Goal: Task Accomplishment & Management: Complete application form

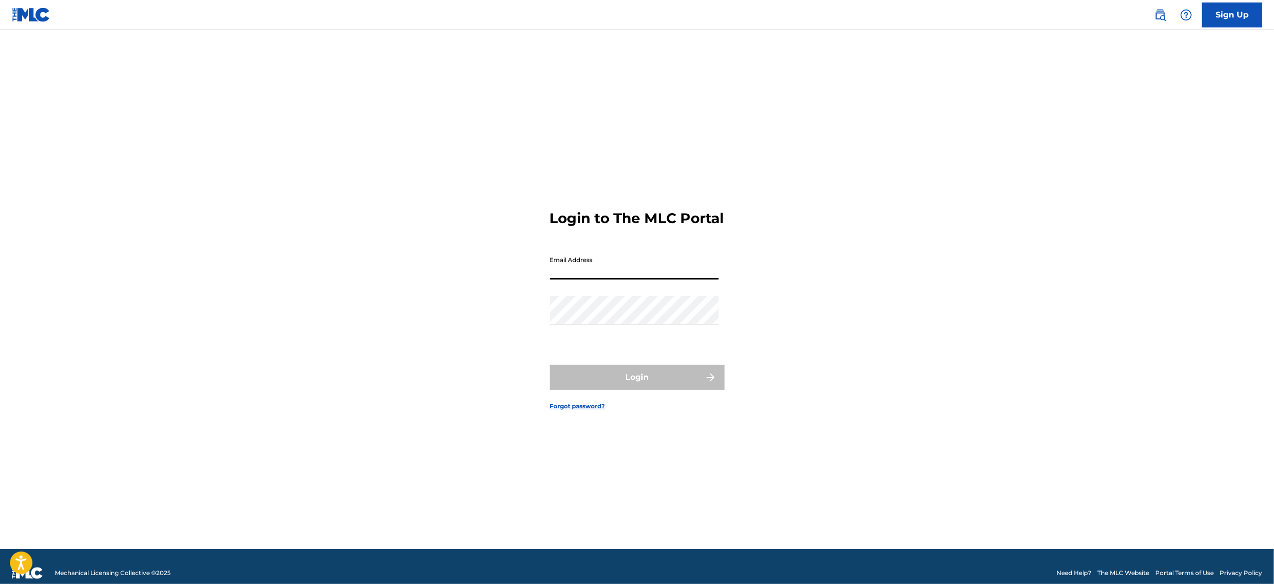
click at [608, 269] on input "Email Address" at bounding box center [634, 265] width 169 height 28
type input "[EMAIL_ADDRESS][DOMAIN_NAME]"
click at [658, 382] on button "Login" at bounding box center [637, 377] width 175 height 25
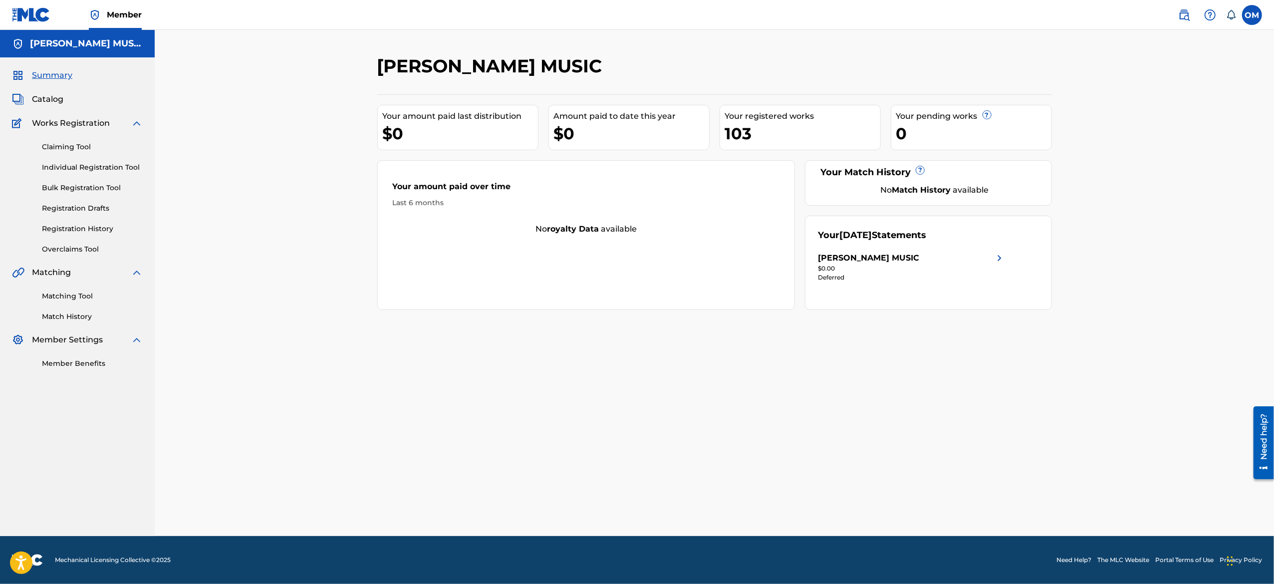
click at [86, 169] on link "Individual Registration Tool" at bounding box center [92, 167] width 101 height 10
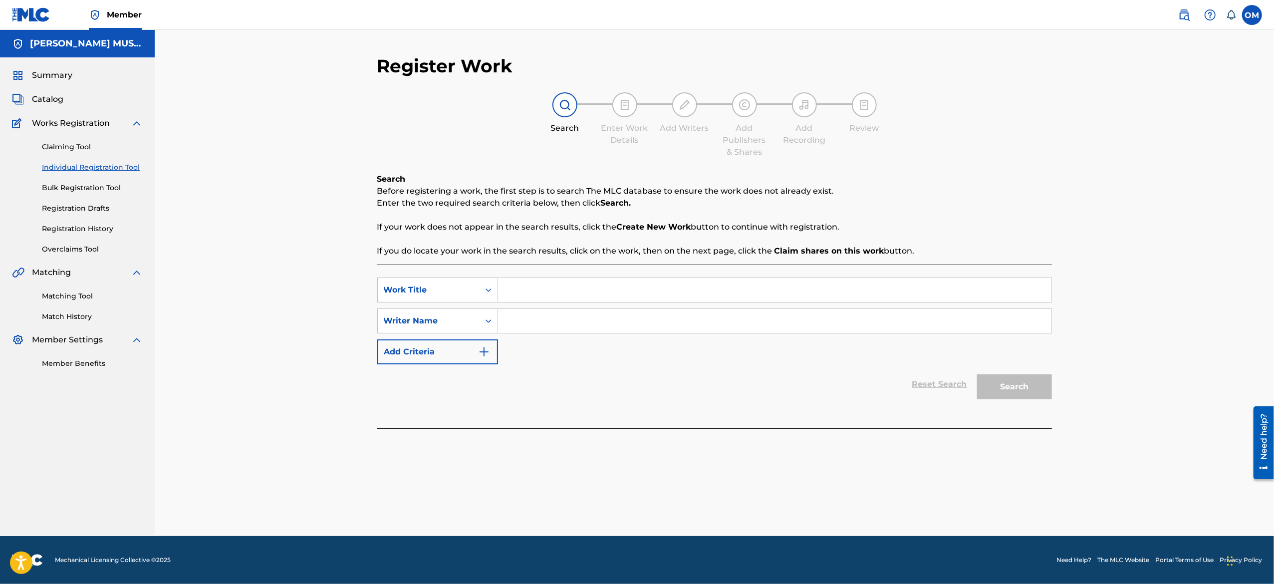
click at [512, 283] on input "Search Form" at bounding box center [774, 290] width 553 height 24
paste input "East Mirage-Grapefruit"
click at [560, 287] on input "East Mirage-Grapefruit" at bounding box center [774, 290] width 553 height 24
type input "Grapefruit"
click at [538, 325] on input "Search Form" at bounding box center [774, 321] width 553 height 24
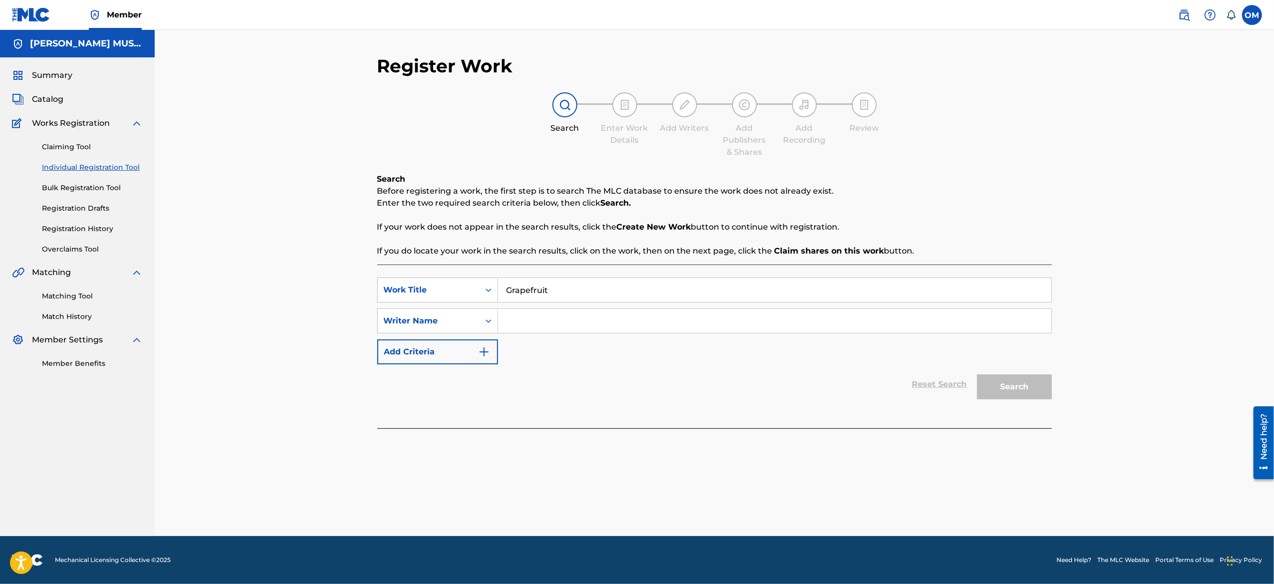
click at [538, 325] on input "Search Form" at bounding box center [774, 321] width 553 height 24
type input "F"
type input "[PERSON_NAME]"
click at [1014, 399] on div "Search" at bounding box center [1012, 384] width 80 height 40
click at [1011, 393] on button "Search" at bounding box center [1014, 386] width 75 height 25
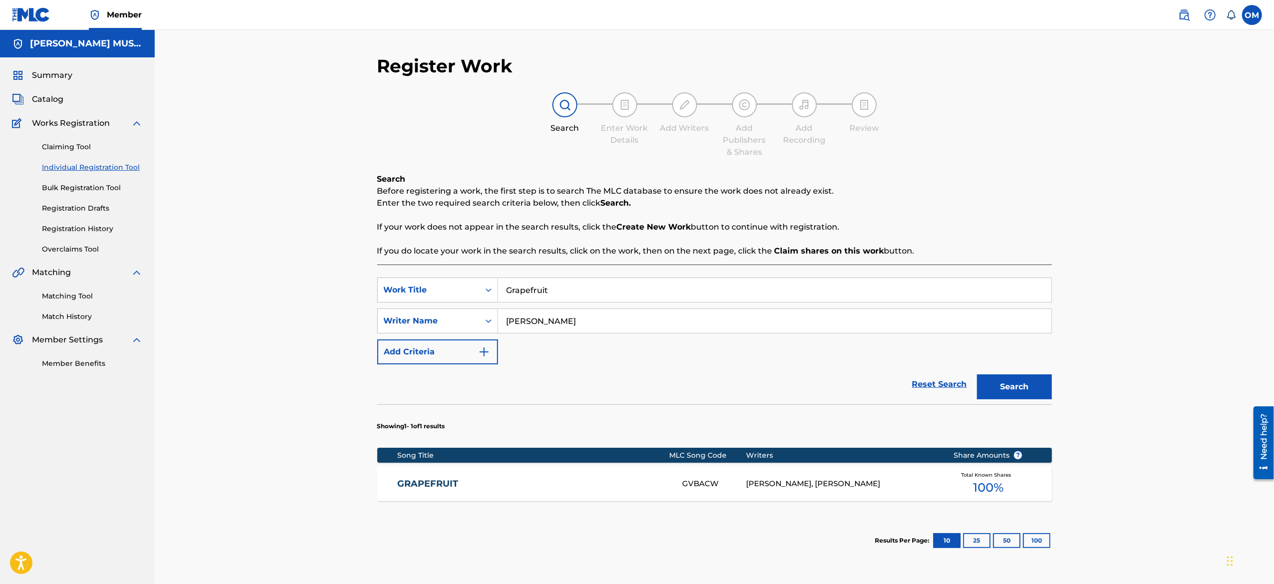
click at [428, 490] on div "GRAPEFRUIT GVBACW [PERSON_NAME], [PERSON_NAME] Total Known Shares 100 %" at bounding box center [714, 483] width 674 height 35
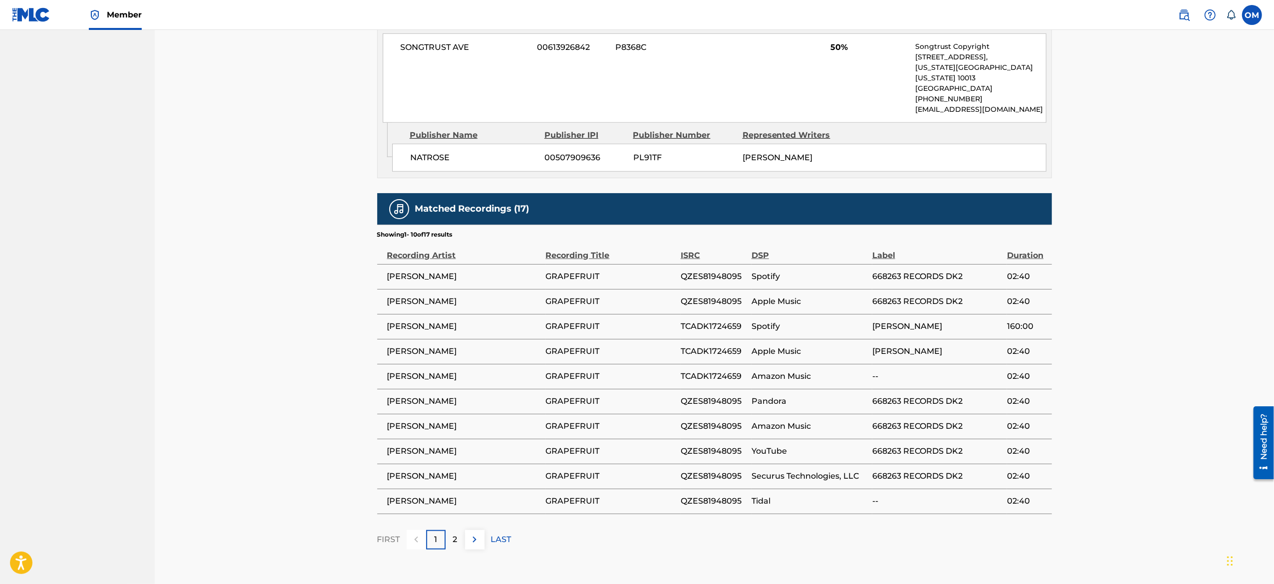
scroll to position [699, 0]
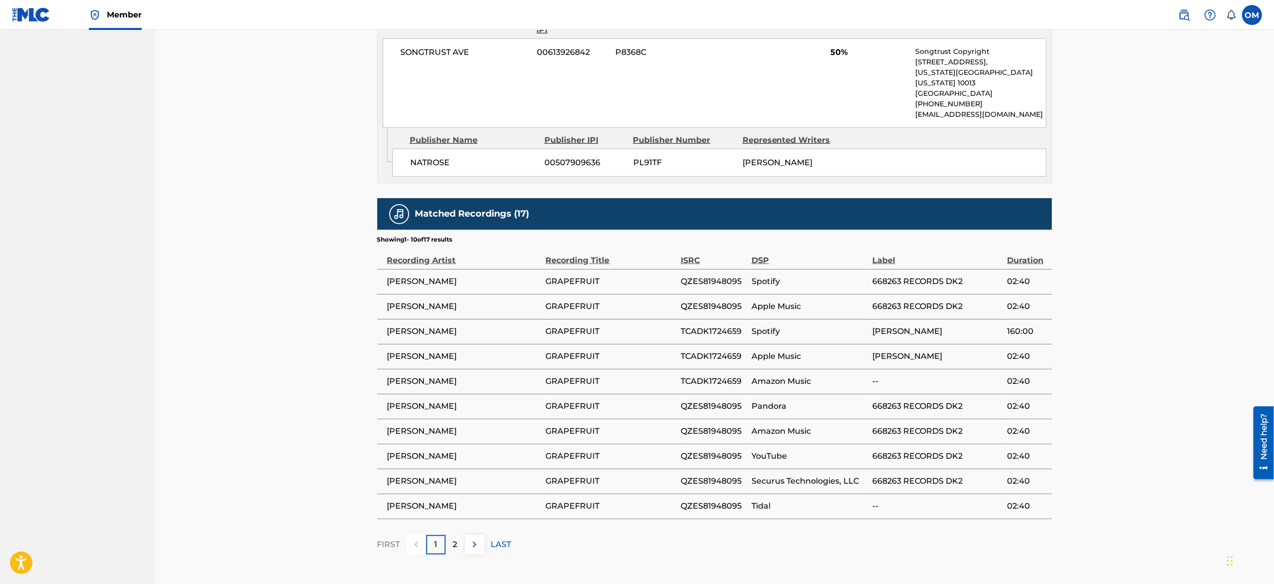
click at [470, 538] on img at bounding box center [474, 544] width 12 height 12
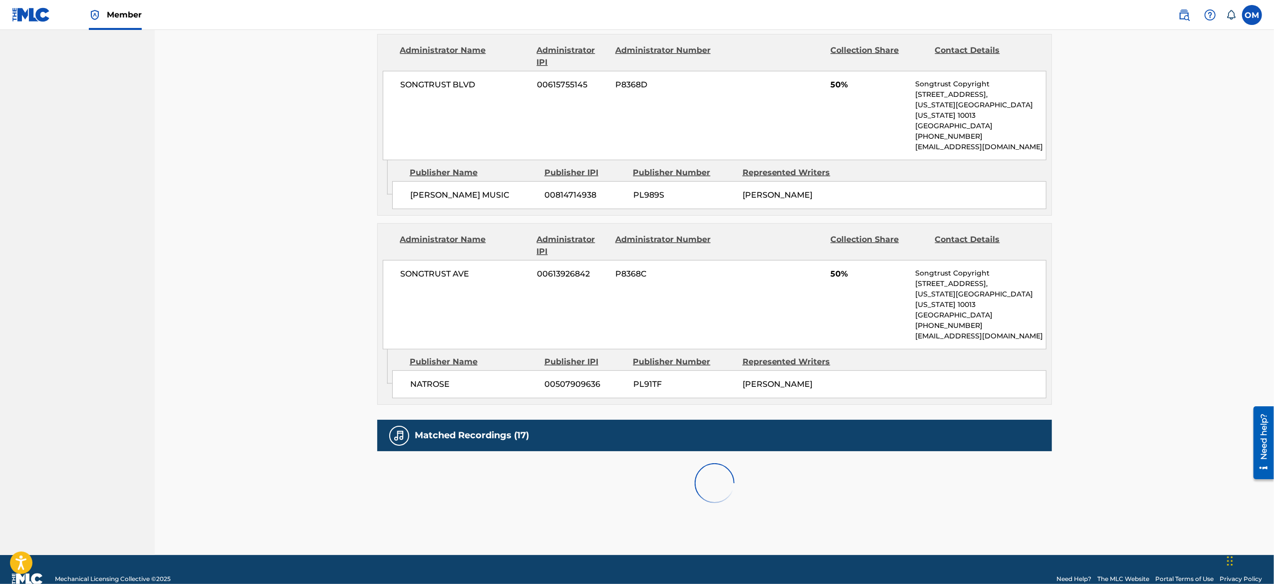
scroll to position [665, 0]
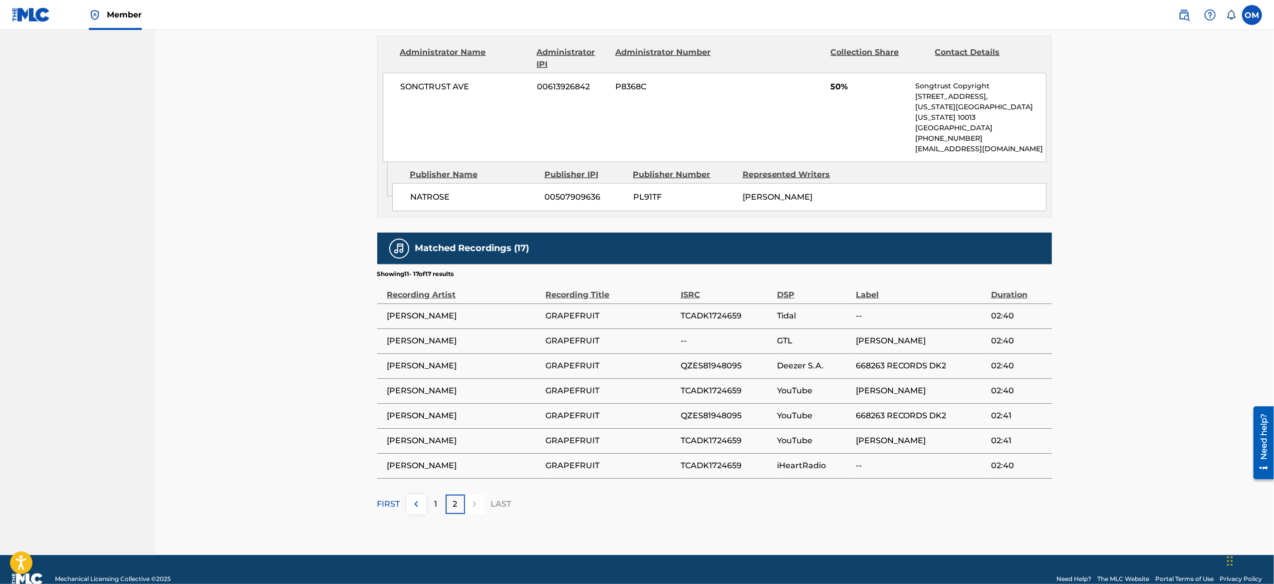
click at [414, 498] on img at bounding box center [416, 504] width 12 height 12
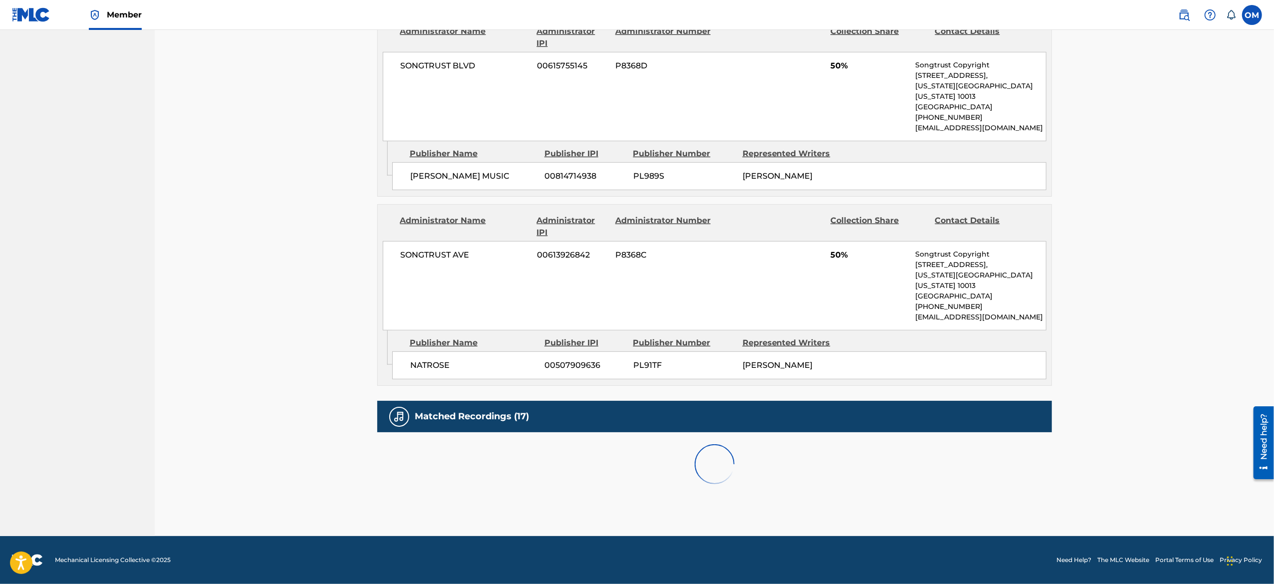
scroll to position [478, 0]
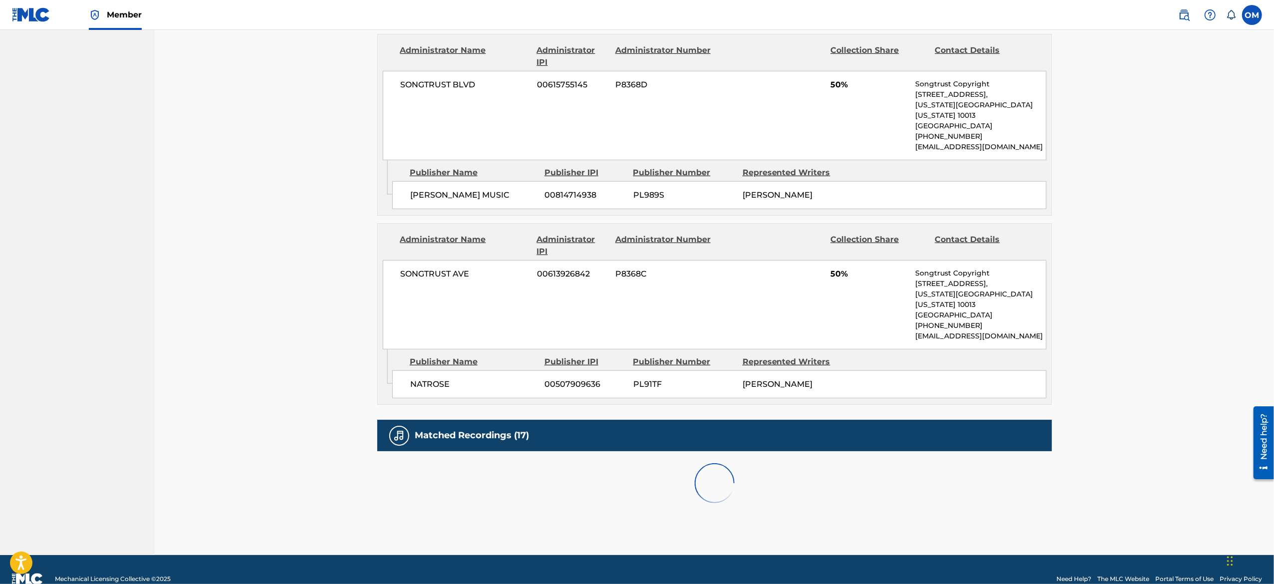
click at [1222, 185] on div "< Back to results Last Edited: [DATE] Source: CWR GRAPEFRUIT Work Detail Member…" at bounding box center [714, 53] width 1119 height 1003
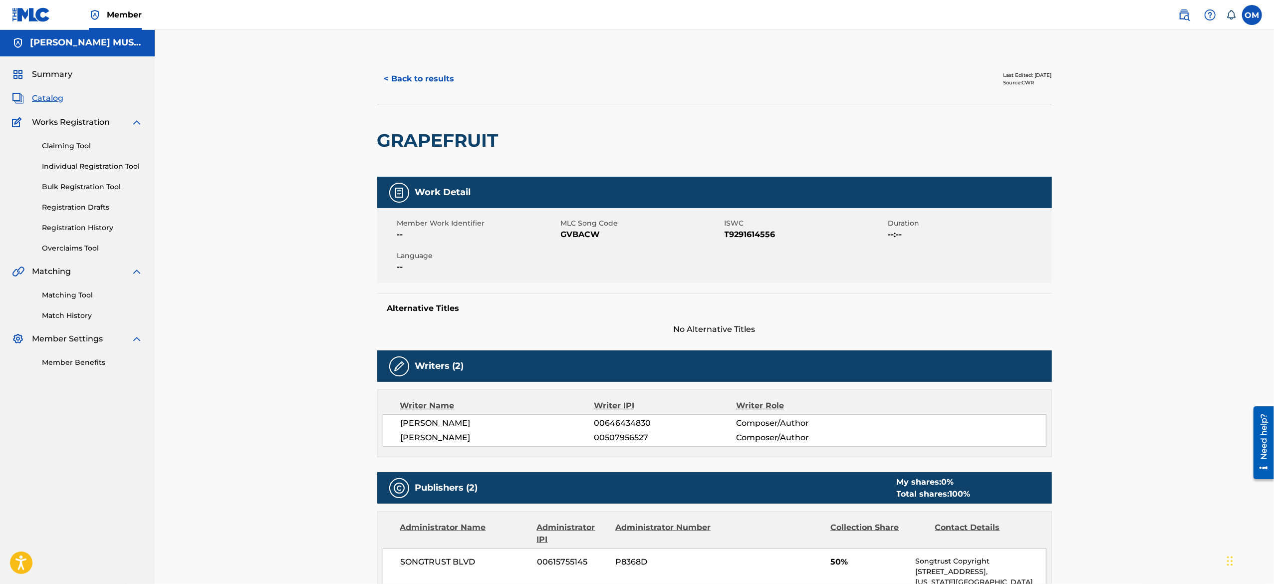
scroll to position [0, 0]
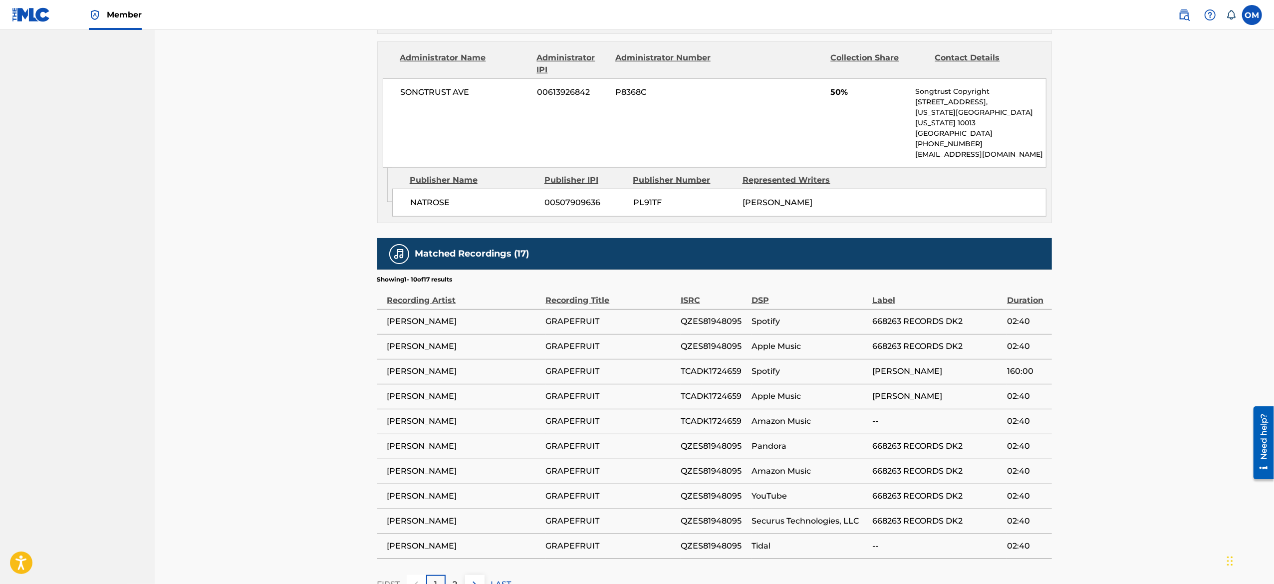
scroll to position [739, 0]
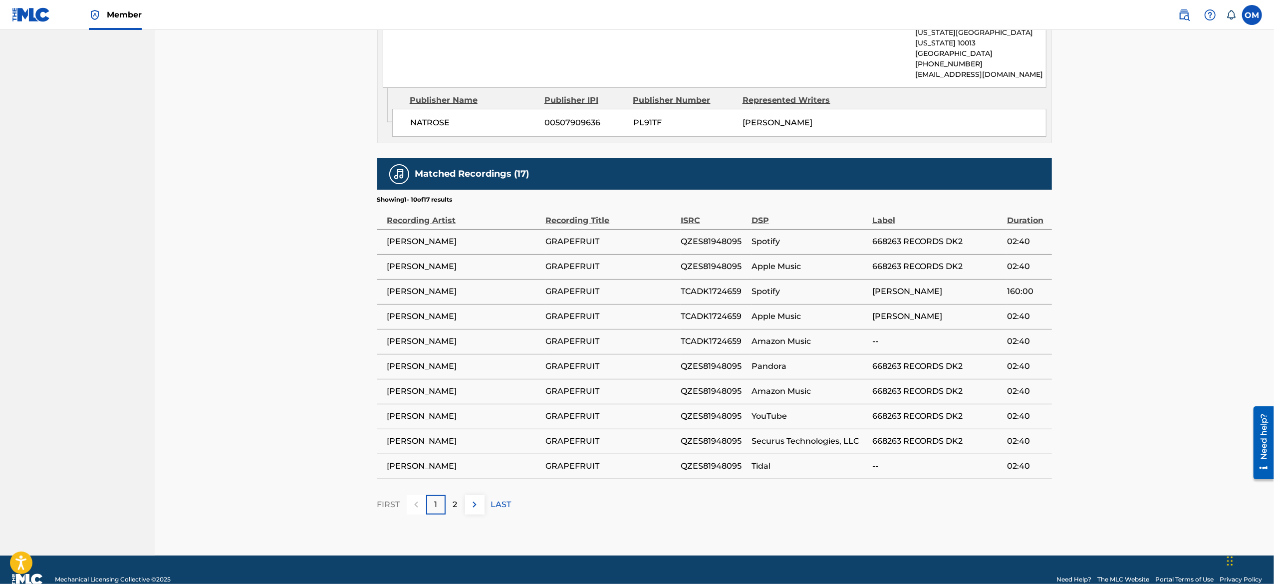
click at [620, 331] on td "GRAPEFRUIT" at bounding box center [613, 341] width 135 height 25
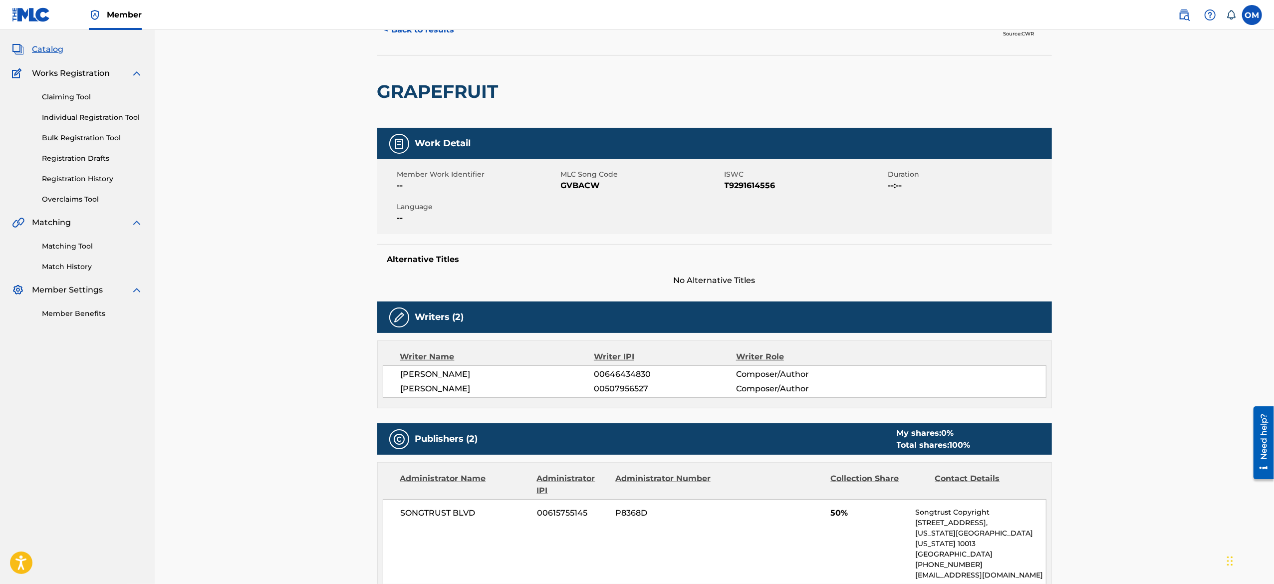
scroll to position [0, 0]
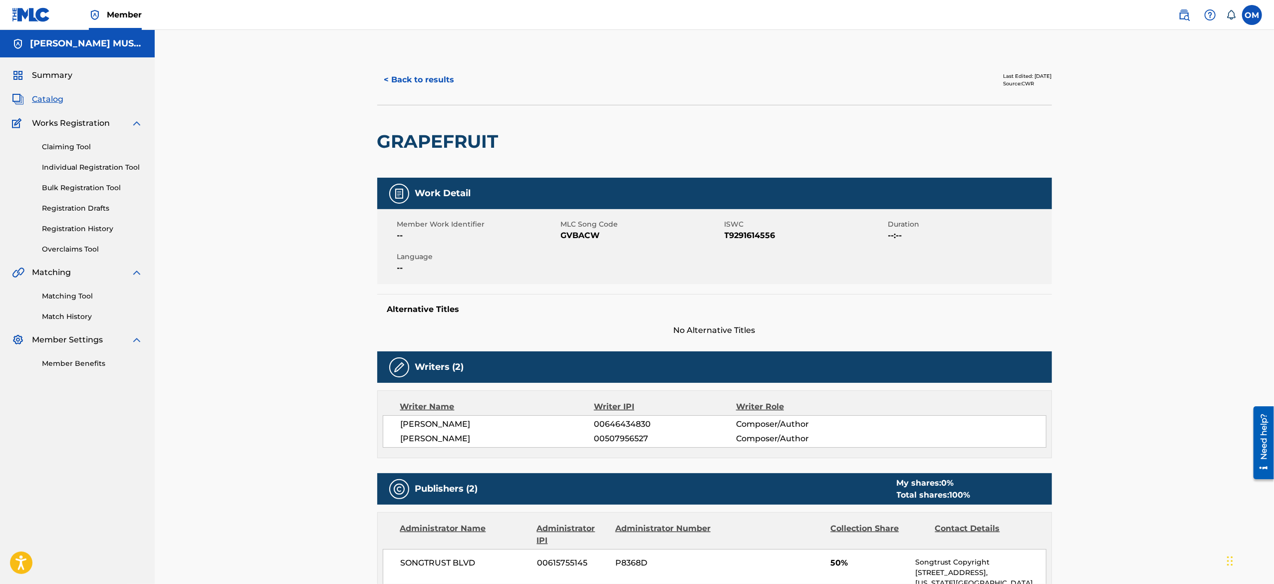
click at [404, 94] on div "< Back to results Last Edited: [DATE] Source: CWR" at bounding box center [714, 80] width 674 height 50
click at [408, 90] on button "< Back to results" at bounding box center [419, 79] width 84 height 25
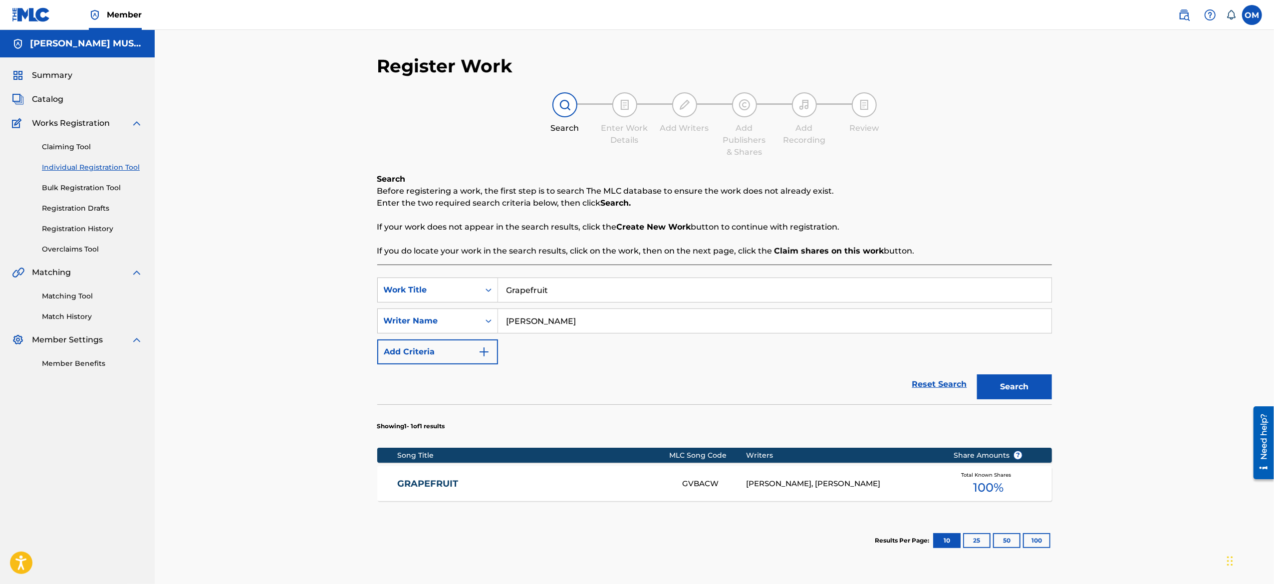
click at [1127, 496] on div "Register Work Search Enter Work Details Add Writers Add Publishers & Shares Add…" at bounding box center [714, 326] width 1119 height 593
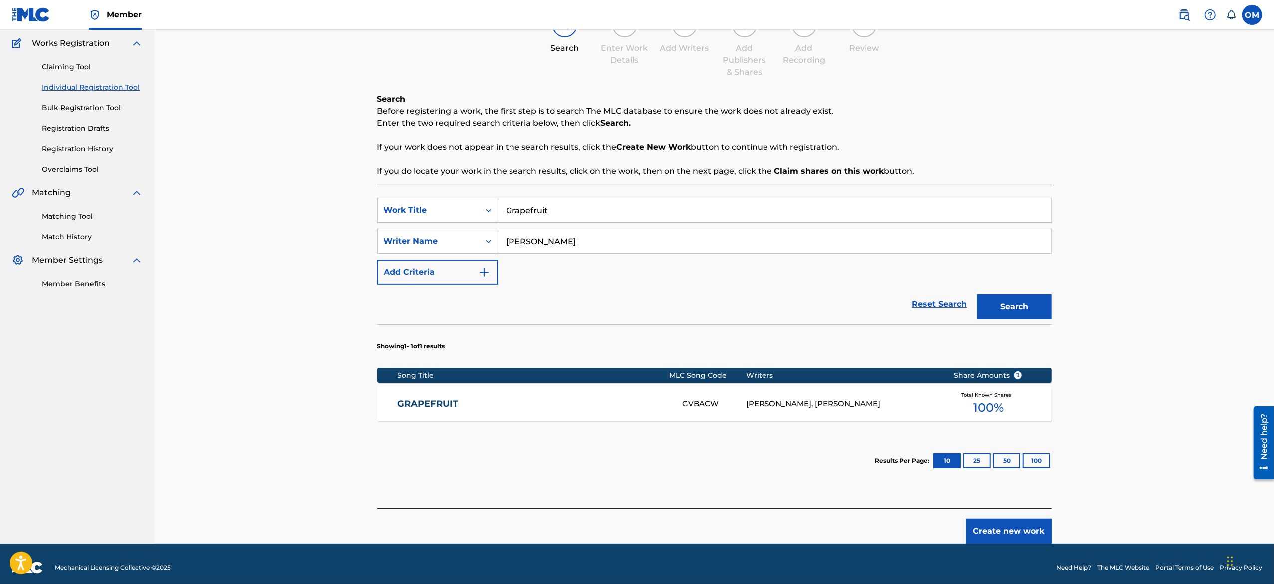
scroll to position [88, 0]
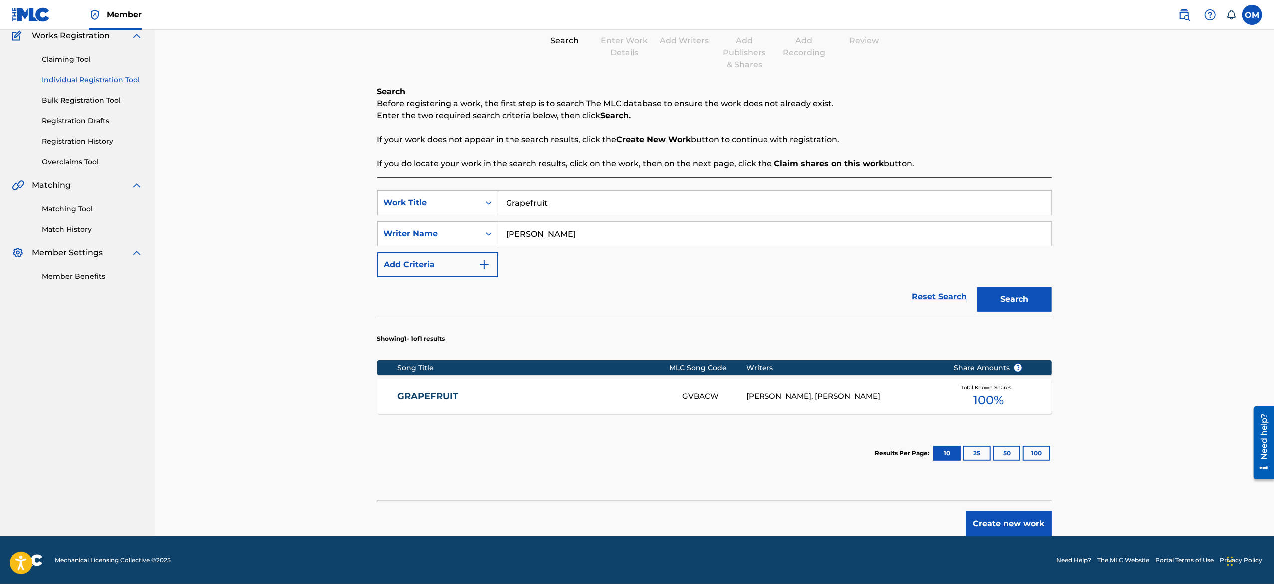
click at [1026, 516] on button "Create new work" at bounding box center [1009, 523] width 86 height 25
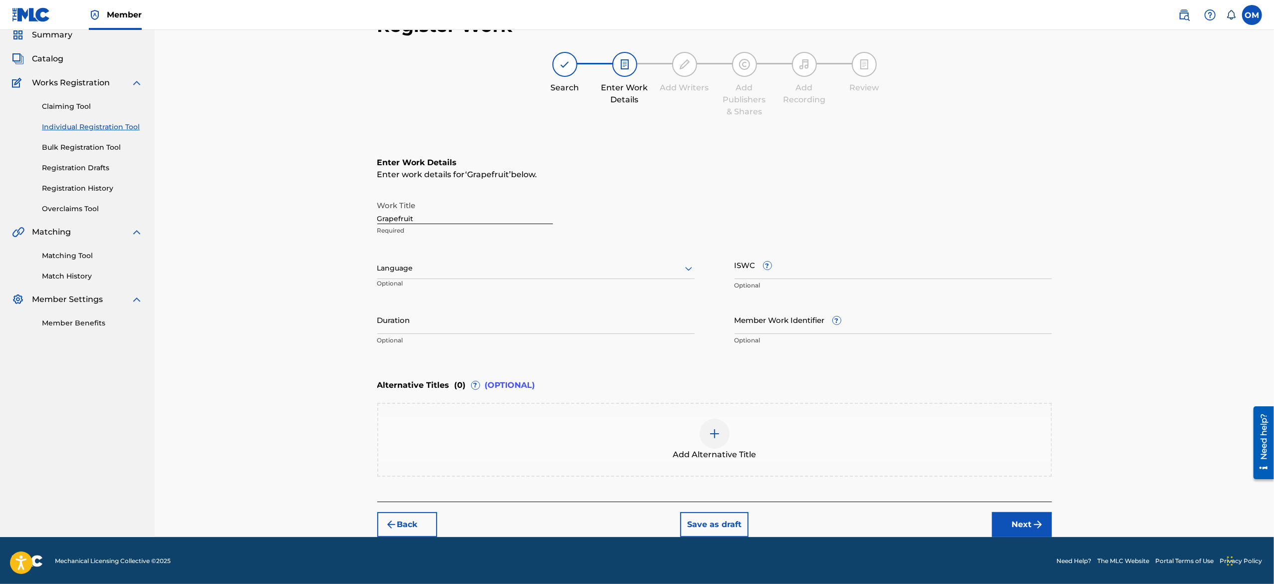
click at [507, 332] on input "Duration" at bounding box center [535, 319] width 317 height 28
click at [463, 322] on input "Duration" at bounding box center [535, 319] width 317 height 28
type input "35:00"
click at [1016, 528] on button "Next" at bounding box center [1022, 524] width 60 height 25
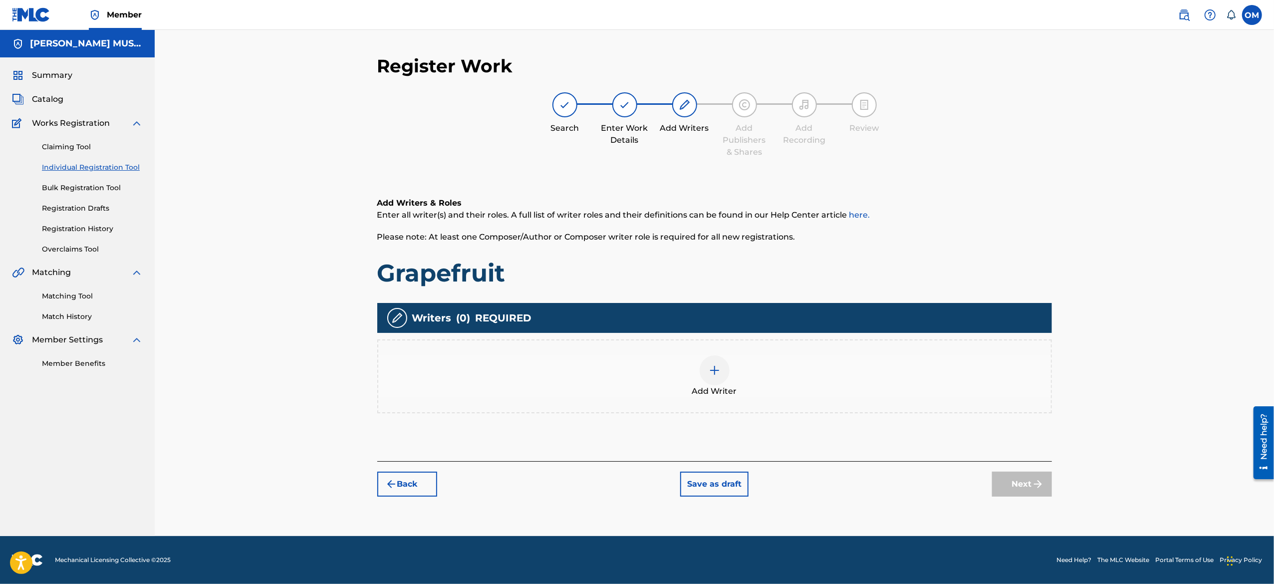
click at [691, 358] on div "Add Writer" at bounding box center [714, 376] width 672 height 42
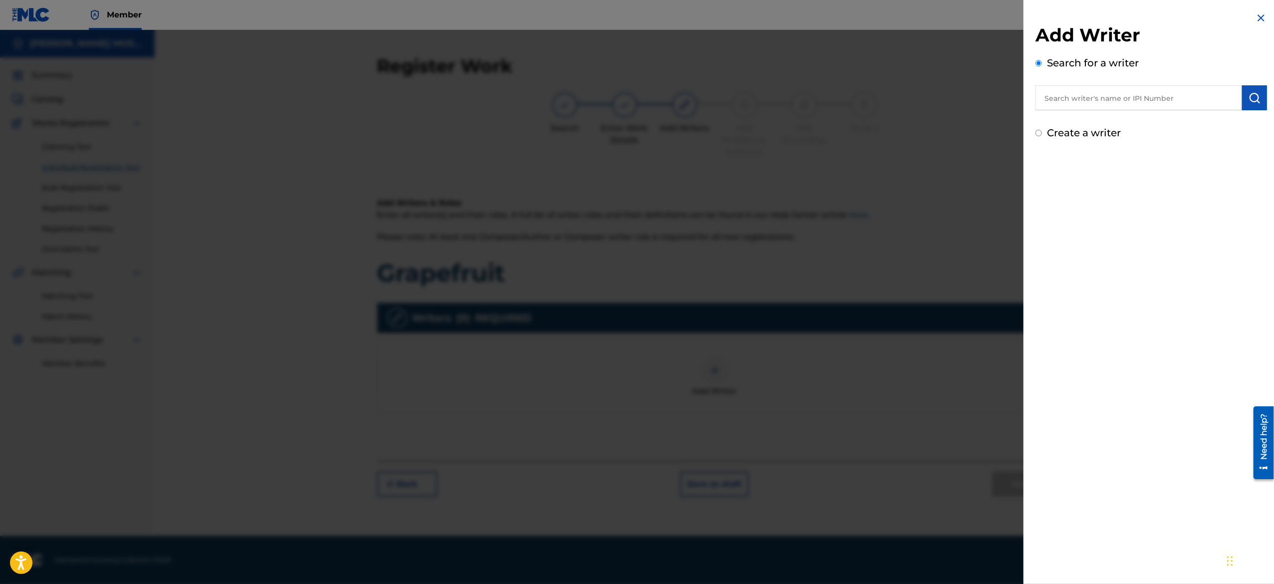
click at [1076, 95] on input "text" at bounding box center [1138, 97] width 207 height 25
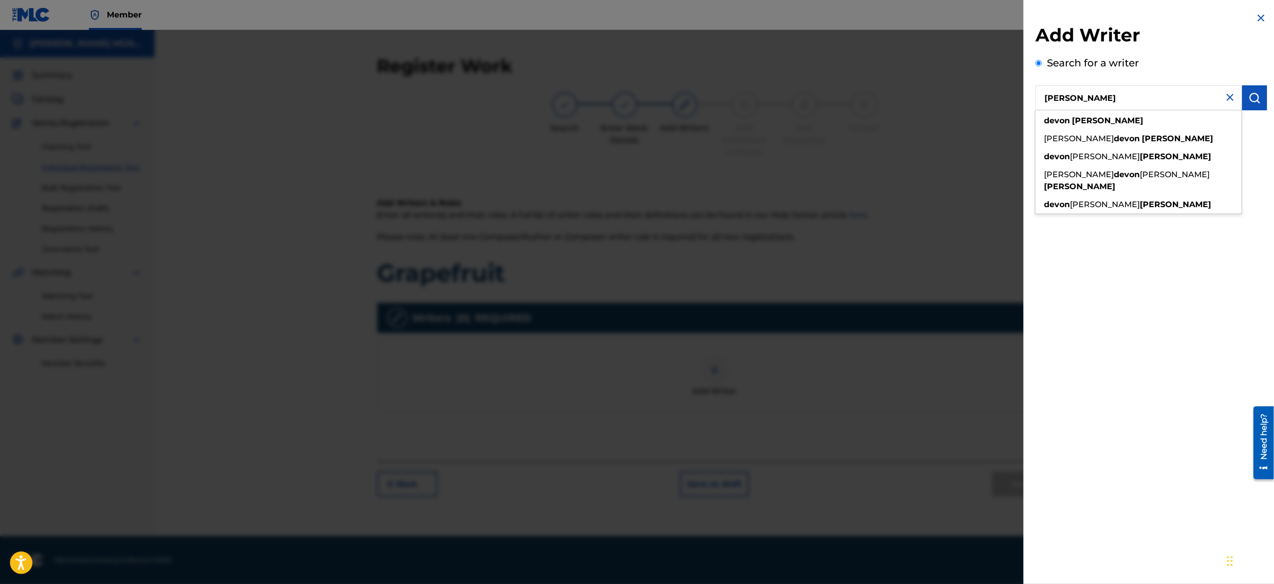
type input "[PERSON_NAME]"
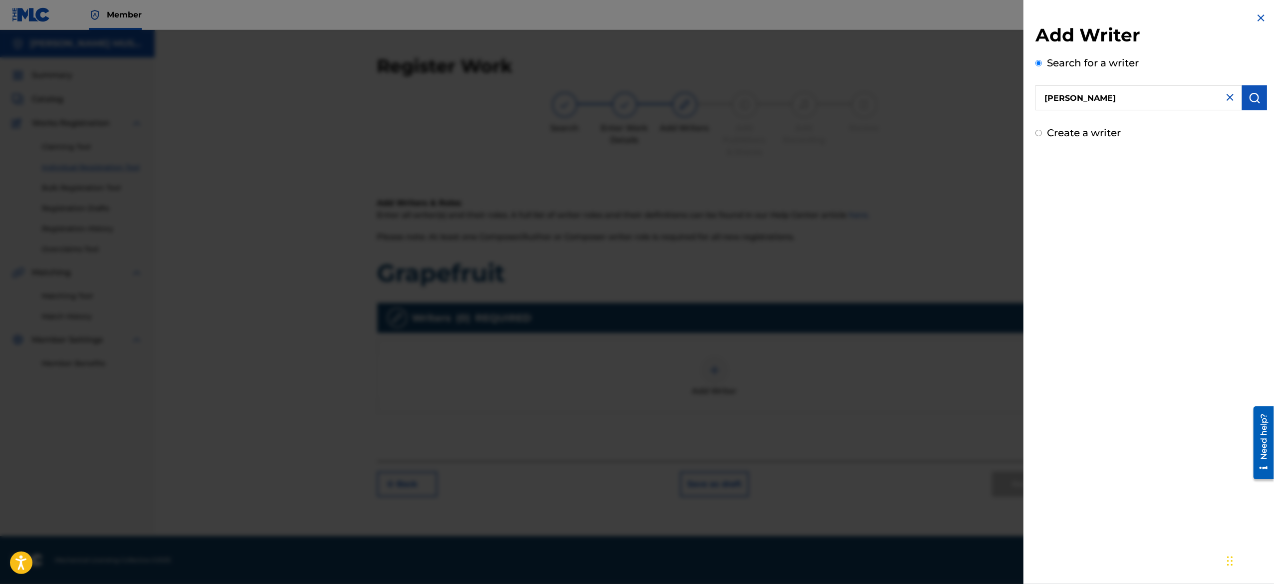
click at [1244, 93] on button "submit" at bounding box center [1254, 97] width 25 height 25
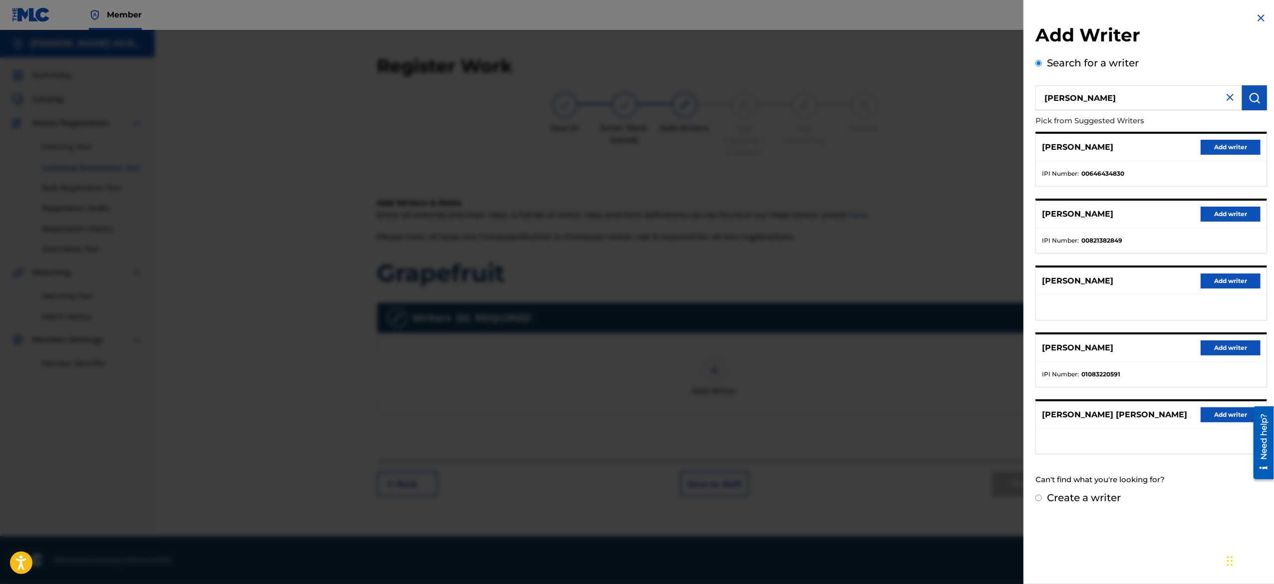
click at [1215, 145] on button "Add writer" at bounding box center [1230, 147] width 60 height 15
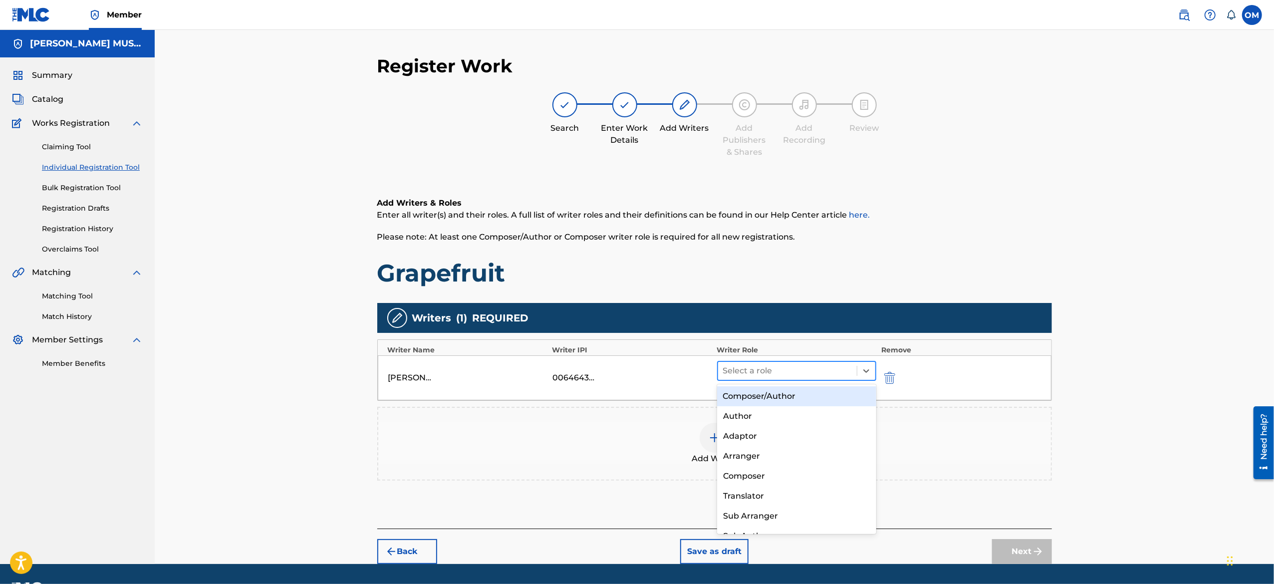
click at [759, 367] on div at bounding box center [787, 371] width 129 height 14
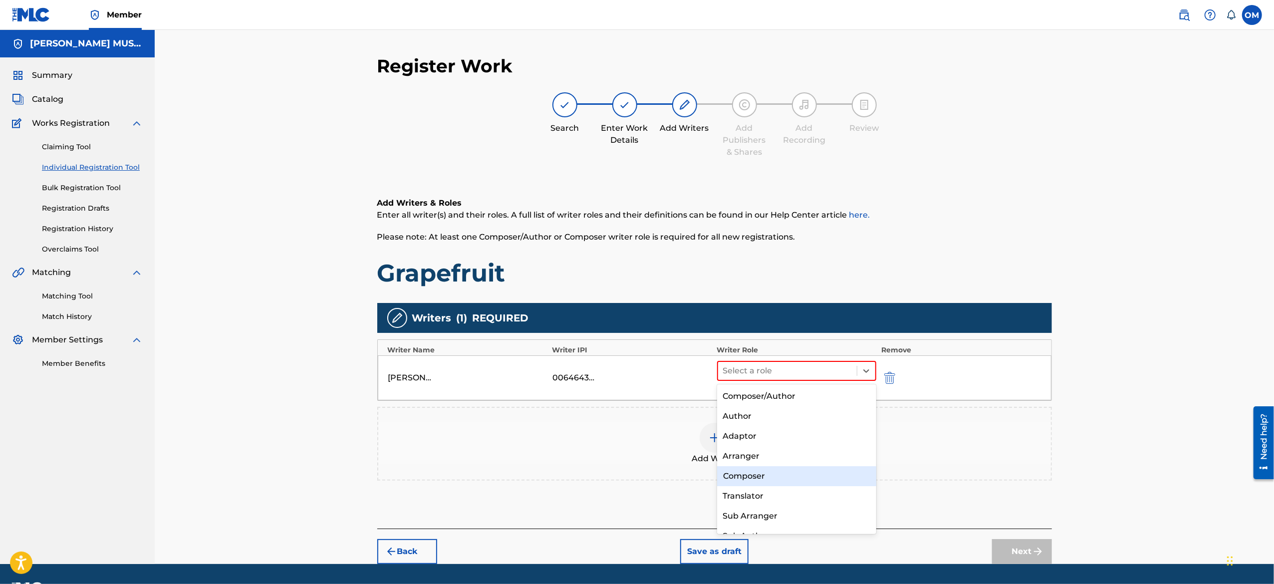
click at [770, 470] on div "Composer" at bounding box center [796, 476] width 159 height 20
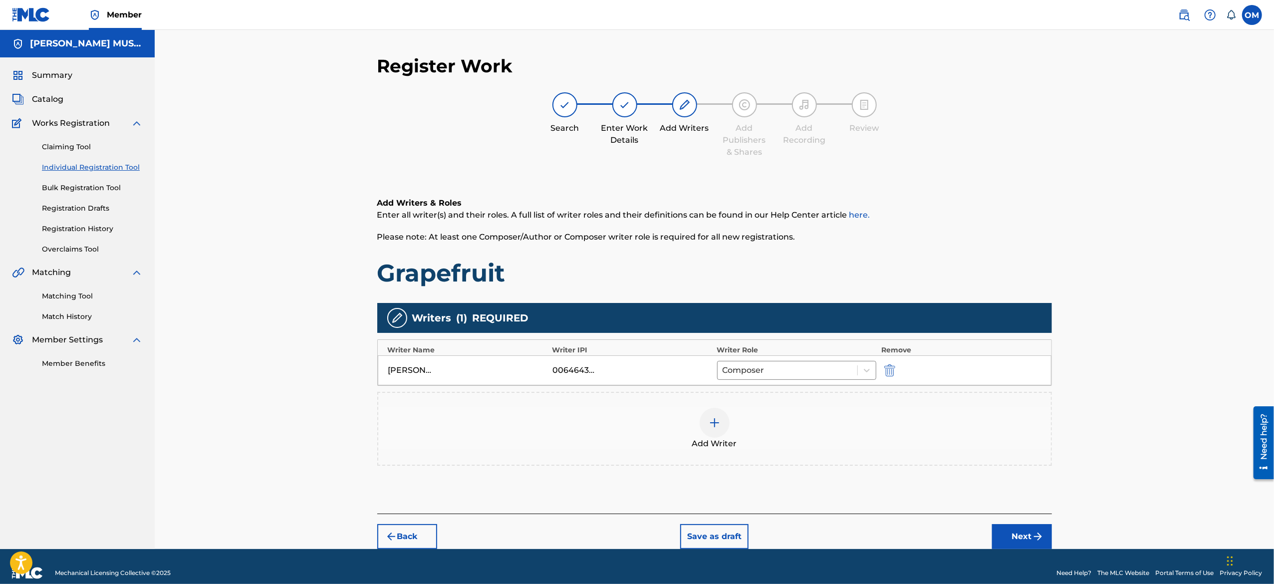
click at [1018, 540] on button "Next" at bounding box center [1022, 536] width 60 height 25
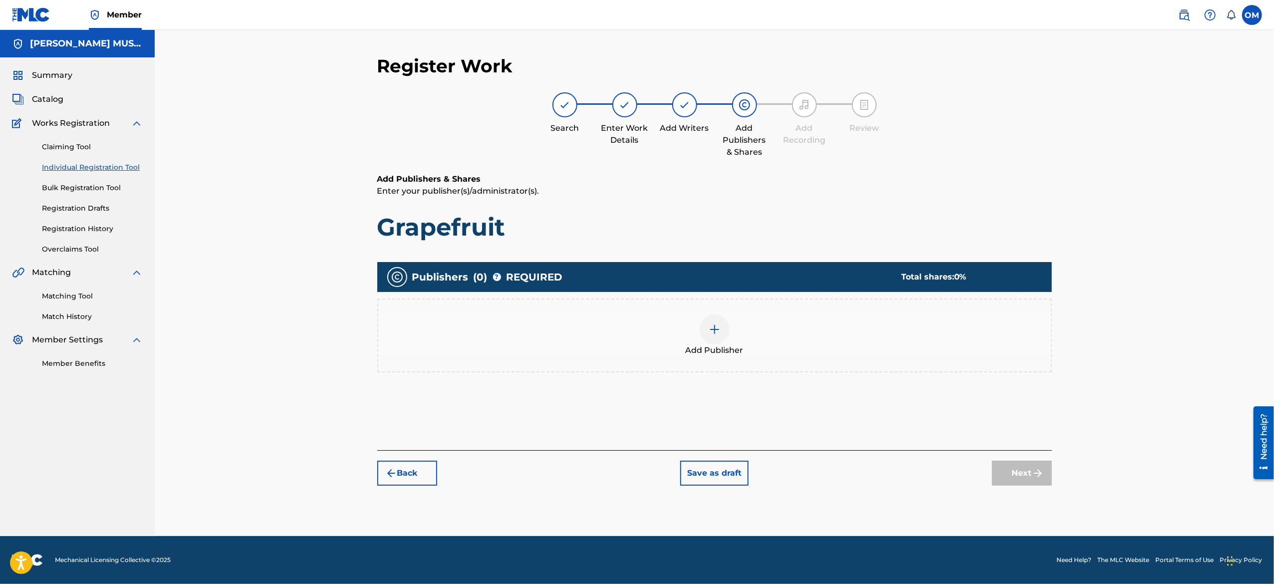
click at [721, 313] on div "Add Publisher" at bounding box center [714, 335] width 674 height 74
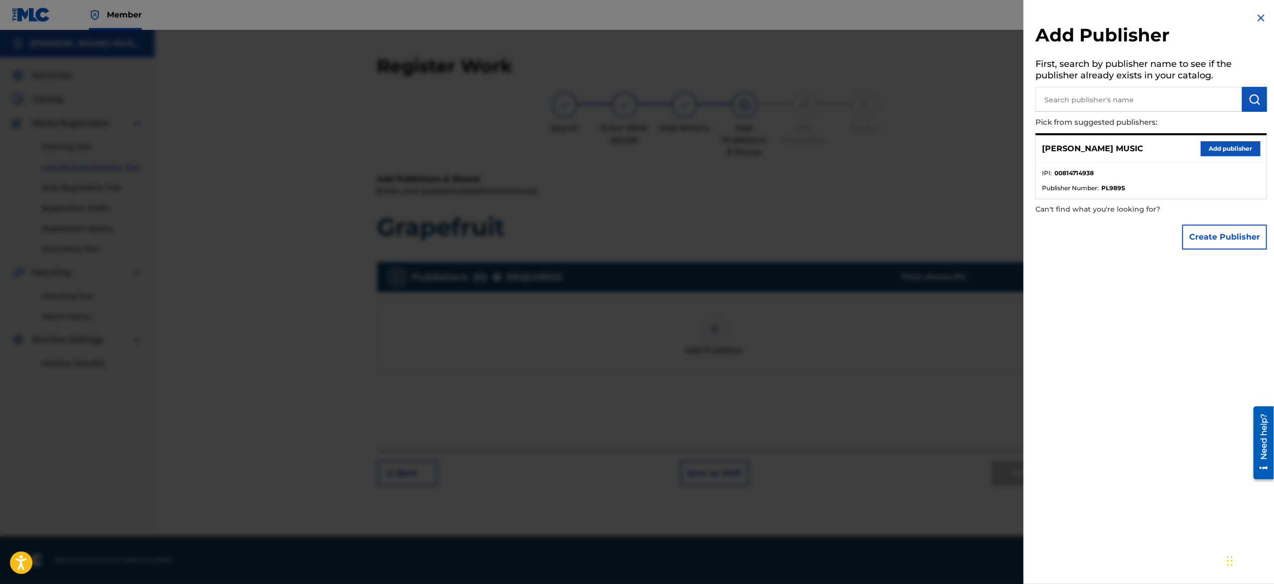
click at [1176, 96] on input "text" at bounding box center [1138, 99] width 207 height 25
click at [1208, 147] on button "Add publisher" at bounding box center [1230, 148] width 60 height 15
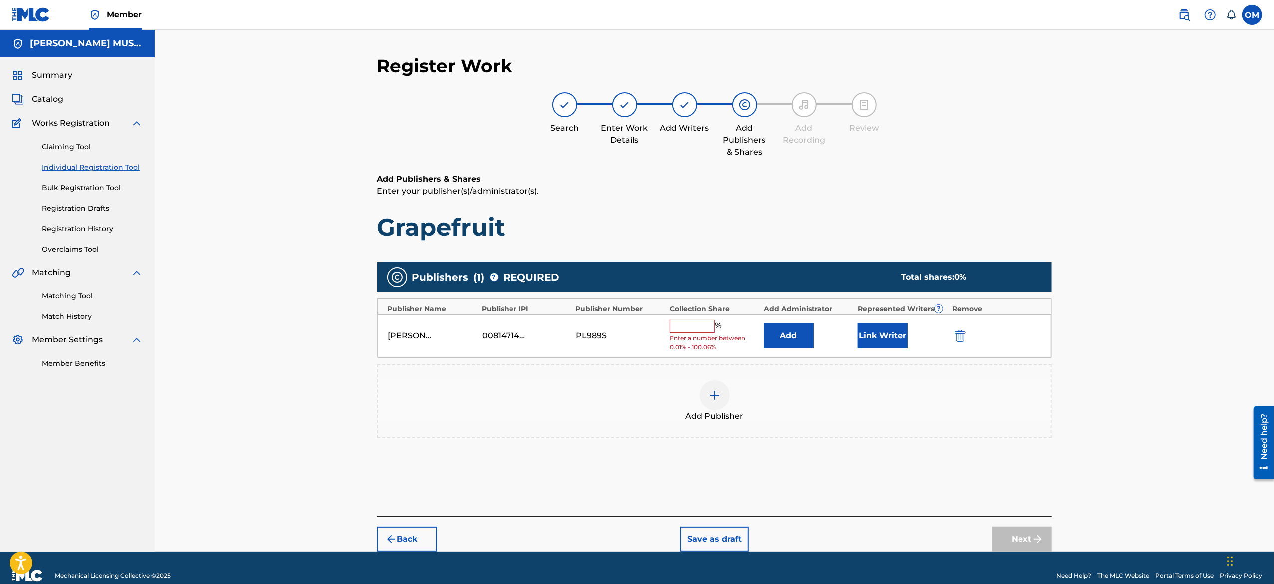
click at [693, 329] on input "text" at bounding box center [691, 326] width 45 height 13
type input "100"
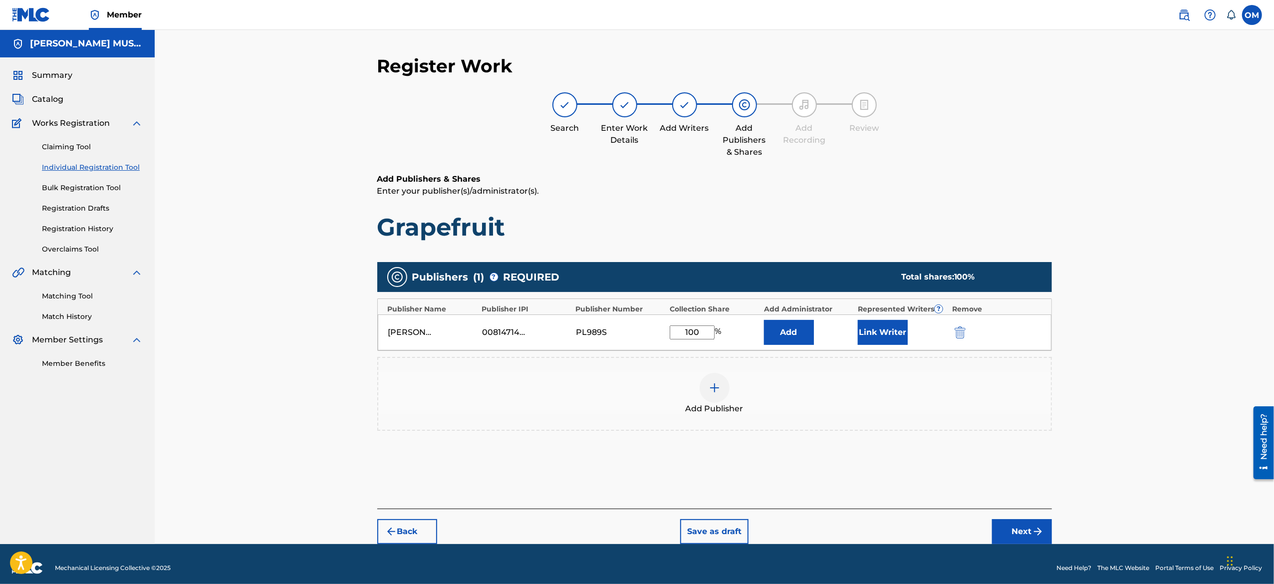
click at [1006, 520] on button "Next" at bounding box center [1022, 531] width 60 height 25
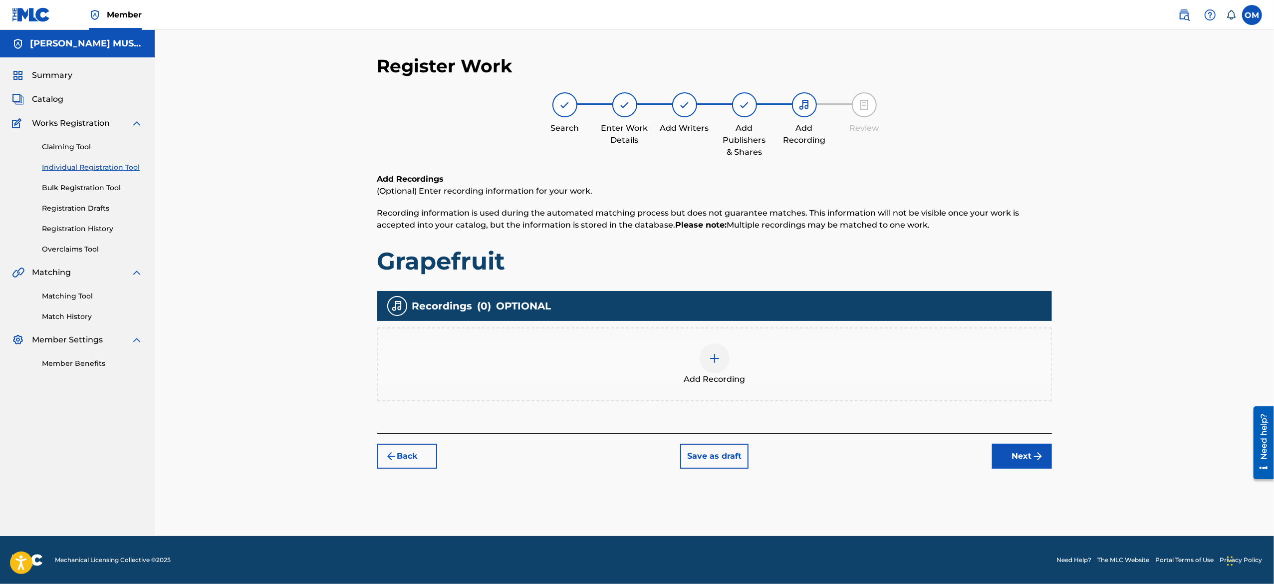
click at [726, 360] on div at bounding box center [714, 358] width 30 height 30
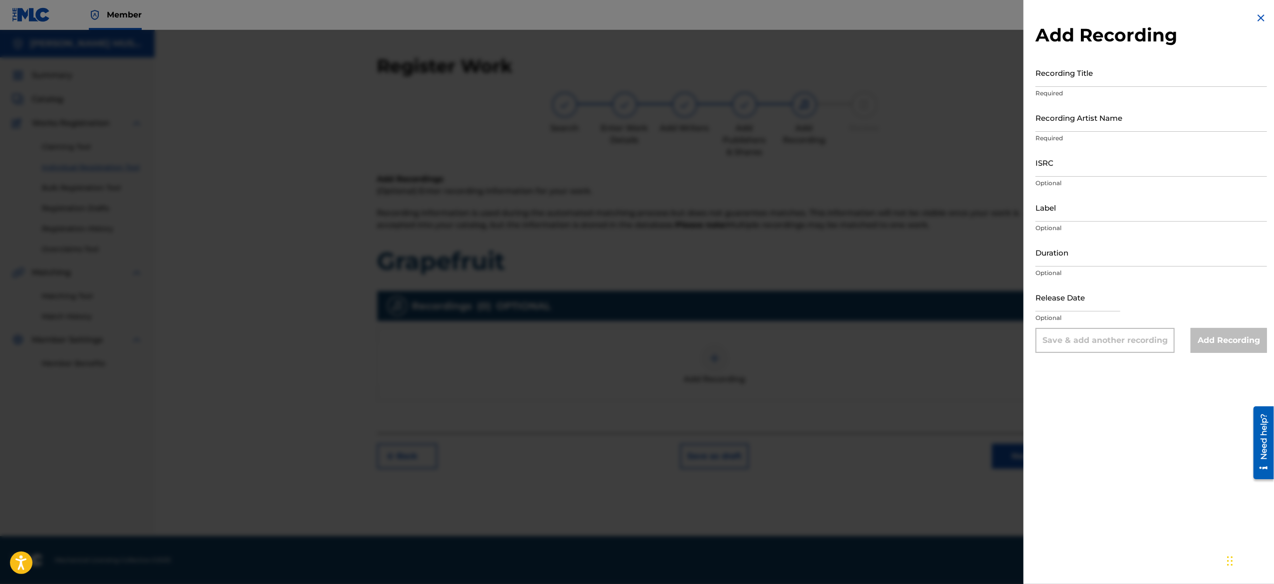
click at [1073, 293] on input "text" at bounding box center [1077, 297] width 85 height 28
select select "8"
select select "2025"
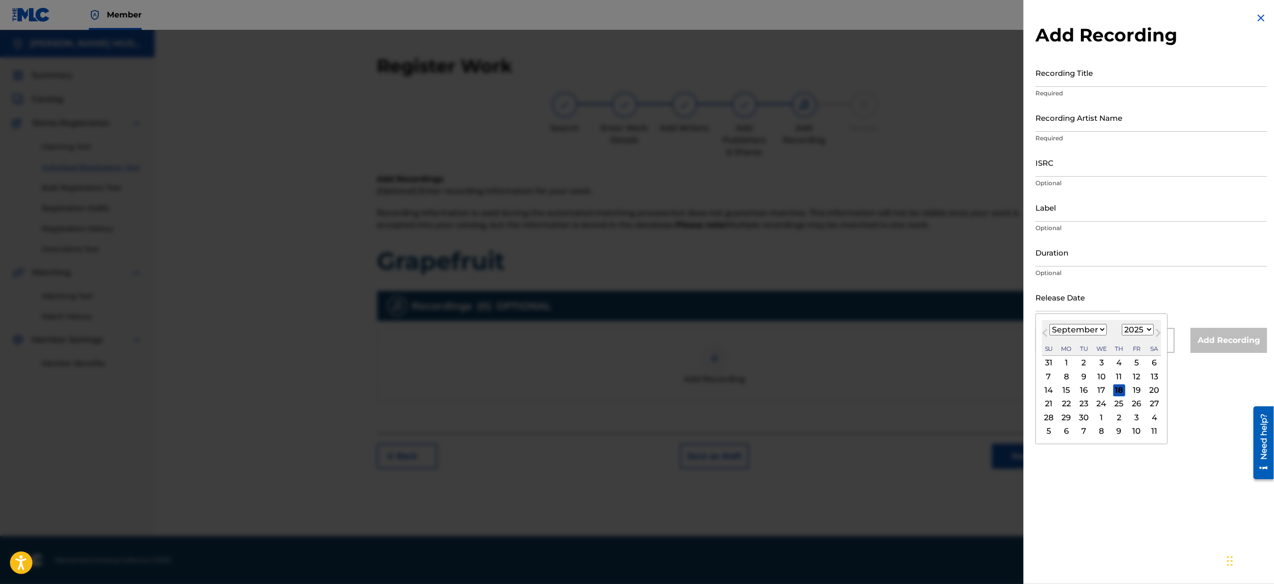
click at [1092, 309] on input "text" at bounding box center [1077, 297] width 85 height 28
click at [1092, 328] on select "January February March April May June July August September October November De…" at bounding box center [1077, 329] width 57 height 11
select select "5"
click at [1049, 324] on select "January February March April May June July August September October November De…" at bounding box center [1077, 329] width 57 height 11
click at [1125, 377] on div "12" at bounding box center [1119, 376] width 12 height 12
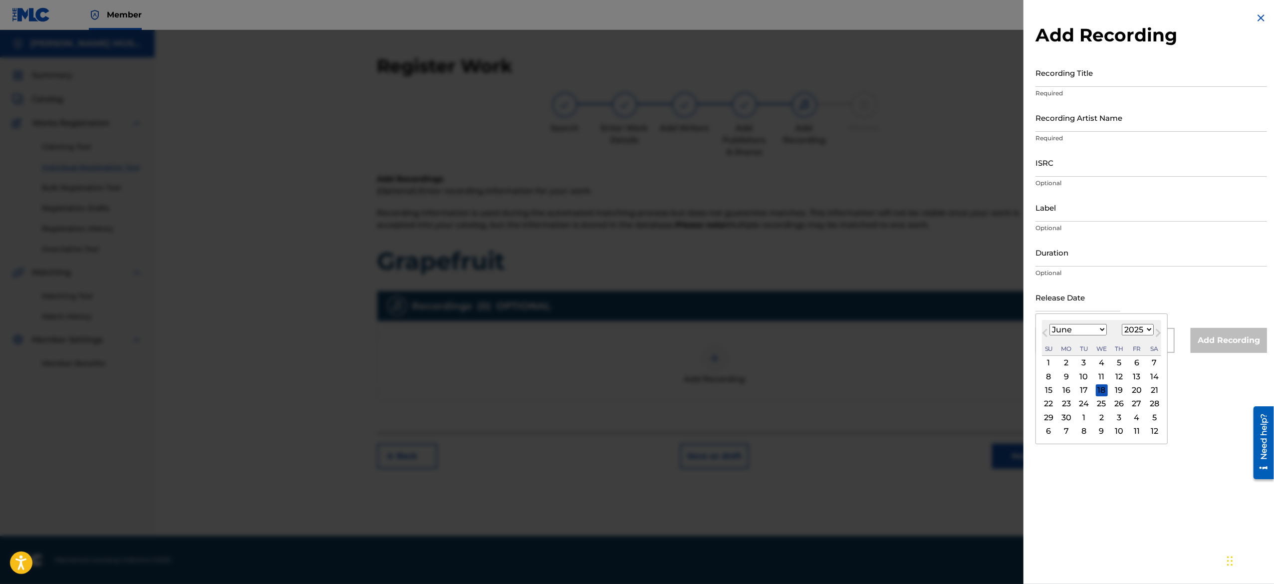
type input "[DATE]"
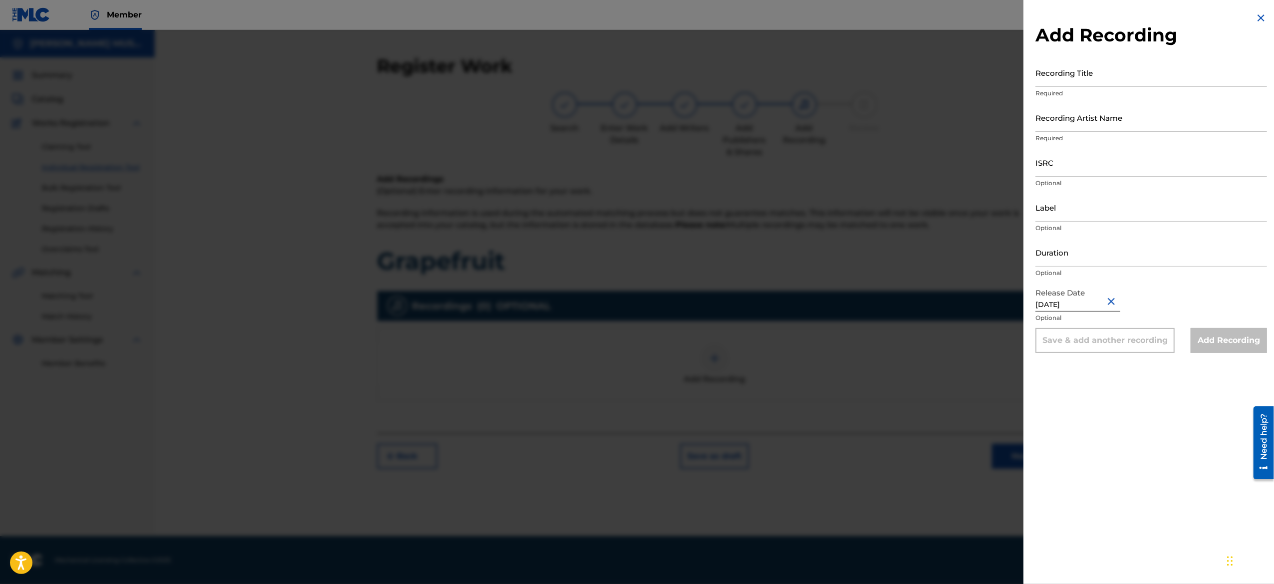
click at [1058, 302] on input "[DATE]" at bounding box center [1077, 297] width 85 height 28
select select "5"
select select "2025"
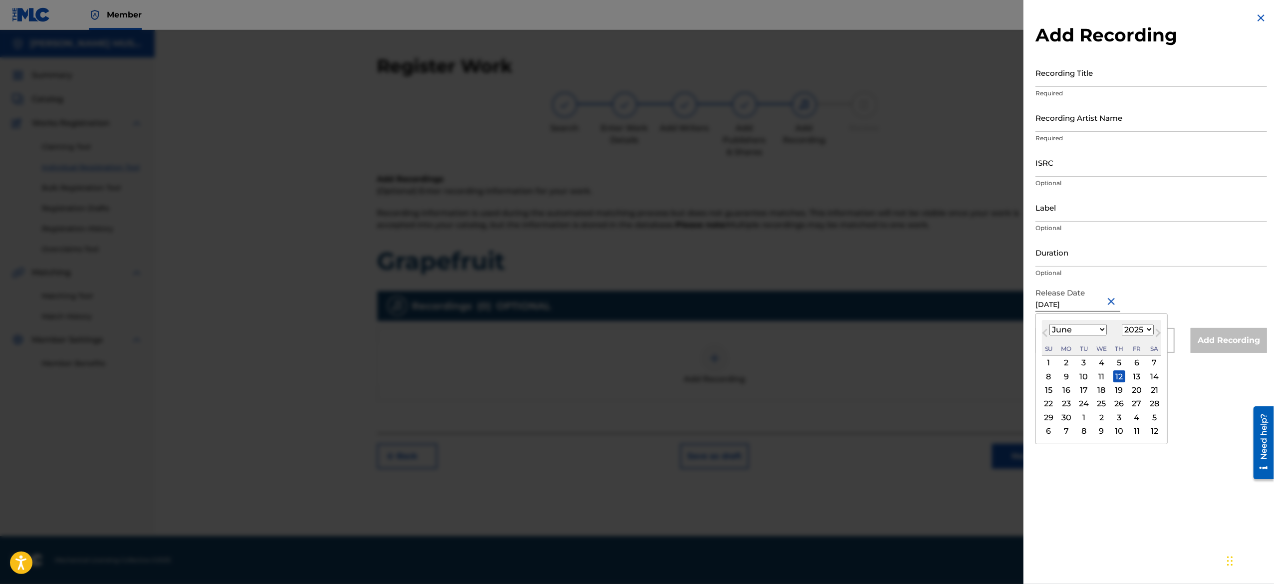
click at [1058, 302] on input "[DATE]" at bounding box center [1077, 297] width 85 height 28
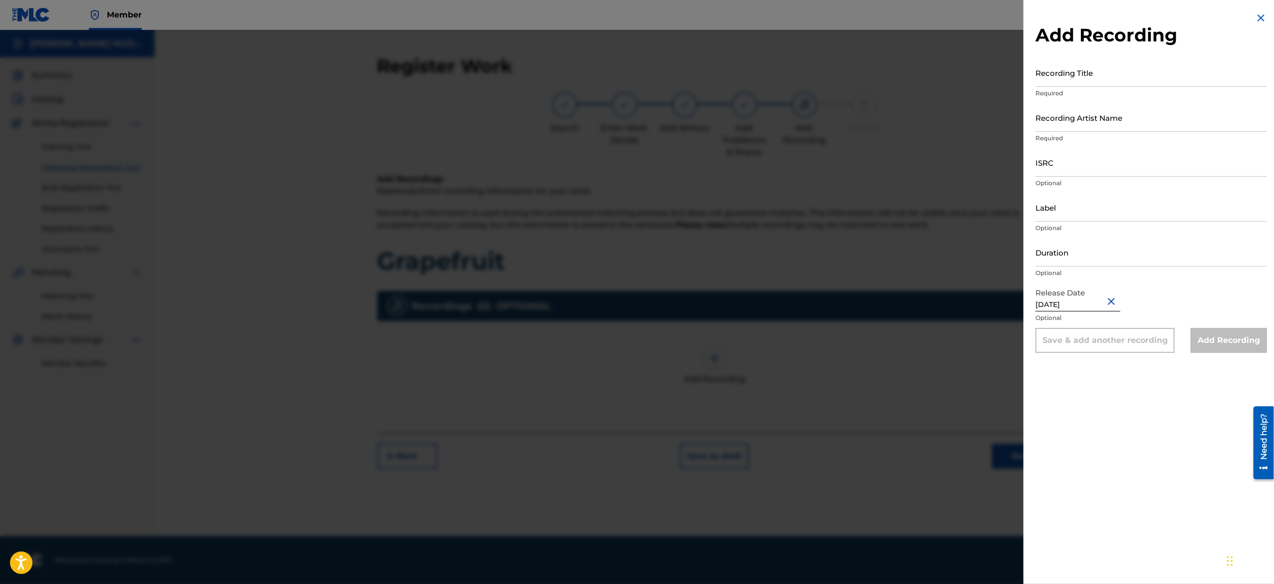
click at [1128, 520] on div "Add Recording Recording Title Required Recording Artist Name Required ISRC Opti…" at bounding box center [1150, 292] width 255 height 584
click at [1064, 253] on input "Duration" at bounding box center [1150, 252] width 231 height 28
type input "0"
click at [1134, 258] on input "Duration" at bounding box center [1150, 252] width 231 height 28
click at [1122, 215] on input "Label" at bounding box center [1150, 207] width 231 height 28
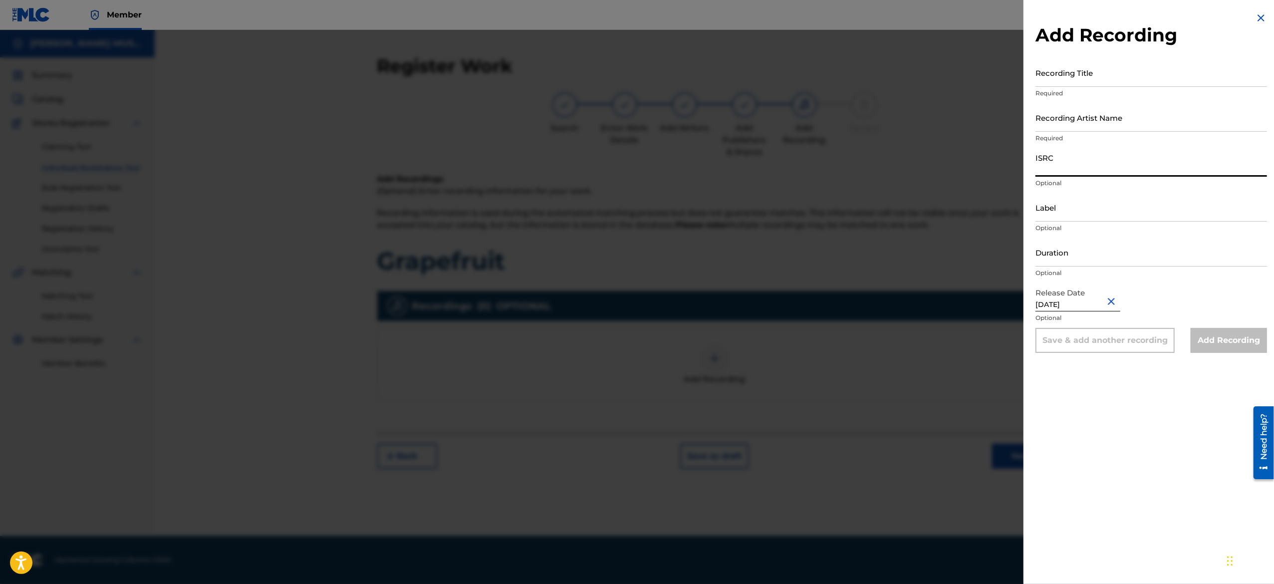
click at [1142, 169] on input "ISRC" at bounding box center [1150, 162] width 231 height 28
click at [1134, 117] on input "Recording Artist Name" at bounding box center [1150, 117] width 231 height 28
click at [1136, 75] on input "Recording Title" at bounding box center [1150, 72] width 231 height 28
click at [1076, 255] on input "Duration" at bounding box center [1150, 252] width 231 height 28
click at [1086, 216] on input "Label" at bounding box center [1150, 207] width 231 height 28
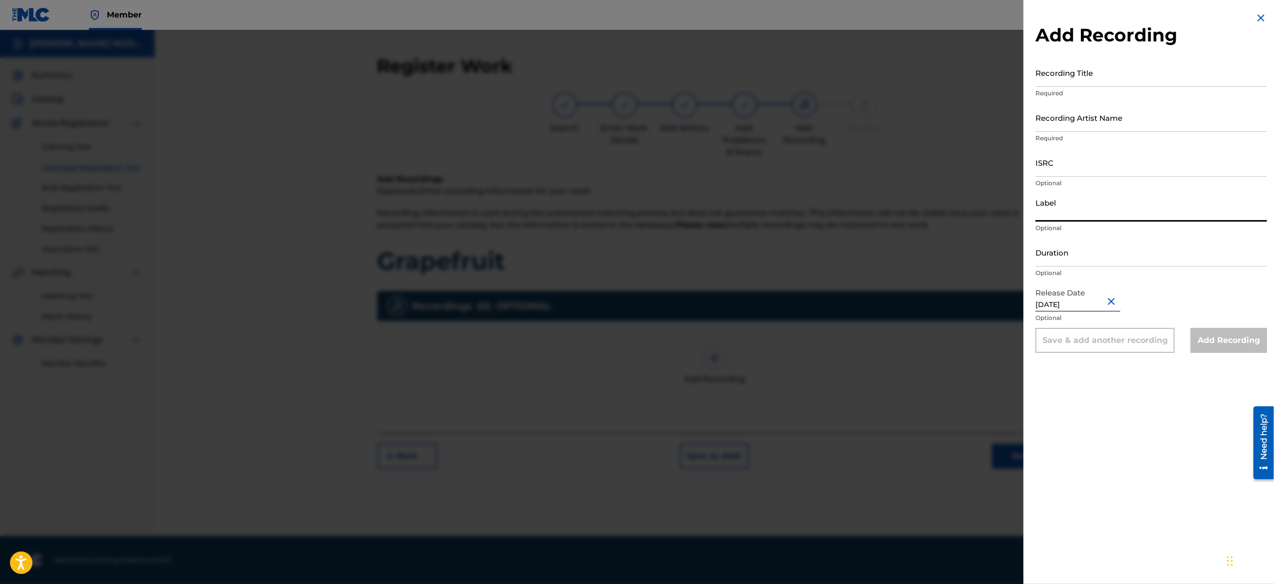
paste input "Missing Link Music"
type input "Missing Link Music"
click at [1092, 243] on input "Duration" at bounding box center [1150, 252] width 231 height 28
paste input "02:10"
type input "02:10"
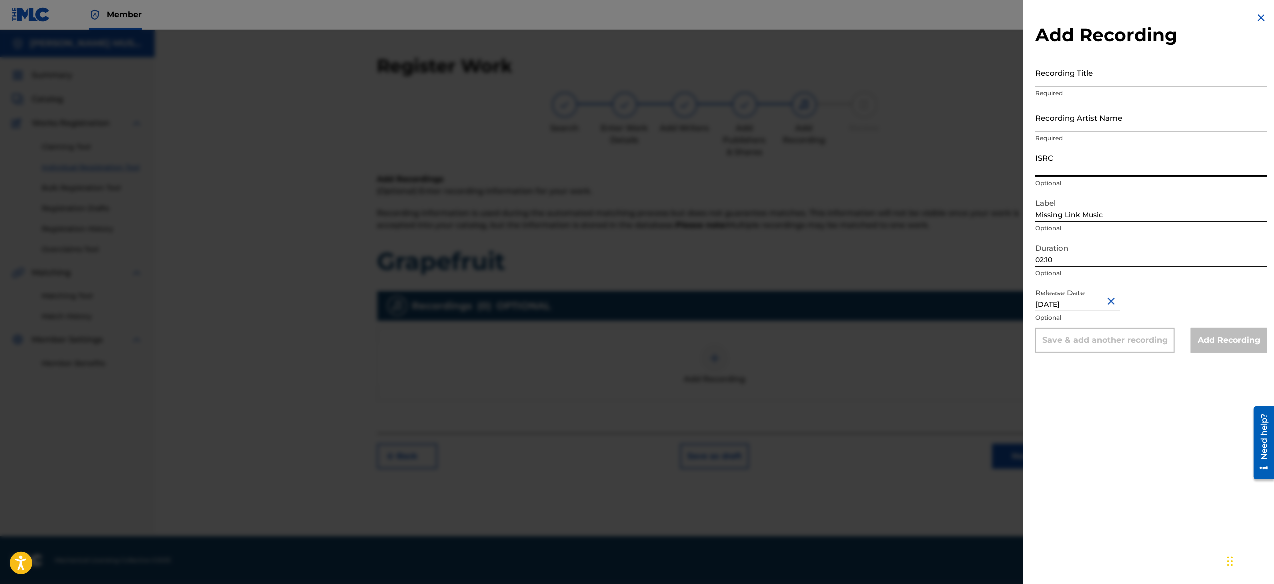
click at [1095, 170] on input "ISRC" at bounding box center [1150, 162] width 231 height 28
paste input "USA2P2526863"
type input "USA2P2526863"
click at [1077, 117] on input "Recording Artist Name" at bounding box center [1150, 117] width 231 height 28
click at [1079, 81] on input "Recording Title" at bounding box center [1150, 72] width 231 height 28
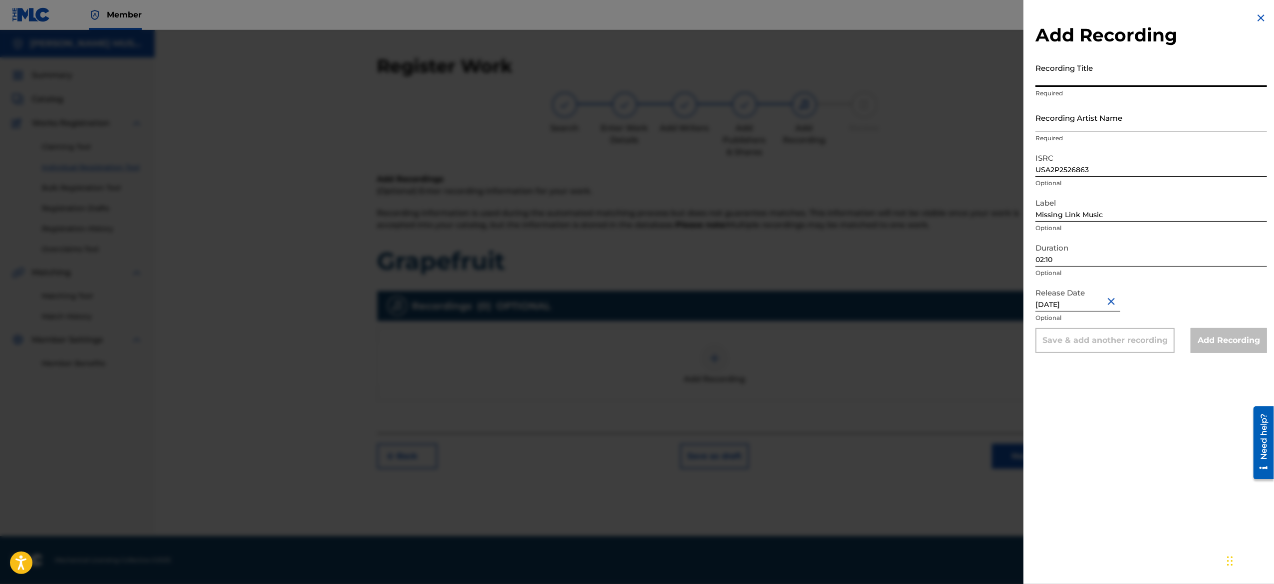
paste input "Cactus Heist"
type input "Cactus Heist"
click at [1101, 127] on input "Recording Artist Name" at bounding box center [1150, 117] width 231 height 28
paste input "East Mirage"
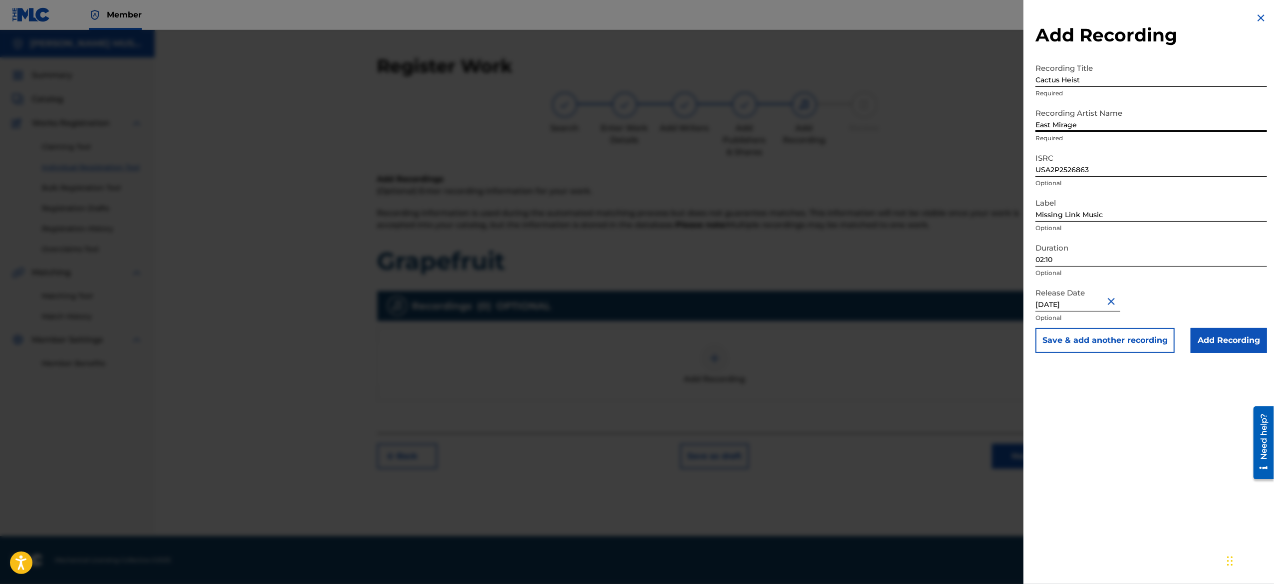
type input "East Mirage"
click at [1062, 346] on button "Save & add another recording" at bounding box center [1104, 340] width 139 height 25
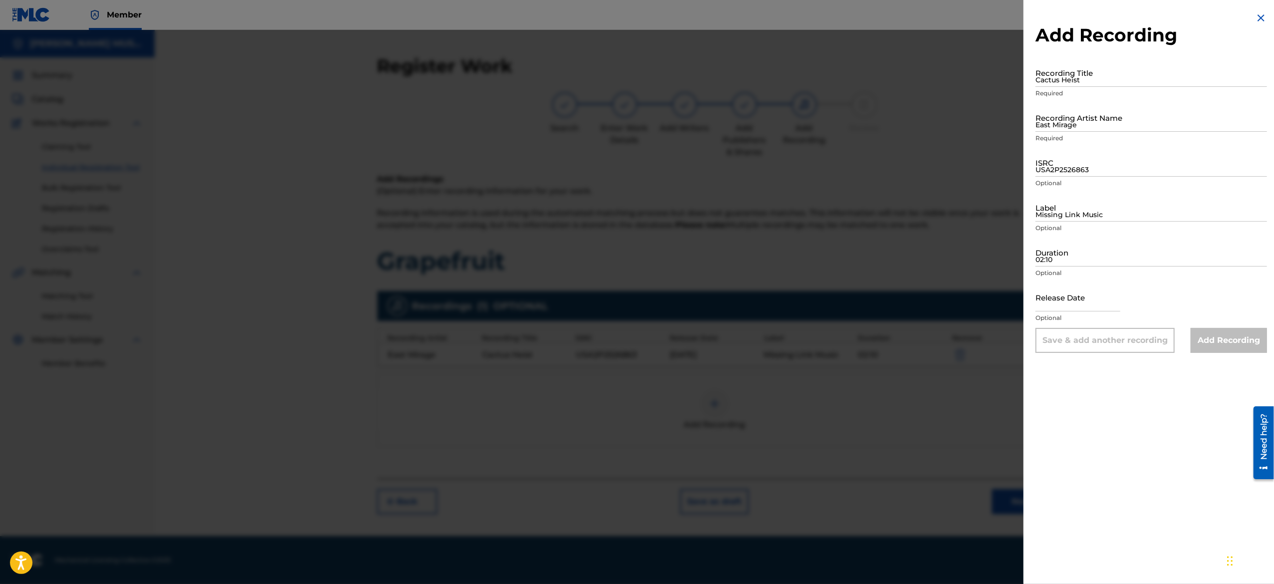
click at [1054, 299] on input "text" at bounding box center [1077, 297] width 85 height 28
select select "8"
select select "2025"
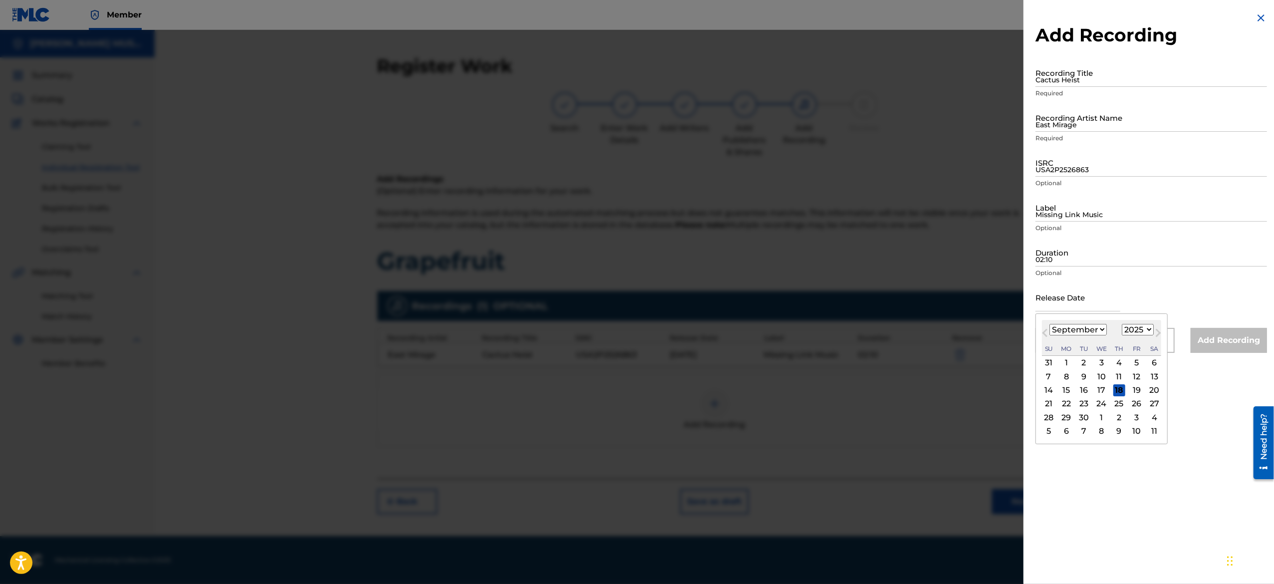
paste input "[DATE]"
type input "[DATE]"
select select "5"
type input "[DATE]"
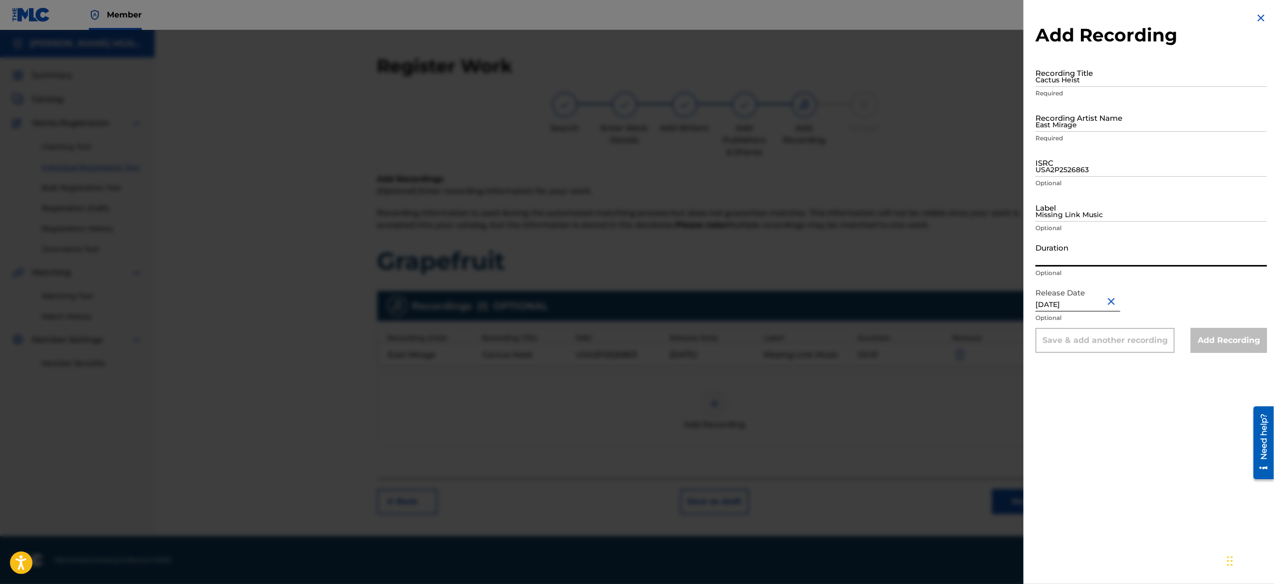
click at [1110, 259] on input "Duration" at bounding box center [1150, 252] width 231 height 28
paste input "03:38"
type input "03:38"
click at [1090, 169] on input "ISRC" at bounding box center [1150, 162] width 231 height 28
paste input "USA2P2526864"
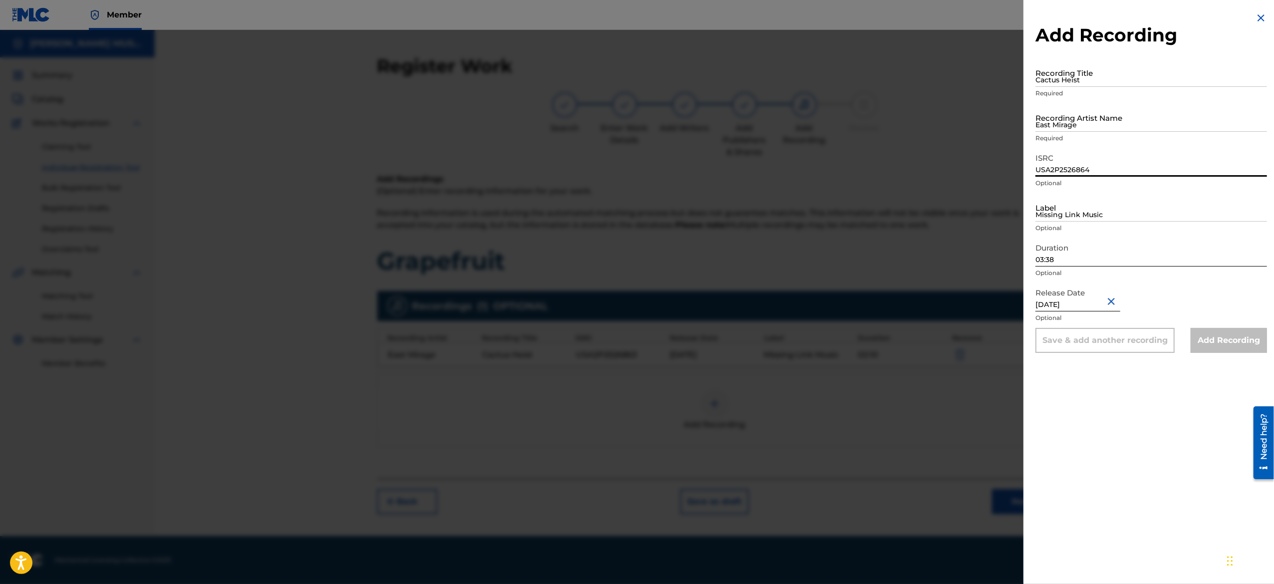
type input "USA2P2526864"
click at [1073, 73] on input "Recording Title" at bounding box center [1150, 72] width 231 height 28
paste input "Clay Vision"
type input "Clay Vision"
click at [1086, 217] on input "Missing Link Music" at bounding box center [1150, 207] width 231 height 28
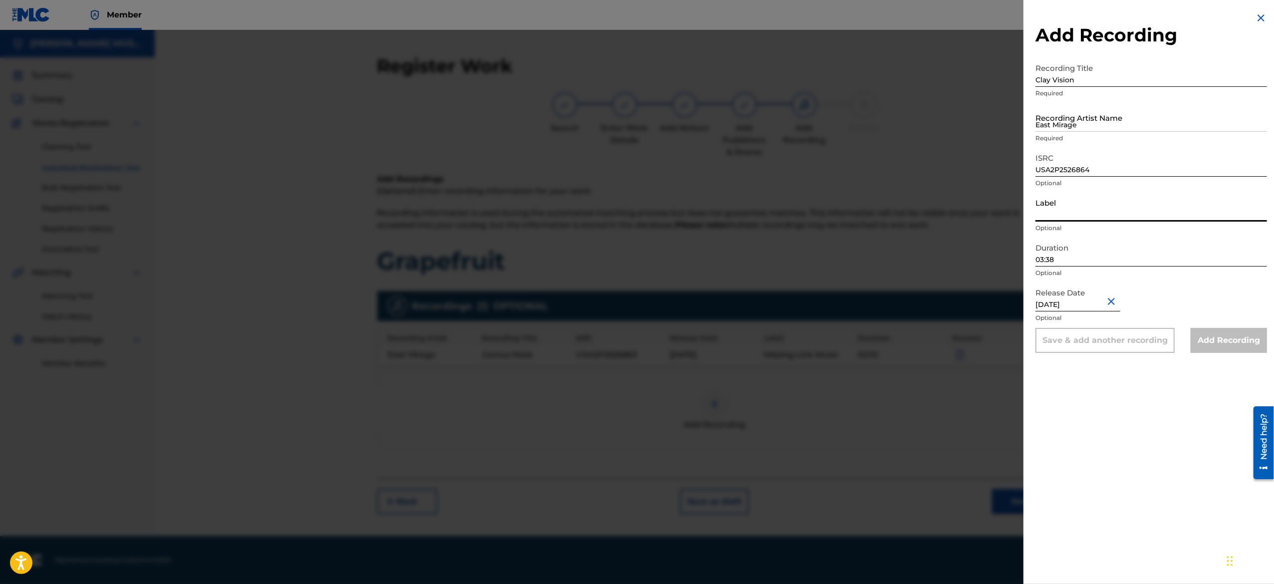
paste input "Missing Link Music"
type input "Missing Link Music"
click at [1080, 125] on input "East Mirage" at bounding box center [1150, 117] width 231 height 28
paste input "East Mirage"
type input "East Mirage"
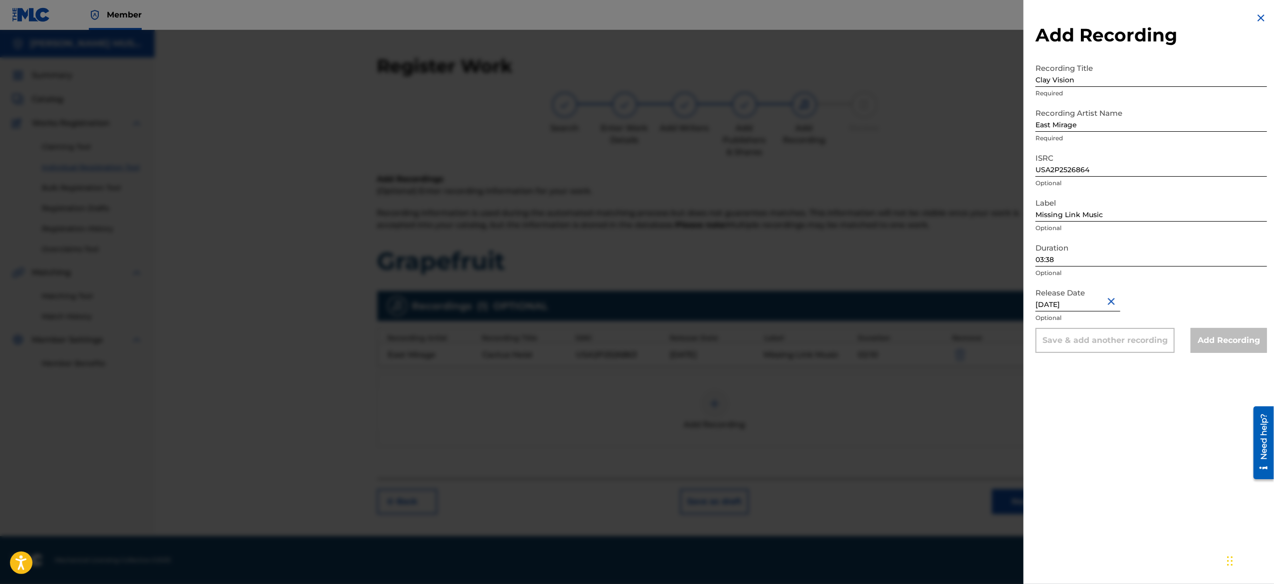
click at [1092, 345] on div "Save & add another recording" at bounding box center [1104, 340] width 139 height 25
click at [1125, 344] on div "Save & add another recording" at bounding box center [1104, 340] width 139 height 25
click at [1108, 254] on input "03:38" at bounding box center [1150, 252] width 231 height 28
click at [1255, 18] on img at bounding box center [1261, 18] width 12 height 12
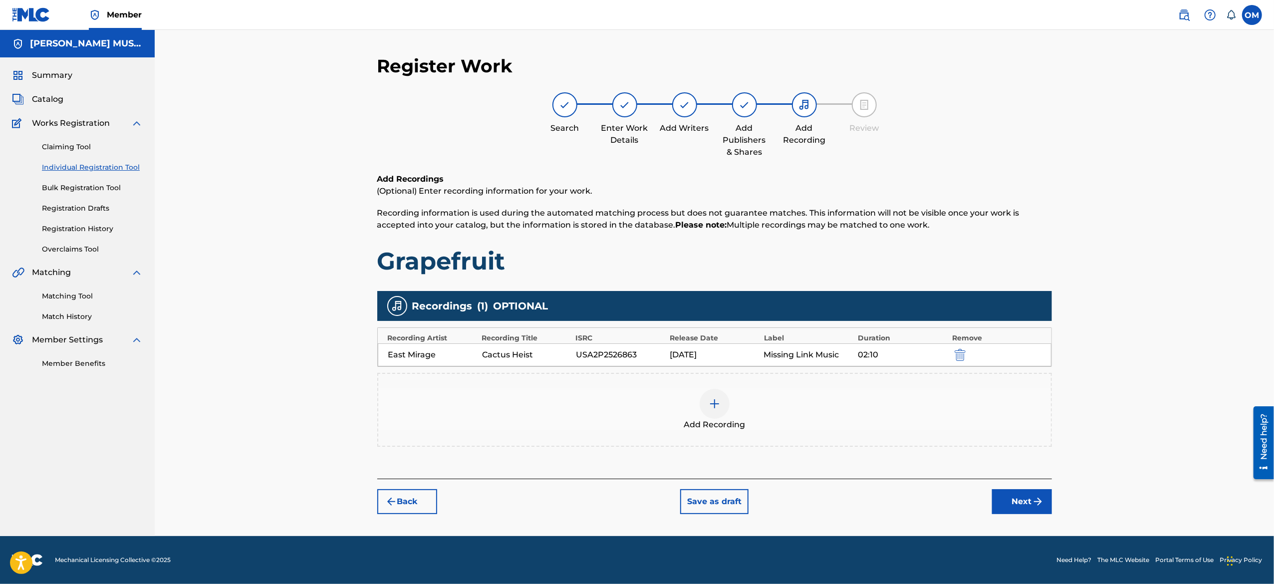
click at [726, 408] on div at bounding box center [714, 404] width 30 height 30
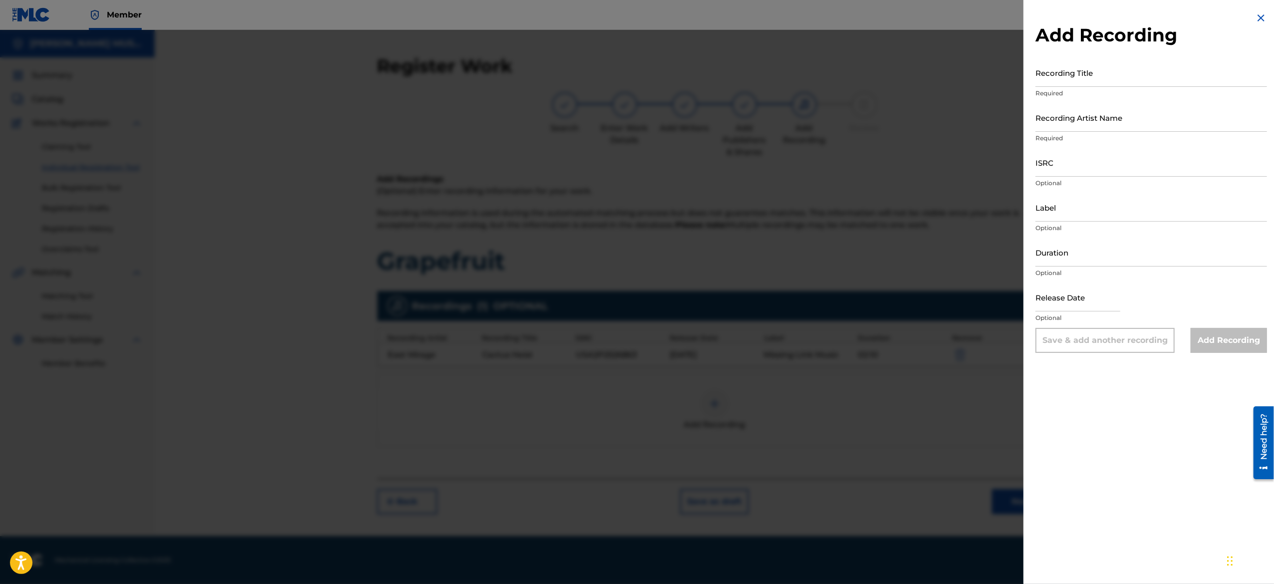
select select "8"
select select "2025"
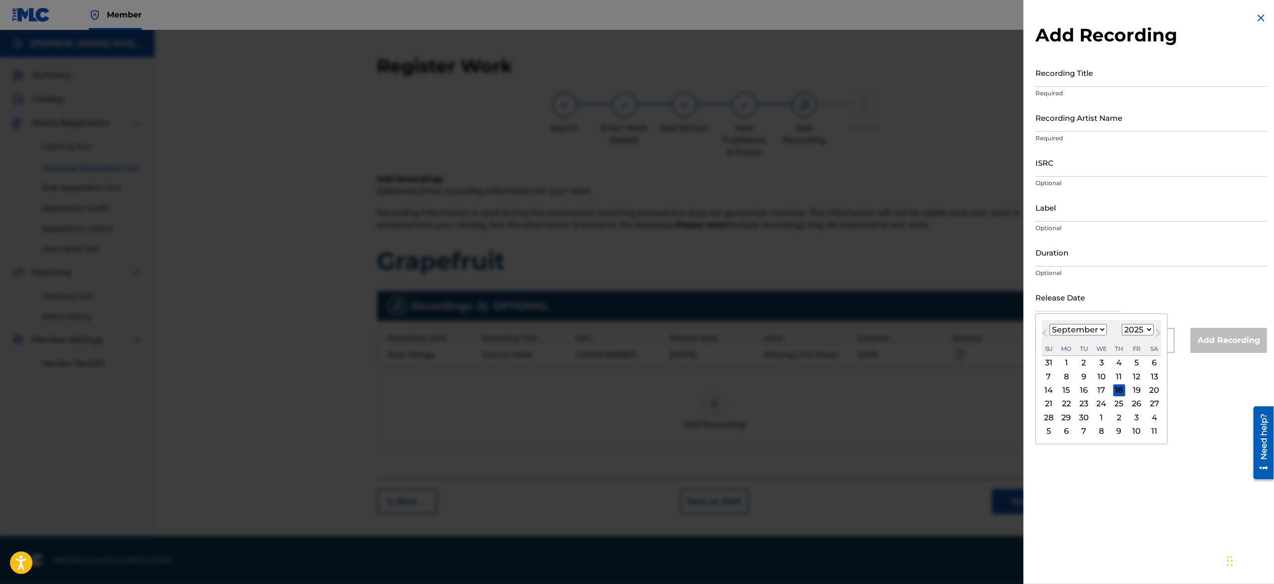
click at [1078, 296] on input "text" at bounding box center [1077, 297] width 85 height 28
type input "[DATE]"
select select "5"
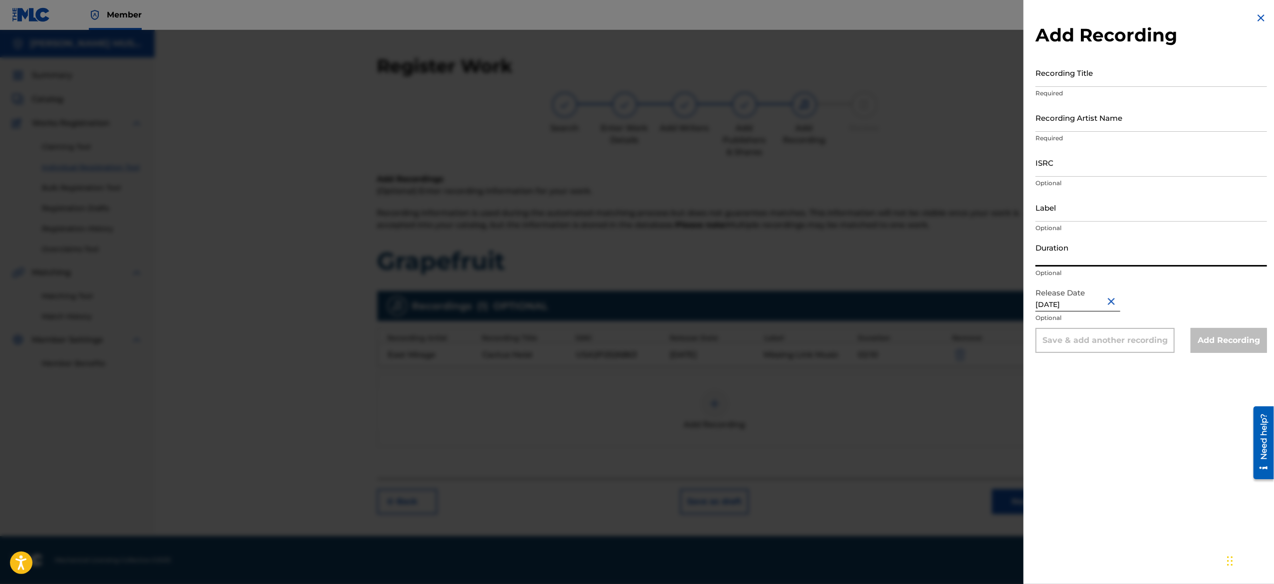
click at [1086, 243] on input "Duration" at bounding box center [1150, 252] width 231 height 28
click at [1094, 206] on input "Label" at bounding box center [1150, 207] width 231 height 28
type input "Missing Link Music"
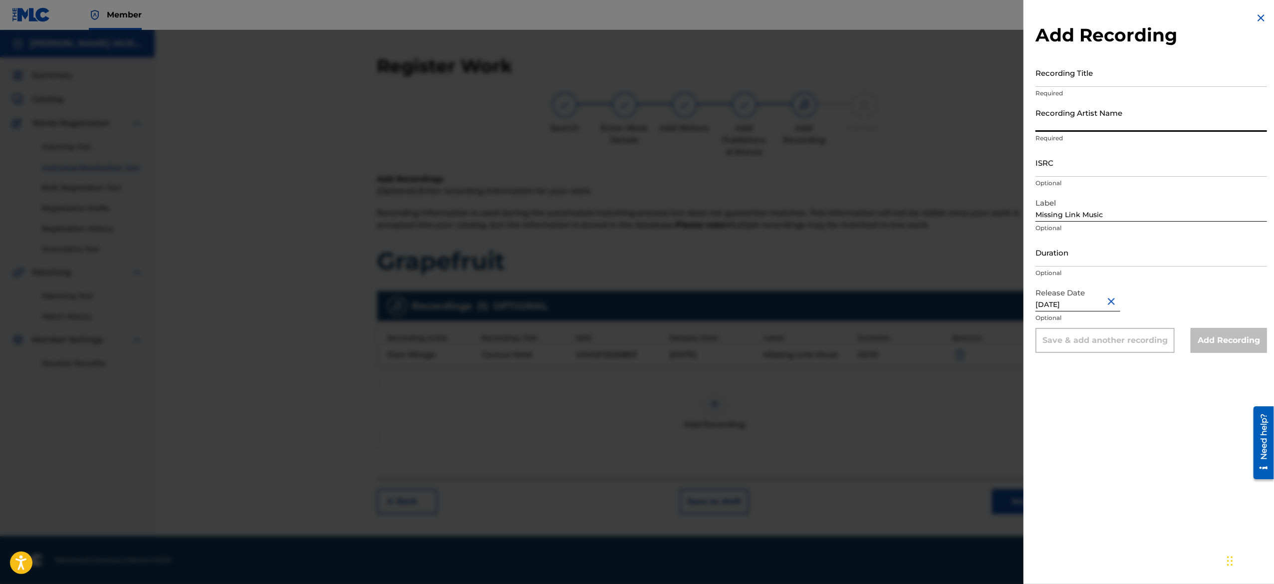
click at [1102, 111] on input "Recording Artist Name" at bounding box center [1150, 117] width 231 height 28
type input "East Mirage"
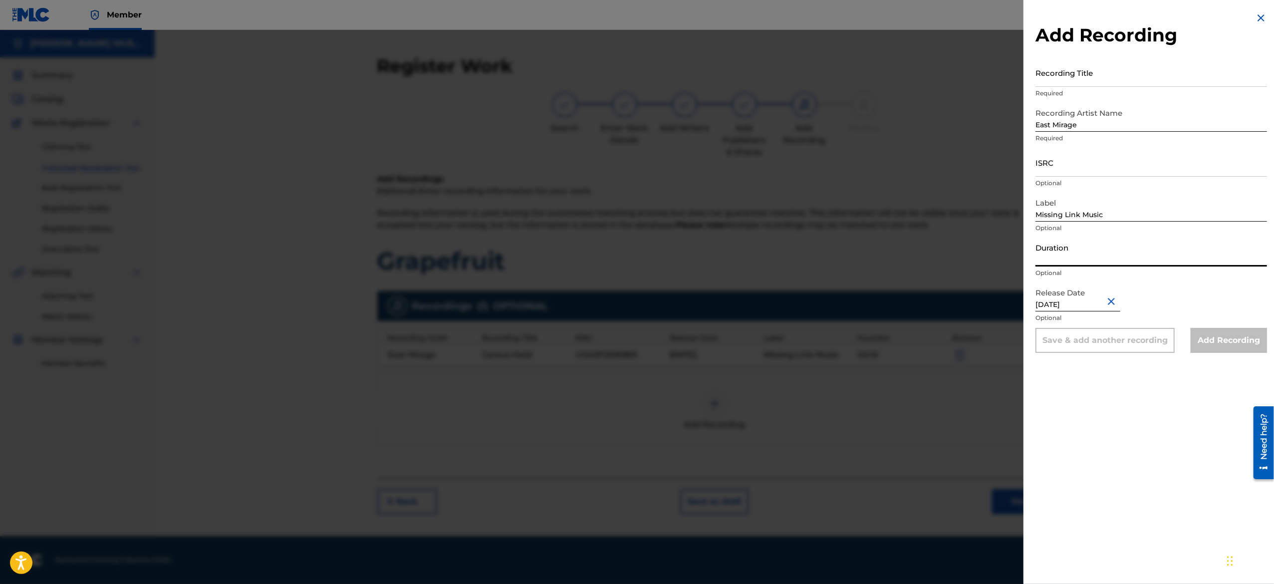
click at [1098, 254] on input "Duration" at bounding box center [1150, 252] width 231 height 28
paste input "03:38"
type input "03:38"
click at [1076, 173] on input "ISRC" at bounding box center [1150, 162] width 231 height 28
paste input "USA2P2526864"
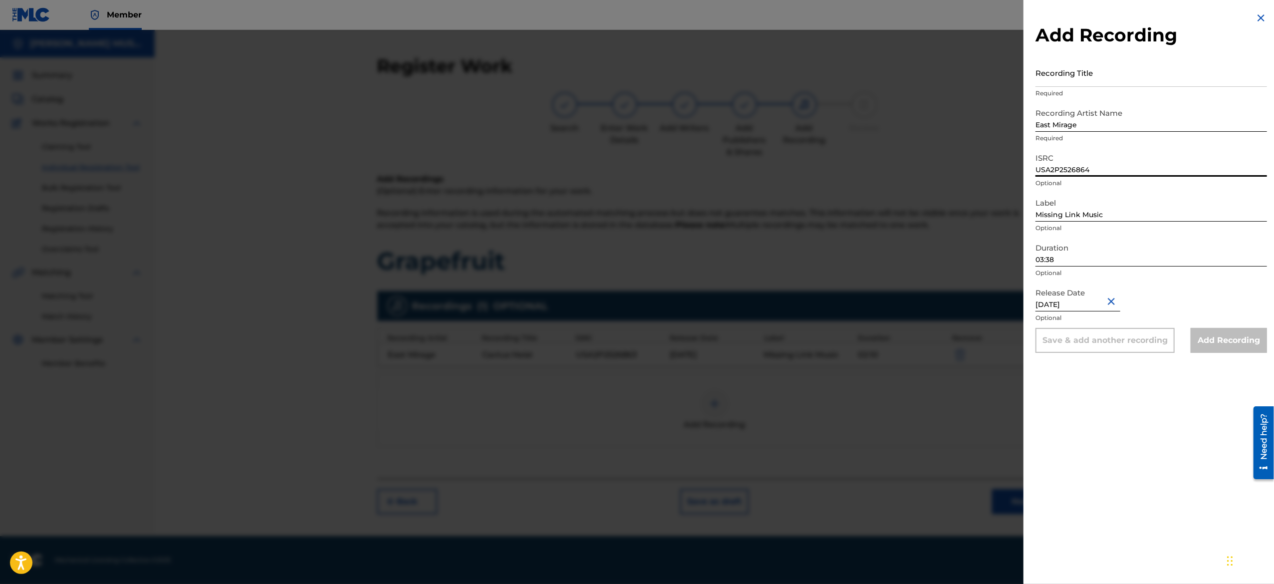
type input "USA2P2526864"
click at [1078, 80] on input "Recording Title" at bounding box center [1150, 72] width 231 height 28
paste input "Clay Vision"
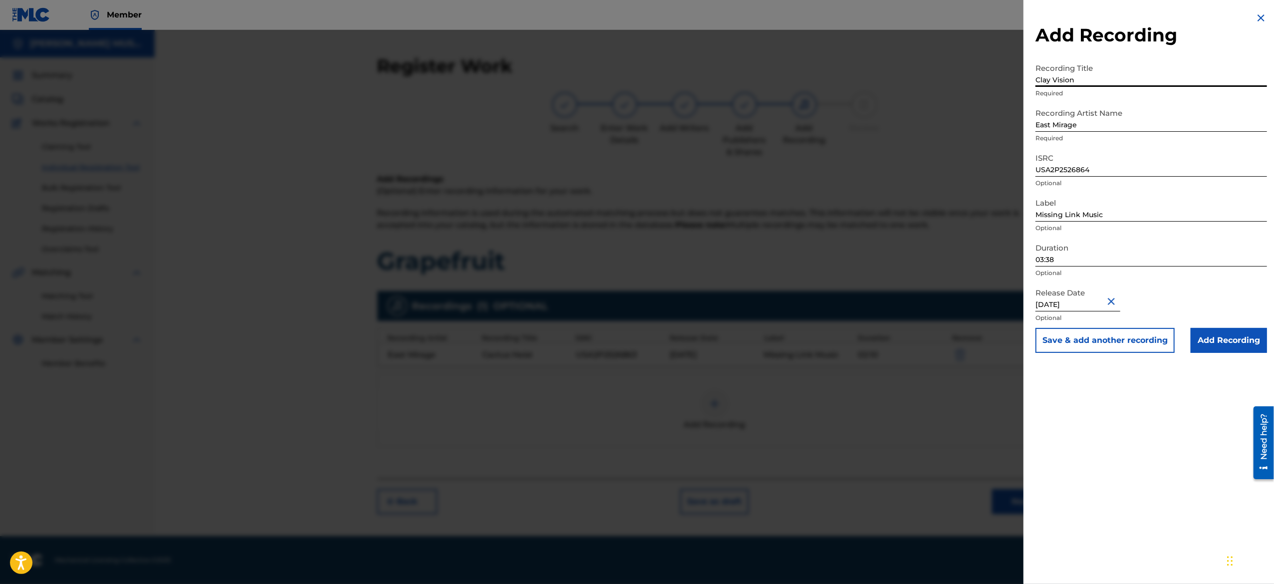
type input "Clay Vision"
click at [1078, 340] on button "Save & add another recording" at bounding box center [1104, 340] width 139 height 25
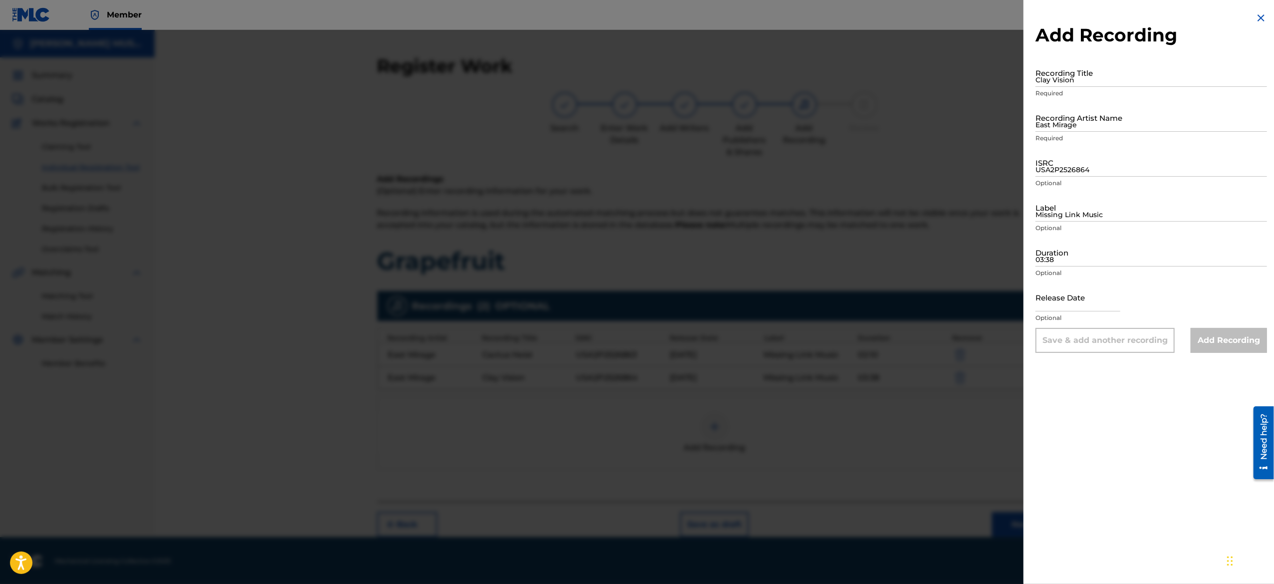
click at [1074, 292] on input "text" at bounding box center [1077, 297] width 85 height 28
select select "8"
select select "2025"
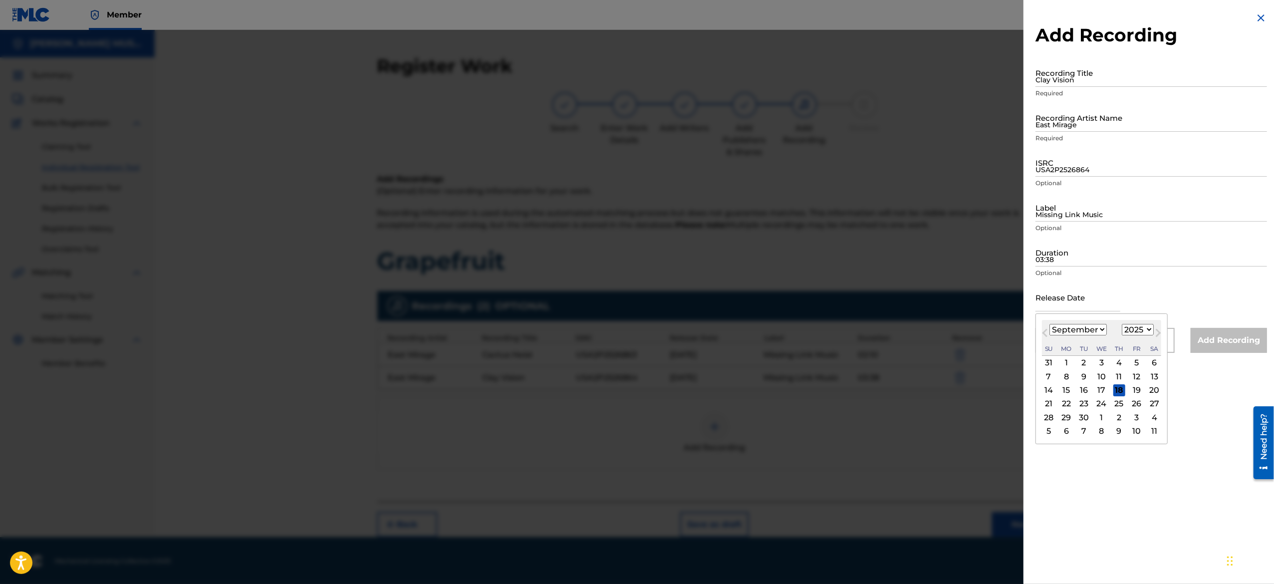
type input "[DATE]"
select select "5"
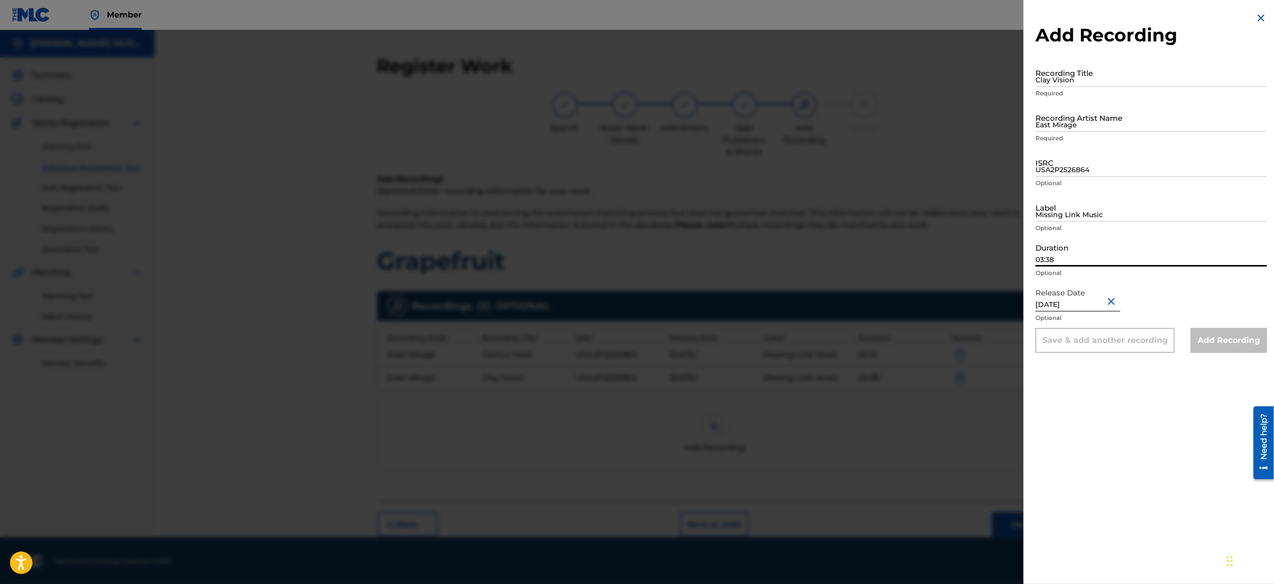
click at [1070, 257] on input "03:38" at bounding box center [1150, 252] width 231 height 28
paste input "02:19"
type input "02:19"
click at [1067, 218] on input "Missing Link Music" at bounding box center [1150, 207] width 231 height 28
type input "Missing Link Music"
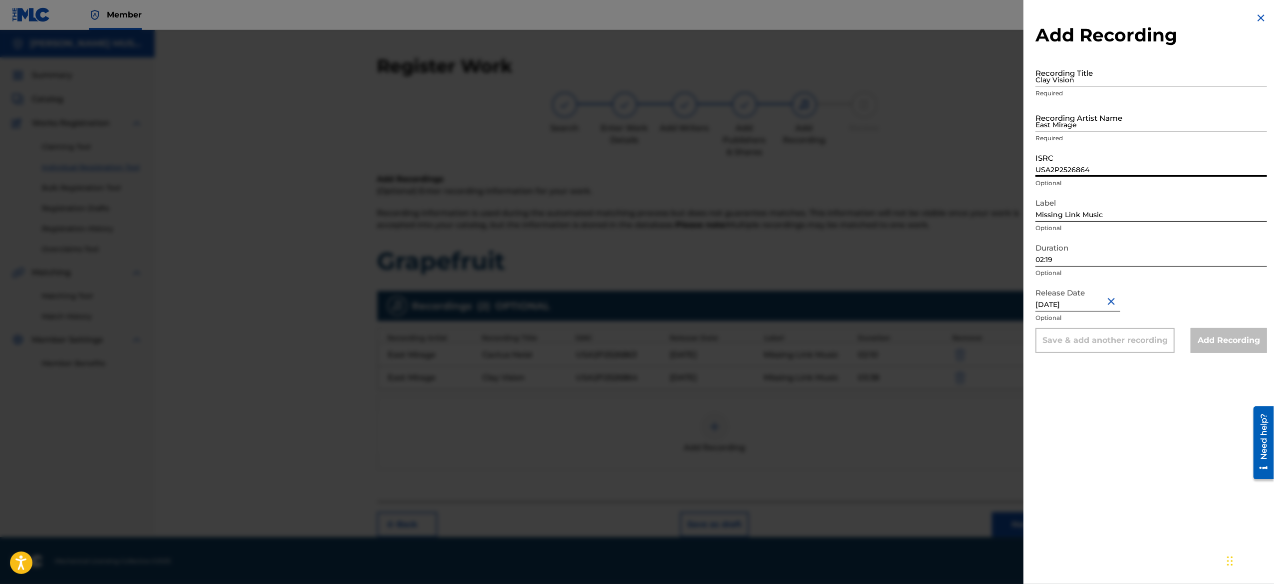
click at [1083, 161] on input "USA2P2526864" at bounding box center [1150, 162] width 231 height 28
click at [1081, 160] on input "ISRC" at bounding box center [1150, 162] width 231 height 28
paste input "USA2P2526865"
type input "USA2P2526865"
click at [1101, 123] on input "East Mirage" at bounding box center [1150, 117] width 231 height 28
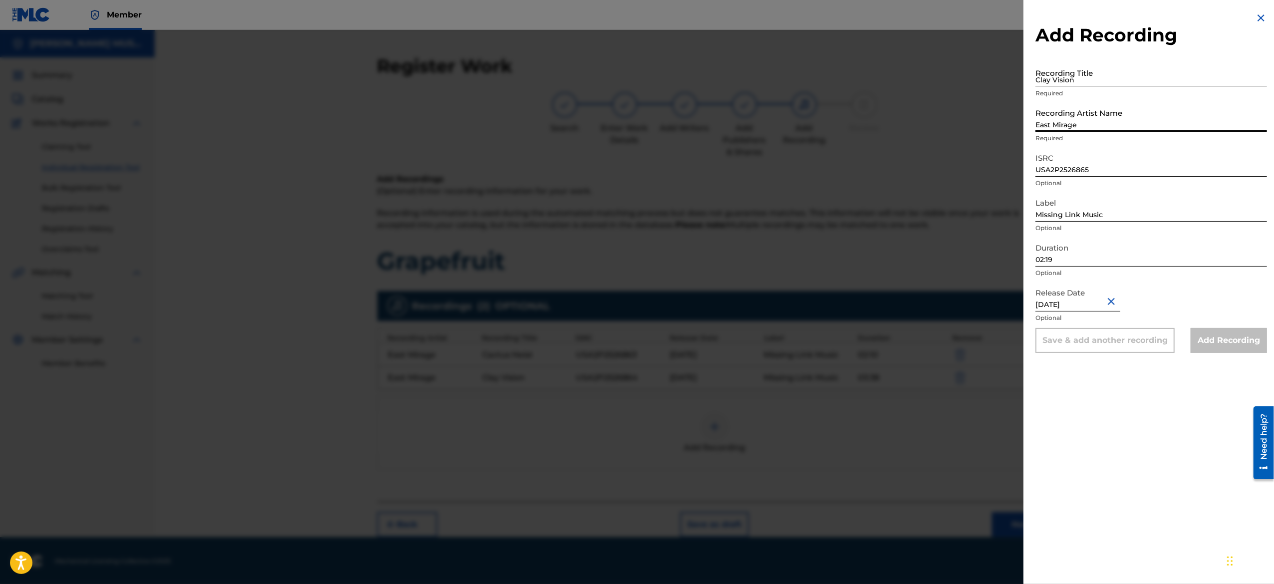
type input "East Mirage"
click at [1096, 77] on input "Recording Title" at bounding box center [1150, 72] width 231 height 28
paste input "Dust Pattern"
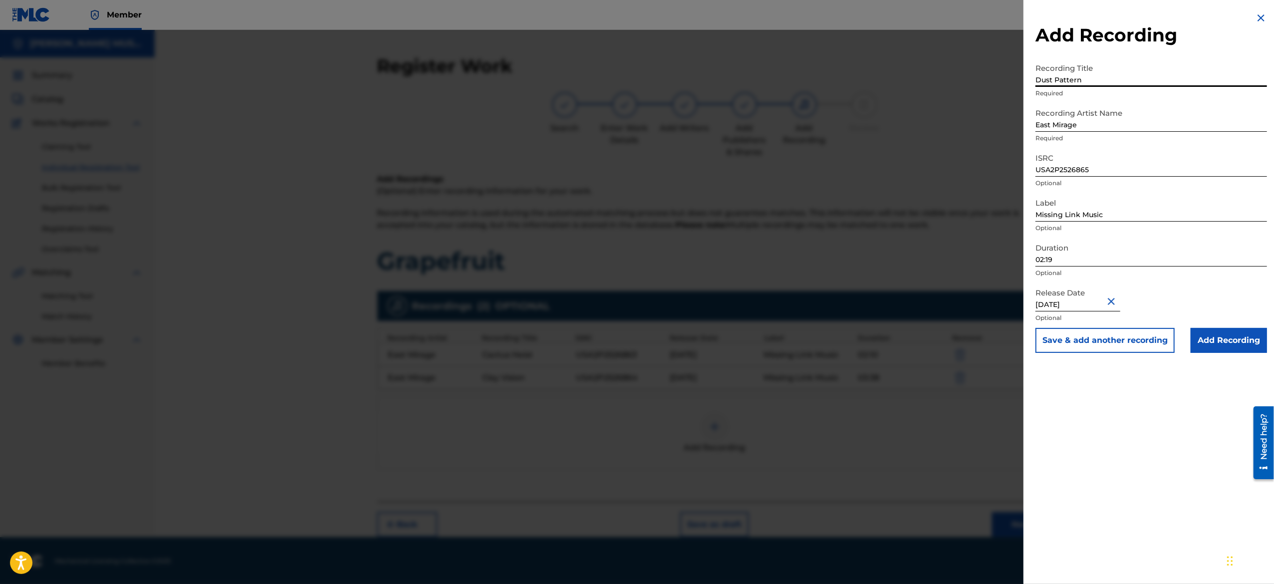
type input "Dust Pattern"
click at [1082, 335] on button "Save & add another recording" at bounding box center [1104, 340] width 139 height 25
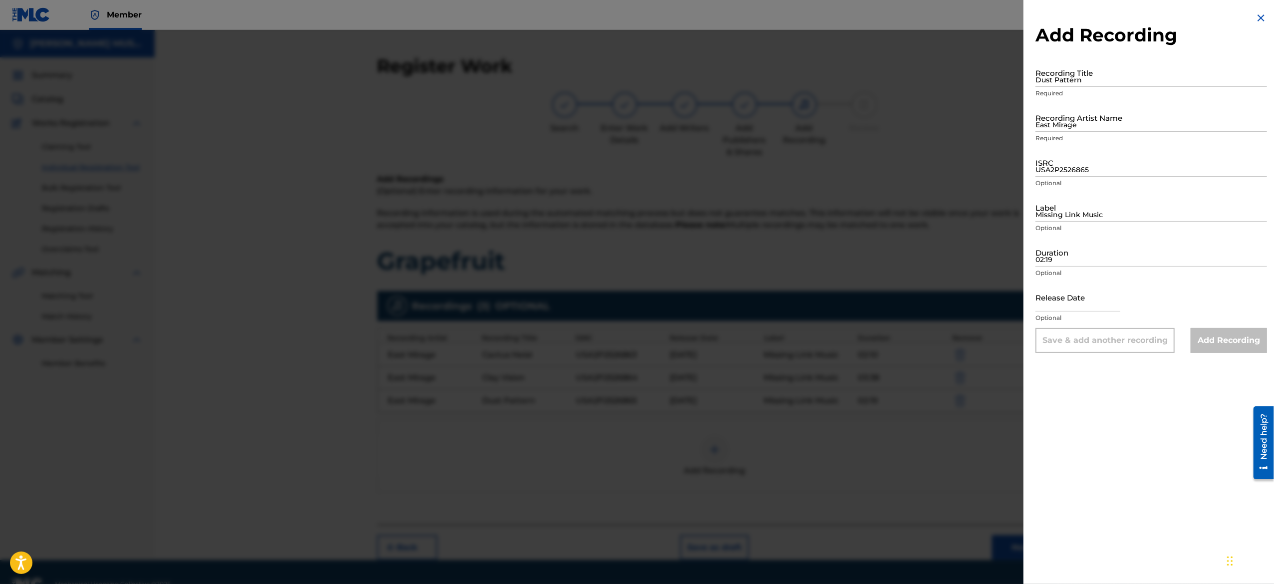
drag, startPoint x: 1080, startPoint y: 300, endPoint x: 1089, endPoint y: 355, distance: 55.6
click at [1089, 355] on div "Add Recording Recording Title Dust Pattern Required Recording Artist Name East …" at bounding box center [1150, 182] width 255 height 365
type input "[DATE]"
click at [1072, 257] on input "02:19" at bounding box center [1150, 252] width 231 height 28
paste input "02:17"
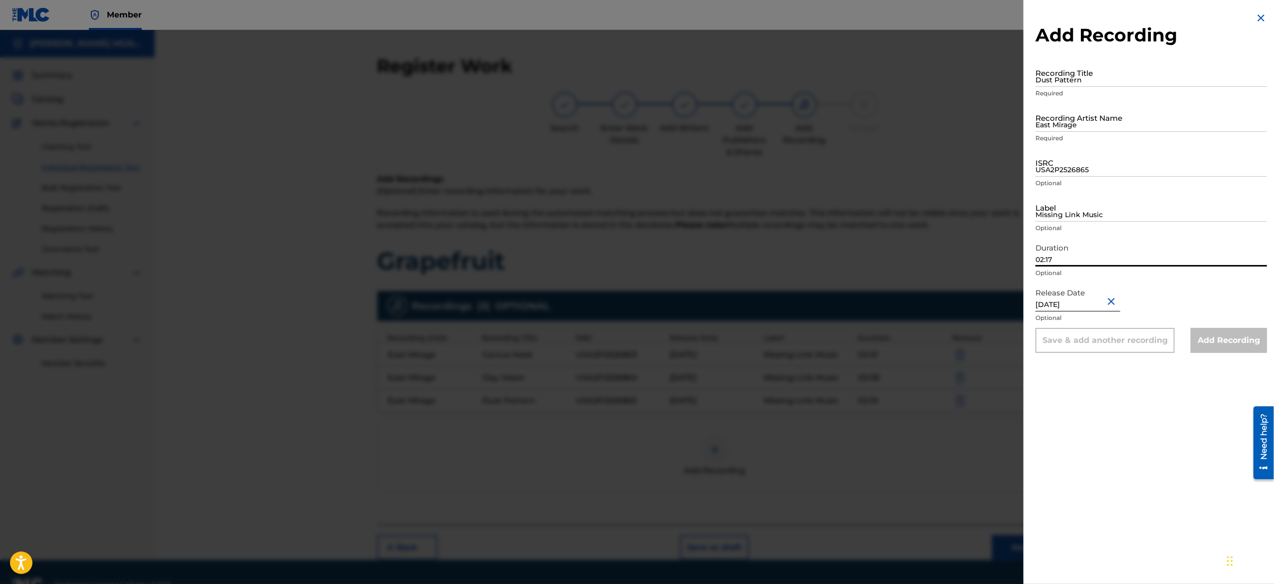
type input "02:17"
click at [1072, 210] on input "Missing Link Music" at bounding box center [1150, 207] width 231 height 28
type input "Missing Link Music"
click at [1075, 165] on input "ISRC" at bounding box center [1150, 162] width 231 height 28
paste input "USA2P2526866"
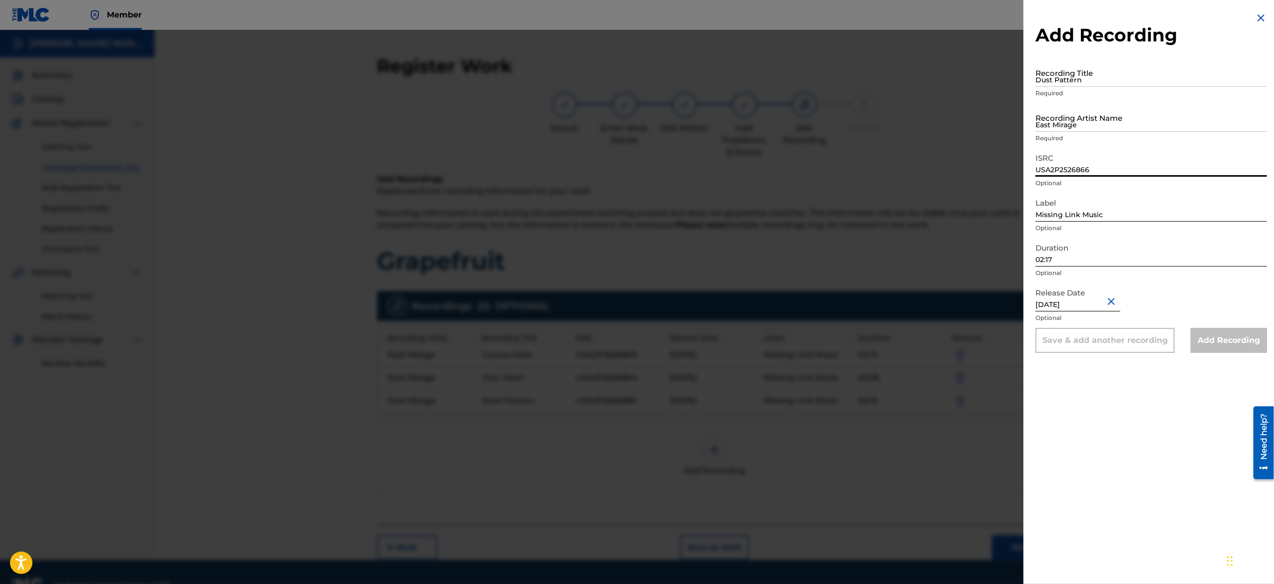
type input "USA2P2526866"
click at [1083, 128] on input "East Mirage" at bounding box center [1150, 117] width 231 height 28
type input "East Mirage"
click at [1096, 76] on input "Recording Title" at bounding box center [1150, 72] width 231 height 28
paste input "Grip Method"
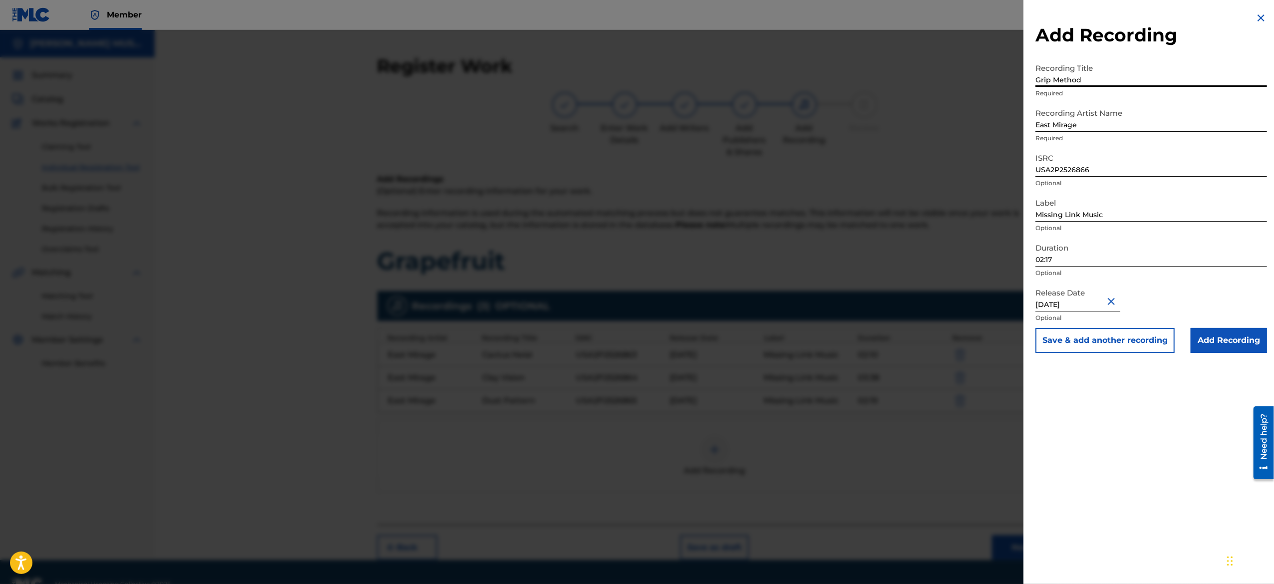
type input "Grip Method"
click at [1082, 341] on button "Save & add another recording" at bounding box center [1104, 340] width 139 height 25
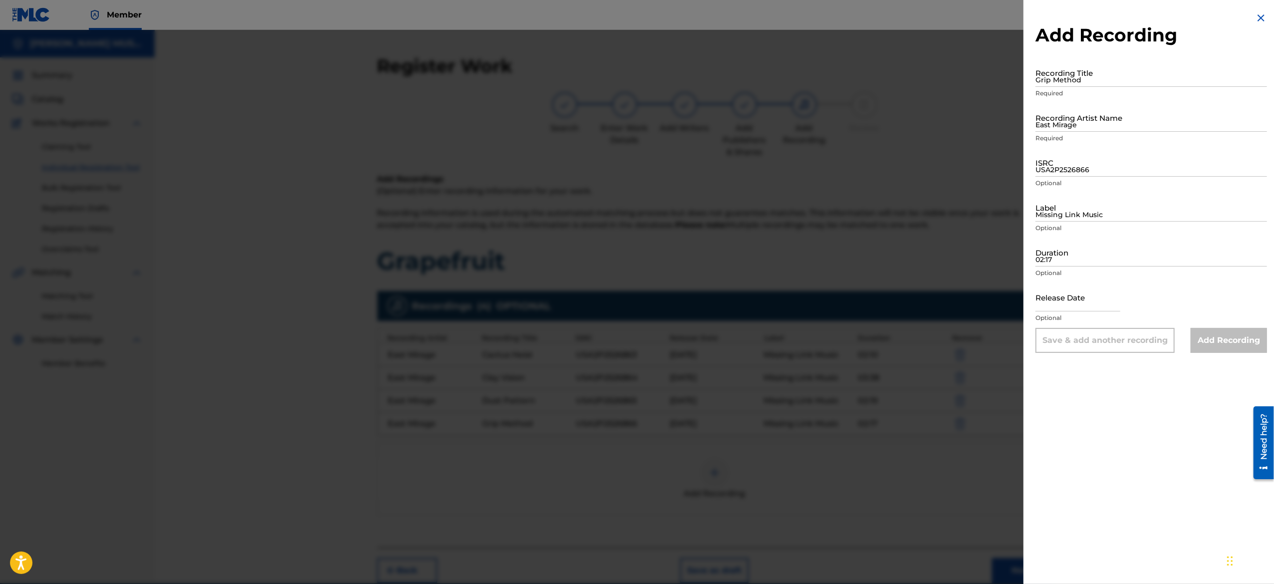
select select "8"
select select "2025"
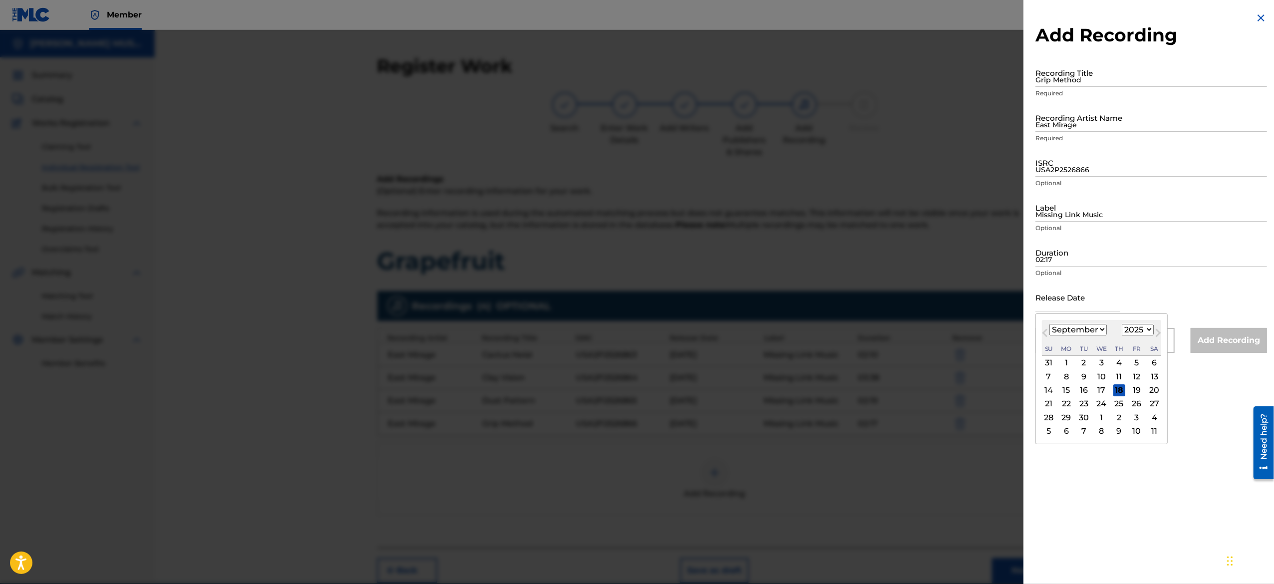
click at [1070, 299] on input "text" at bounding box center [1077, 297] width 85 height 28
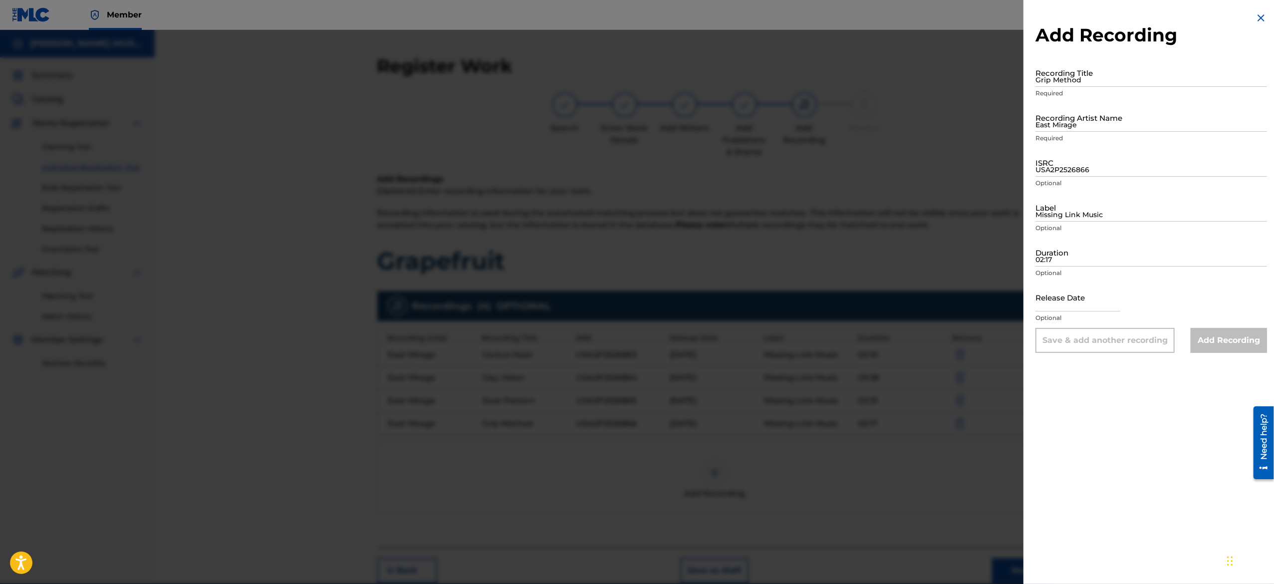
click at [1159, 280] on div "Duration 02:17 Optional" at bounding box center [1150, 260] width 231 height 45
drag, startPoint x: 1080, startPoint y: 297, endPoint x: 1105, endPoint y: 347, distance: 56.2
click at [1105, 347] on form "Recording Title Grip Method Required Recording Artist Name East Mirage Required…" at bounding box center [1150, 205] width 231 height 294
type input "[DATE]"
click at [1068, 256] on input "Duration" at bounding box center [1150, 252] width 231 height 28
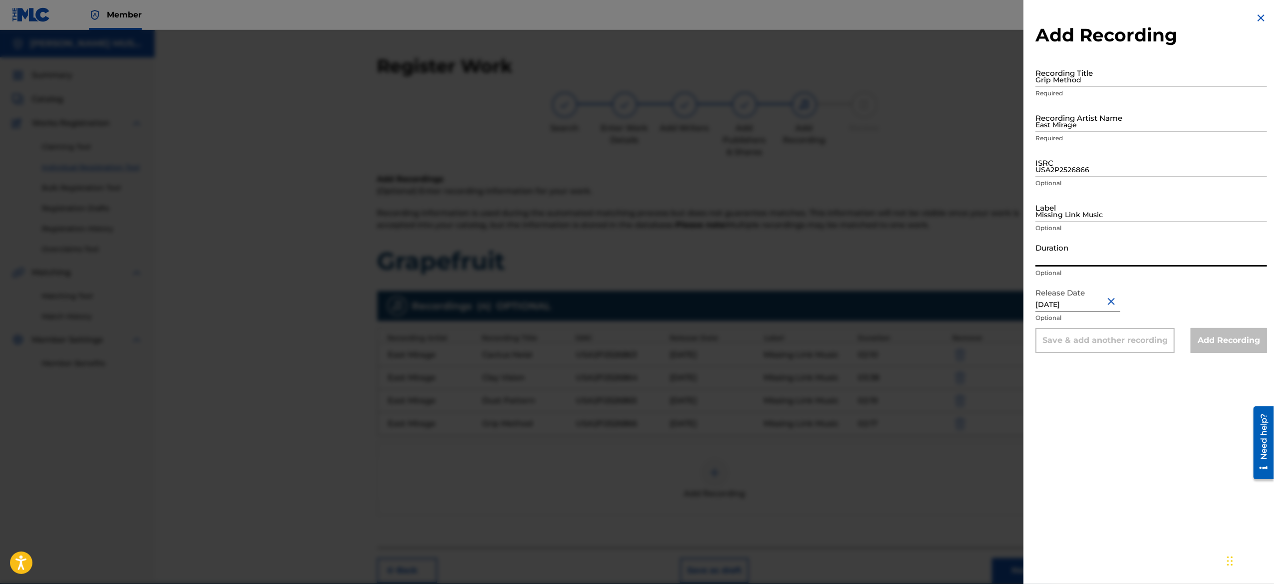
paste input "03:32"
type input "03:32"
click at [1066, 214] on input "Missing Link Music" at bounding box center [1150, 207] width 231 height 28
type input "Missing Link Music"
click at [1070, 167] on input "USA2P2526866" at bounding box center [1150, 162] width 231 height 28
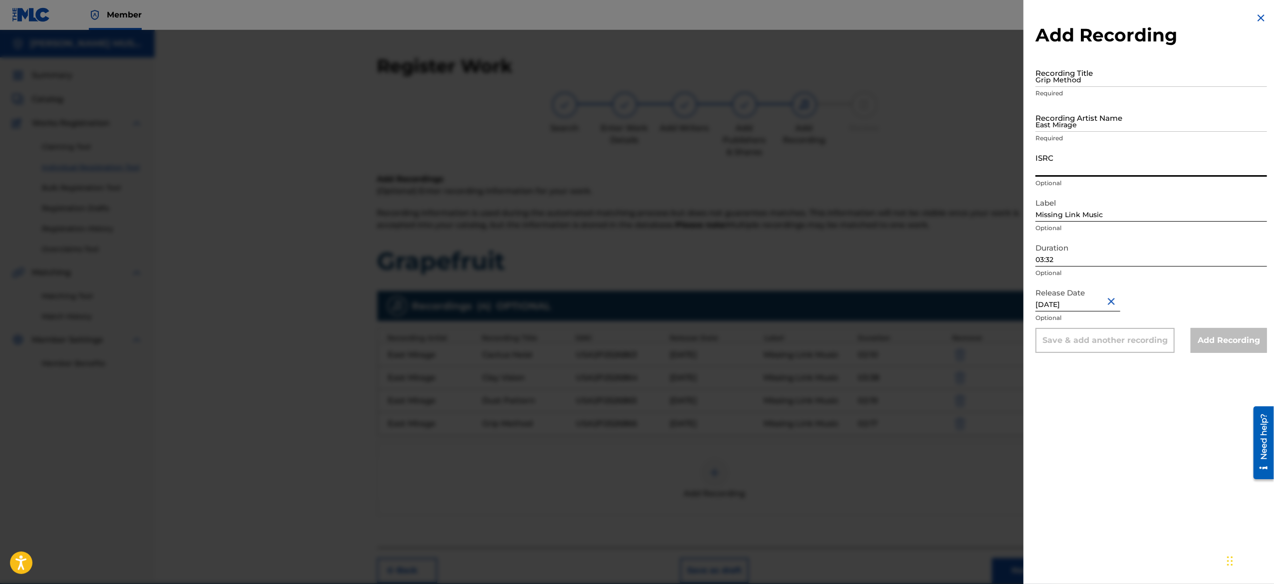
paste input "USA2P2526867"
type input "USA2P2526867"
click at [1112, 118] on input "East Mirage" at bounding box center [1150, 117] width 231 height 28
type input "East Mirage"
click at [1083, 69] on input "Recording Title" at bounding box center [1150, 72] width 231 height 28
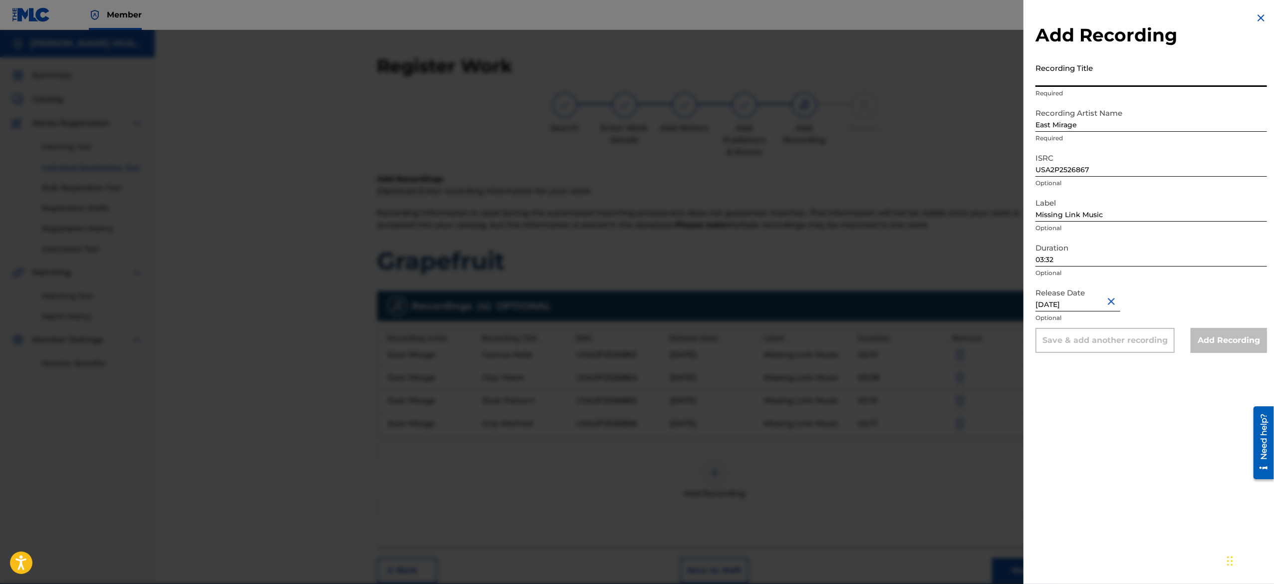
paste input "Gutter Bloom"
type input "Gutter Bloom"
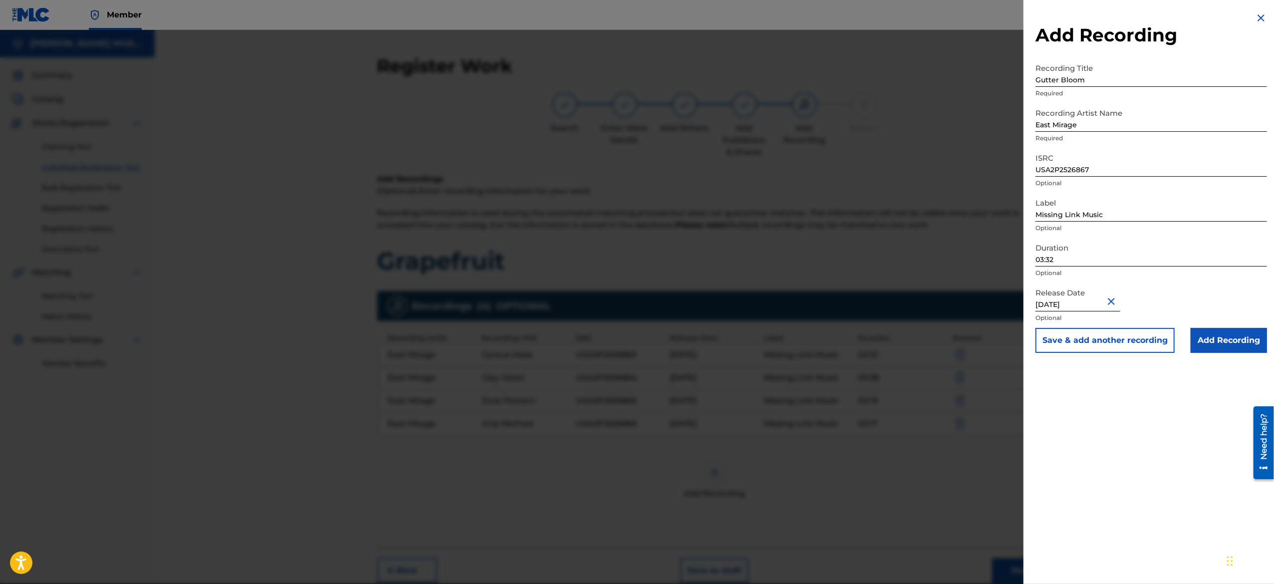
click at [1079, 337] on button "Save & add another recording" at bounding box center [1104, 340] width 139 height 25
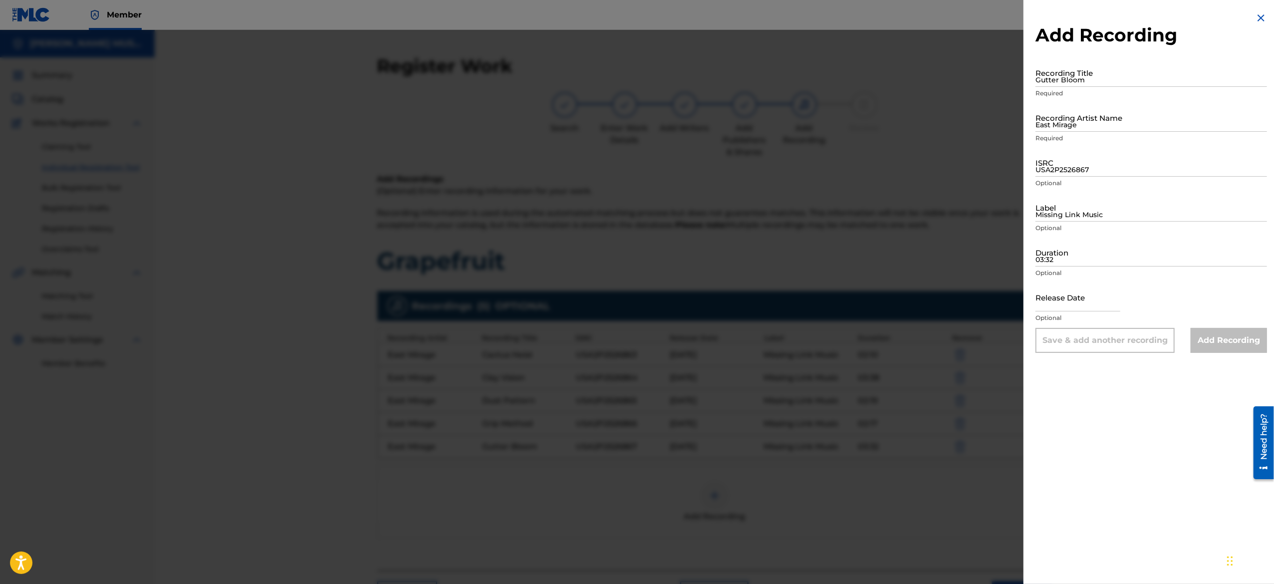
click at [1068, 303] on input "text" at bounding box center [1077, 297] width 85 height 28
select select "8"
select select "2025"
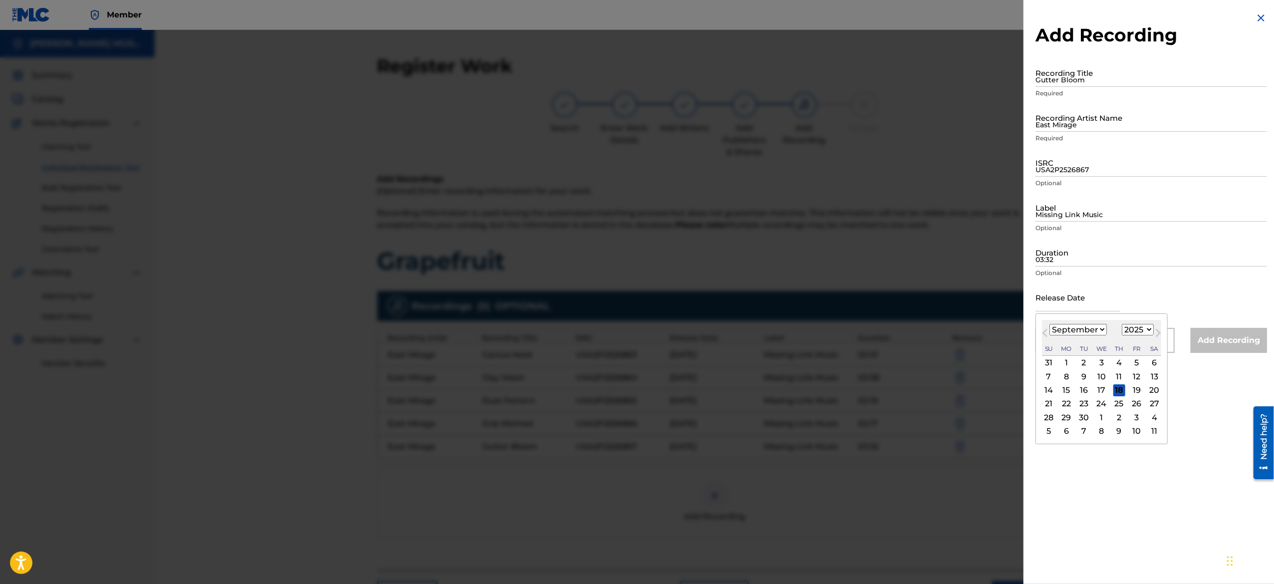
type input "[DATE]"
select select "5"
click at [1085, 255] on input "Duration" at bounding box center [1150, 252] width 231 height 28
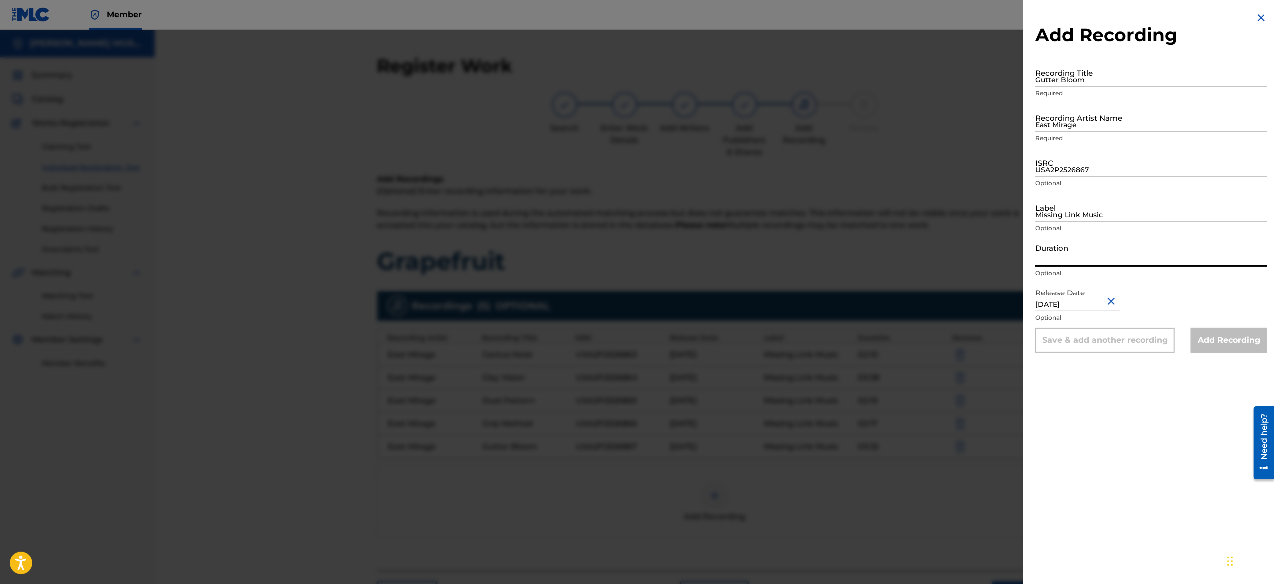
paste input "02:24"
type input "02:24"
click at [1075, 201] on input "Missing Link Music" at bounding box center [1150, 207] width 231 height 28
type input "Missing Link Music"
drag, startPoint x: 1088, startPoint y: 177, endPoint x: 1080, endPoint y: 169, distance: 11.3
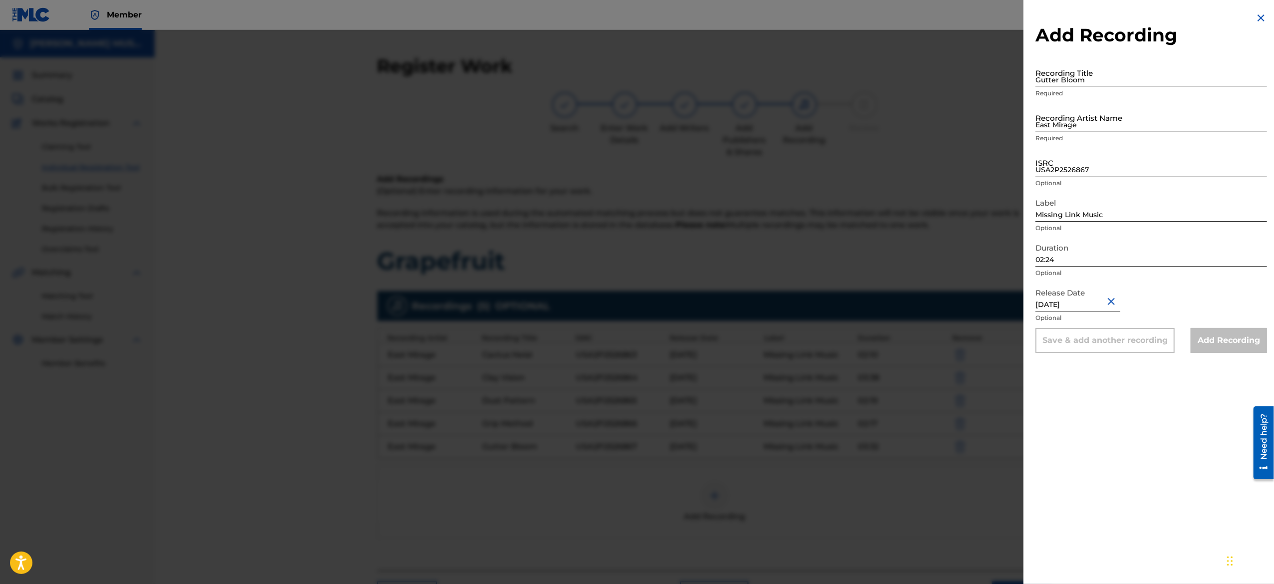
click at [1080, 169] on div "ISRC USA2P2526867 Optional" at bounding box center [1150, 170] width 231 height 45
click at [1080, 169] on input "ISRC" at bounding box center [1150, 162] width 231 height 28
paste input "USA2P2526868"
type input "USA2P2526868"
click at [1090, 123] on input "East Mirage" at bounding box center [1150, 117] width 231 height 28
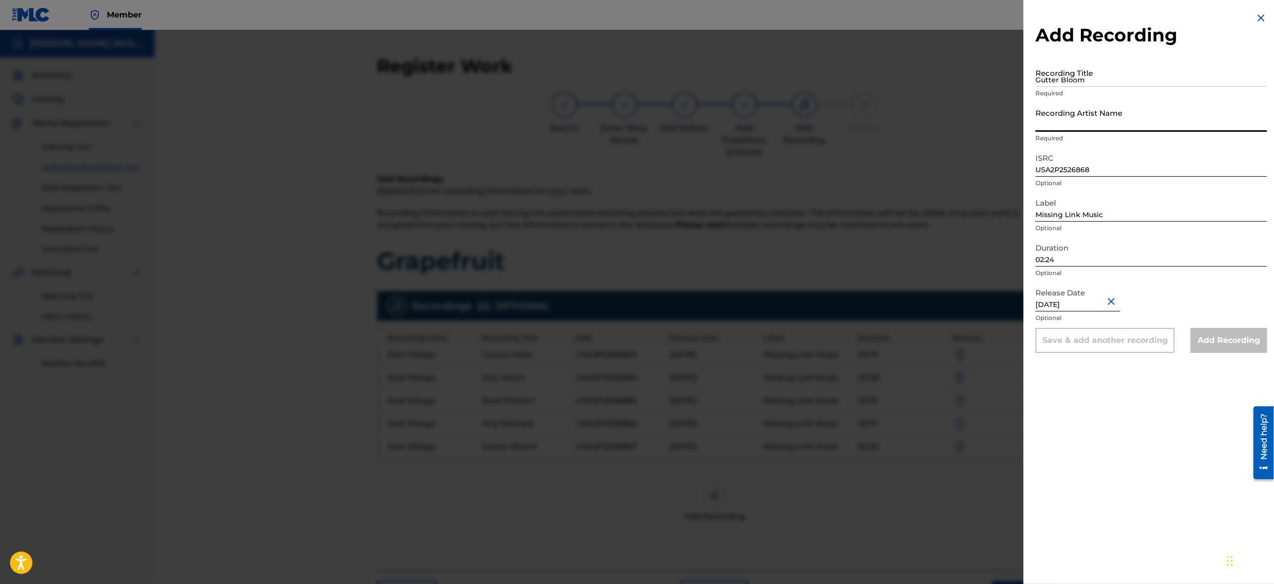
type input "East Mirage"
click at [1092, 81] on input "Gutter Bloom" at bounding box center [1150, 72] width 231 height 28
paste input "Hollow Fix"
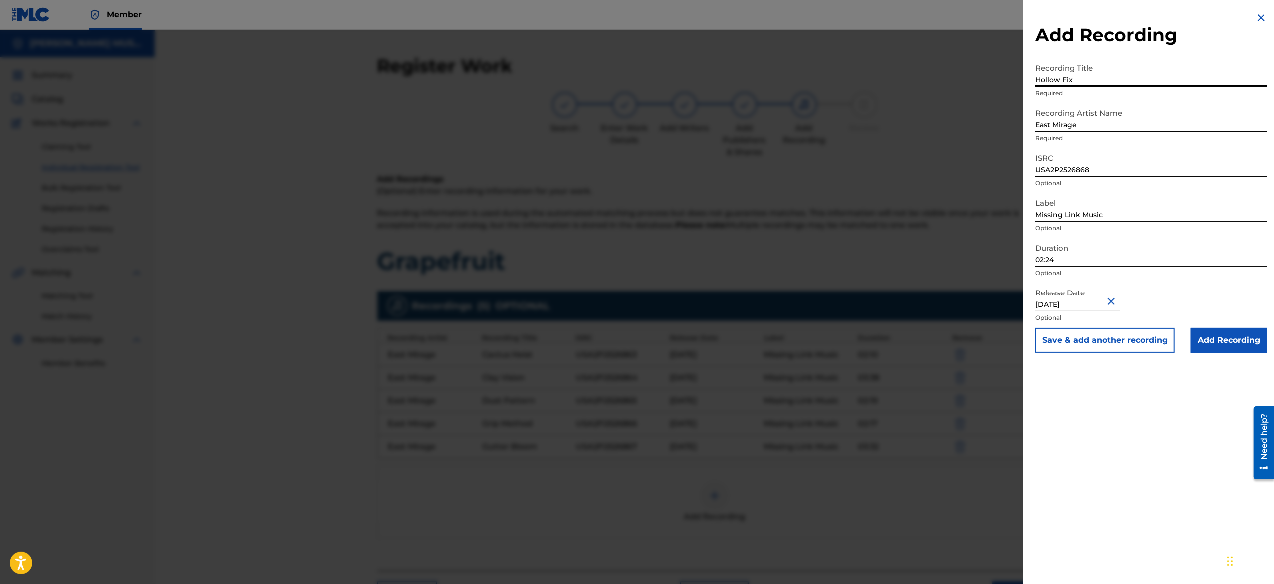
type input "Hollow Fix"
click at [1067, 339] on button "Save & add another recording" at bounding box center [1104, 340] width 139 height 25
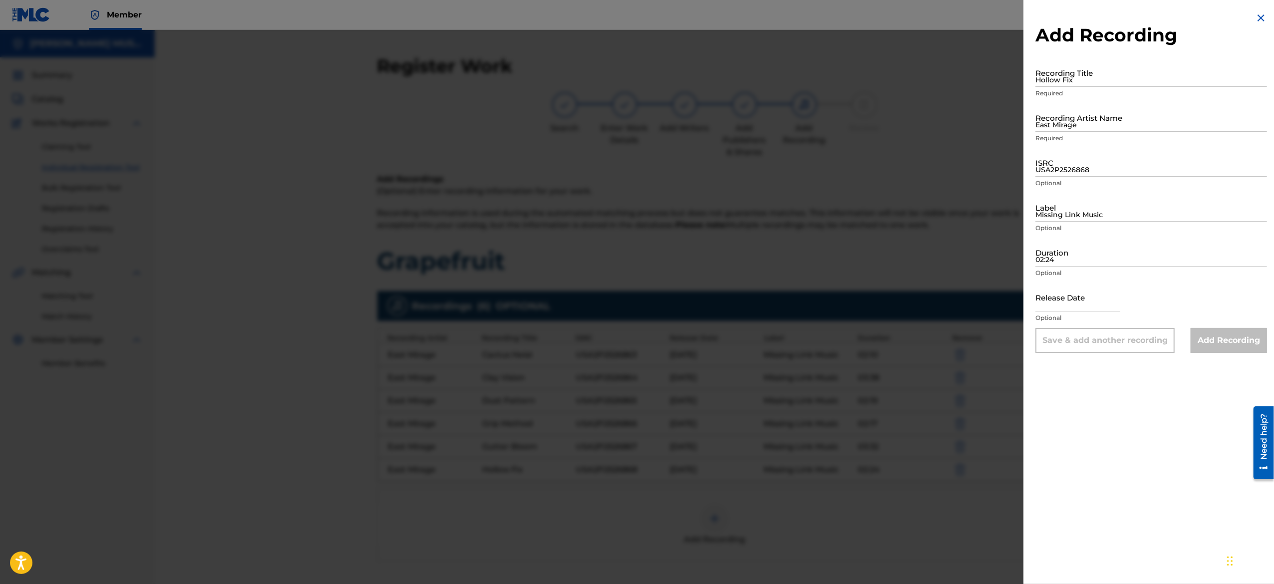
click at [1046, 307] on input "text" at bounding box center [1077, 297] width 85 height 28
select select "8"
select select "2025"
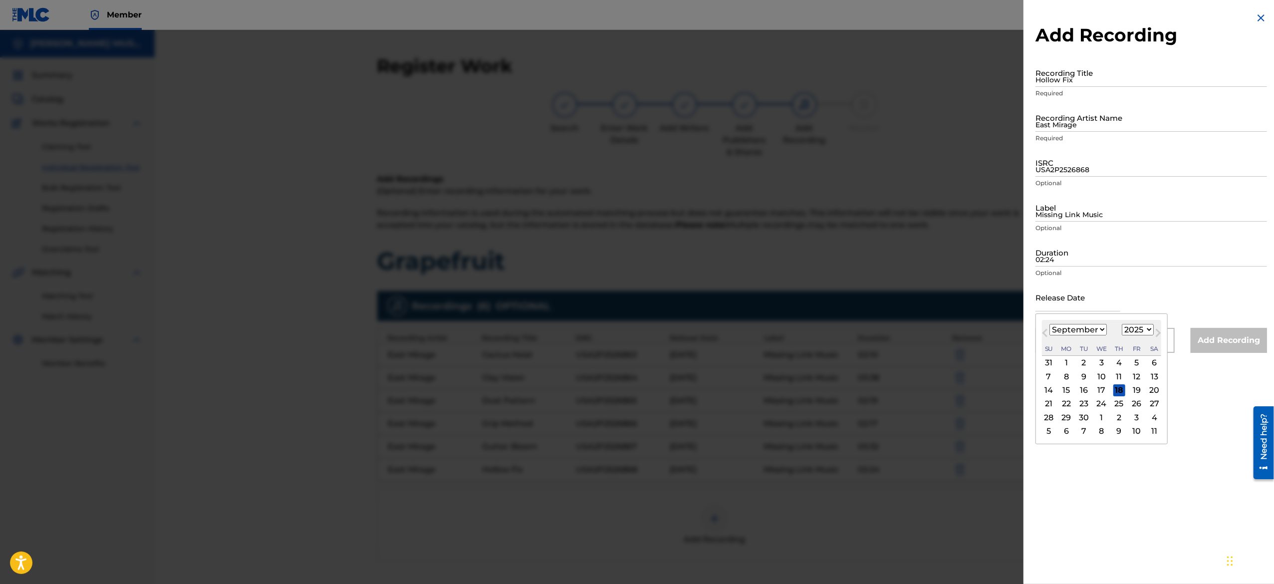
type input "[DATE]"
select select "5"
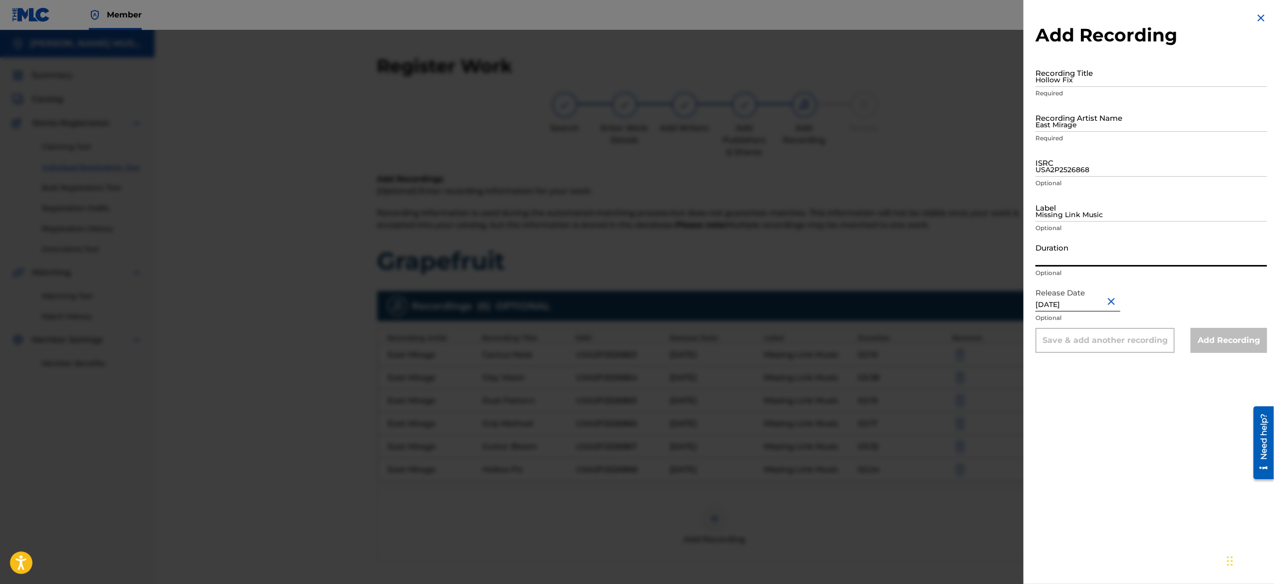
click at [1070, 249] on input "Duration" at bounding box center [1150, 252] width 231 height 28
paste input "02:22"
type input "02:22"
drag, startPoint x: 1088, startPoint y: 203, endPoint x: 1153, endPoint y: 265, distance: 90.7
click at [1153, 265] on form "Recording Title Hollow Fix Required Recording Artist Name East Mirage Required …" at bounding box center [1150, 205] width 231 height 294
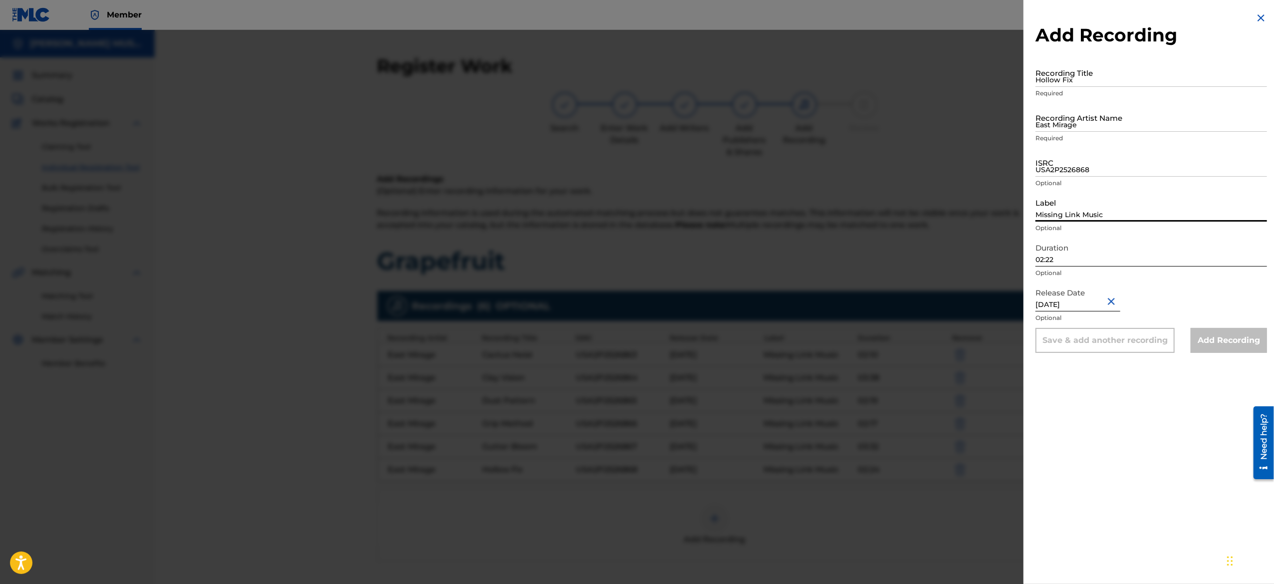
type input "Missing Link Music"
click at [1095, 172] on input "ISRC" at bounding box center [1150, 162] width 231 height 28
paste input "USA2P2526869"
type input "USA2P2526869"
click at [1087, 111] on input "East Mirage" at bounding box center [1150, 117] width 231 height 28
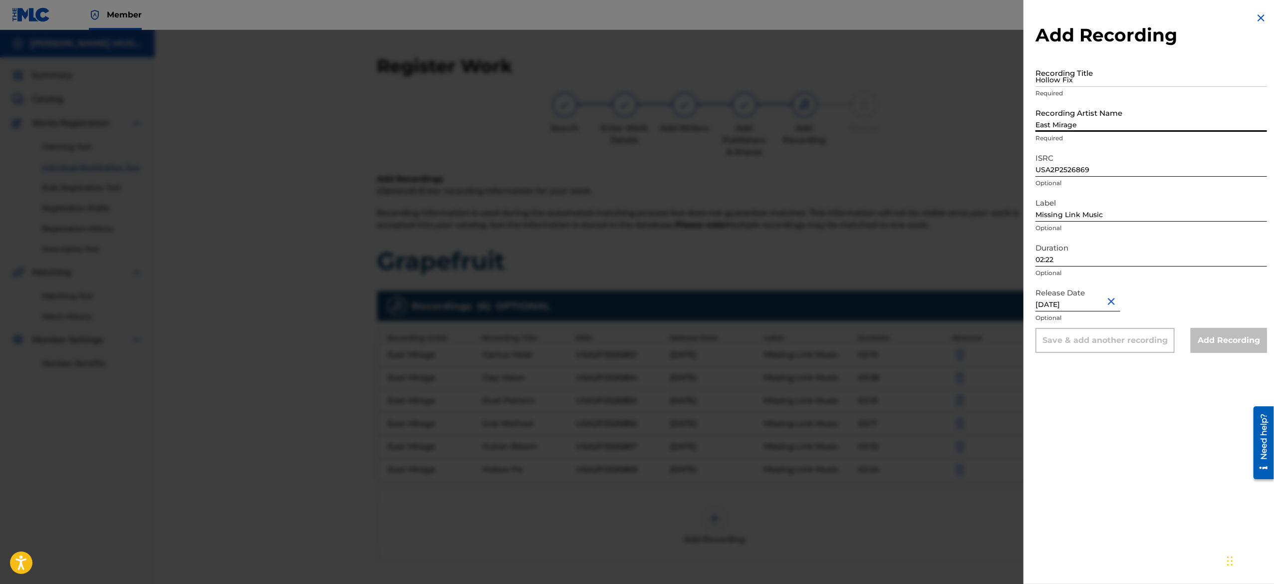
type input "East Mirage"
click at [1093, 79] on input "Recording Title" at bounding box center [1150, 72] width 231 height 28
paste input "Jinx Transit"
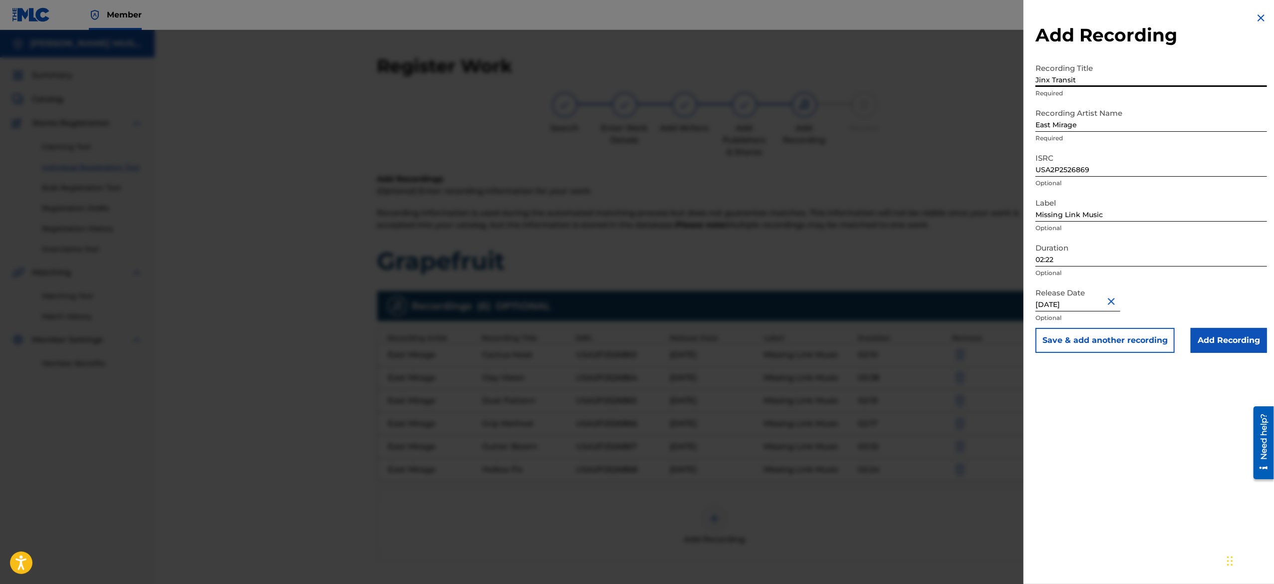
type input "Jinx Transit"
click at [1072, 339] on button "Save & add another recording" at bounding box center [1104, 340] width 139 height 25
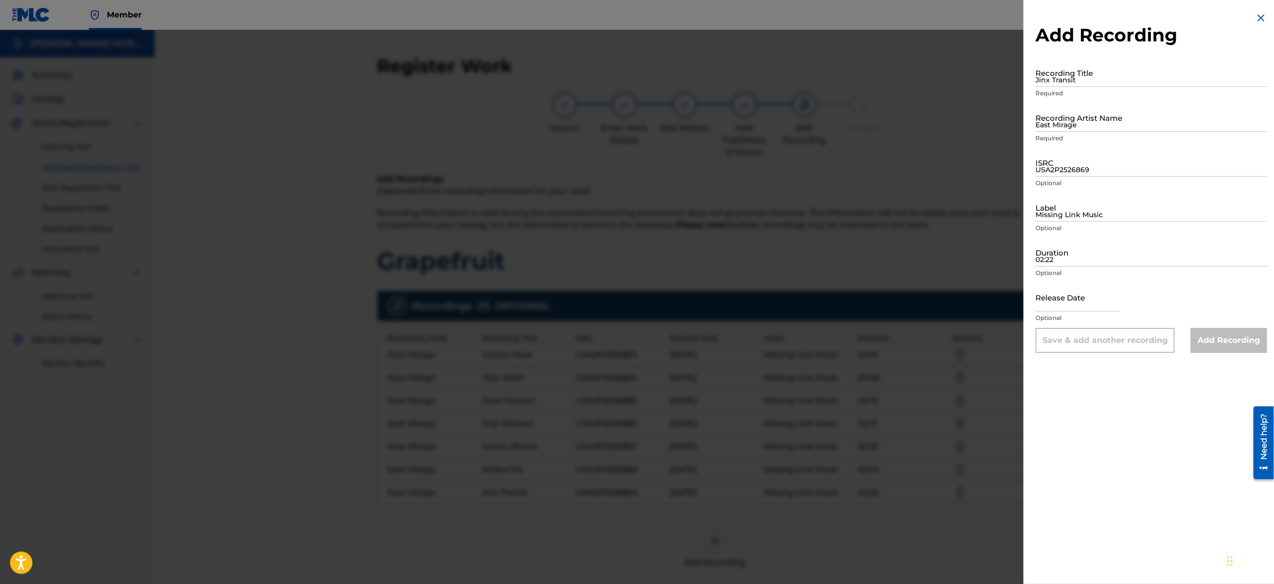
click at [1062, 293] on input "text" at bounding box center [1077, 297] width 85 height 28
select select "8"
select select "2025"
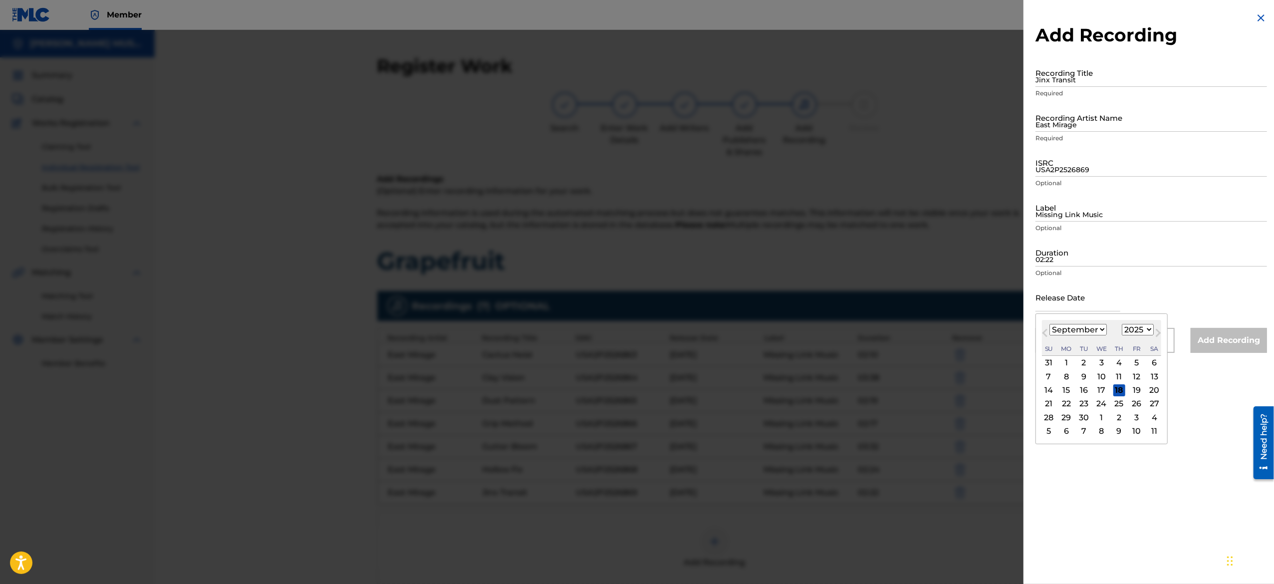
type input "[DATE]"
select select "5"
click at [1082, 247] on input "Duration" at bounding box center [1150, 252] width 231 height 28
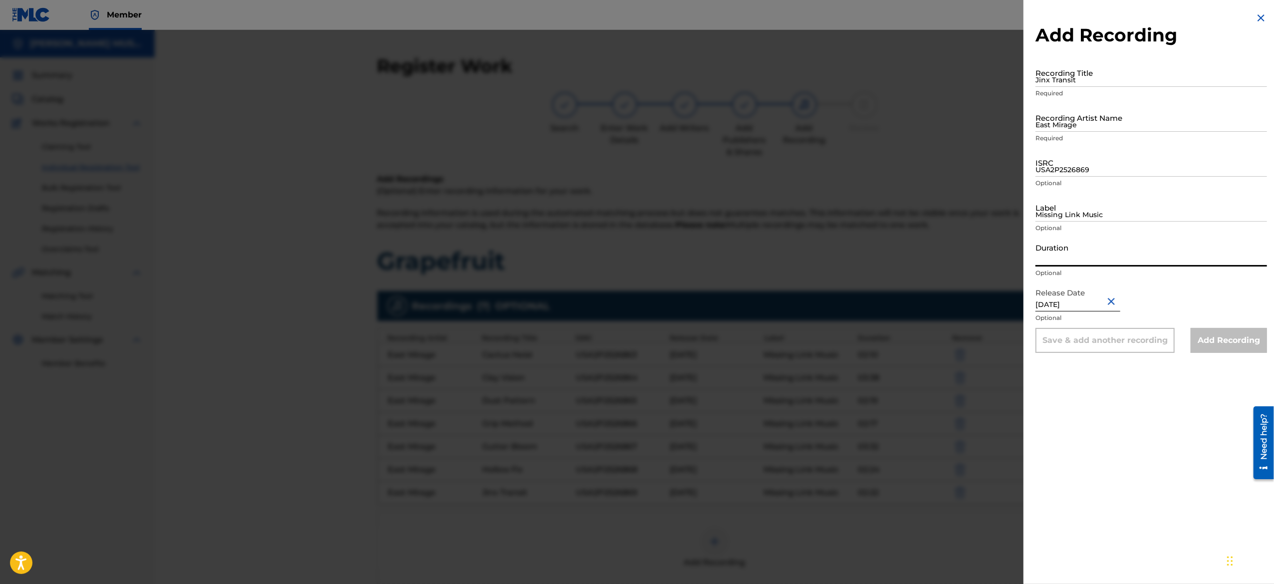
paste input "02:17"
type input "02:17"
click at [1088, 215] on input "Label" at bounding box center [1150, 207] width 231 height 28
type input "Missing Link Music"
click at [1079, 161] on input "ISRC" at bounding box center [1150, 162] width 231 height 28
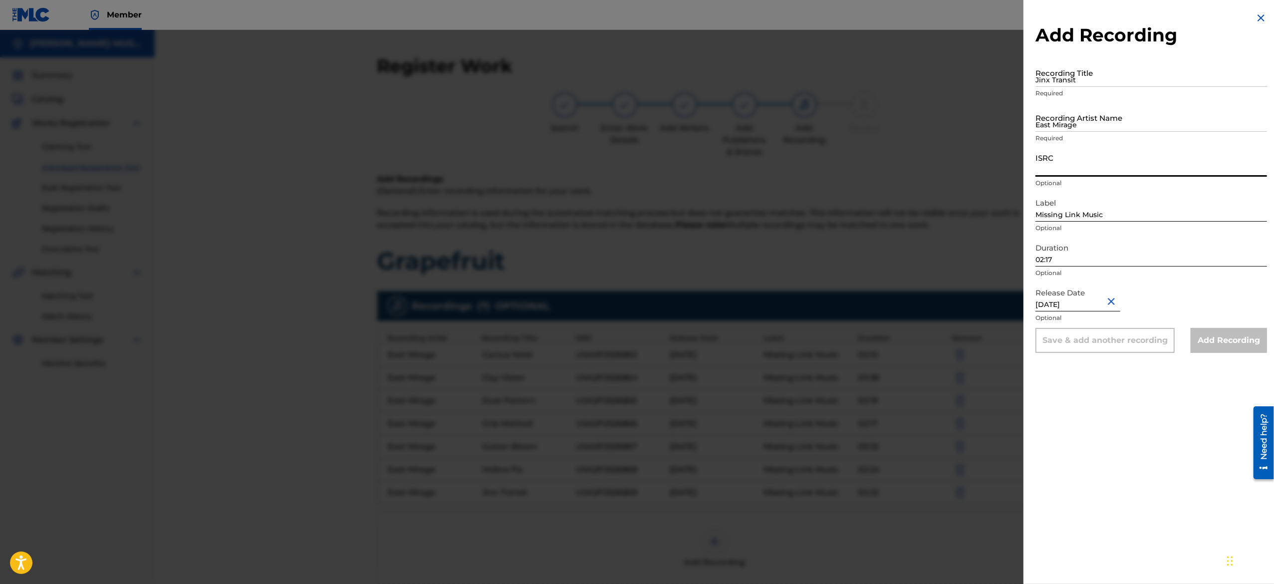
paste input "USA2P2526870"
type input "USA2P2526870"
click at [1087, 119] on input "East Mirage" at bounding box center [1150, 117] width 231 height 28
type input "East Mirage"
click at [1080, 66] on input "Jinx Transit" at bounding box center [1150, 72] width 231 height 28
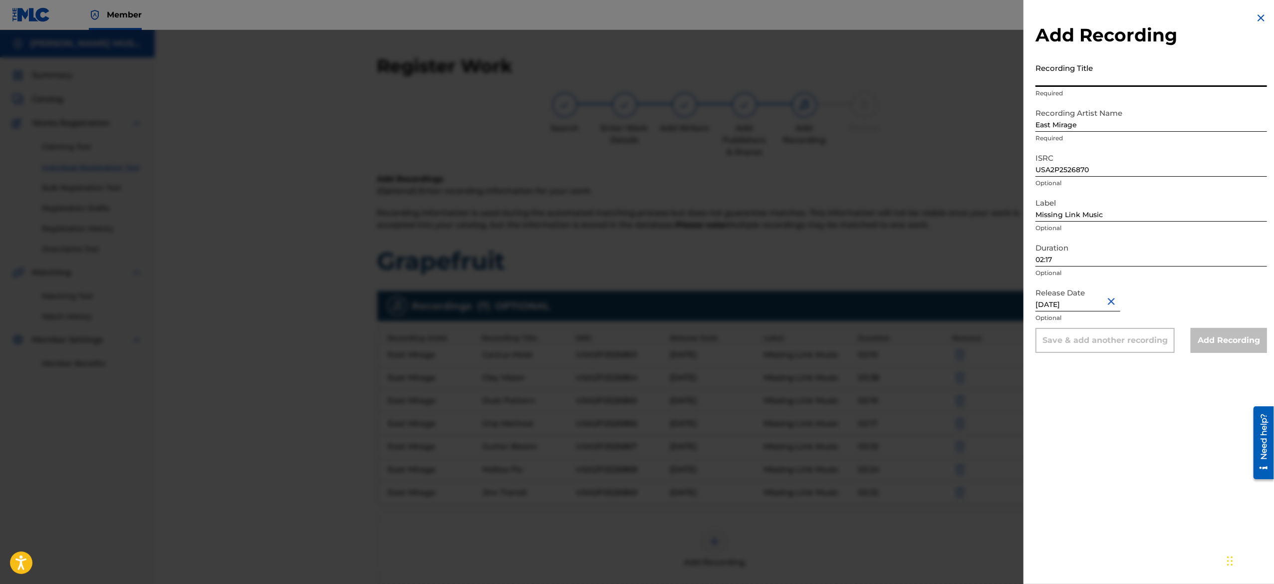
paste input "Memory Dealer"
type input "Memory Dealer"
click at [1076, 343] on button "Save & add another recording" at bounding box center [1104, 340] width 139 height 25
click at [1098, 289] on input "text" at bounding box center [1077, 297] width 85 height 28
select select "8"
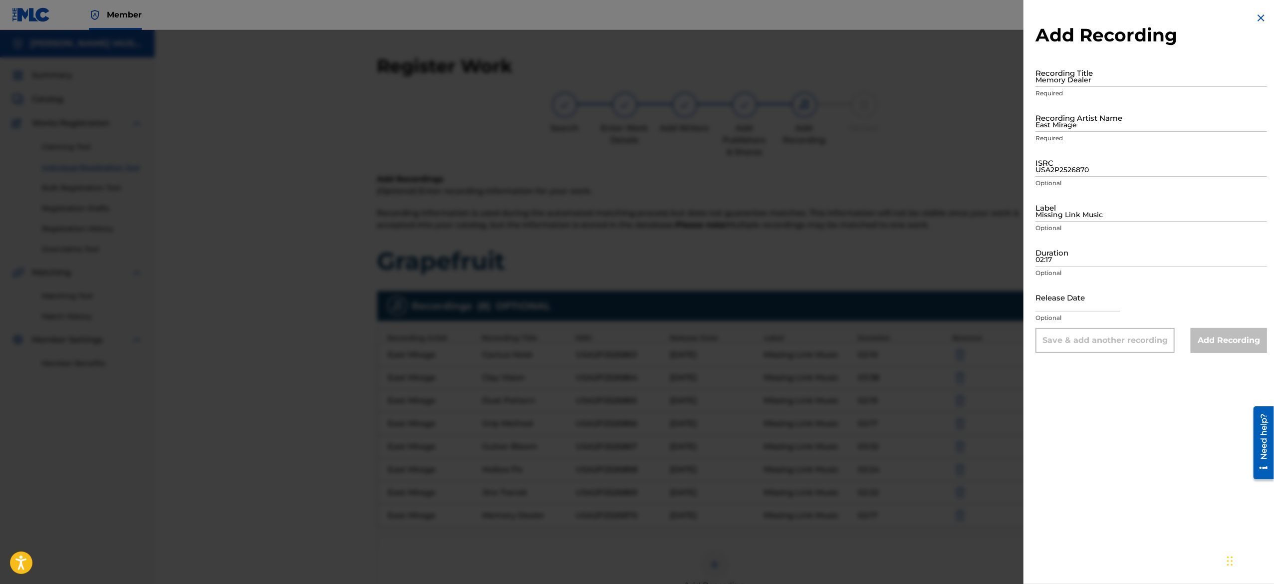
select select "2025"
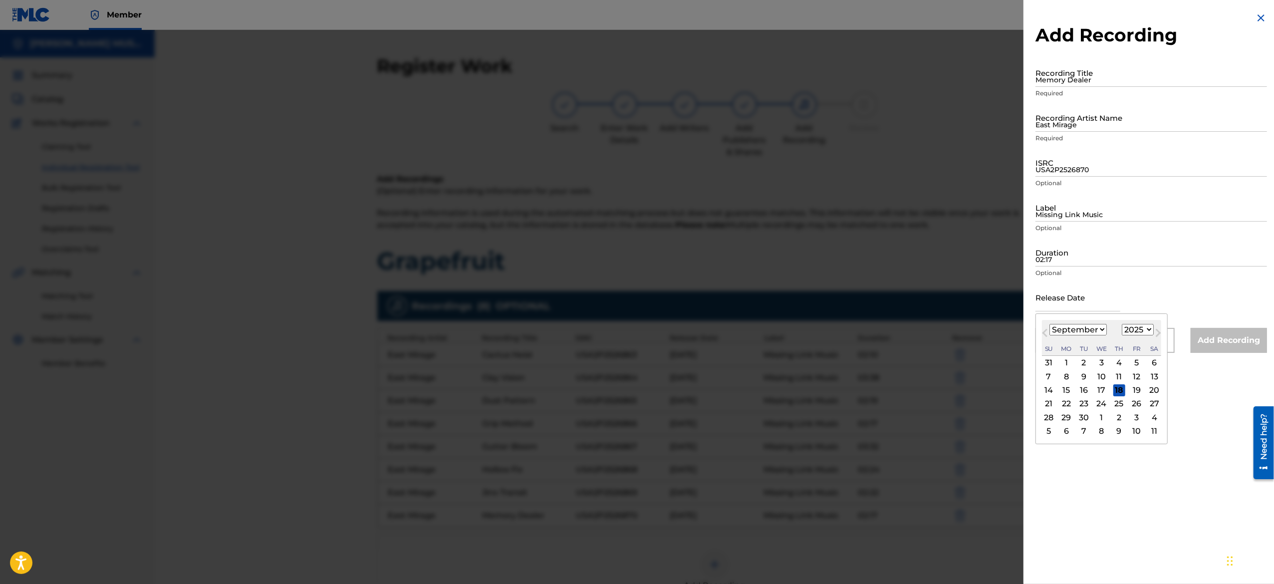
type input "[DATE]"
select select "5"
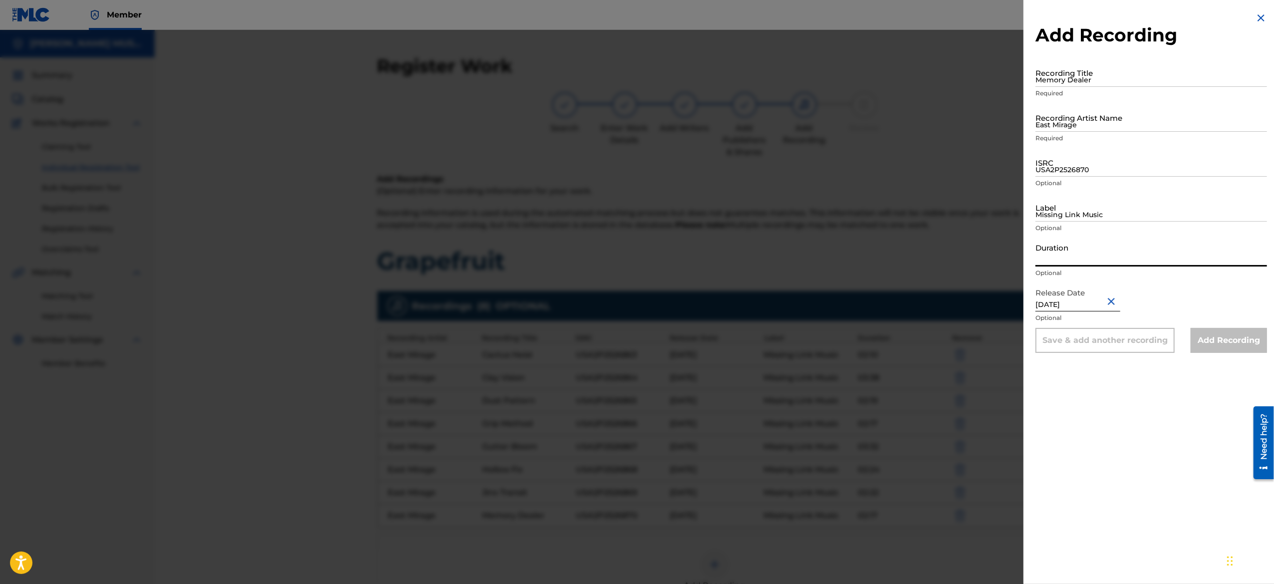
click at [1080, 252] on input "Duration" at bounding box center [1150, 252] width 231 height 28
paste input "05:20"
type input "05:20"
click at [1091, 201] on input "Missing Link Music" at bounding box center [1150, 207] width 231 height 28
type input "Missing Link Music"
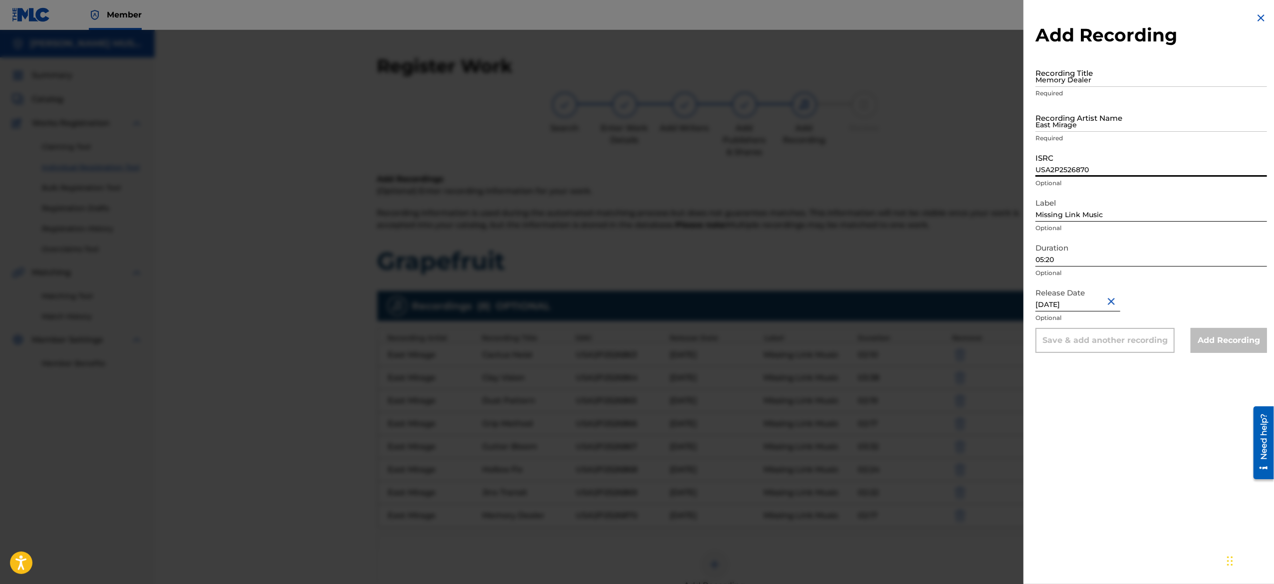
click at [1084, 175] on input "USA2P2526870" at bounding box center [1150, 162] width 231 height 28
paste input "USA2P2526871"
type input "USA2P2526871"
click at [1108, 121] on input "East Mirage" at bounding box center [1150, 117] width 231 height 28
type input "East Mirage"
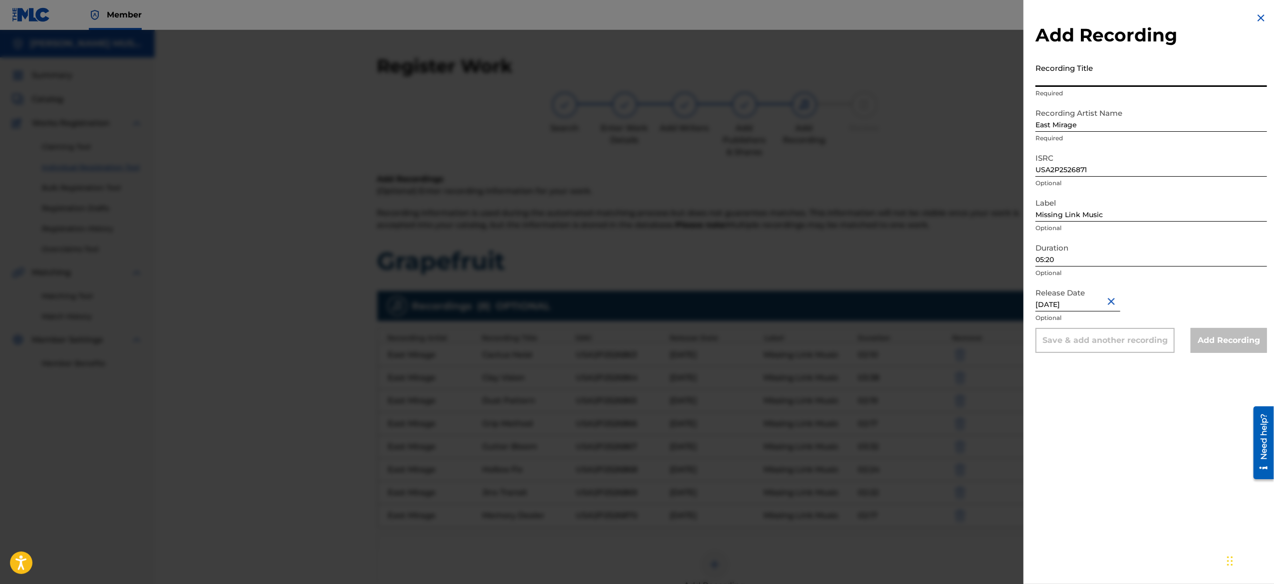
click at [1076, 73] on input "Recording Title" at bounding box center [1150, 72] width 231 height 28
paste input "Pulp Exit"
type input "Pulp Exit"
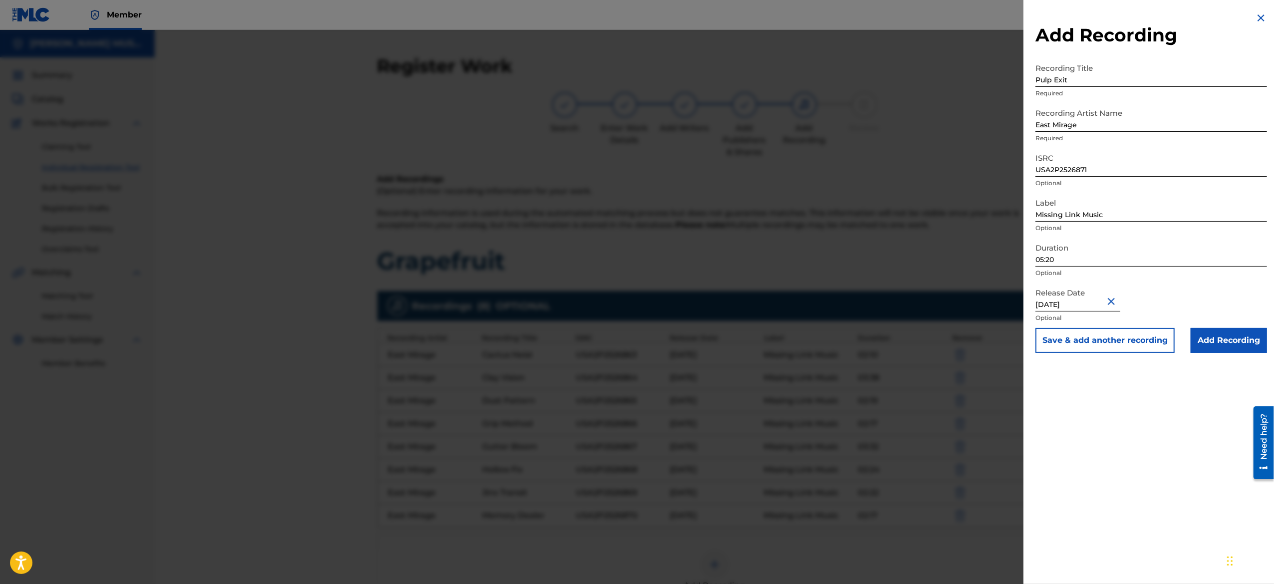
click at [1060, 351] on button "Save & add another recording" at bounding box center [1104, 340] width 139 height 25
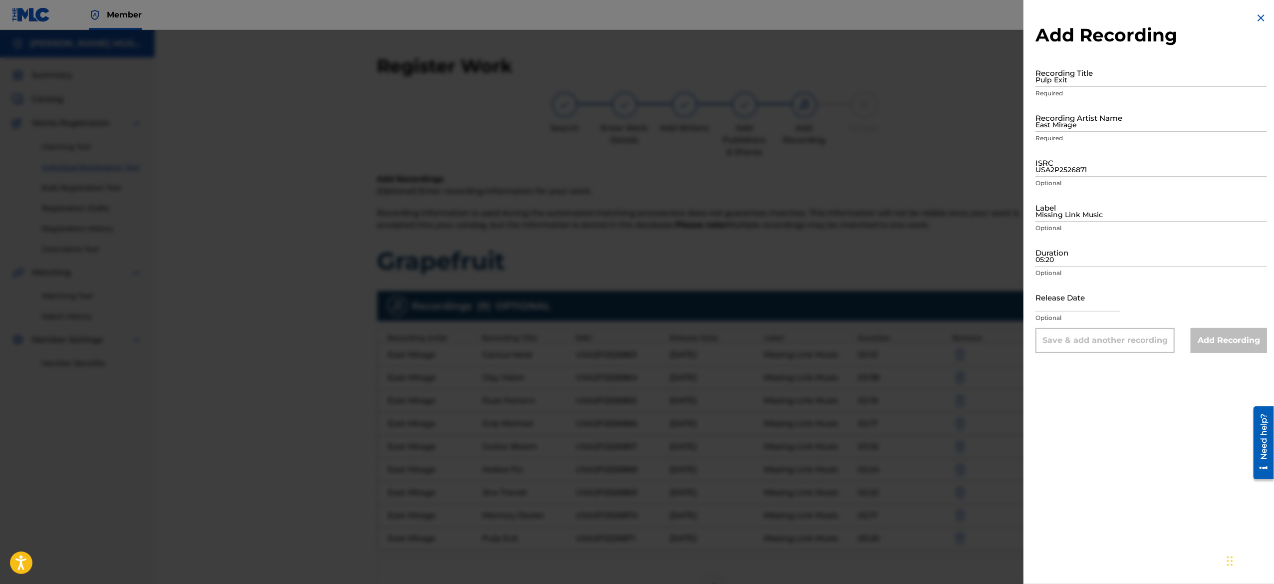
drag, startPoint x: 1082, startPoint y: 303, endPoint x: 1096, endPoint y: 338, distance: 38.3
click at [1096, 338] on form "Recording Title Pulp Exit Required Recording Artist Name East Mirage Required I…" at bounding box center [1150, 205] width 231 height 294
type input "[DATE]"
click at [1082, 255] on input "Duration" at bounding box center [1150, 252] width 231 height 28
paste input "01:59"
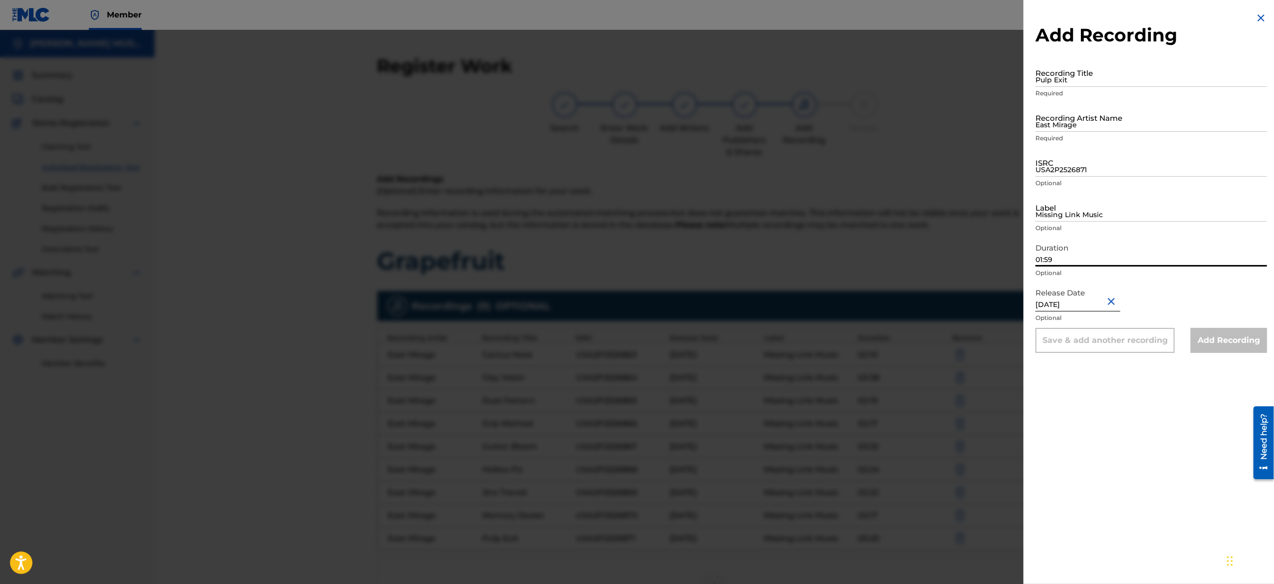
type input "01:59"
click at [1085, 213] on input "Missing Link Music" at bounding box center [1150, 207] width 231 height 28
type input "Missing Link Music"
click at [1082, 165] on input "ISRC" at bounding box center [1150, 162] width 231 height 28
paste input "USA2P2526872"
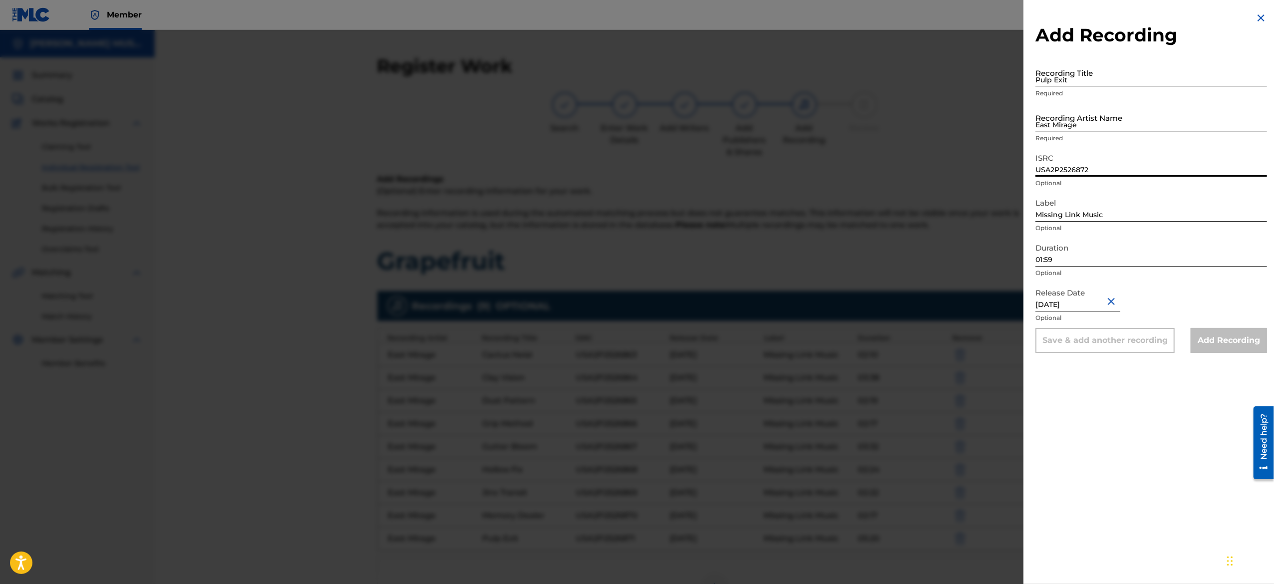
type input "USA2P2526872"
click at [1120, 118] on input "East Mirage" at bounding box center [1150, 117] width 231 height 28
type input "East Mirage"
click at [1088, 79] on input "Recording Title" at bounding box center [1150, 72] width 231 height 28
paste input "Vapor Trace"
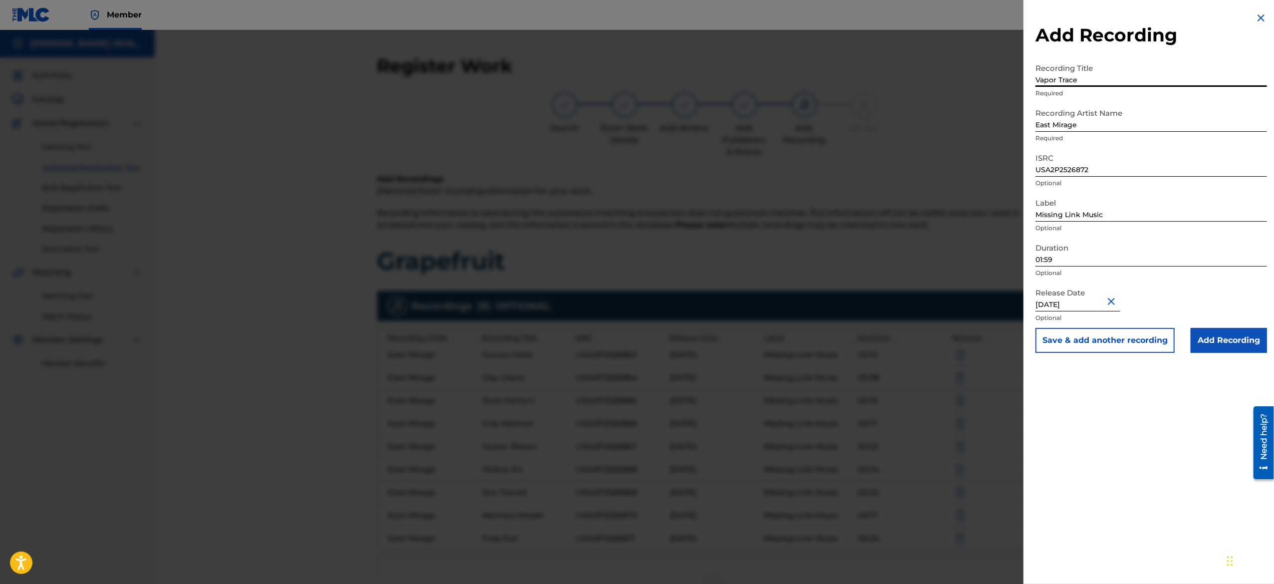
type input "Vapor Trace"
click at [1082, 330] on button "Save & add another recording" at bounding box center [1104, 340] width 139 height 25
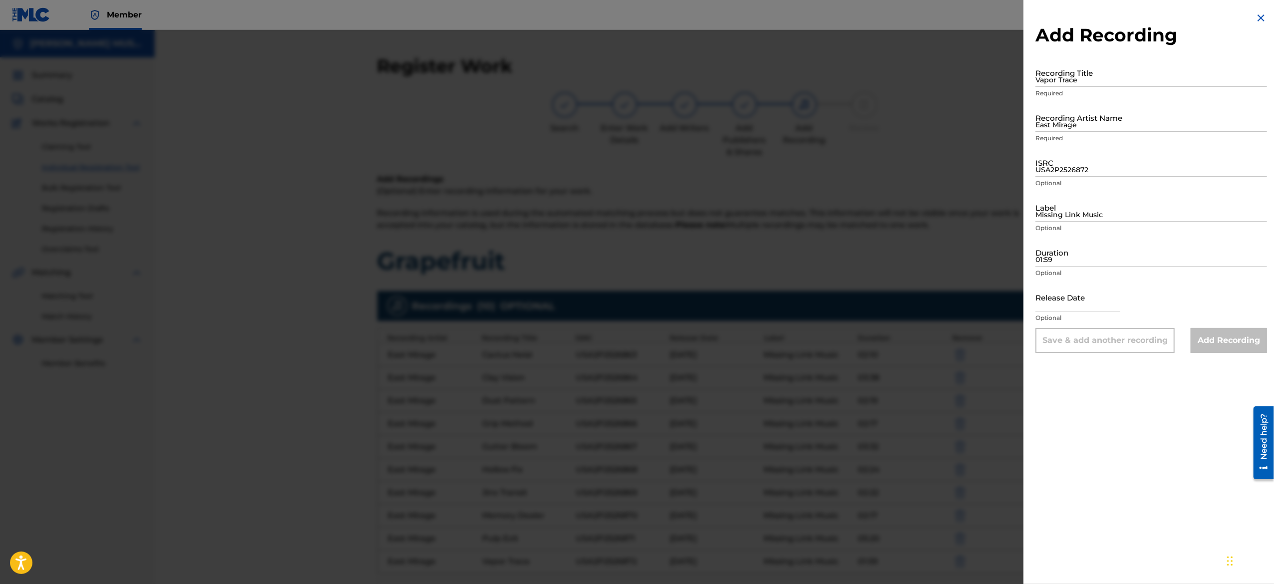
click at [1069, 285] on input "text" at bounding box center [1077, 297] width 85 height 28
select select "8"
select select "2025"
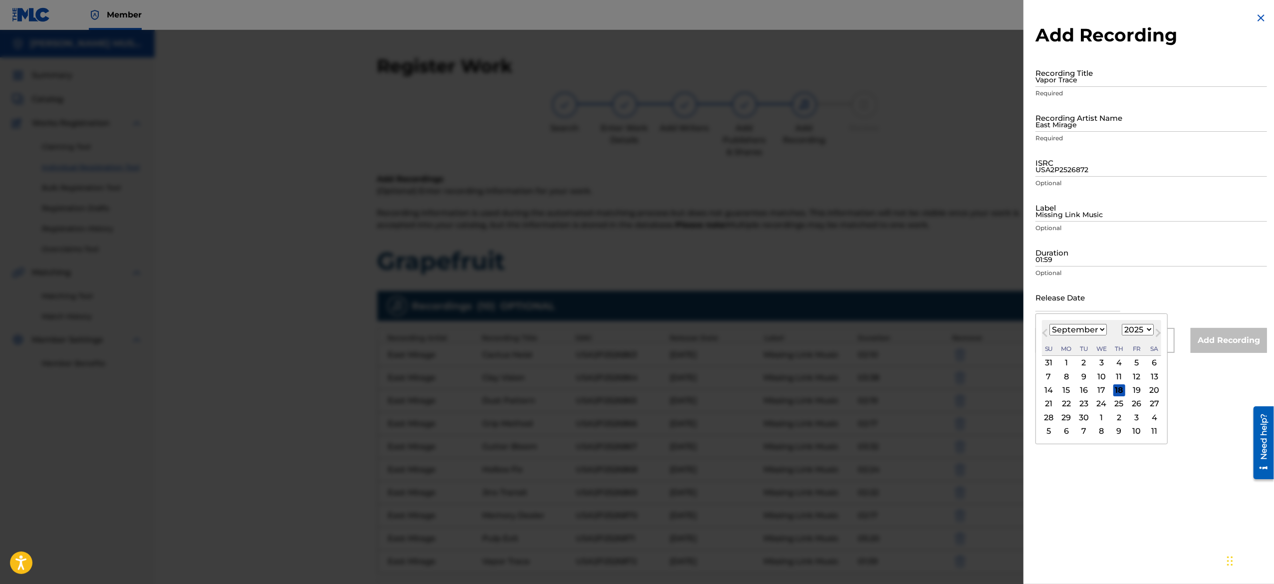
type input "[DATE]"
select select "5"
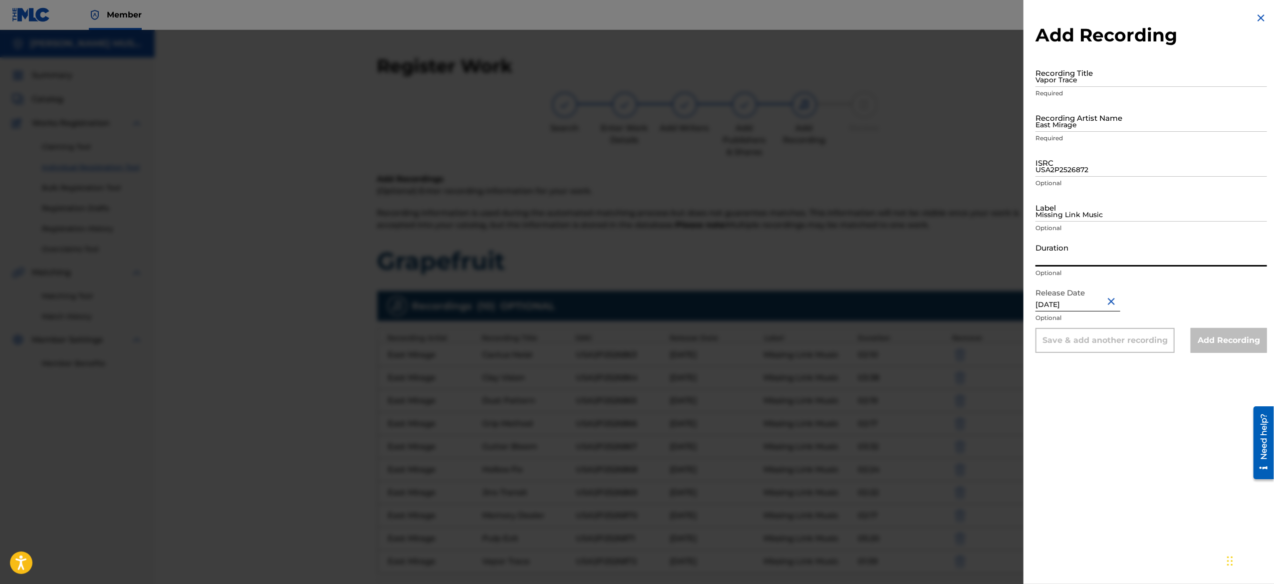
click at [1080, 254] on input "Duration" at bounding box center [1150, 252] width 231 height 28
paste input "02:26"
type input "02:26"
drag, startPoint x: 1072, startPoint y: 203, endPoint x: 1143, endPoint y: 263, distance: 93.4
click at [1143, 263] on form "Recording Title Vapor Trace Required Recording Artist Name East Mirage Required…" at bounding box center [1150, 205] width 231 height 294
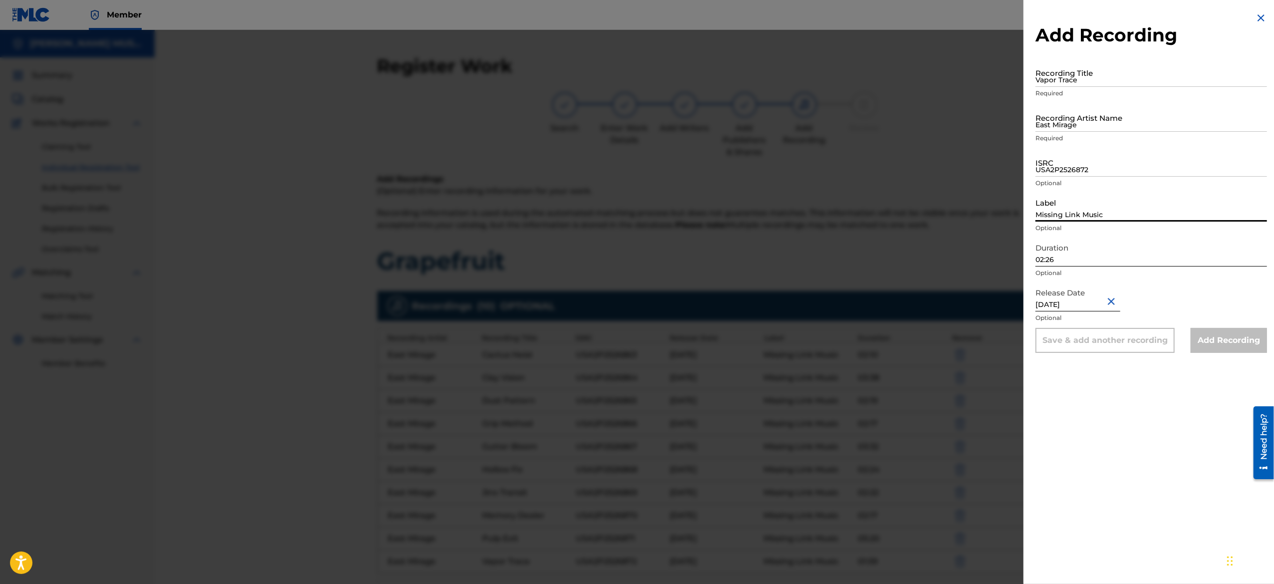
type input "Missing Link Music"
click at [1070, 171] on input "ISRC" at bounding box center [1150, 162] width 231 height 28
paste input "USA2P2526873"
type input "USA2P2526873"
drag, startPoint x: 1094, startPoint y: 120, endPoint x: 1140, endPoint y: 164, distance: 63.5
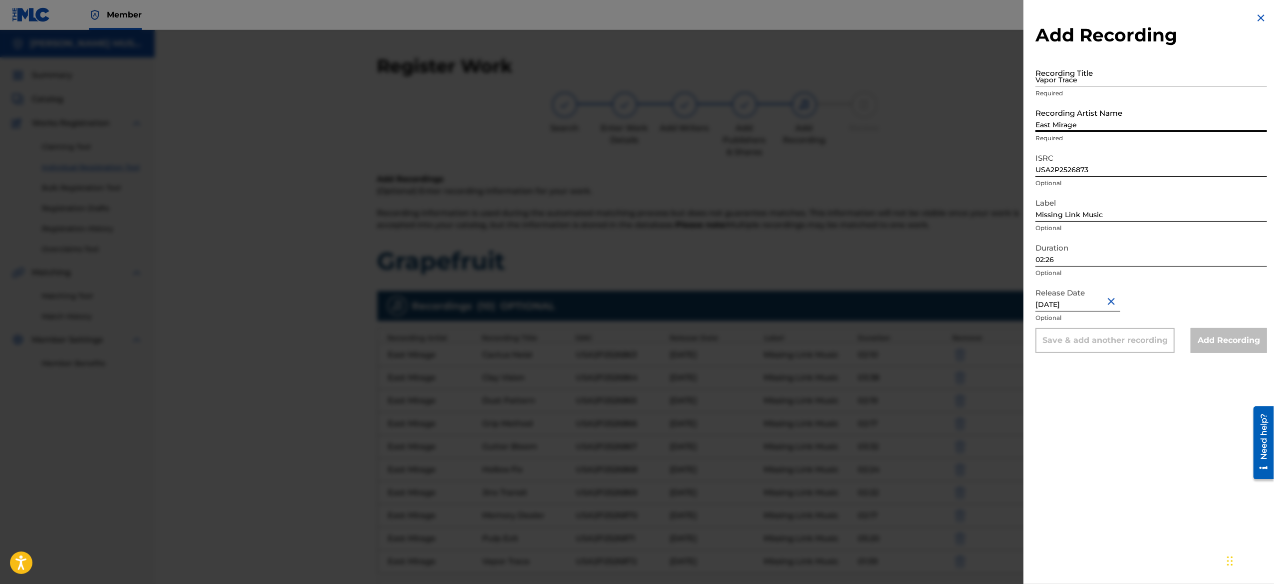
click at [1140, 164] on form "Recording Title Vapor Trace Required Recording Artist Name East Mirage Required…" at bounding box center [1150, 205] width 231 height 294
type input "East Mirage"
click at [1079, 71] on input "Recording Title" at bounding box center [1150, 72] width 231 height 28
paste input "Turbo Fade"
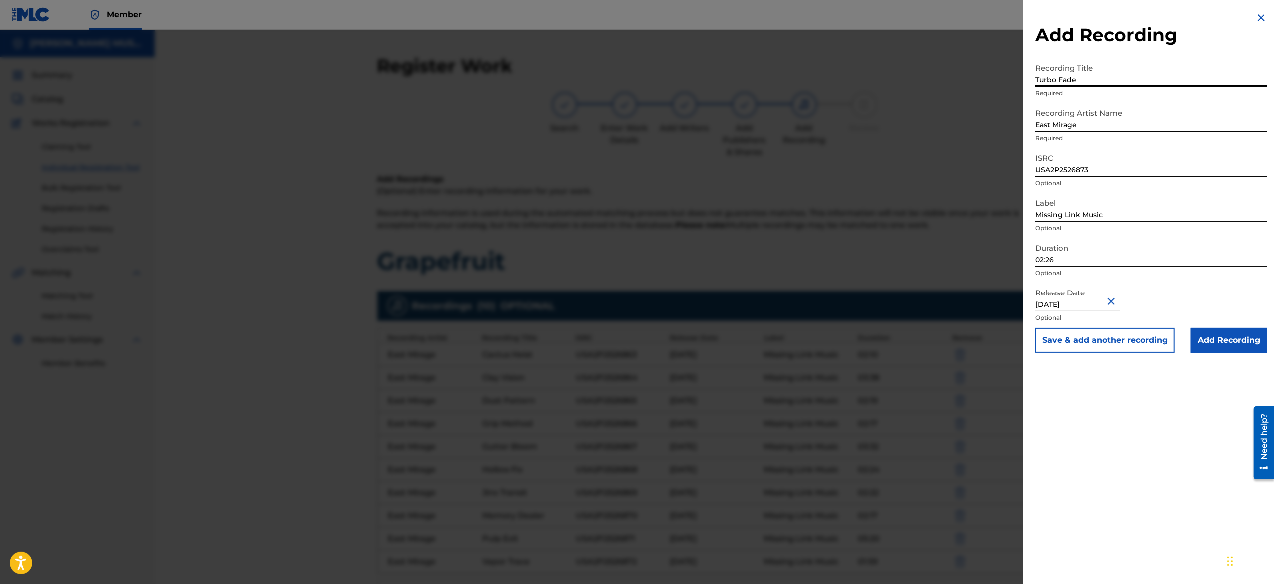
type input "Turbo Fade"
click at [1076, 344] on button "Save & add another recording" at bounding box center [1104, 340] width 139 height 25
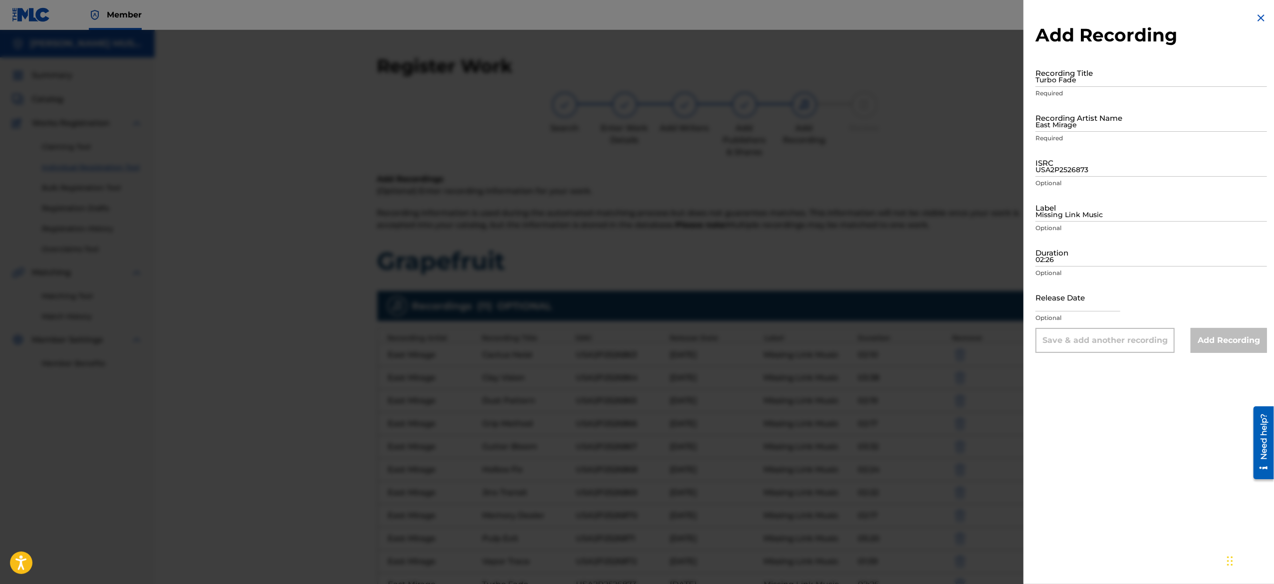
click at [1068, 301] on input "text" at bounding box center [1077, 297] width 85 height 28
select select "8"
select select "2025"
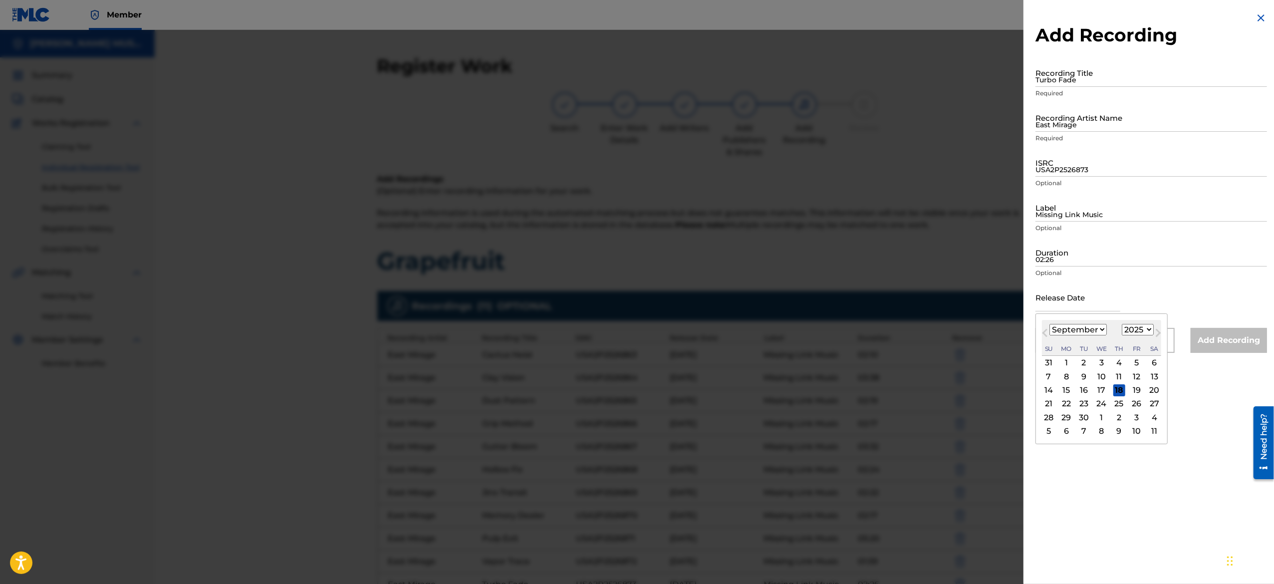
type input "[DATE]"
select select "5"
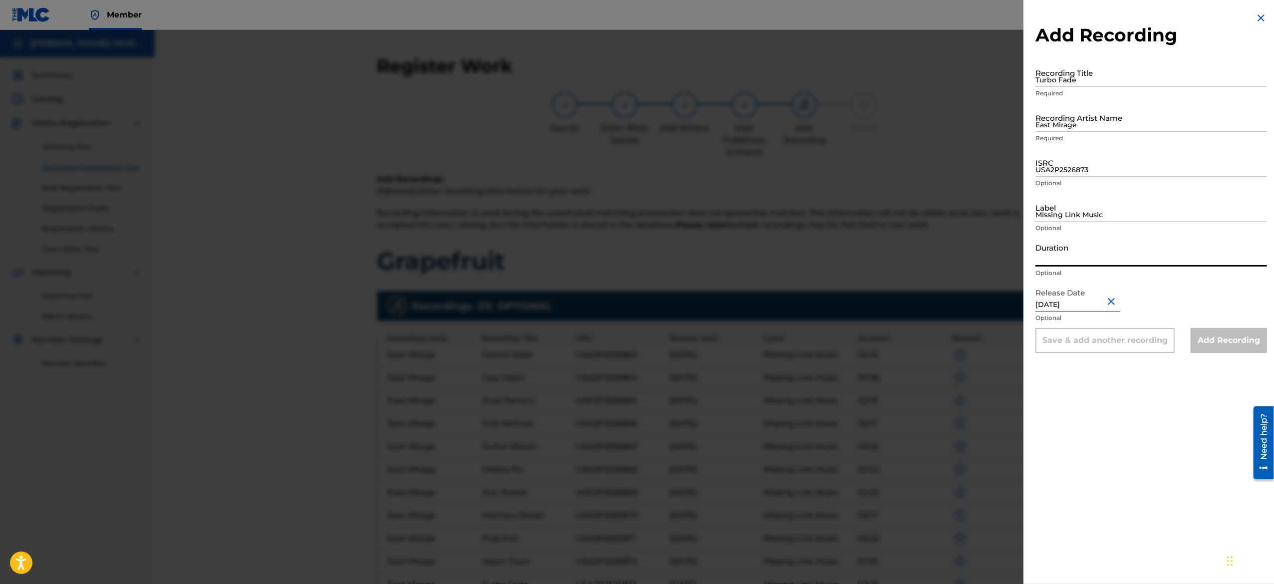
click at [1069, 253] on input "Duration" at bounding box center [1150, 252] width 231 height 28
paste input "02:22"
type input "02:22"
drag, startPoint x: 1092, startPoint y: 205, endPoint x: 1125, endPoint y: 241, distance: 49.8
click at [1125, 241] on form "Recording Title Turbo Fade Required Recording Artist Name East Mirage Required …" at bounding box center [1150, 205] width 231 height 294
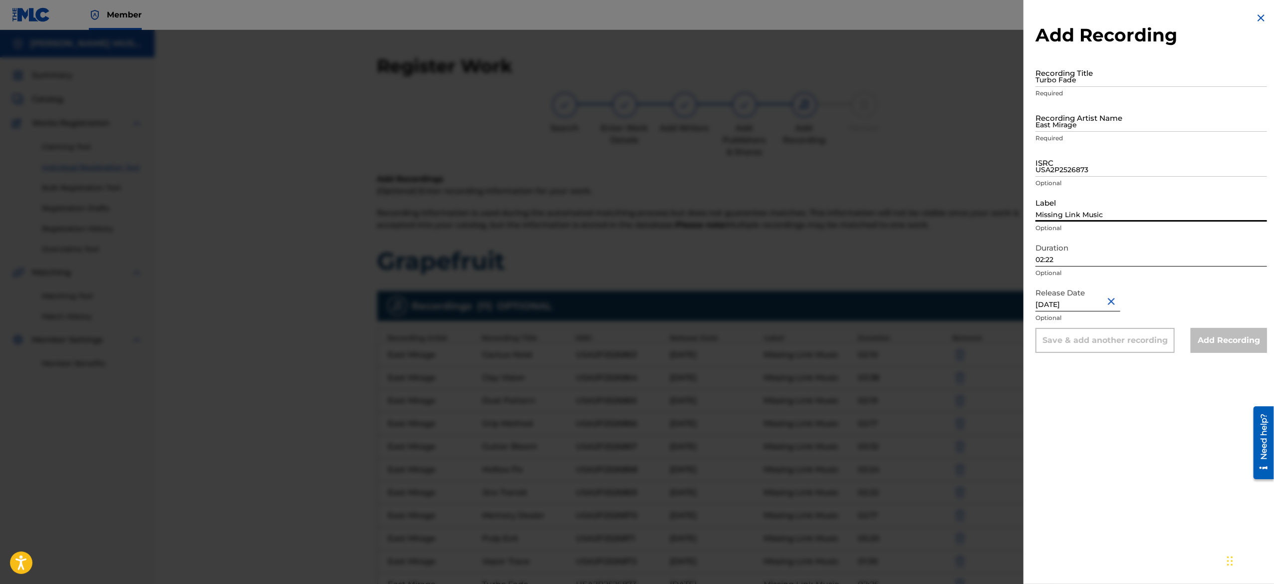
type input "Missing Link Music"
click at [1067, 168] on input "USA2P2526873" at bounding box center [1150, 162] width 231 height 28
paste input "USA2P2526874"
type input "USA2P2526874"
click at [1106, 107] on input "East Mirage" at bounding box center [1150, 117] width 231 height 28
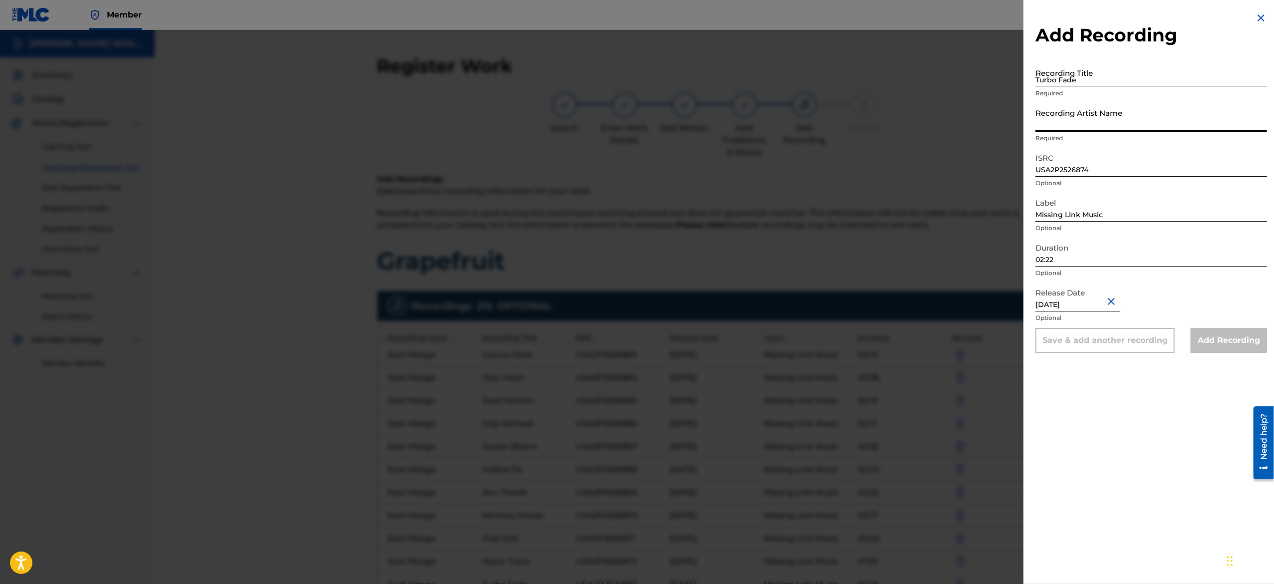
type input "East Mirage"
click at [1084, 79] on input "Recording Title" at bounding box center [1150, 72] width 231 height 28
paste input "Wired Slow"
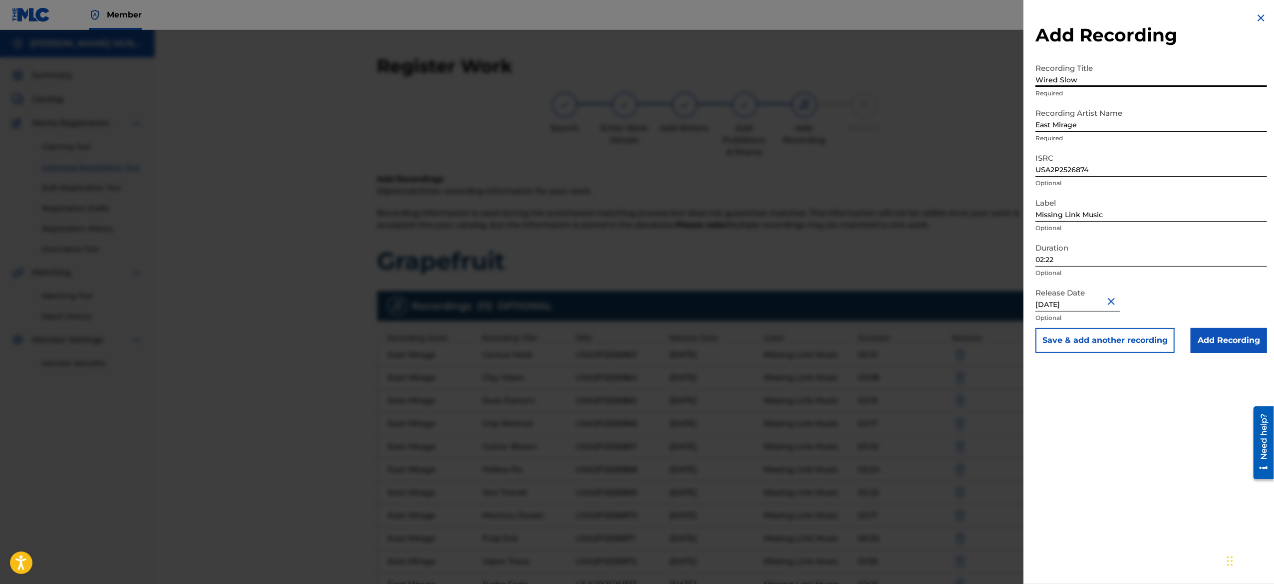
type input "Wired Slow"
click at [1074, 340] on button "Save & add another recording" at bounding box center [1104, 340] width 139 height 25
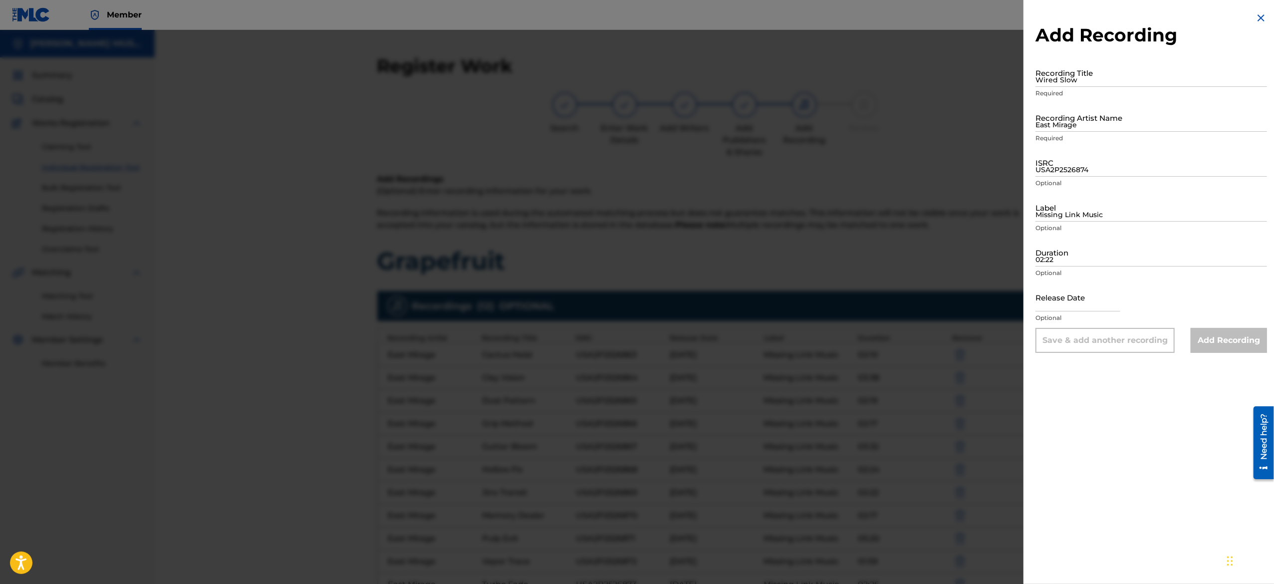
click at [1056, 284] on input "text" at bounding box center [1077, 297] width 85 height 28
select select "8"
select select "2025"
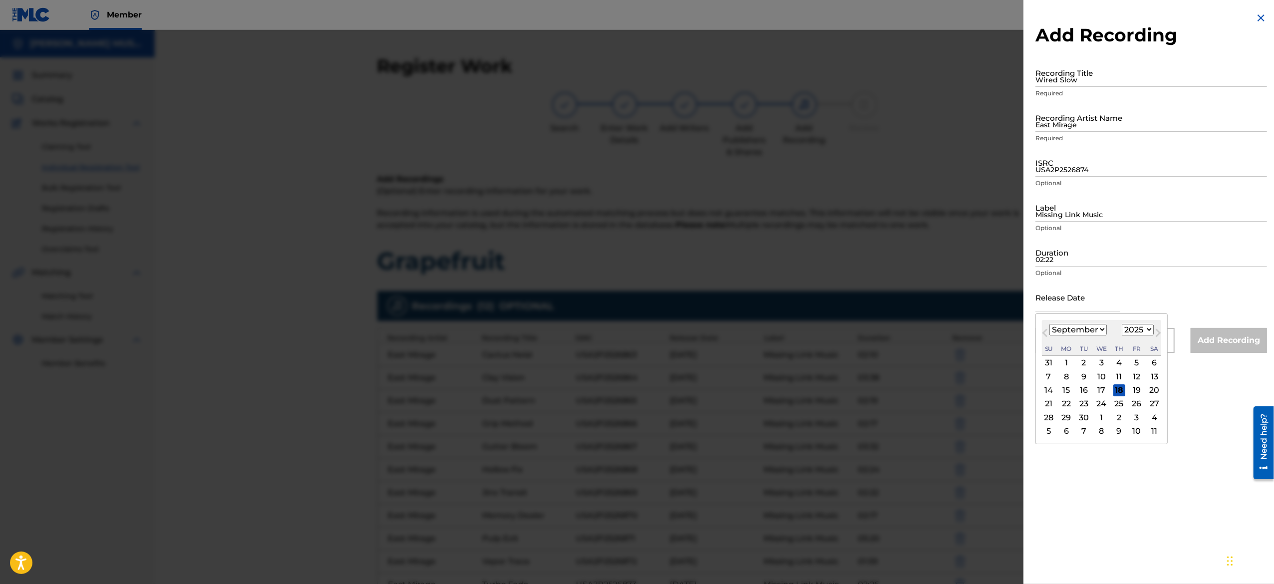
type input "[DATE]"
select select "5"
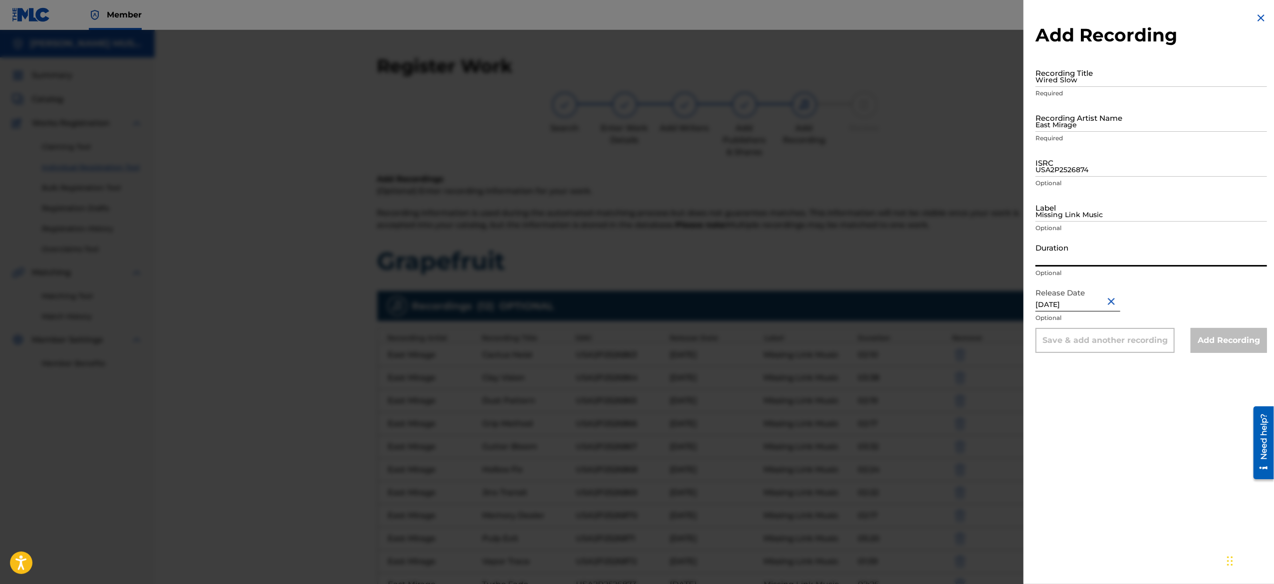
click at [1059, 251] on input "Duration" at bounding box center [1150, 252] width 231 height 28
paste input "02:03"
type input "02:03"
click at [1081, 213] on input "Missing Link Music" at bounding box center [1150, 207] width 231 height 28
type input "Missing Link Music"
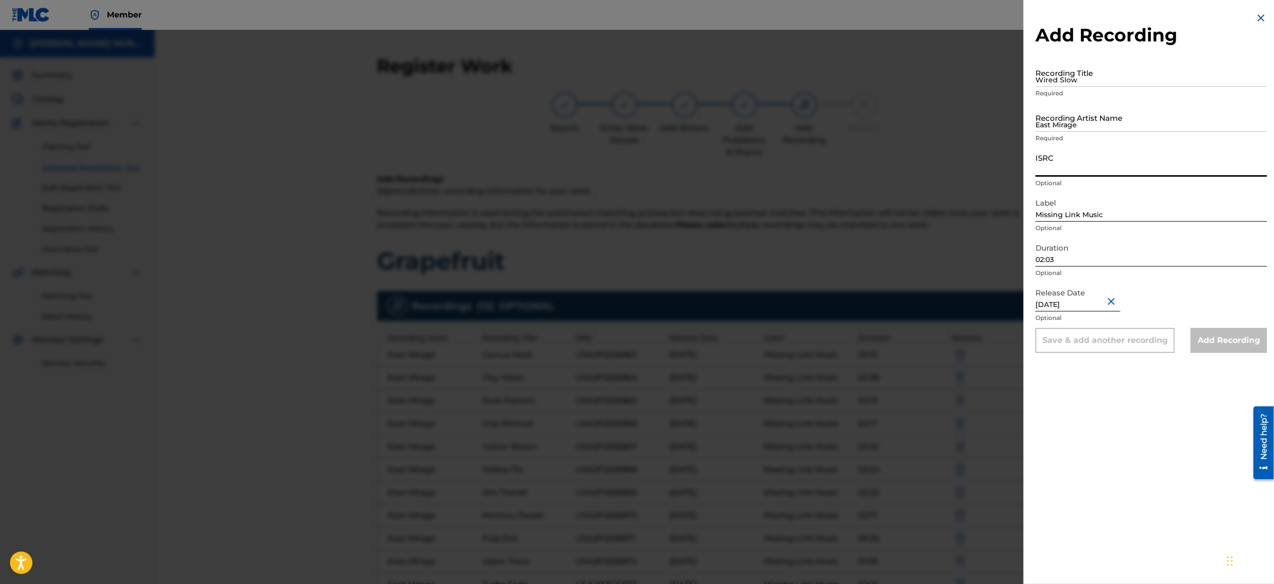
click at [1072, 163] on input "ISRC" at bounding box center [1150, 162] width 231 height 28
paste input "USA2P2526875"
type input "USA2P2526875"
click at [1086, 113] on input "East Mirage" at bounding box center [1150, 117] width 231 height 28
type input "East Mirage"
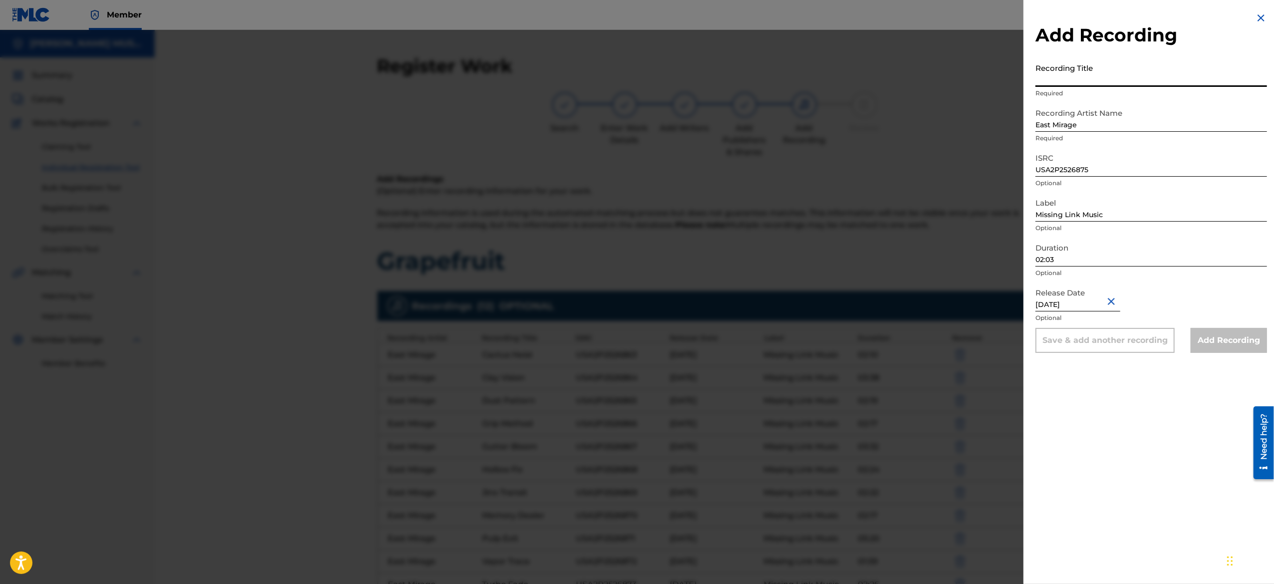
click at [1080, 73] on input "Recording Title" at bounding box center [1150, 72] width 231 height 28
paste input "Zip Static"
type input "Zip Static"
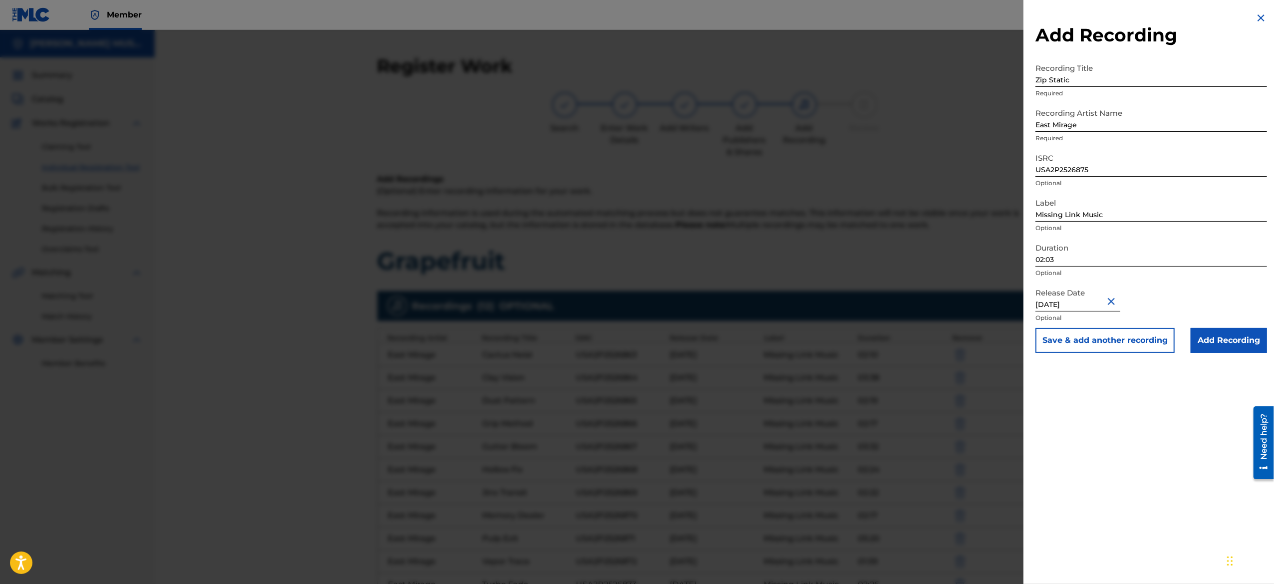
click at [1060, 339] on button "Save & add another recording" at bounding box center [1104, 340] width 139 height 25
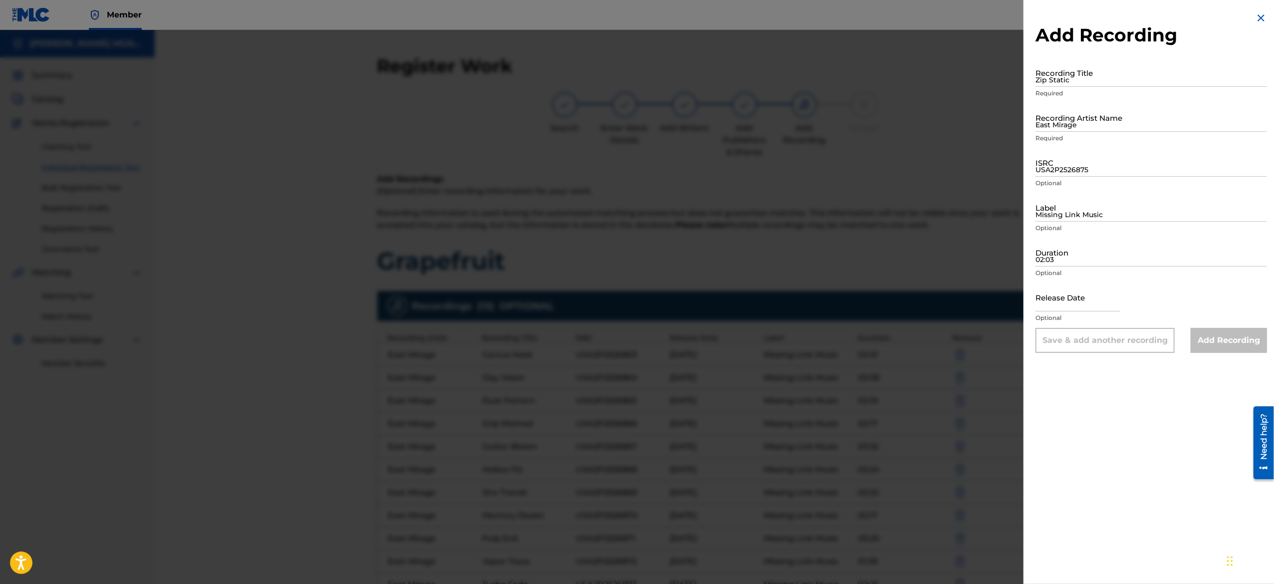
click at [1260, 15] on img at bounding box center [1261, 18] width 12 height 12
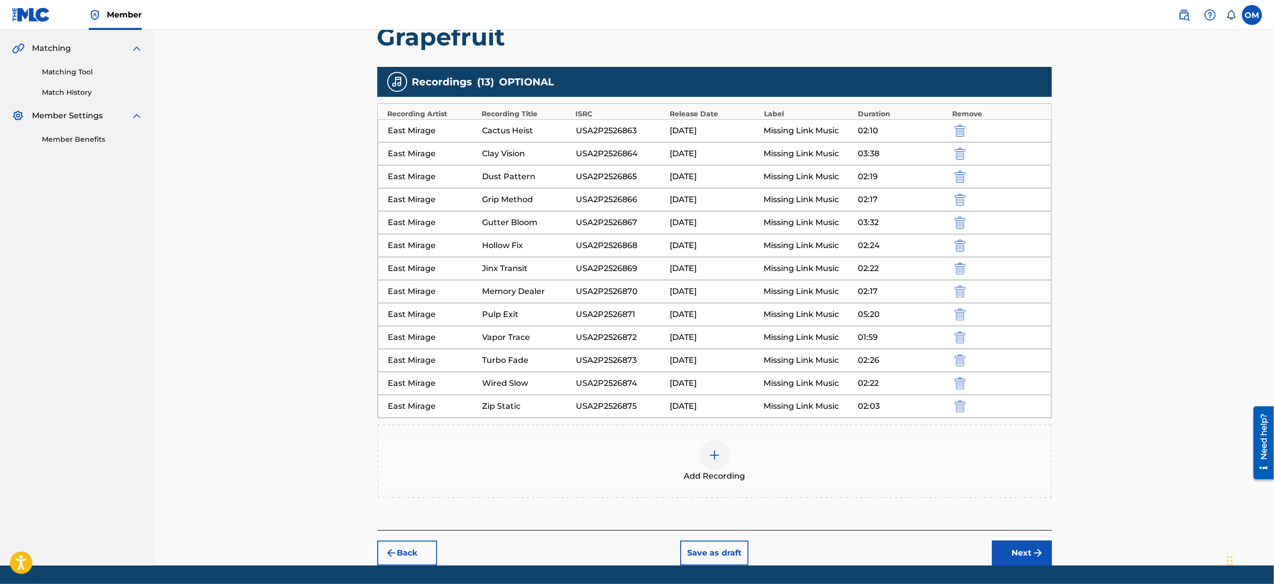
scroll to position [257, 0]
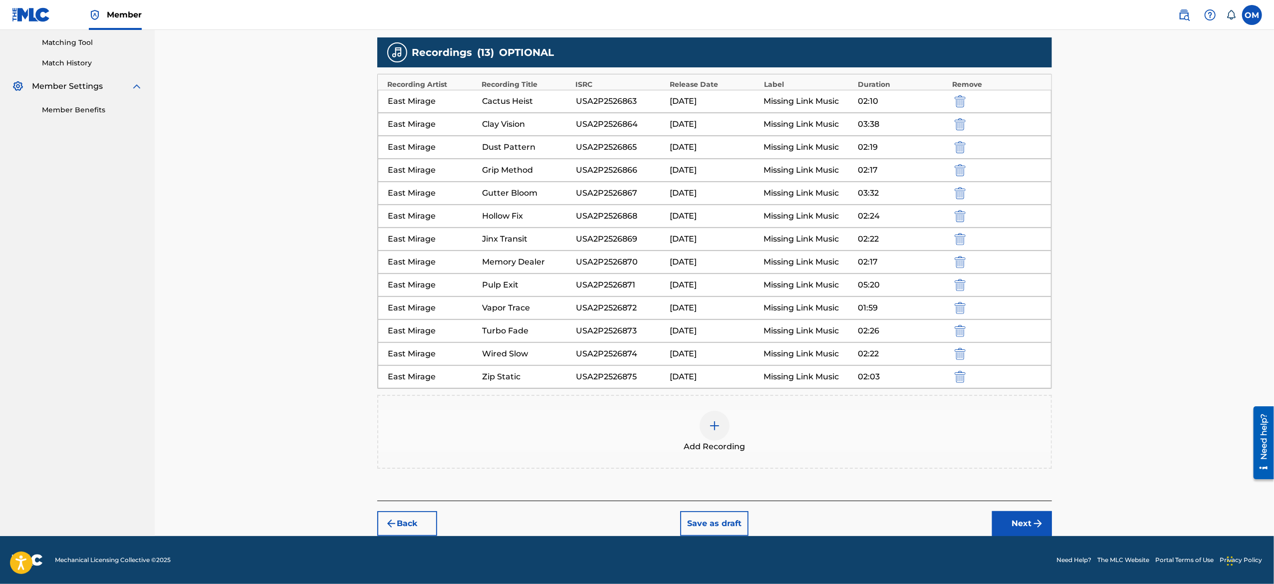
click at [1005, 530] on button "Next" at bounding box center [1022, 523] width 60 height 25
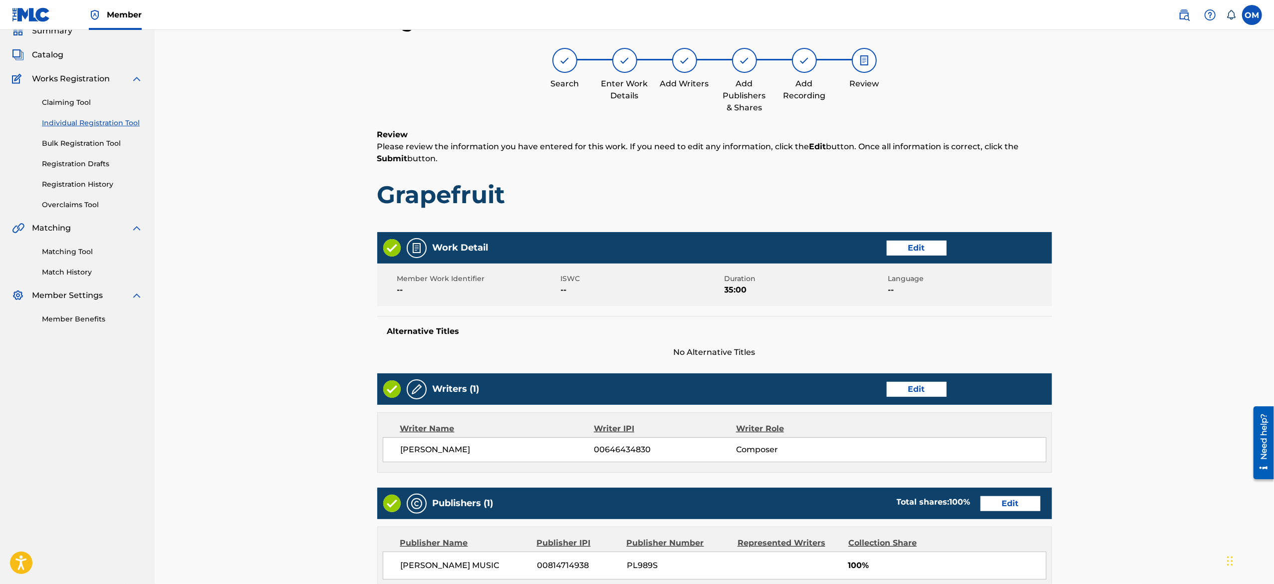
scroll to position [45, 0]
click at [1167, 468] on div "Register Work Search Enter Work Details Add Writers Add Publishers & Shares Add…" at bounding box center [714, 498] width 1119 height 1027
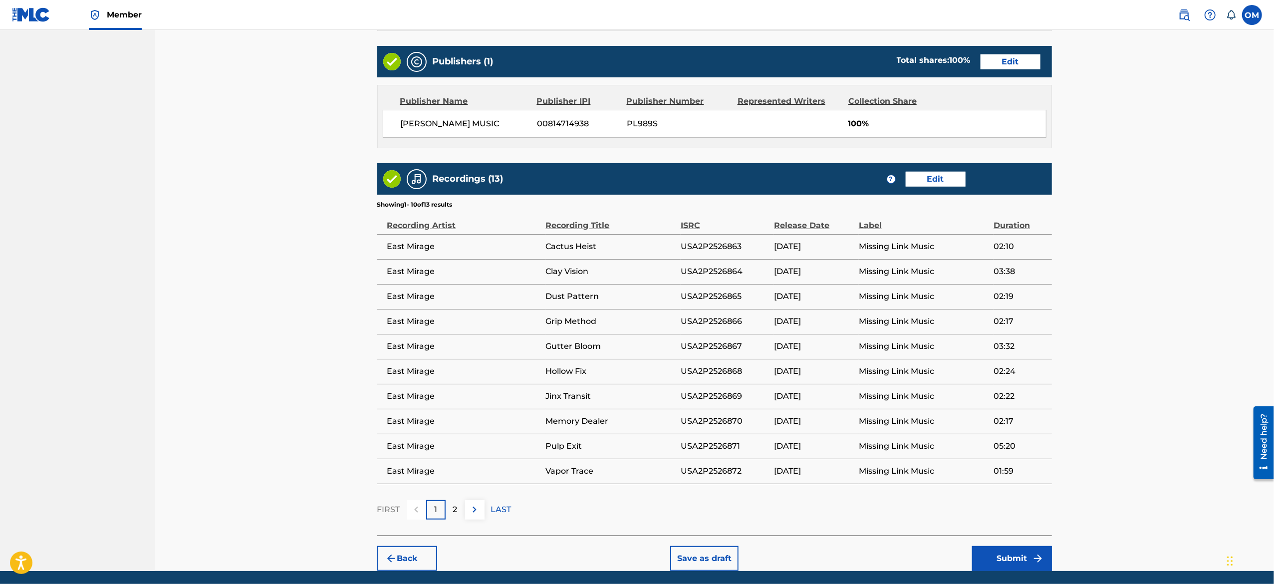
scroll to position [522, 0]
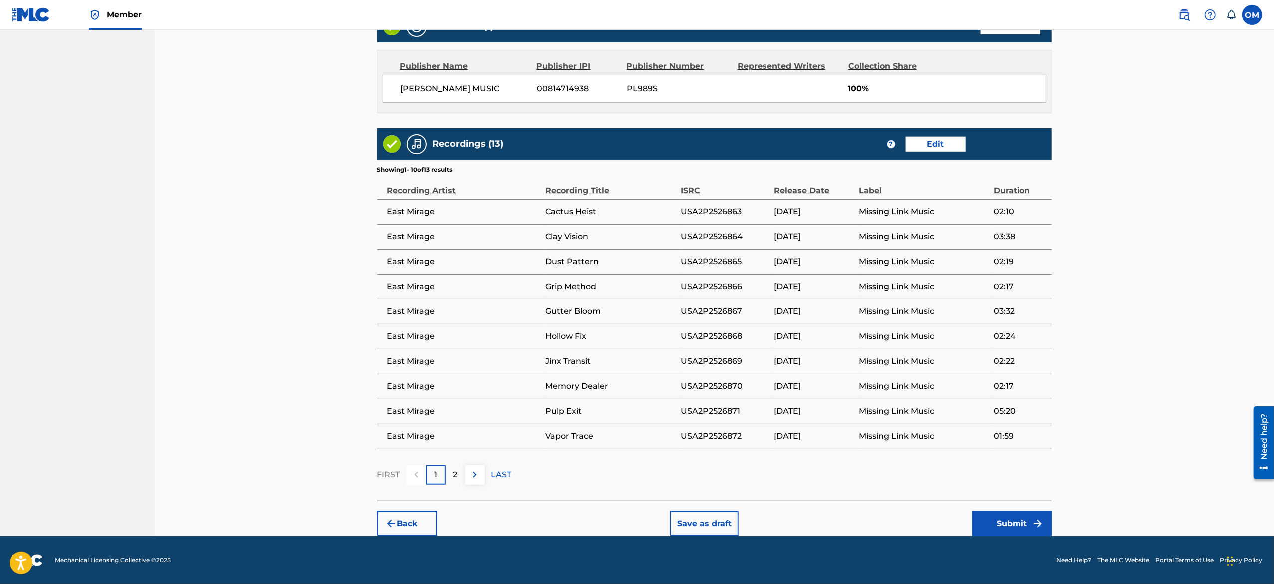
click at [1019, 520] on button "Submit" at bounding box center [1012, 523] width 80 height 25
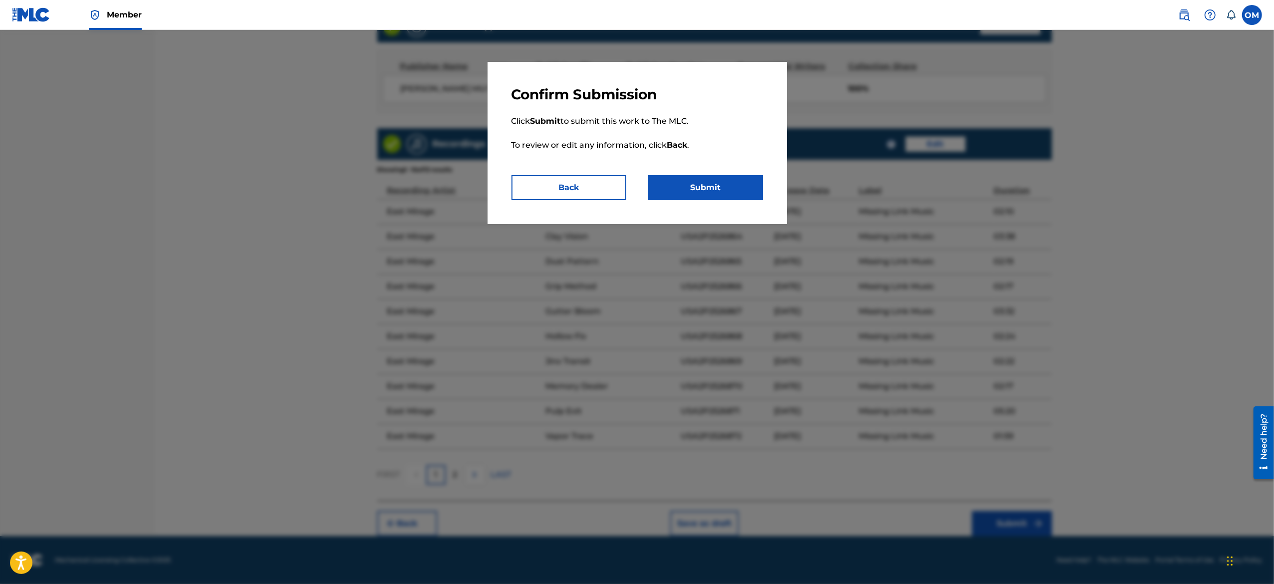
click at [703, 192] on button "Submit" at bounding box center [705, 187] width 115 height 25
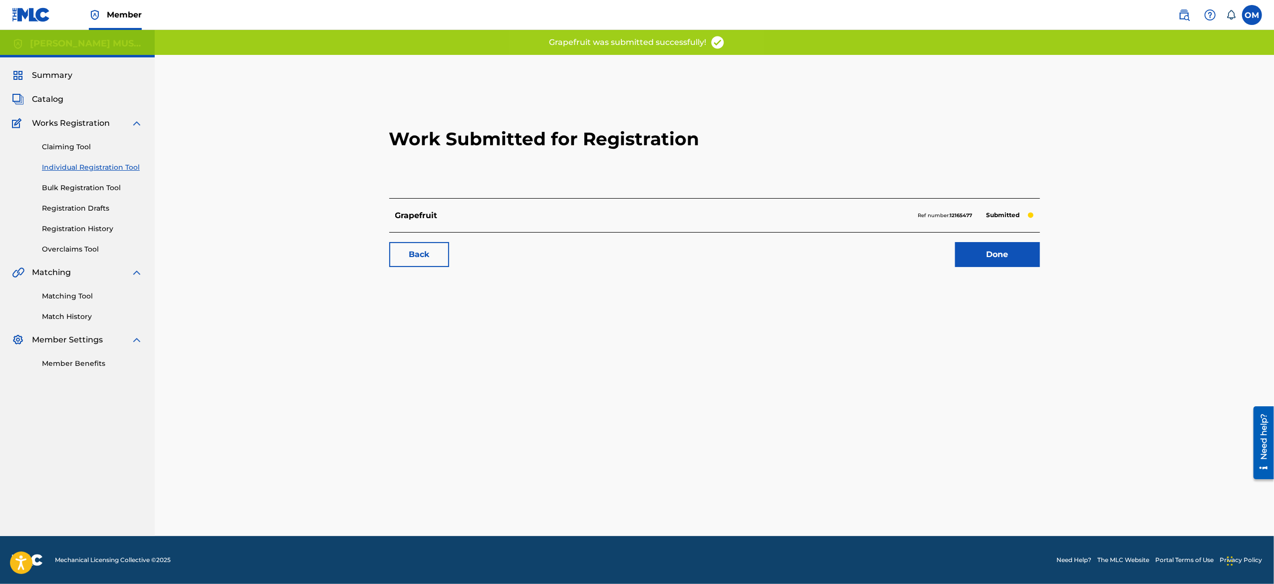
click at [978, 259] on link "Done" at bounding box center [997, 254] width 85 height 25
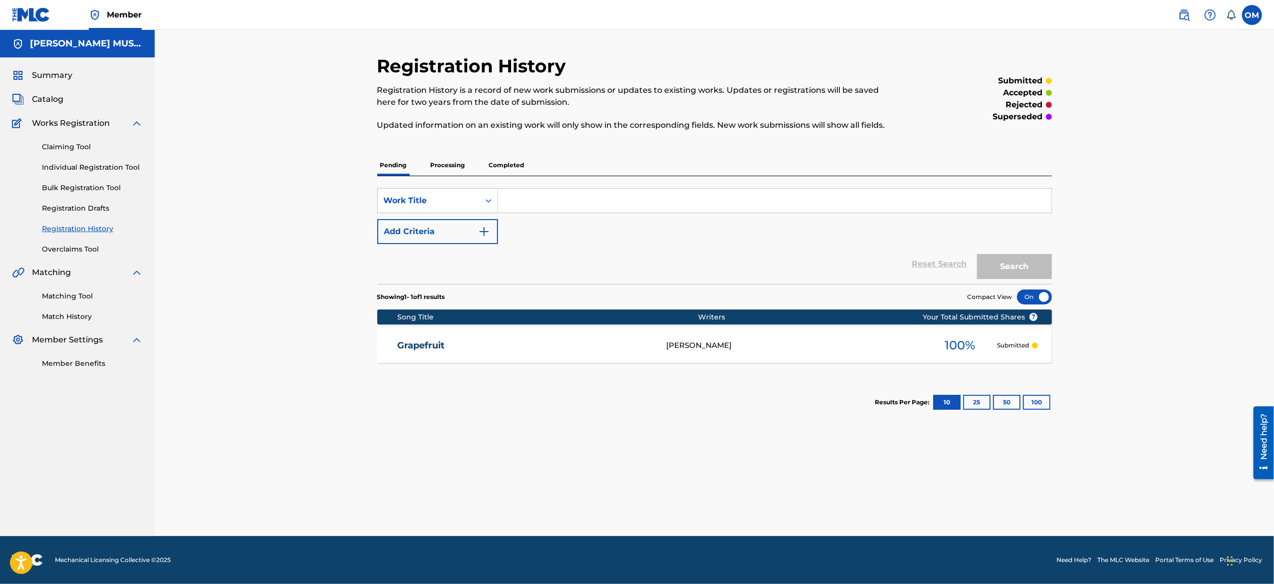
click at [123, 165] on link "Individual Registration Tool" at bounding box center [92, 167] width 101 height 10
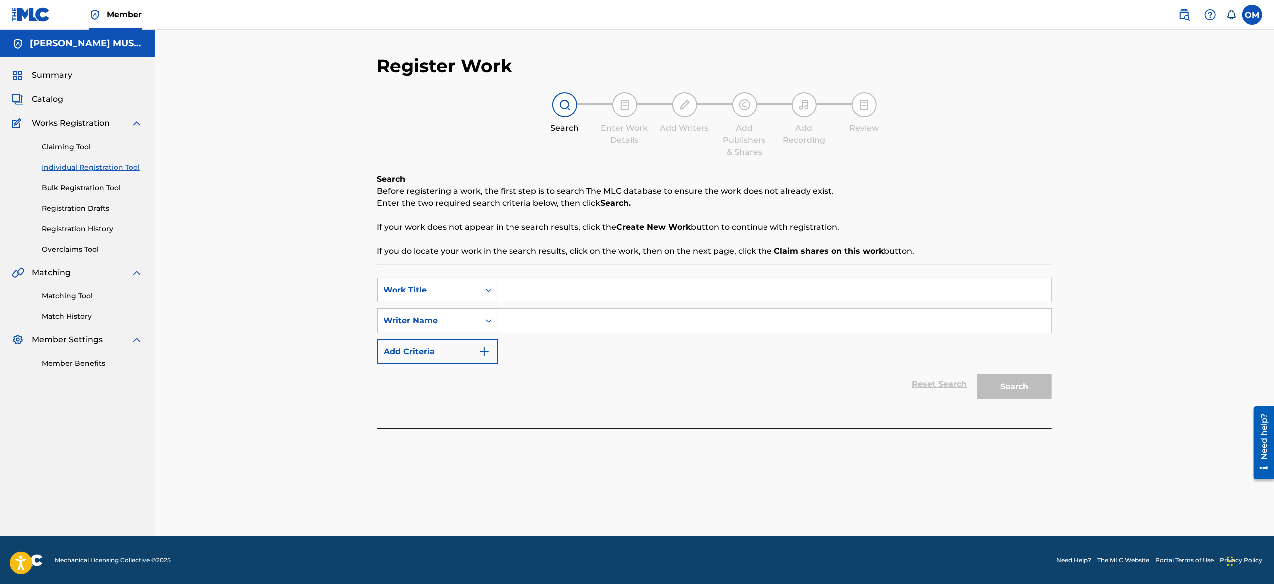
click at [601, 285] on input "Search Form" at bounding box center [774, 290] width 553 height 24
paste input "Crystal Threshold"
type input "Crystal Threshold"
click at [579, 327] on input "Search Form" at bounding box center [774, 321] width 553 height 24
type input "[PERSON_NAME]"
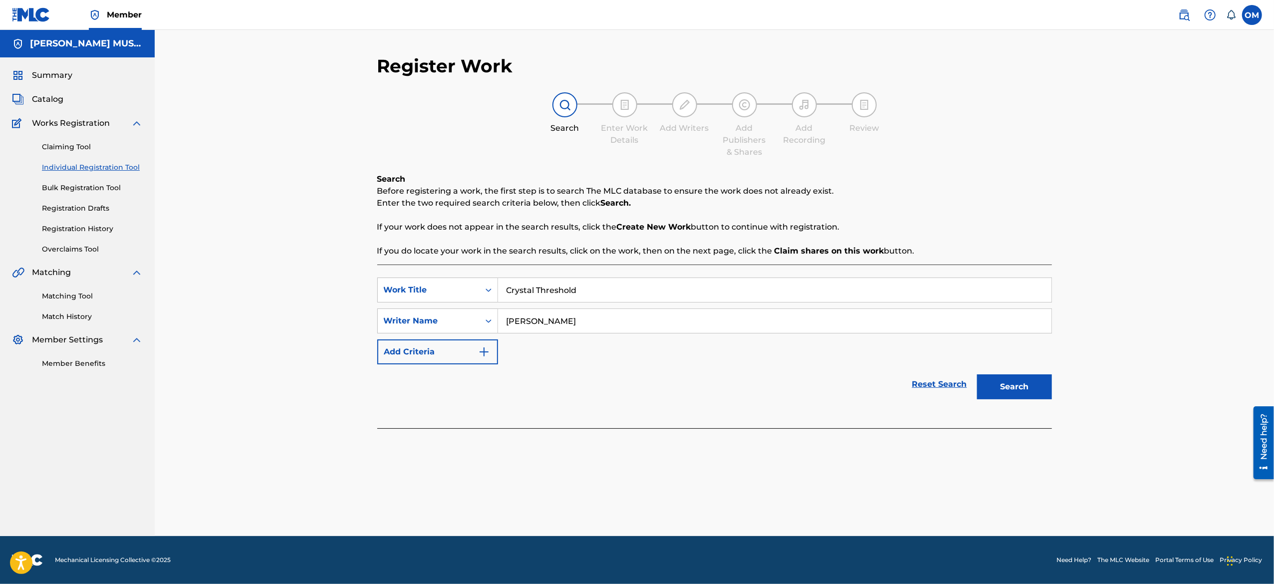
click at [987, 378] on button "Search" at bounding box center [1014, 386] width 75 height 25
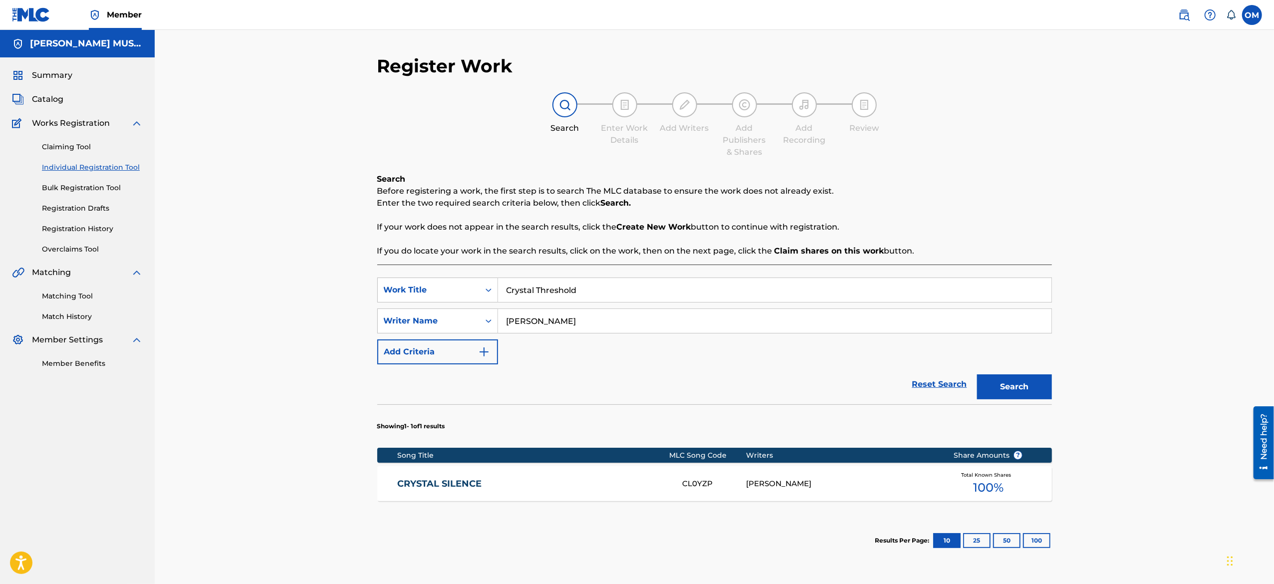
click at [1149, 449] on div "Register Work Search Enter Work Details Add Writers Add Publishers & Shares Add…" at bounding box center [714, 326] width 1119 height 593
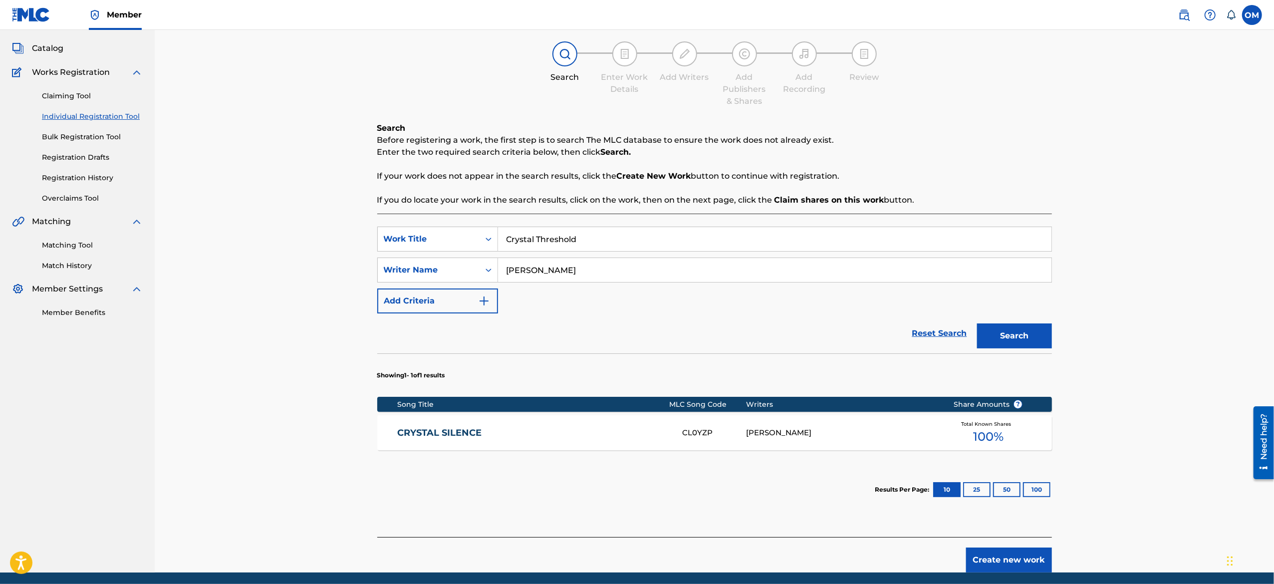
scroll to position [88, 0]
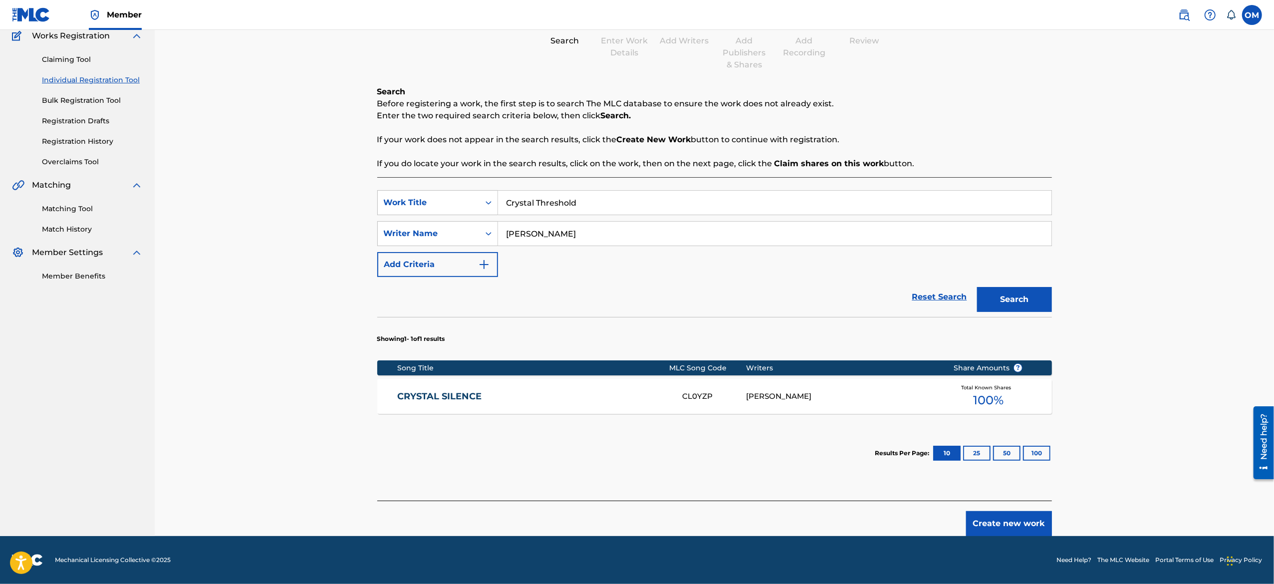
click at [1038, 518] on button "Create new work" at bounding box center [1009, 523] width 86 height 25
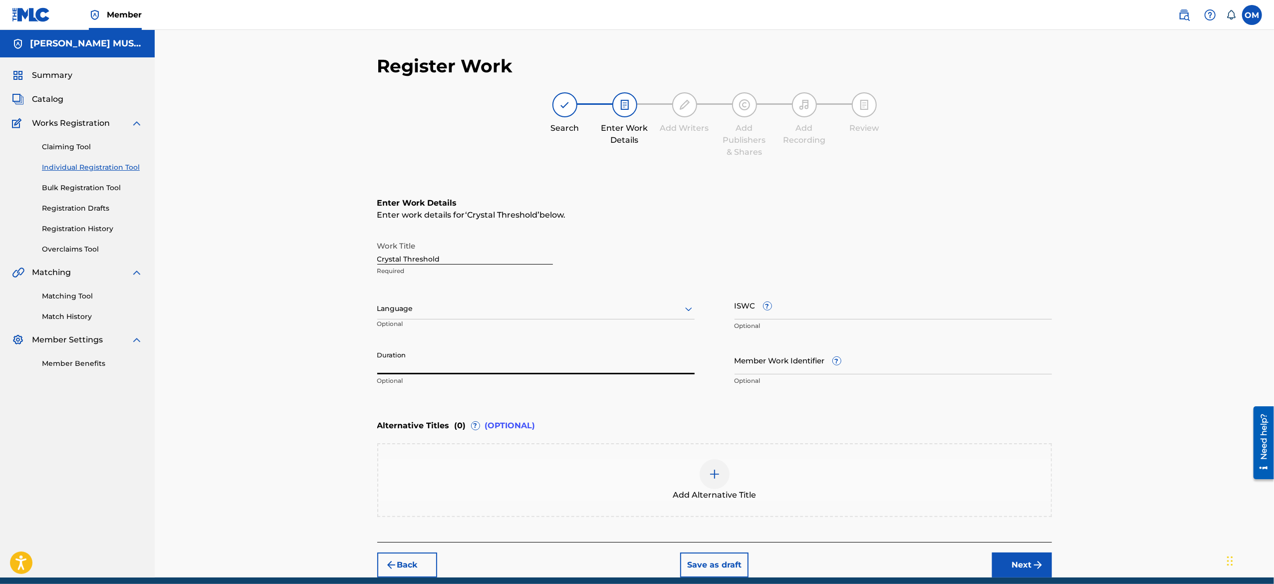
click at [465, 360] on input "Duration" at bounding box center [535, 360] width 317 height 28
click at [508, 356] on input "Duration" at bounding box center [535, 360] width 317 height 28
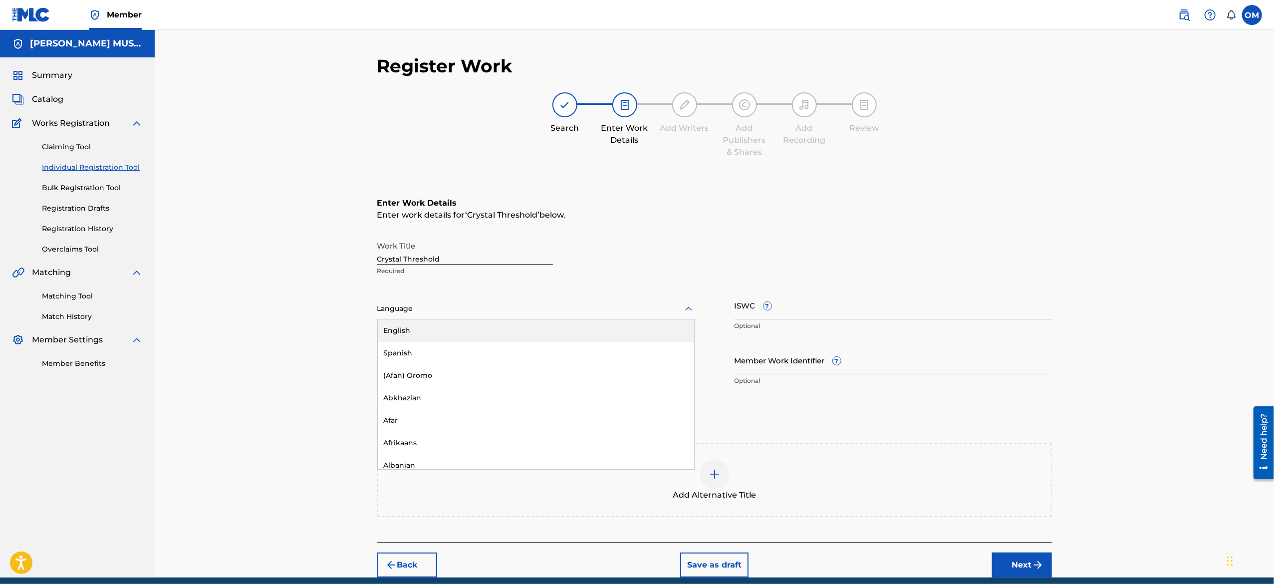
click at [518, 313] on div at bounding box center [535, 308] width 317 height 12
click at [311, 318] on div "Register Work Search Enter Work Details Add Writers Add Publishers & Shares Add…" at bounding box center [714, 303] width 1119 height 547
click at [459, 347] on input "Duration" at bounding box center [535, 360] width 317 height 28
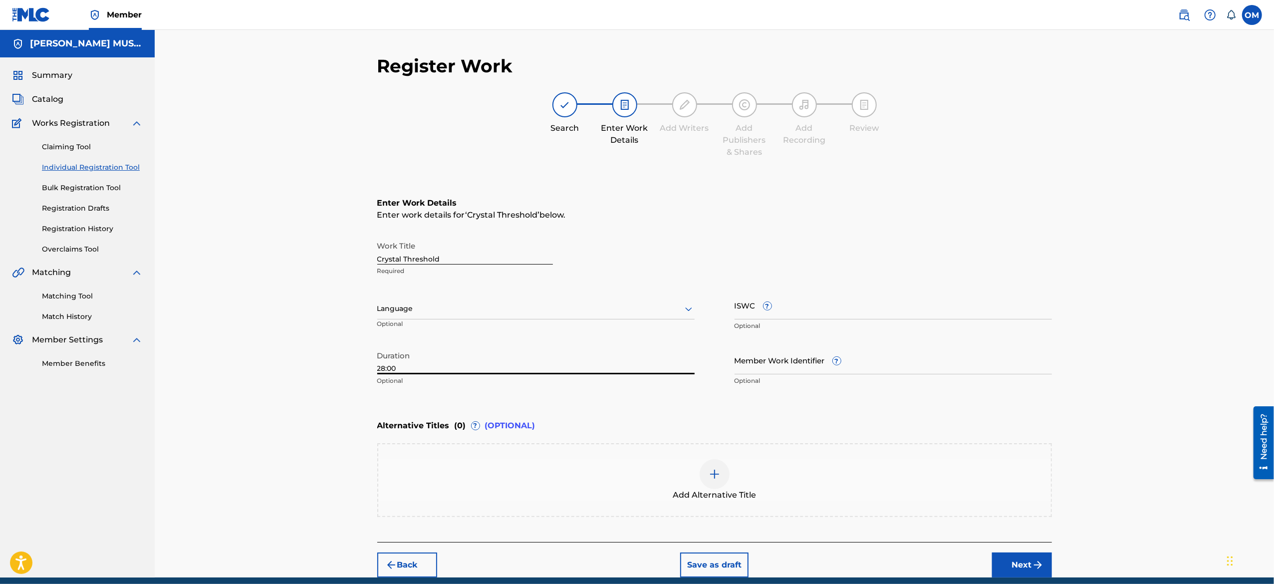
type input "28:00"
click at [1014, 566] on button "Next" at bounding box center [1022, 564] width 60 height 25
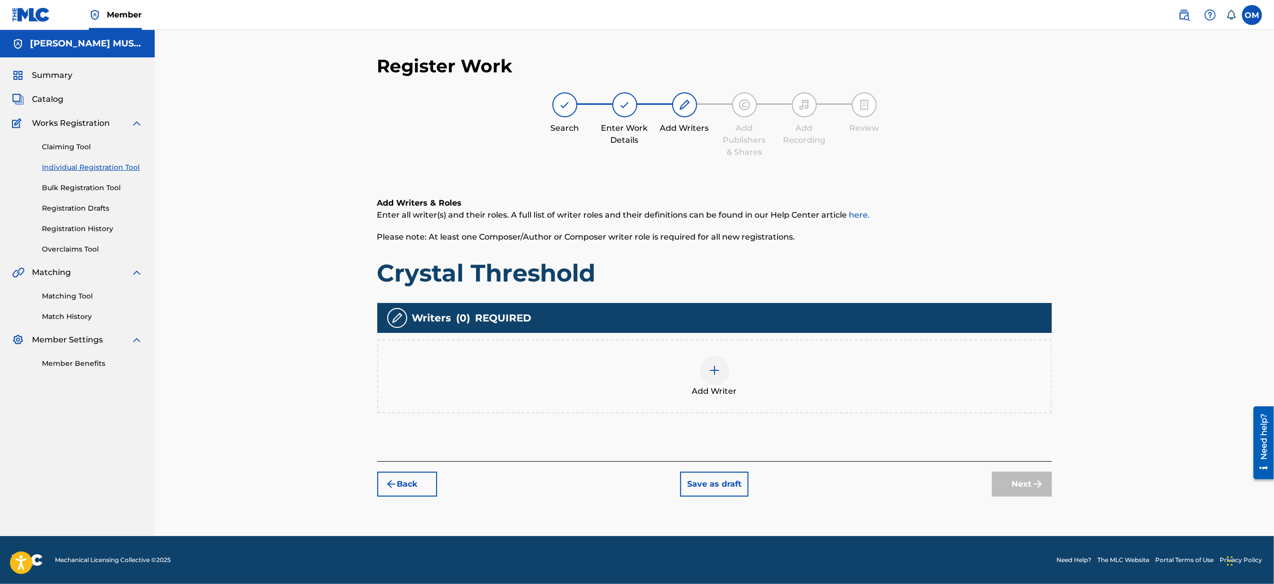
click at [709, 369] on img at bounding box center [714, 370] width 12 height 12
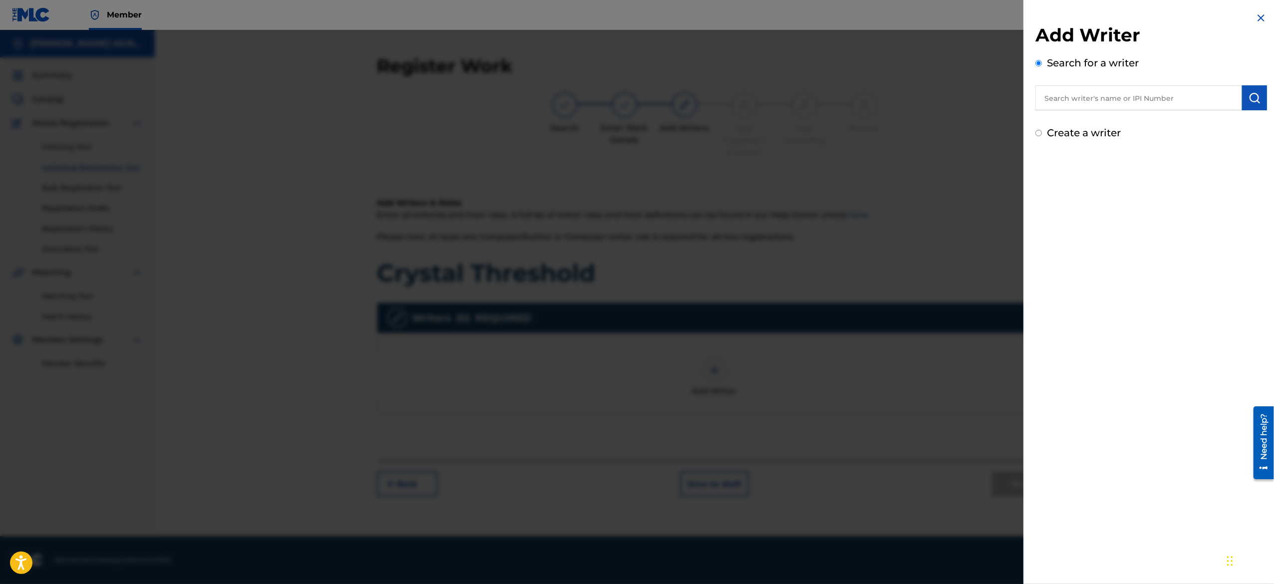
click at [1092, 110] on input "text" at bounding box center [1138, 97] width 207 height 25
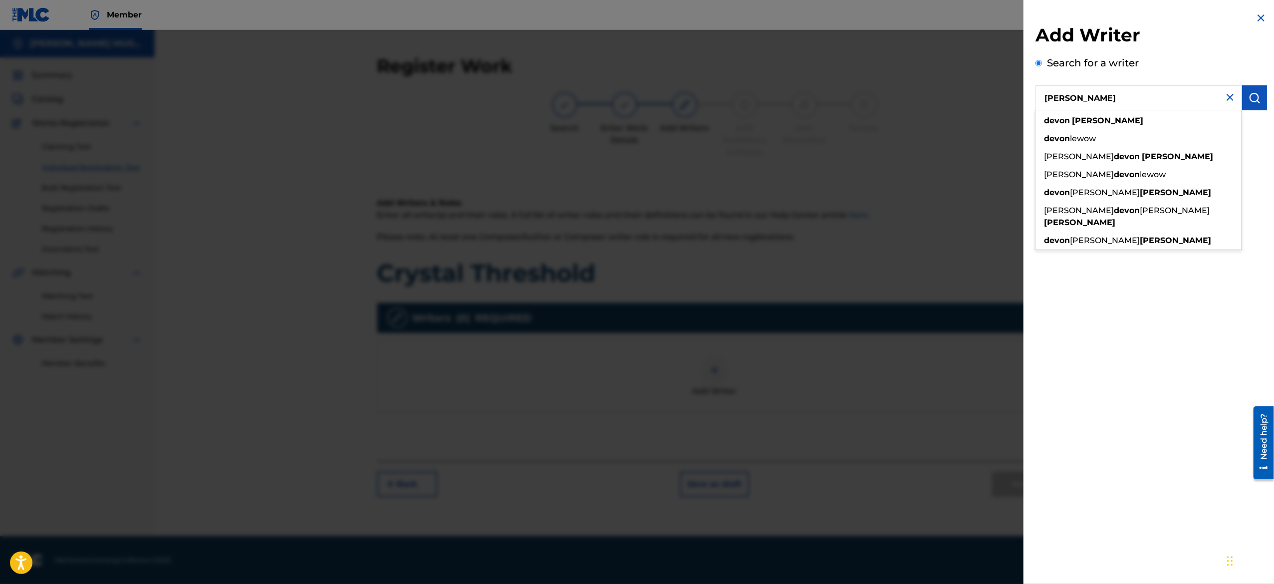
type input "[PERSON_NAME]"
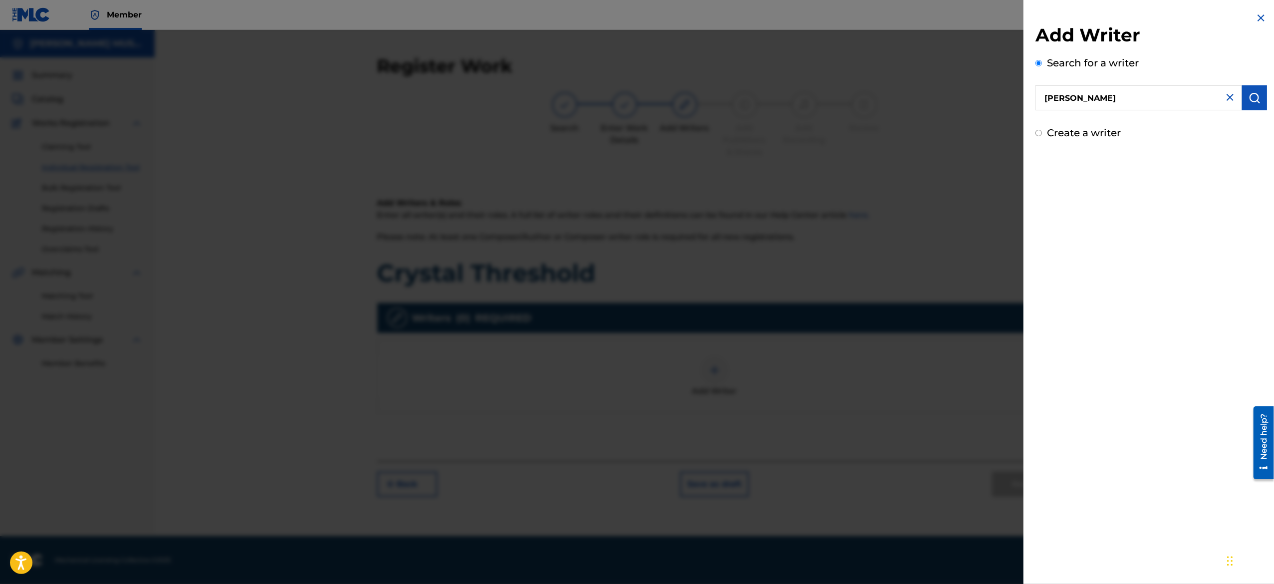
click at [1261, 103] on button "submit" at bounding box center [1254, 97] width 25 height 25
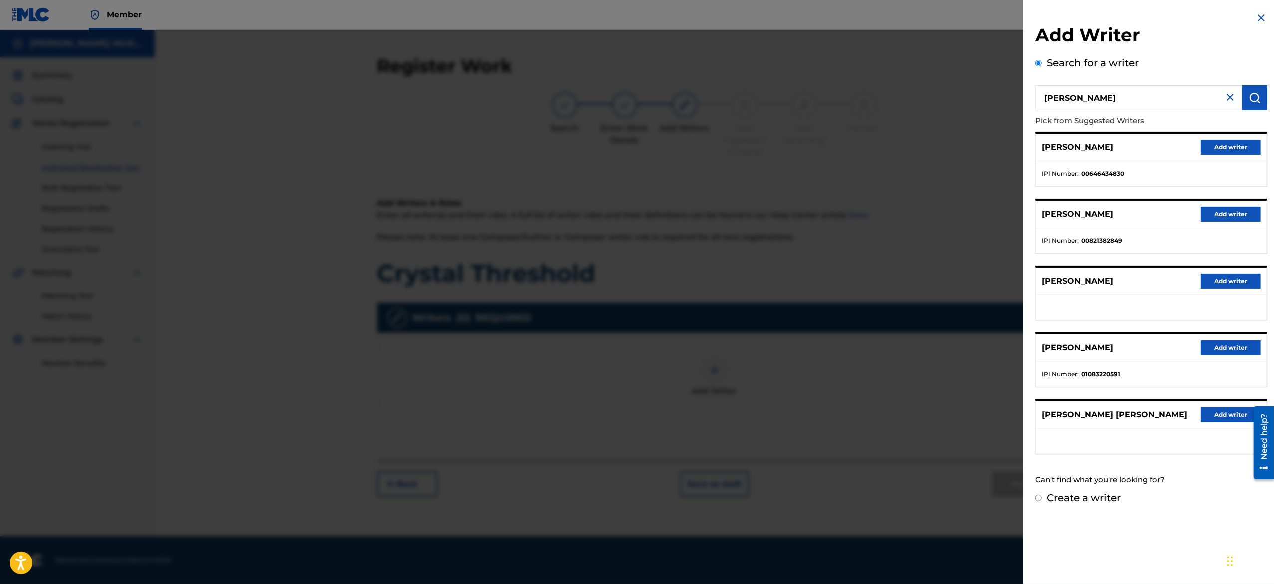
click at [1216, 149] on button "Add writer" at bounding box center [1230, 147] width 60 height 15
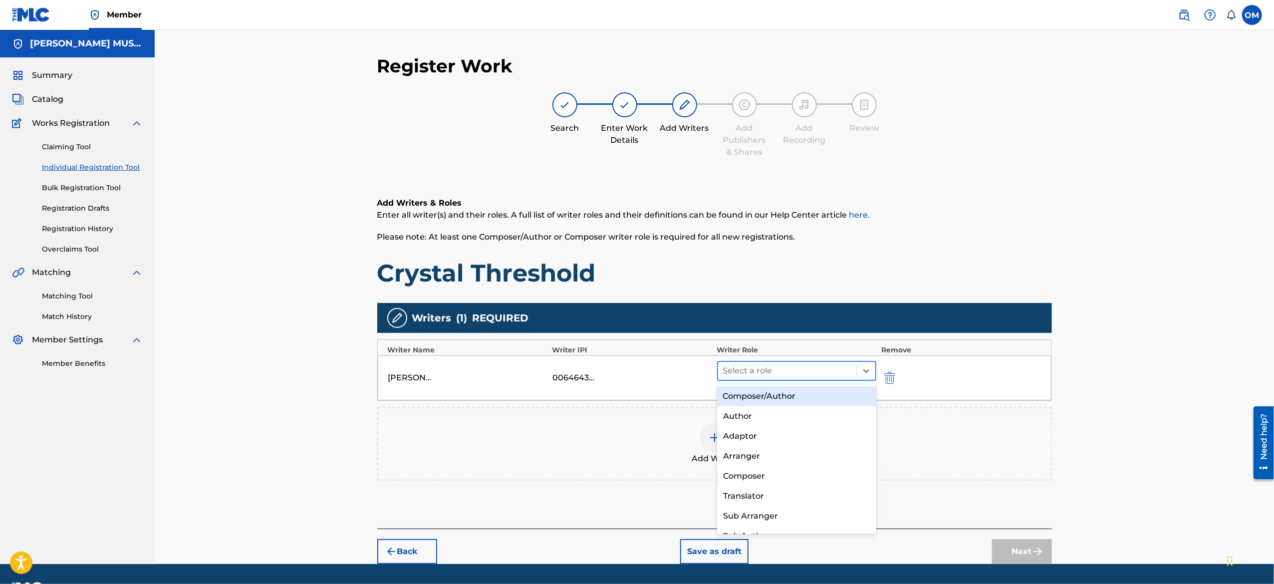
click at [765, 367] on div at bounding box center [787, 371] width 129 height 14
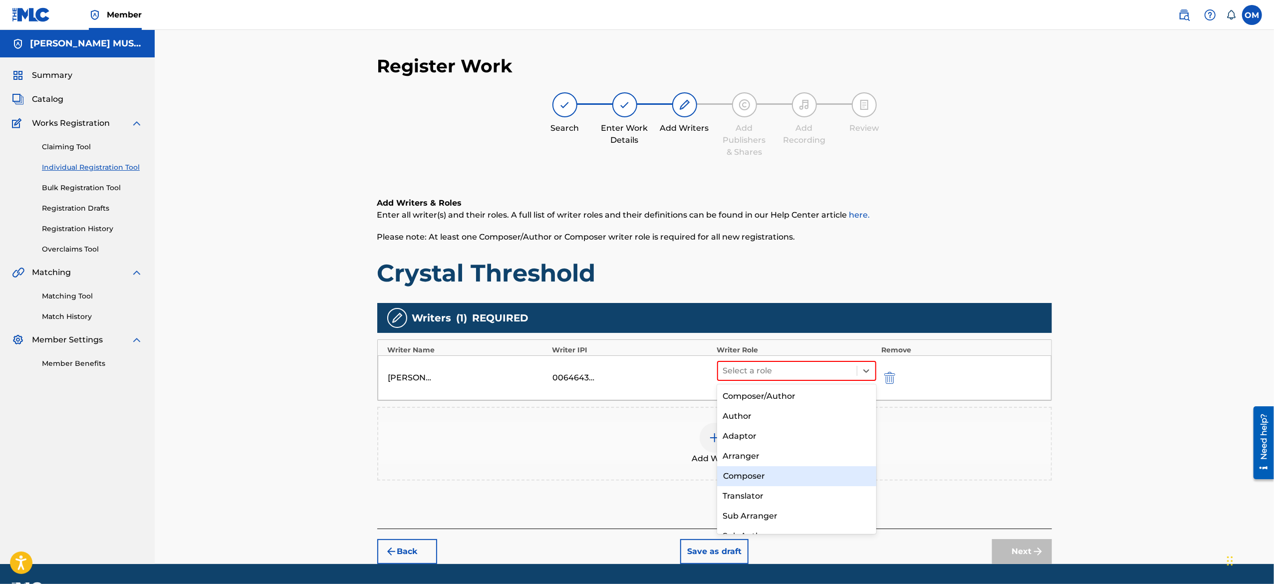
click at [761, 468] on div "Composer" at bounding box center [796, 476] width 159 height 20
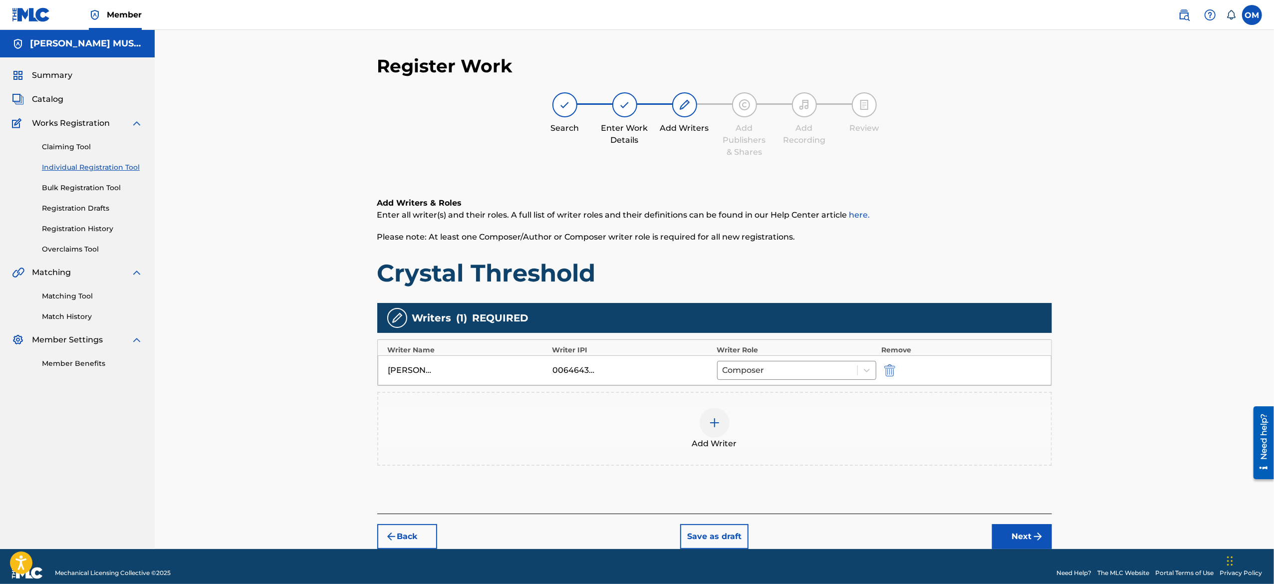
click at [1012, 533] on button "Next" at bounding box center [1022, 536] width 60 height 25
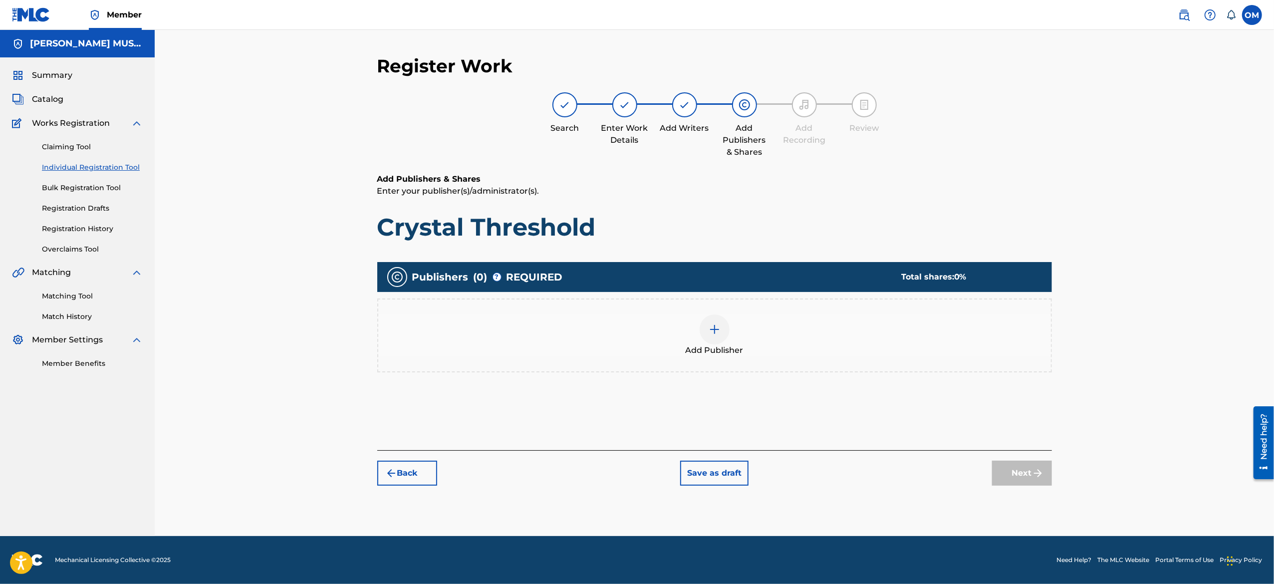
click at [697, 341] on div "Add Publisher" at bounding box center [714, 335] width 672 height 42
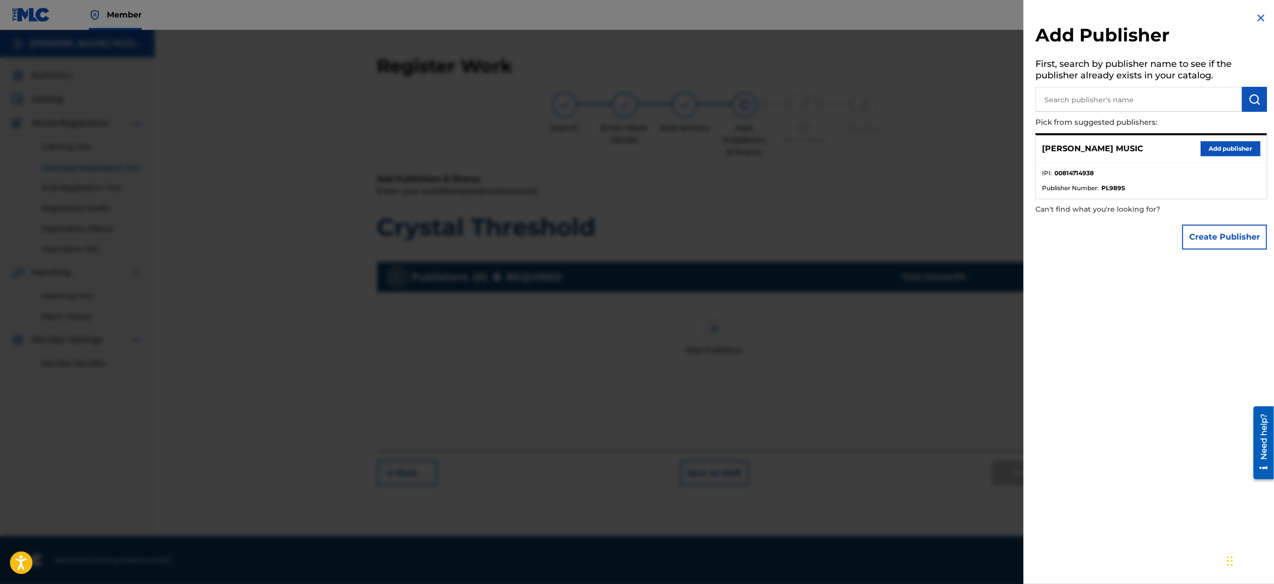
click at [1206, 149] on button "Add publisher" at bounding box center [1230, 148] width 60 height 15
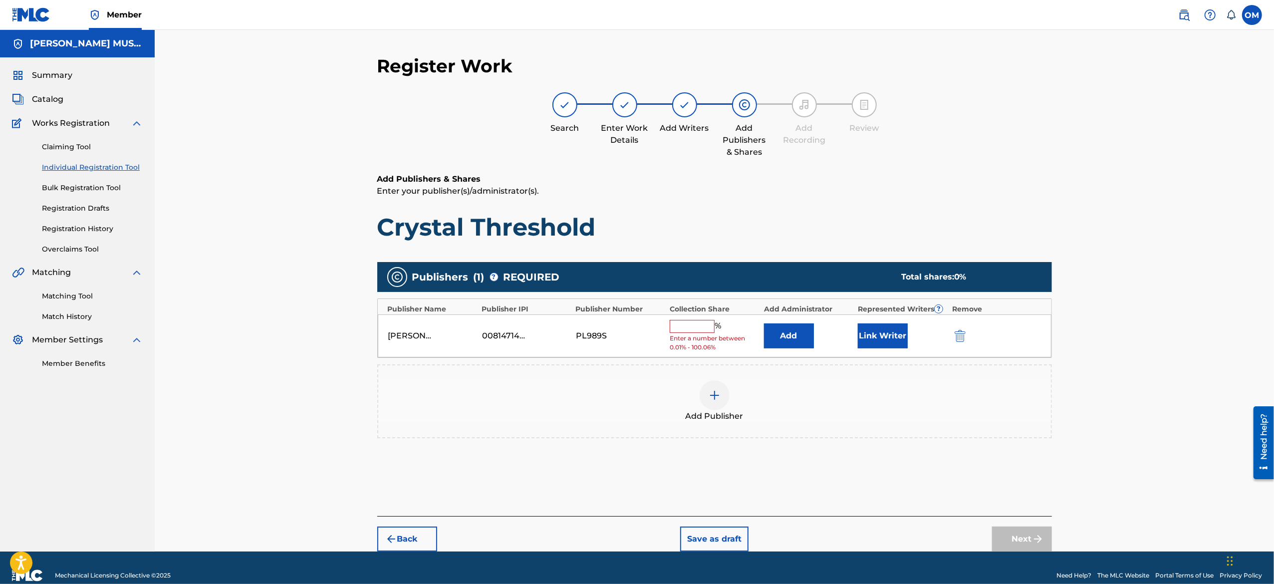
click at [691, 331] on input "text" at bounding box center [691, 326] width 45 height 13
type input "100"
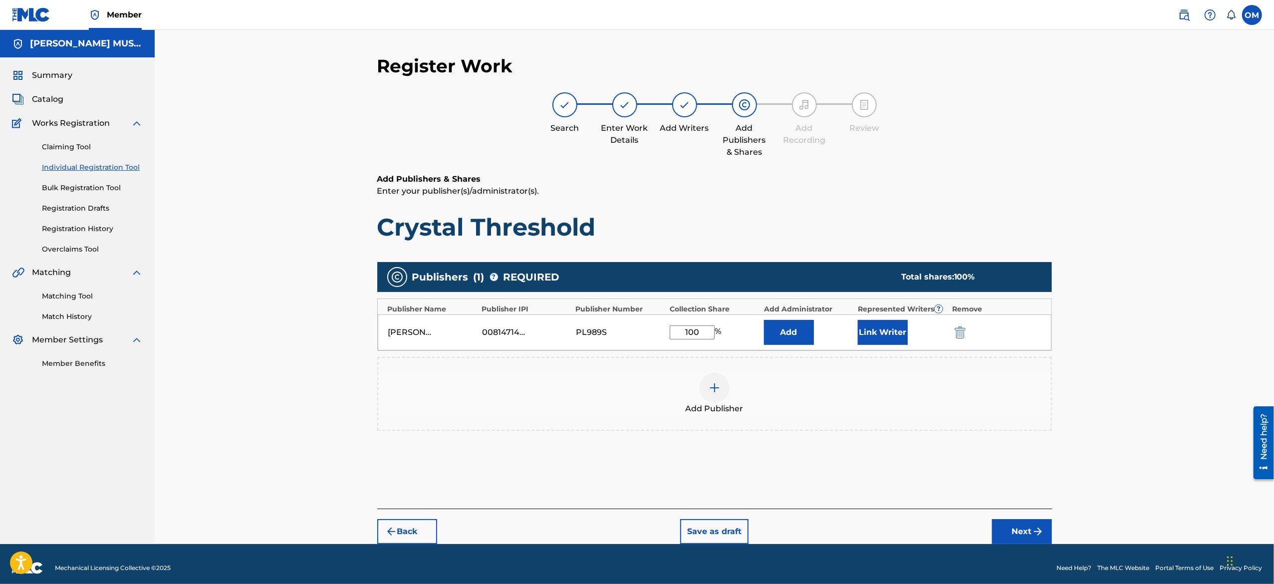
click at [1022, 531] on button "Next" at bounding box center [1022, 531] width 60 height 25
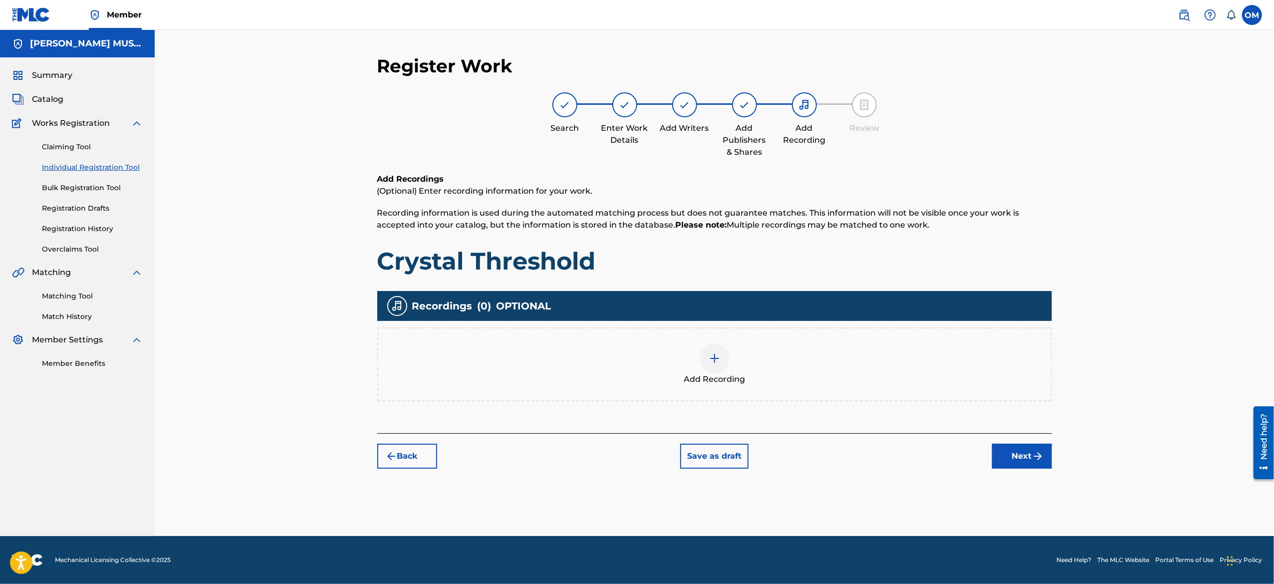
click at [711, 344] on div at bounding box center [714, 358] width 30 height 30
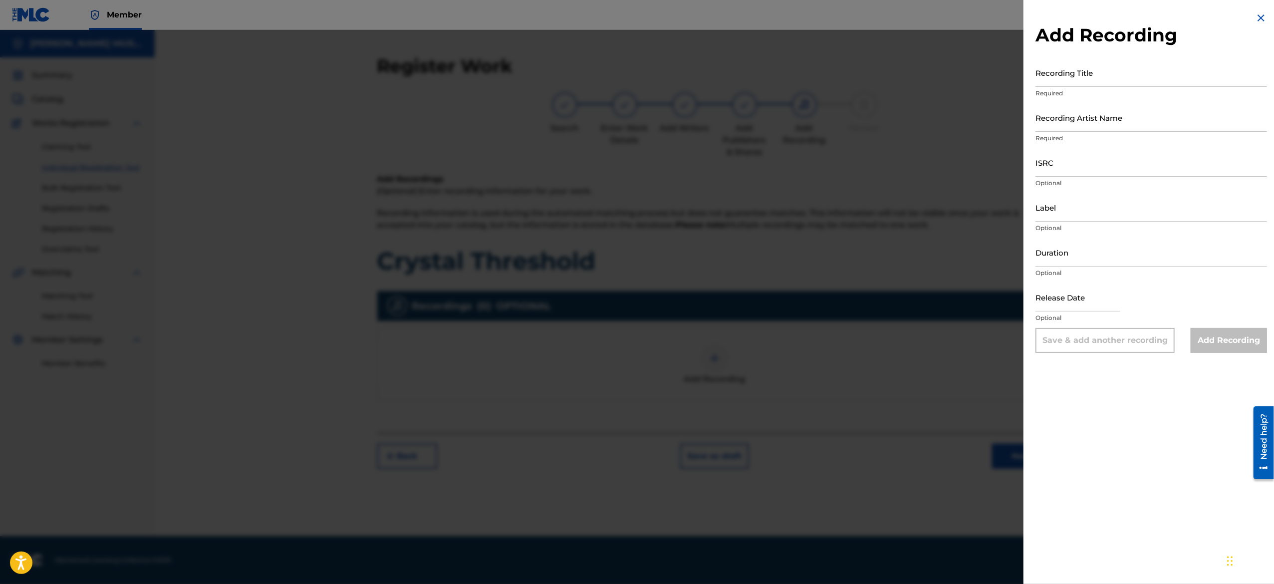
click at [711, 344] on div at bounding box center [637, 322] width 1274 height 584
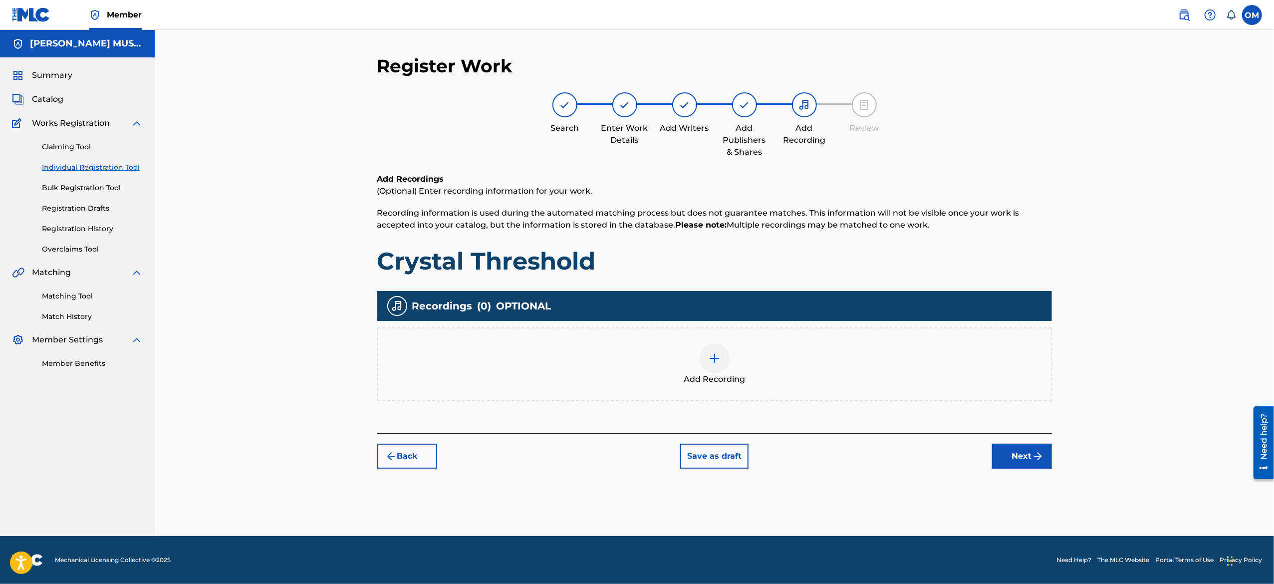
click at [726, 380] on span "Add Recording" at bounding box center [713, 379] width 61 height 12
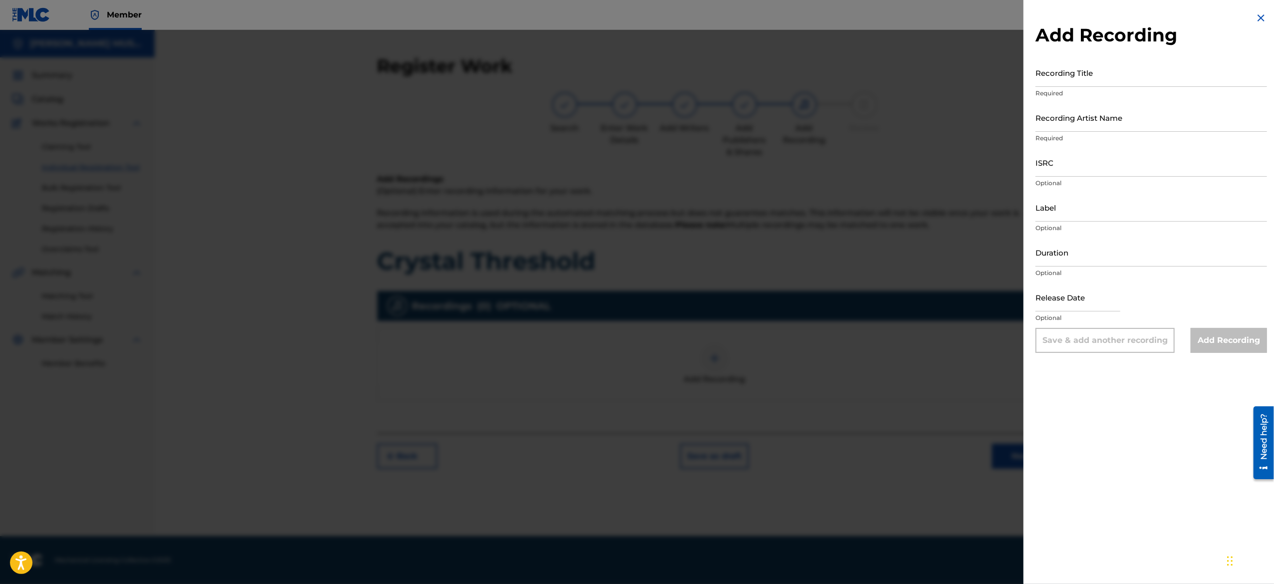
click at [1087, 277] on p "Optional" at bounding box center [1150, 272] width 231 height 9
click at [1066, 294] on input "text" at bounding box center [1077, 297] width 85 height 28
select select "8"
select select "2025"
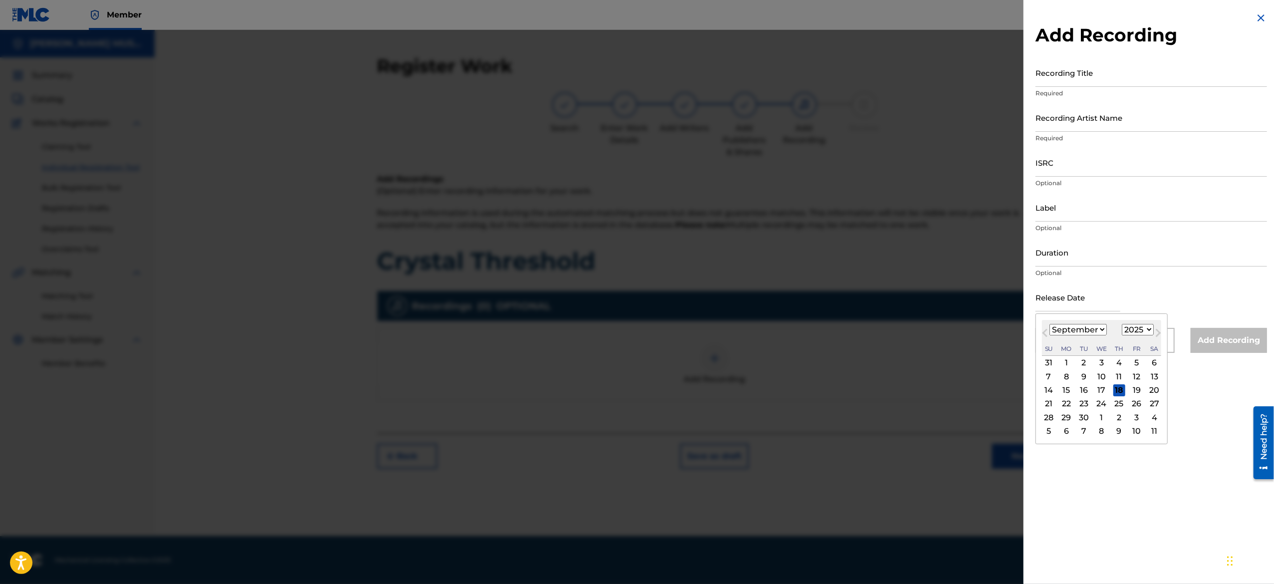
click at [1076, 332] on select "January February March April May June July August September October November De…" at bounding box center [1077, 329] width 57 height 11
select select "5"
click at [1049, 324] on select "January February March April May June July August September October November De…" at bounding box center [1077, 329] width 57 height 11
click at [1142, 389] on div "20" at bounding box center [1136, 390] width 12 height 12
type input "[DATE]"
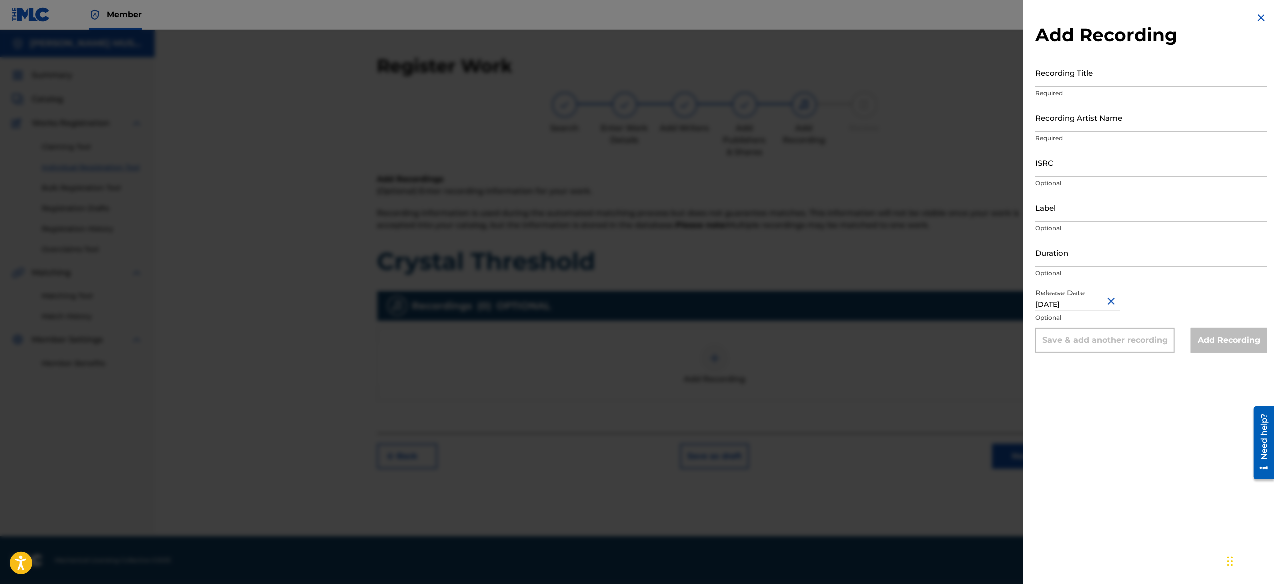
click at [1057, 301] on input "[DATE]" at bounding box center [1077, 297] width 85 height 28
select select "5"
select select "2025"
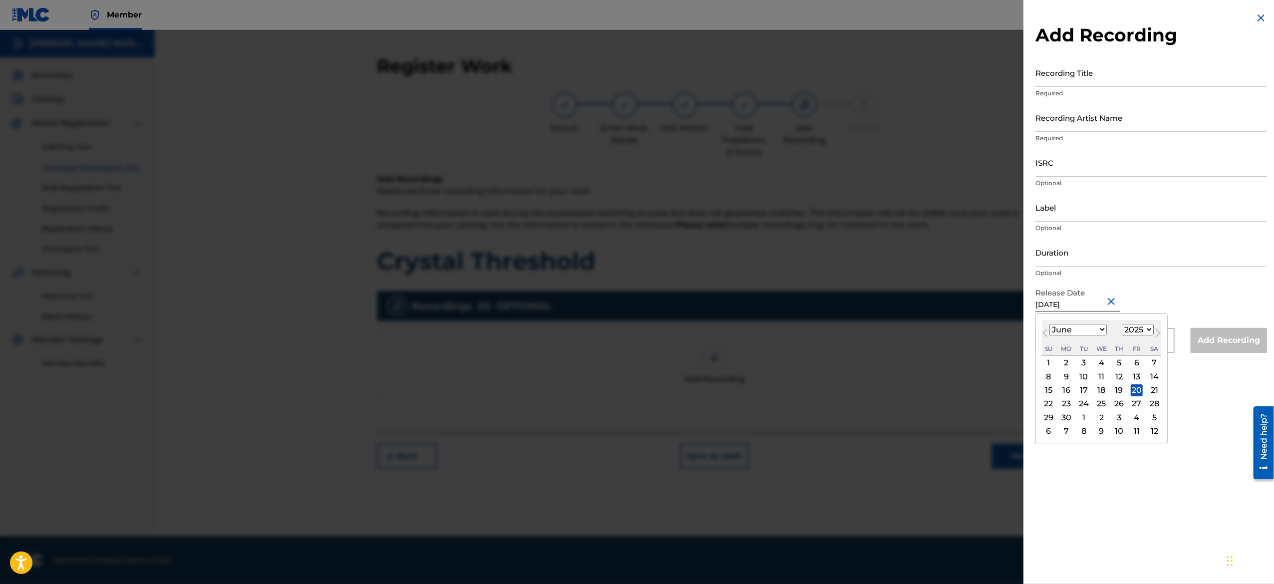
click at [1057, 301] on input "[DATE]" at bounding box center [1077, 297] width 85 height 28
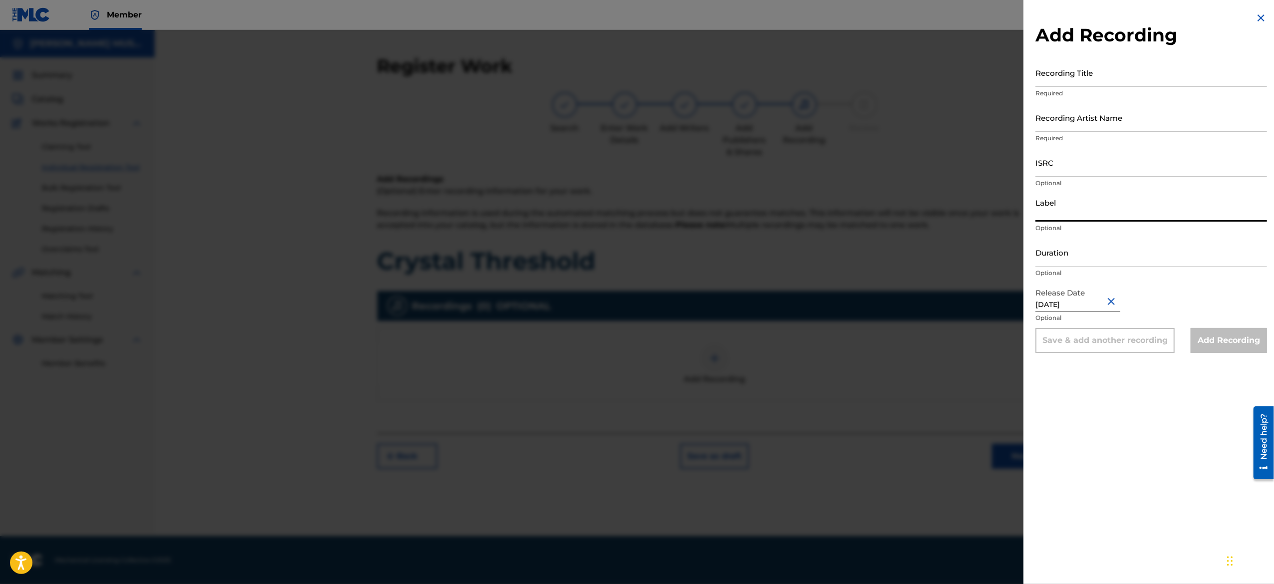
click at [1107, 216] on input "Label" at bounding box center [1150, 207] width 231 height 28
type input "Missing Link Music"
click at [1108, 115] on input "Recording Artist Name" at bounding box center [1150, 117] width 231 height 28
click at [1128, 110] on input "Recording Artist Name" at bounding box center [1150, 117] width 231 height 28
paste input "Velvet [PERSON_NAME]"
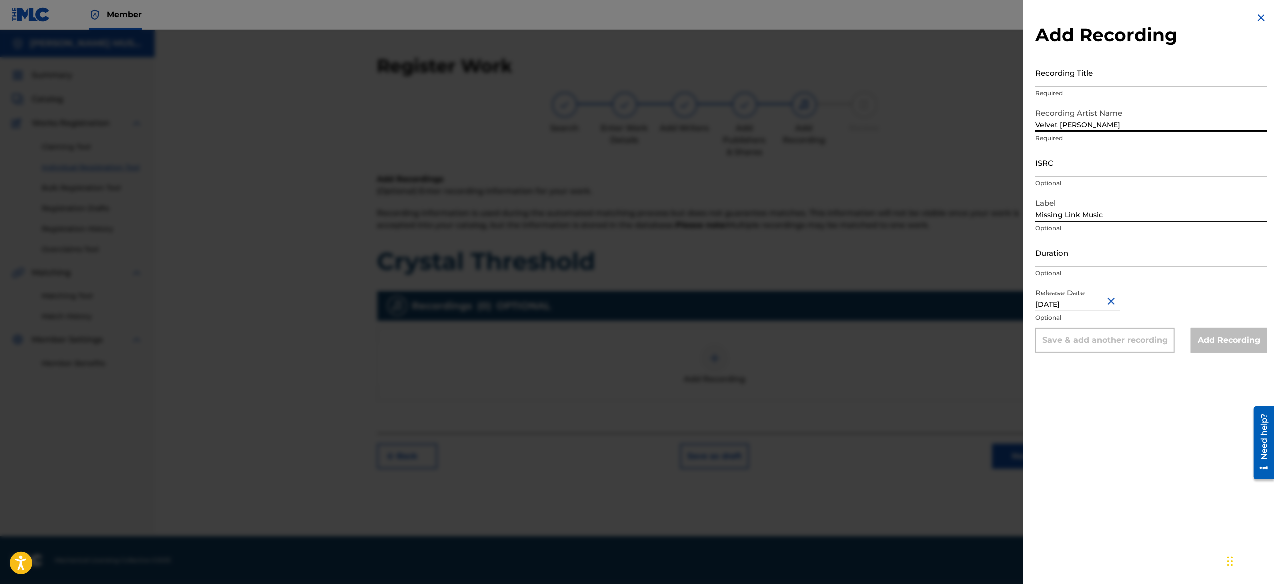
type input "Velvet [PERSON_NAME]"
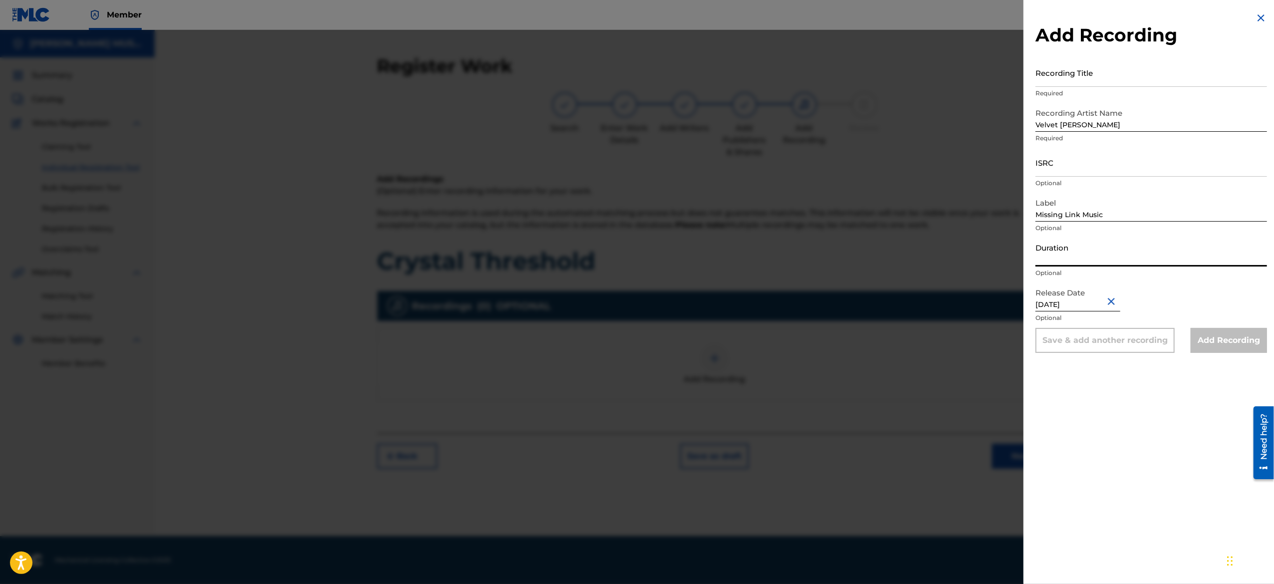
click at [1064, 252] on input "Duration" at bounding box center [1150, 252] width 231 height 28
paste input "02:03"
type input "02:03"
click at [1082, 159] on input "ISRC" at bounding box center [1150, 162] width 231 height 28
paste input "USA2P2527176"
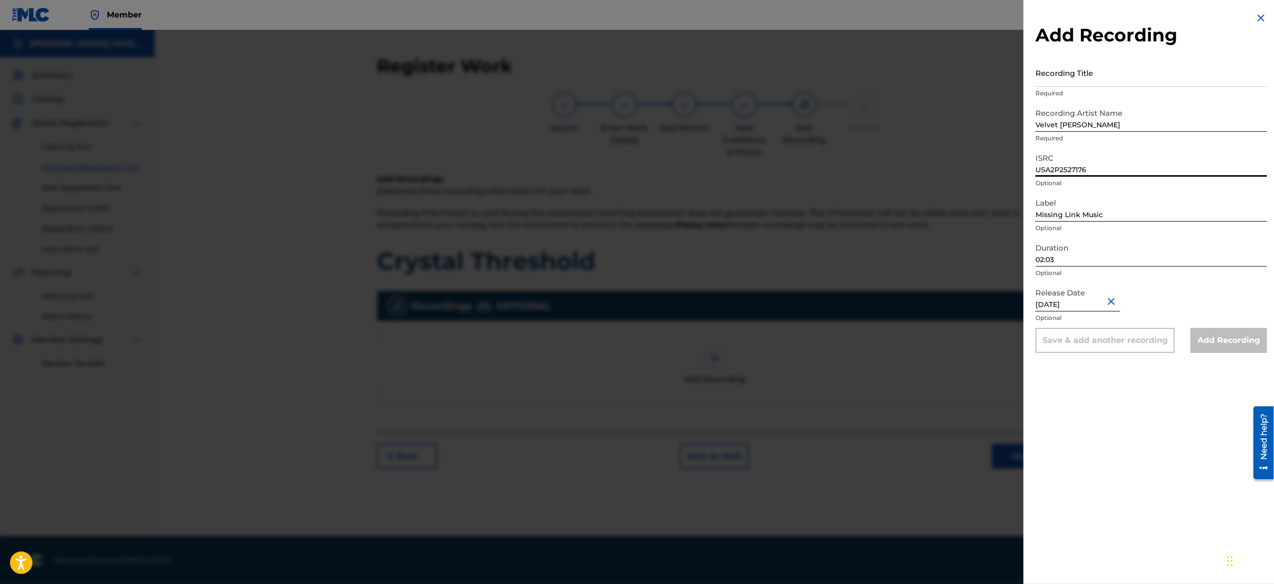
type input "USA2P2527176"
click at [1113, 86] on input "Recording Title" at bounding box center [1150, 72] width 231 height 28
paste input "Blunt Delay"
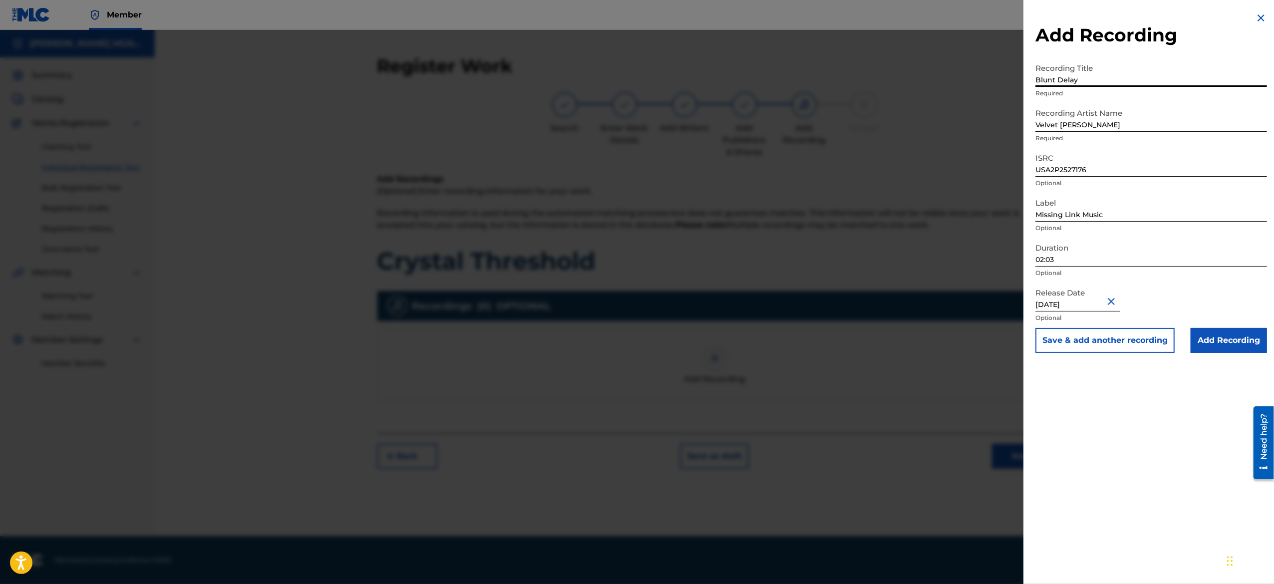
type input "Blunt Delay"
click at [1080, 336] on button "Save & add another recording" at bounding box center [1104, 340] width 139 height 25
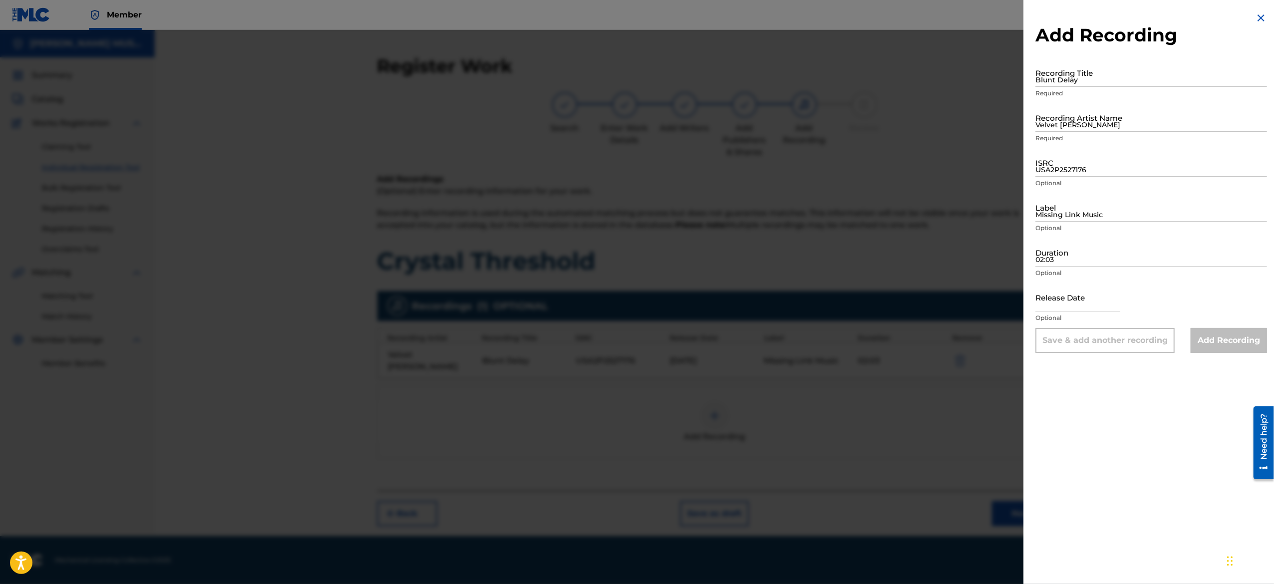
click at [1090, 297] on input "text" at bounding box center [1077, 297] width 85 height 28
select select "8"
select select "2025"
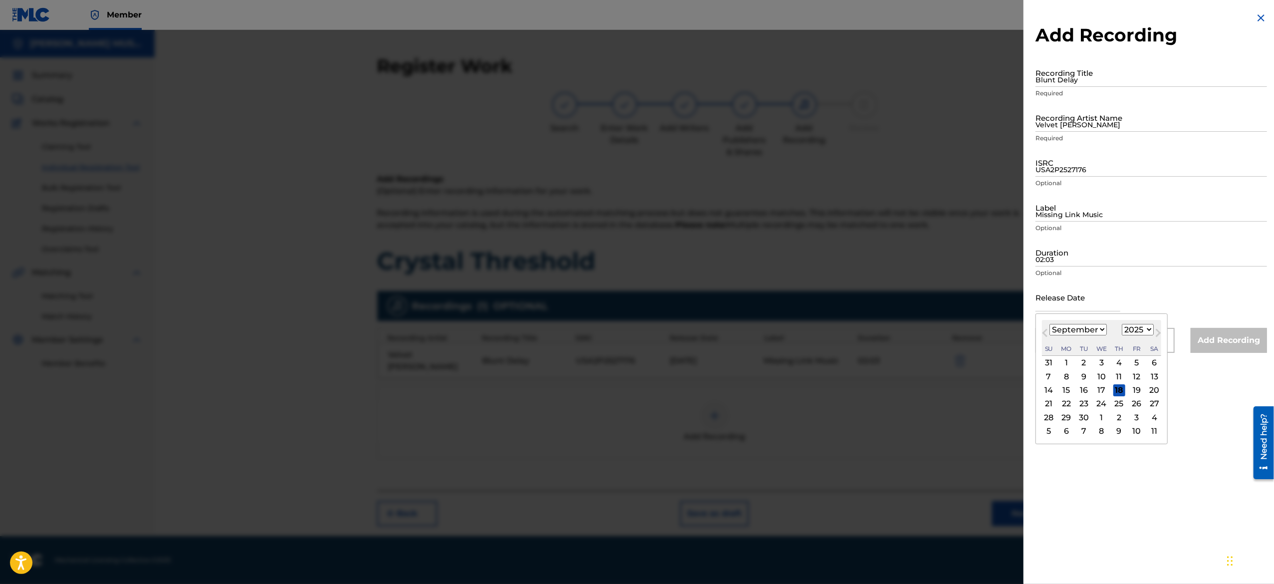
click at [1090, 297] on input "text" at bounding box center [1077, 297] width 85 height 28
paste input "[DATE]"
type input "[DATE]"
select select "5"
type input "[DATE]"
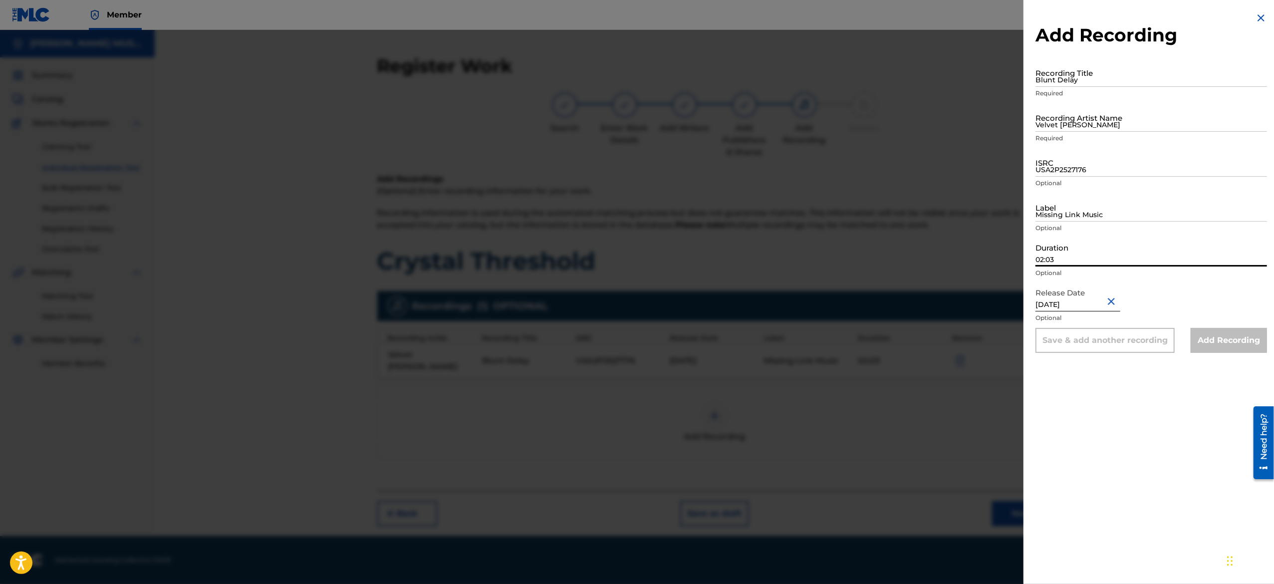
click at [1092, 254] on input "02:03" at bounding box center [1150, 252] width 231 height 28
paste input "02:29"
type input "02:29"
click at [1097, 171] on input "USA2P2527176" at bounding box center [1150, 162] width 231 height 28
paste input "USA2P2527177"
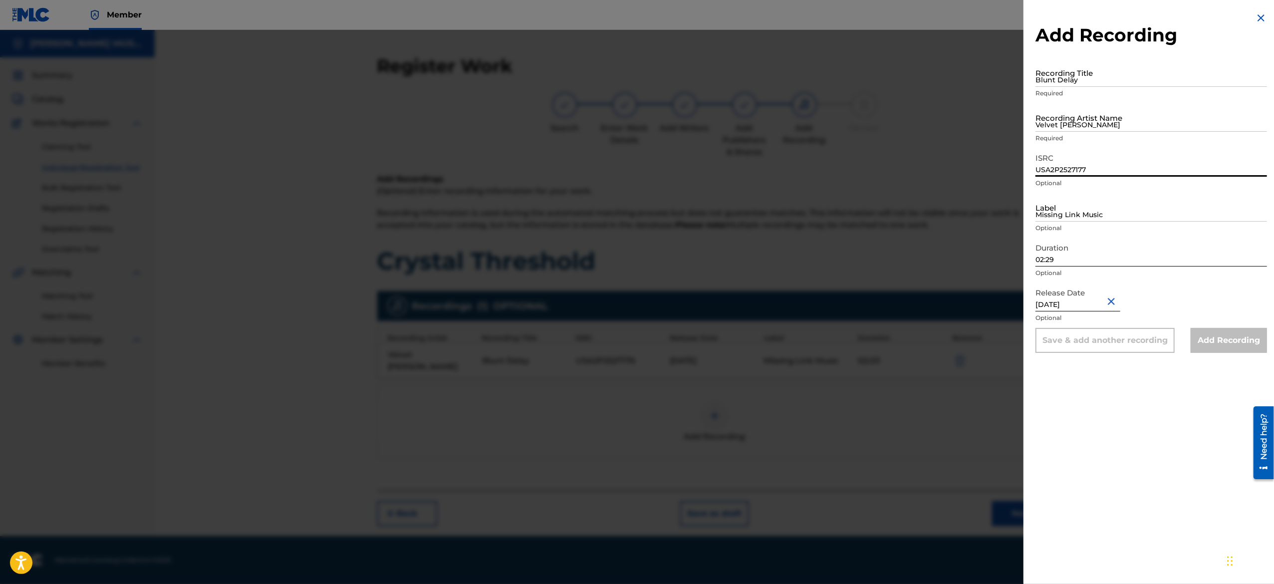
type input "USA2P2527177"
click at [1095, 73] on input "Blunt Delay" at bounding box center [1150, 72] width 231 height 28
paste input "Chrome Halo"
type input "Chrome Halo"
drag, startPoint x: 1074, startPoint y: 215, endPoint x: 1171, endPoint y: 252, distance: 104.2
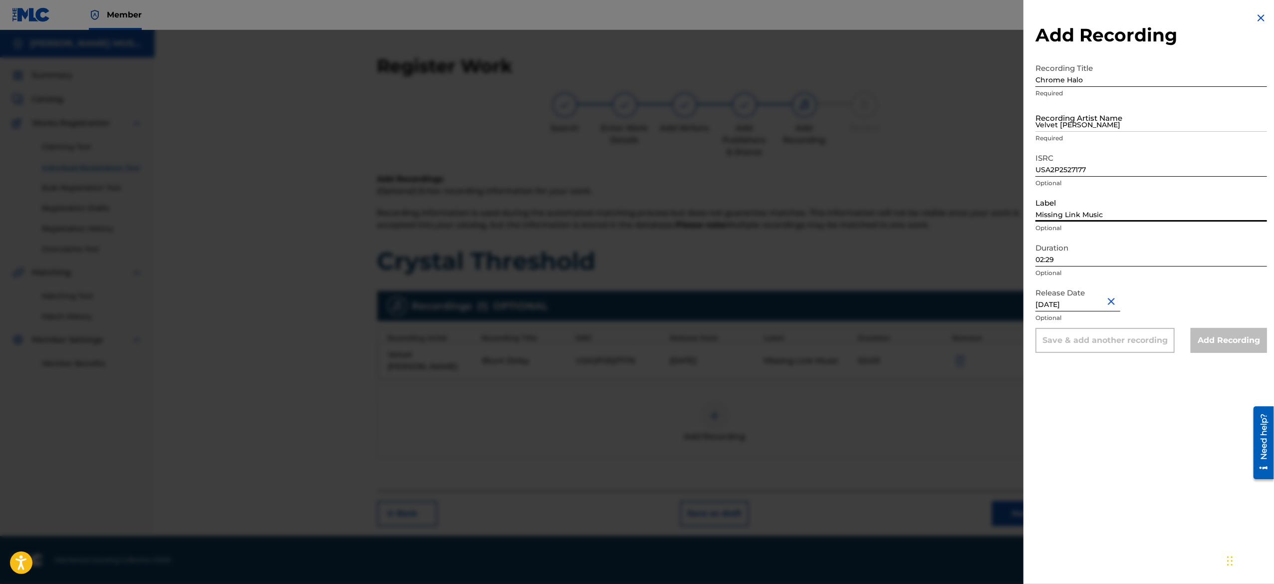
click at [1171, 252] on form "Recording Title Chrome Halo Required Recording Artist Name Velvet [PERSON_NAME]…" at bounding box center [1150, 205] width 231 height 294
type input "Missing Link Music"
click at [1108, 110] on input "Velvet [PERSON_NAME]" at bounding box center [1150, 117] width 231 height 28
paste input "Velvet [PERSON_NAME]"
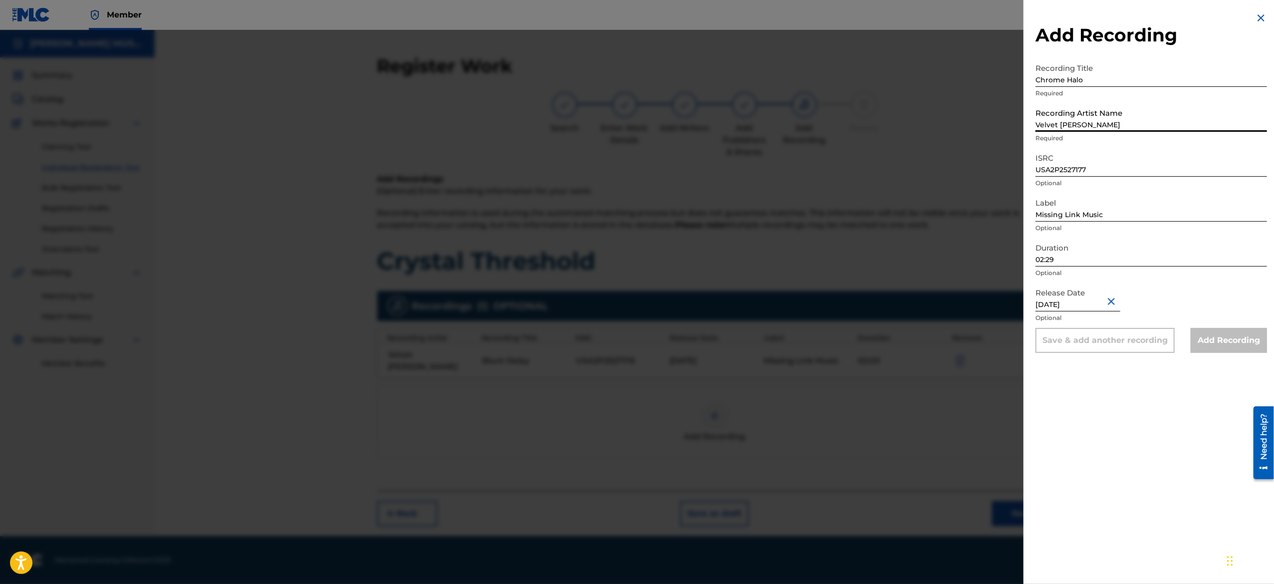
type input "Velvet [PERSON_NAME]"
click at [1258, 17] on img at bounding box center [1261, 18] width 12 height 12
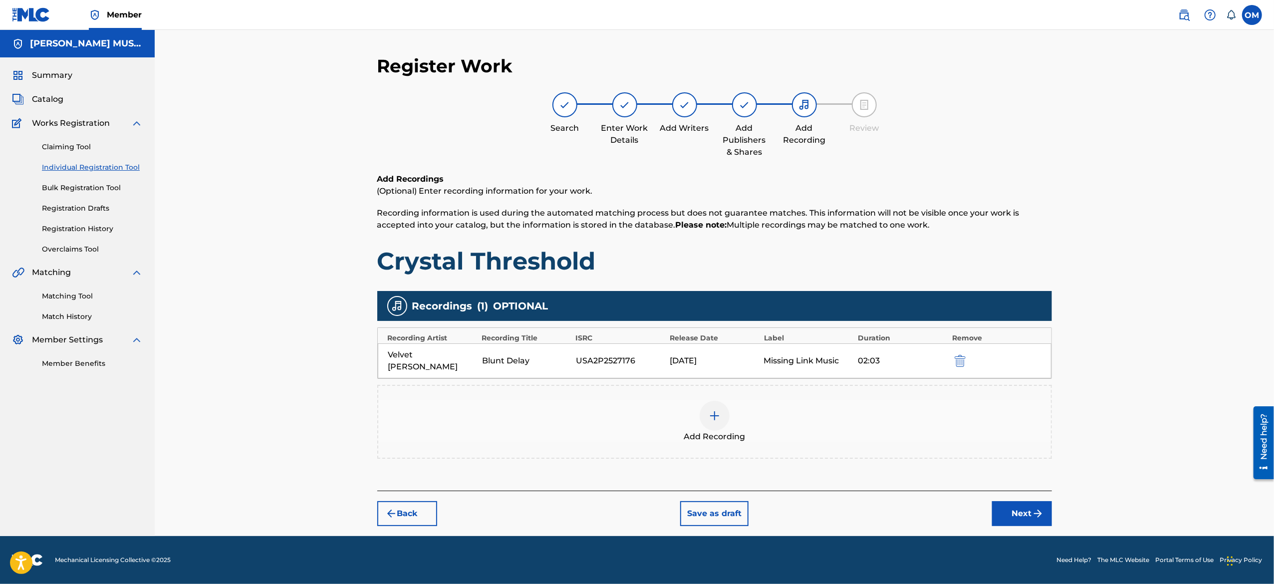
click at [709, 410] on img at bounding box center [714, 416] width 12 height 12
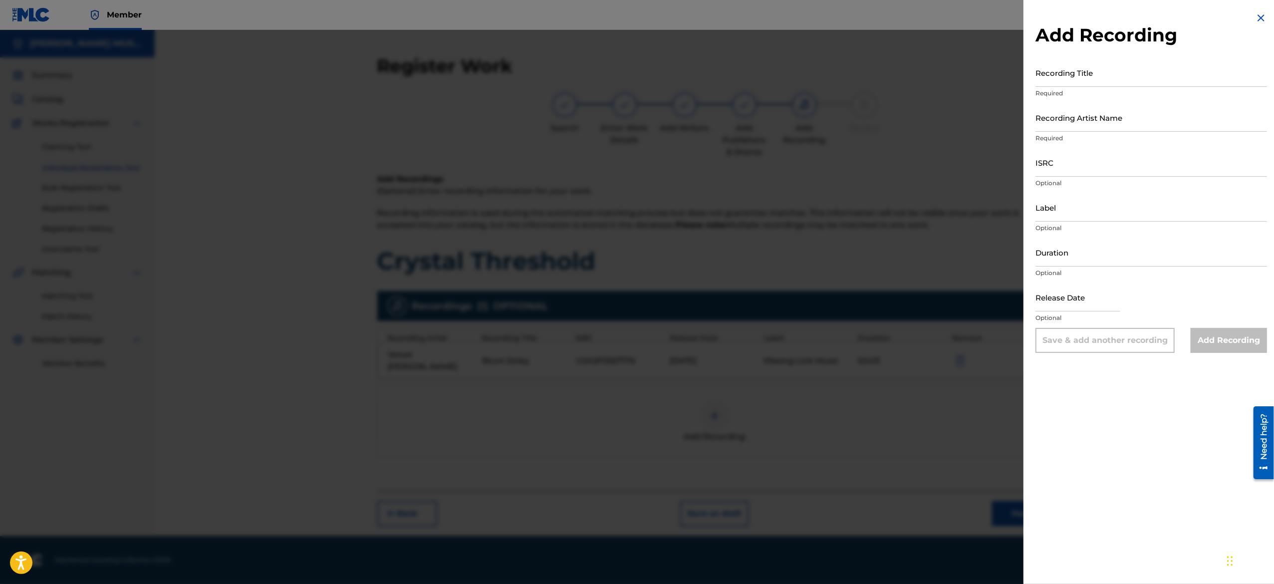
select select "8"
select select "2025"
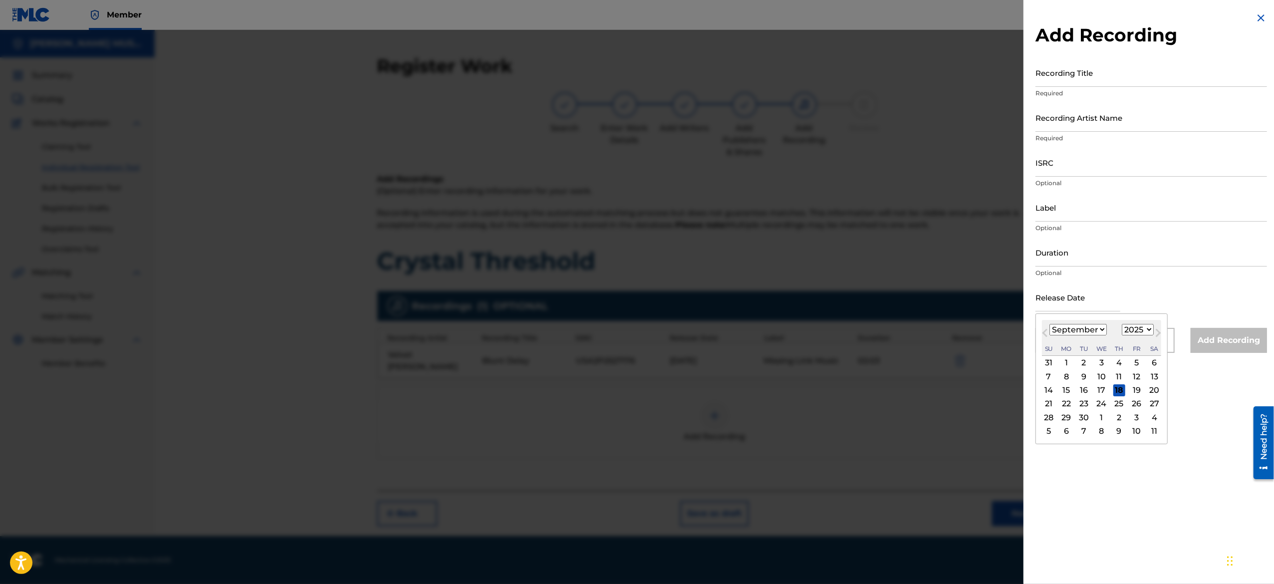
click at [1058, 302] on input "text" at bounding box center [1077, 297] width 85 height 28
type input "[DATE]"
select select "5"
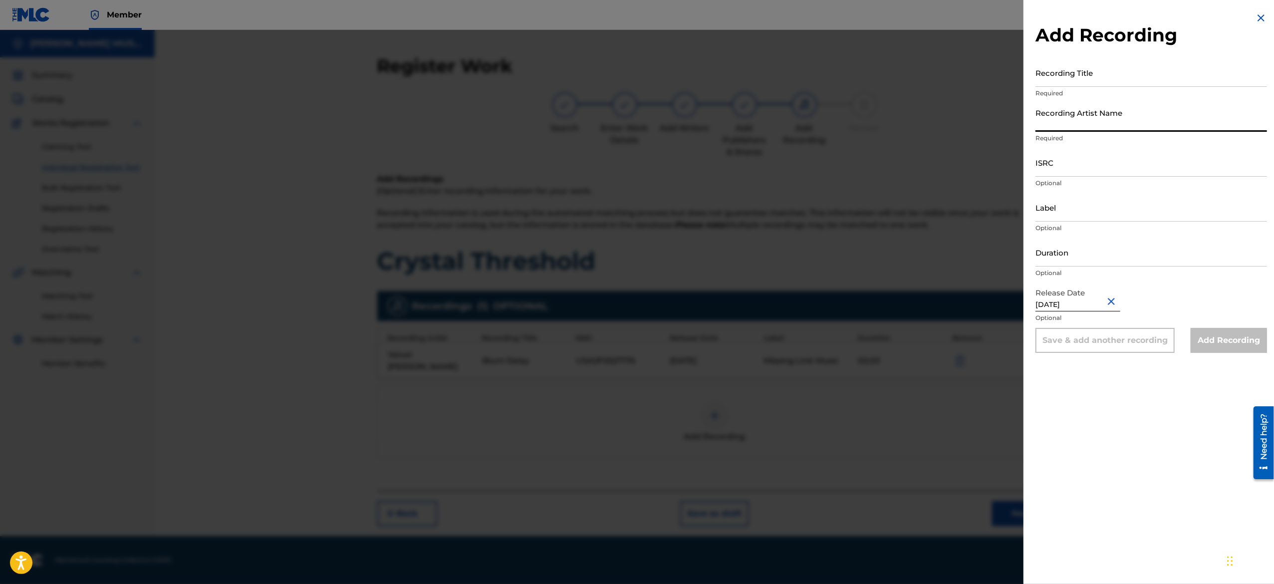
click at [1116, 124] on input "Recording Artist Name" at bounding box center [1150, 117] width 231 height 28
type input "Velvet [PERSON_NAME]"
click at [1062, 211] on input "Label" at bounding box center [1150, 207] width 231 height 28
type input "Missing Link Music"
click at [1099, 245] on input "Duration" at bounding box center [1150, 252] width 231 height 28
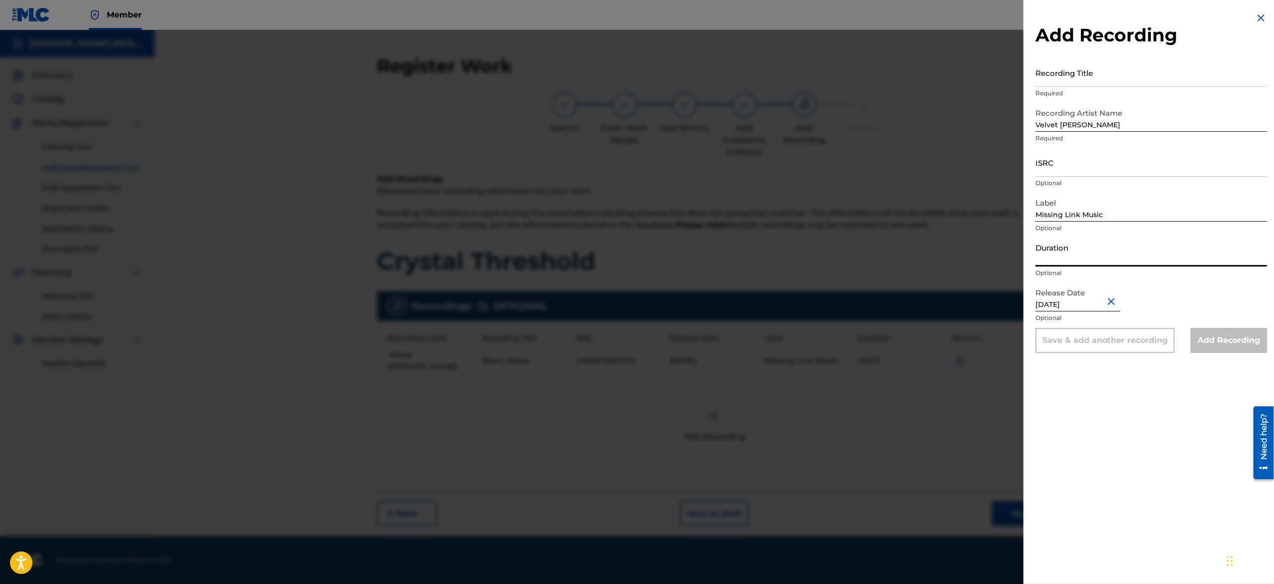
click at [1123, 263] on input "Duration" at bounding box center [1150, 252] width 231 height 28
paste input "02:29"
type input "02:29"
click at [1086, 168] on input "ISRC" at bounding box center [1150, 162] width 231 height 28
paste input "USA2P2527177"
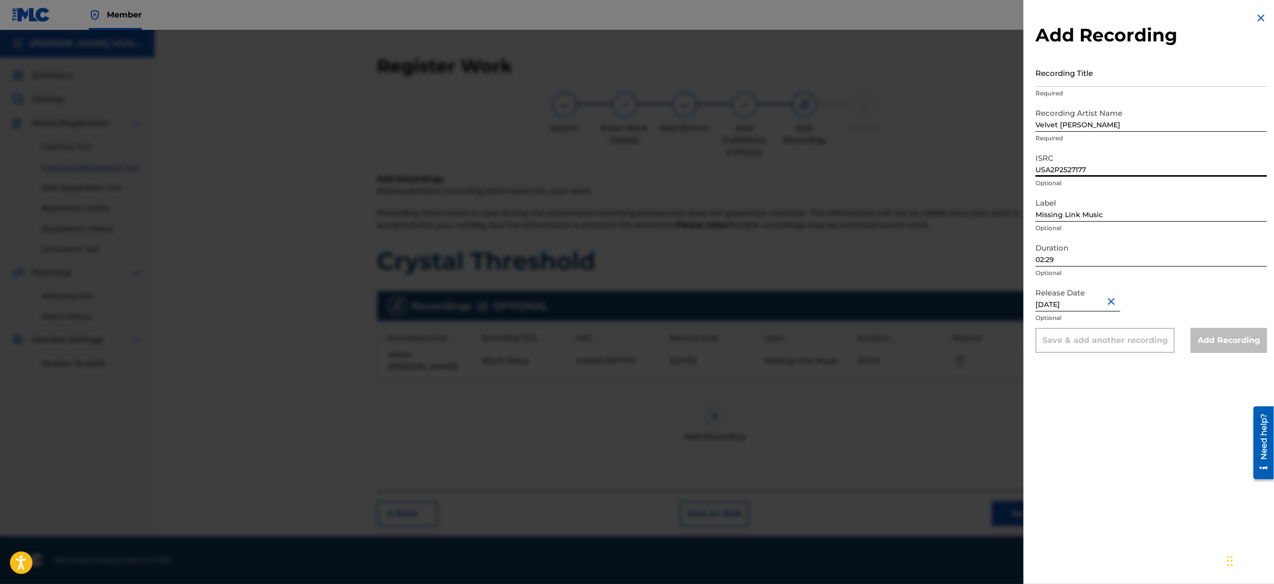
type input "USA2P2527177"
click at [1106, 76] on input "Recording Title" at bounding box center [1150, 72] width 231 height 28
paste input "Chrome Halo"
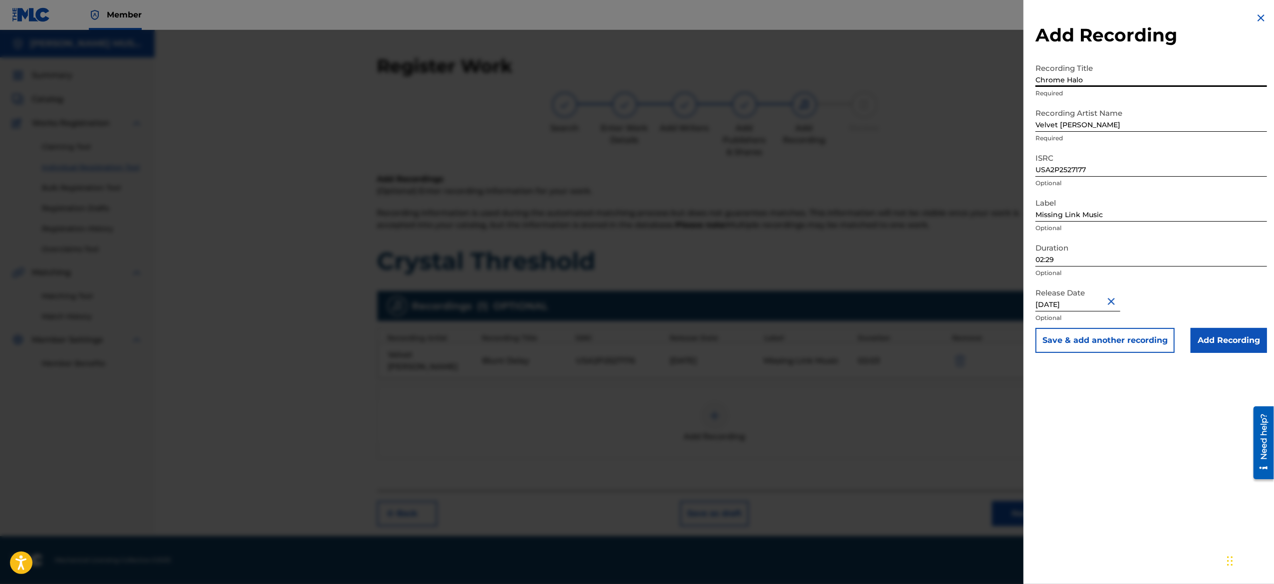
type input "Chrome Halo"
click at [1087, 335] on button "Save & add another recording" at bounding box center [1104, 340] width 139 height 25
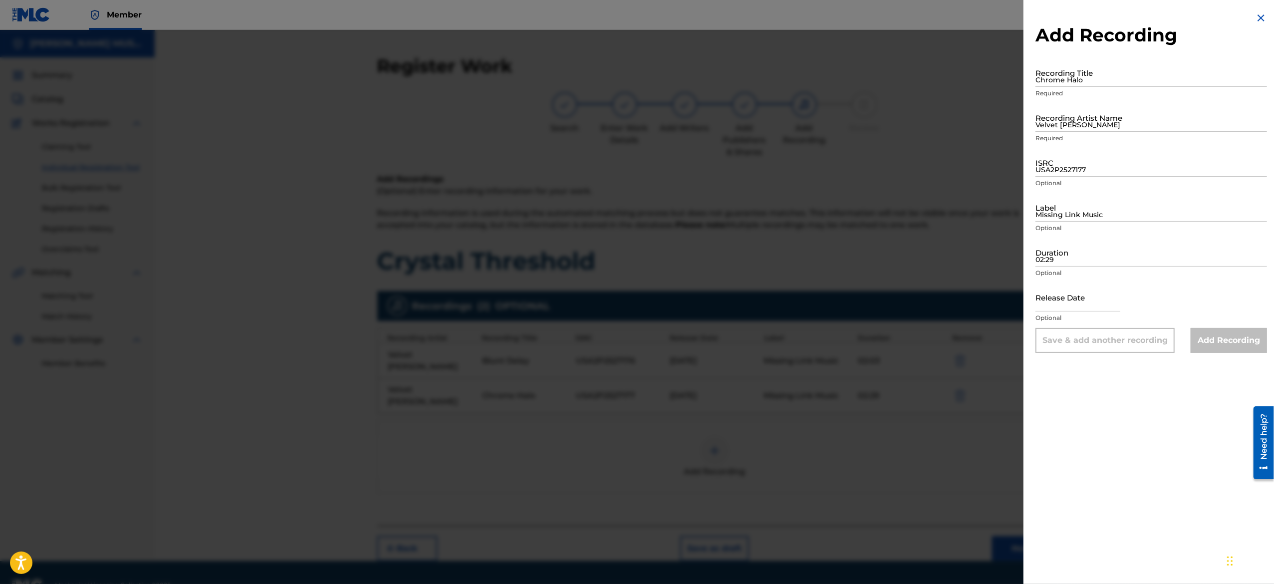
click at [1044, 293] on input "text" at bounding box center [1077, 297] width 85 height 28
select select "8"
select select "2025"
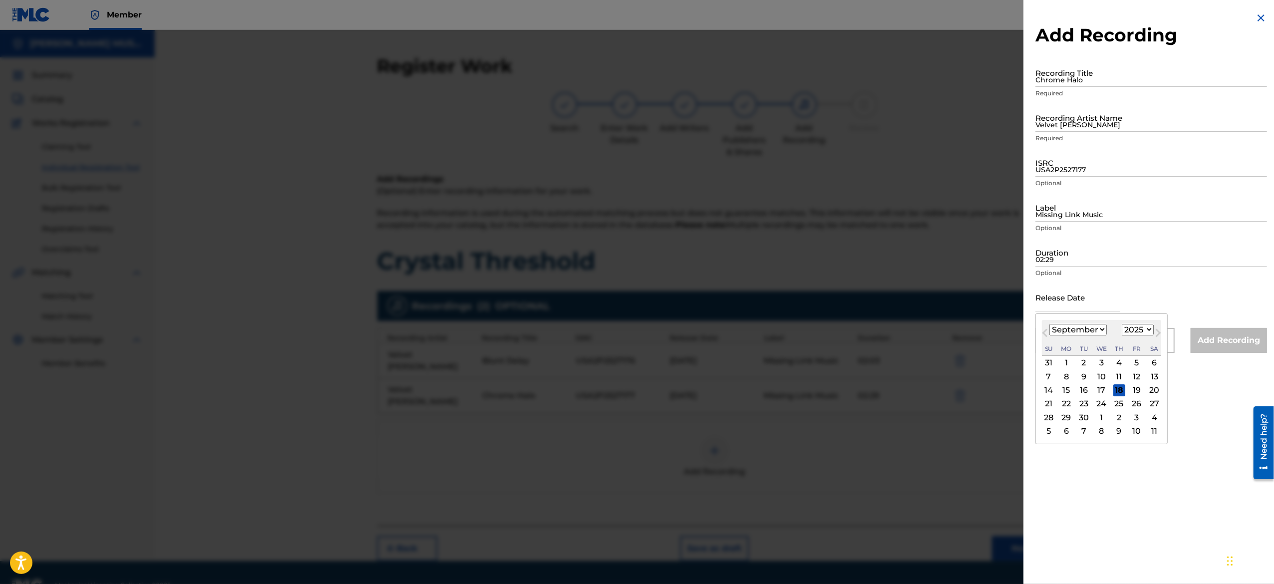
type input "[DATE]"
select select "5"
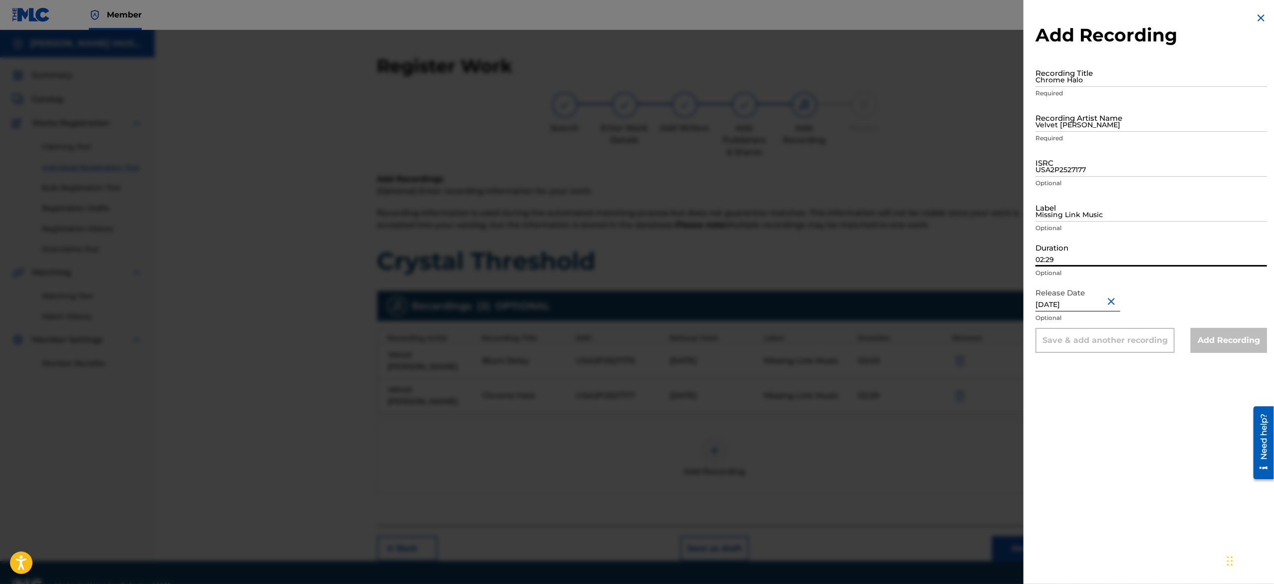
click at [1078, 241] on input "02:29" at bounding box center [1150, 252] width 231 height 28
paste input "02:15"
type input "02:15"
click at [1090, 213] on input "Missing Link Music" at bounding box center [1150, 207] width 231 height 28
type input "Missing Link Music"
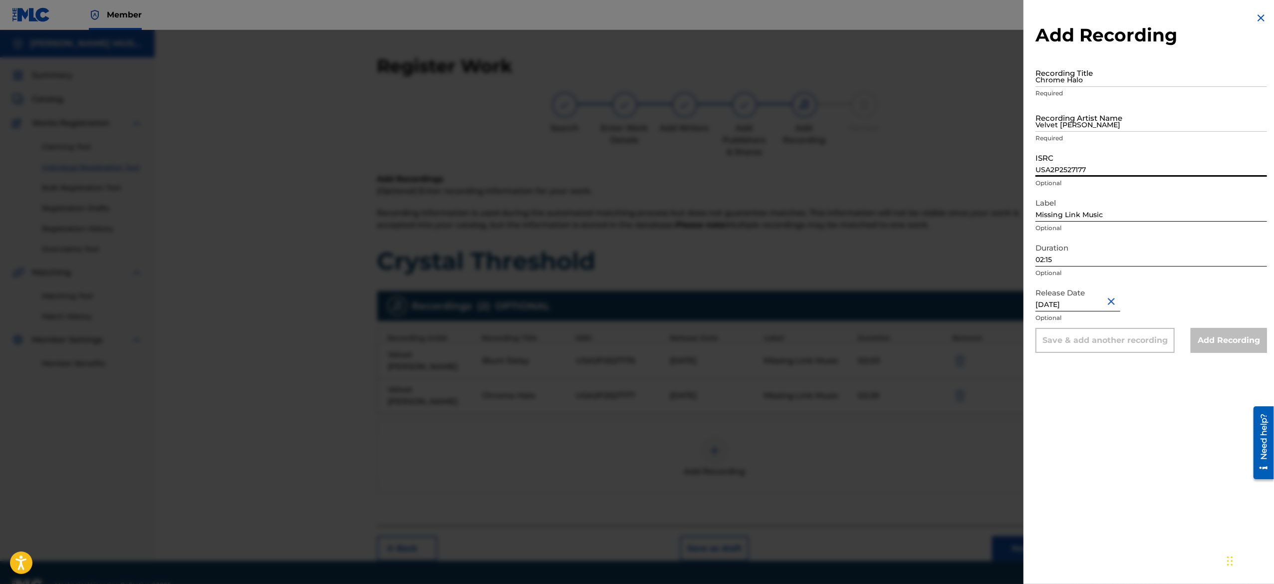
click at [1106, 169] on input "USA2P2527177" at bounding box center [1150, 162] width 231 height 28
paste input "USA2P2527178"
type input "USA2P2527178"
click at [1093, 128] on input "Velvet [PERSON_NAME]" at bounding box center [1150, 117] width 231 height 28
type input "Velvet [PERSON_NAME]"
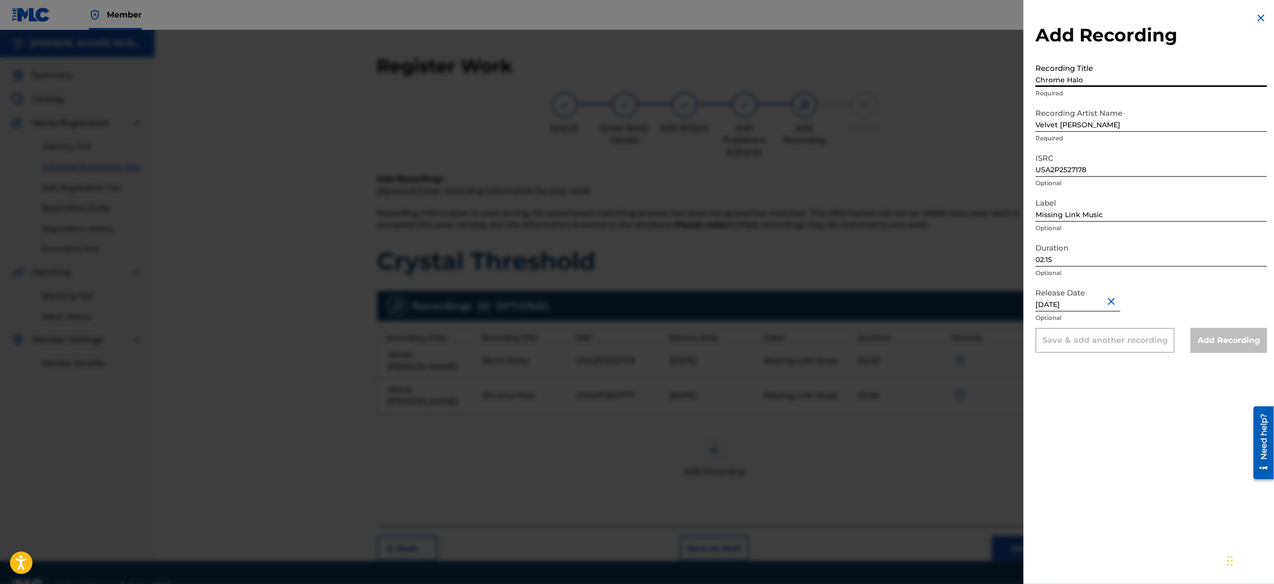
click at [1086, 75] on input "Chrome Halo" at bounding box center [1150, 72] width 231 height 28
click at [1086, 75] on input "Recording Title" at bounding box center [1150, 72] width 231 height 28
paste input "Drift Relay"
type input "Drift Relay"
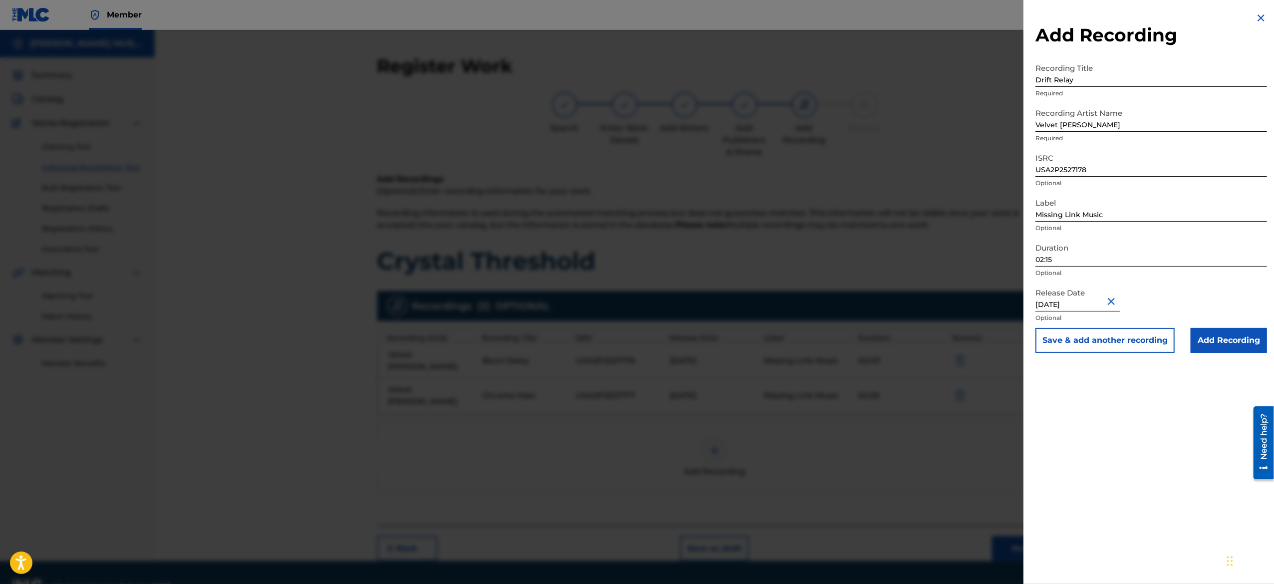
click at [1086, 333] on button "Save & add another recording" at bounding box center [1104, 340] width 139 height 25
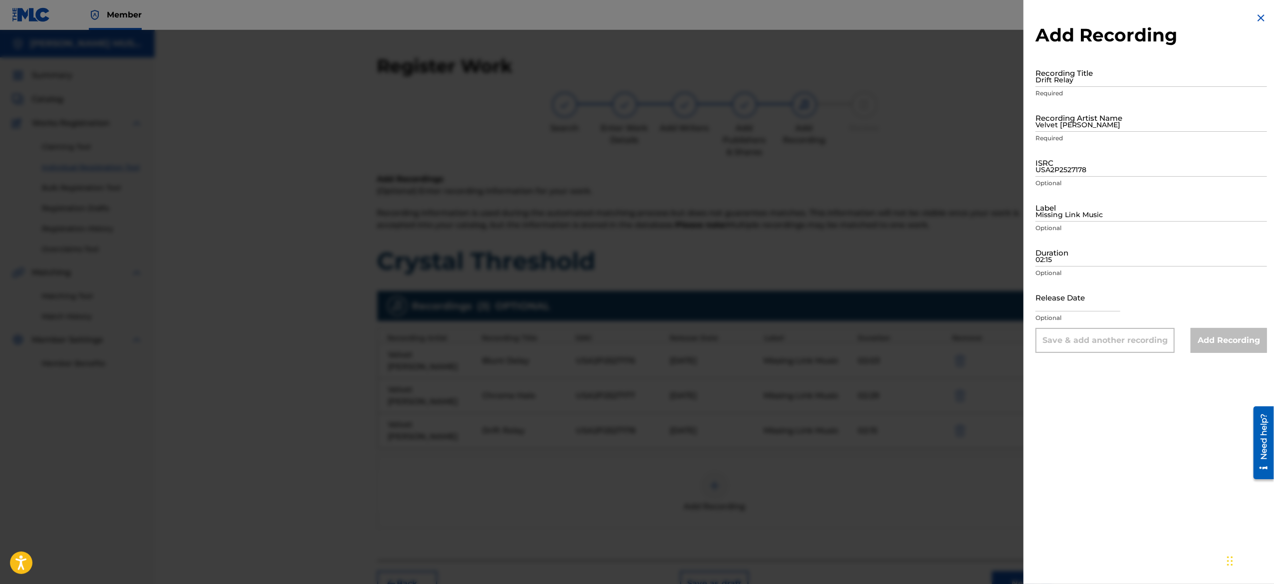
click at [1058, 304] on input "text" at bounding box center [1077, 297] width 85 height 28
select select "8"
select select "2025"
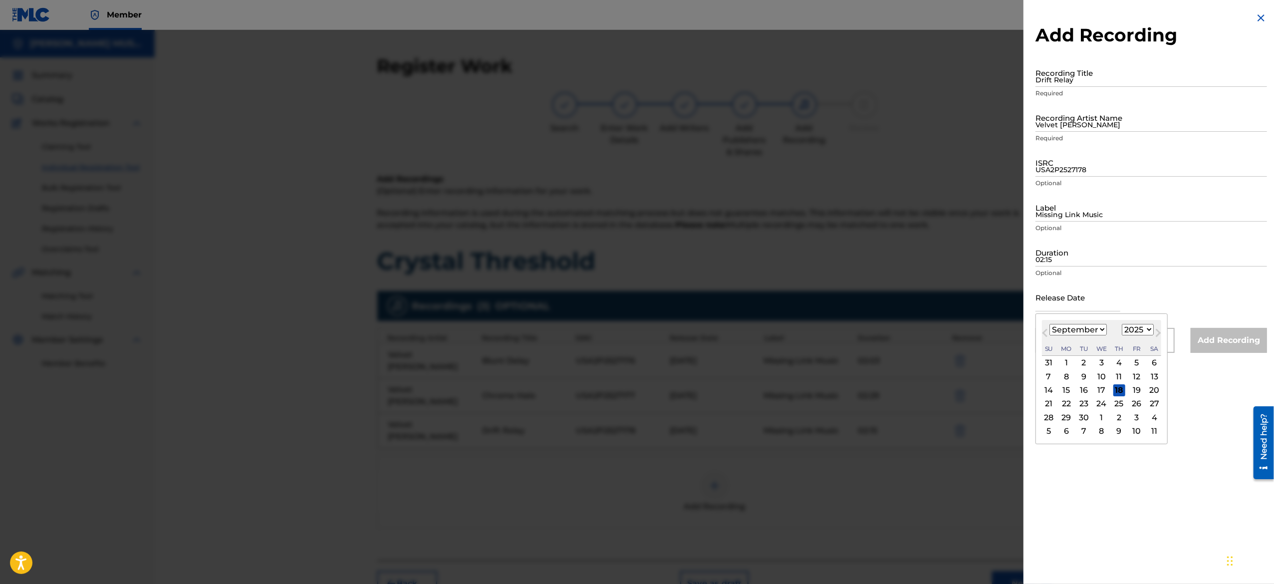
type input "[DATE]"
select select "5"
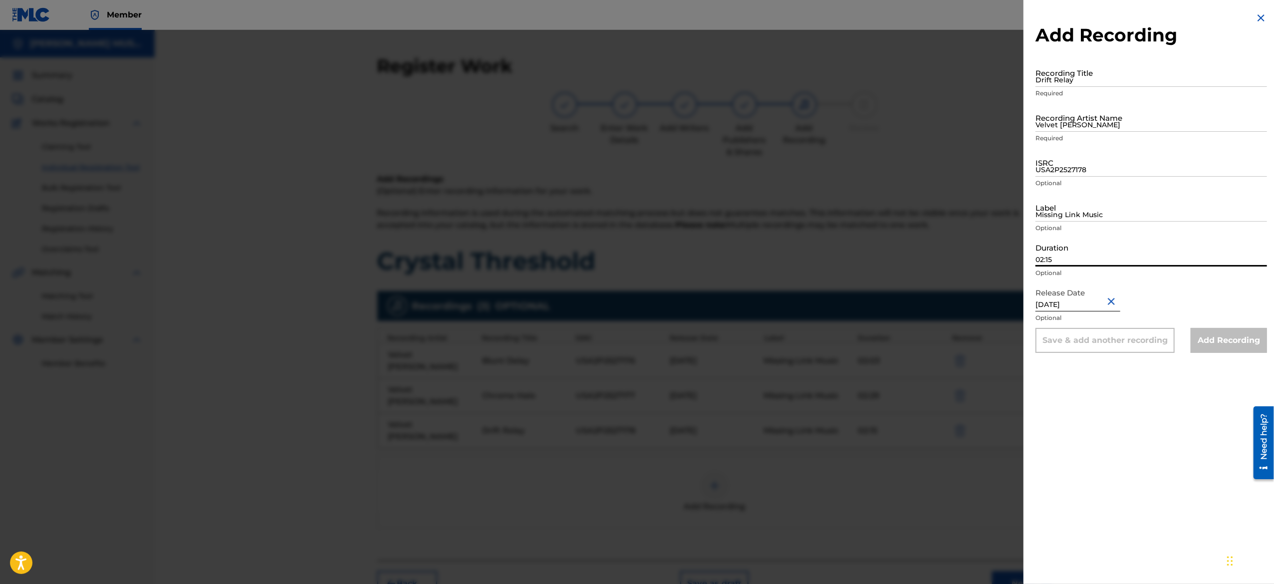
click at [1077, 251] on input "02:15" at bounding box center [1150, 252] width 231 height 28
paste input "03:36"
type input "03:36"
click at [1080, 206] on input "Missing Link Music" at bounding box center [1150, 207] width 231 height 28
type input "Missing Link Music"
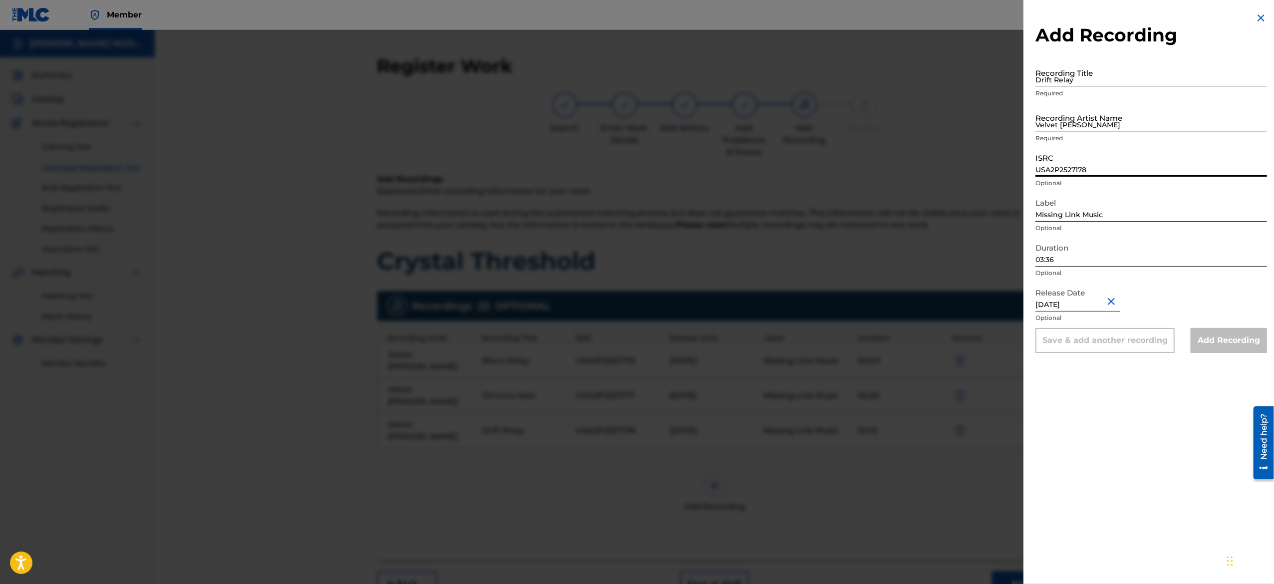
click at [1095, 172] on input "USA2P2527178" at bounding box center [1150, 162] width 231 height 28
paste input "USA2P2527179"
type input "USA2P2527179"
click at [1102, 121] on input "Velvet [PERSON_NAME]" at bounding box center [1150, 117] width 231 height 28
type input "Velvet [PERSON_NAME]"
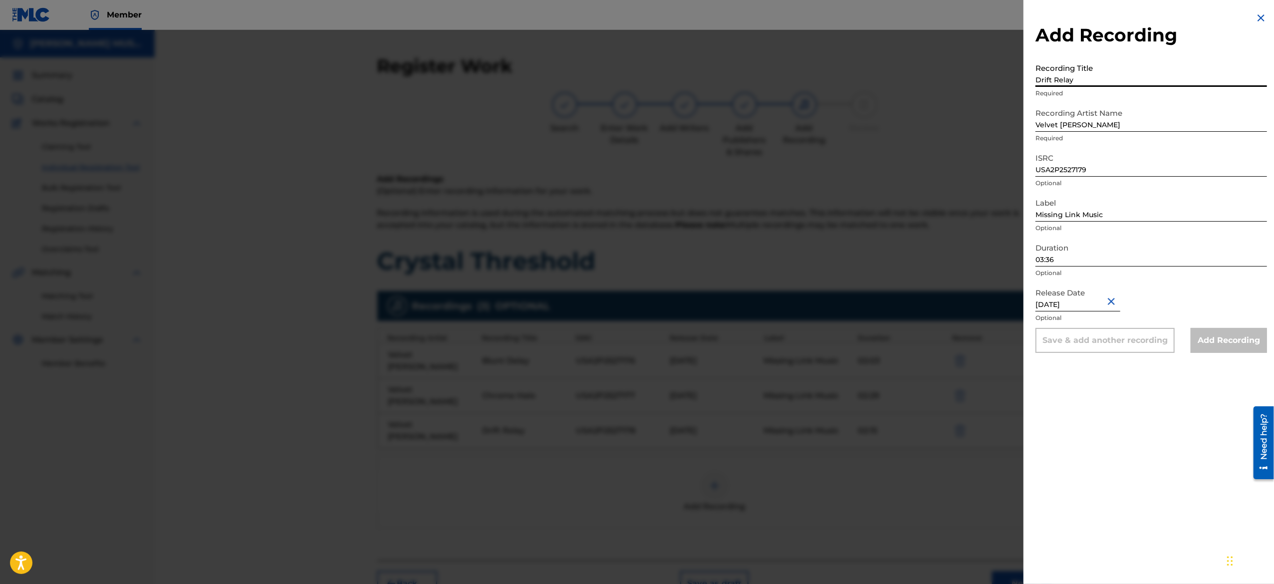
click at [1106, 79] on input "Drift Relay" at bounding box center [1150, 72] width 231 height 28
paste input "Ghost Supply"
type input "Ghost Supply"
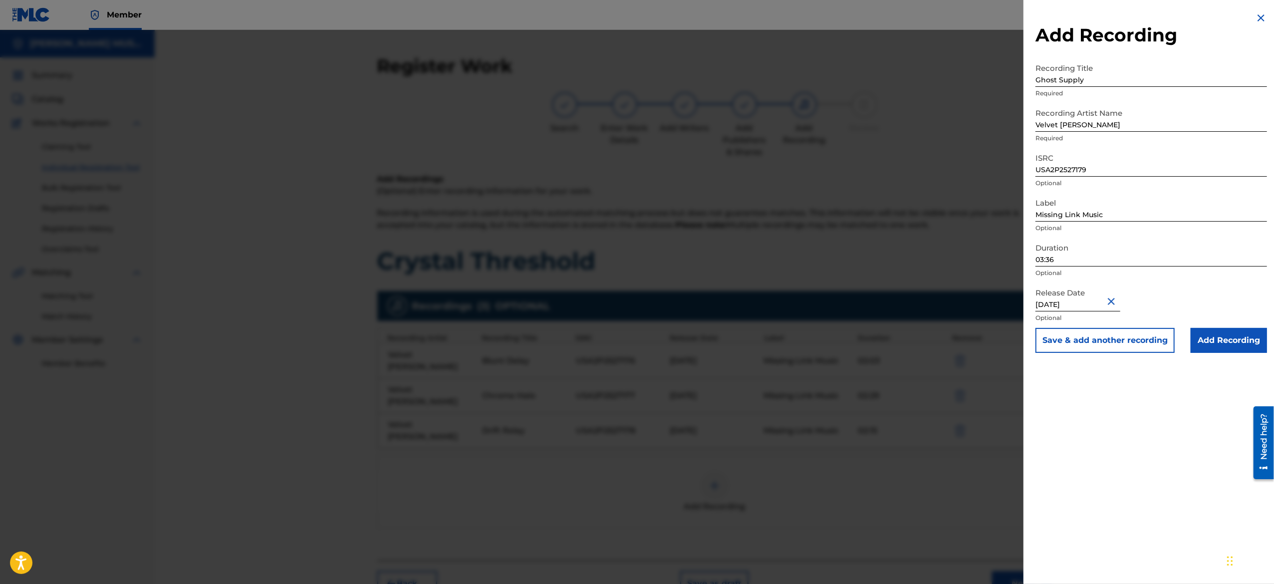
click at [1070, 339] on button "Save & add another recording" at bounding box center [1104, 340] width 139 height 25
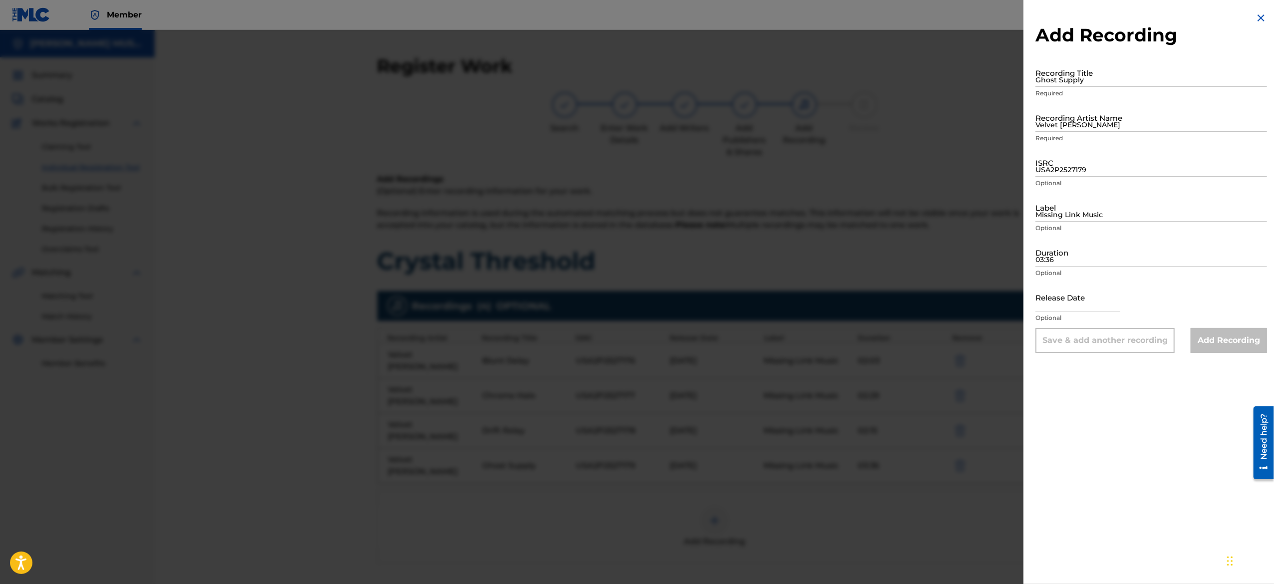
click at [1054, 301] on input "text" at bounding box center [1077, 297] width 85 height 28
select select "8"
click at [1086, 258] on input "03:36" at bounding box center [1150, 252] width 231 height 28
paste input "02:14"
click at [1107, 213] on input "Missing Link Music" at bounding box center [1150, 207] width 231 height 28
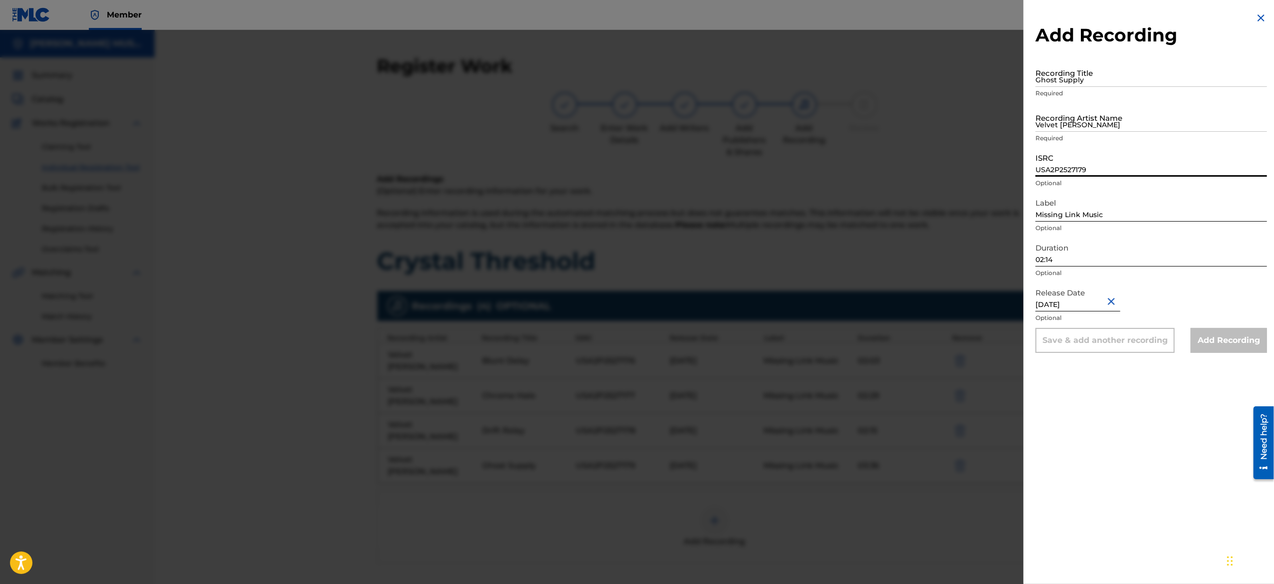
click at [1085, 167] on input "USA2P2527179" at bounding box center [1150, 162] width 231 height 28
paste input "USA2P2527180"
click at [1116, 123] on input "Velvet [PERSON_NAME]" at bounding box center [1150, 117] width 231 height 28
click at [1112, 75] on input "Ghost Supply" at bounding box center [1150, 72] width 231 height 28
paste input "Glass Quota"
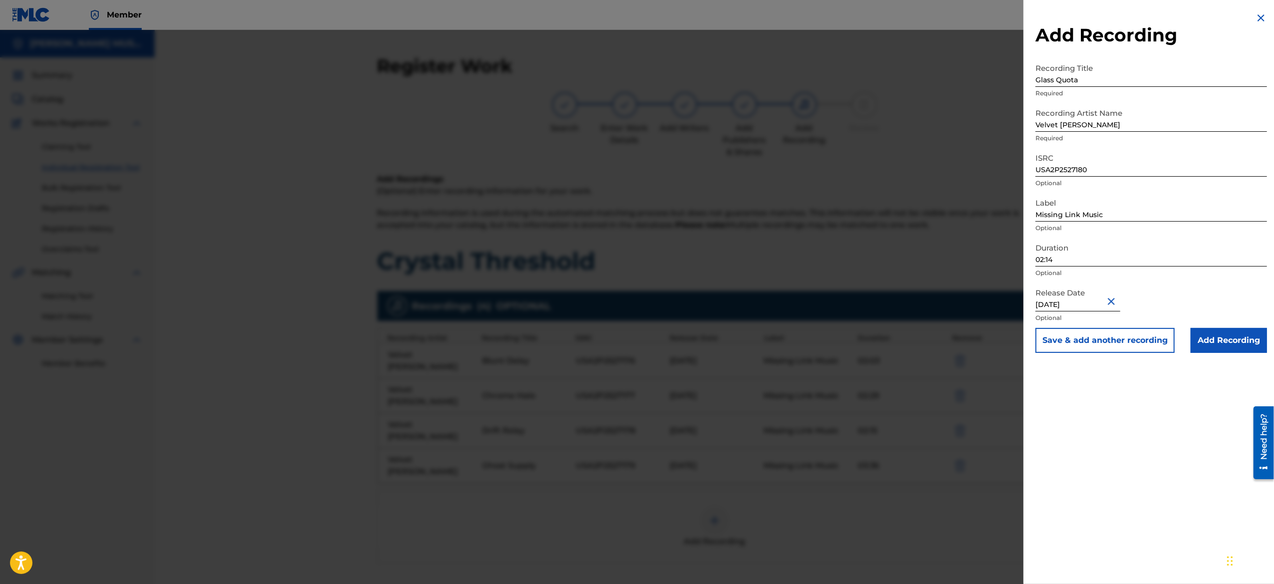
click at [1074, 339] on button "Save & add another recording" at bounding box center [1104, 340] width 139 height 25
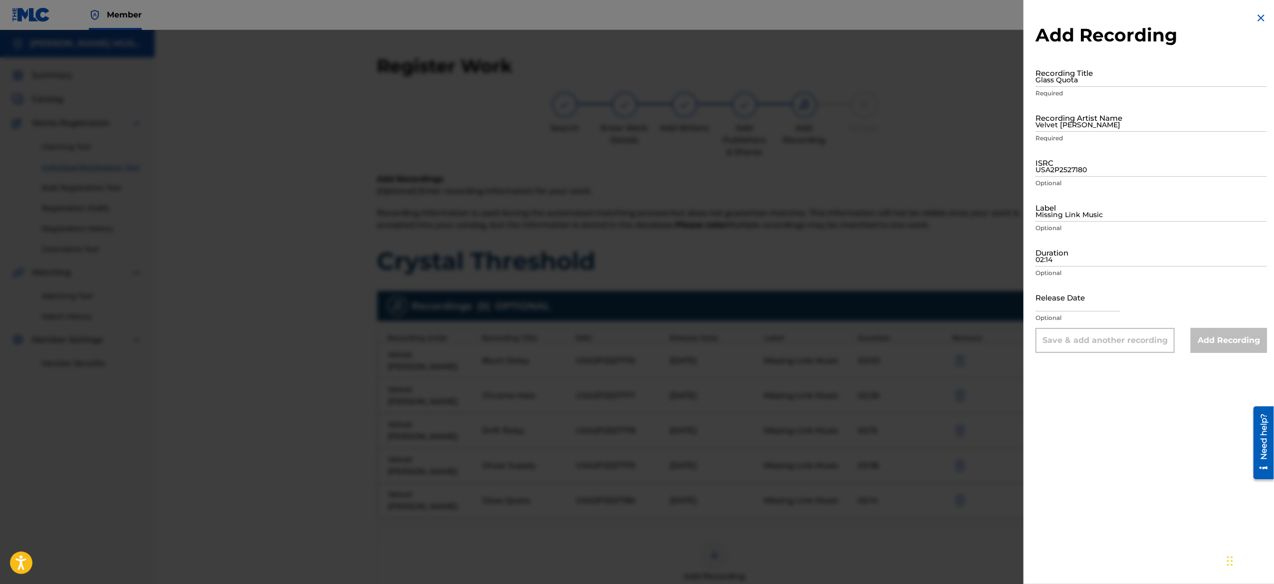
click at [1058, 283] on input "text" at bounding box center [1077, 297] width 85 height 28
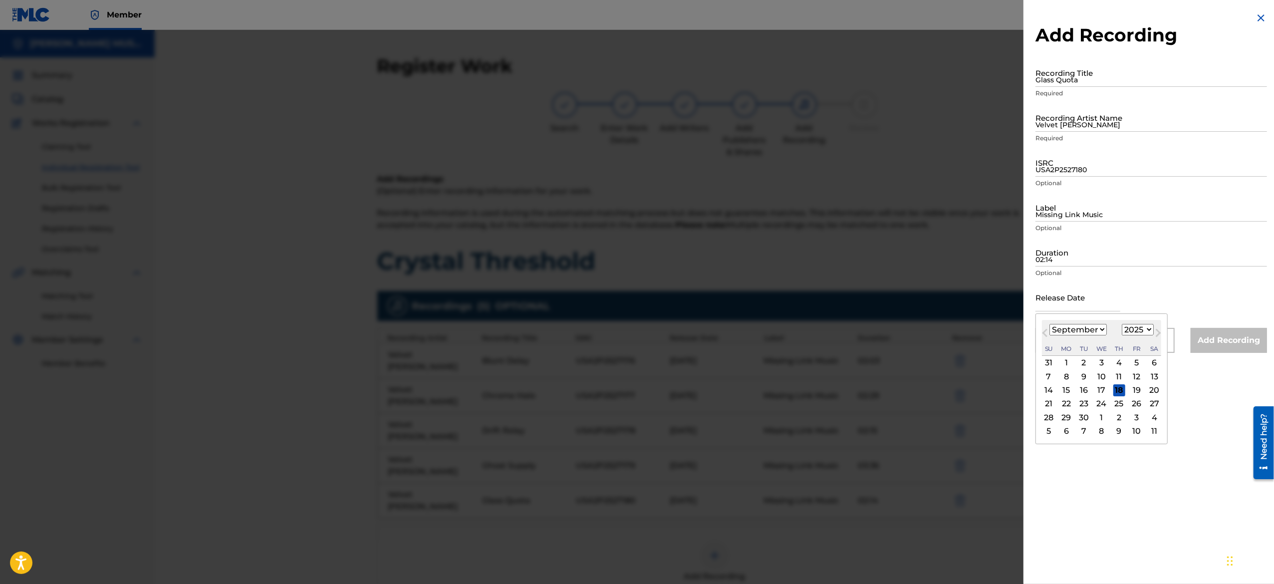
click at [1058, 301] on input "text" at bounding box center [1077, 297] width 85 height 28
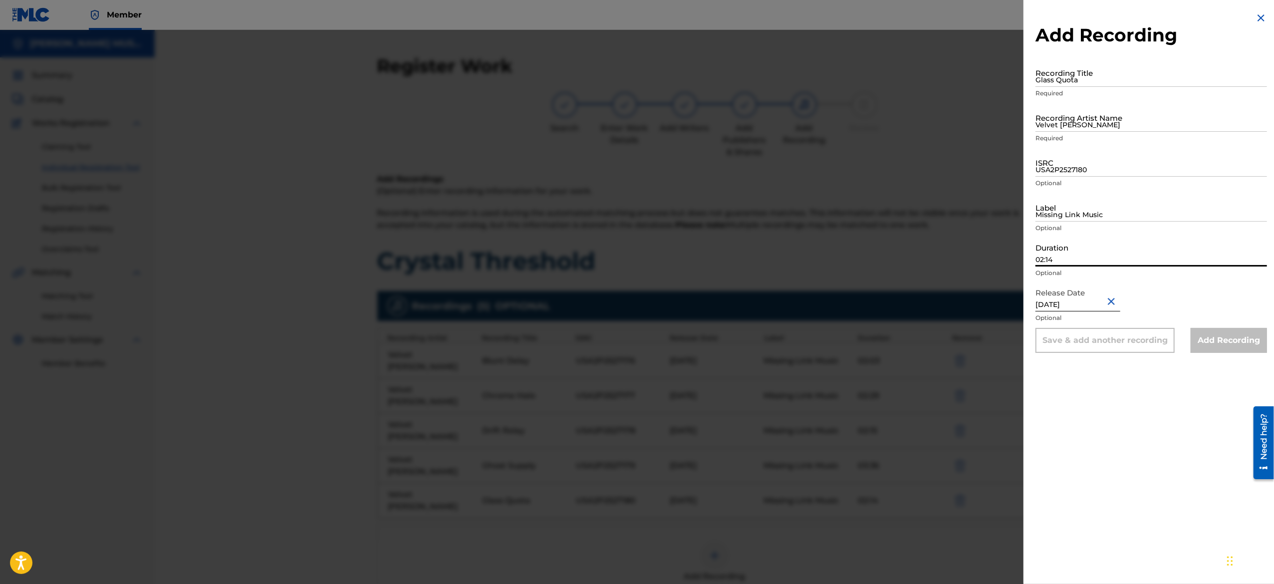
click at [1085, 249] on input "02:14" at bounding box center [1150, 252] width 231 height 28
paste input "02:04"
drag, startPoint x: 1078, startPoint y: 213, endPoint x: 1125, endPoint y: 245, distance: 57.8
click at [1125, 245] on form "Recording Title Glass Quota Required Recording Artist Name Velvet [PERSON_NAME]…" at bounding box center [1150, 205] width 231 height 294
click at [1084, 170] on input "USA2P2527180" at bounding box center [1150, 162] width 231 height 28
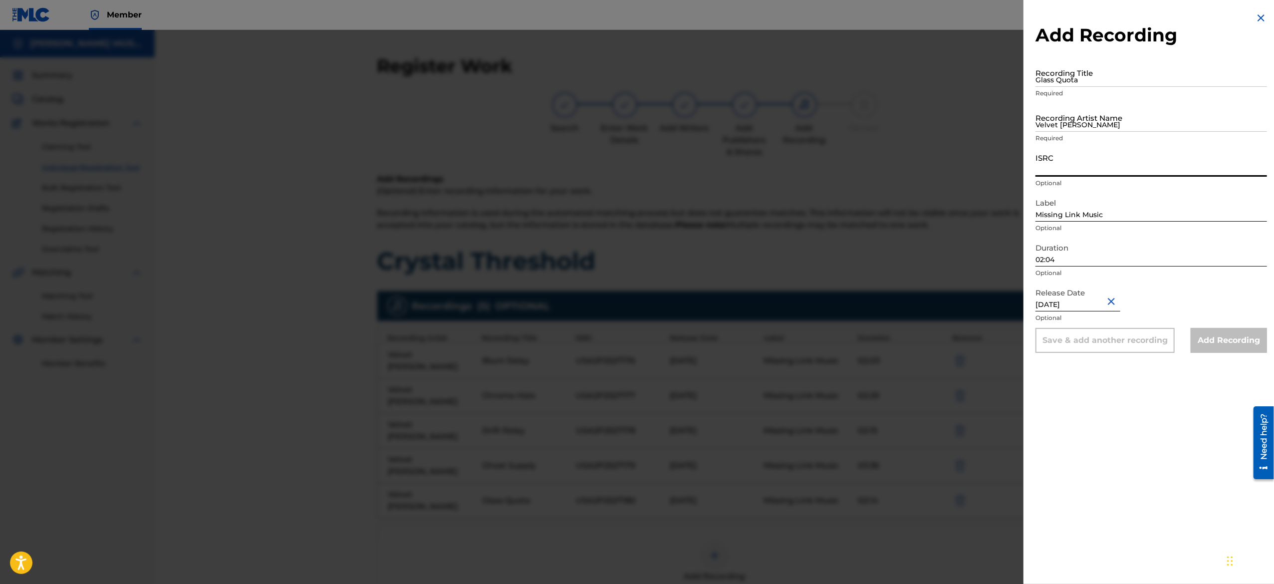
paste input "USA2P2527181"
click at [1116, 117] on input "Velvet [PERSON_NAME]" at bounding box center [1150, 117] width 231 height 28
click at [1101, 79] on input "Glass Quota" at bounding box center [1150, 72] width 231 height 28
paste input "Hollow Data"
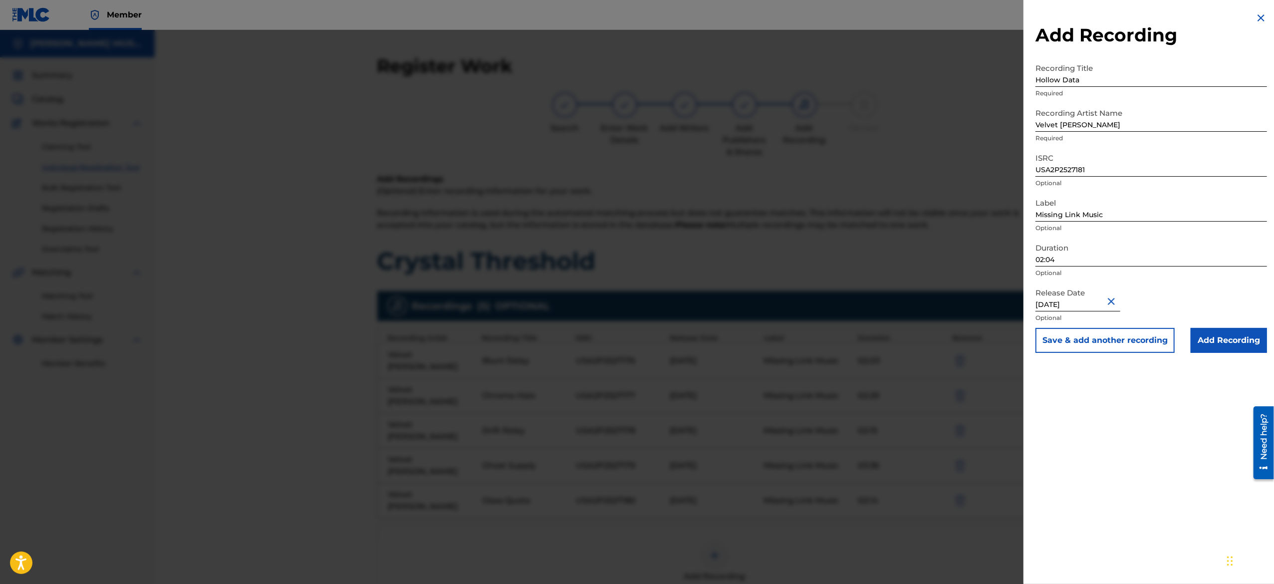
click at [1075, 345] on button "Save & add another recording" at bounding box center [1104, 340] width 139 height 25
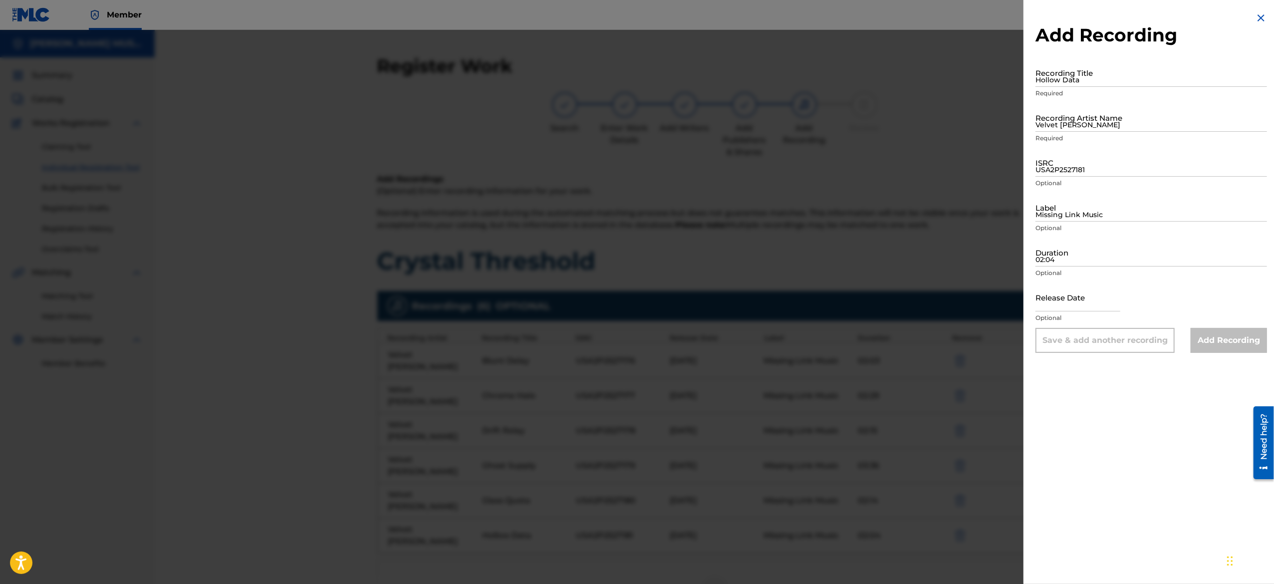
click at [1072, 292] on input "text" at bounding box center [1077, 297] width 85 height 28
click at [1087, 256] on input "02:04" at bounding box center [1150, 252] width 231 height 28
paste input "02:20"
click at [1084, 209] on input "Missing Link Music" at bounding box center [1150, 207] width 231 height 28
click at [1082, 163] on input "USA2P2527181" at bounding box center [1150, 162] width 231 height 28
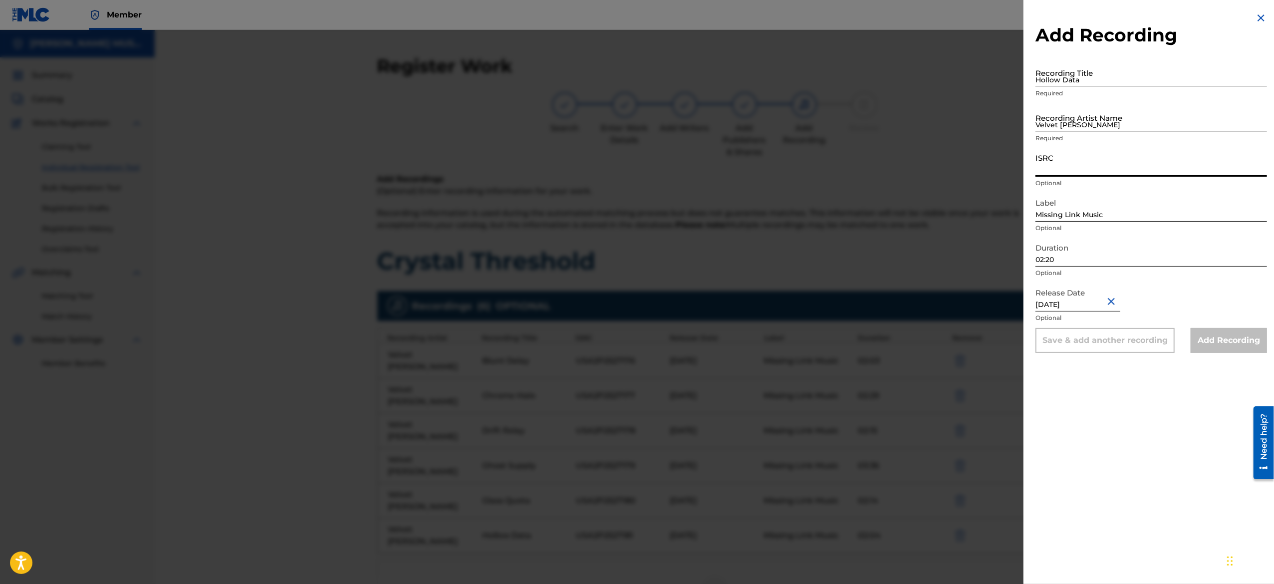
paste input "USA2P2527182"
click at [1110, 126] on input "Velvet [PERSON_NAME]" at bounding box center [1150, 117] width 231 height 28
click at [1092, 69] on input "Hollow Data" at bounding box center [1150, 72] width 231 height 28
paste input "Ink Pulse"
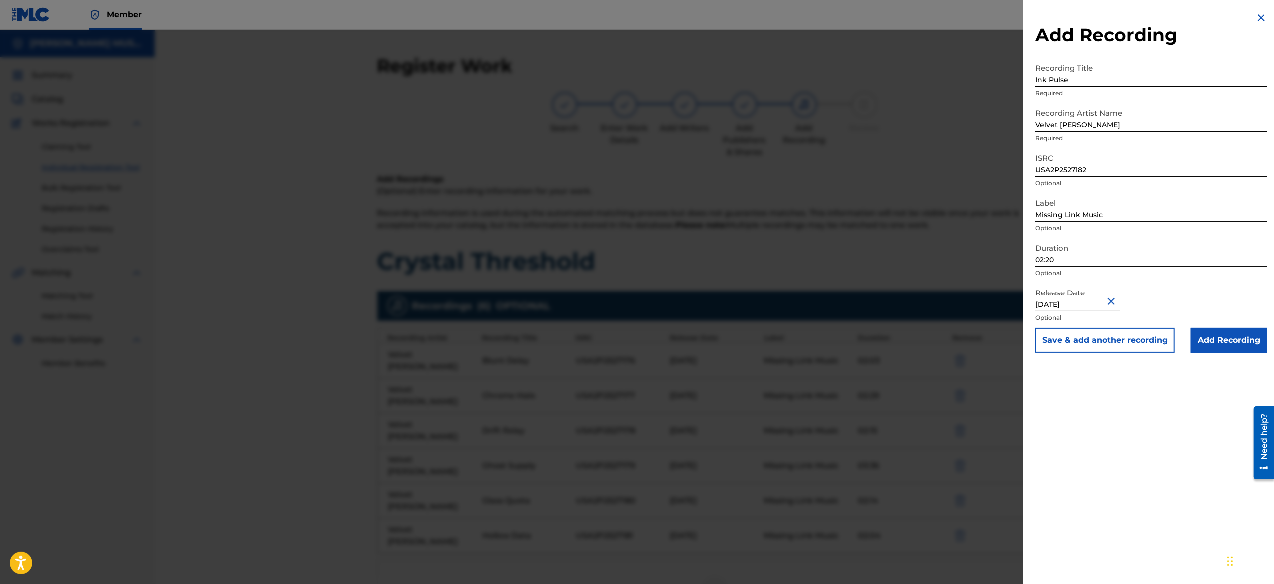
click at [1091, 341] on button "Save & add another recording" at bounding box center [1104, 340] width 139 height 25
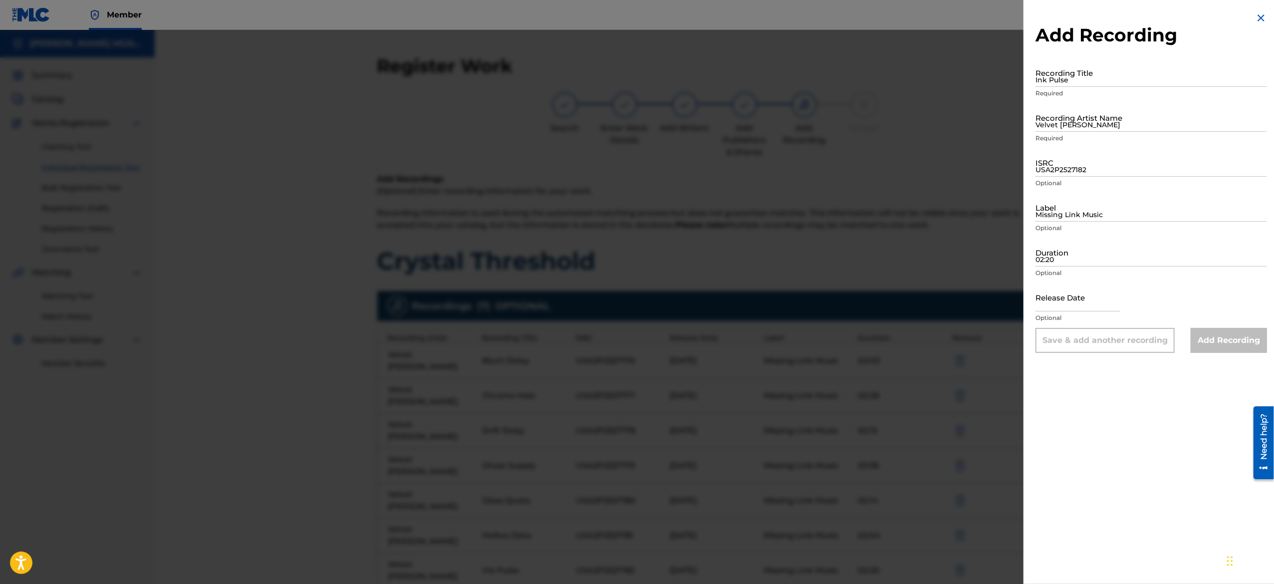
click at [1052, 305] on input "text" at bounding box center [1077, 297] width 85 height 28
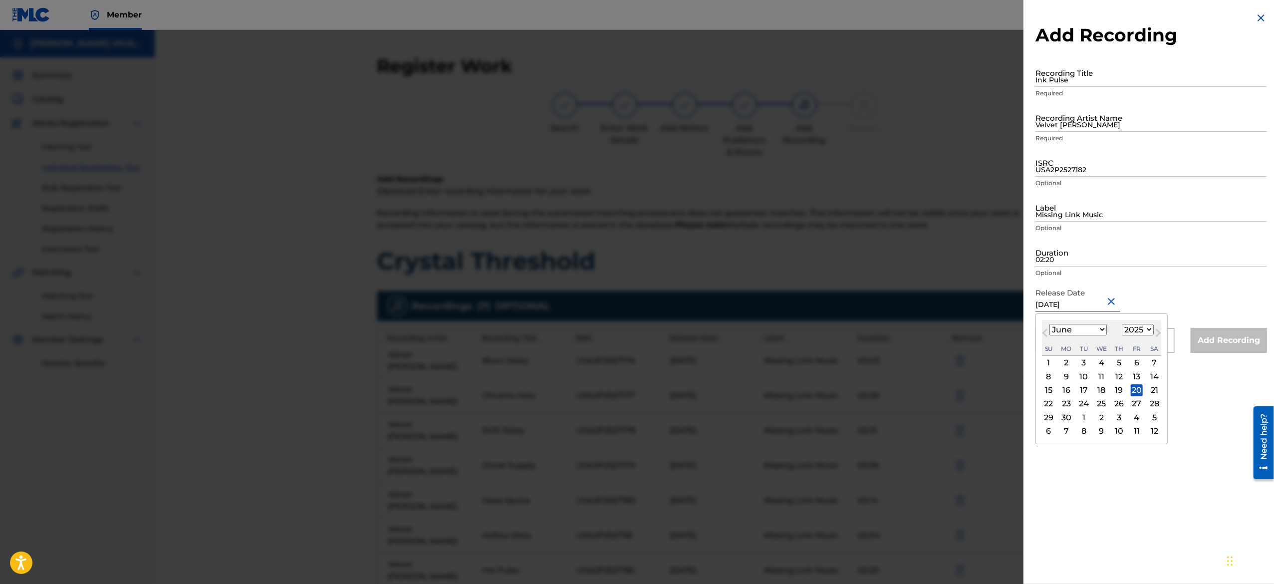
click at [1075, 259] on input "02:20" at bounding box center [1150, 252] width 231 height 28
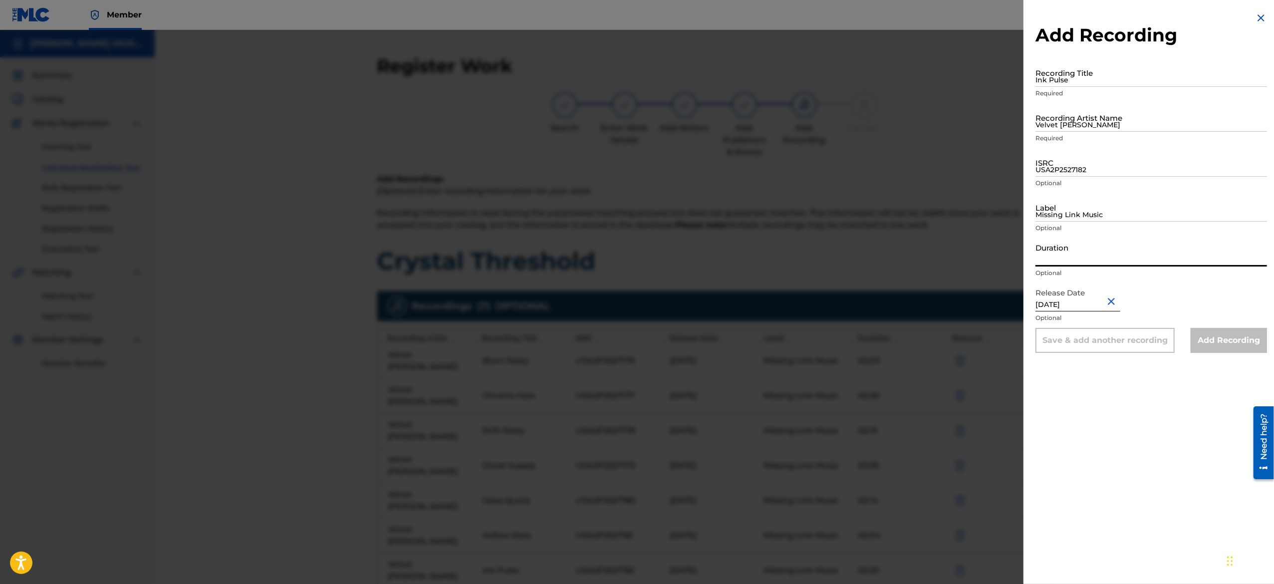
paste input "02:22"
click at [1095, 209] on input "Missing Link Music" at bounding box center [1150, 207] width 231 height 28
click at [1073, 167] on input "USA2P2527182" at bounding box center [1150, 162] width 231 height 28
paste input "USA2P2527183"
drag, startPoint x: 1111, startPoint y: 116, endPoint x: 1148, endPoint y: 153, distance: 52.6
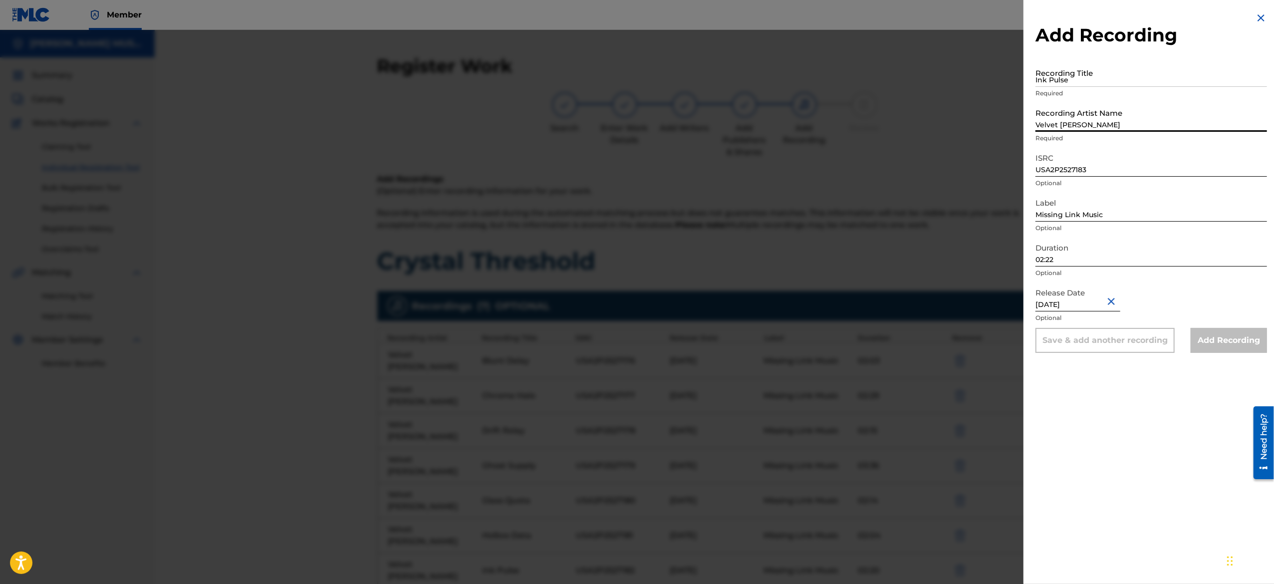
click at [1148, 153] on form "Recording Title Ink Pulse Required Recording Artist Name Velvet [PERSON_NAME] R…" at bounding box center [1150, 205] width 231 height 294
click at [1104, 73] on input "Ink Pulse" at bounding box center [1150, 72] width 231 height 28
paste input "Orbit Tape"
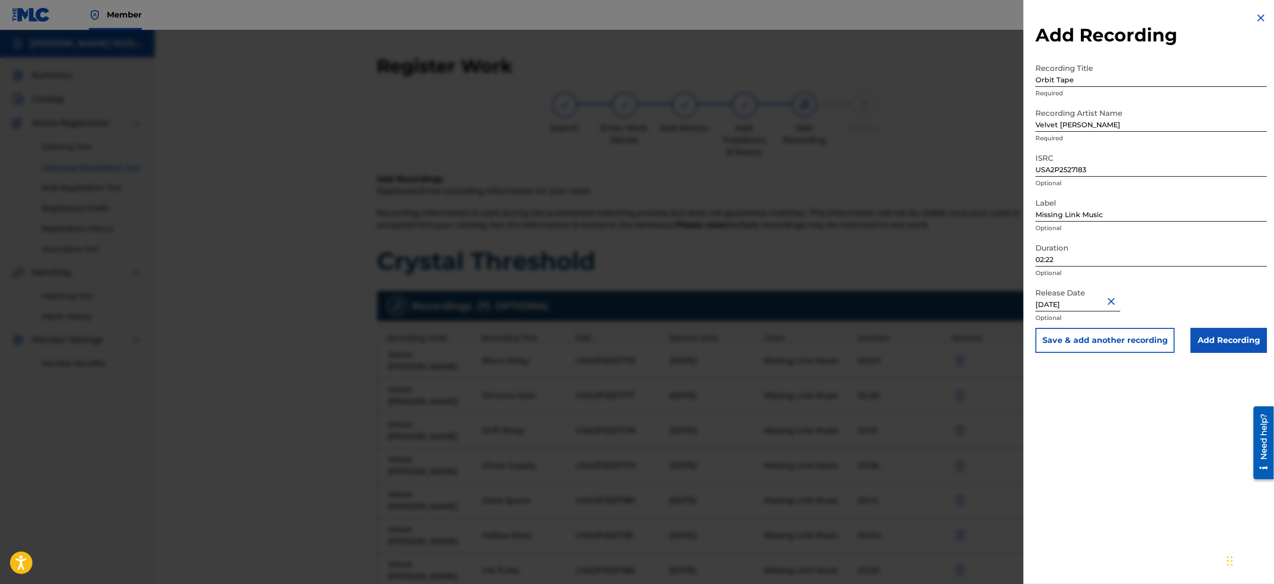
click at [1082, 337] on button "Save & add another recording" at bounding box center [1104, 340] width 139 height 25
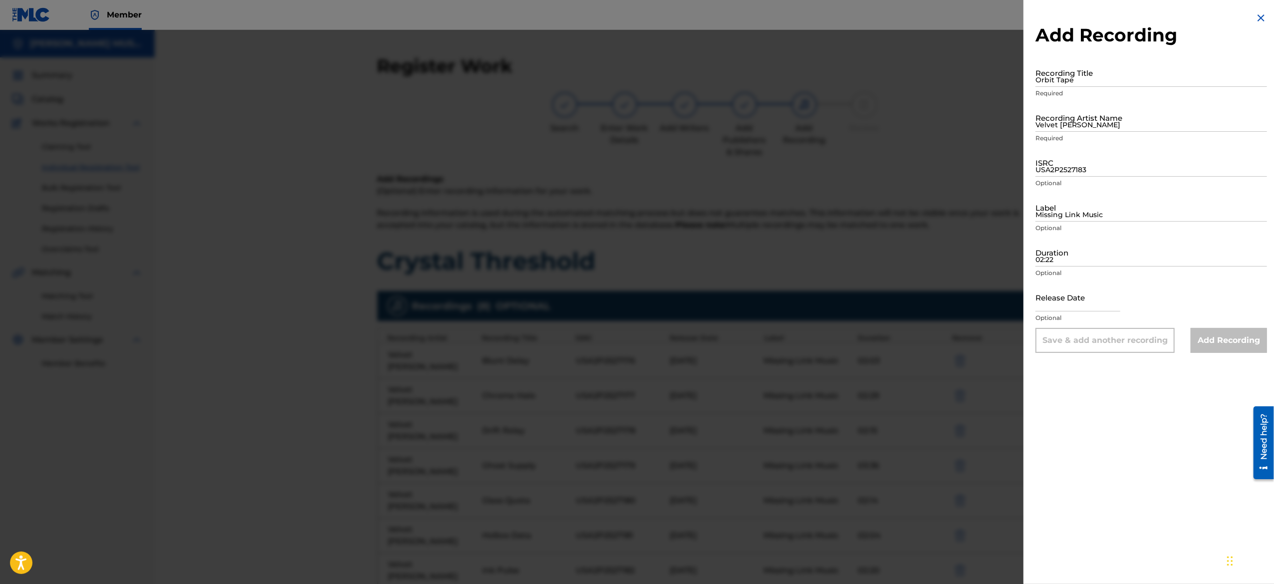
click at [1048, 296] on input "text" at bounding box center [1077, 297] width 85 height 28
click at [1072, 263] on input "02:22" at bounding box center [1150, 252] width 231 height 28
paste input "02:19"
drag, startPoint x: 1074, startPoint y: 212, endPoint x: 1144, endPoint y: 244, distance: 78.1
click at [1144, 244] on form "Recording Title Orbit Tape Required Recording Artist Name Velvet [PERSON_NAME] …" at bounding box center [1150, 205] width 231 height 294
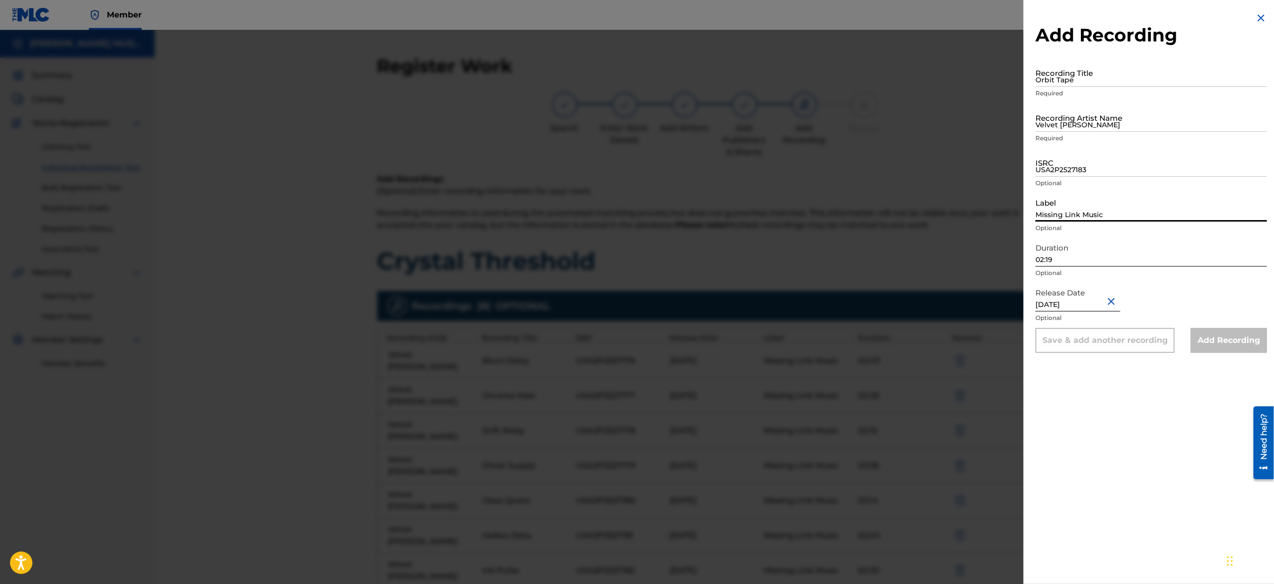
click at [1090, 170] on input "USA2P2527183" at bounding box center [1150, 162] width 231 height 28
paste input "USA2P2527184"
drag, startPoint x: 1108, startPoint y: 124, endPoint x: 1140, endPoint y: 161, distance: 48.8
click at [1140, 161] on form "Recording Title Orbit Tape Required Recording Artist Name Velvet [PERSON_NAME] …" at bounding box center [1150, 205] width 231 height 294
click at [1092, 80] on input "Orbit Tape" at bounding box center [1150, 72] width 231 height 28
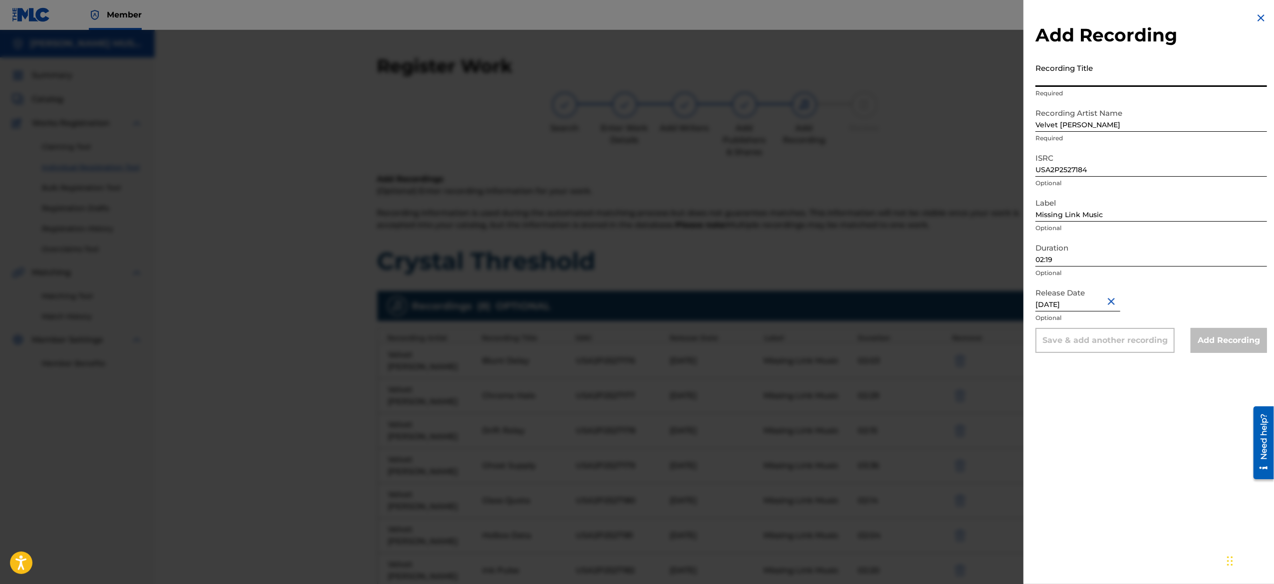
paste input "Latchlight"
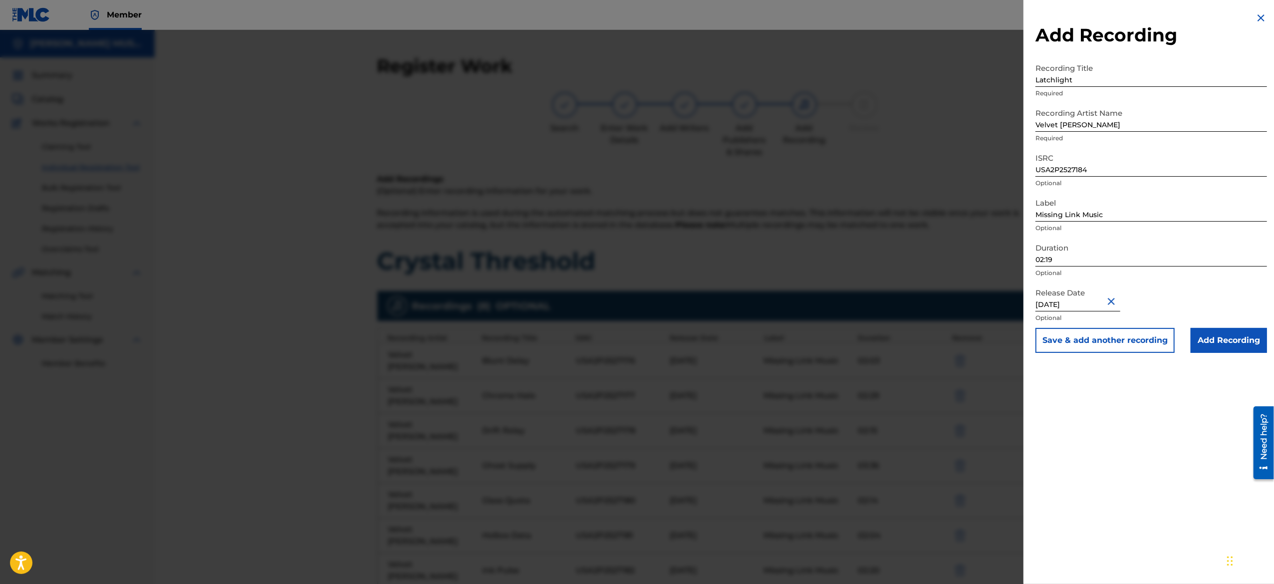
click at [1092, 344] on button "Save & add another recording" at bounding box center [1104, 340] width 139 height 25
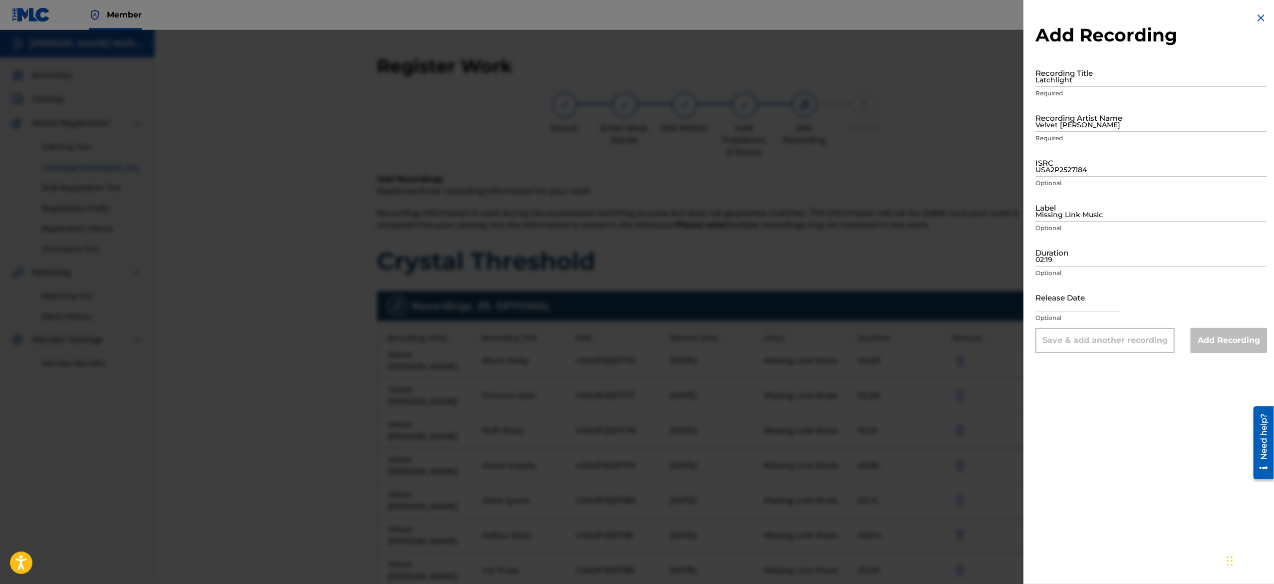
click at [1059, 304] on input "text" at bounding box center [1077, 297] width 85 height 28
click at [1072, 255] on input "02:19" at bounding box center [1150, 252] width 231 height 28
paste input "01:59"
click at [1083, 209] on input "Missing Link Music" at bounding box center [1150, 207] width 231 height 28
click at [1076, 165] on input "USA2P2527184" at bounding box center [1150, 162] width 231 height 28
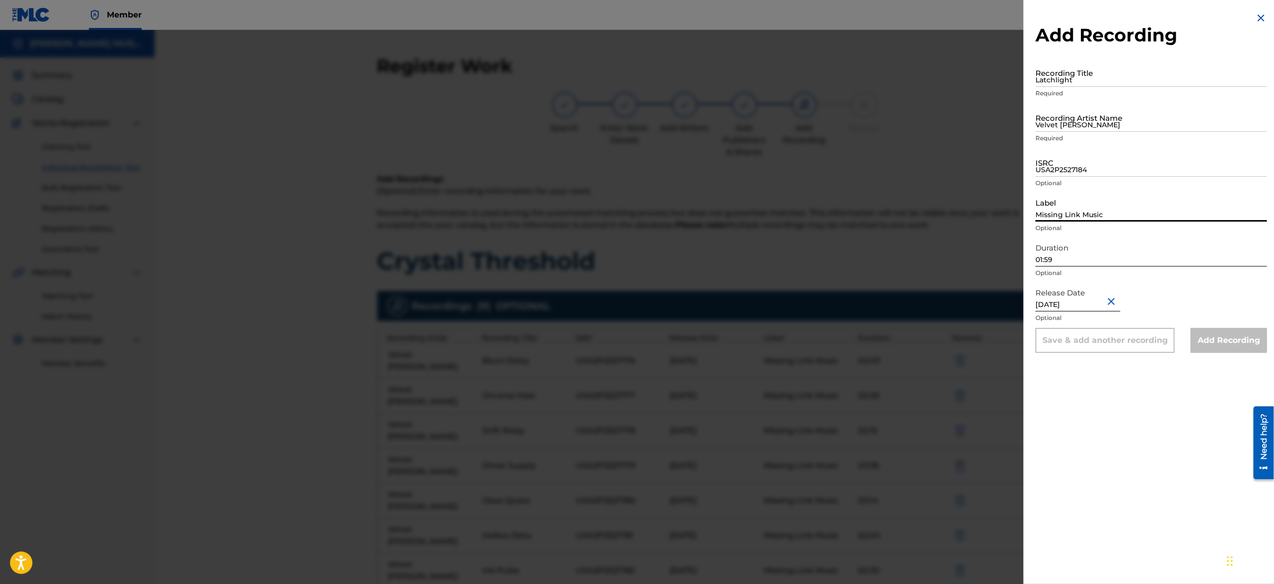
click at [1060, 206] on input "Missing Link Music" at bounding box center [1150, 207] width 231 height 28
click at [1084, 161] on input "USA2P2527184" at bounding box center [1150, 162] width 231 height 28
click at [1084, 161] on input "ISRC" at bounding box center [1150, 162] width 231 height 28
paste input "USA2P2527185"
drag, startPoint x: 1107, startPoint y: 109, endPoint x: 1162, endPoint y: 181, distance: 90.1
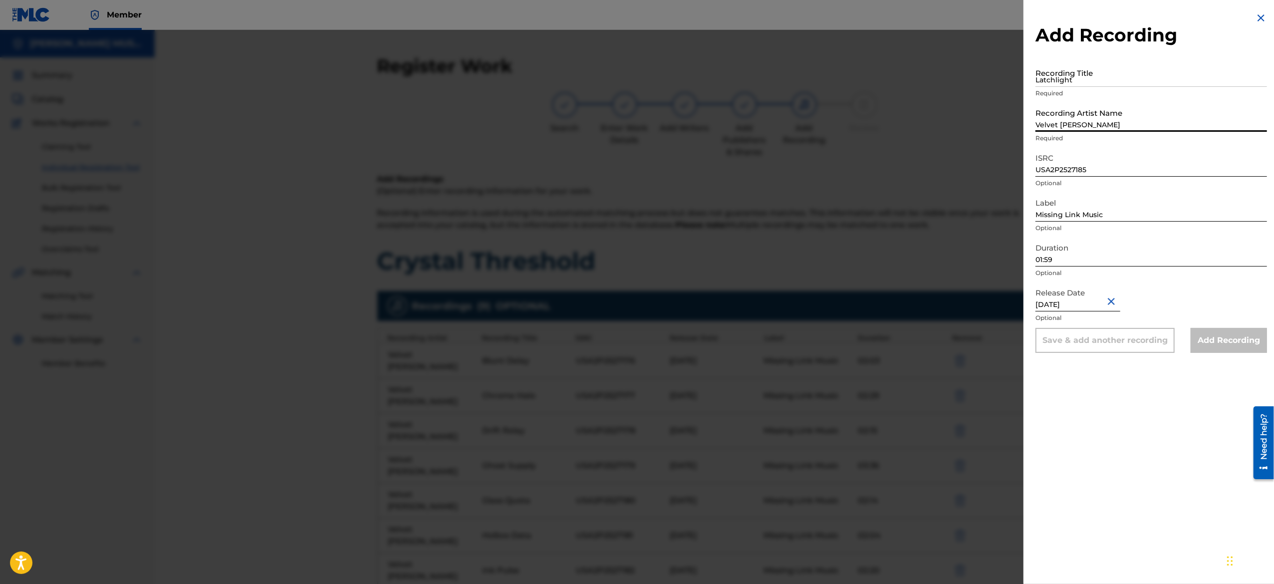
click at [1162, 181] on form "Recording Title Latchlight Required Recording Artist Name Velvet [PERSON_NAME] …" at bounding box center [1150, 205] width 231 height 294
click at [1098, 75] on input "Latchlight" at bounding box center [1150, 72] width 231 height 28
paste input "Melt Cord"
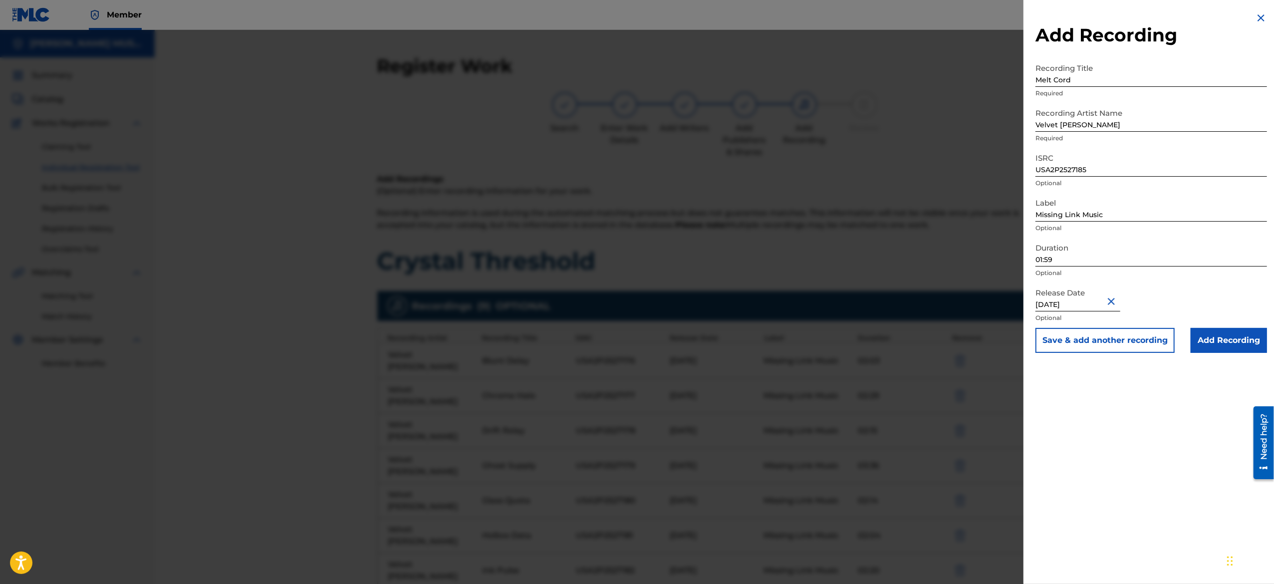
click at [1071, 342] on button "Save & add another recording" at bounding box center [1104, 340] width 139 height 25
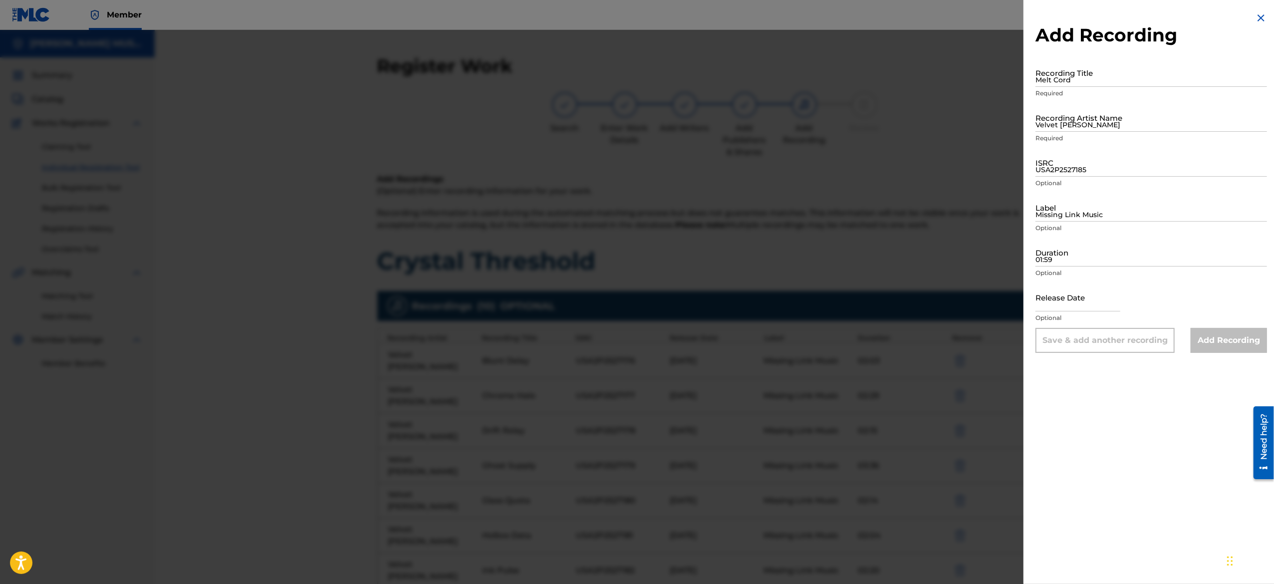
click at [1080, 291] on input "text" at bounding box center [1077, 297] width 85 height 28
click at [1076, 257] on input "01:59" at bounding box center [1150, 252] width 231 height 28
paste input "02:03"
click at [1091, 206] on input "Missing Link Music" at bounding box center [1150, 207] width 231 height 28
click at [1092, 166] on input "USA2P2527185" at bounding box center [1150, 162] width 231 height 28
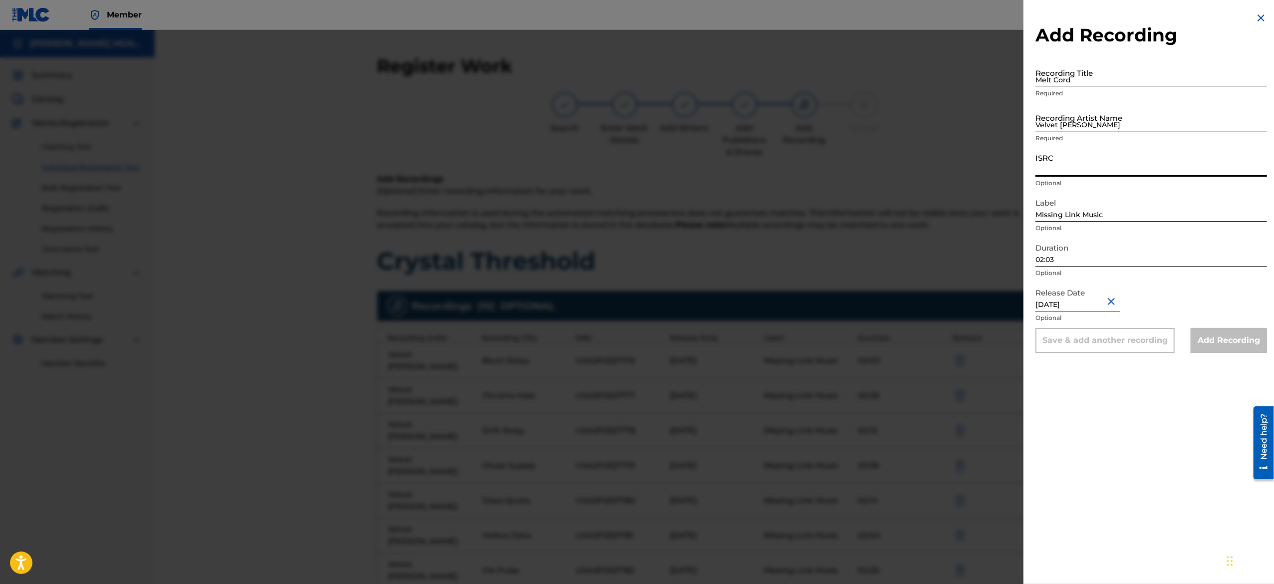
paste input "USA2P2527186"
drag, startPoint x: 1092, startPoint y: 128, endPoint x: 1137, endPoint y: 154, distance: 52.3
click at [1137, 154] on form "Recording Title Melt Cord Required Recording Artist Name Velvet [PERSON_NAME] R…" at bounding box center [1150, 205] width 231 height 294
click at [1100, 72] on input "Melt Cord" at bounding box center [1150, 72] width 231 height 28
paste input "Static Lemon"
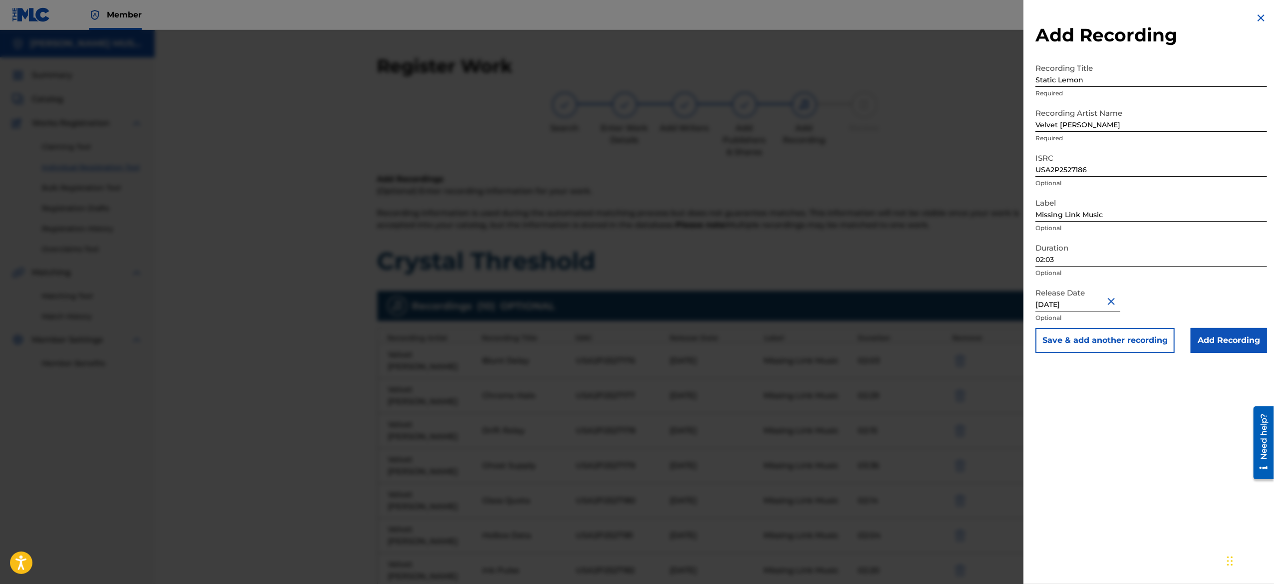
click at [1083, 341] on button "Save & add another recording" at bounding box center [1104, 340] width 139 height 25
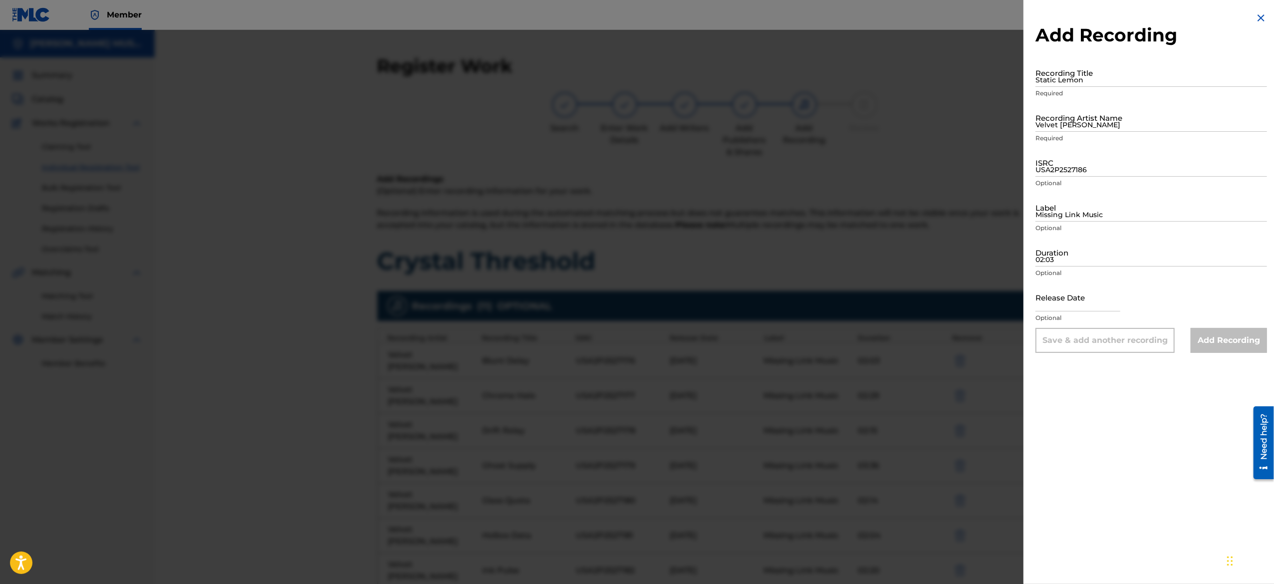
click at [1077, 311] on input "text" at bounding box center [1077, 297] width 85 height 28
click at [1074, 251] on input "02:03" at bounding box center [1150, 252] width 231 height 28
paste input "02:25"
click at [1089, 201] on input "Missing Link Music" at bounding box center [1150, 207] width 231 height 28
click at [1091, 169] on input "USA2P2527186" at bounding box center [1150, 162] width 231 height 28
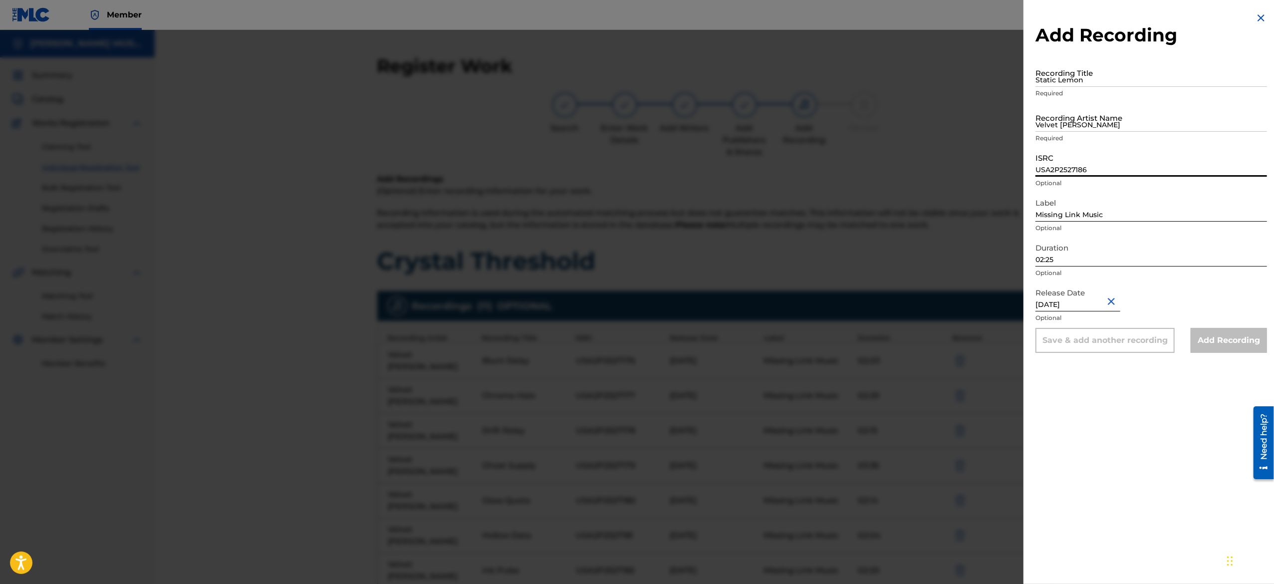
click at [1073, 153] on input "USA2P2527186" at bounding box center [1150, 162] width 231 height 28
paste input "USA2P2527187"
click at [1147, 105] on input "Velvet [PERSON_NAME]" at bounding box center [1150, 117] width 231 height 28
click at [1105, 65] on input "Static Lemon" at bounding box center [1150, 72] width 231 height 28
paste input "Velvet Maze"
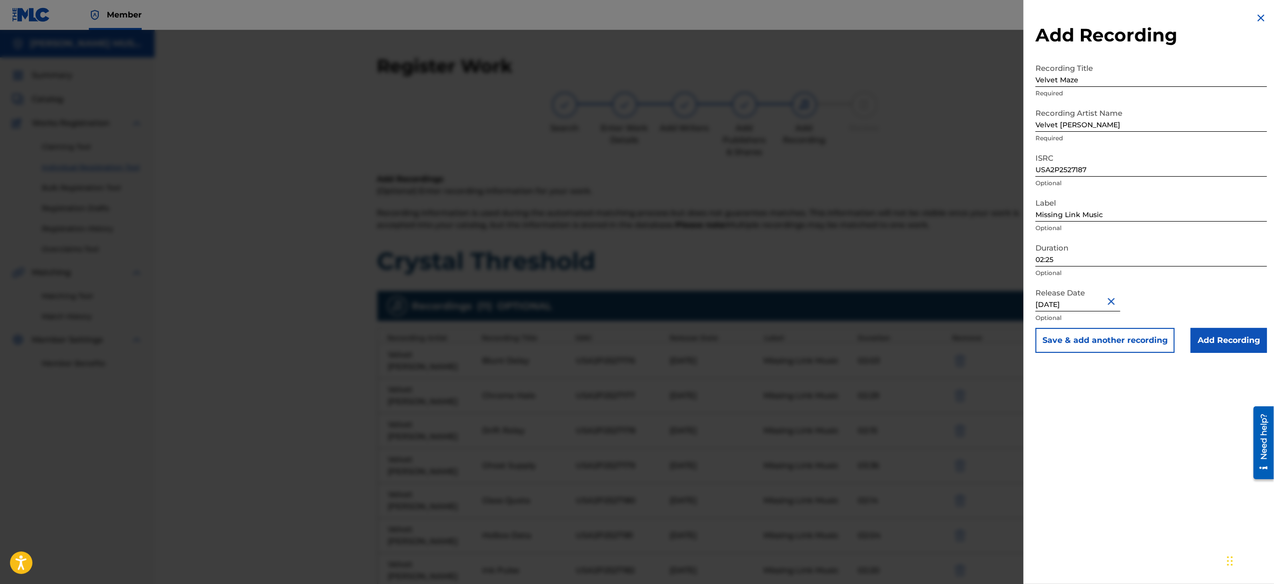
click at [1082, 343] on button "Save & add another recording" at bounding box center [1104, 340] width 139 height 25
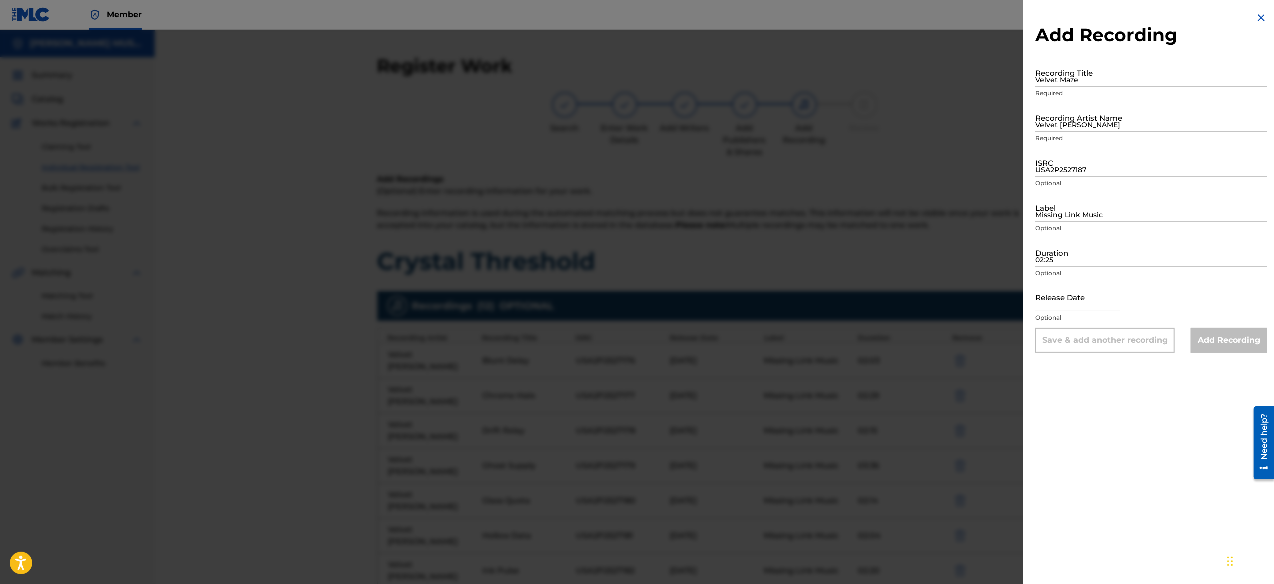
click at [1258, 25] on h2 "Add Recording" at bounding box center [1150, 35] width 231 height 22
click at [1257, 19] on img at bounding box center [1261, 18] width 12 height 12
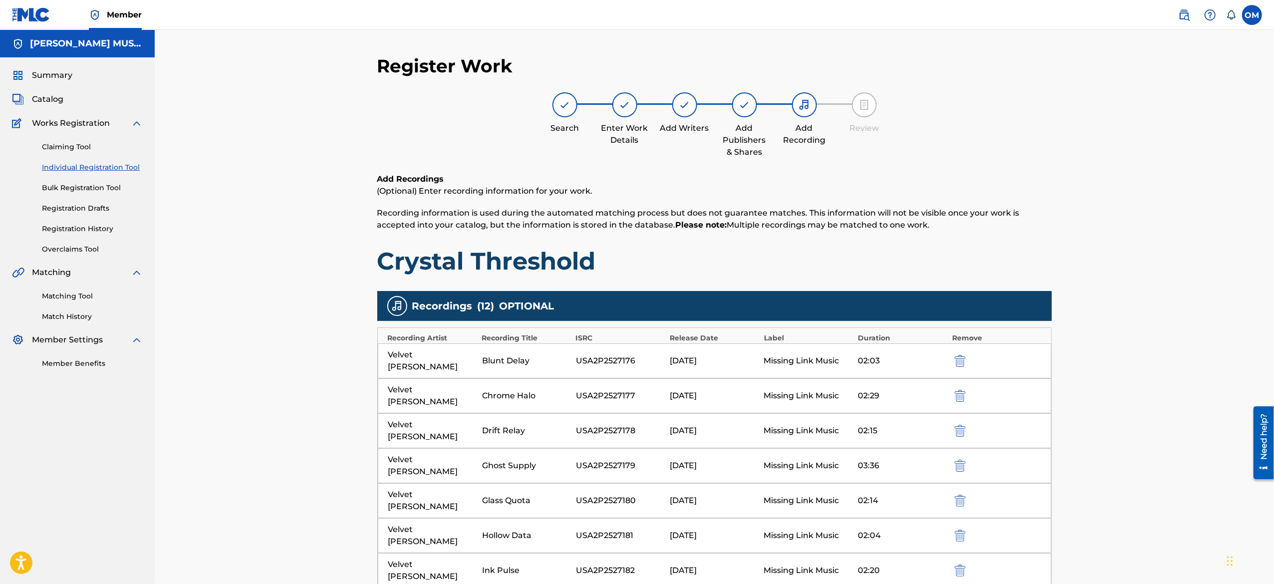
click at [1192, 255] on div "Register Work Search Enter Work Details Add Writers Add Publishers & Shares Add…" at bounding box center [714, 470] width 1119 height 880
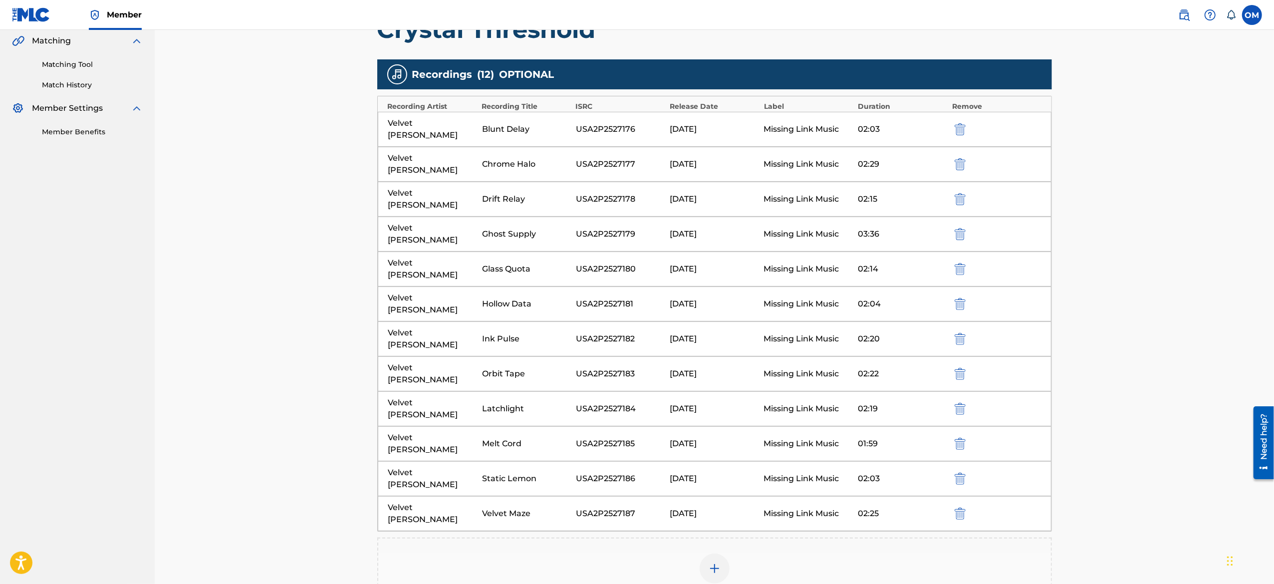
scroll to position [234, 0]
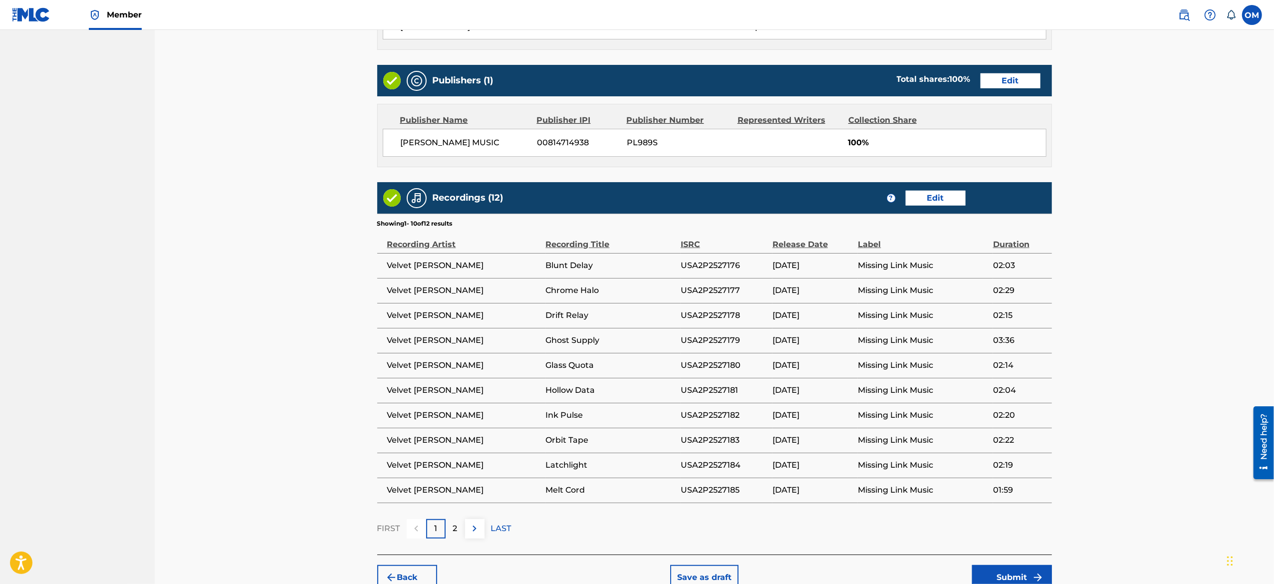
scroll to position [522, 0]
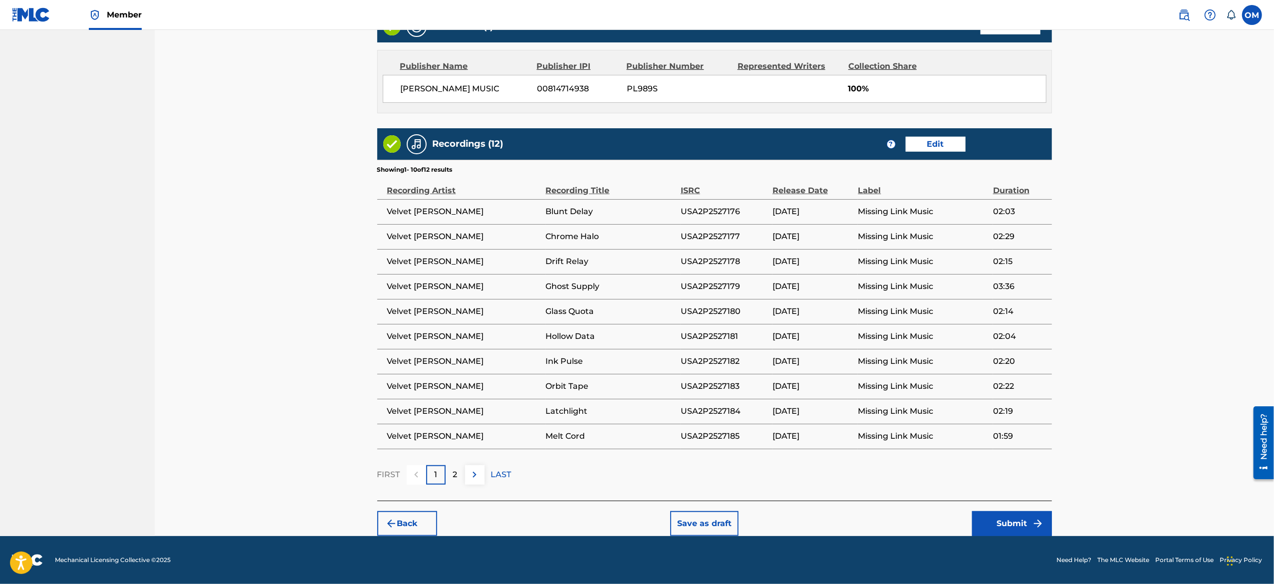
click at [1019, 524] on button "Submit" at bounding box center [1012, 523] width 80 height 25
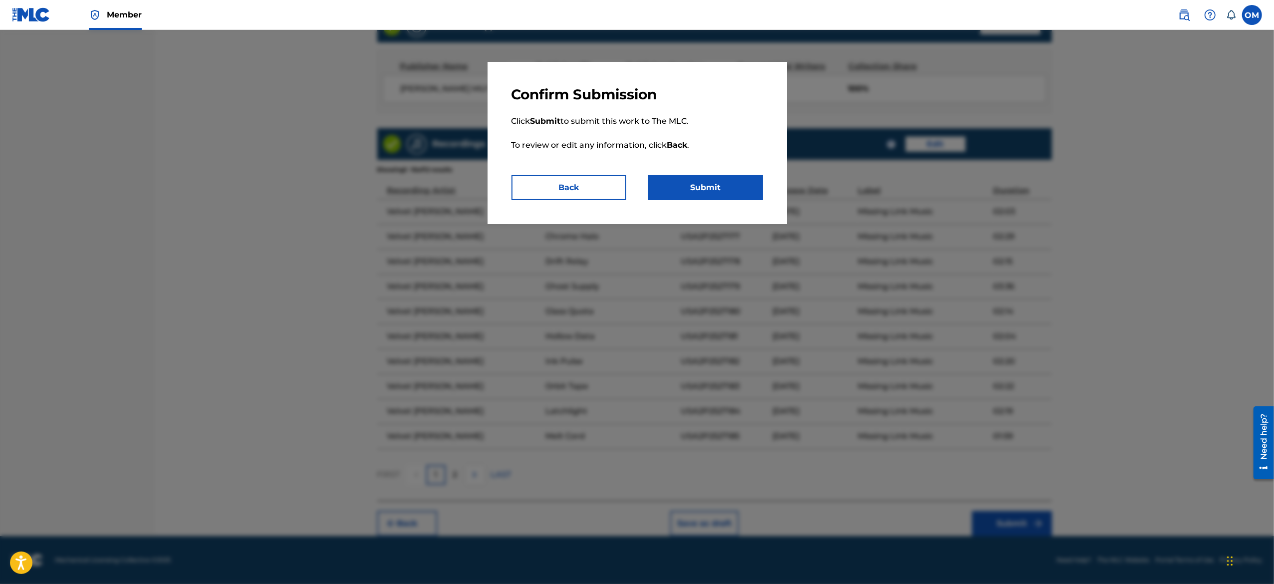
click at [688, 185] on button "Submit" at bounding box center [705, 187] width 115 height 25
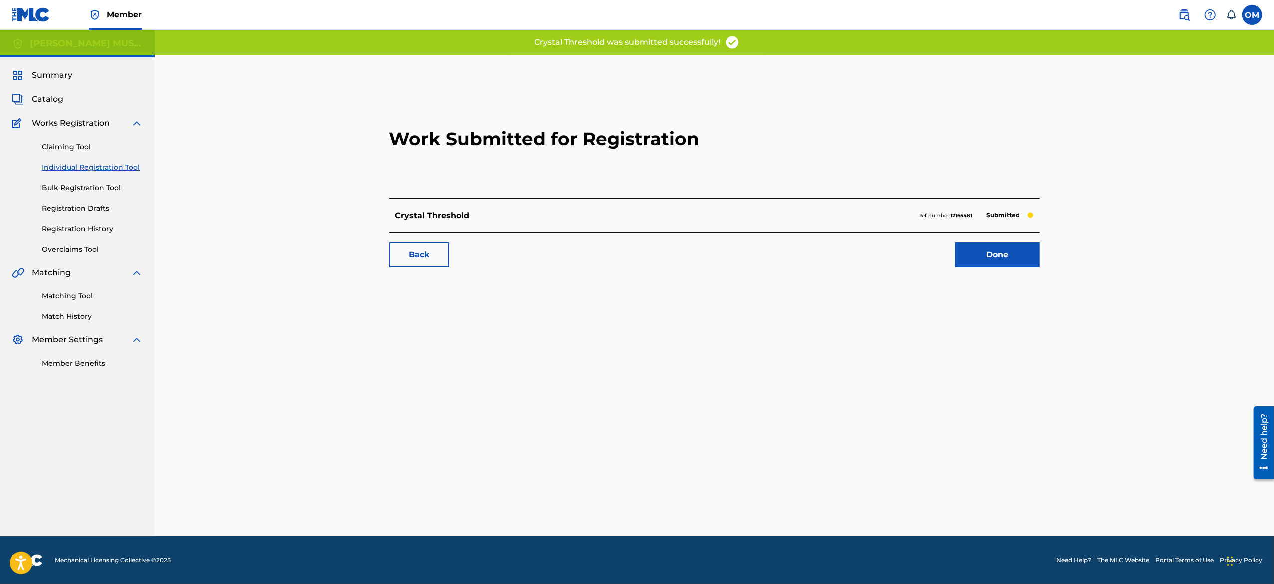
click at [962, 252] on link "Done" at bounding box center [997, 254] width 85 height 25
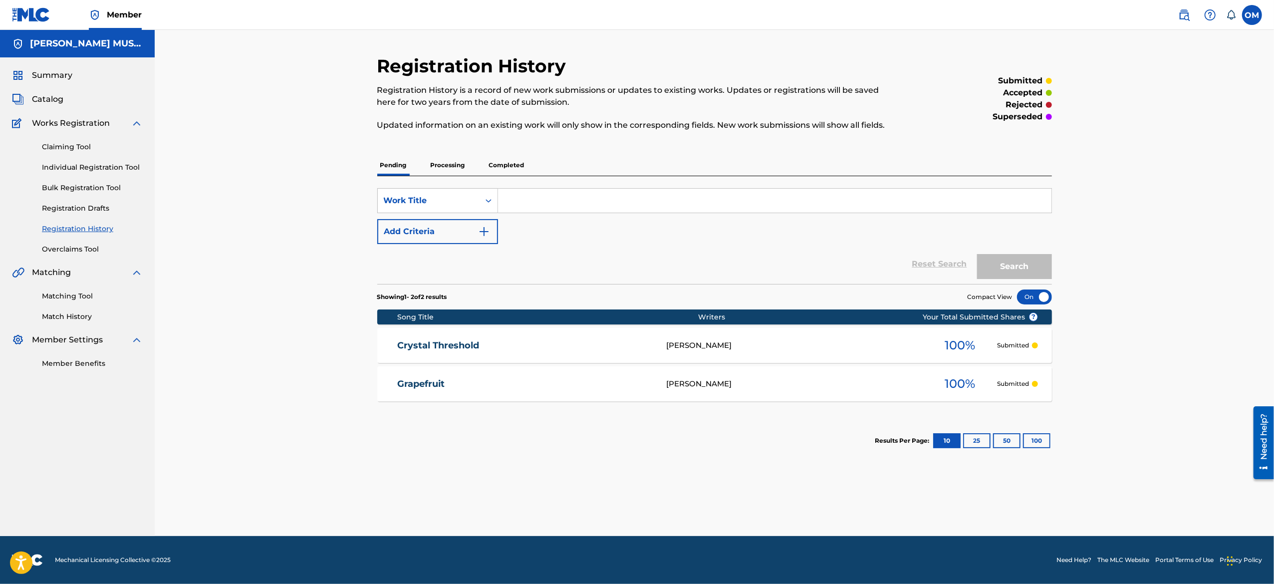
click at [100, 165] on link "Individual Registration Tool" at bounding box center [92, 167] width 101 height 10
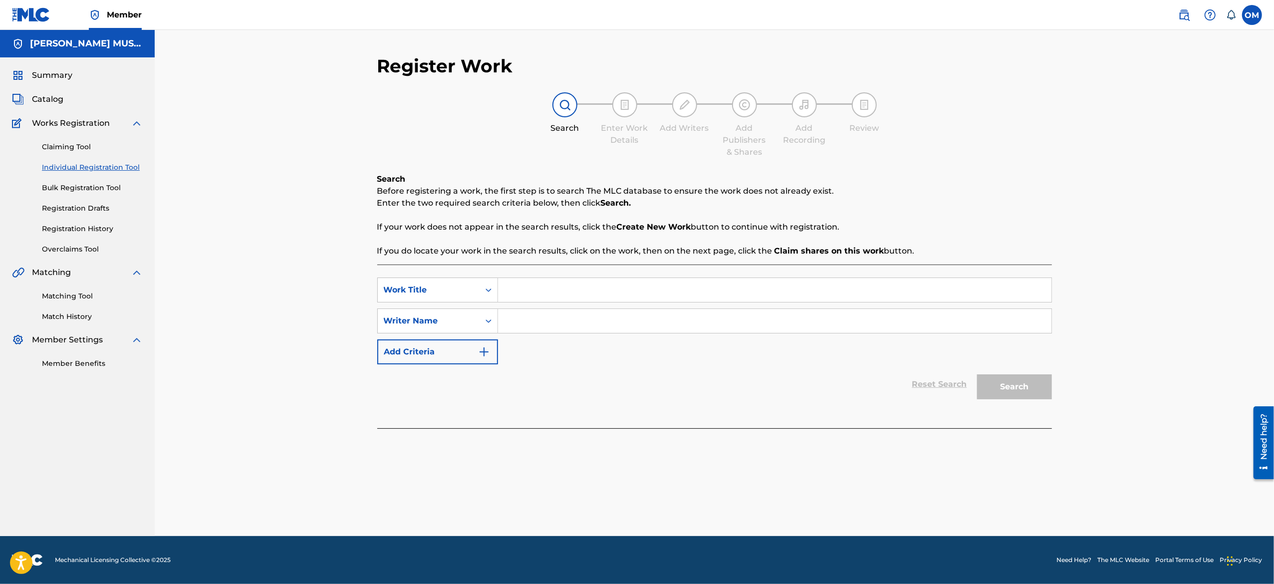
click at [525, 289] on input "Search Form" at bounding box center [774, 290] width 553 height 24
click at [529, 288] on input "Search Form" at bounding box center [774, 290] width 553 height 24
paste input "Digital Parlor-Noventa Club"
click at [563, 295] on input "Digital Parlor-Noventa Club" at bounding box center [774, 290] width 553 height 24
click at [557, 311] on input "Search Form" at bounding box center [774, 321] width 553 height 24
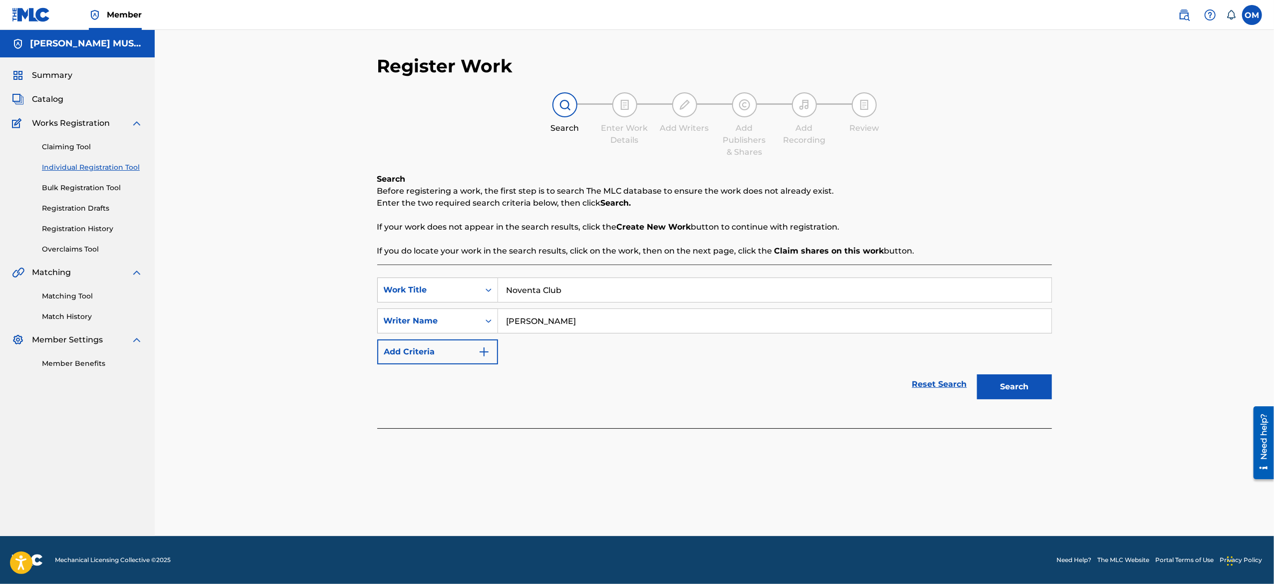
click at [998, 383] on button "Search" at bounding box center [1014, 386] width 75 height 25
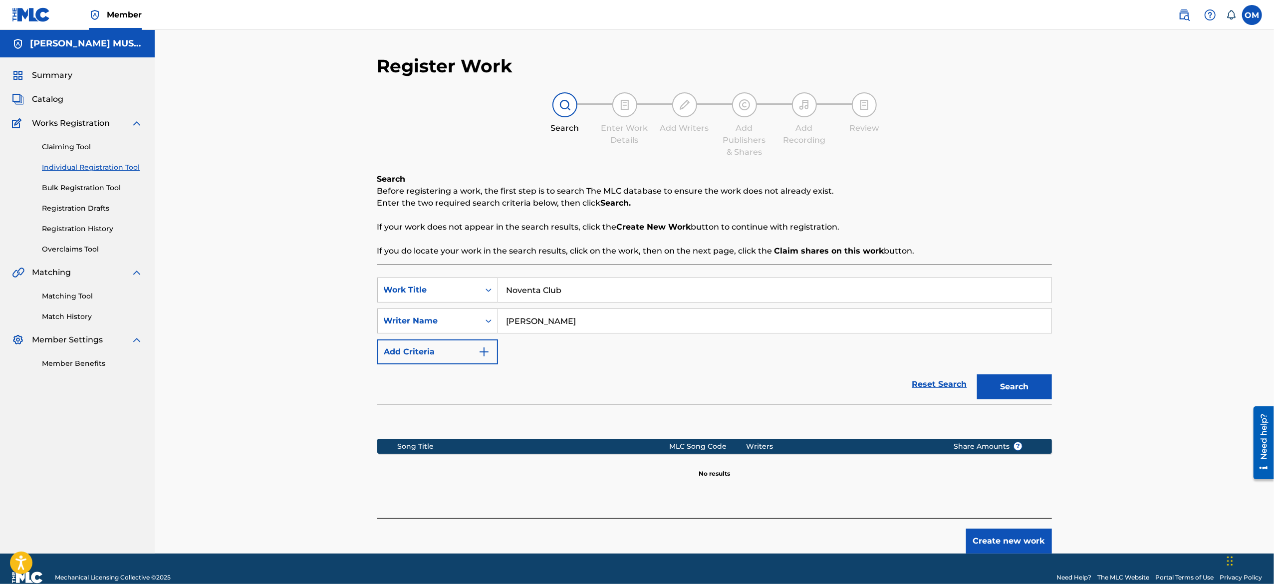
click at [569, 286] on input "Noventa Club" at bounding box center [774, 290] width 553 height 24
paste input "Digital Parlor-"
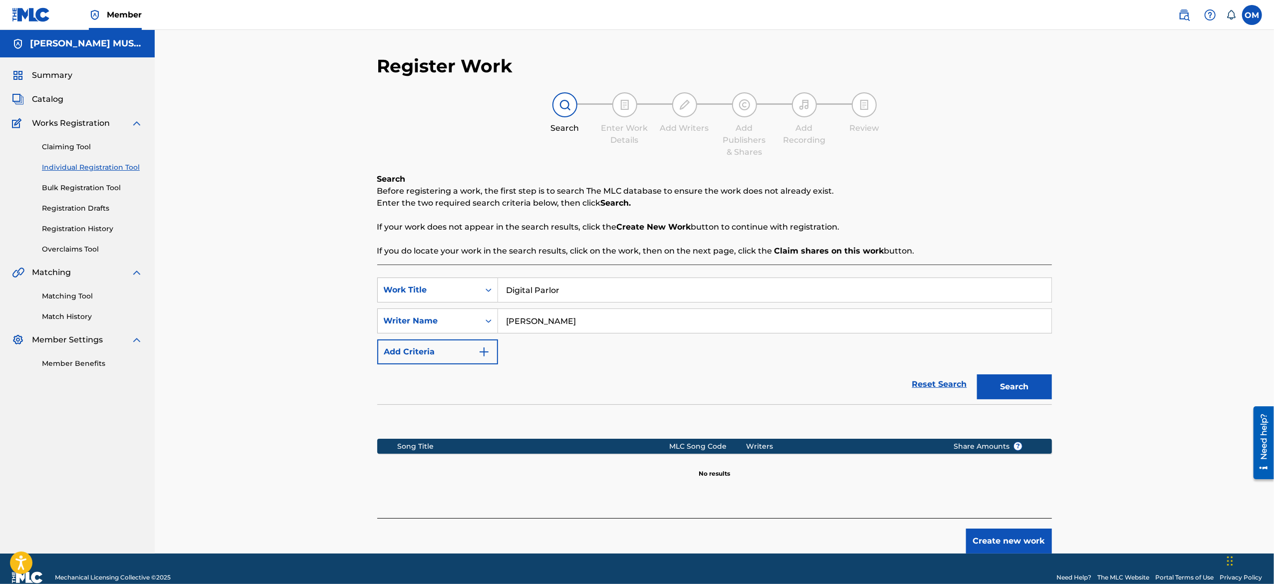
click at [1102, 425] on div "Register Work Search Enter Work Details Add Writers Add Publishers & Shares Add…" at bounding box center [714, 291] width 1119 height 523
click at [987, 538] on button "Create new work" at bounding box center [1009, 540] width 86 height 25
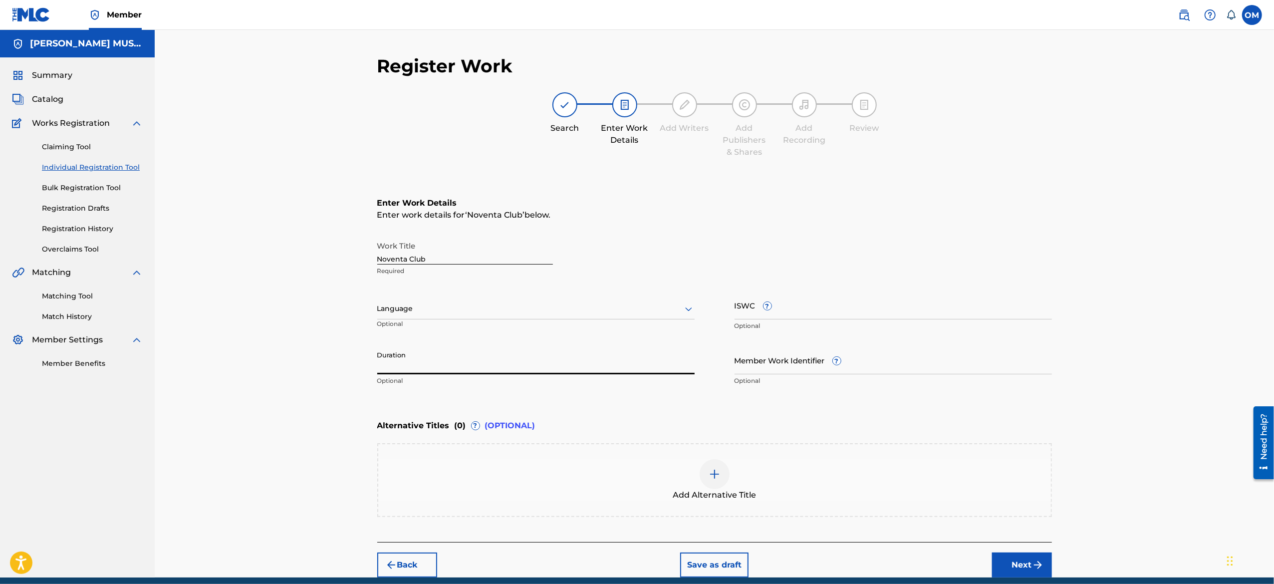
click at [410, 366] on input "Duration" at bounding box center [535, 360] width 317 height 28
click at [1005, 560] on button "Next" at bounding box center [1022, 564] width 60 height 25
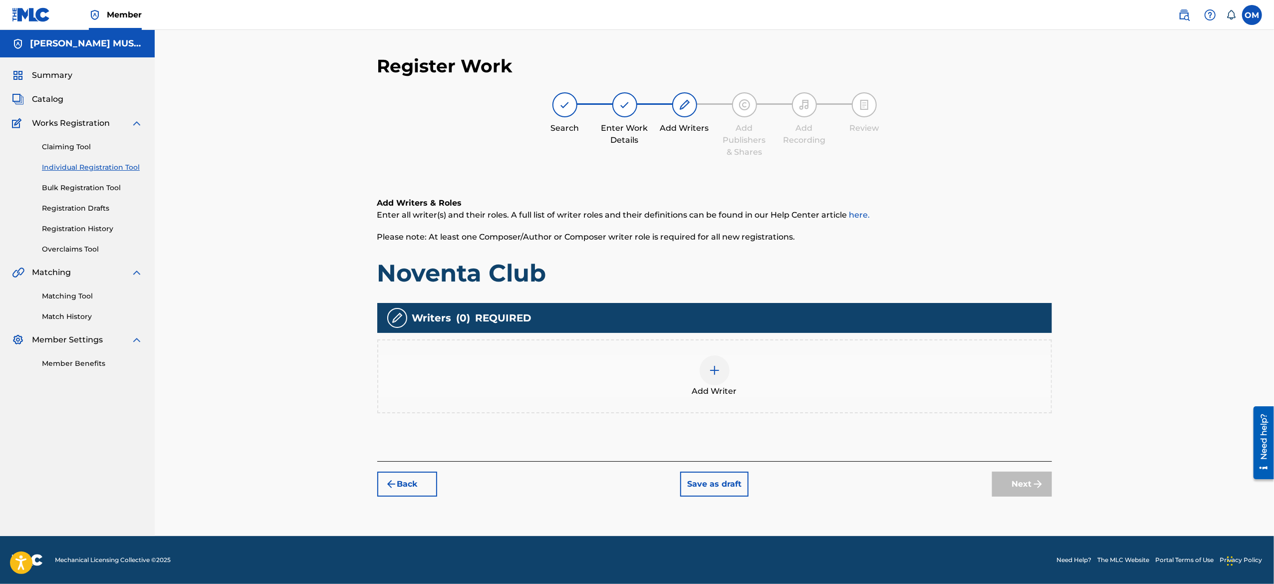
click at [728, 387] on span "Add Writer" at bounding box center [714, 391] width 45 height 12
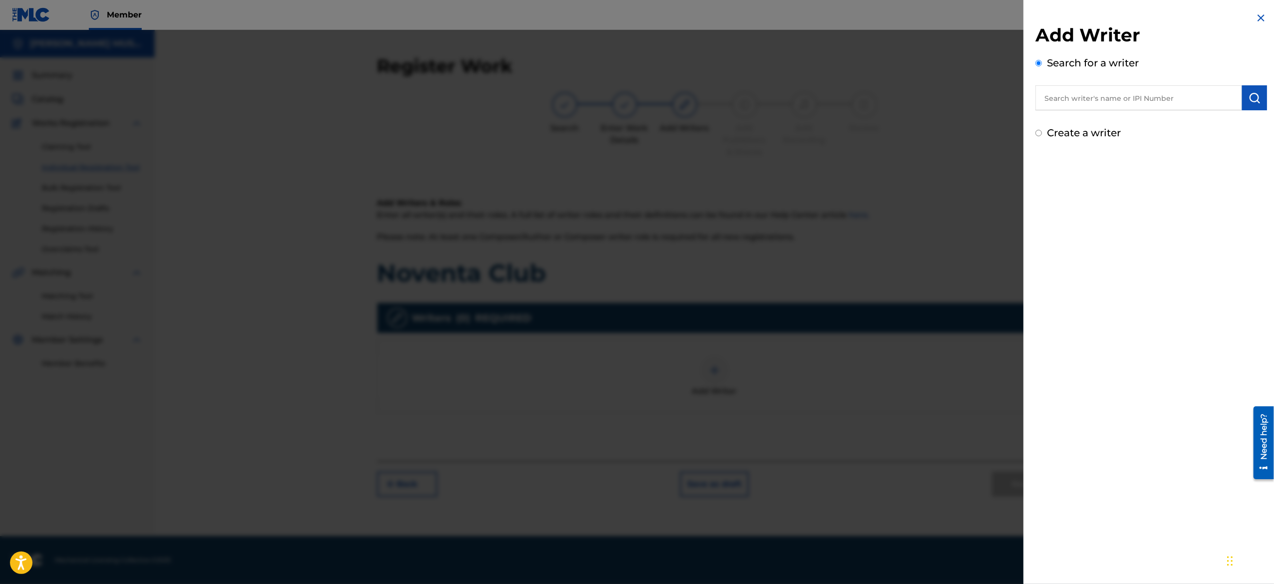
click at [1144, 103] on input "text" at bounding box center [1138, 97] width 207 height 25
click at [1249, 99] on img "submit" at bounding box center [1254, 98] width 12 height 12
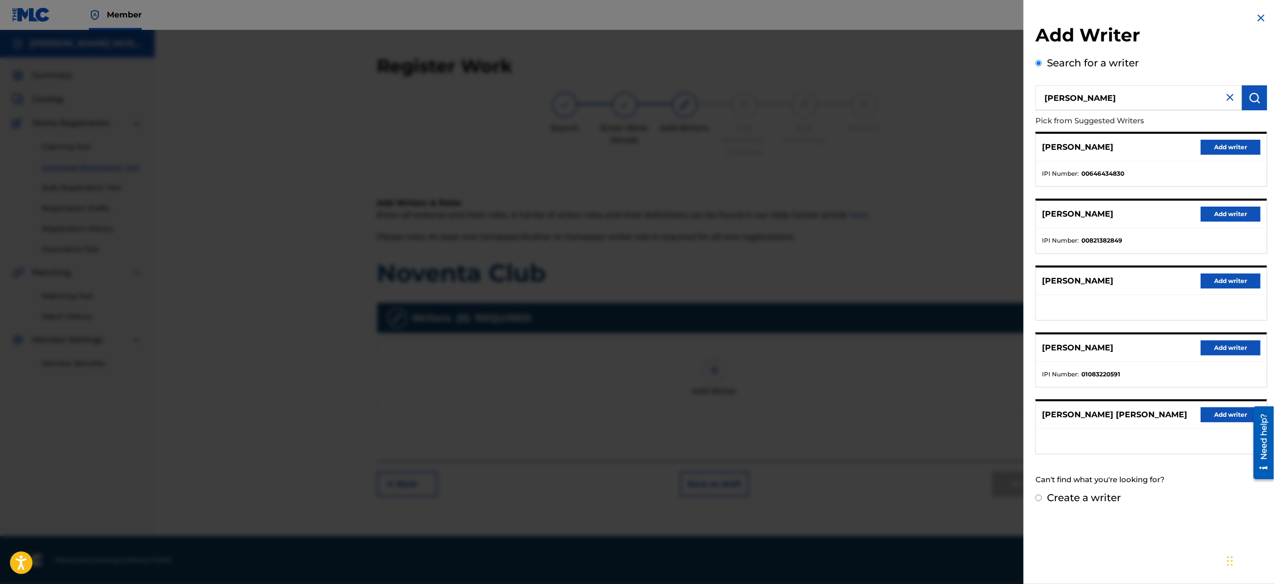
click at [1229, 141] on button "Add writer" at bounding box center [1230, 147] width 60 height 15
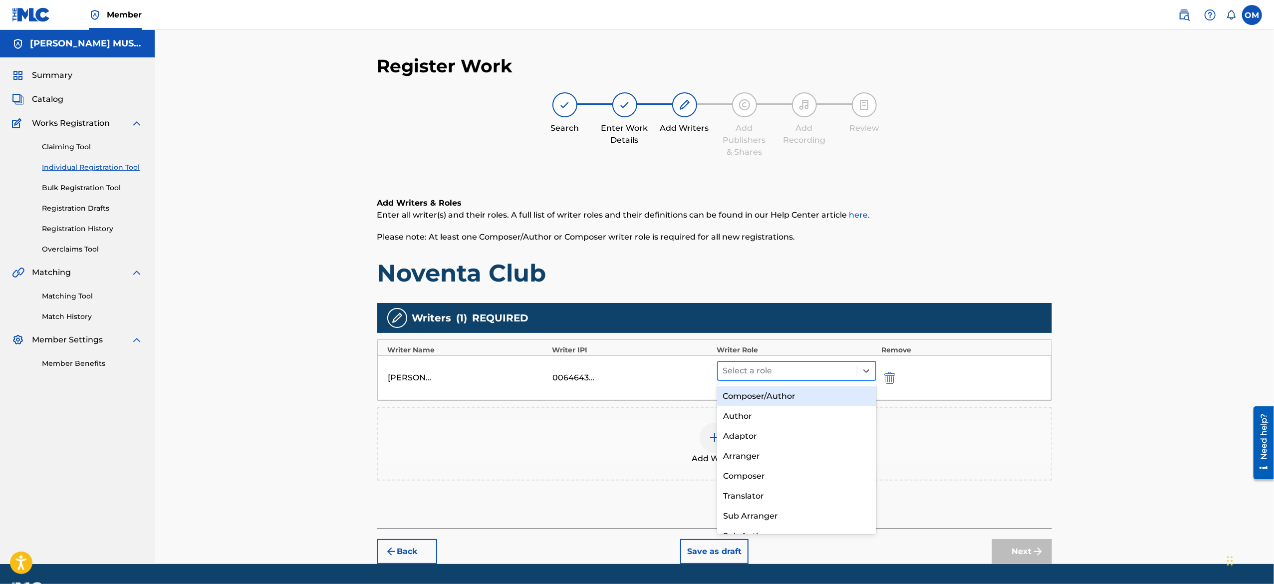
click at [767, 372] on div at bounding box center [787, 371] width 129 height 14
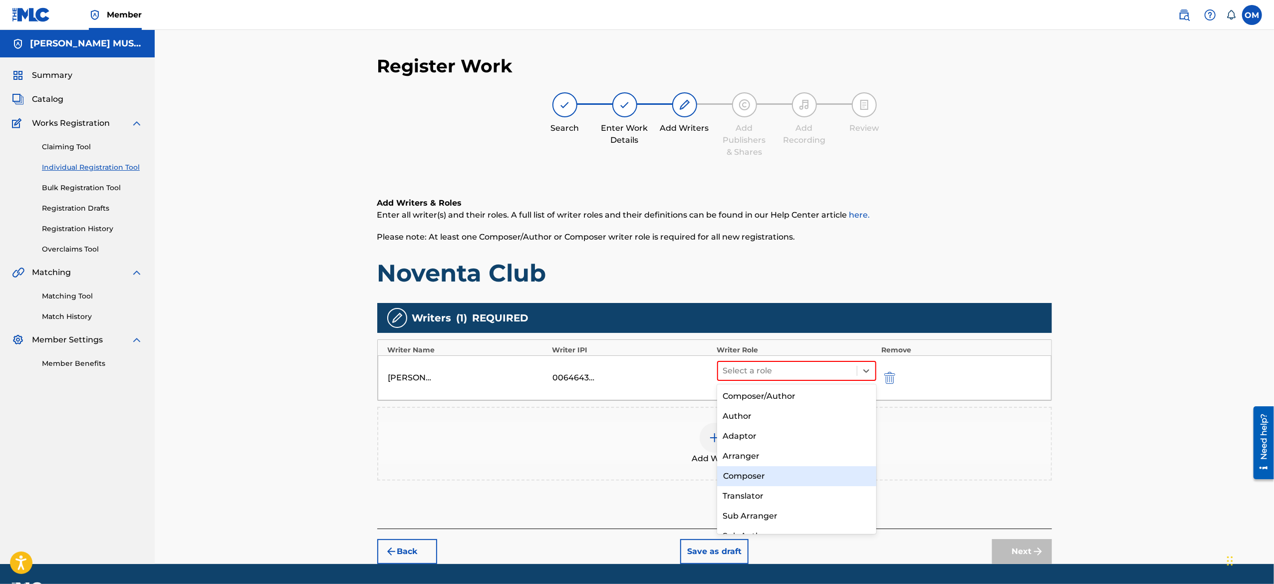
click at [763, 476] on div "Composer" at bounding box center [796, 476] width 159 height 20
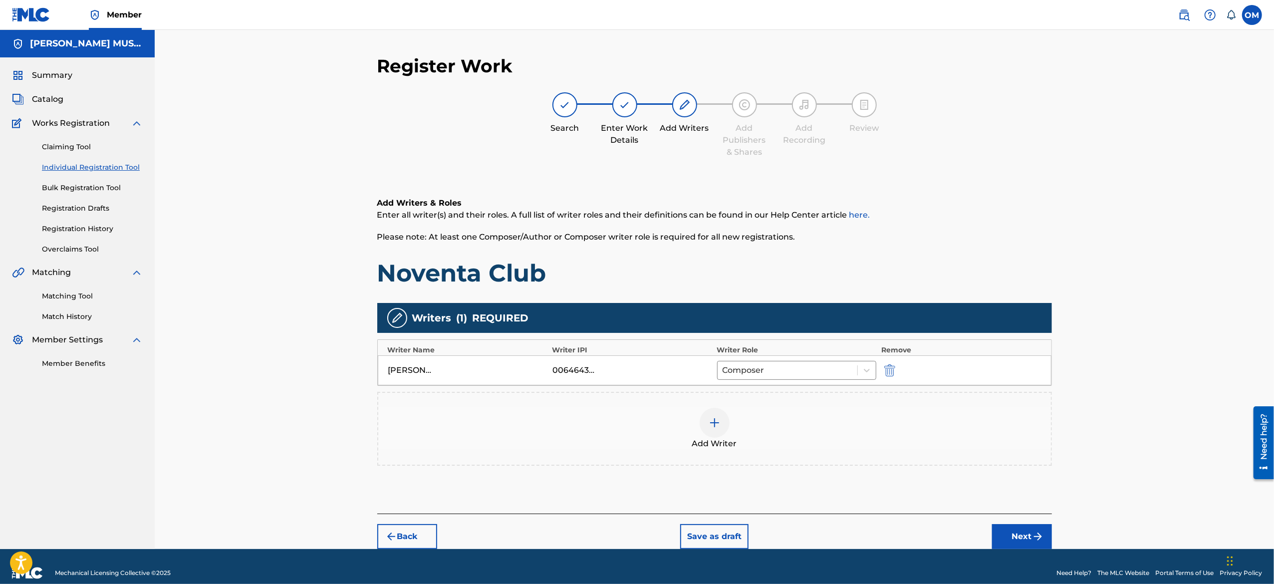
click at [996, 527] on button "Next" at bounding box center [1022, 536] width 60 height 25
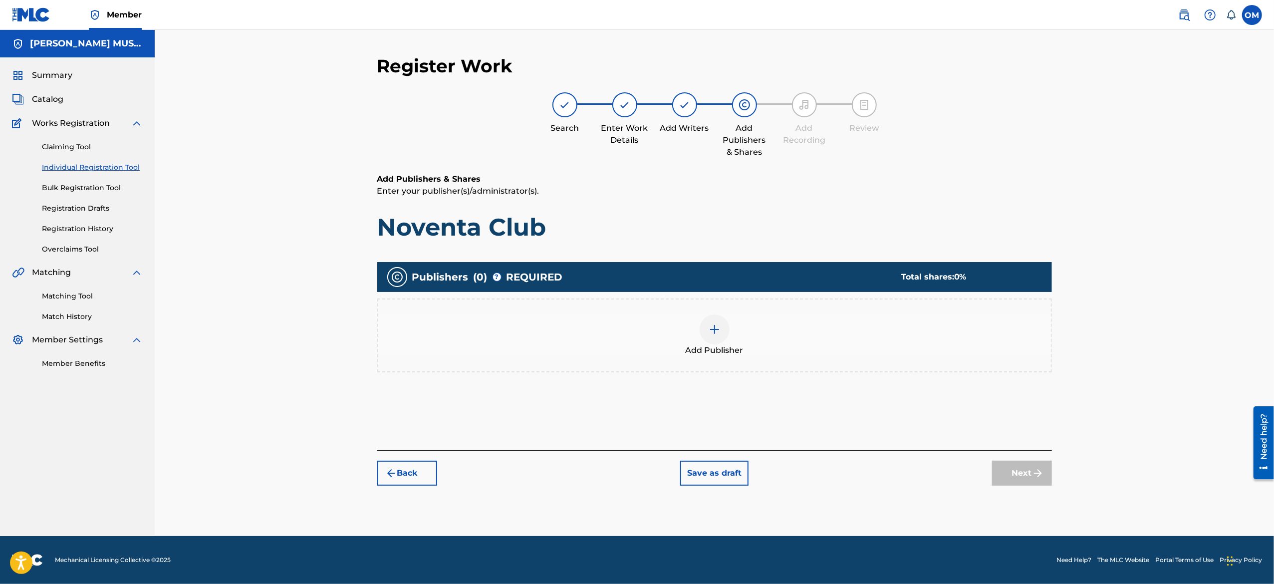
click at [711, 331] on img at bounding box center [714, 329] width 12 height 12
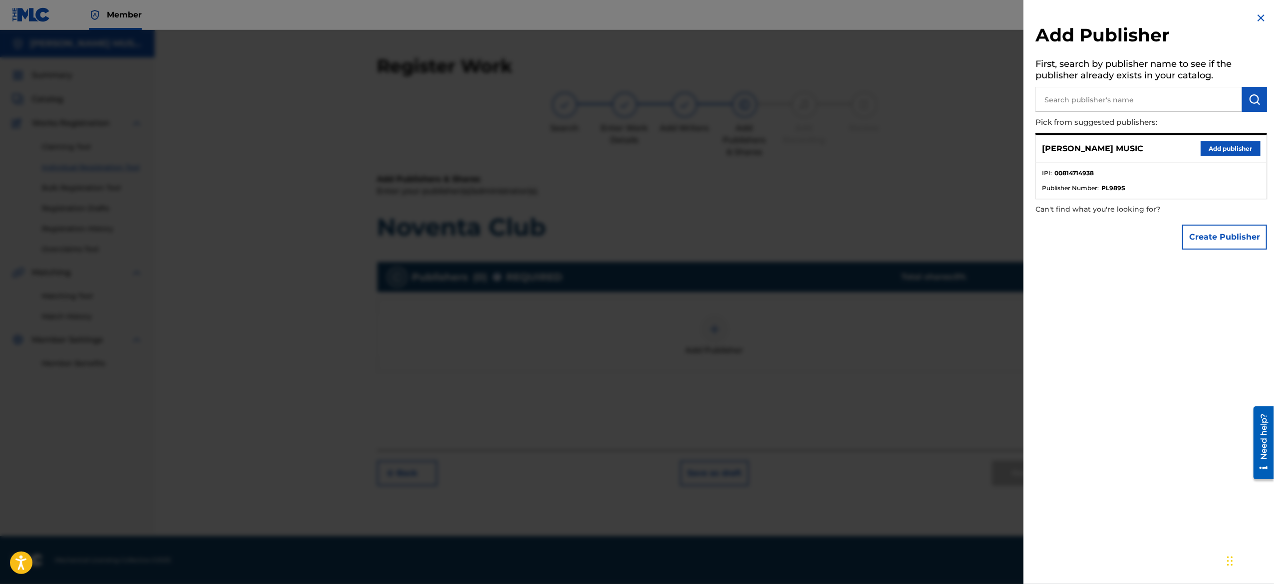
click at [1214, 144] on button "Add publisher" at bounding box center [1230, 148] width 60 height 15
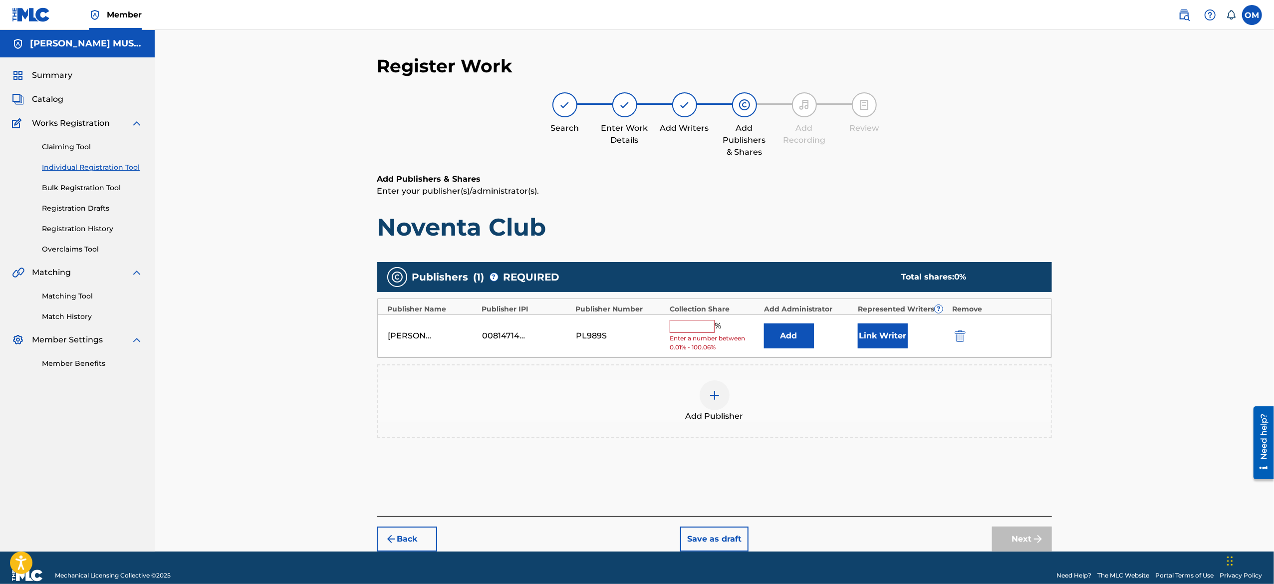
click at [697, 327] on input "text" at bounding box center [691, 326] width 45 height 13
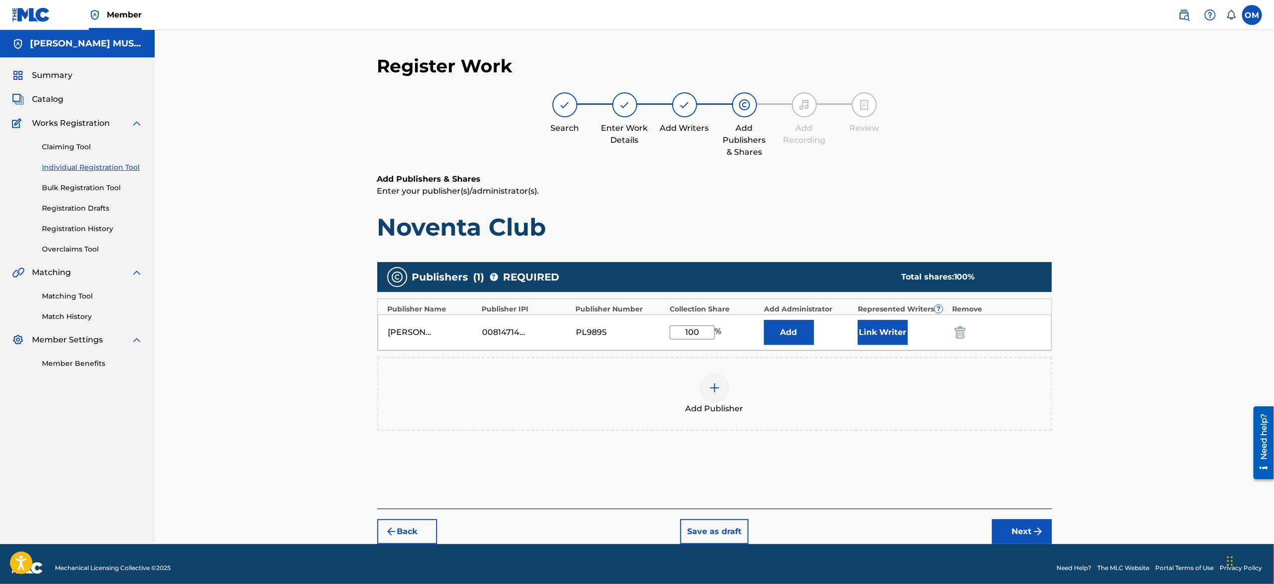
click at [989, 524] on div "Back Save as draft Next" at bounding box center [714, 525] width 674 height 35
click at [1002, 526] on button "Next" at bounding box center [1022, 531] width 60 height 25
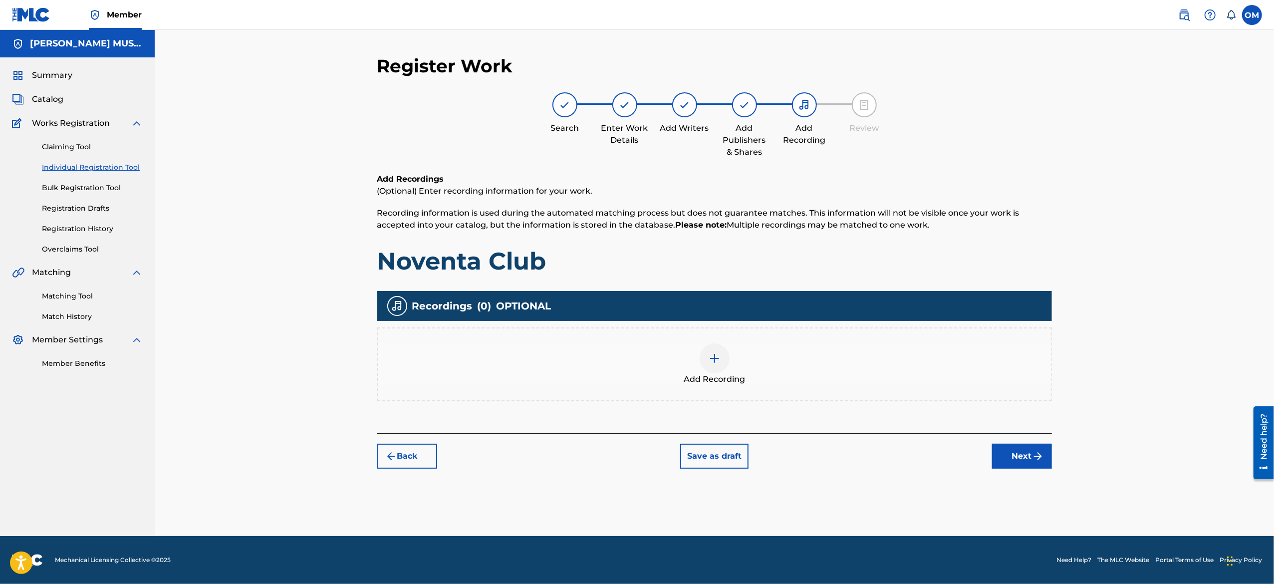
click at [732, 377] on span "Add Recording" at bounding box center [713, 379] width 61 height 12
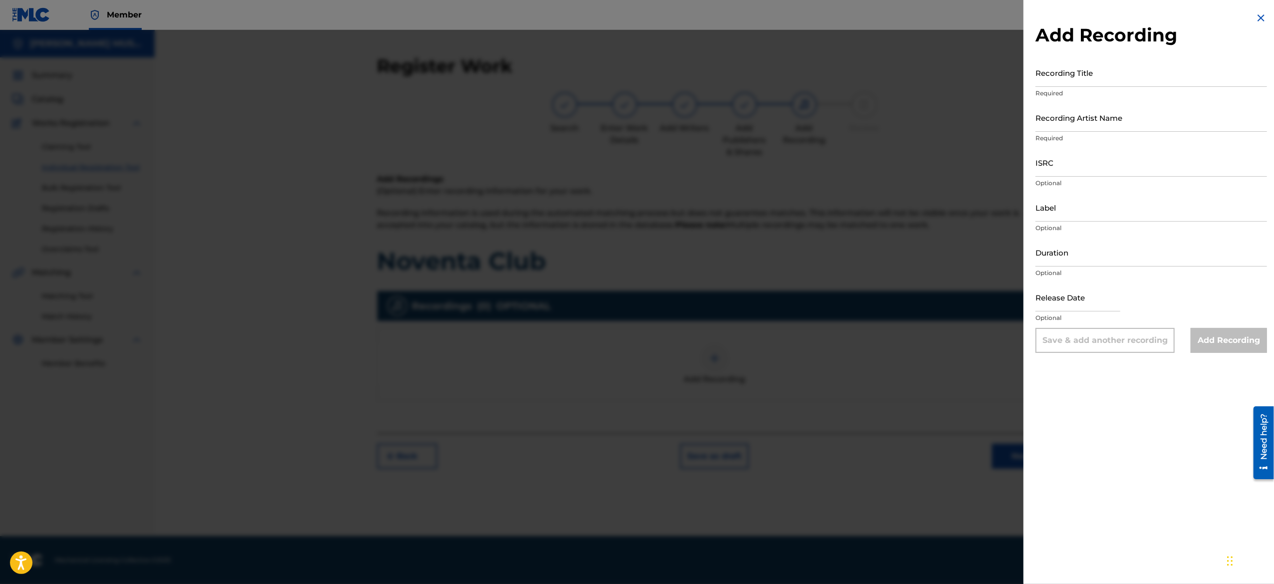
click at [1068, 305] on input "text" at bounding box center [1077, 297] width 85 height 28
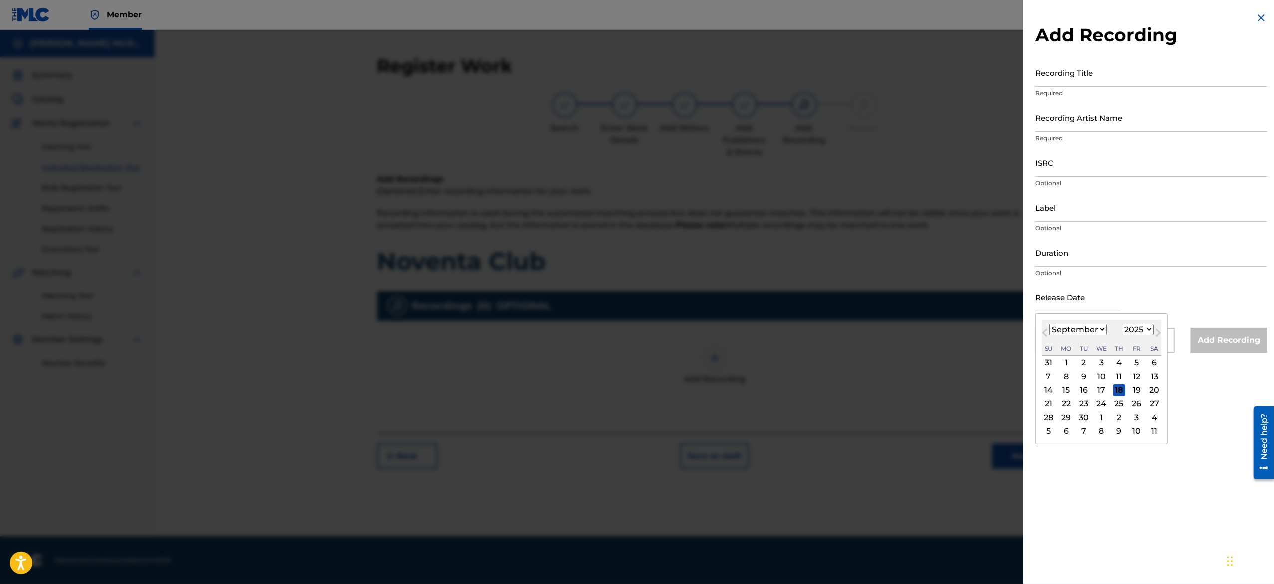
click at [1107, 407] on div "24" at bounding box center [1101, 404] width 12 height 12
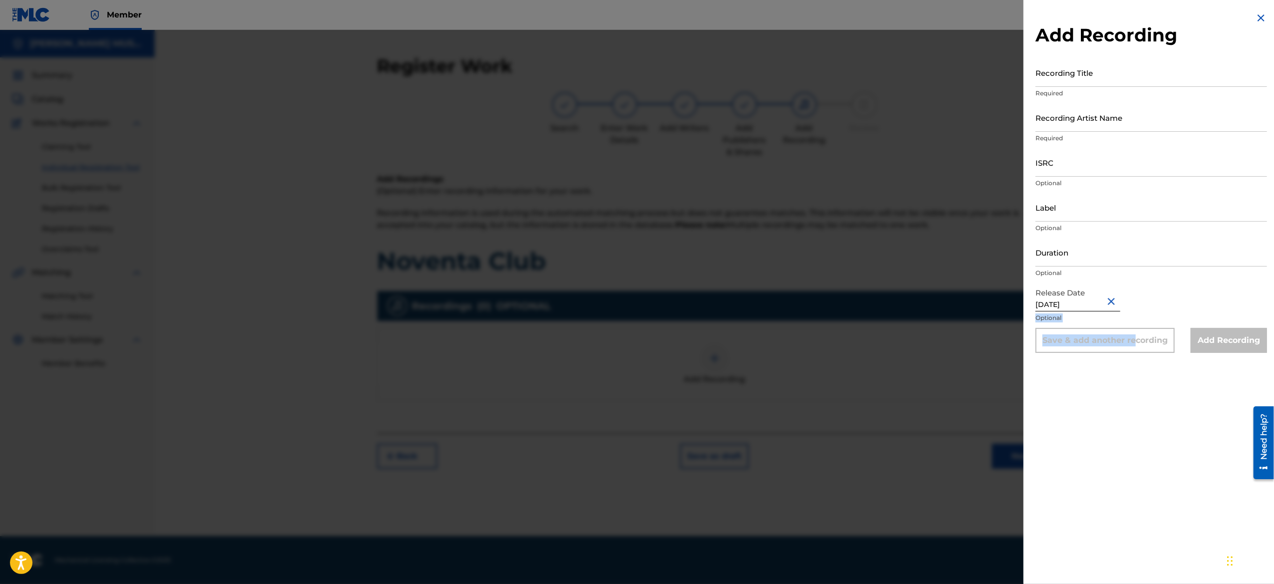
drag, startPoint x: 1136, startPoint y: 387, endPoint x: 1114, endPoint y: 297, distance: 92.4
click at [1114, 297] on div "Add Recording Recording Title Required Recording Artist Name Required ISRC Opti…" at bounding box center [1150, 292] width 255 height 584
click at [1114, 297] on button "Close" at bounding box center [1112, 301] width 15 height 30
click at [1068, 302] on input "text" at bounding box center [1077, 297] width 85 height 28
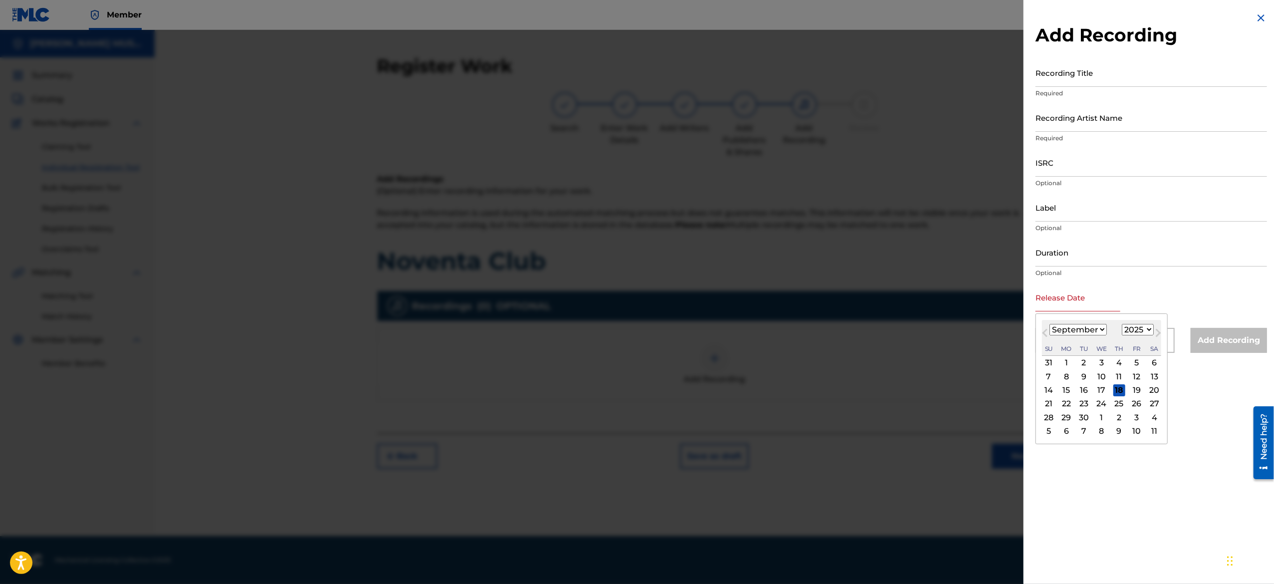
click at [1097, 328] on select "January February March April May June July August September October November De…" at bounding box center [1077, 329] width 57 height 11
click at [1049, 324] on select "January February March April May June July August September October November De…" at bounding box center [1077, 329] width 57 height 11
click at [1107, 390] on div "18" at bounding box center [1101, 390] width 12 height 12
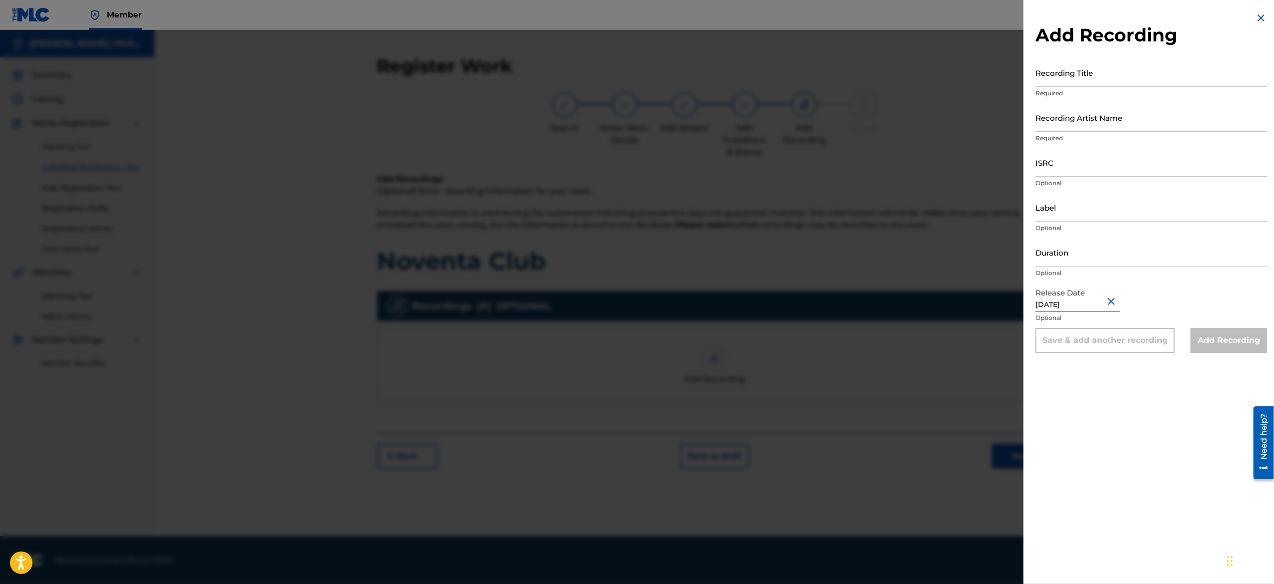
click at [1085, 299] on input "[DATE]" at bounding box center [1077, 297] width 85 height 28
click at [1079, 239] on input "Duration" at bounding box center [1150, 252] width 231 height 28
paste input "02:01"
click at [1060, 205] on input "Label" at bounding box center [1150, 207] width 231 height 28
click at [1124, 206] on input "Label" at bounding box center [1150, 207] width 231 height 28
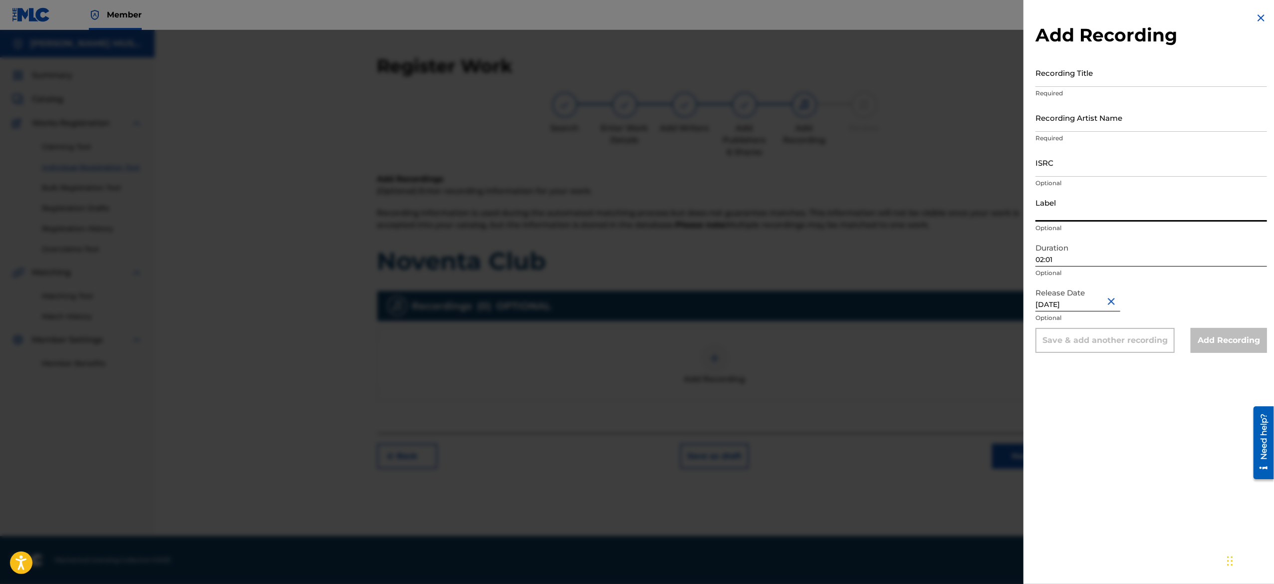
paste input "A List Entertainment"
click at [1108, 165] on input "ISRC" at bounding box center [1150, 162] width 231 height 28
paste input "USA2P2527787"
click at [1082, 113] on input "Recording Artist Name" at bounding box center [1150, 117] width 231 height 28
click at [1148, 111] on input "Recording Artist Name" at bounding box center [1150, 117] width 231 height 28
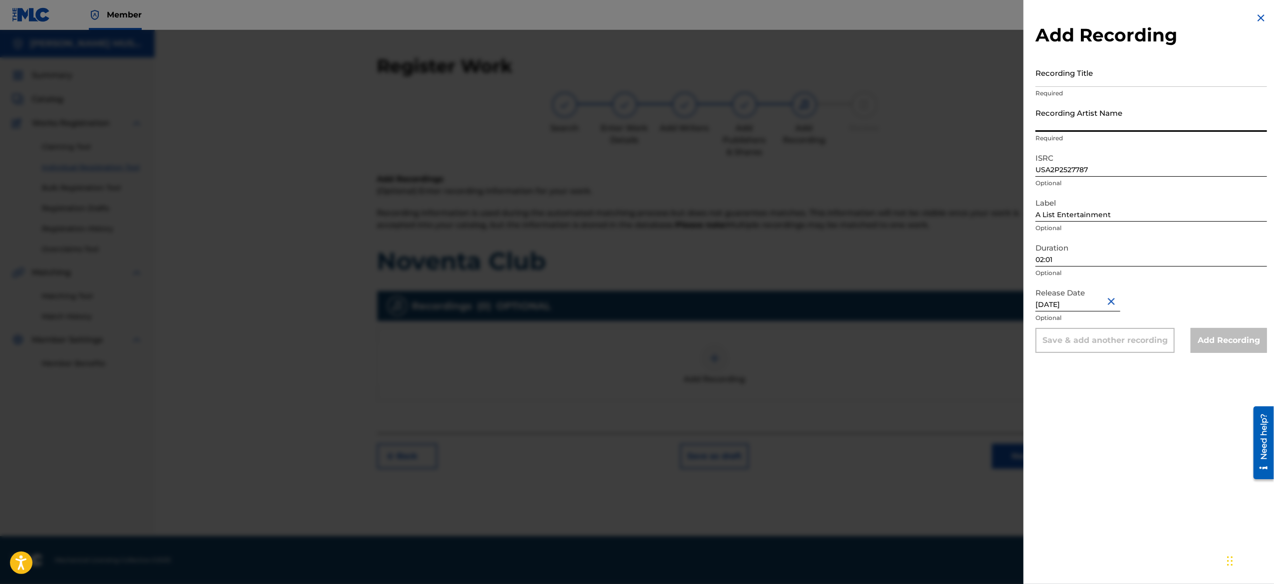
paste input "Noventa Club"
click at [1093, 79] on input "Recording Title" at bounding box center [1150, 72] width 231 height 28
paste input "Code Drop"
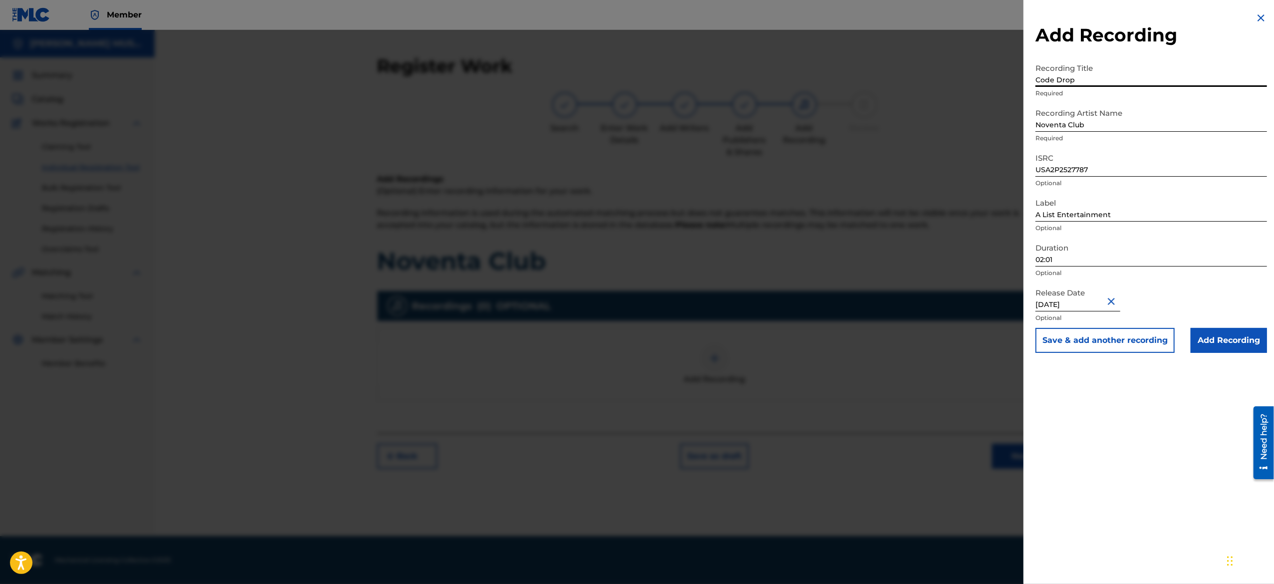
click at [1160, 283] on div "Release Date [DATE] Optional" at bounding box center [1150, 305] width 231 height 45
click at [1114, 348] on button "Save & add another recording" at bounding box center [1104, 340] width 139 height 25
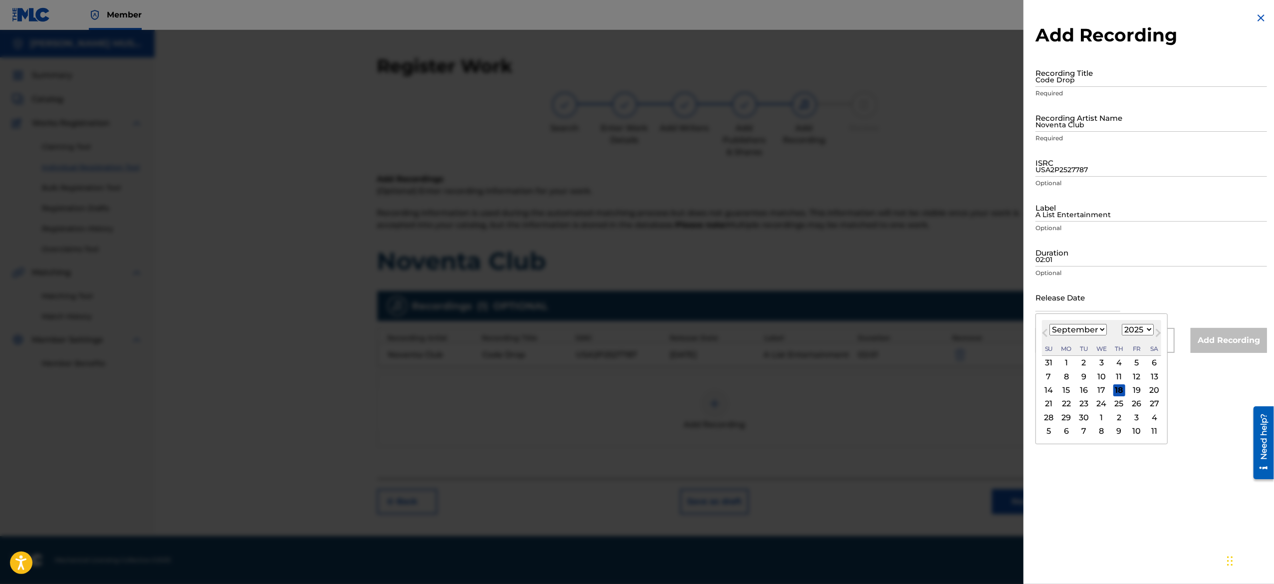
click at [1086, 295] on input "text" at bounding box center [1077, 297] width 85 height 28
click at [1085, 327] on select "January February March April May June July August September October November De…" at bounding box center [1077, 329] width 57 height 11
click at [1049, 324] on select "January February March April May June July August September October November De…" at bounding box center [1077, 329] width 57 height 11
click at [1106, 390] on div "18" at bounding box center [1101, 390] width 12 height 12
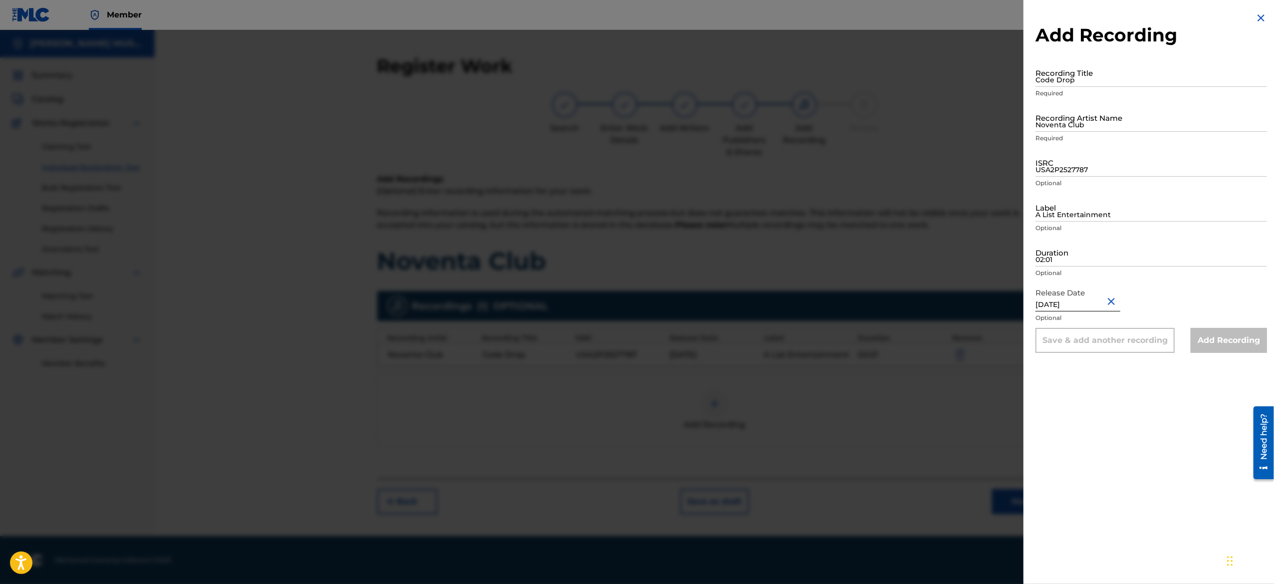
click at [1058, 302] on input "[DATE]" at bounding box center [1077, 297] width 85 height 28
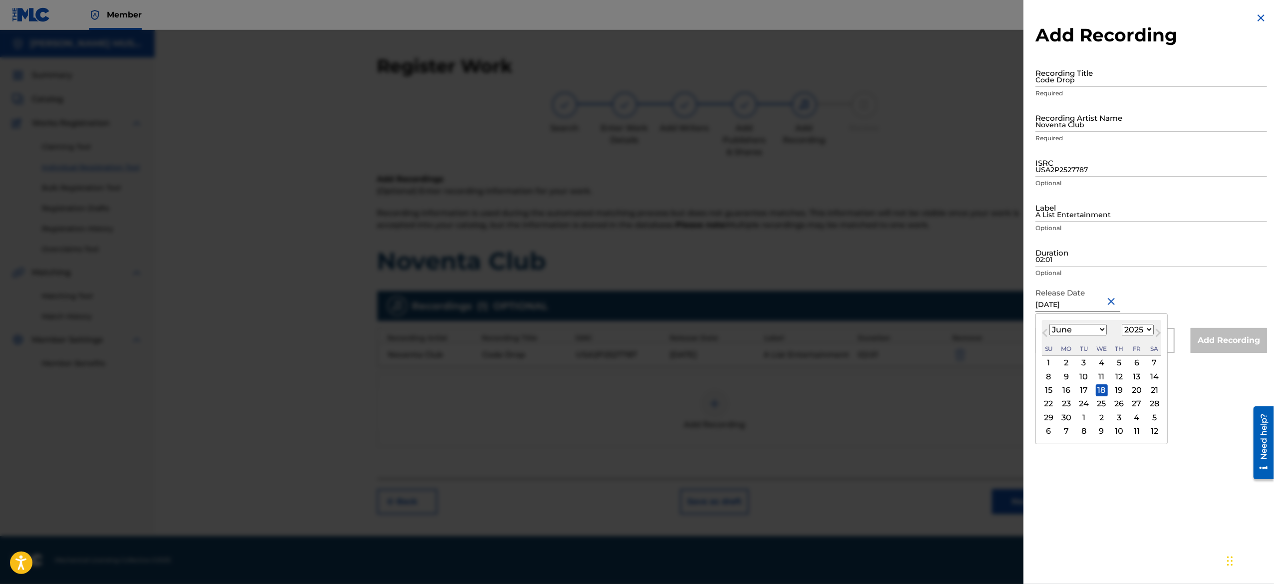
click at [1058, 302] on input "[DATE]" at bounding box center [1077, 297] width 85 height 28
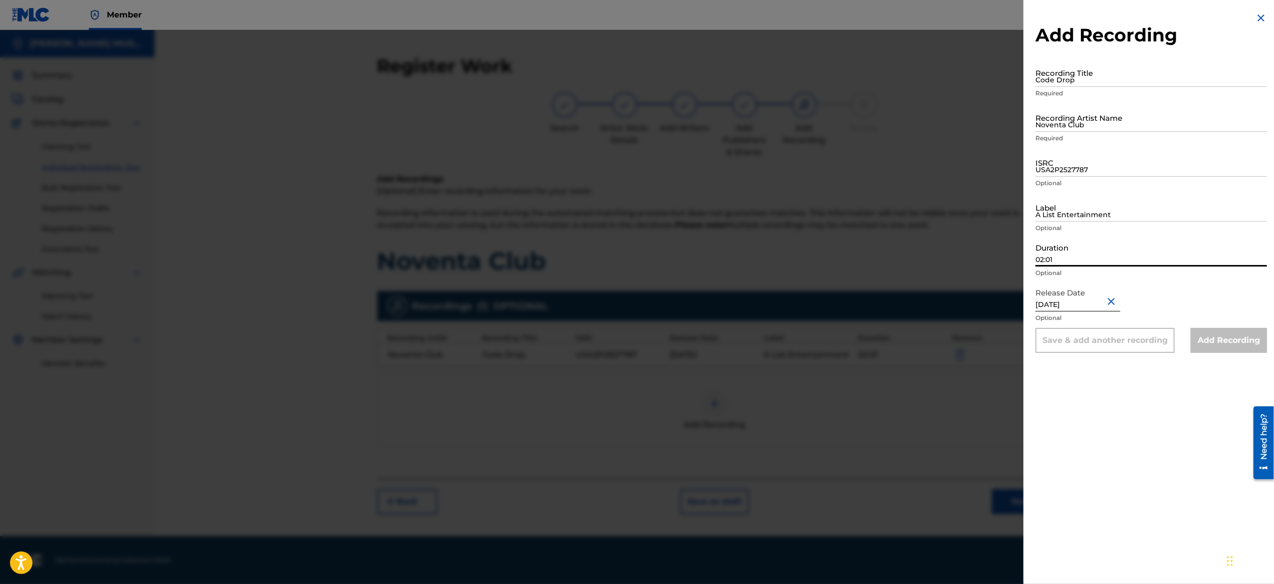
click at [1086, 238] on input "02:01" at bounding box center [1150, 252] width 231 height 28
drag, startPoint x: 1137, startPoint y: 221, endPoint x: 1127, endPoint y: 205, distance: 19.7
click at [1127, 205] on div "Label A List Entertainment Optional" at bounding box center [1150, 215] width 231 height 45
click at [1127, 205] on input "A List Entertainment" at bounding box center [1150, 207] width 231 height 28
click at [1116, 165] on input "USA2P2527787" at bounding box center [1150, 162] width 231 height 28
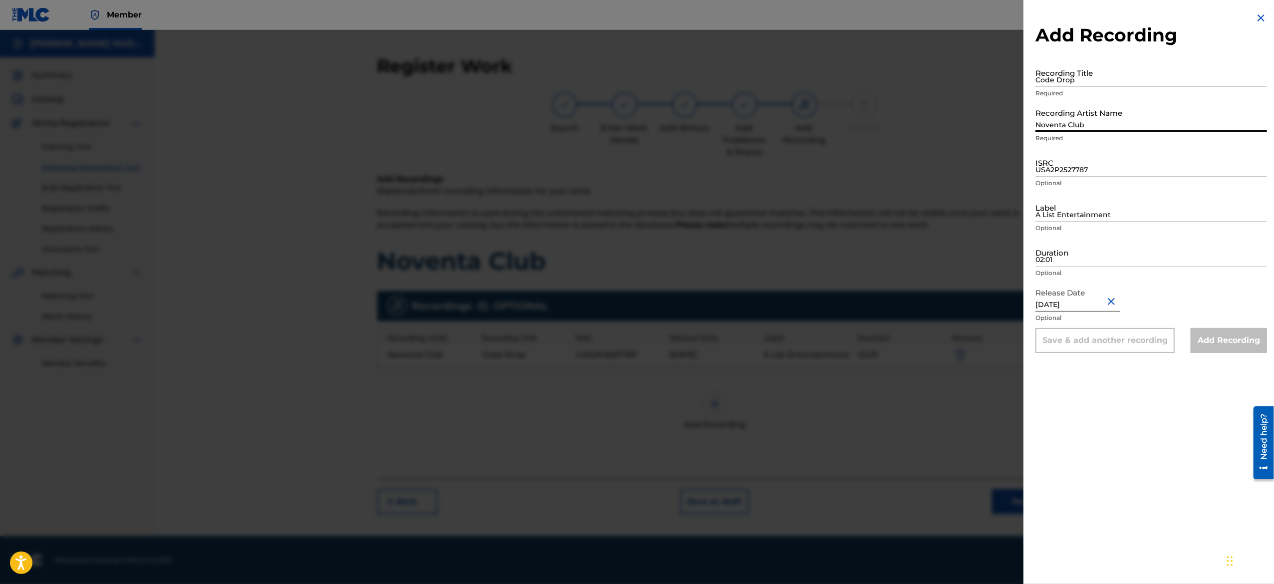
click at [1148, 120] on input "Noventa Club" at bounding box center [1150, 117] width 231 height 28
click at [1109, 73] on input "Code Drop" at bounding box center [1150, 72] width 231 height 28
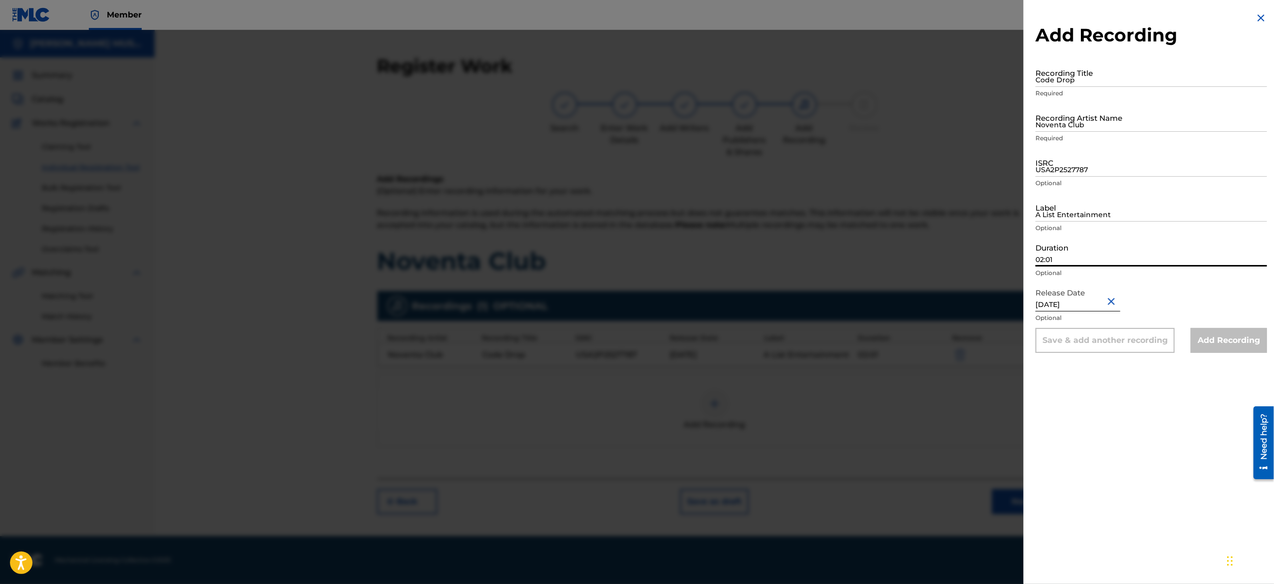
click at [1063, 249] on input "02:01" at bounding box center [1150, 252] width 231 height 28
paste input "02:24"
click at [1101, 209] on input "A List Entertainment" at bounding box center [1150, 207] width 231 height 28
paste input "A List Entertainment"
click at [1068, 169] on input "USA2P2527787" at bounding box center [1150, 162] width 231 height 28
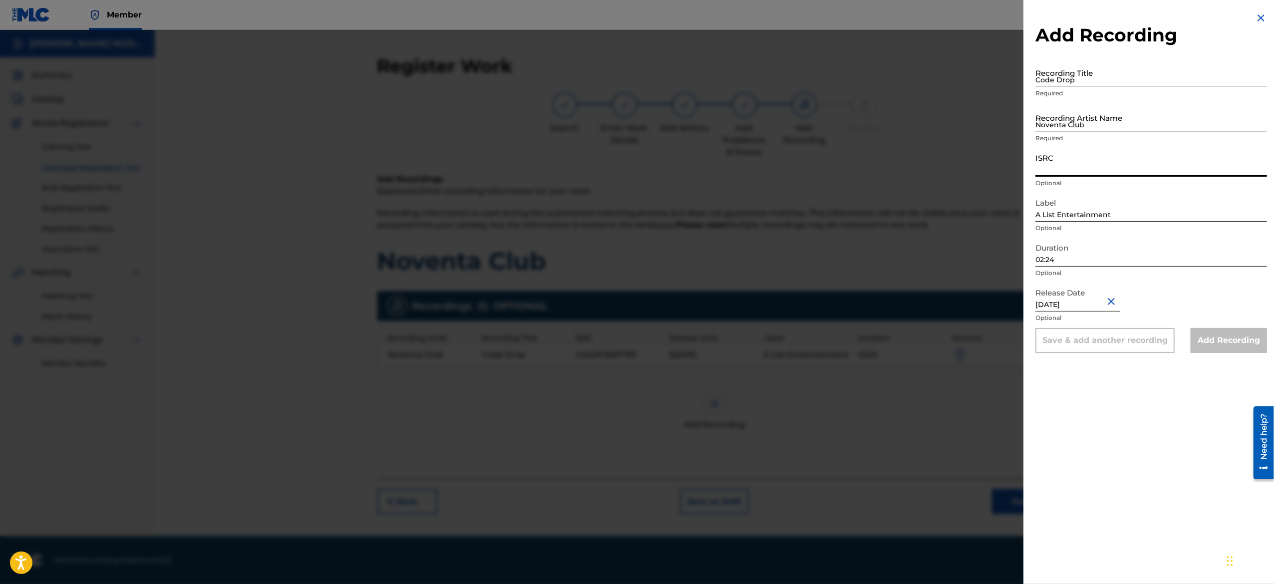
paste
click at [1096, 113] on input "Noventa Club" at bounding box center [1150, 117] width 231 height 28
click at [1067, 85] on input "Code Drop" at bounding box center [1150, 72] width 231 height 28
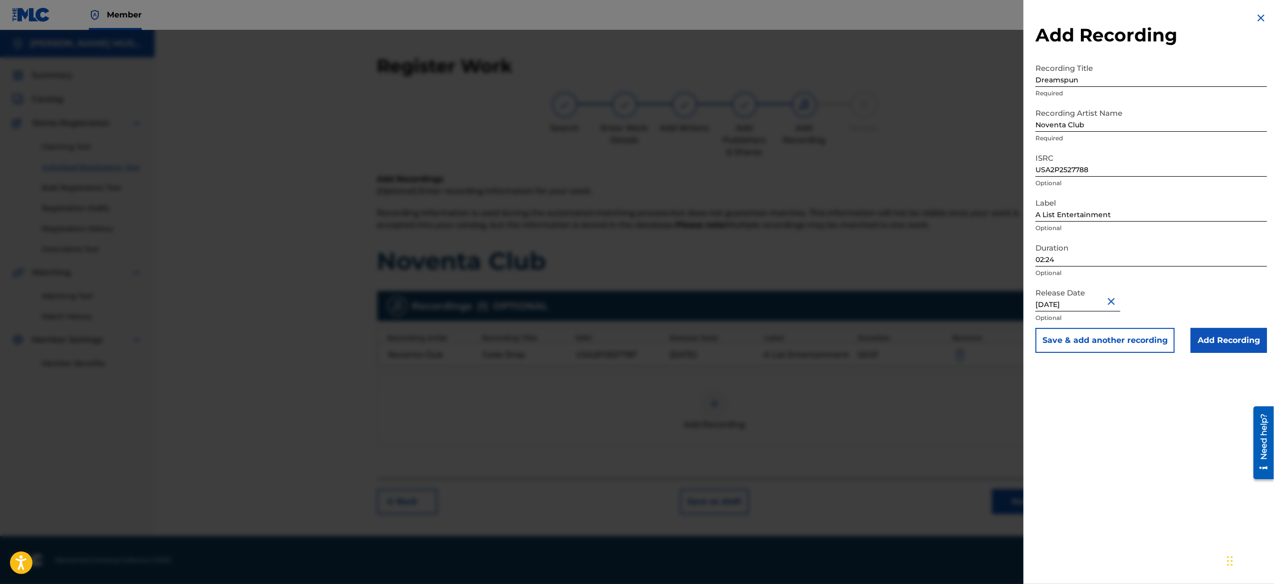
click at [1083, 345] on button "Save & add another recording" at bounding box center [1104, 340] width 139 height 25
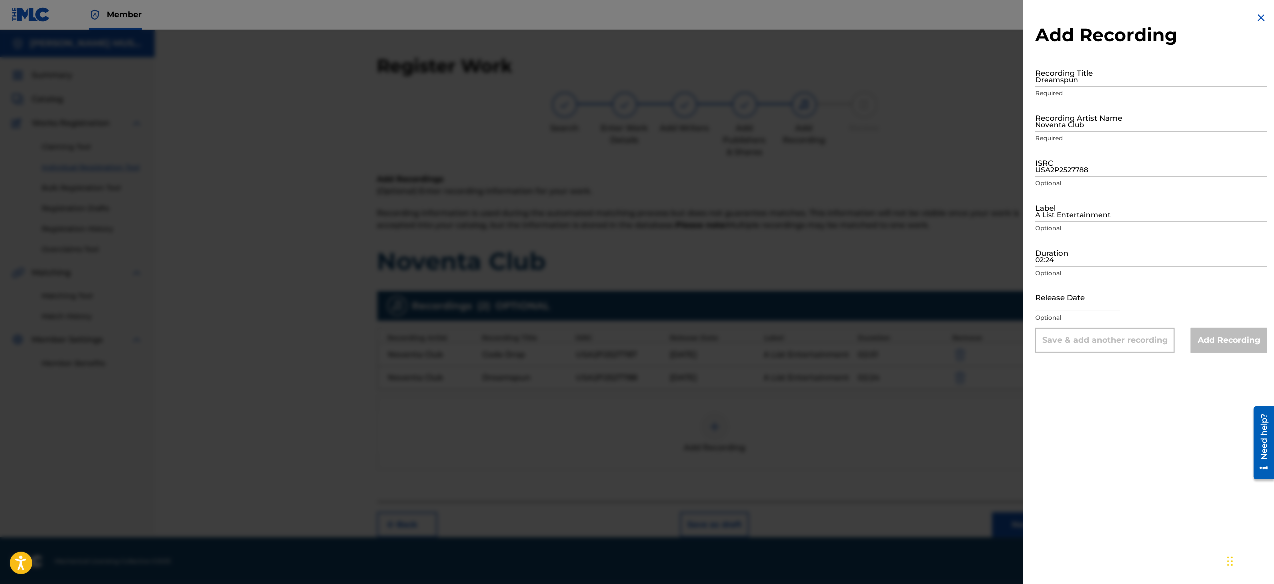
click at [1065, 291] on input "text" at bounding box center [1077, 297] width 85 height 28
click at [1061, 260] on input "02:24" at bounding box center [1150, 252] width 231 height 28
click at [1092, 214] on input "A List Entertainment" at bounding box center [1150, 207] width 231 height 28
click at [1060, 166] on input "USA2P2527788" at bounding box center [1150, 162] width 231 height 28
click at [1096, 114] on input "Noventa Club" at bounding box center [1150, 117] width 231 height 28
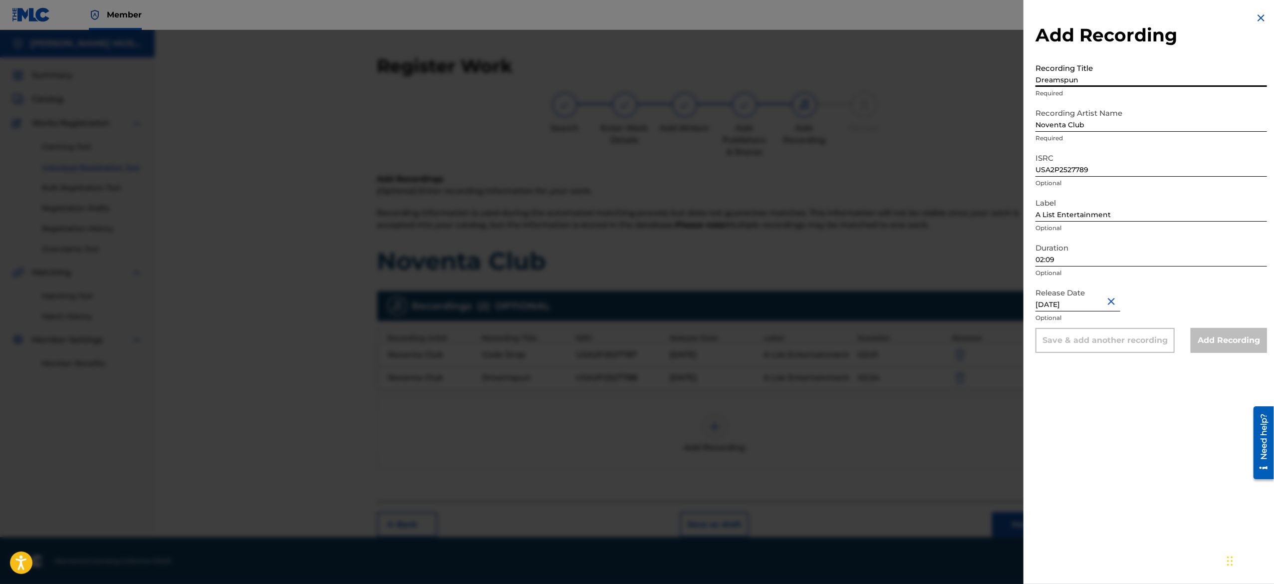
click at [1064, 83] on input "Dreamspun" at bounding box center [1150, 72] width 231 height 28
click at [1066, 81] on input "Dreamspun" at bounding box center [1150, 72] width 231 height 28
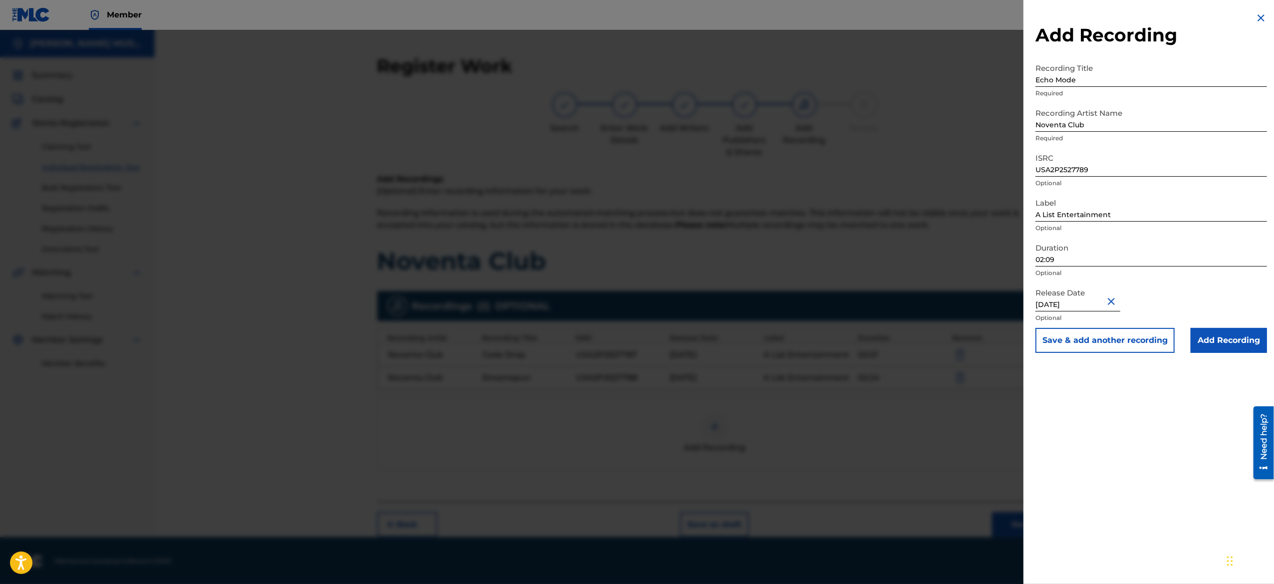
click at [1094, 345] on button "Save & add another recording" at bounding box center [1104, 340] width 139 height 25
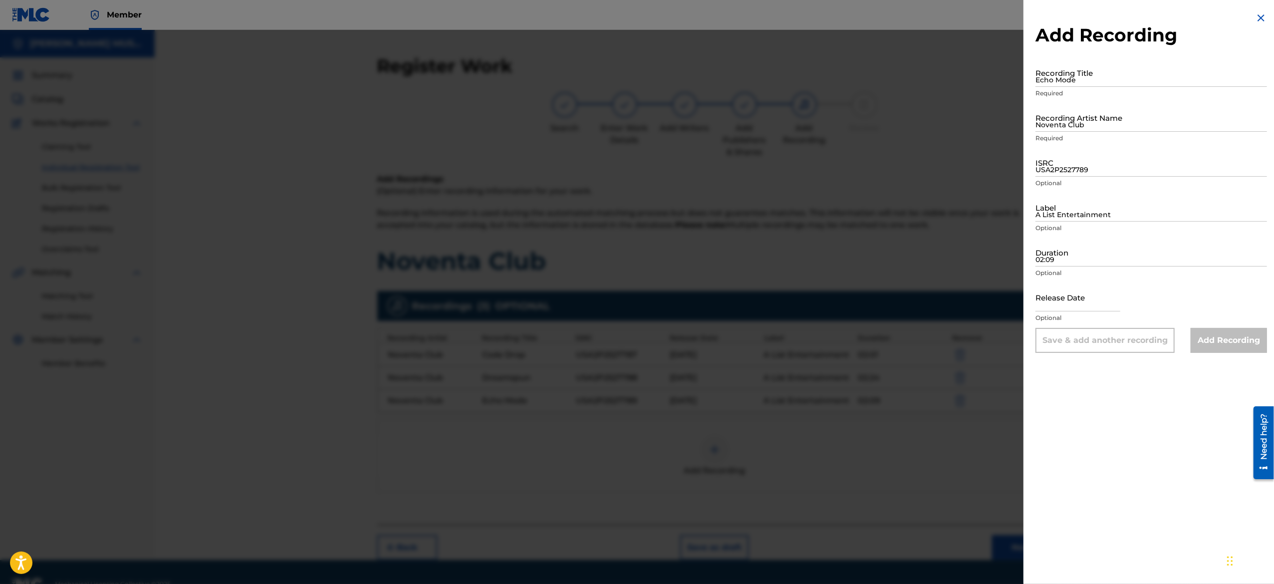
click at [1073, 307] on input "text" at bounding box center [1077, 297] width 85 height 28
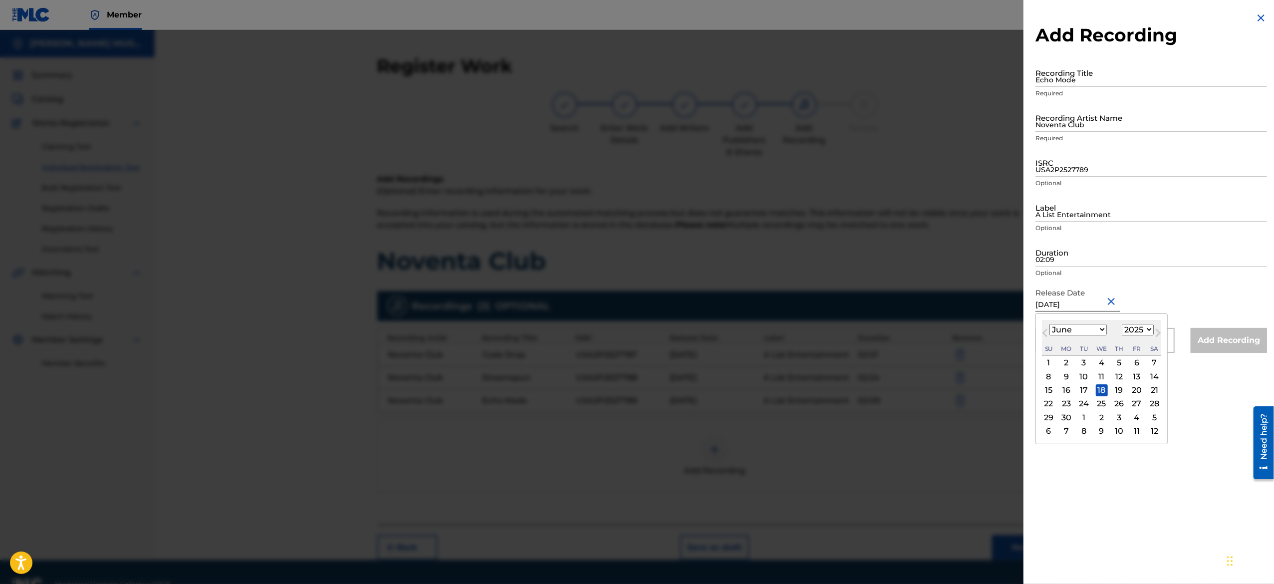
click at [1074, 245] on input "02:09" at bounding box center [1150, 252] width 231 height 28
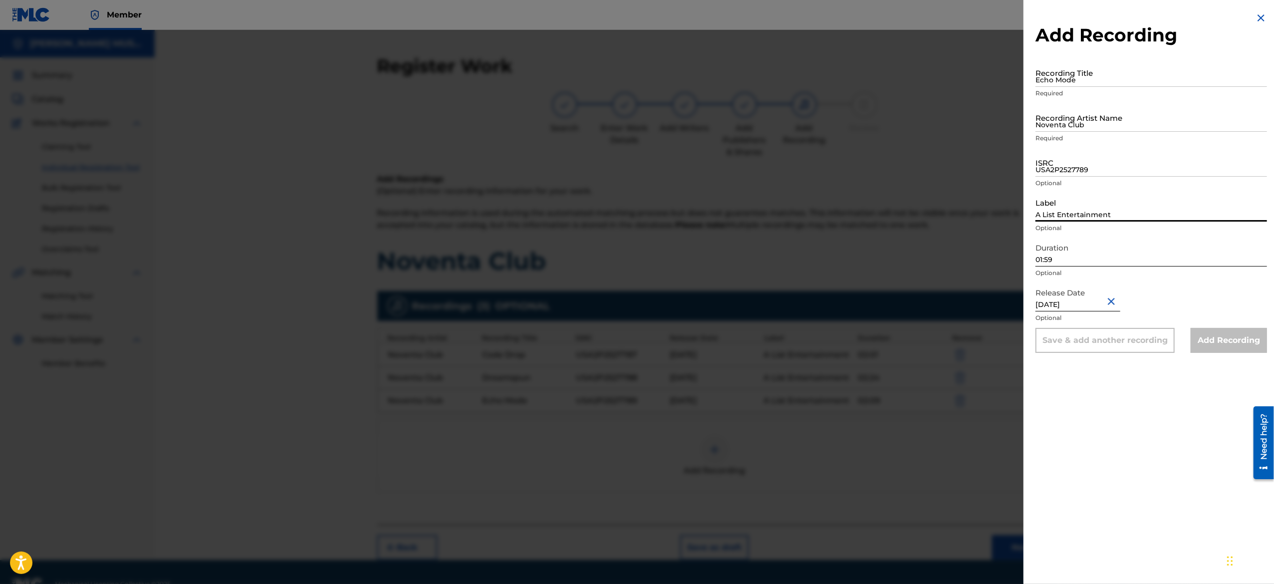
click at [1096, 199] on input "A List Entertainment" at bounding box center [1150, 207] width 231 height 28
click at [1083, 165] on input "USA2P2527789" at bounding box center [1150, 162] width 231 height 28
click at [1100, 103] on input "Noventa Club" at bounding box center [1150, 117] width 231 height 28
click at [1084, 70] on input "Echo Mode" at bounding box center [1150, 72] width 231 height 28
click at [1096, 125] on input "Recording Artist Name" at bounding box center [1150, 117] width 231 height 28
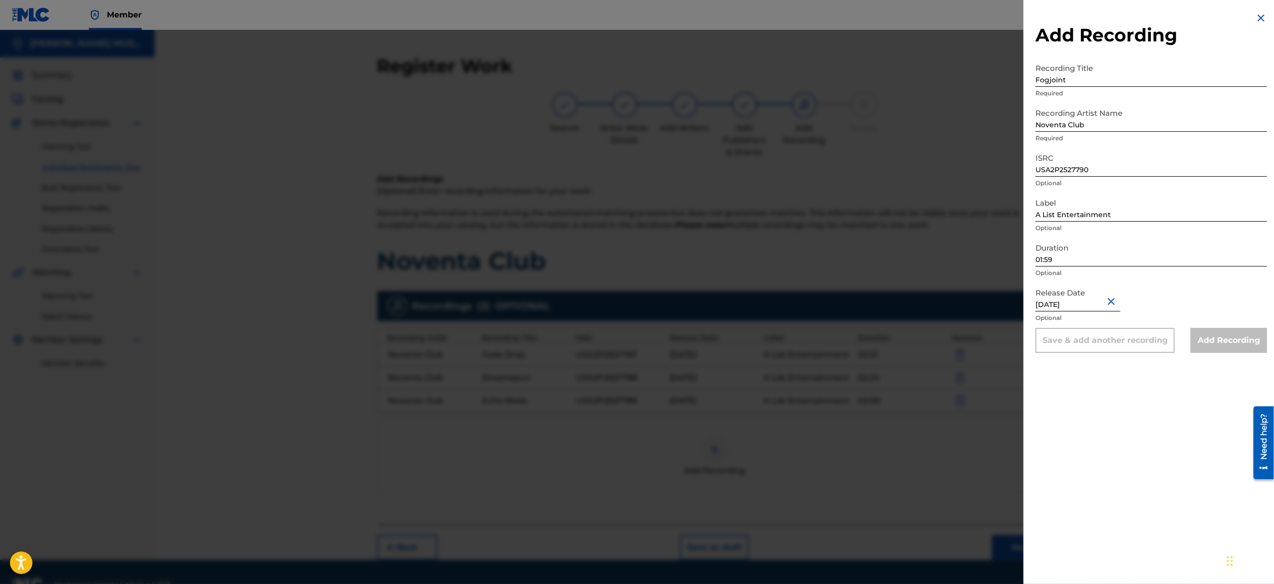
click at [1256, 13] on img at bounding box center [1261, 18] width 12 height 12
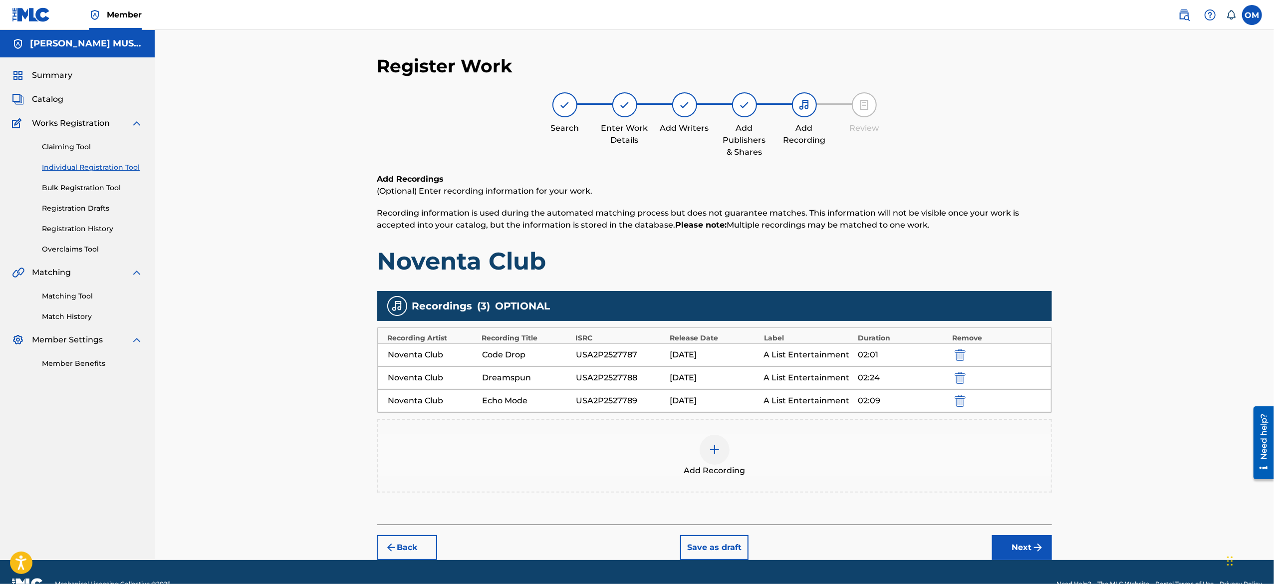
click at [704, 445] on div at bounding box center [714, 450] width 30 height 30
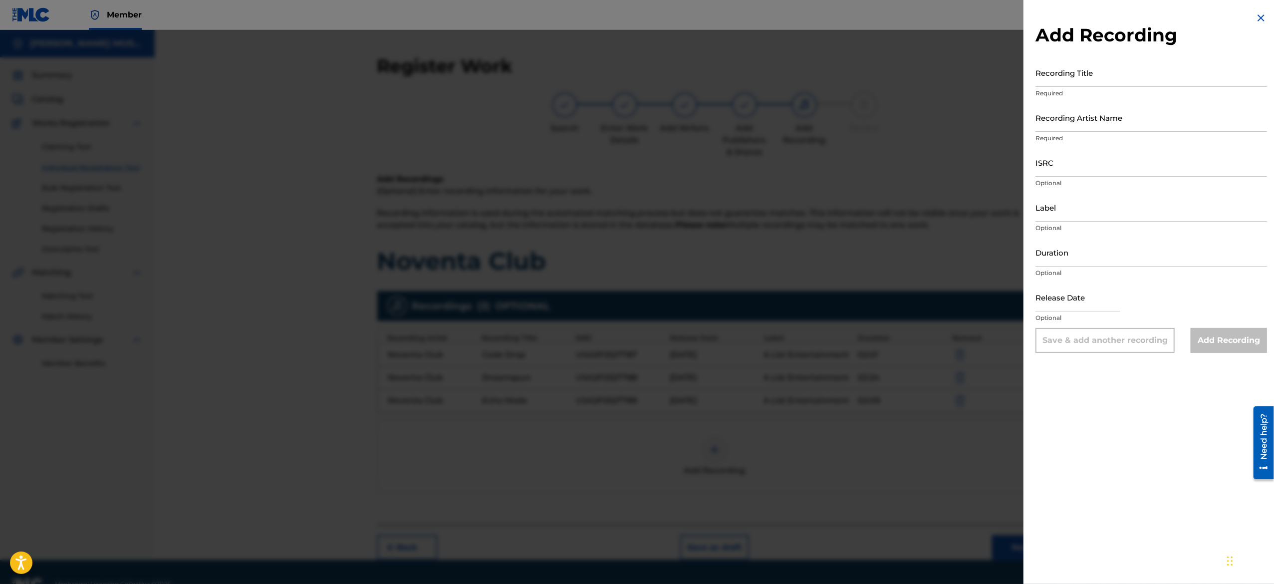
drag, startPoint x: 1090, startPoint y: 312, endPoint x: 1078, endPoint y: 284, distance: 30.6
click at [1078, 284] on div at bounding box center [1077, 298] width 85 height 30
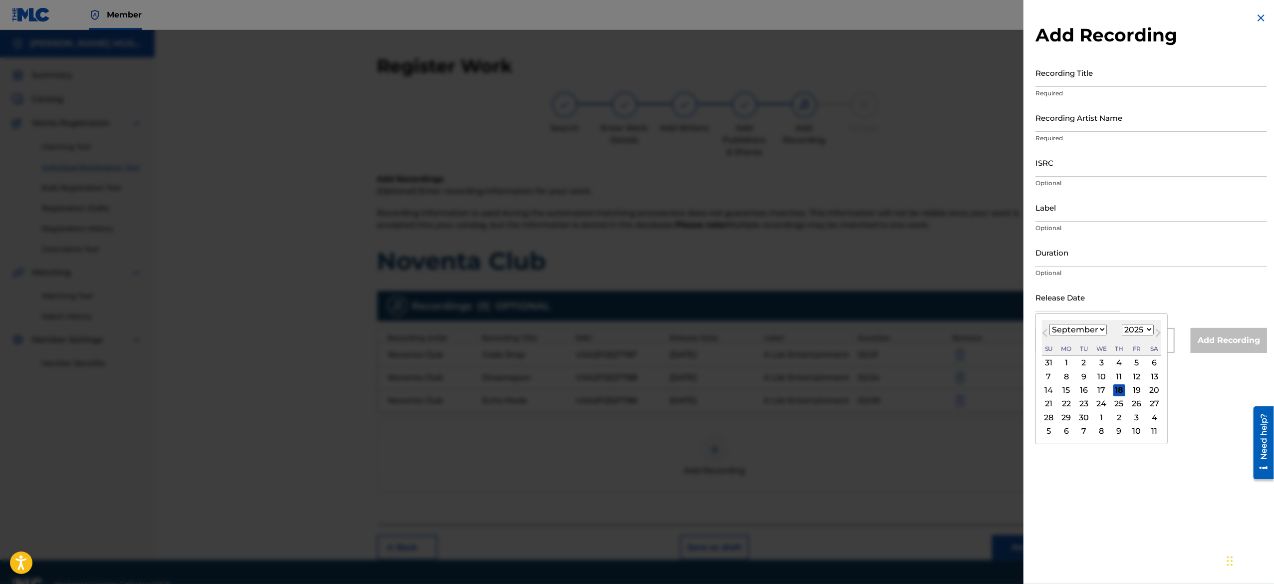
click at [1078, 284] on input "text" at bounding box center [1077, 297] width 85 height 28
click at [1066, 257] on input "Duration" at bounding box center [1150, 252] width 231 height 28
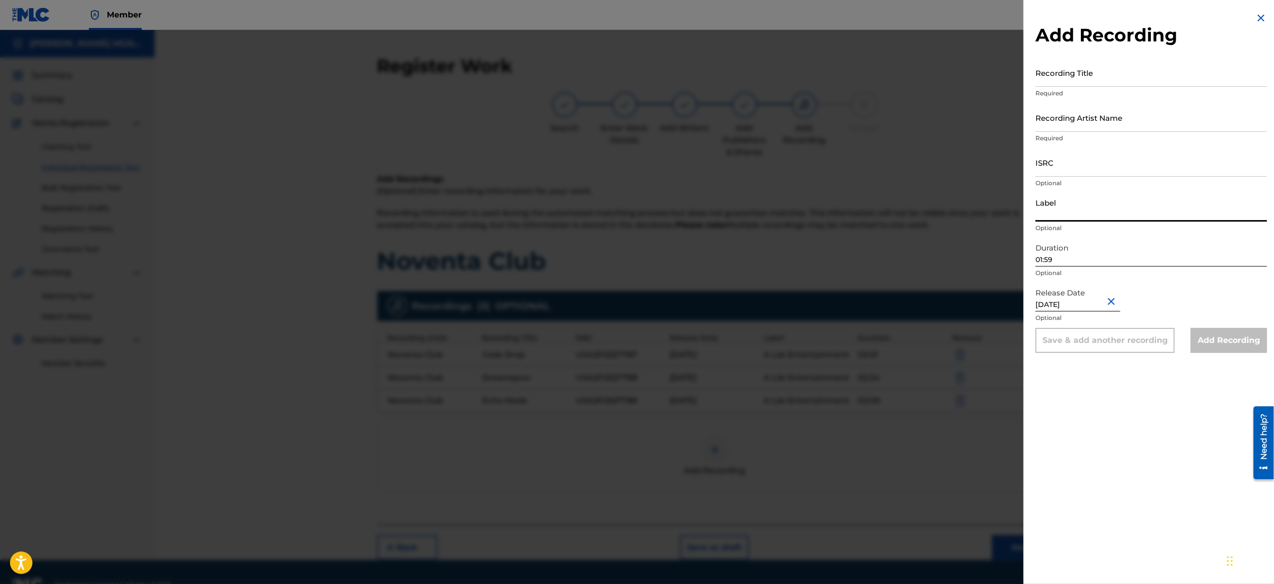
click at [1078, 214] on input "Label" at bounding box center [1150, 207] width 231 height 28
click at [1082, 171] on input "ISRC" at bounding box center [1150, 162] width 231 height 28
click at [1048, 170] on input "ISRC" at bounding box center [1150, 162] width 231 height 28
click at [1081, 113] on input "Recording Artist Name" at bounding box center [1150, 117] width 231 height 28
click at [1075, 77] on input "Recording Title" at bounding box center [1150, 72] width 231 height 28
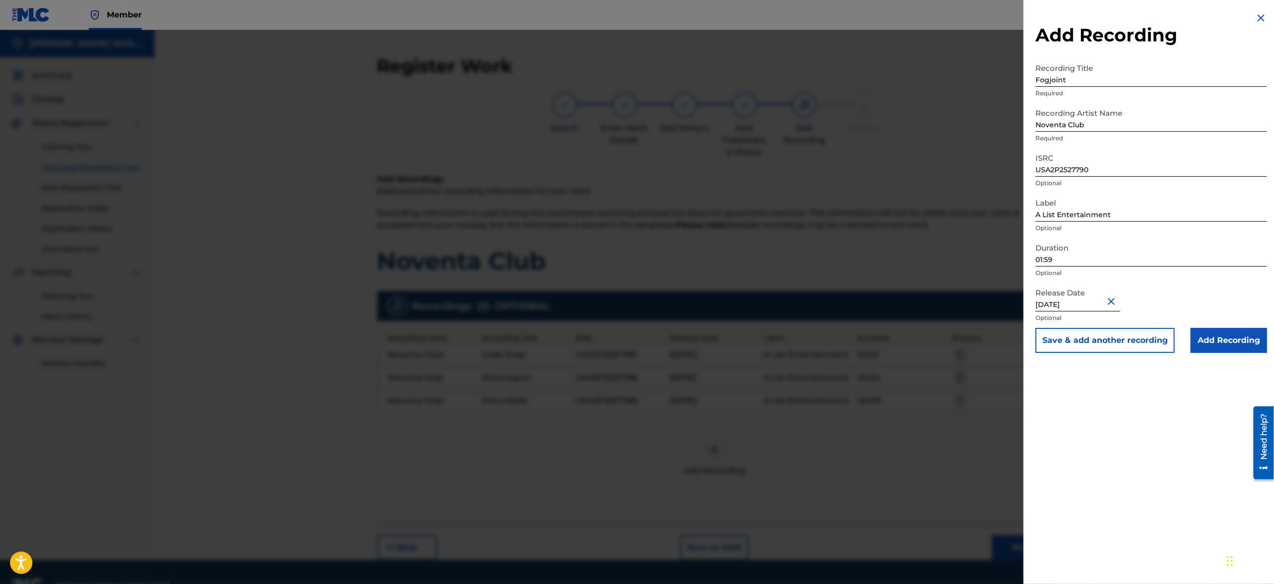
click at [1068, 337] on button "Save & add another recording" at bounding box center [1104, 340] width 139 height 25
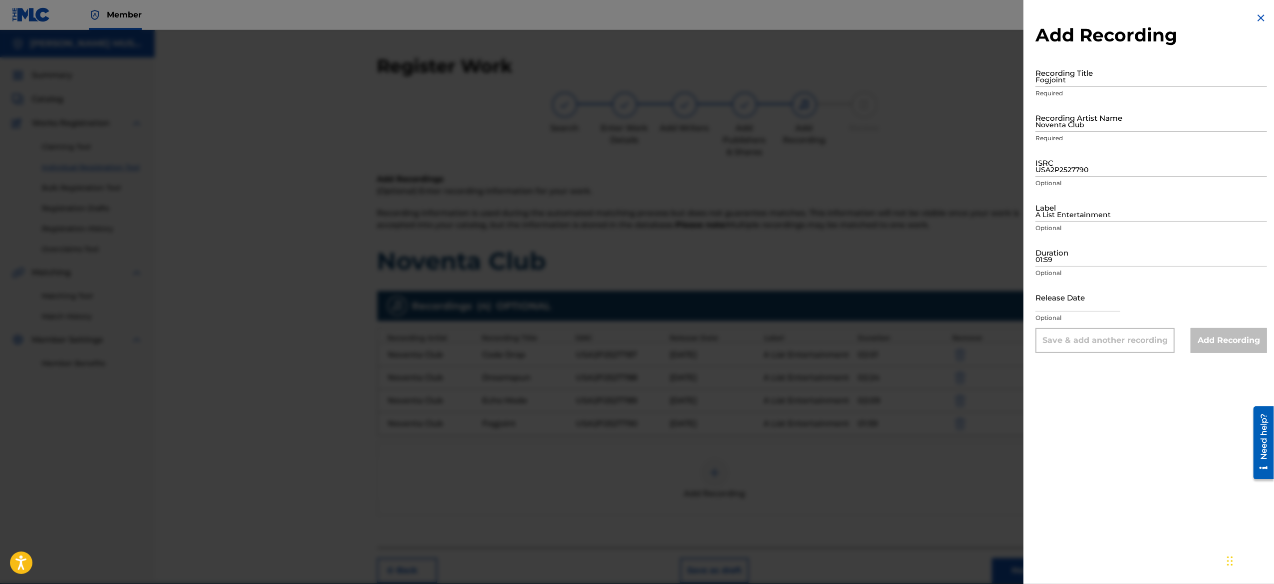
click at [1084, 298] on input "text" at bounding box center [1077, 297] width 85 height 28
click at [1084, 242] on input "01:59" at bounding box center [1150, 252] width 231 height 28
click at [1072, 215] on input "A List Entertainment" at bounding box center [1150, 207] width 231 height 28
click at [1080, 165] on input "USA2P2527790" at bounding box center [1150, 162] width 231 height 28
drag, startPoint x: 1086, startPoint y: 119, endPoint x: 1141, endPoint y: 163, distance: 70.4
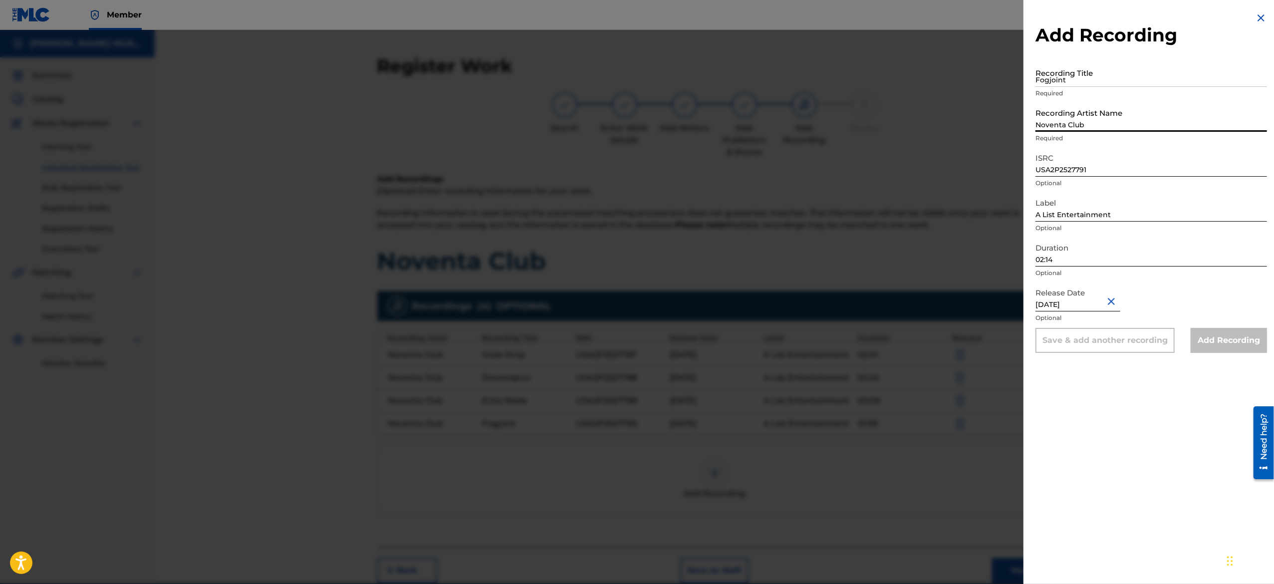
click at [1141, 163] on form "Recording Title Fogjoint Required Recording Artist Name Noventa Club Required I…" at bounding box center [1150, 205] width 231 height 294
click at [1086, 75] on input "Fogjoint" at bounding box center [1150, 72] width 231 height 28
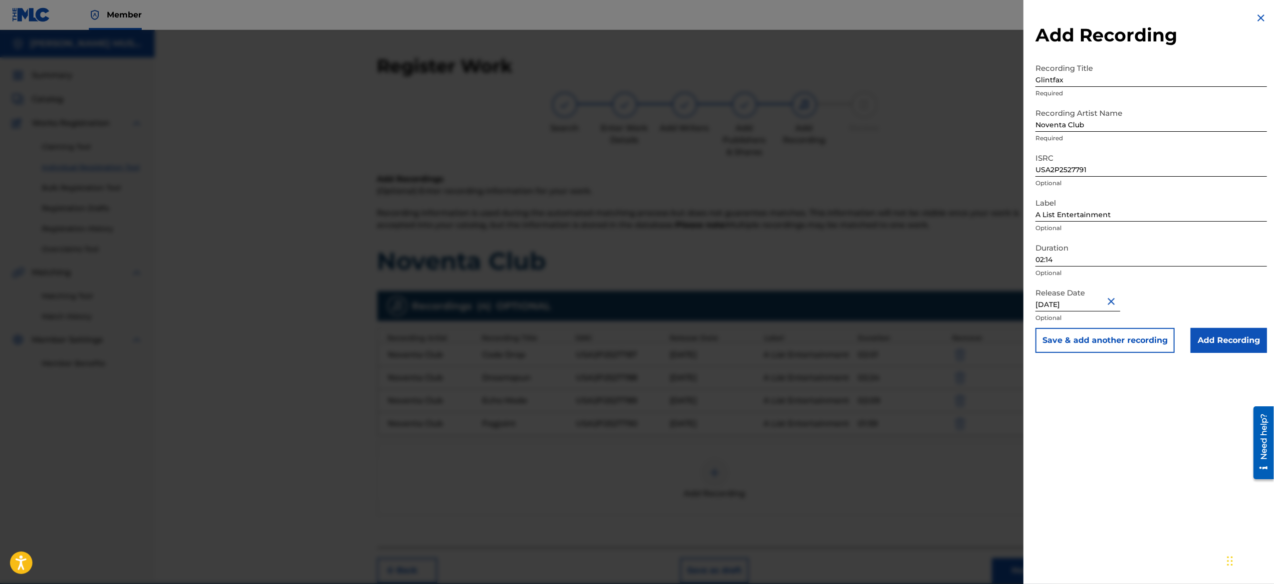
click at [1084, 340] on button "Save & add another recording" at bounding box center [1104, 340] width 139 height 25
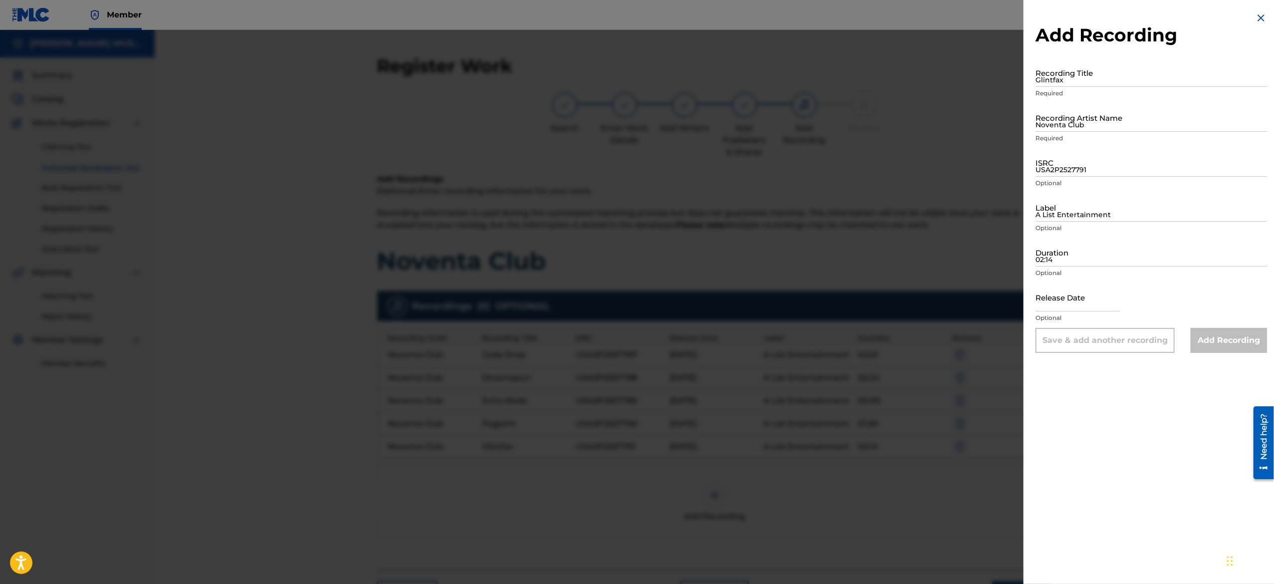
click at [1070, 308] on input "text" at bounding box center [1077, 297] width 85 height 28
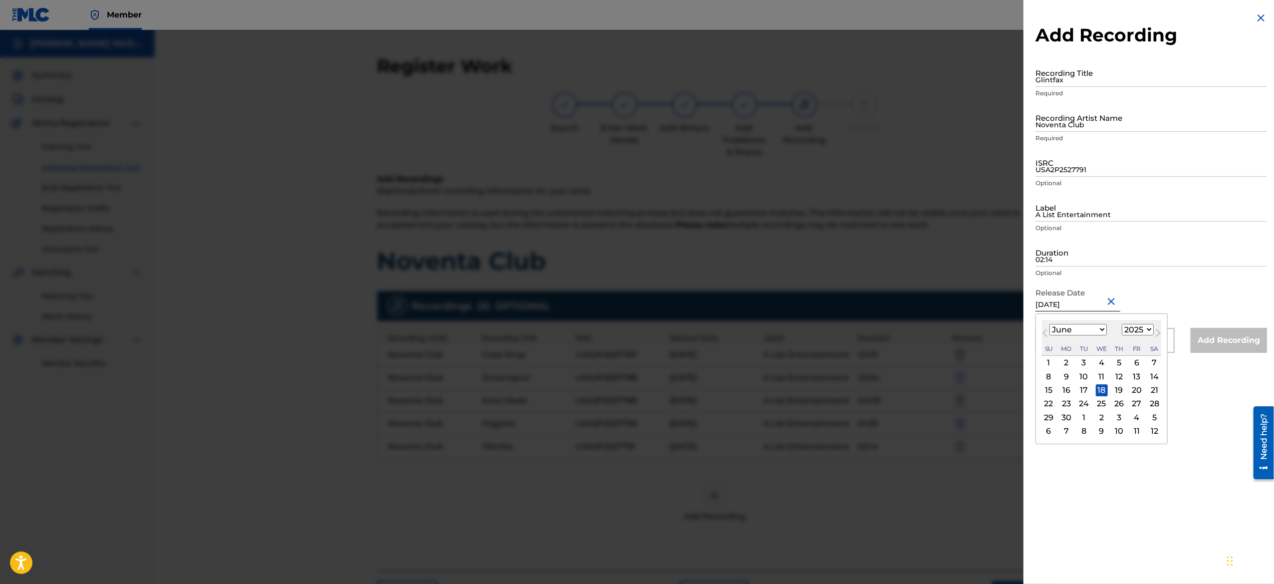
click at [1082, 253] on input "02:14" at bounding box center [1150, 252] width 231 height 28
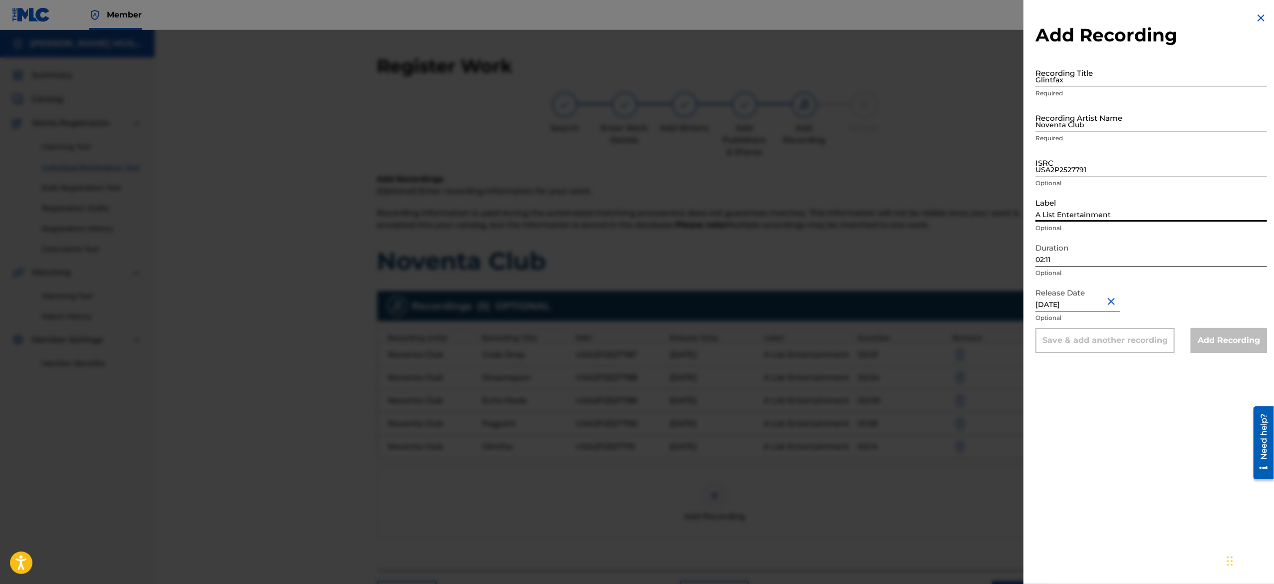
click at [1097, 207] on input "A List Entertainment" at bounding box center [1150, 207] width 231 height 28
click at [1068, 167] on input "USA2P2527791" at bounding box center [1150, 162] width 231 height 28
click at [1100, 120] on input "Noventa Club" at bounding box center [1150, 117] width 231 height 28
click at [1095, 78] on input "Glintfax" at bounding box center [1150, 72] width 231 height 28
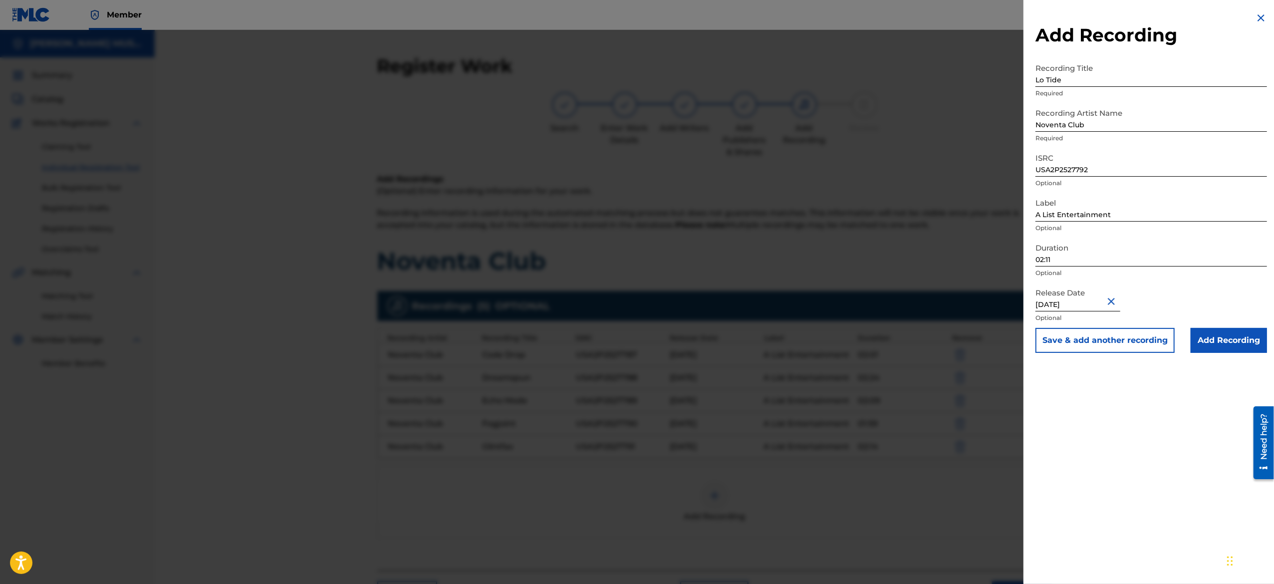
click at [1064, 344] on button "Save & add another recording" at bounding box center [1104, 340] width 139 height 25
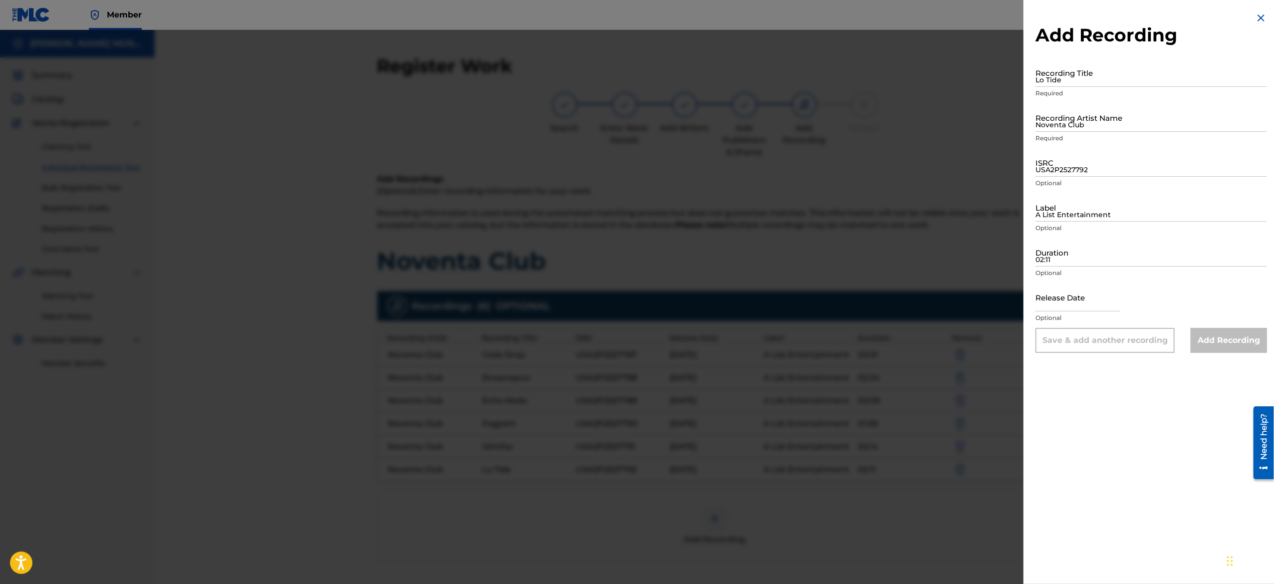
click at [1074, 307] on input "text" at bounding box center [1077, 297] width 85 height 28
click at [1076, 253] on input "02:11" at bounding box center [1150, 252] width 231 height 28
drag, startPoint x: 1092, startPoint y: 211, endPoint x: 1138, endPoint y: 243, distance: 56.7
click at [1138, 243] on form "Recording Title Lo Tide Required Recording Artist Name Noventa Club Required IS…" at bounding box center [1150, 205] width 231 height 294
click at [1076, 161] on input "USA2P2527792" at bounding box center [1150, 162] width 231 height 28
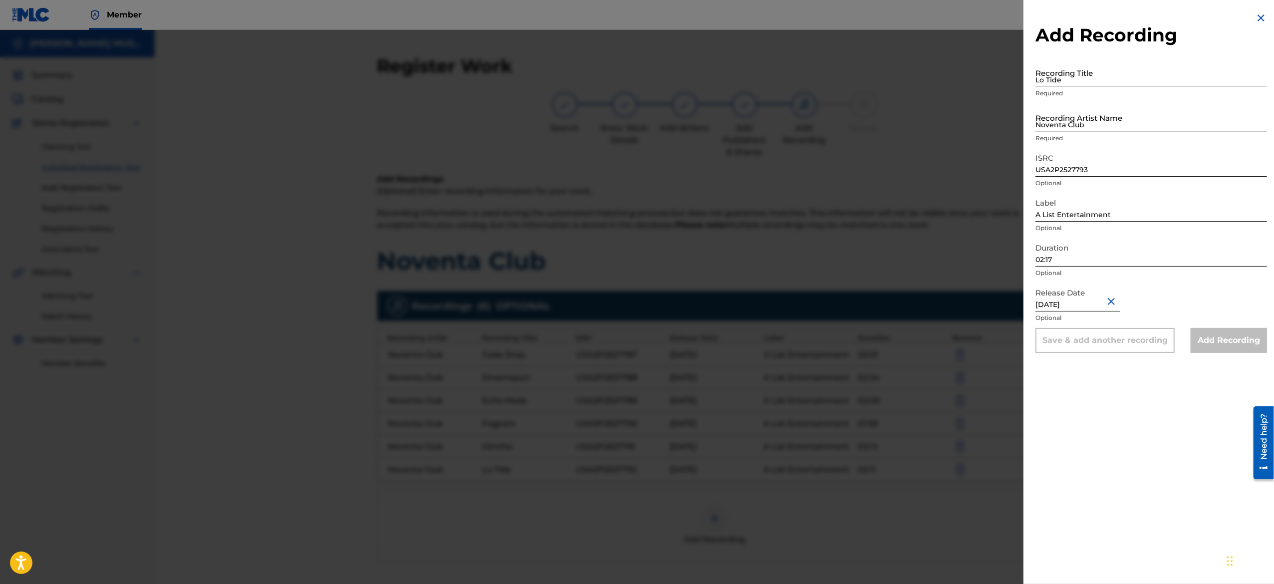
click at [1086, 101] on div "Recording Title Lo Tide Required" at bounding box center [1150, 80] width 231 height 45
click at [1088, 112] on input "Noventa Club" at bounding box center [1150, 117] width 231 height 28
click at [1076, 69] on input "Lo Tide" at bounding box center [1150, 72] width 231 height 28
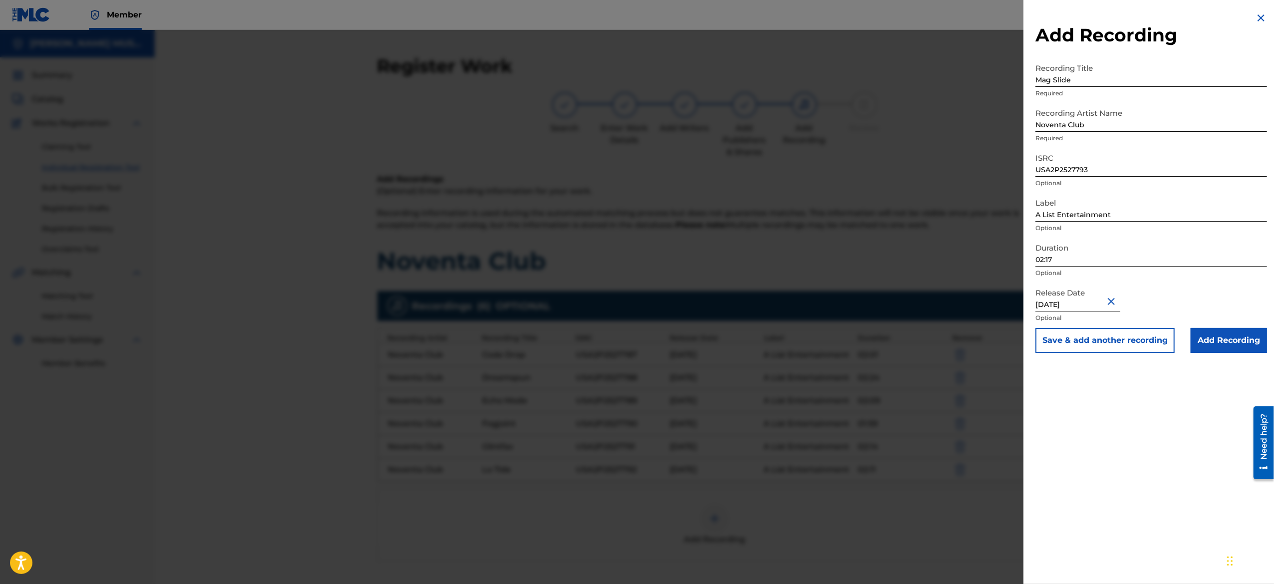
click at [1082, 348] on button "Save & add another recording" at bounding box center [1104, 340] width 139 height 25
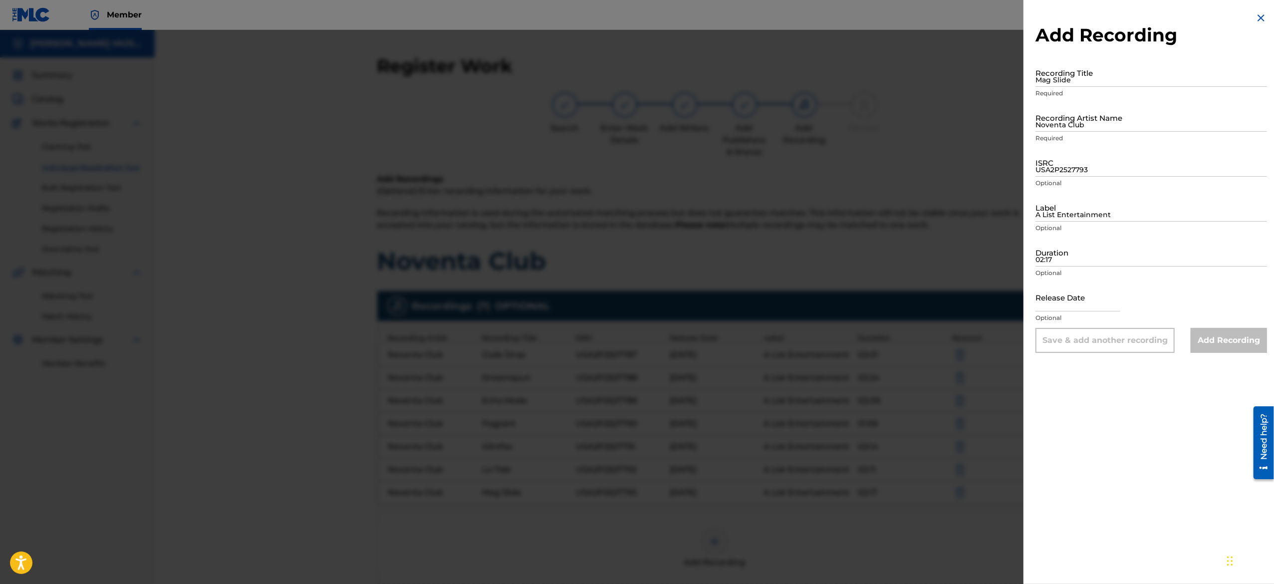
click at [1080, 302] on input "text" at bounding box center [1077, 297] width 85 height 28
click at [1088, 488] on div "Add Recording Recording Title Mag Slide Required Recording Artist Name Noventa …" at bounding box center [1150, 292] width 255 height 584
click at [1255, 16] on img at bounding box center [1261, 18] width 12 height 12
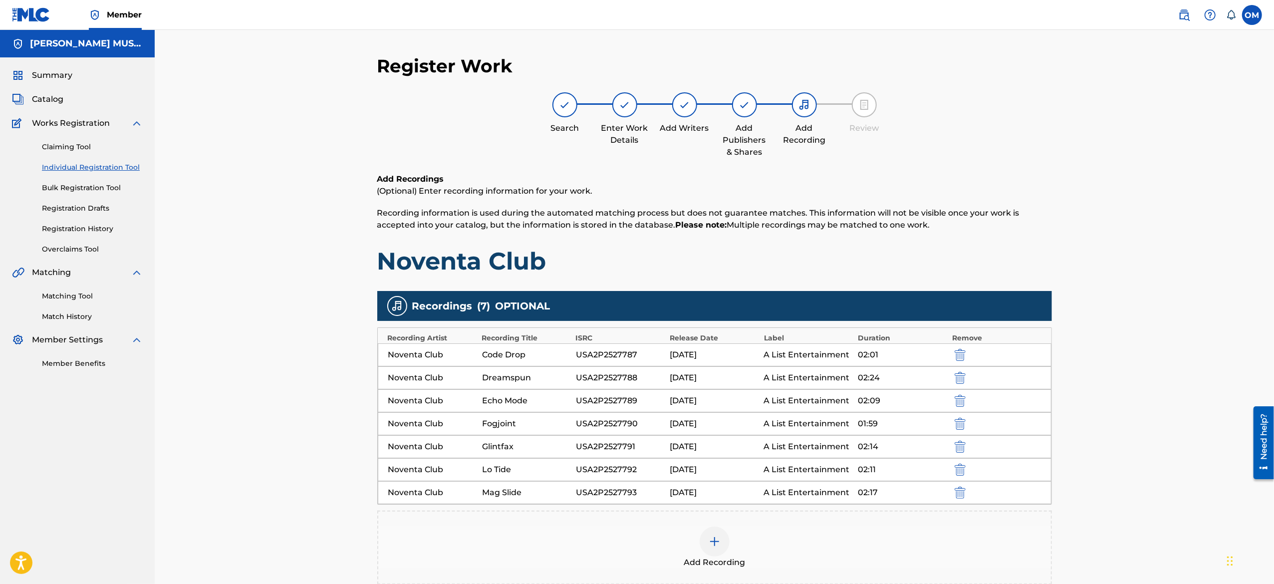
click at [711, 537] on img at bounding box center [714, 541] width 12 height 12
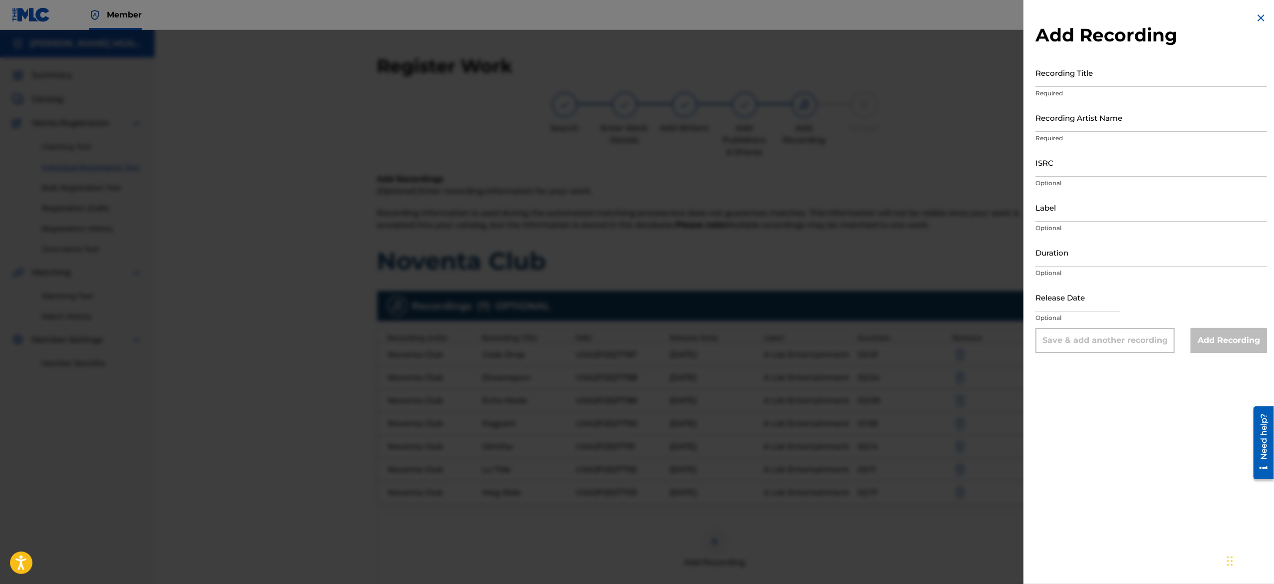
click at [1082, 291] on input "text" at bounding box center [1077, 297] width 85 height 28
click at [1089, 255] on input "Duration" at bounding box center [1150, 252] width 231 height 28
drag, startPoint x: 1067, startPoint y: 209, endPoint x: 1154, endPoint y: 254, distance: 98.4
click at [1154, 254] on form "Recording Title Required Recording Artist Name Required ISRC Optional Label Opt…" at bounding box center [1150, 205] width 231 height 294
click at [1082, 163] on input "ISRC" at bounding box center [1150, 162] width 231 height 28
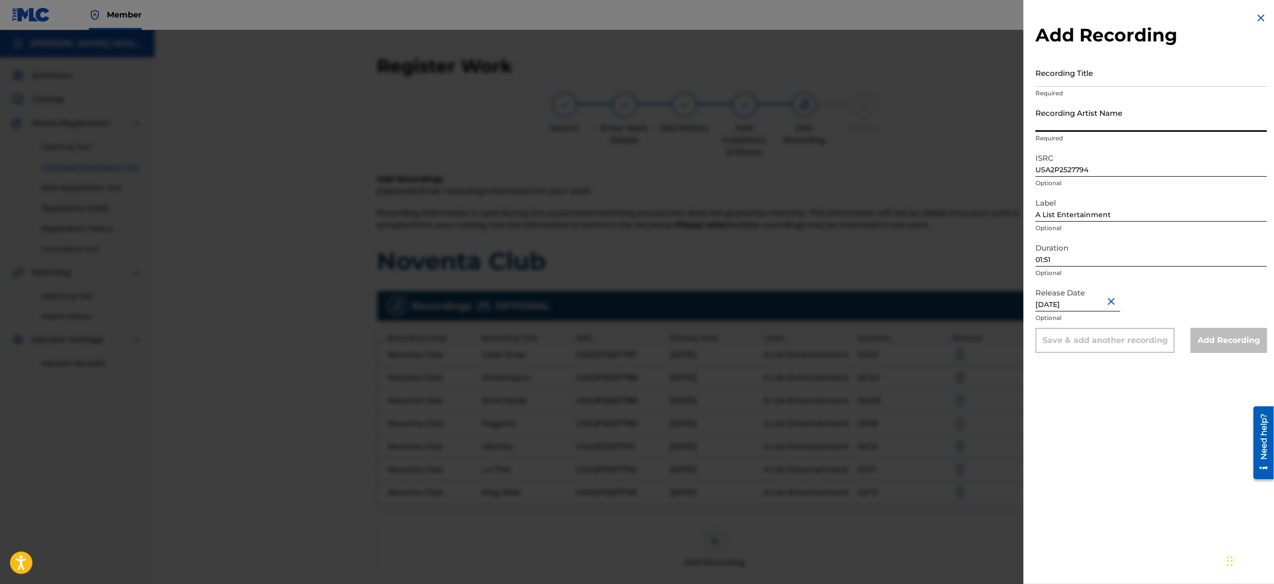
click at [1107, 110] on input "Recording Artist Name" at bounding box center [1150, 117] width 231 height 28
click at [1098, 78] on input "Recording Title" at bounding box center [1150, 72] width 231 height 28
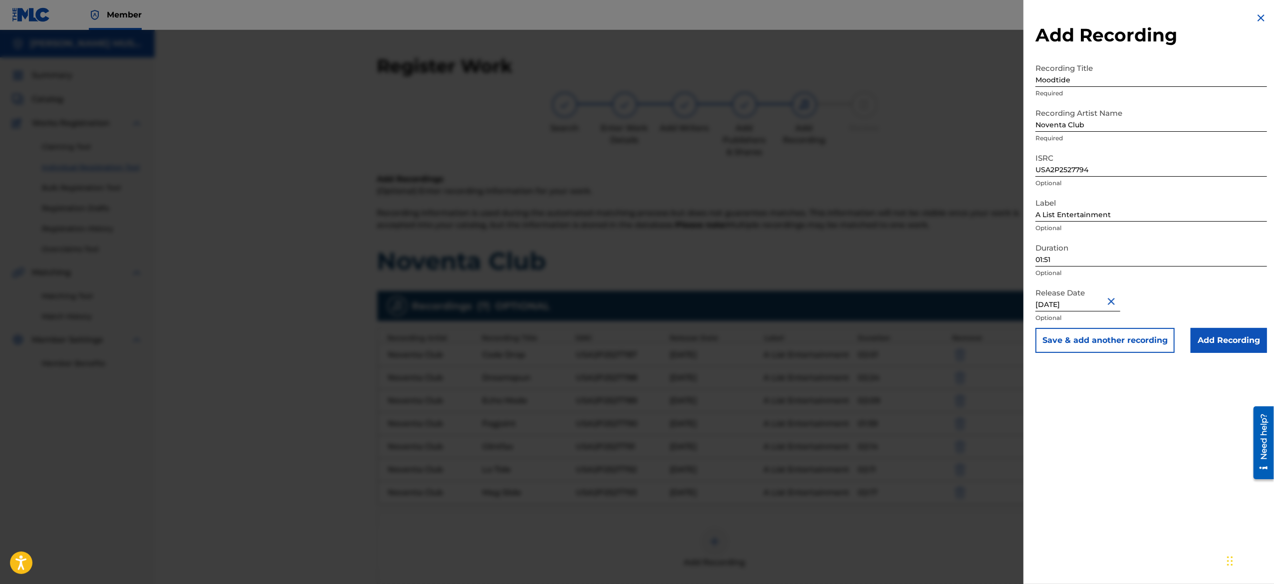
click at [1084, 338] on button "Save & add another recording" at bounding box center [1104, 340] width 139 height 25
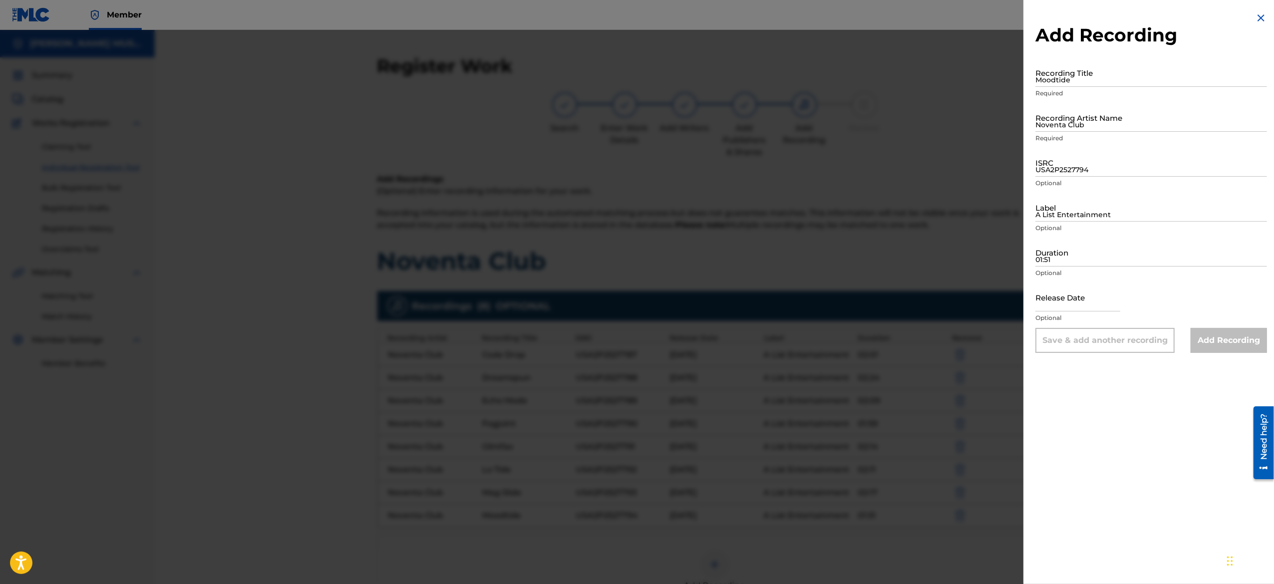
click at [1072, 297] on input "text" at bounding box center [1077, 297] width 85 height 28
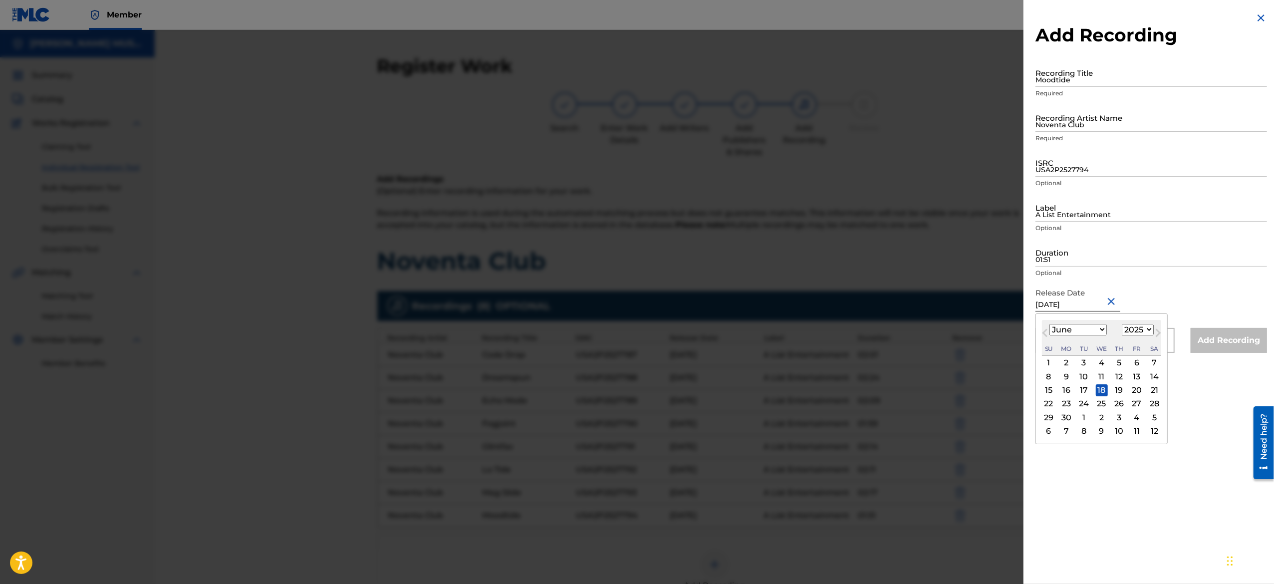
click at [1063, 257] on input "01:51" at bounding box center [1150, 252] width 231 height 28
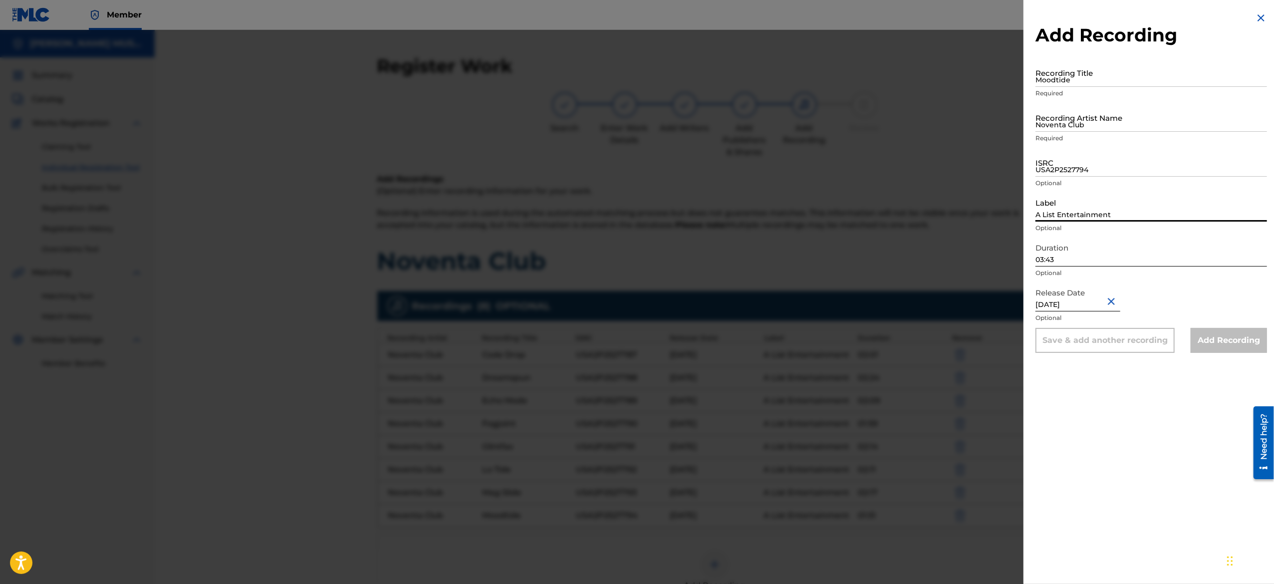
click at [1078, 202] on input "A List Entertainment" at bounding box center [1150, 207] width 231 height 28
click at [1080, 157] on input "USA2P2527794" at bounding box center [1150, 162] width 231 height 28
click at [1117, 129] on input "Noventa Club" at bounding box center [1150, 117] width 231 height 28
click at [1088, 78] on input "Moodtide" at bounding box center [1150, 72] width 231 height 28
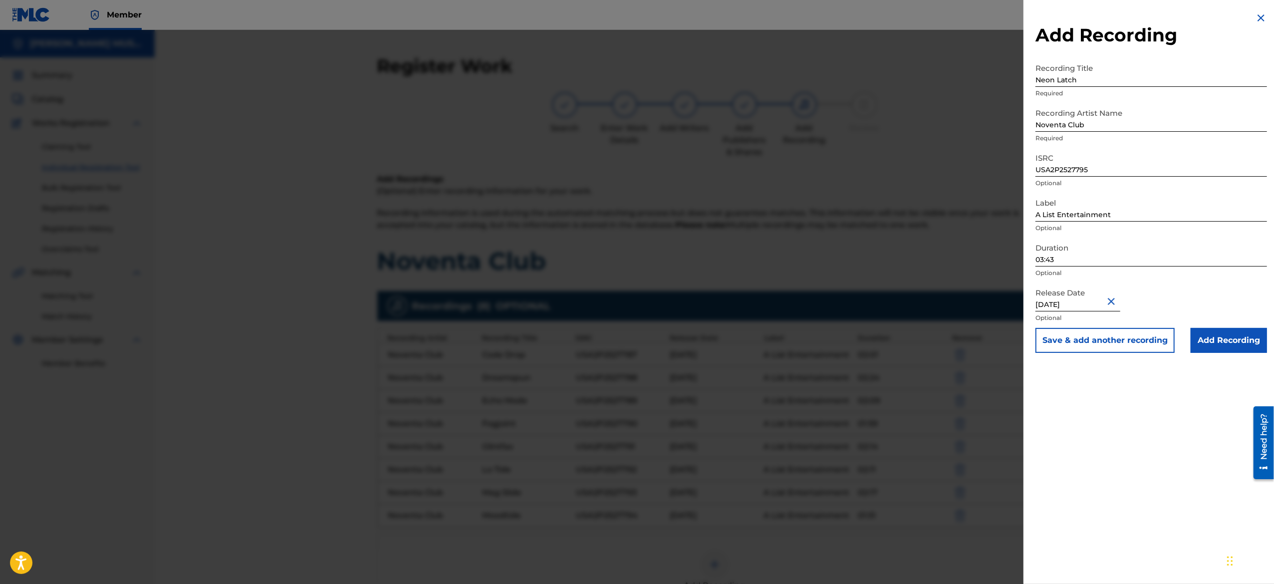
click at [1074, 340] on button "Save & add another recording" at bounding box center [1104, 340] width 139 height 25
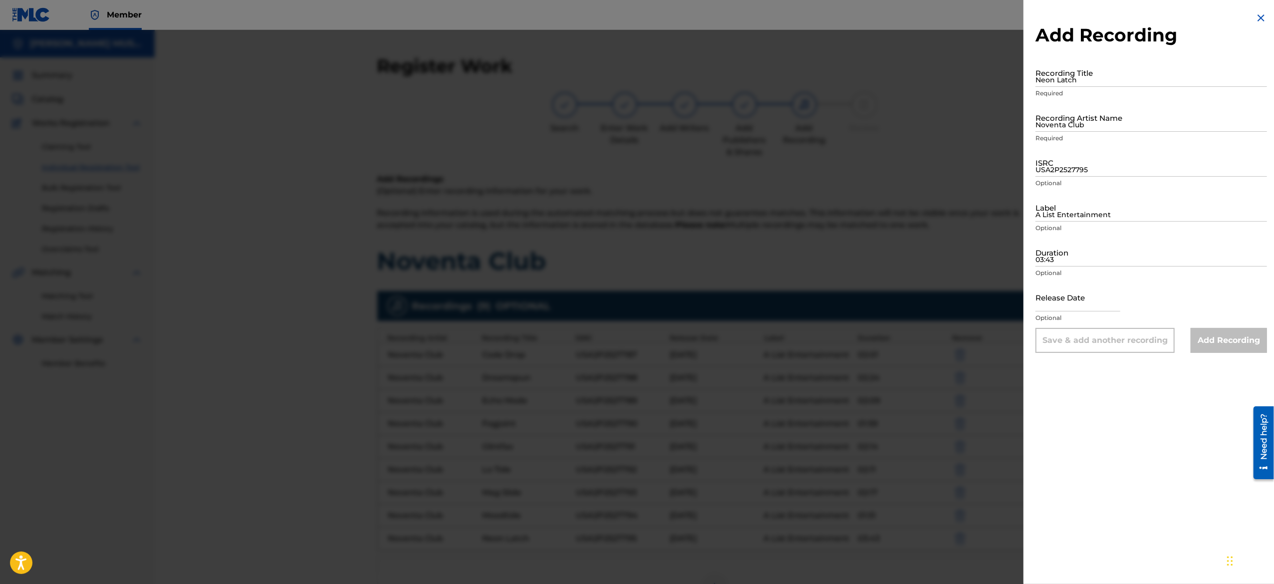
click at [1084, 297] on input "text" at bounding box center [1077, 297] width 85 height 28
click at [1068, 255] on input "03:43" at bounding box center [1150, 252] width 231 height 28
click at [1074, 214] on input "A List Entertainment" at bounding box center [1150, 207] width 231 height 28
click at [1072, 161] on input "USA2P2527795" at bounding box center [1150, 162] width 231 height 28
click at [1064, 166] on input "USA2P2527795" at bounding box center [1150, 162] width 231 height 28
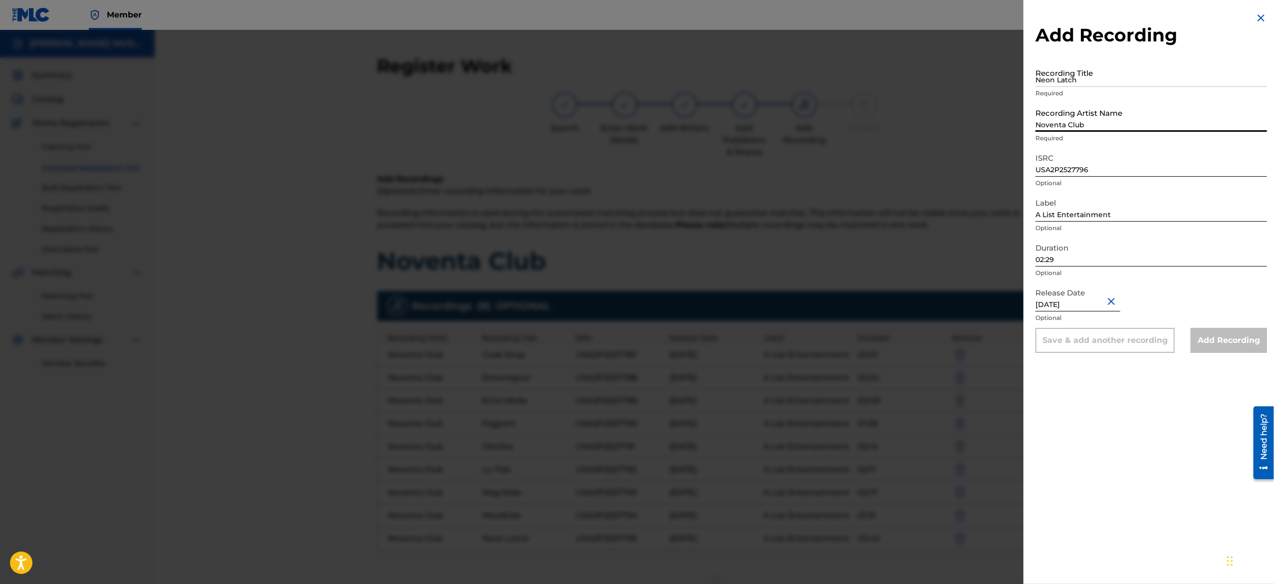
click at [1071, 120] on input "Noventa Club" at bounding box center [1150, 117] width 231 height 28
click at [1092, 67] on input "Neon Latch" at bounding box center [1150, 72] width 231 height 28
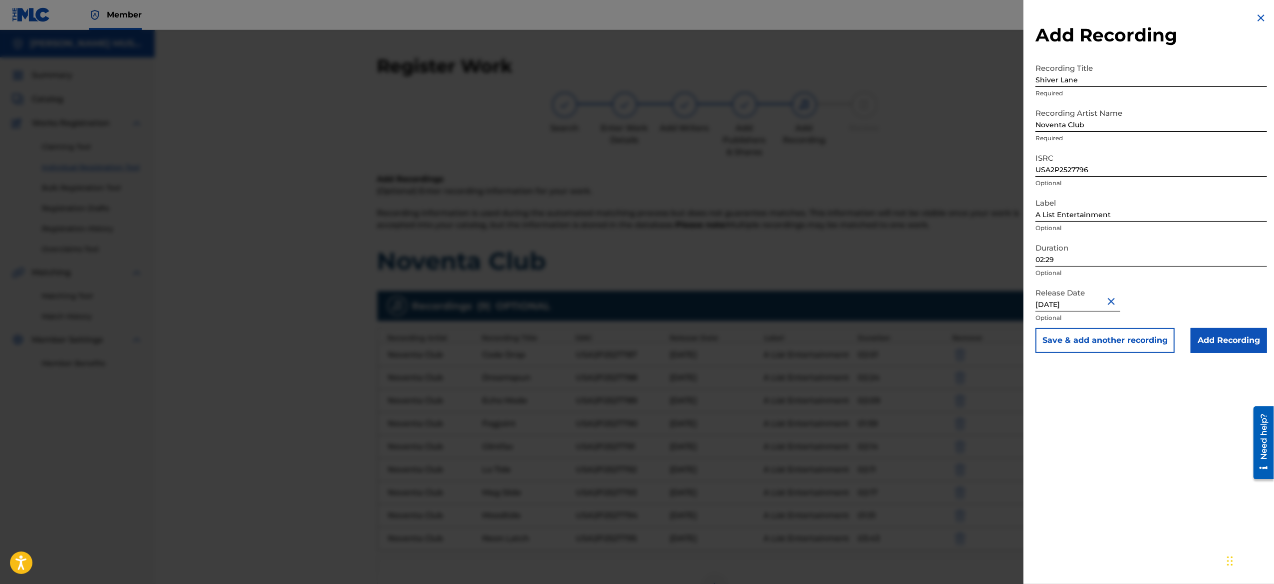
click at [1089, 342] on button "Save & add another recording" at bounding box center [1104, 340] width 139 height 25
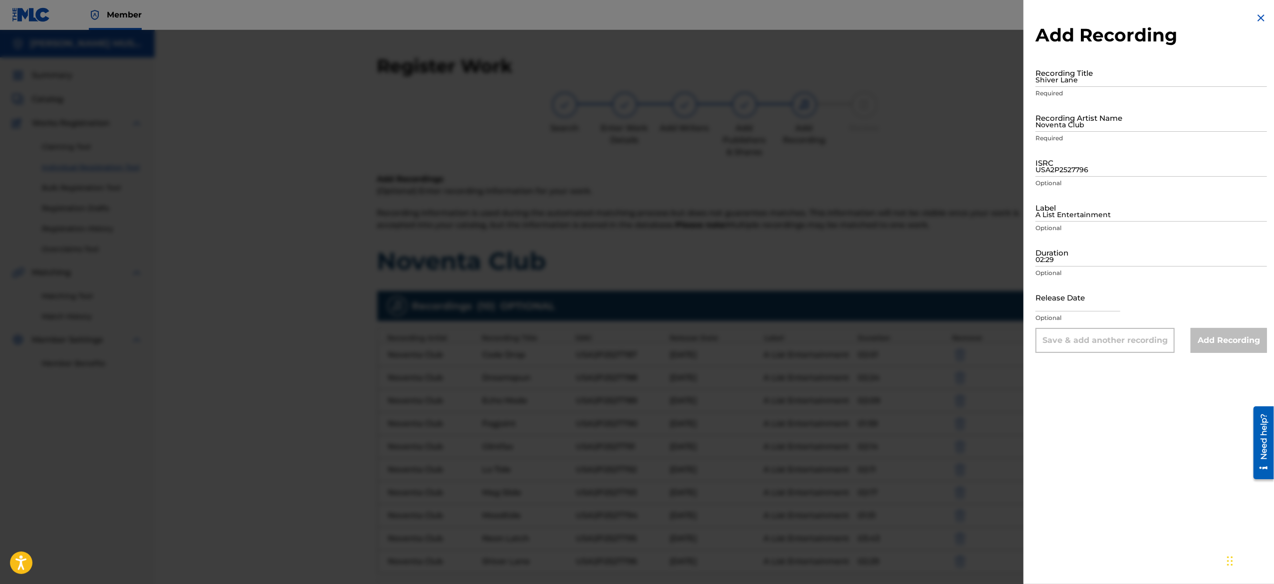
click at [1091, 306] on input "text" at bounding box center [1077, 297] width 85 height 28
click at [1066, 258] on input "02:29" at bounding box center [1150, 252] width 231 height 28
click at [1070, 217] on input "A List Entertainment" at bounding box center [1150, 207] width 231 height 28
click at [1084, 159] on input "USA2P2527796" at bounding box center [1150, 162] width 231 height 28
click at [1100, 122] on input "Noventa Club" at bounding box center [1150, 117] width 231 height 28
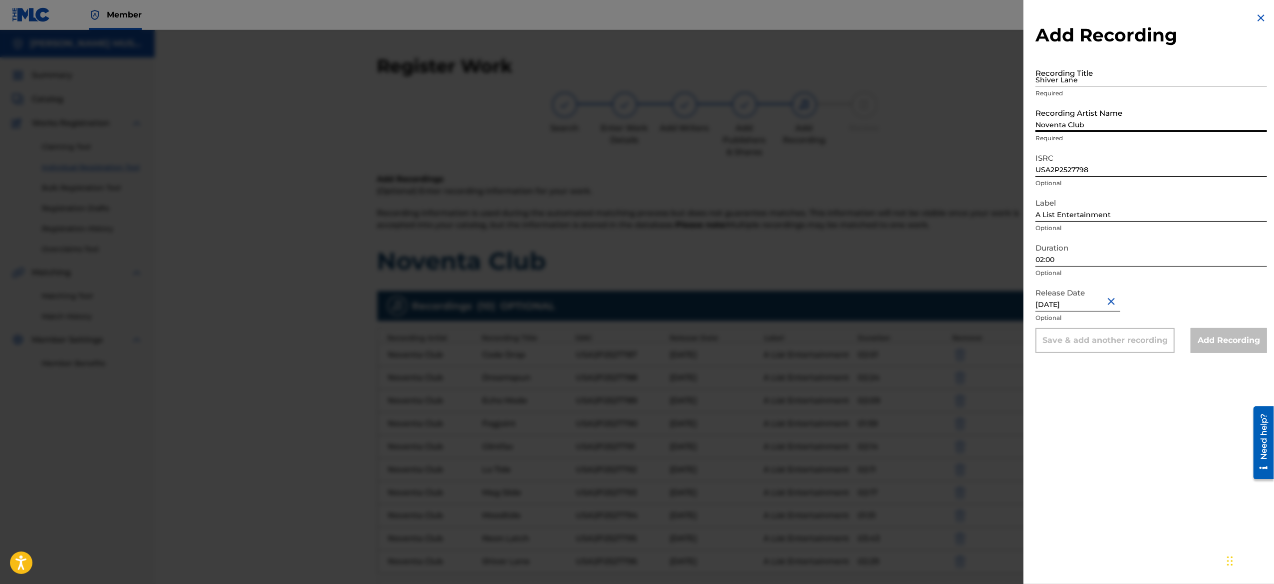
click at [1095, 77] on input "Shiver Lane" at bounding box center [1150, 72] width 231 height 28
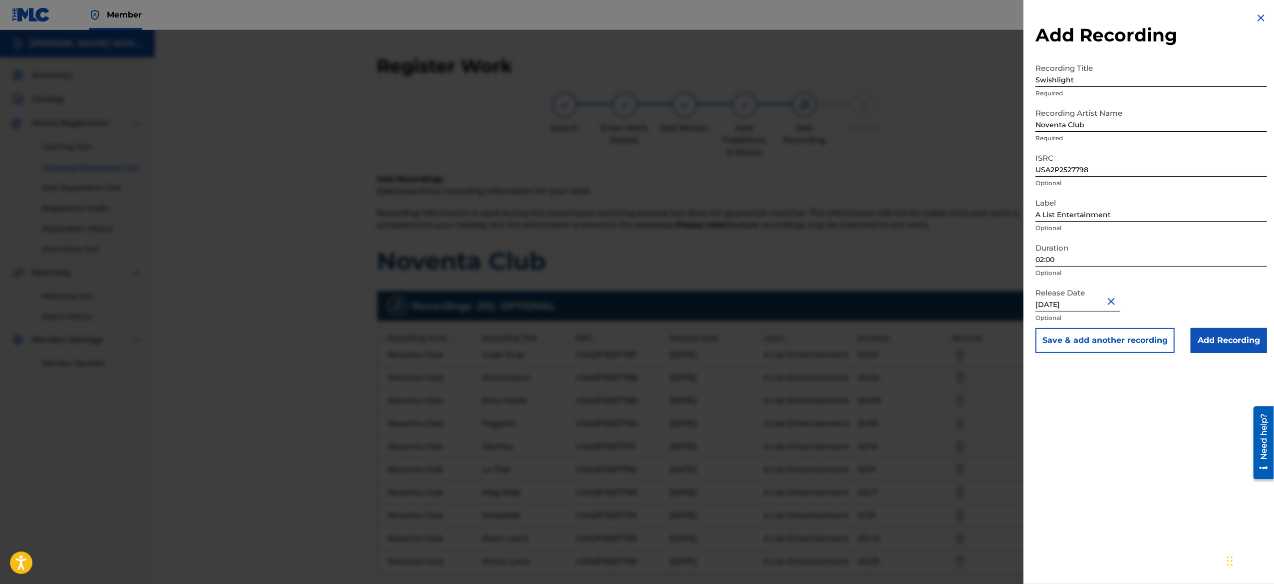
click at [1059, 338] on button "Save & add another recording" at bounding box center [1104, 340] width 139 height 25
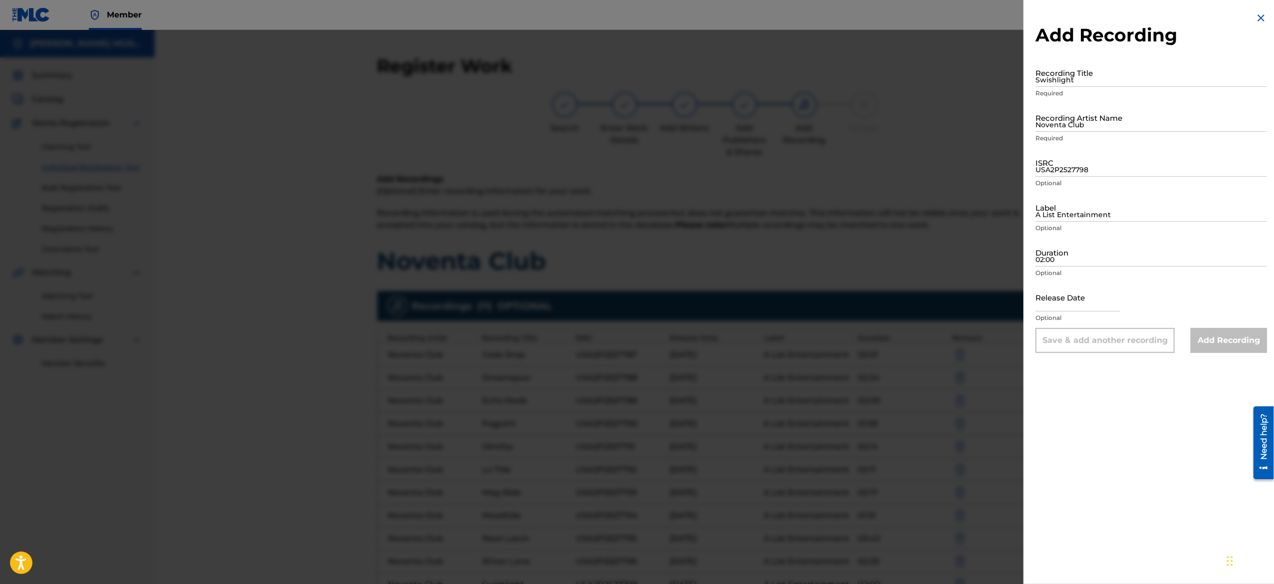
drag, startPoint x: 1072, startPoint y: 302, endPoint x: 1102, endPoint y: 339, distance: 47.5
click at [1102, 339] on form "Recording Title Swishlight Required Recording Artist Name Noventa Club Required…" at bounding box center [1150, 205] width 231 height 294
click at [1062, 255] on input "02:00" at bounding box center [1150, 252] width 231 height 28
click at [1052, 211] on input "A List Entertainment" at bounding box center [1150, 207] width 231 height 28
click at [1078, 171] on input "USA2P2527798" at bounding box center [1150, 162] width 231 height 28
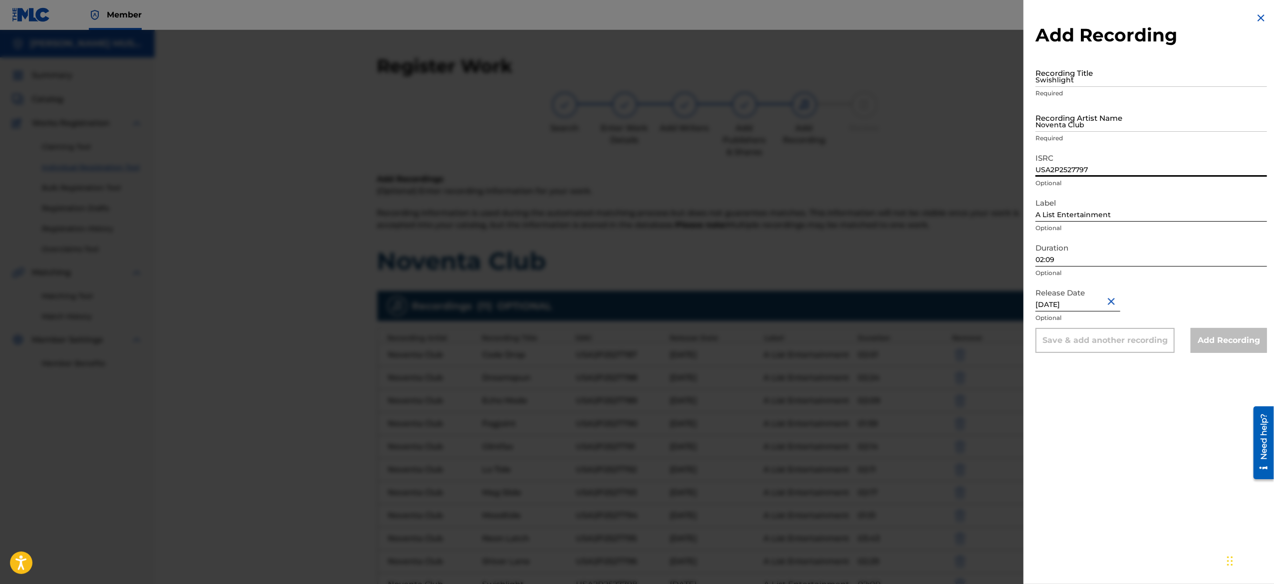
click at [1104, 129] on input "Noventa Club" at bounding box center [1150, 117] width 231 height 28
click at [1078, 73] on input "Swishlight" at bounding box center [1150, 72] width 231 height 28
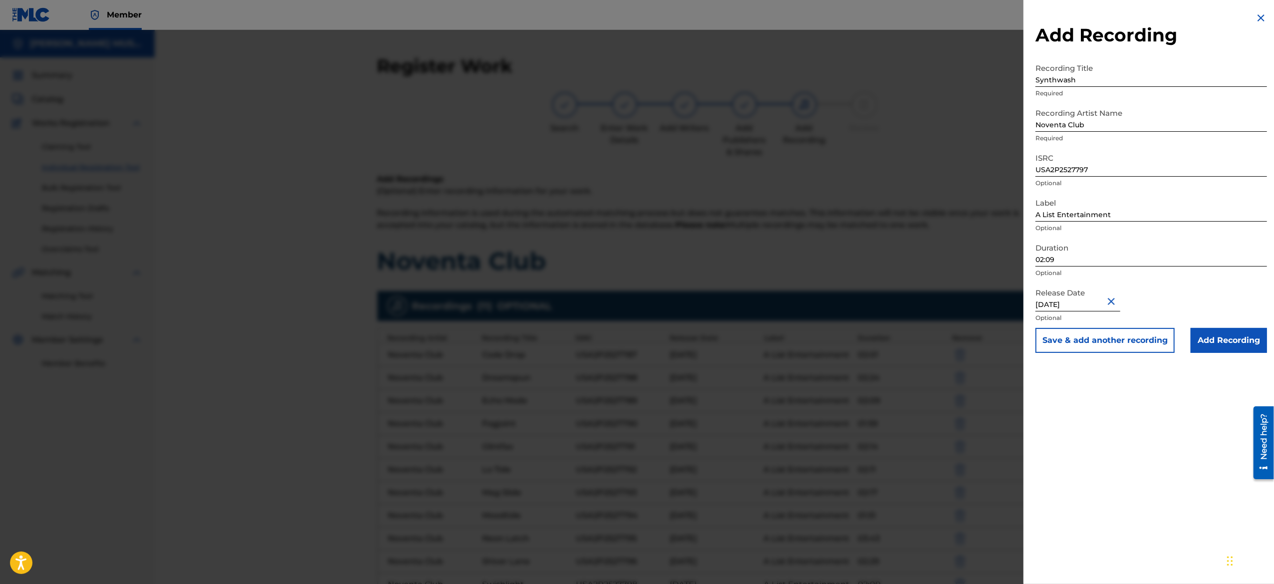
click at [1069, 337] on button "Save & add another recording" at bounding box center [1104, 340] width 139 height 25
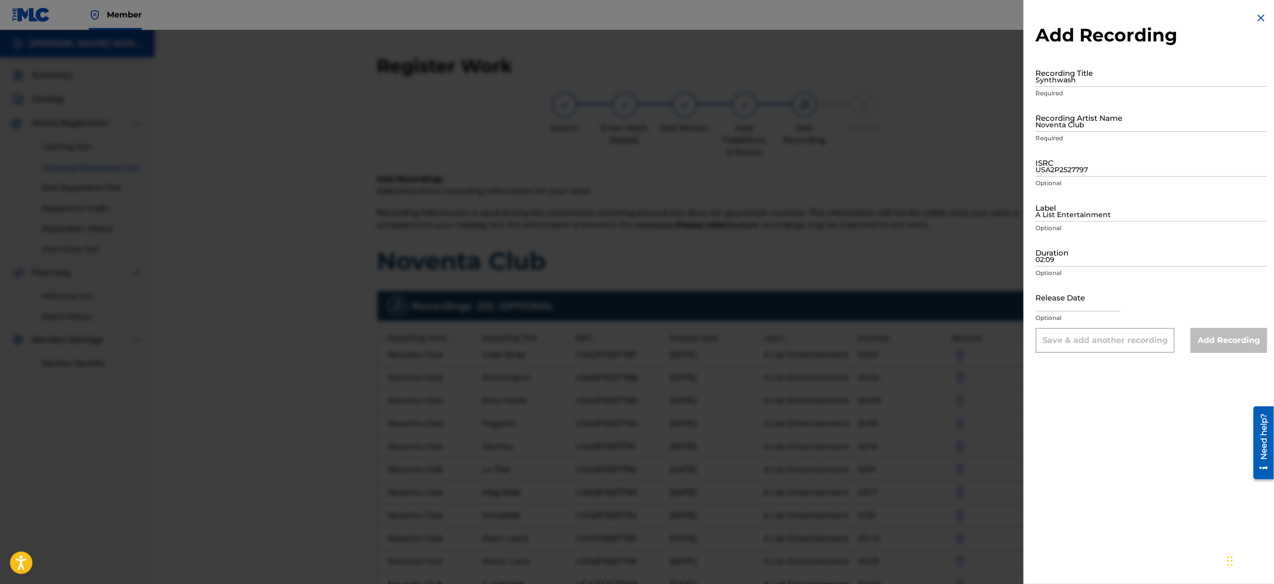
click at [1077, 303] on input "text" at bounding box center [1077, 297] width 85 height 28
drag, startPoint x: 1076, startPoint y: 267, endPoint x: 1062, endPoint y: 242, distance: 28.3
click at [1062, 242] on div "Duration 02:09 Optional" at bounding box center [1150, 260] width 231 height 45
click at [1062, 242] on input "02:09" at bounding box center [1150, 252] width 231 height 28
click at [1058, 215] on input "A List Entertainment" at bounding box center [1150, 207] width 231 height 28
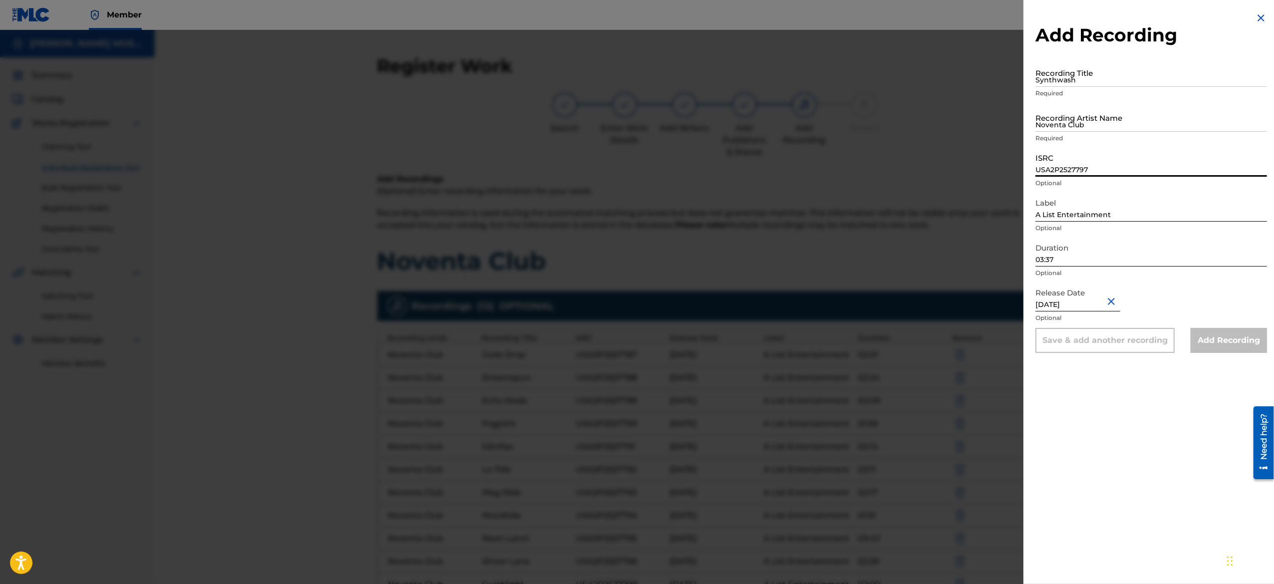
click at [1069, 159] on input "USA2P2527797" at bounding box center [1150, 162] width 231 height 28
click at [1074, 125] on input "Noventa Club" at bounding box center [1150, 117] width 231 height 28
click at [1072, 66] on input "Synthwash" at bounding box center [1150, 72] width 231 height 28
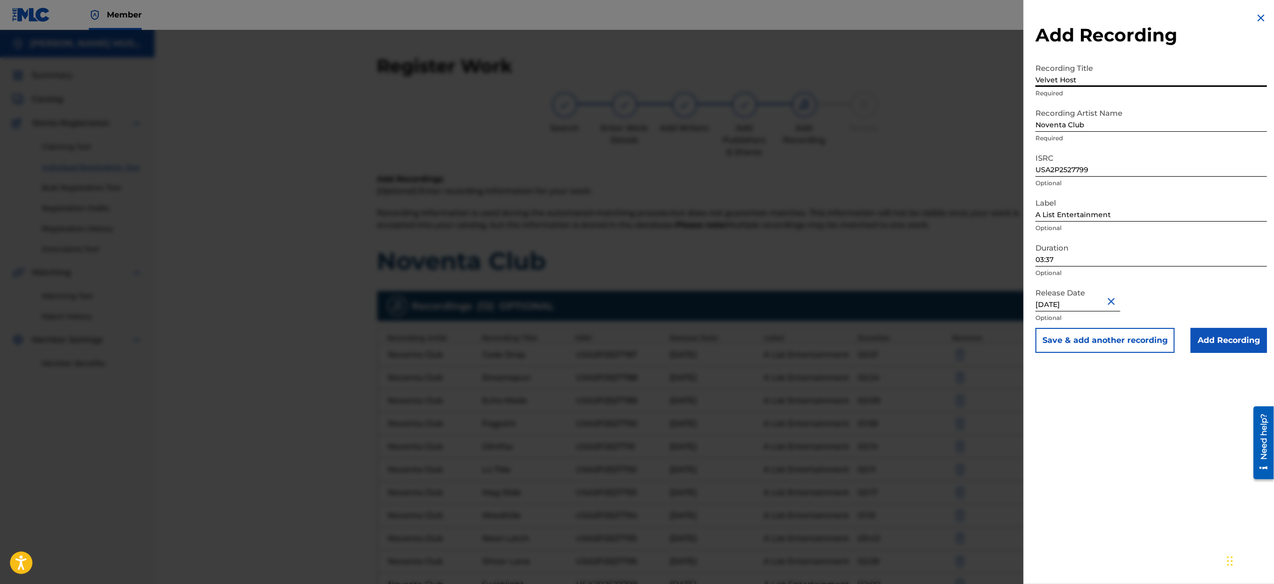
click at [1078, 338] on button "Save & add another recording" at bounding box center [1104, 340] width 139 height 25
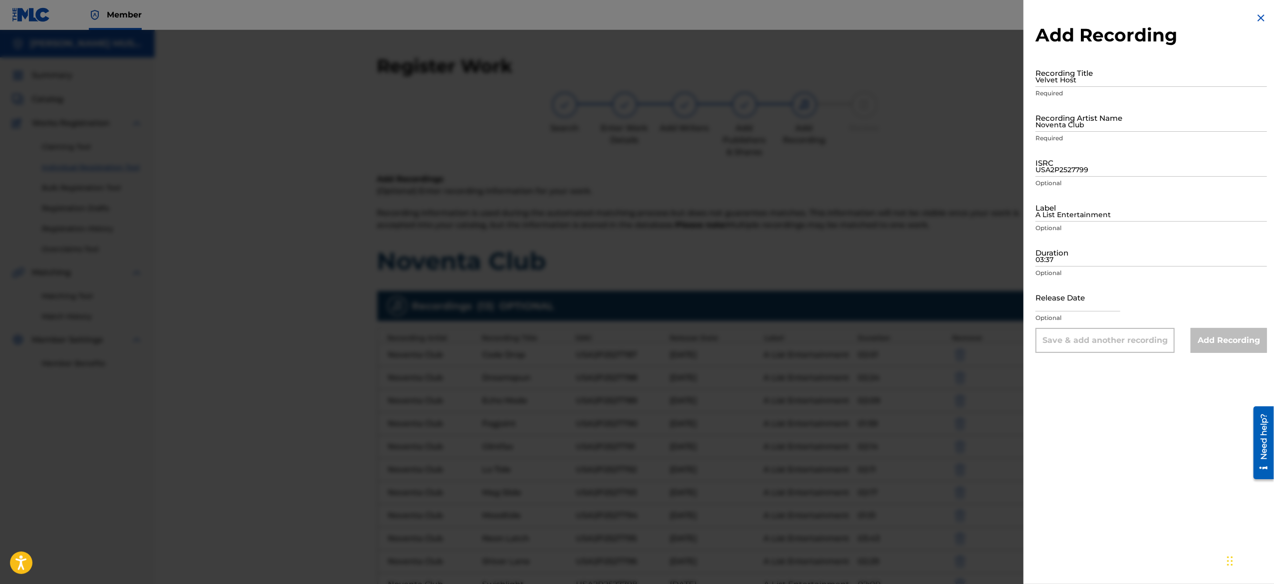
click at [1259, 17] on img at bounding box center [1261, 18] width 12 height 12
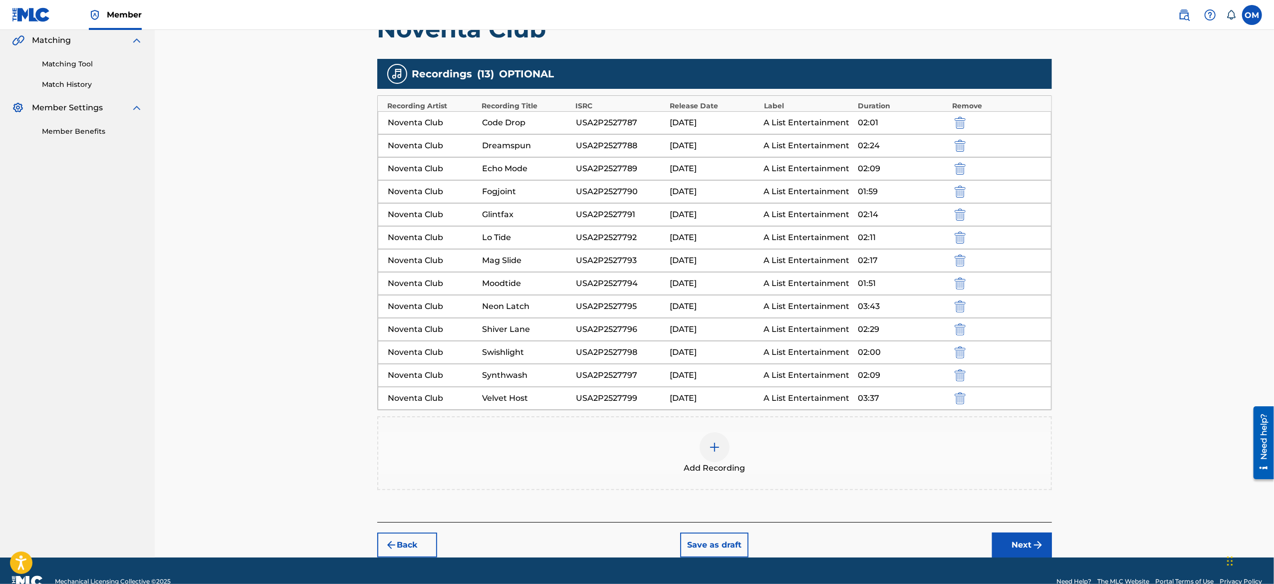
scroll to position [257, 0]
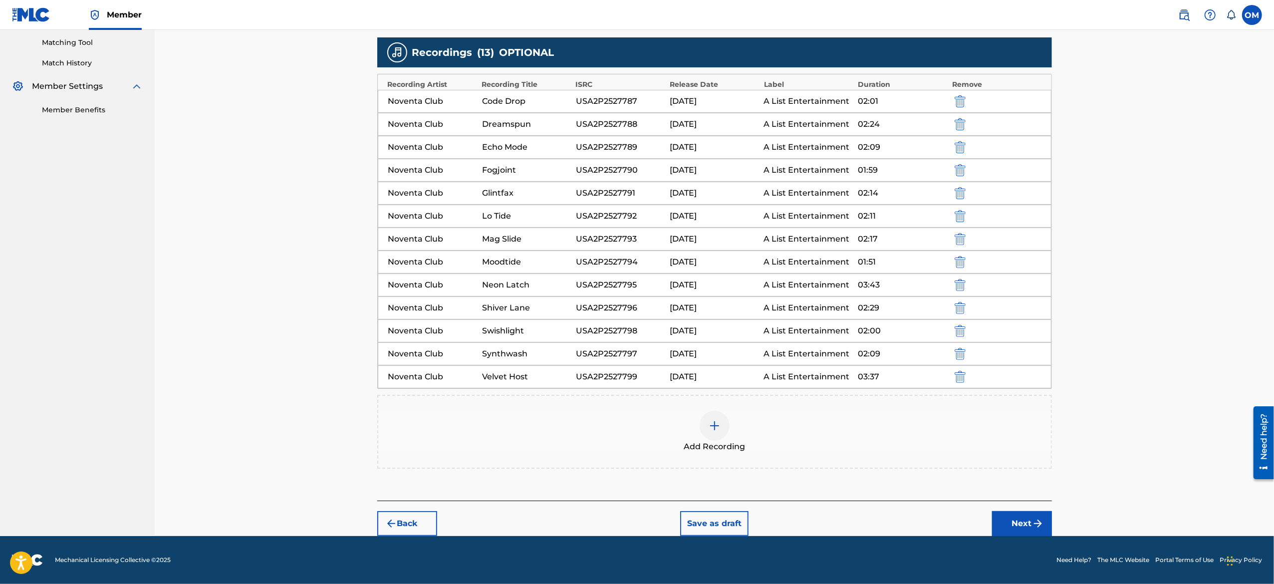
click at [1033, 518] on img "submit" at bounding box center [1038, 523] width 12 height 12
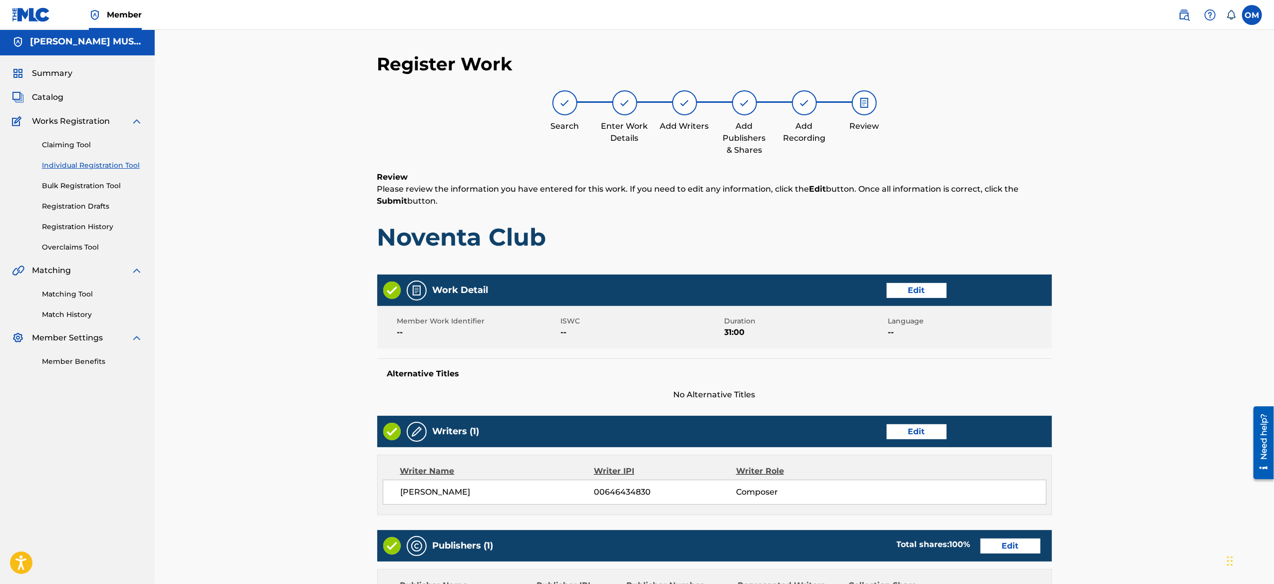
scroll to position [45, 0]
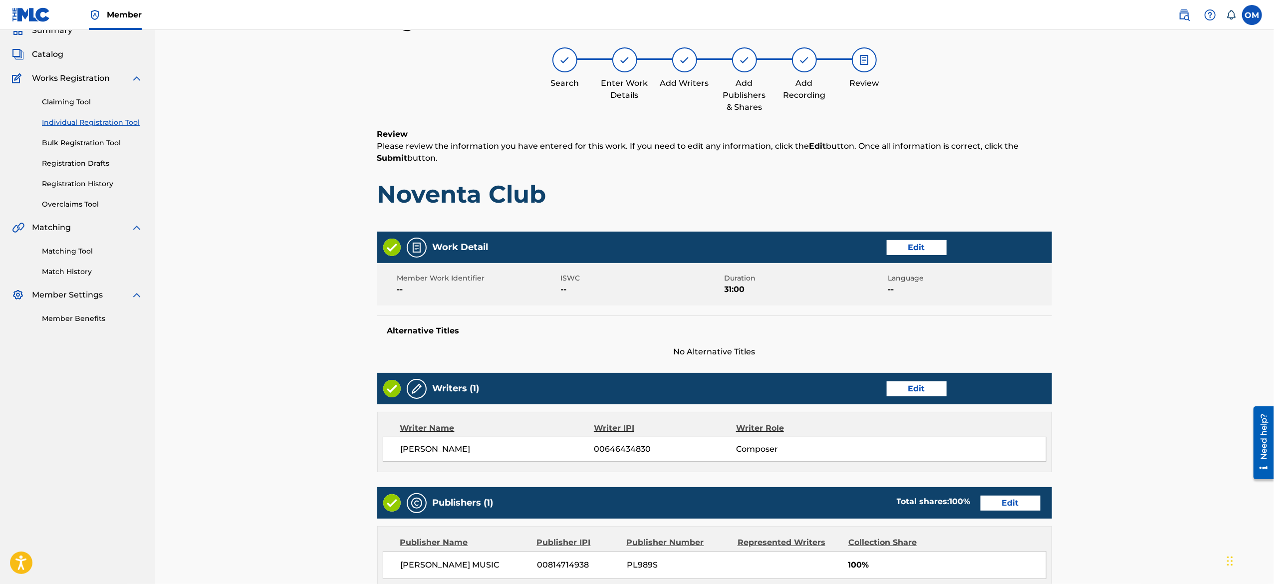
click at [1047, 301] on div "Member Work Identifier -- ISWC -- Duration 31:00 Language --" at bounding box center [714, 284] width 674 height 42
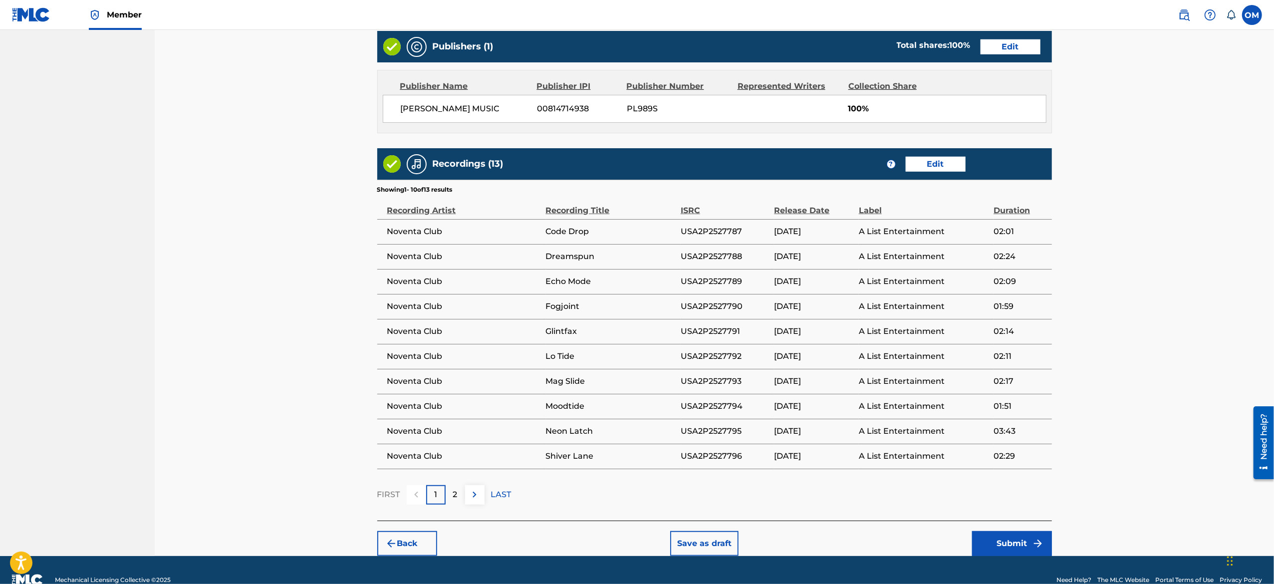
scroll to position [522, 0]
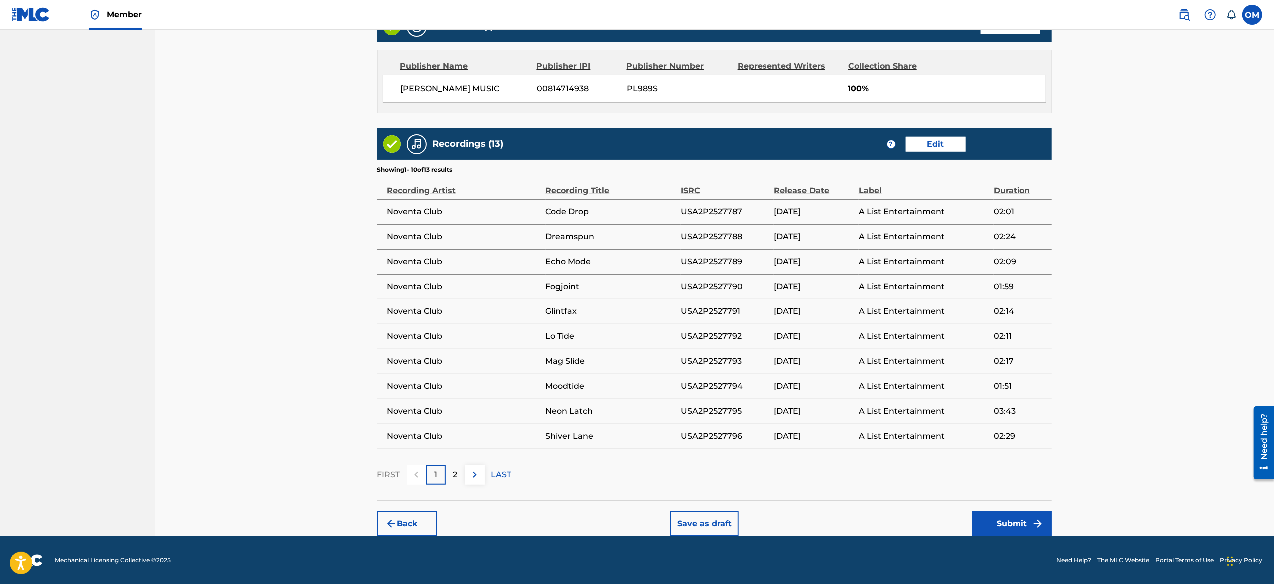
click at [1009, 519] on button "Submit" at bounding box center [1012, 523] width 80 height 25
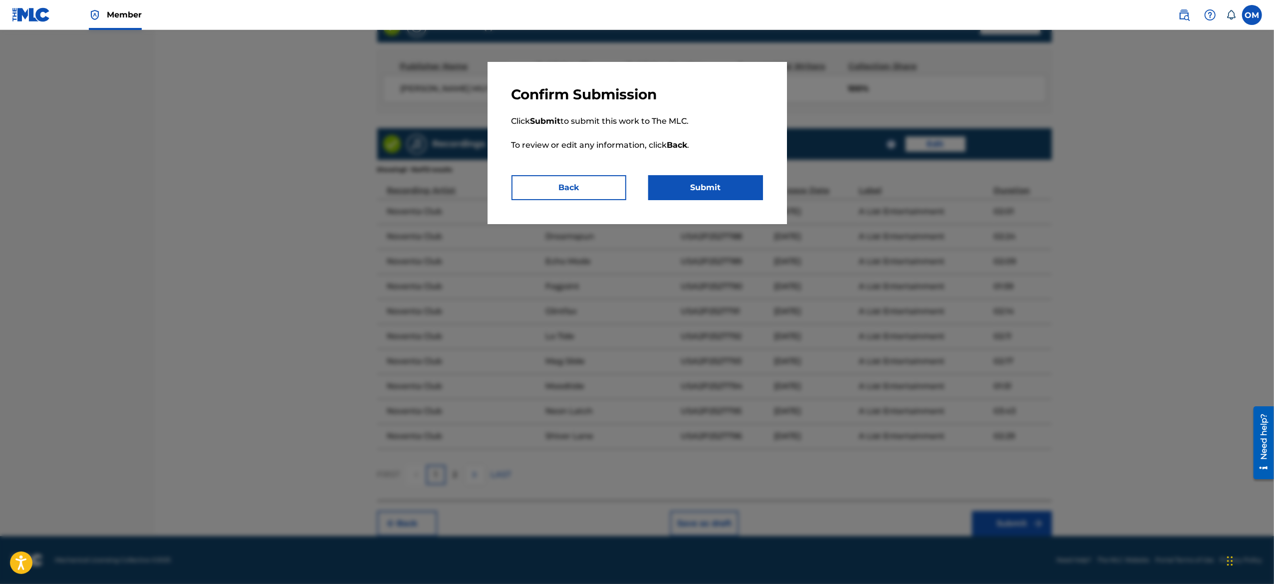
click at [713, 189] on button "Submit" at bounding box center [705, 187] width 115 height 25
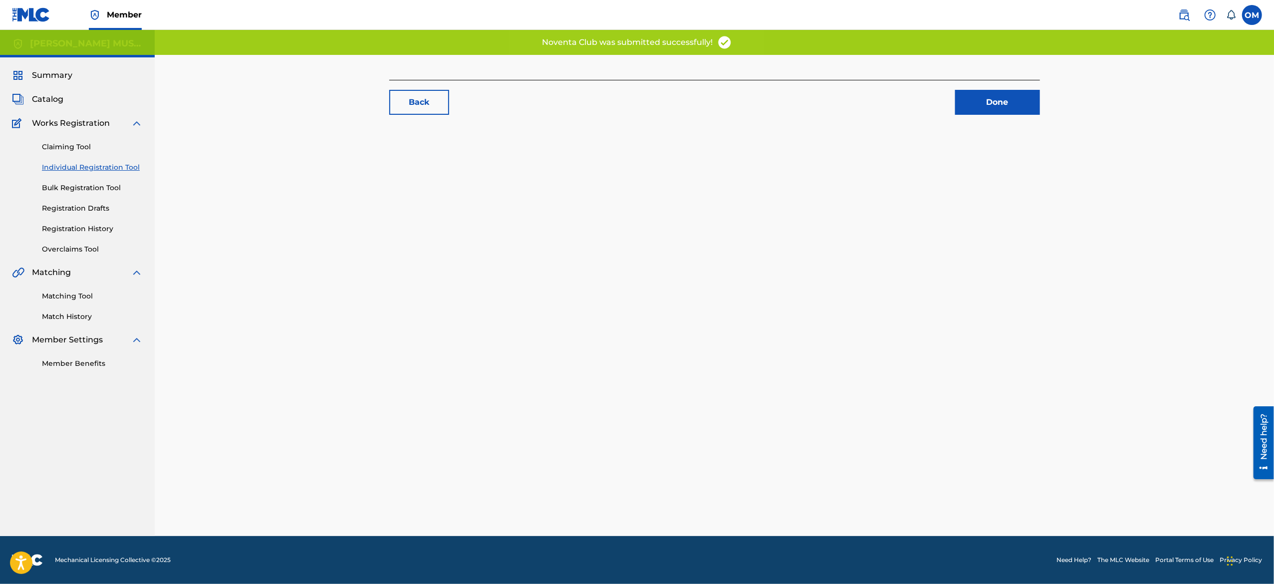
click at [996, 95] on link "Done" at bounding box center [997, 102] width 85 height 25
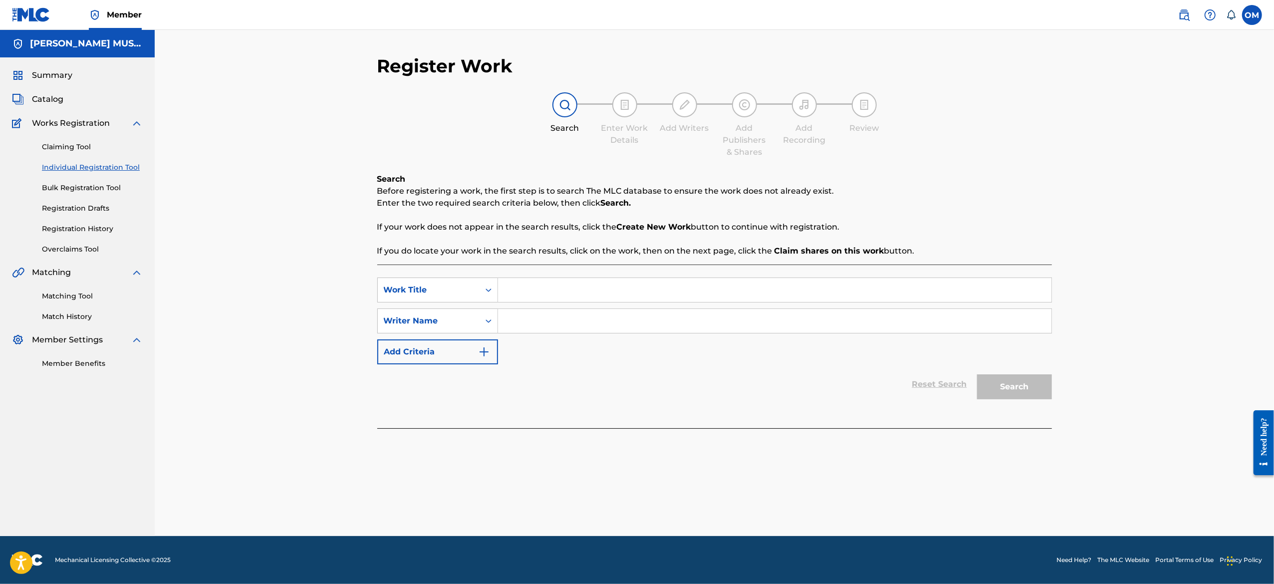
click at [535, 289] on input "Search Form" at bounding box center [774, 290] width 553 height 24
click at [533, 294] on input "Search Form" at bounding box center [774, 290] width 553 height 24
paste input "Lunar Vinyls-Vanta Pulse"
type input "Lunar Vinyls"
click at [601, 321] on input "Search Form" at bounding box center [774, 321] width 553 height 24
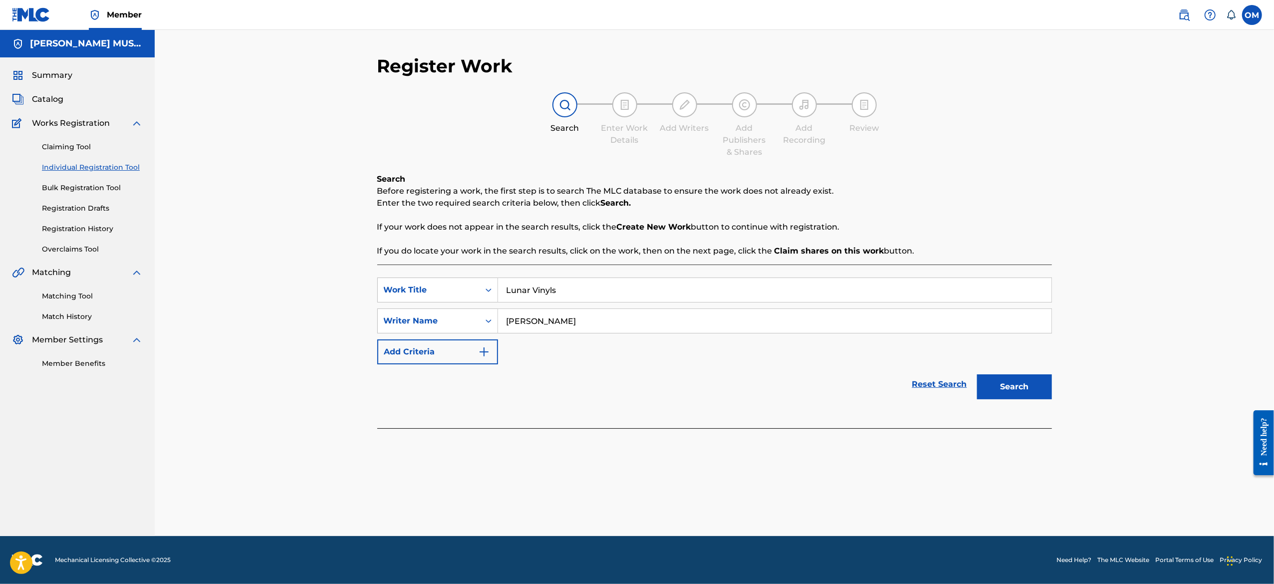
type input "[PERSON_NAME]"
click at [1041, 391] on button "Search" at bounding box center [1014, 386] width 75 height 25
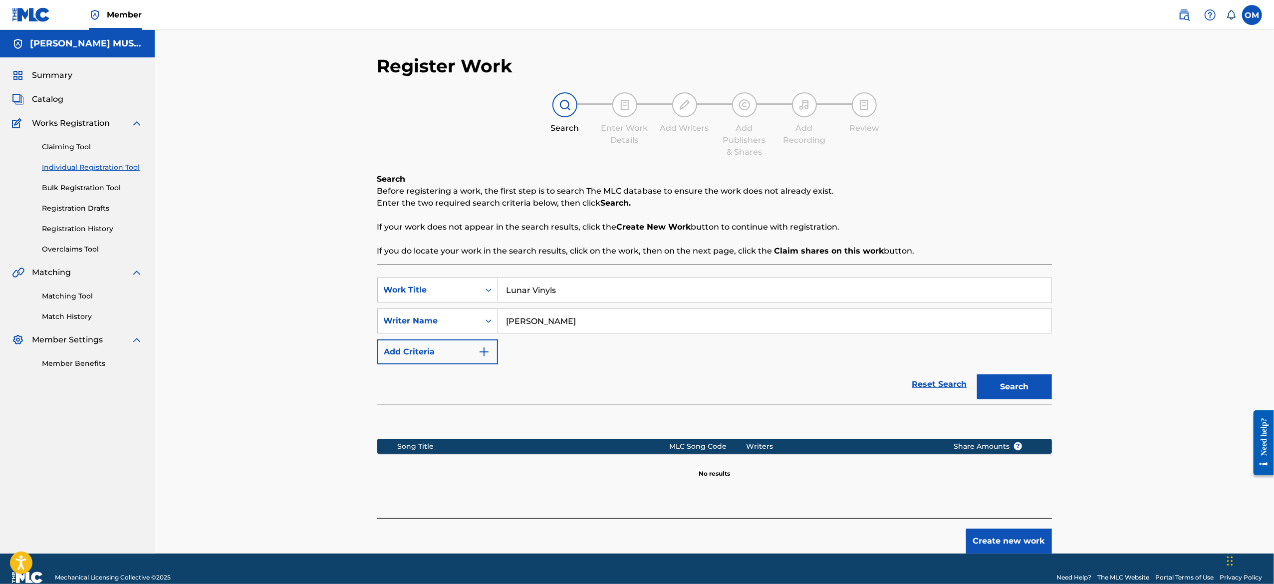
click at [1008, 536] on button "Create new work" at bounding box center [1009, 540] width 86 height 25
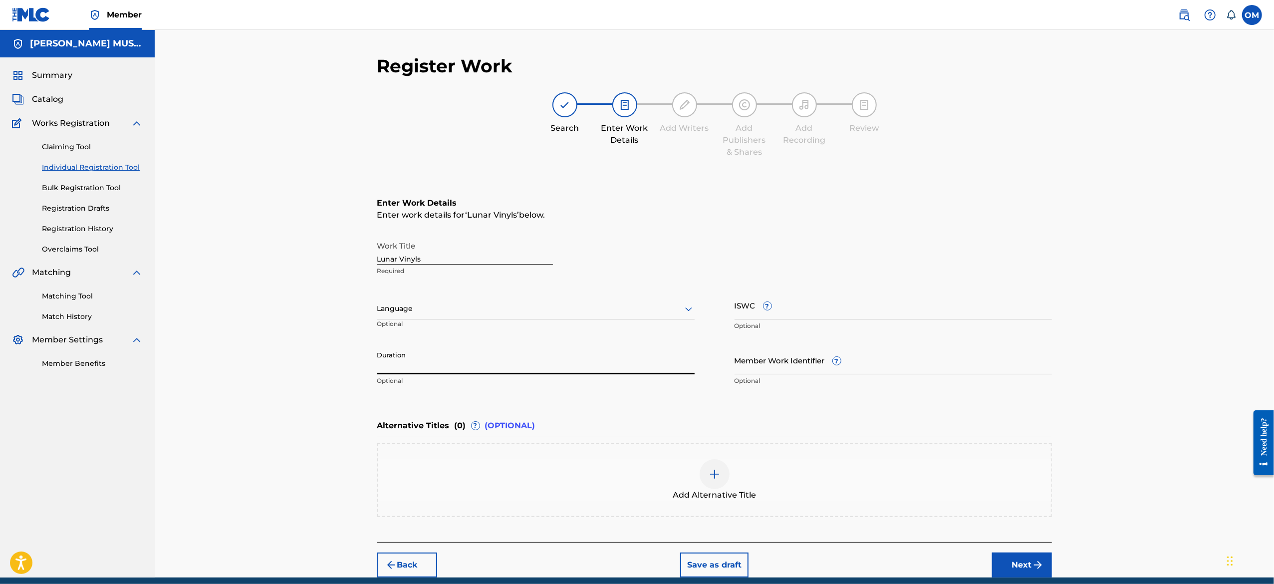
click at [490, 362] on input "Duration" at bounding box center [535, 360] width 317 height 28
type input "33:00"
click at [1022, 570] on button "Next" at bounding box center [1022, 564] width 60 height 25
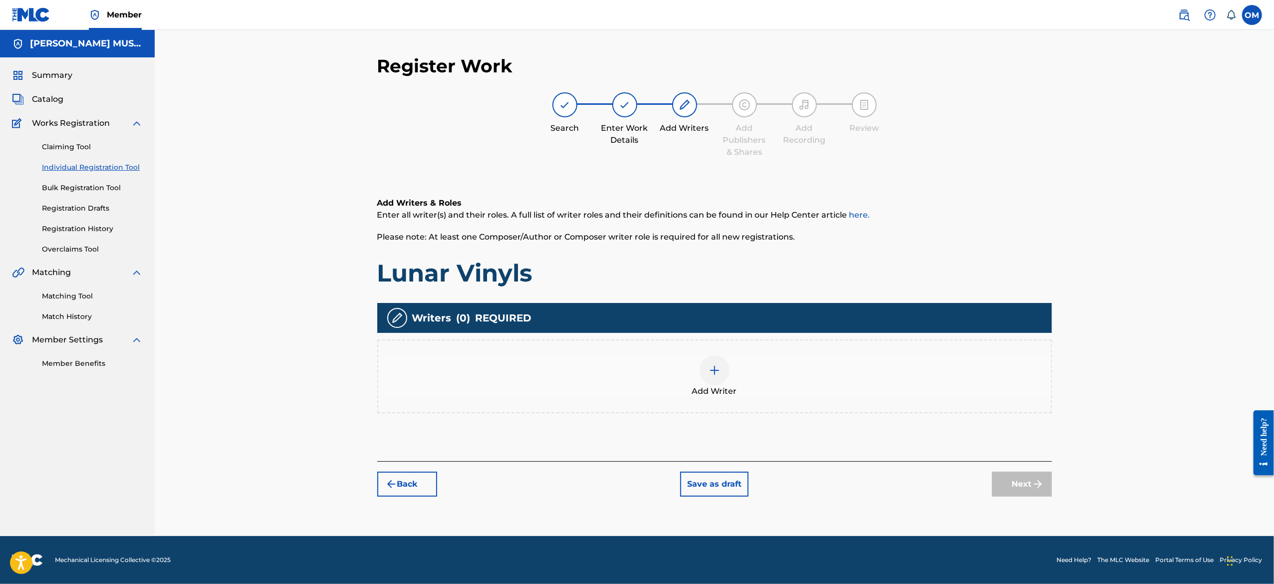
click at [706, 371] on div at bounding box center [714, 370] width 30 height 30
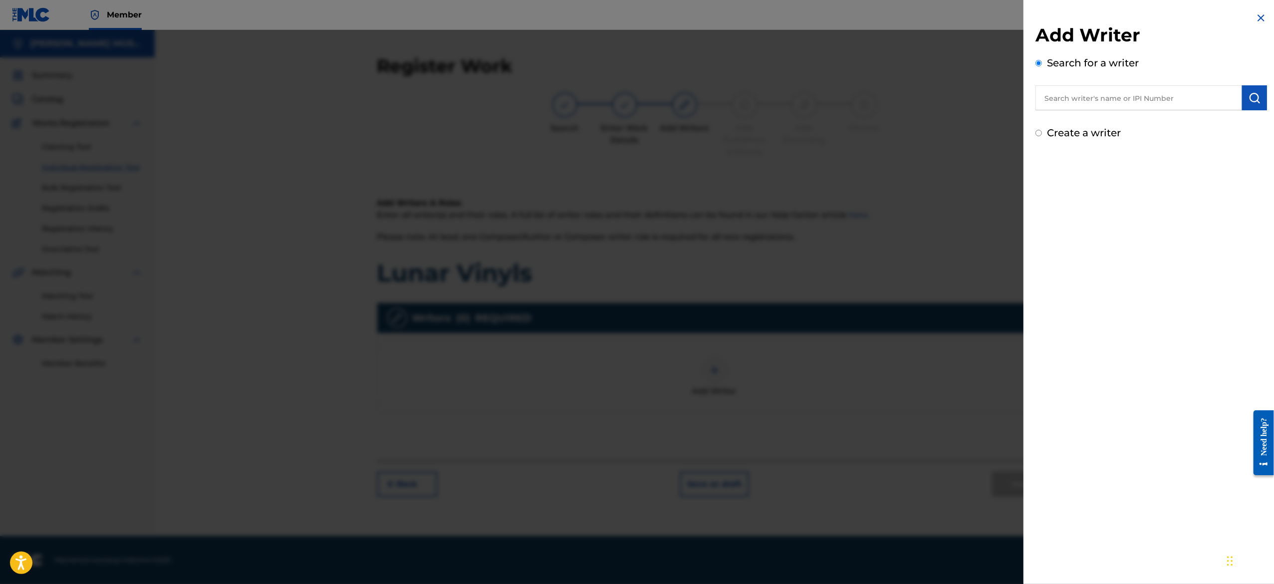
click at [1070, 103] on input "text" at bounding box center [1138, 97] width 207 height 25
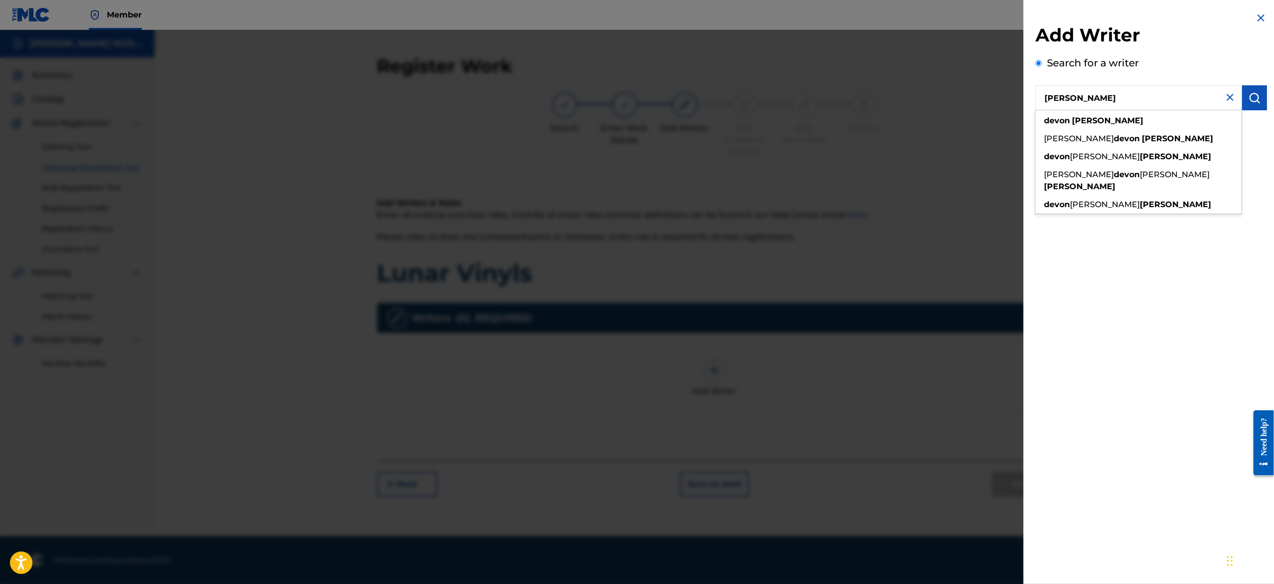
type input "[PERSON_NAME]"
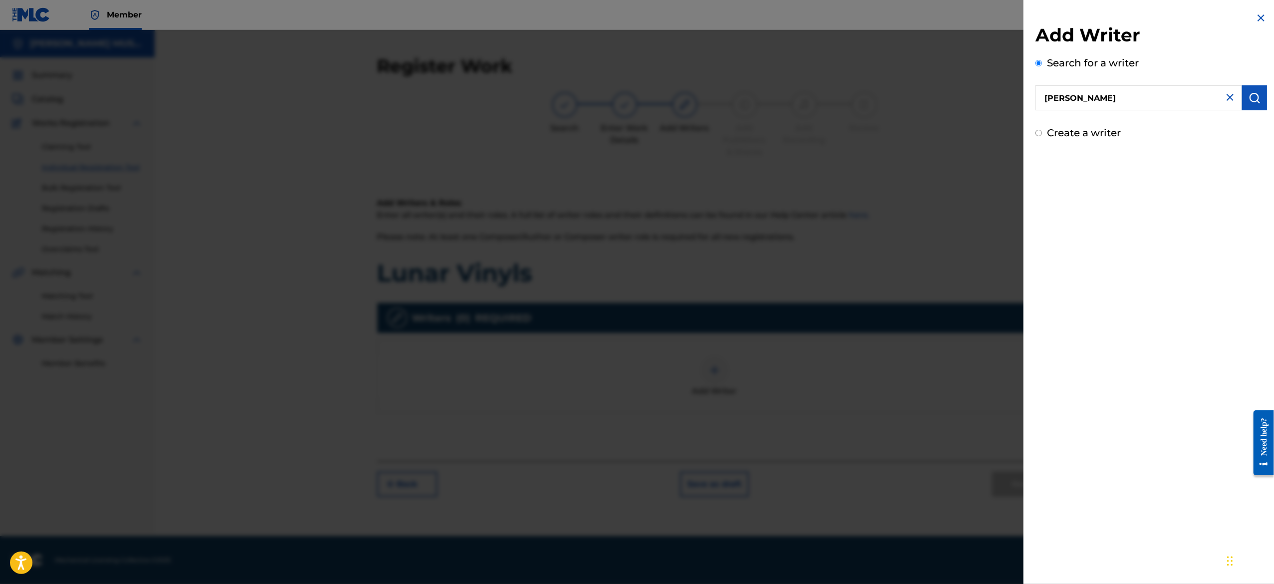
click at [1248, 99] on img "submit" at bounding box center [1254, 98] width 12 height 12
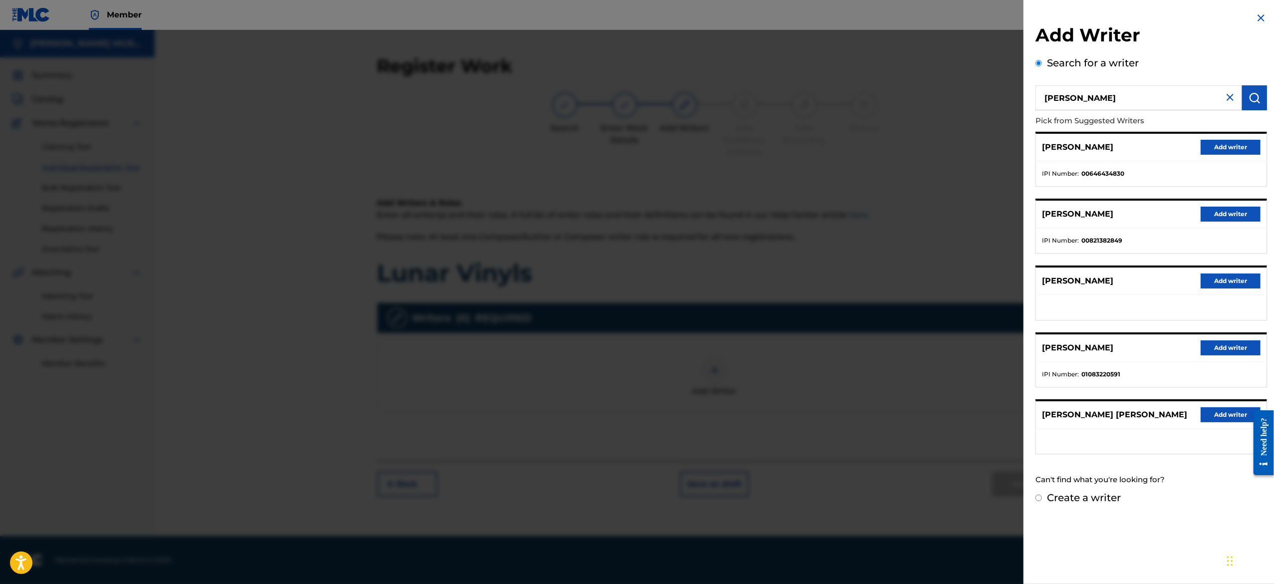
click at [1227, 143] on button "Add writer" at bounding box center [1230, 147] width 60 height 15
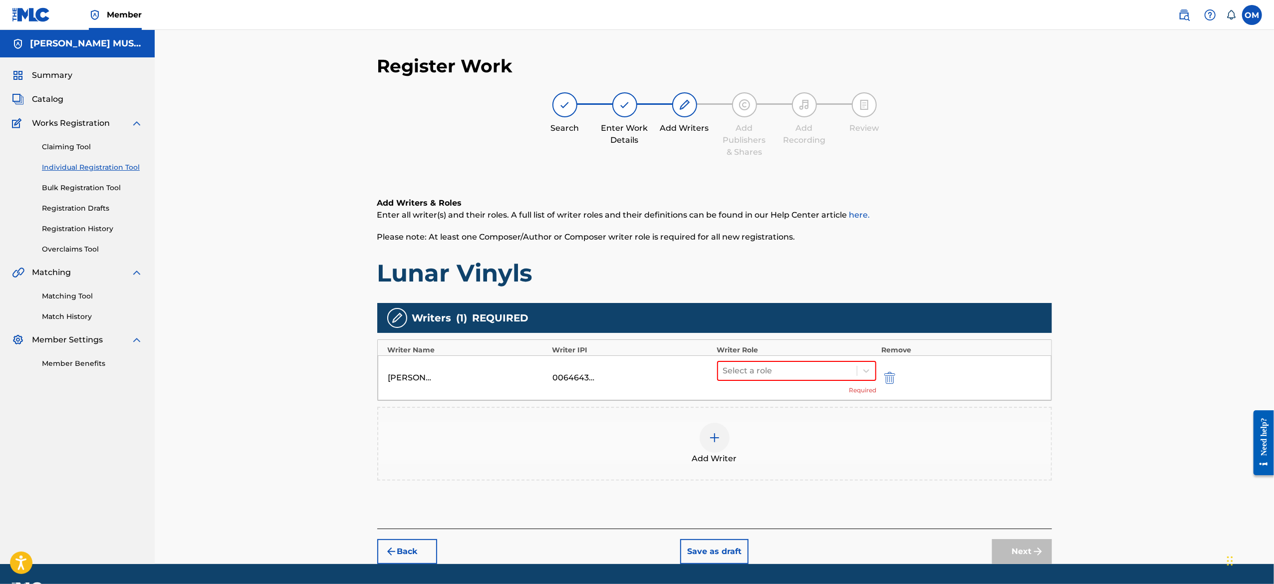
click at [783, 359] on div "DEVON LEWIS 00646434830 Select a role Required" at bounding box center [714, 377] width 673 height 45
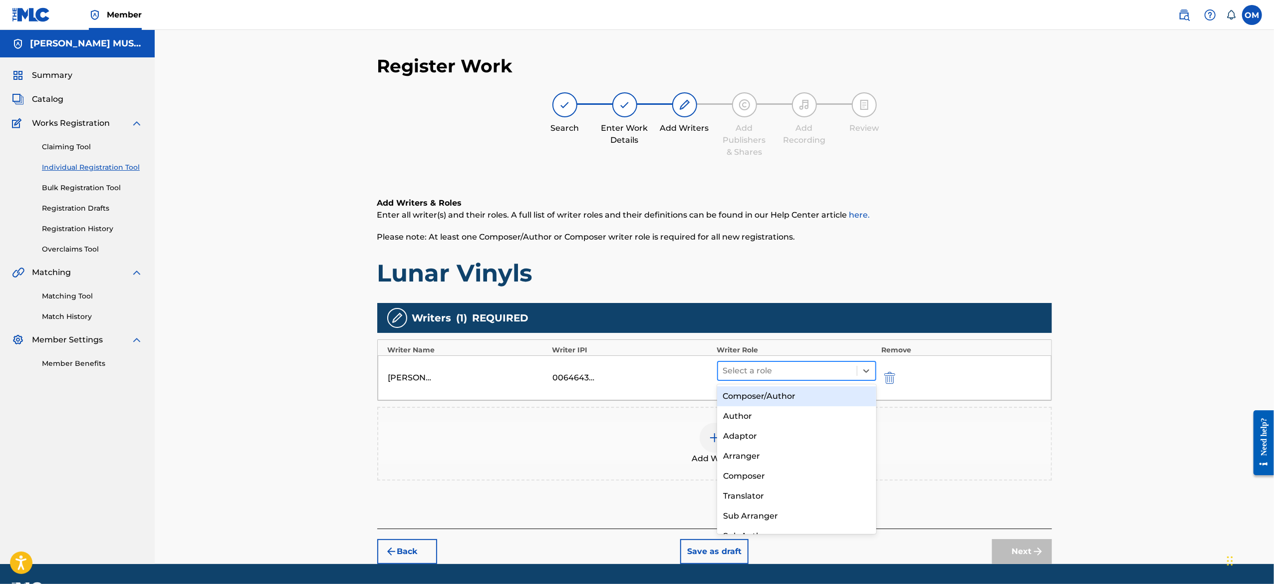
click at [779, 373] on div at bounding box center [787, 371] width 129 height 14
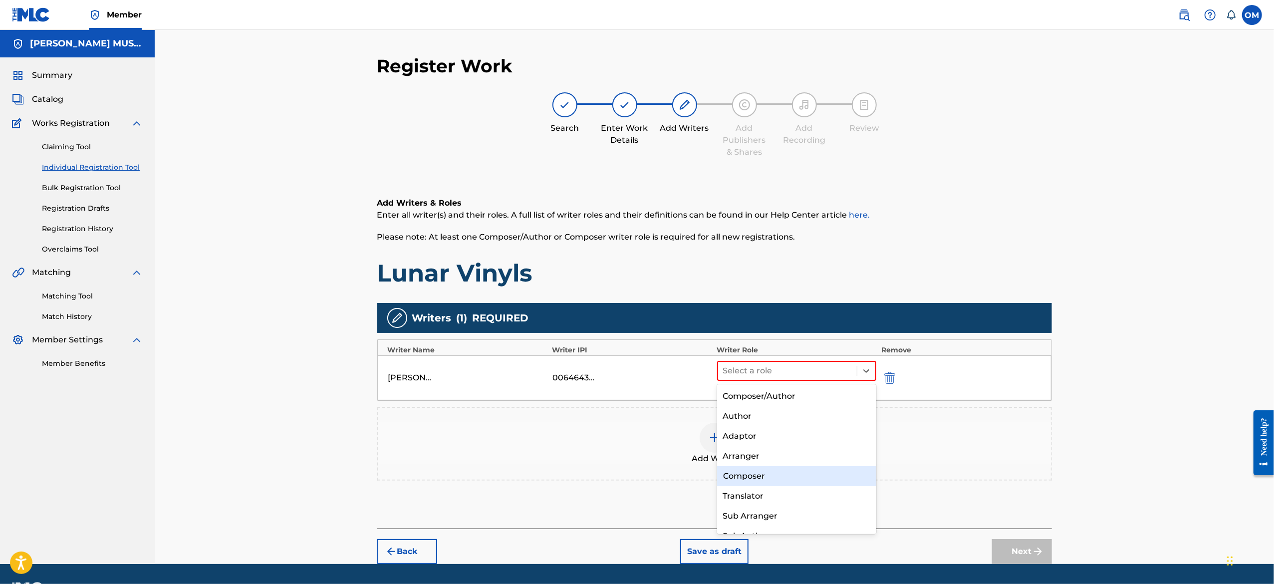
click at [761, 471] on div "Composer" at bounding box center [796, 476] width 159 height 20
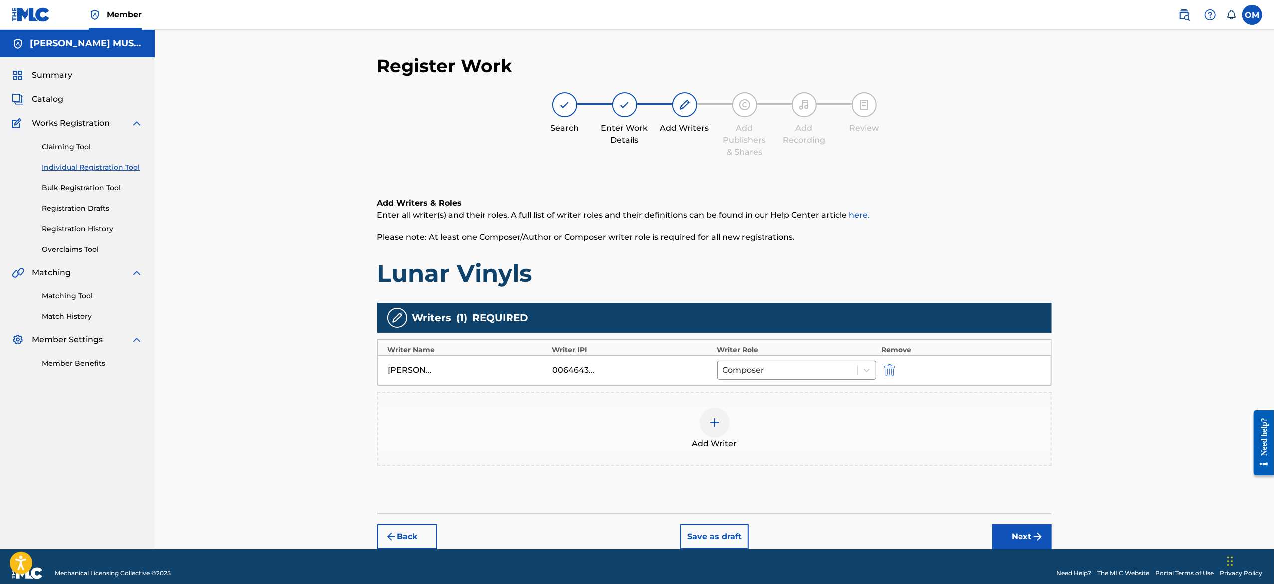
click at [994, 531] on button "Next" at bounding box center [1022, 536] width 60 height 25
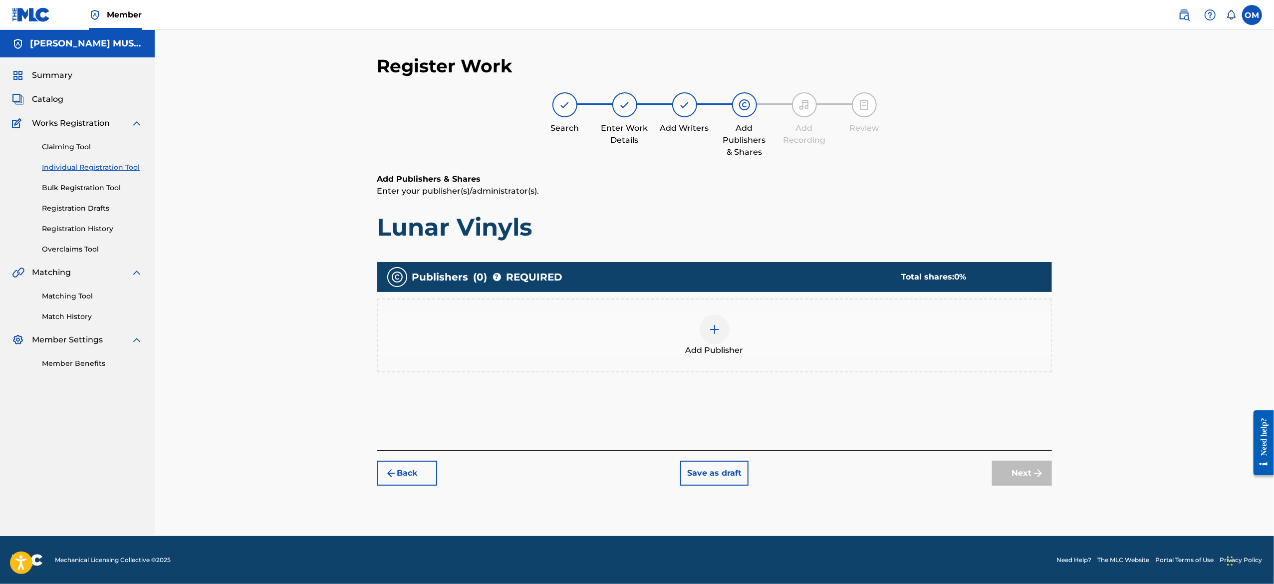
click at [703, 324] on div at bounding box center [714, 329] width 30 height 30
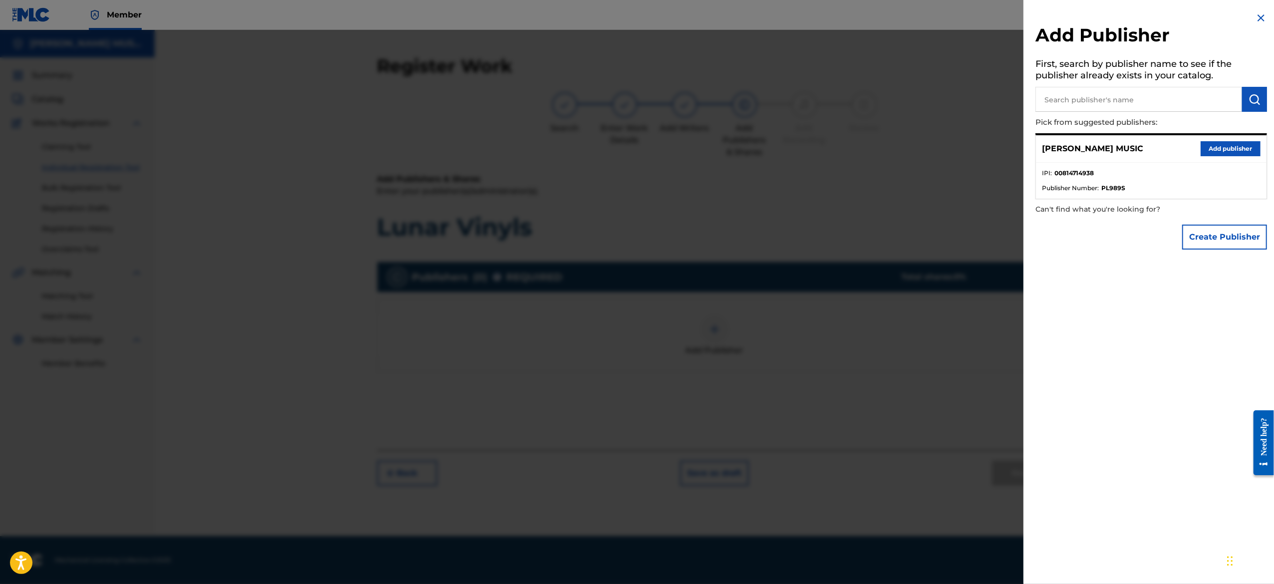
click at [1230, 149] on button "Add publisher" at bounding box center [1230, 148] width 60 height 15
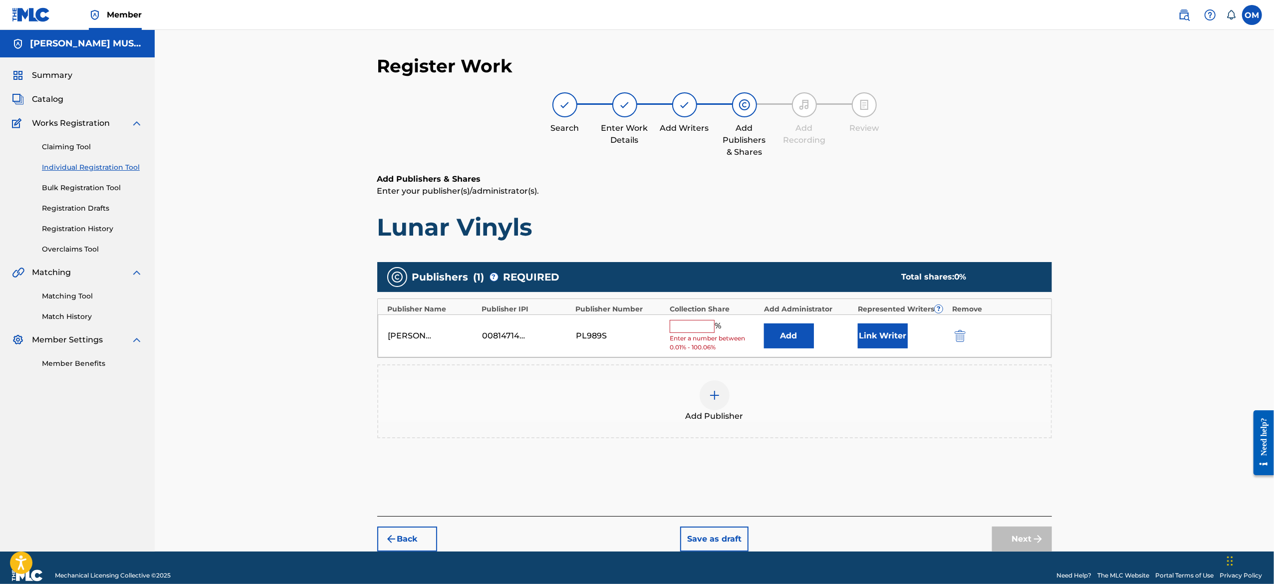
click at [700, 332] on input "text" at bounding box center [691, 326] width 45 height 13
type input "100"
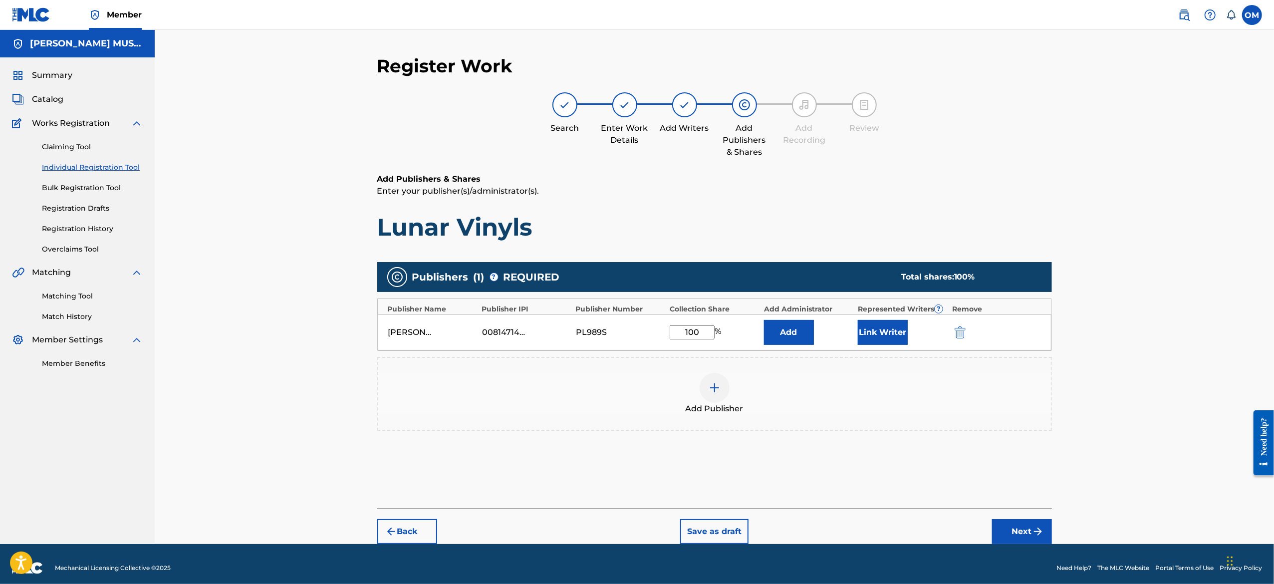
click at [1014, 523] on button "Next" at bounding box center [1022, 531] width 60 height 25
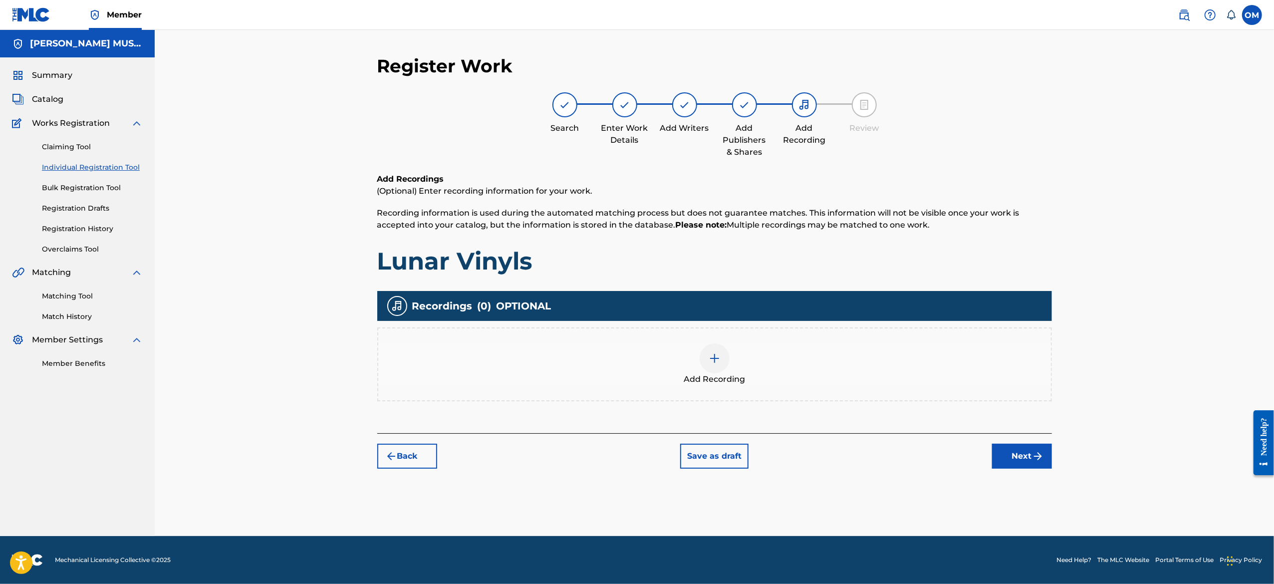
click at [725, 362] on div at bounding box center [714, 358] width 30 height 30
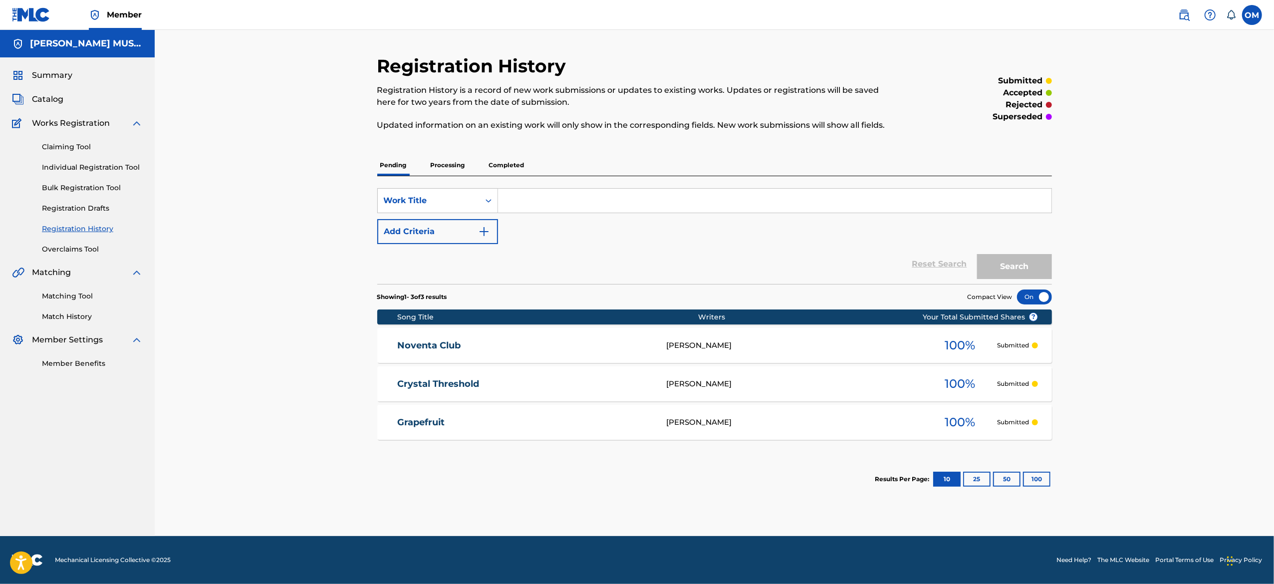
click at [96, 169] on link "Individual Registration Tool" at bounding box center [92, 167] width 101 height 10
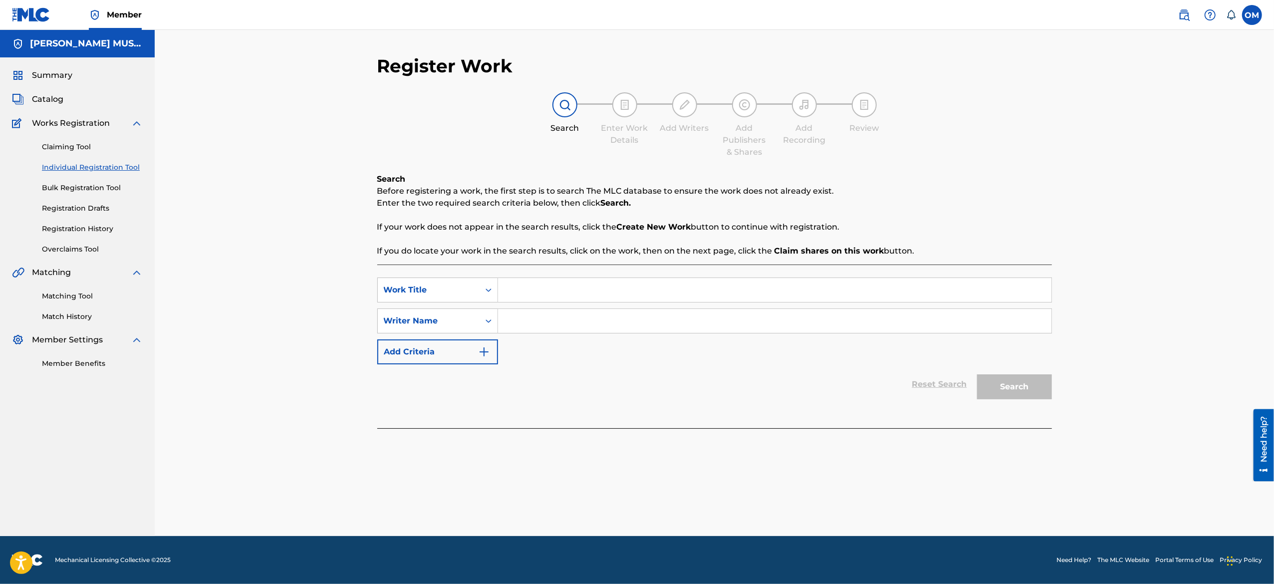
click at [559, 291] on input "Search Form" at bounding box center [774, 290] width 553 height 24
click at [597, 291] on input "Search Form" at bounding box center [774, 290] width 553 height 24
paste input "Lunar Vinyls"
type input "Lunar Vinyls"
click at [567, 291] on input "Search Form" at bounding box center [774, 321] width 553 height 24
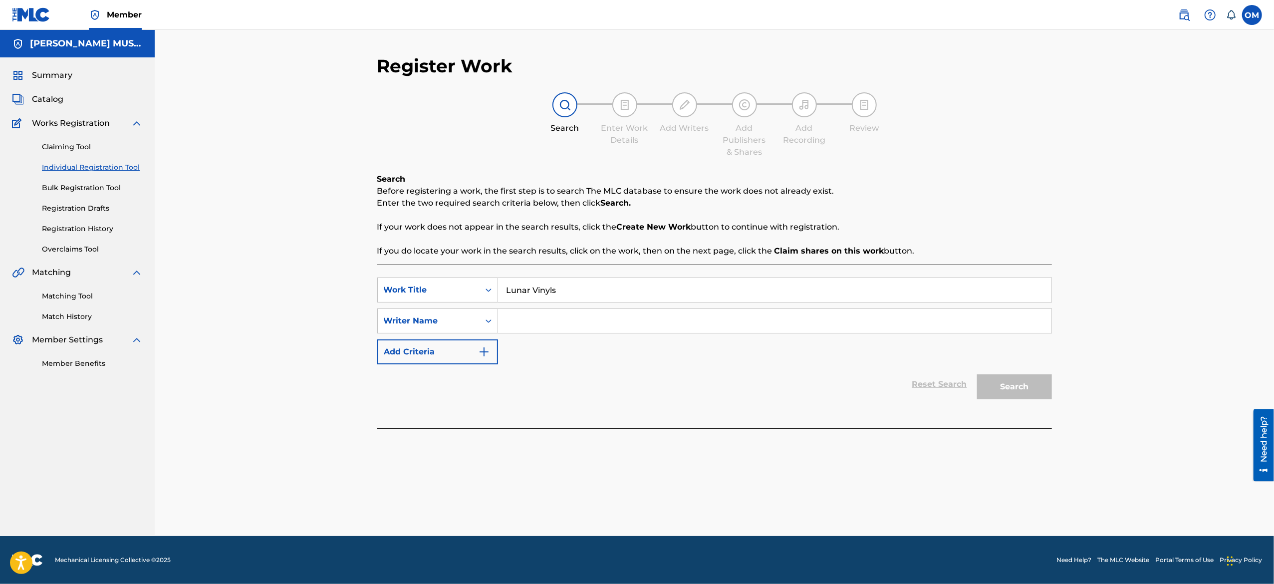
paste input "Vanta Pulse"
click at [635, 291] on button "Search" at bounding box center [1014, 386] width 75 height 25
click at [635, 291] on input "Vanta Pulse" at bounding box center [774, 321] width 553 height 24
click at [635, 291] on div "Search" at bounding box center [1012, 384] width 80 height 40
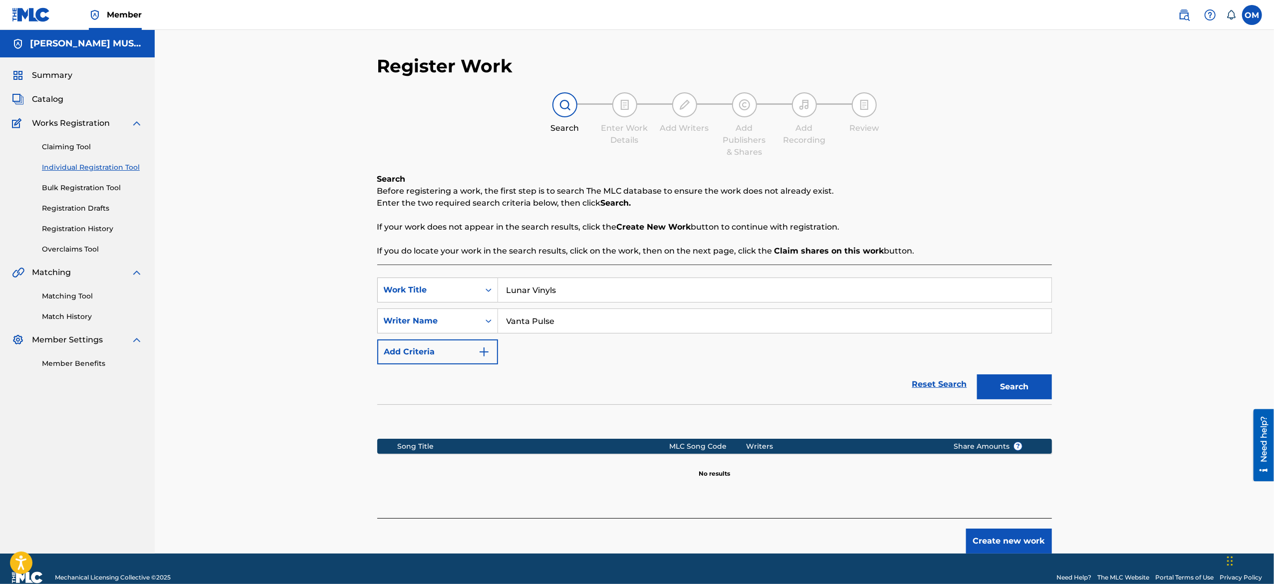
click at [627, 291] on input "Vanta Pulse" at bounding box center [774, 321] width 553 height 24
type input "[PERSON_NAME]"
click at [635, 291] on button "Search" at bounding box center [1014, 386] width 75 height 25
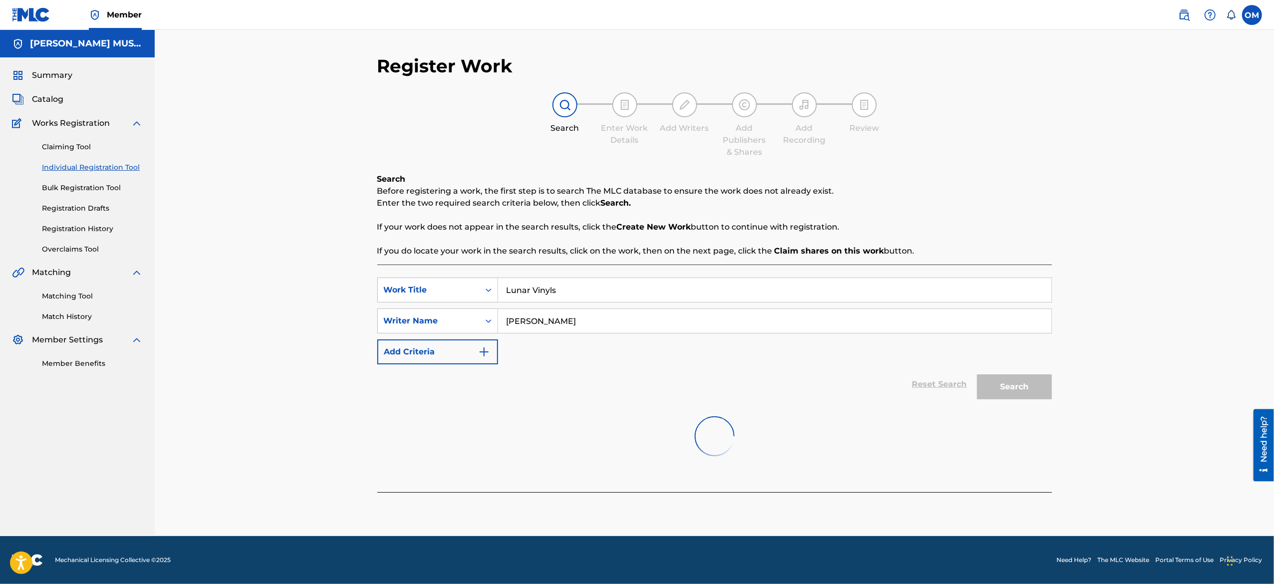
click at [635, 291] on input "[PERSON_NAME]" at bounding box center [774, 321] width 553 height 24
click at [635, 291] on div at bounding box center [714, 497] width 674 height 10
click at [635, 291] on div "Register Work Search Enter Work Details Add Writers Add Publishers & Shares Add…" at bounding box center [714, 283] width 1119 height 506
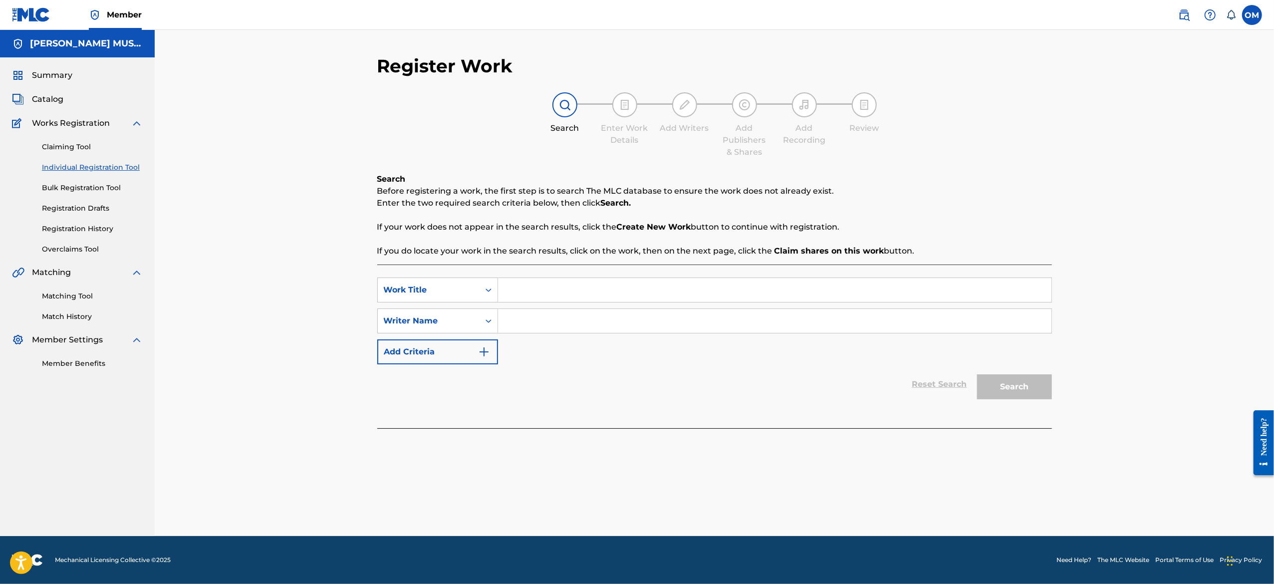
click at [515, 289] on input "Search Form" at bounding box center [774, 290] width 553 height 24
paste input "Lunar Vinyls"
type input "Lunar Vinyls"
drag, startPoint x: 541, startPoint y: 339, endPoint x: 556, endPoint y: 323, distance: 21.5
click at [556, 323] on div "SearchWithCriteriaad2f54f0-fa54-4c76-8dec-b3849ffd83d4 Work Title Lunar Vinyls …" at bounding box center [714, 320] width 674 height 87
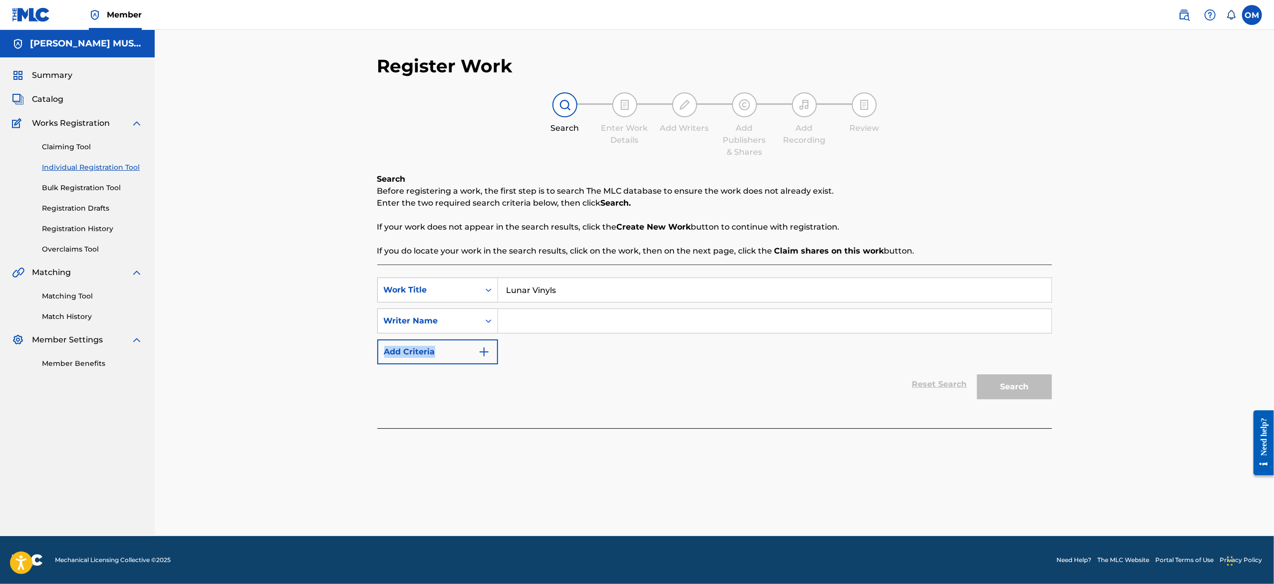
click at [556, 323] on input "Search Form" at bounding box center [774, 321] width 553 height 24
type input "[PERSON_NAME]"
click at [996, 388] on button "Search" at bounding box center [1014, 386] width 75 height 25
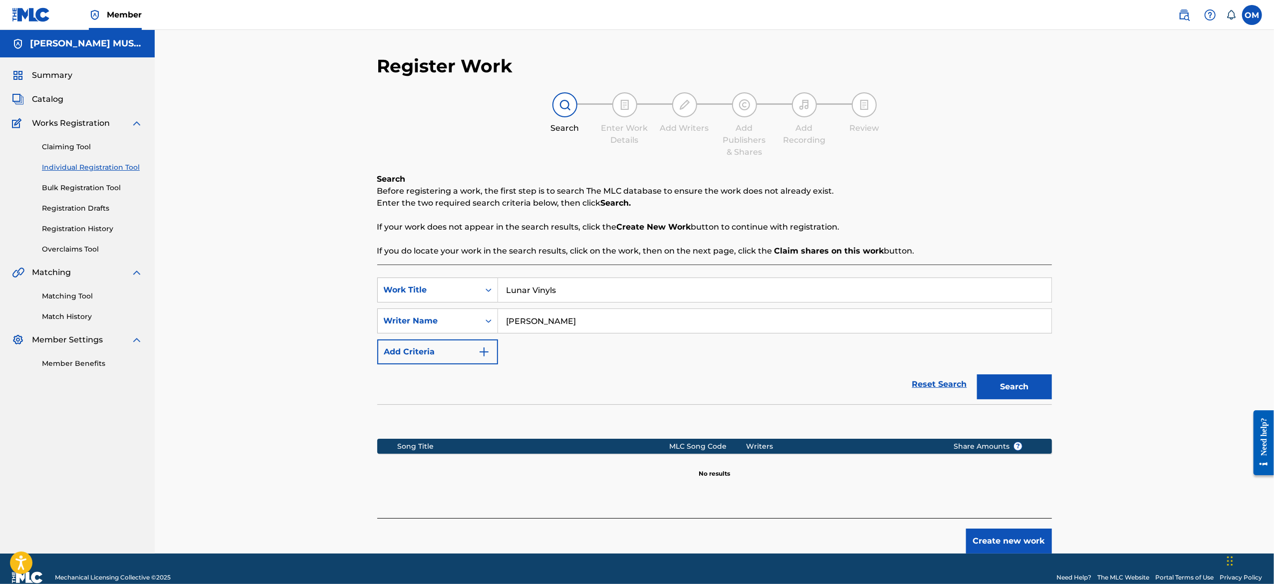
click at [986, 533] on button "Create new work" at bounding box center [1009, 540] width 86 height 25
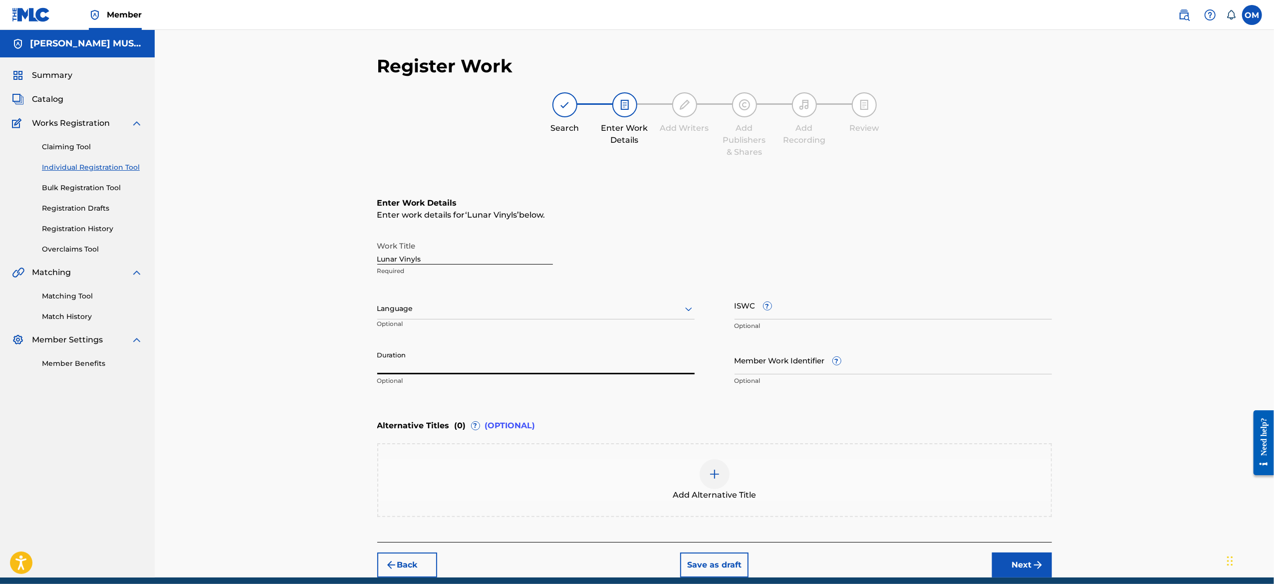
click at [533, 360] on input "Duration" at bounding box center [535, 360] width 317 height 28
type input "33:00"
click at [1016, 559] on button "Next" at bounding box center [1022, 564] width 60 height 25
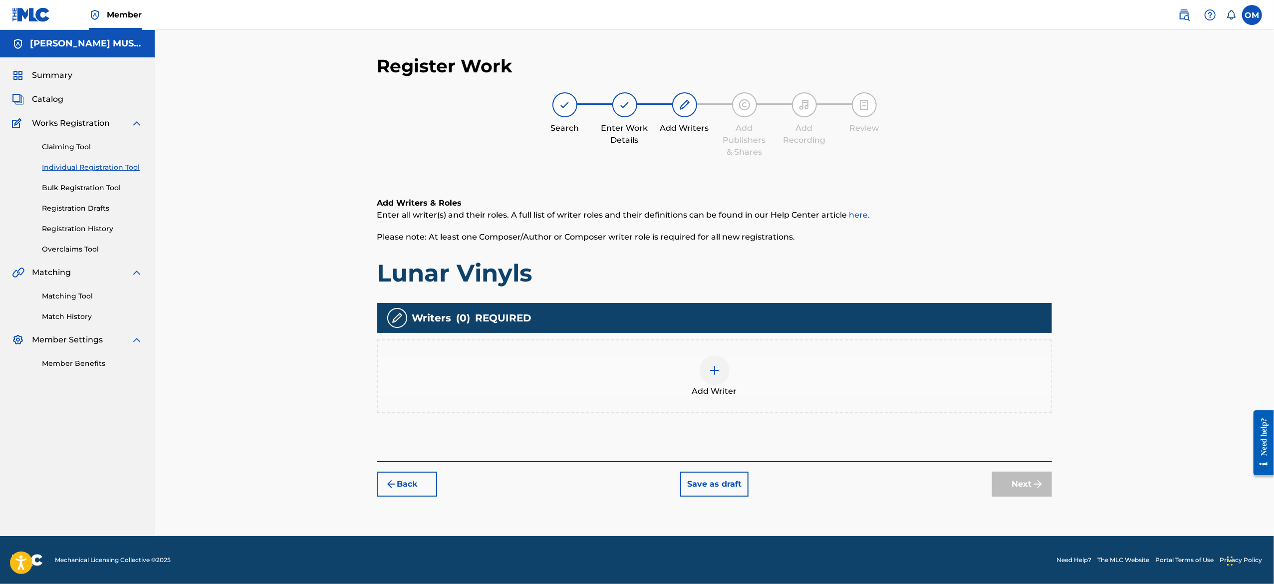
click at [714, 378] on div at bounding box center [714, 370] width 30 height 30
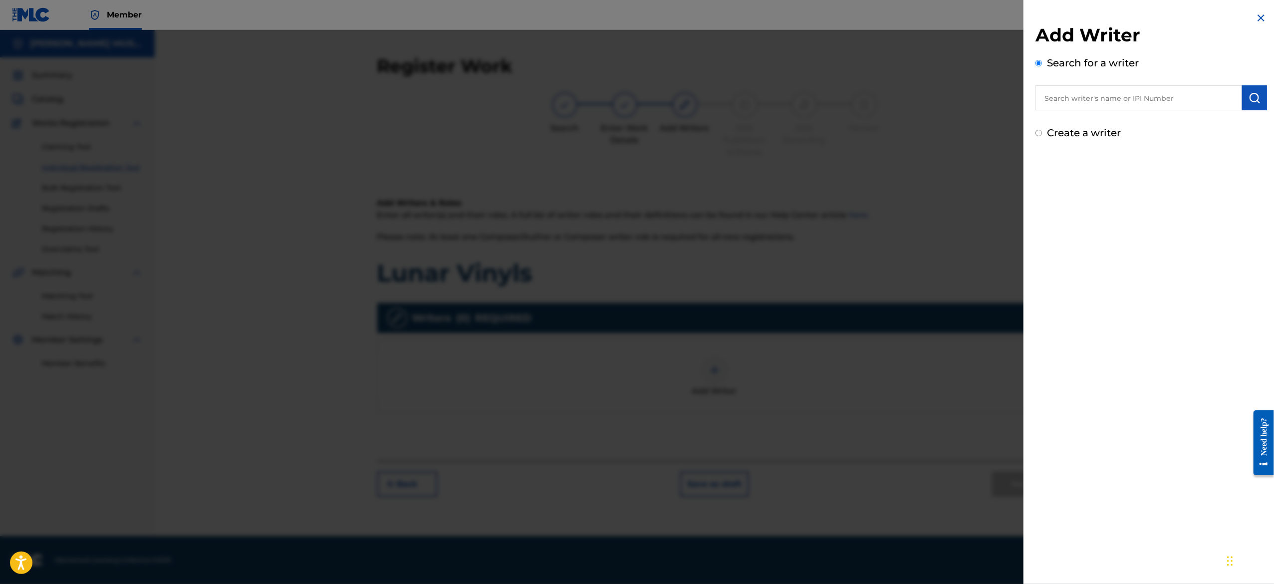
click at [1149, 93] on input "text" at bounding box center [1138, 97] width 207 height 25
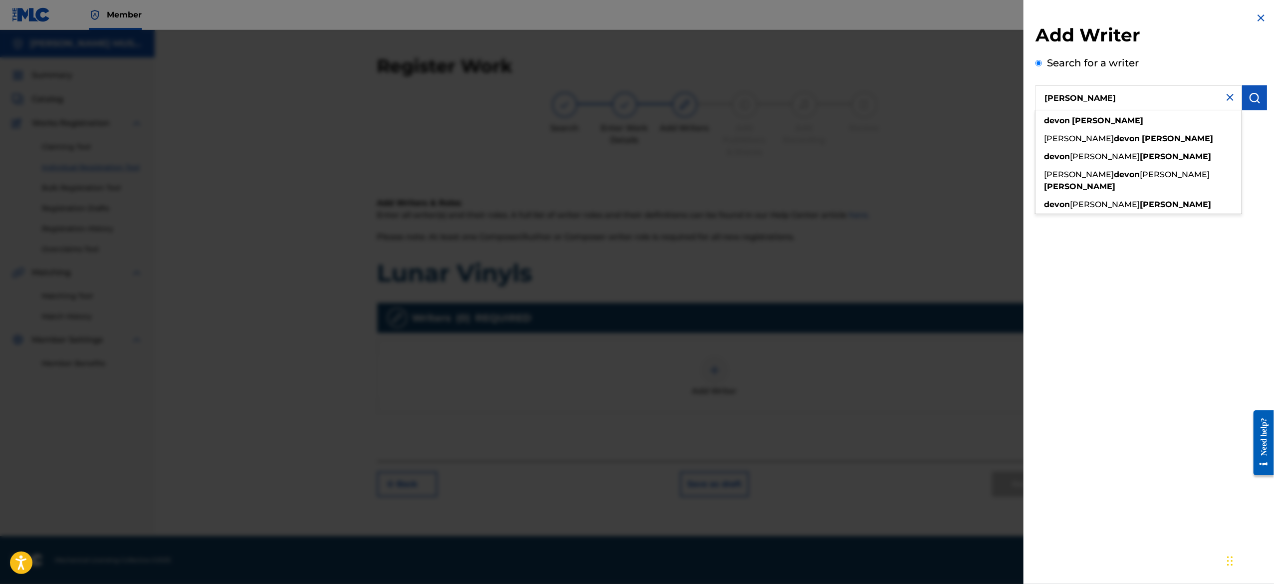
type input "[PERSON_NAME]"
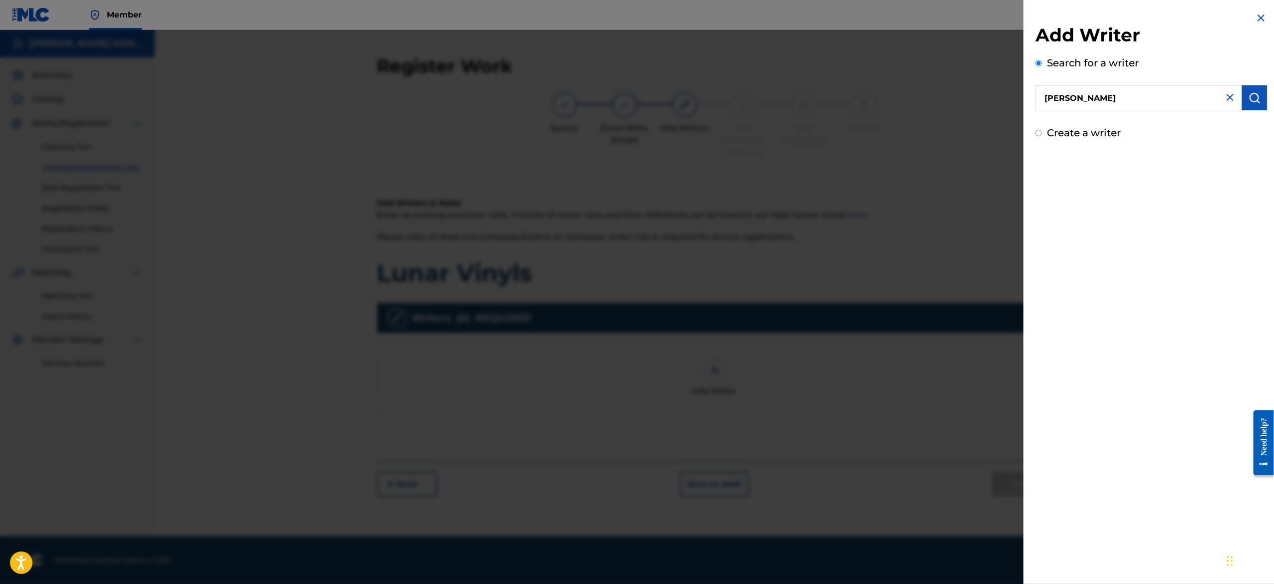
click at [1256, 103] on img "submit" at bounding box center [1254, 98] width 12 height 12
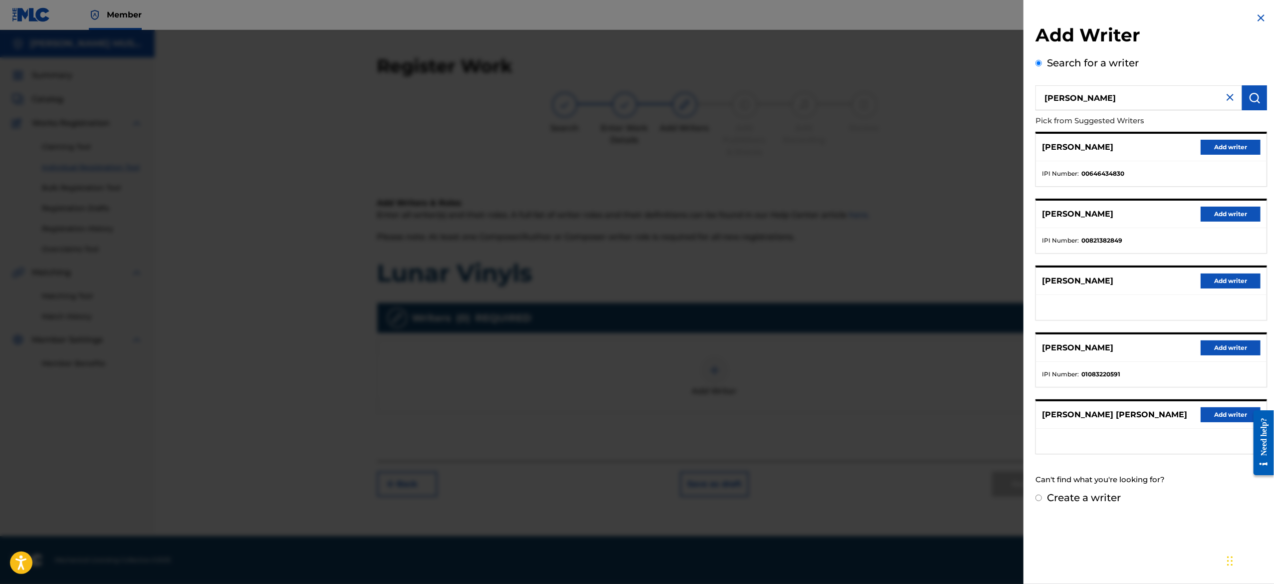
click at [1215, 141] on button "Add writer" at bounding box center [1230, 147] width 60 height 15
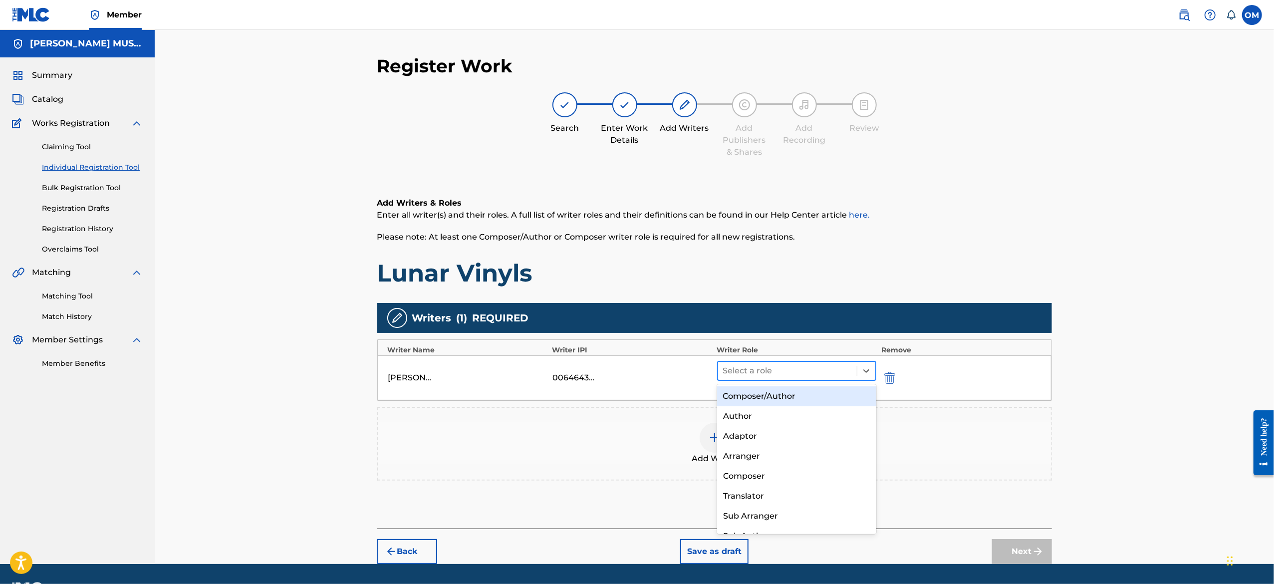
click at [793, 369] on div at bounding box center [787, 371] width 129 height 14
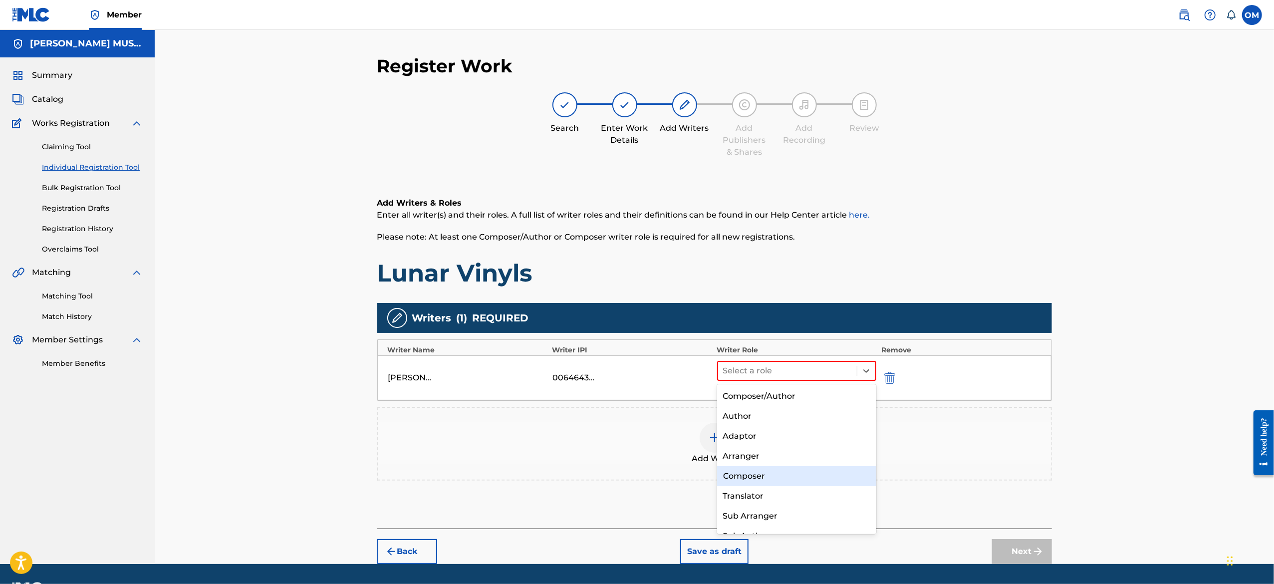
click at [761, 470] on div "Composer" at bounding box center [796, 476] width 159 height 20
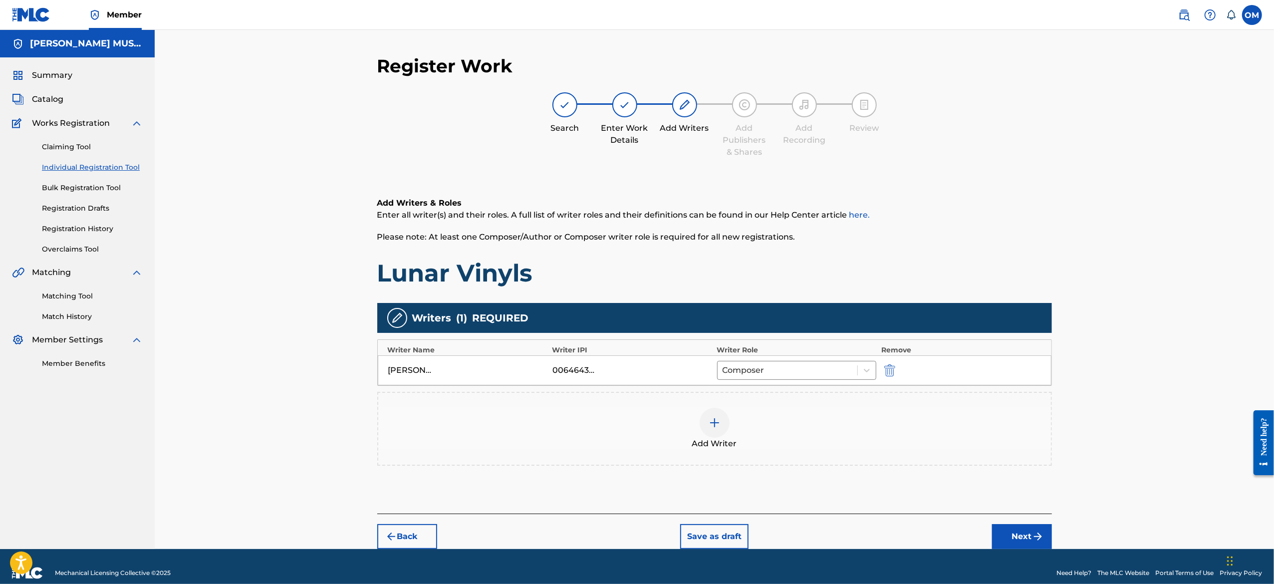
click at [996, 536] on button "Next" at bounding box center [1022, 536] width 60 height 25
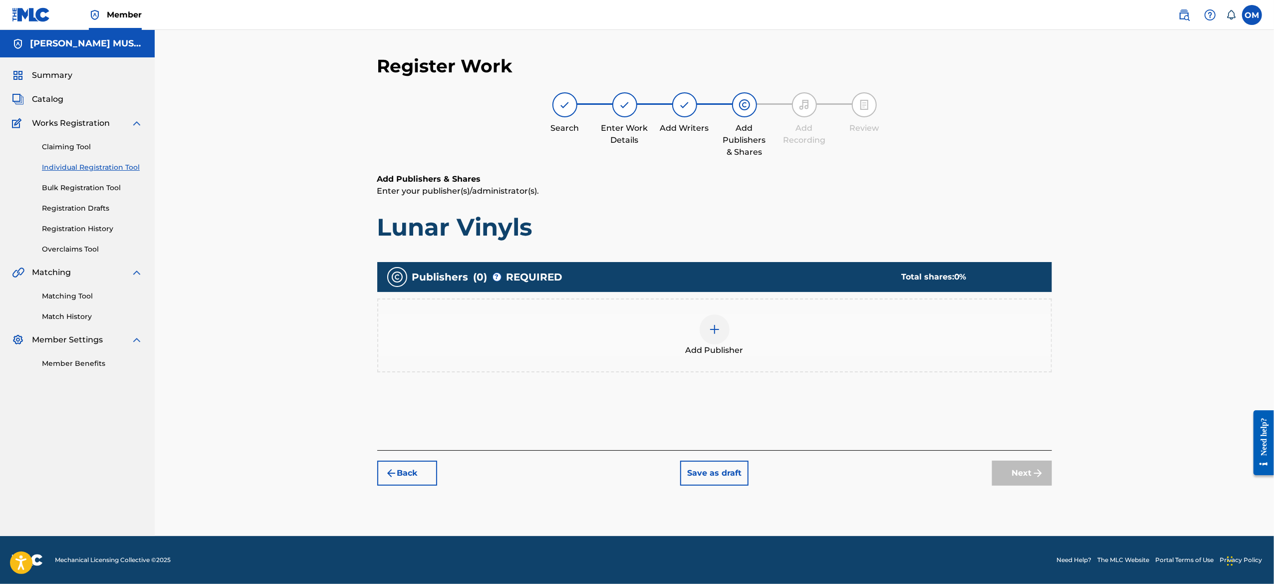
click at [712, 348] on span "Add Publisher" at bounding box center [714, 350] width 58 height 12
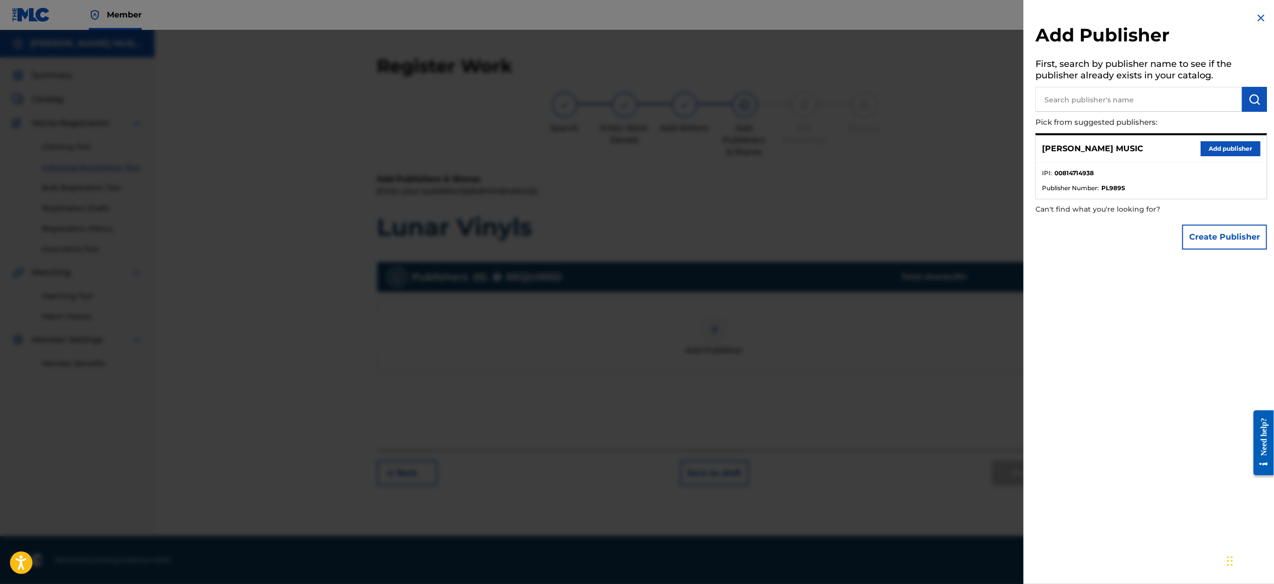
click at [1209, 153] on button "Add publisher" at bounding box center [1230, 148] width 60 height 15
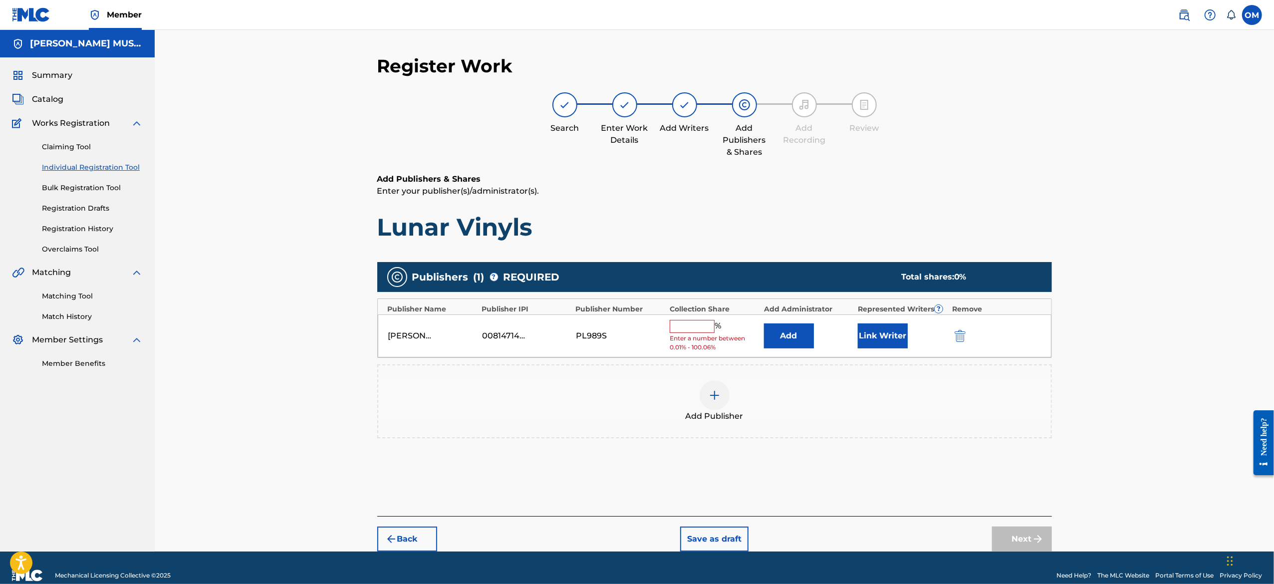
click at [692, 336] on span "Enter a number between 0.01% - 100.06%" at bounding box center [713, 343] width 89 height 18
click at [694, 333] on input "text" at bounding box center [691, 326] width 45 height 13
type input "100"
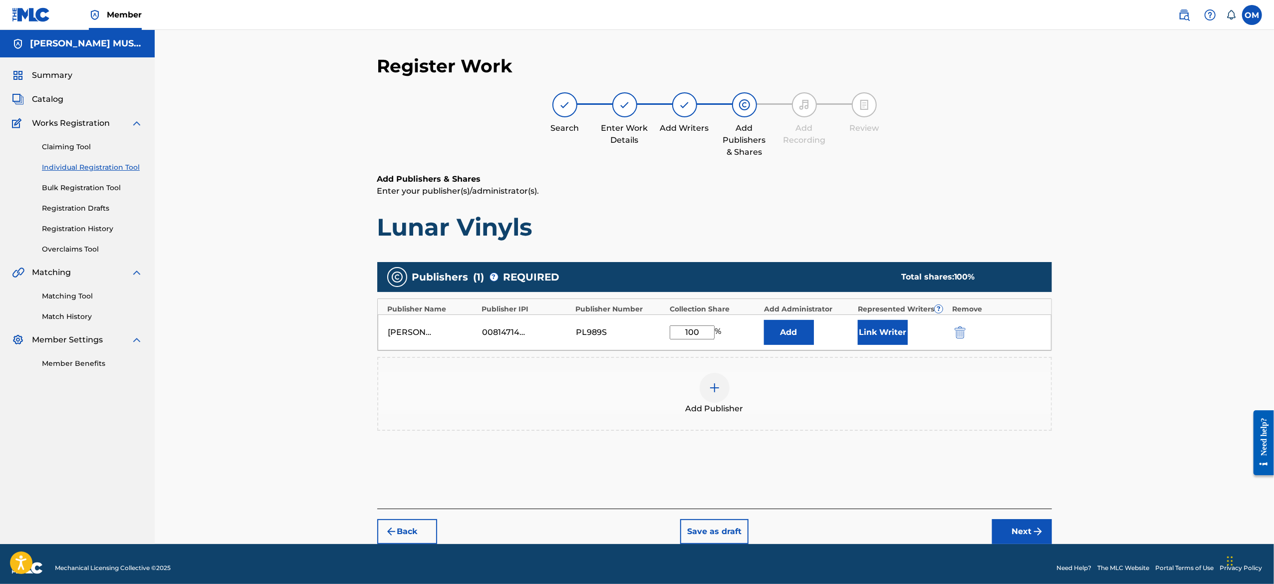
click at [1019, 526] on button "Next" at bounding box center [1022, 531] width 60 height 25
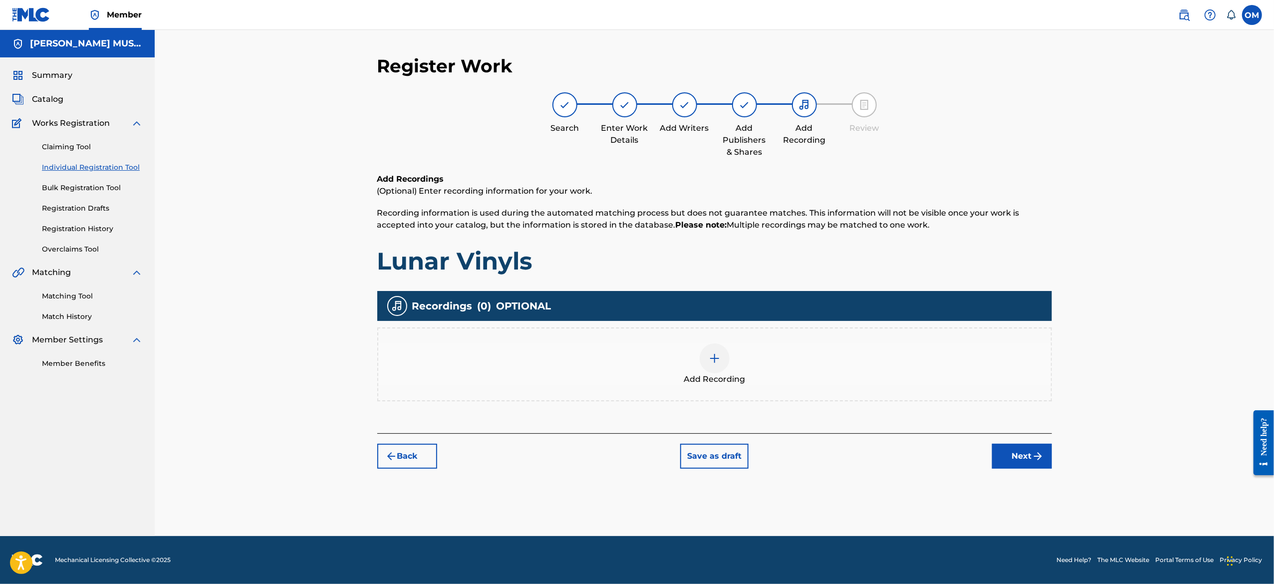
click at [718, 358] on img at bounding box center [714, 358] width 12 height 12
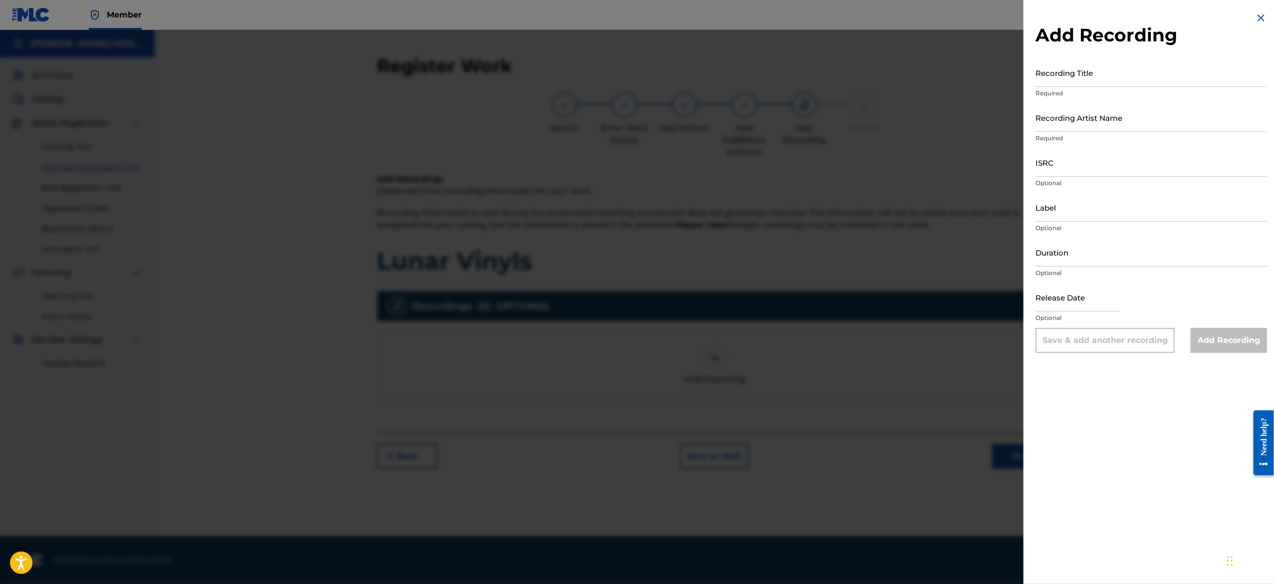
select select "8"
select select "2025"
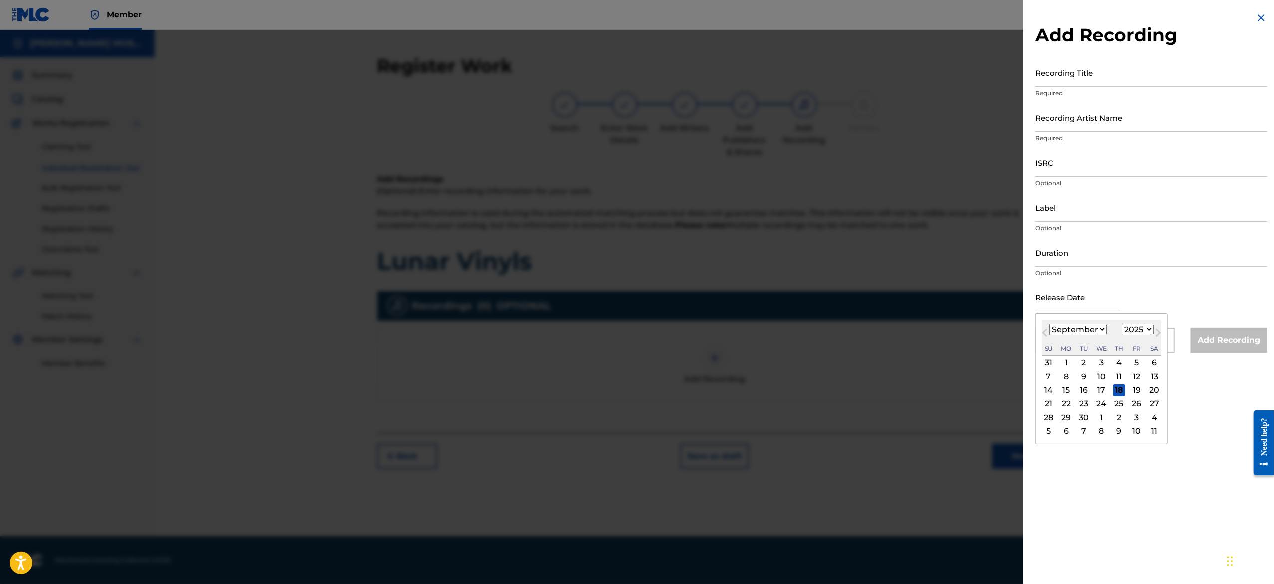
click at [1064, 299] on input "text" at bounding box center [1077, 297] width 85 height 28
type input "[DATE]"
select select "5"
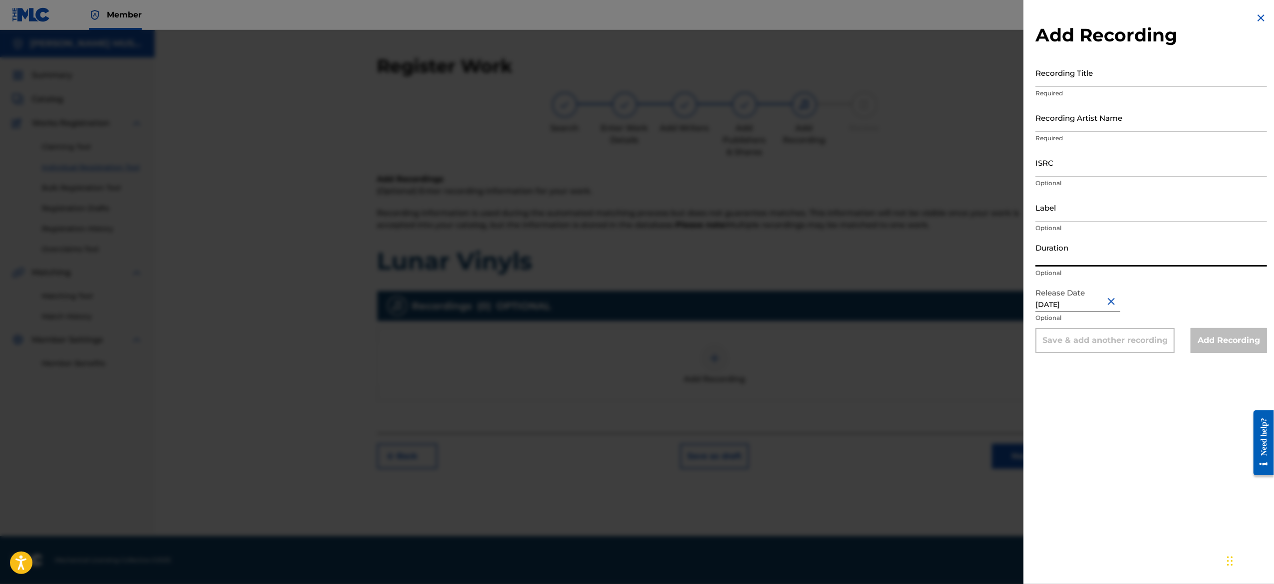
click at [1081, 247] on input "Duration" at bounding box center [1150, 252] width 231 height 28
click at [1081, 264] on input "01:59" at bounding box center [1150, 252] width 231 height 28
type input "0"
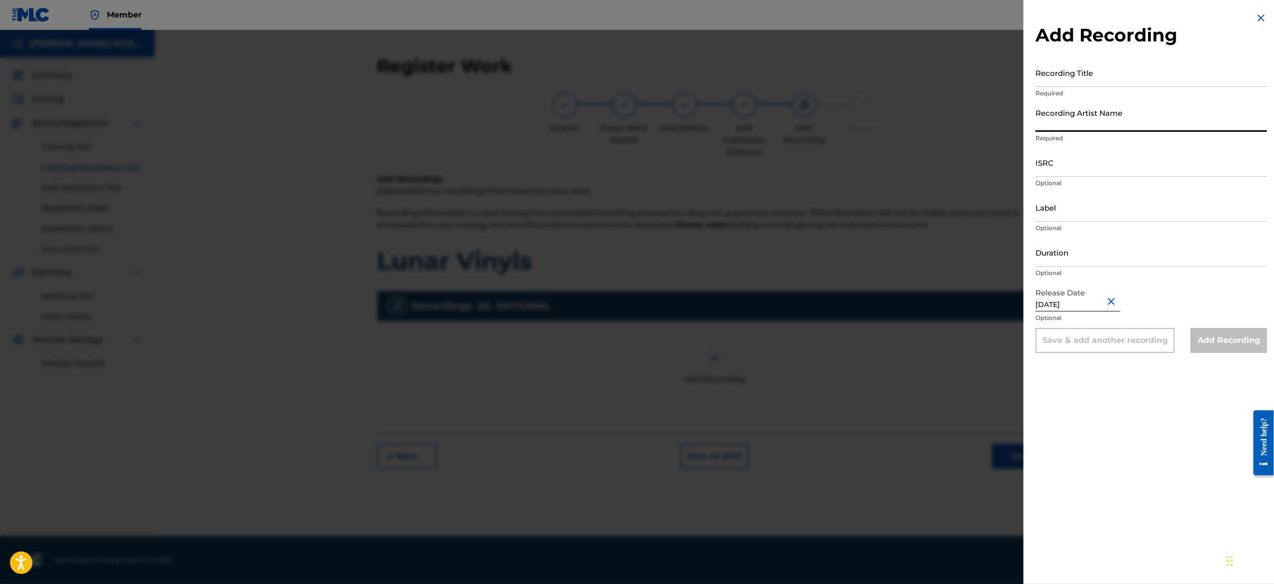
click at [1115, 119] on input "Recording Artist Name" at bounding box center [1150, 117] width 231 height 28
click at [1106, 114] on input "Recording Artist Name" at bounding box center [1150, 117] width 231 height 28
paste input "Vanta Pulse"
type input "Vanta Pulse"
click at [1136, 214] on input "Label" at bounding box center [1150, 207] width 231 height 28
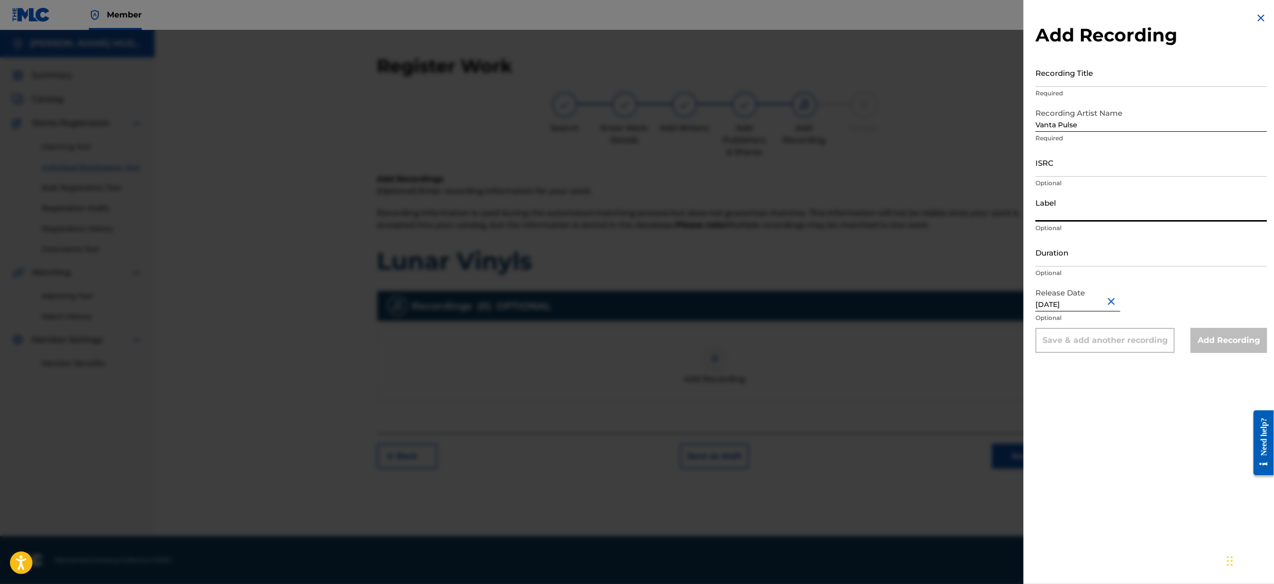
type input "A List Entertainment"
click at [1056, 245] on input "Duration" at bounding box center [1150, 252] width 231 height 28
paste input "02:17"
type input "02:17"
click at [1109, 173] on input "ISRC" at bounding box center [1150, 162] width 231 height 28
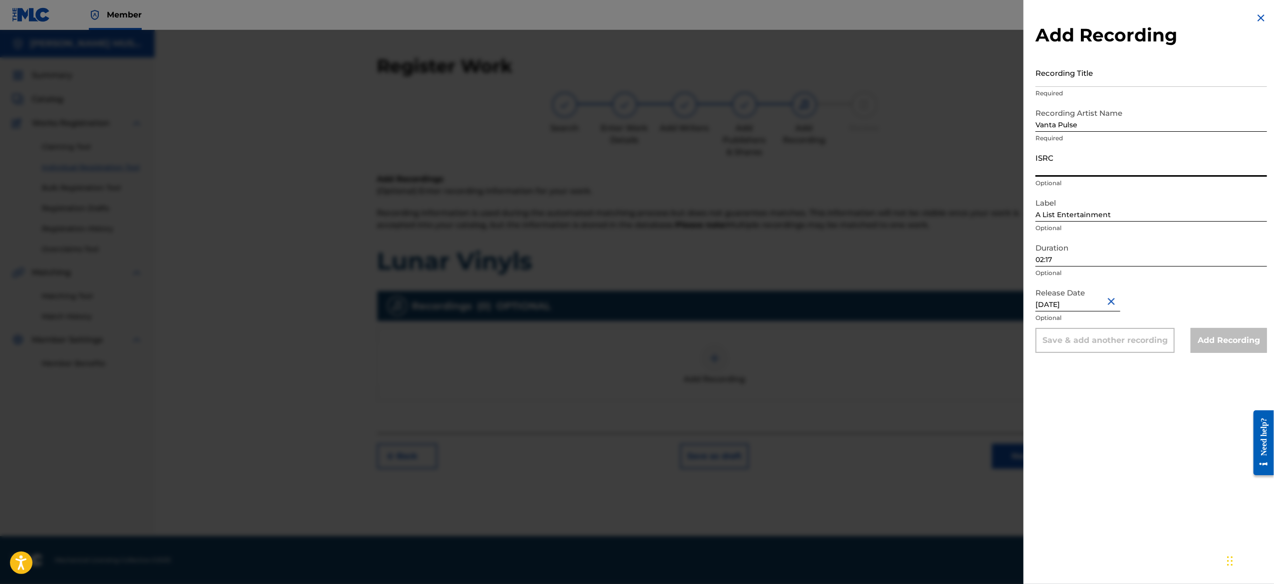
paste input "USA2P2527829"
type input "USA2P2527829"
click at [1102, 83] on input "Recording Title" at bounding box center [1150, 72] width 231 height 28
paste input "Blur Hotel"
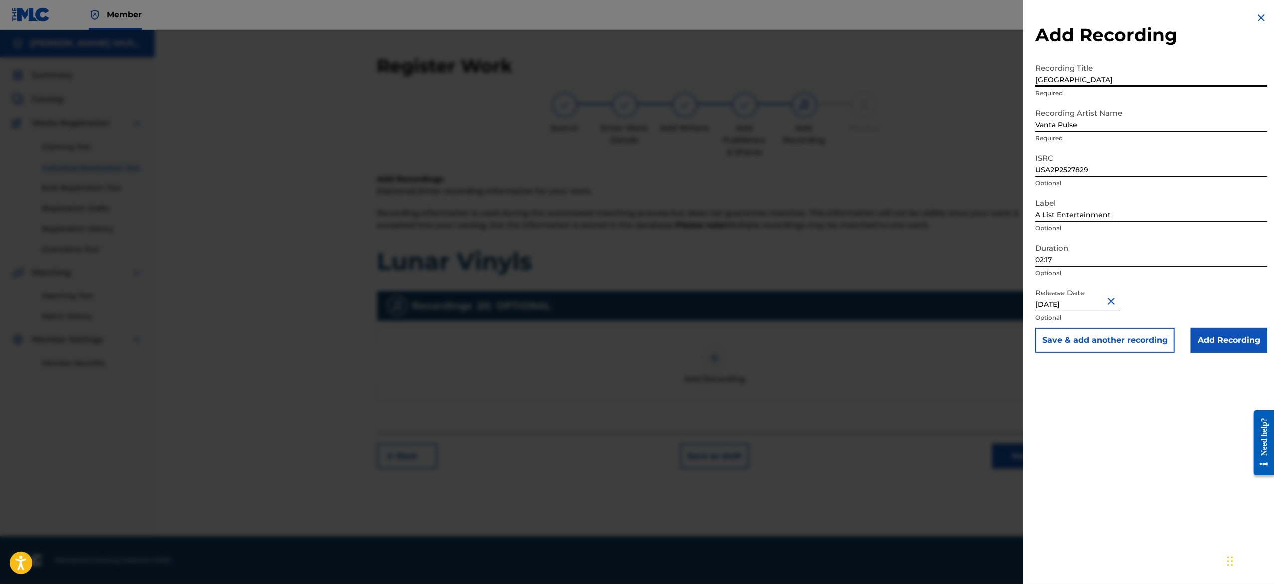
type input "Blur Hotel"
click at [1086, 338] on button "Save & add another recording" at bounding box center [1104, 340] width 139 height 25
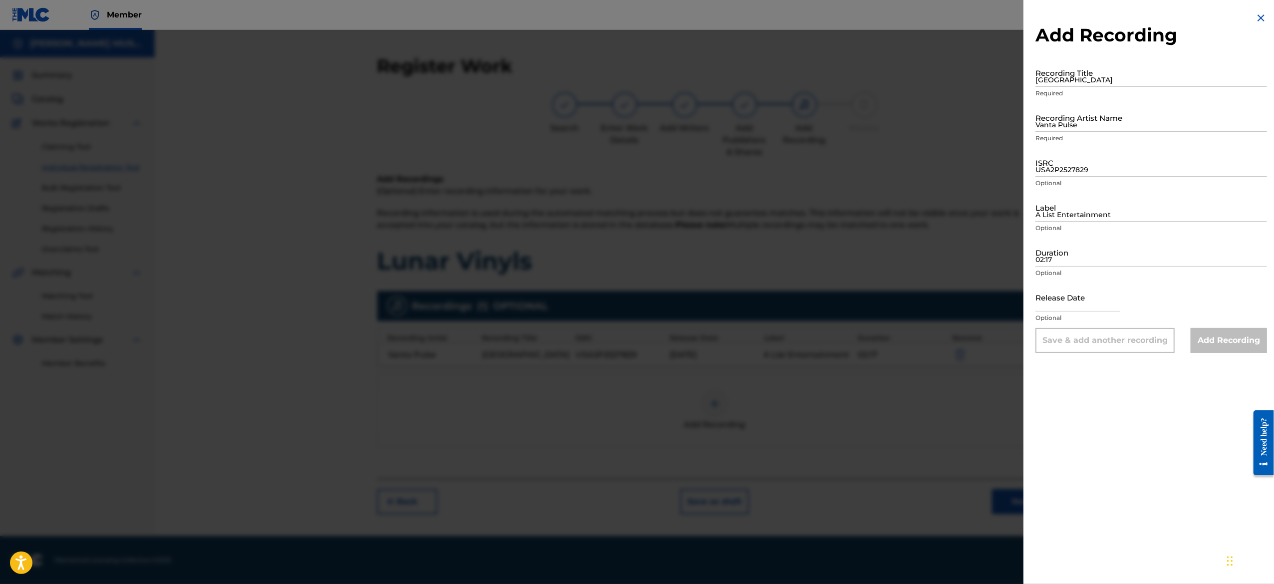
click at [1058, 301] on input "text" at bounding box center [1077, 297] width 85 height 28
select select "8"
select select "2025"
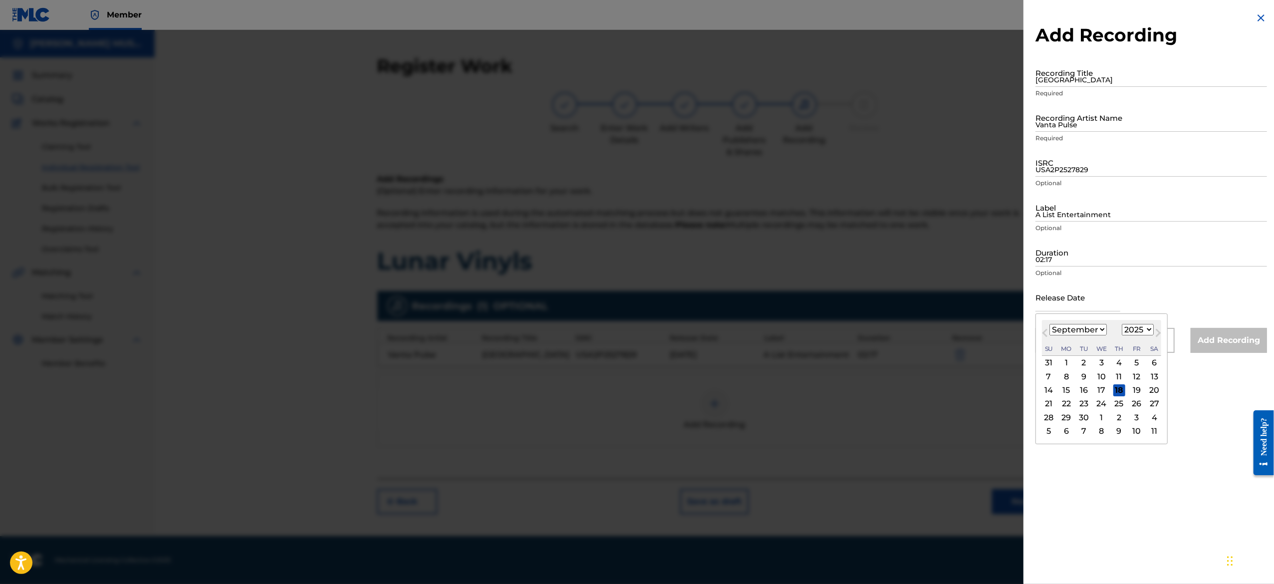
type input "[DATE]"
select select "5"
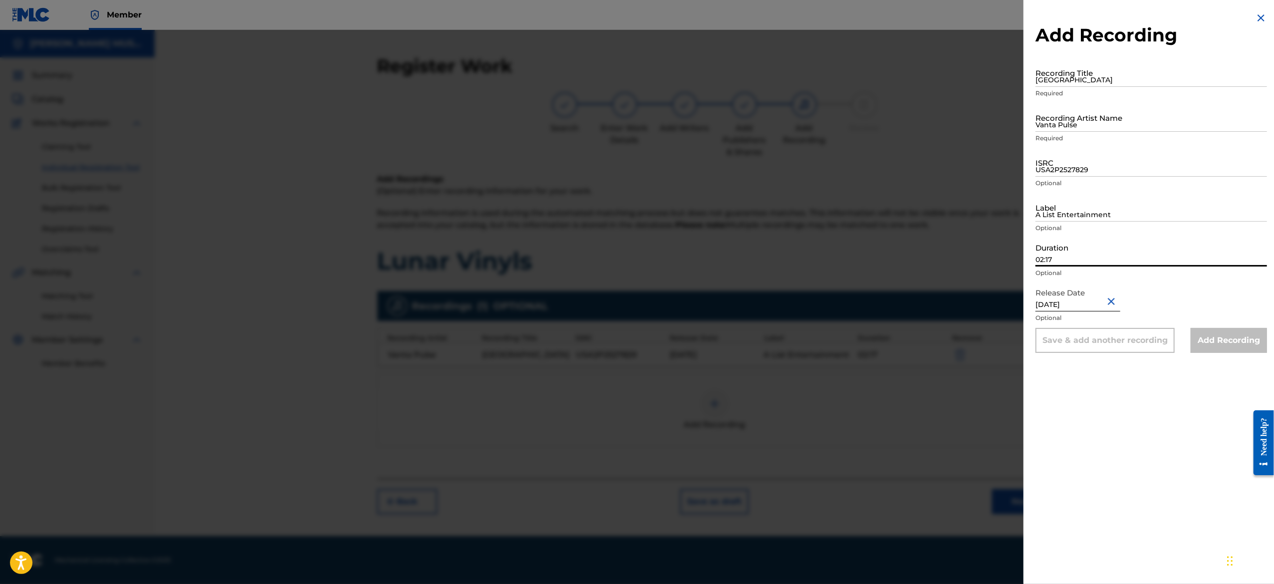
click at [1084, 251] on input "02:17" at bounding box center [1150, 252] width 231 height 28
paste input "02:16"
type input "02:16"
click at [1098, 212] on input "A List Entertainment" at bounding box center [1150, 207] width 231 height 28
type input "A List Entertainment"
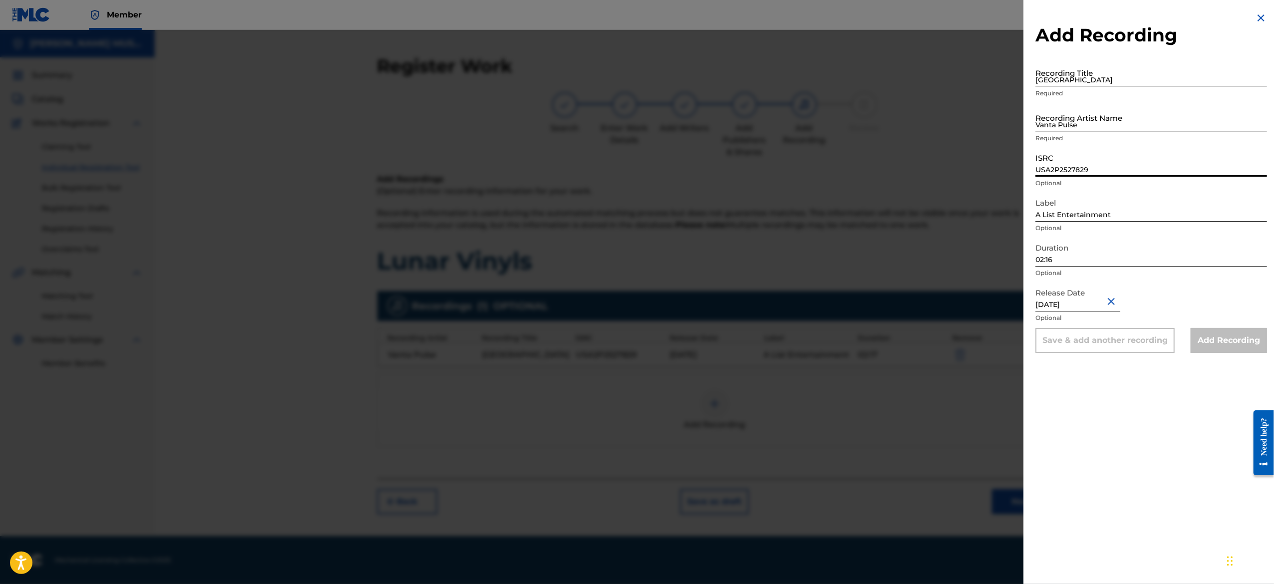
click at [1108, 164] on input "USA2P2527829" at bounding box center [1150, 162] width 231 height 28
paste input "USA2P2527830"
type input "USA2P2527830"
click at [1128, 119] on input "Vanta Pulse" at bounding box center [1150, 117] width 231 height 28
click at [1124, 120] on input "Vanta Pulse" at bounding box center [1150, 117] width 231 height 28
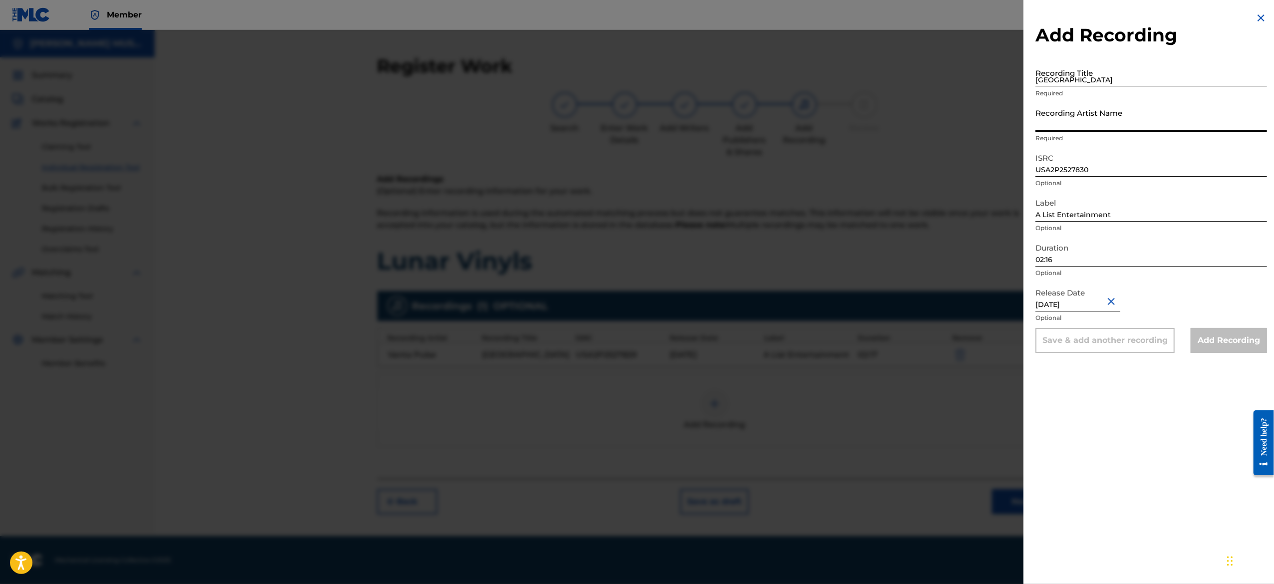
paste input "Vanta Pulse"
type input "Vanta Pulse"
click at [1112, 75] on input "Blur Hotel" at bounding box center [1150, 72] width 231 height 28
paste input "Crooklight"
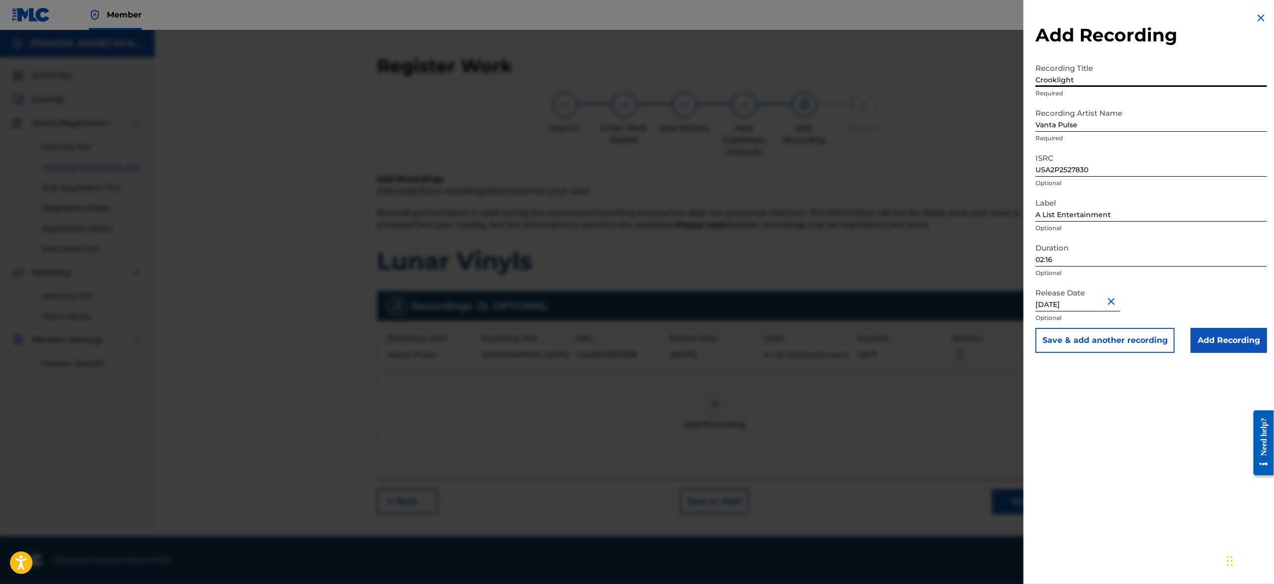
type input "Crooklight"
click at [1095, 341] on button "Save & add another recording" at bounding box center [1104, 340] width 139 height 25
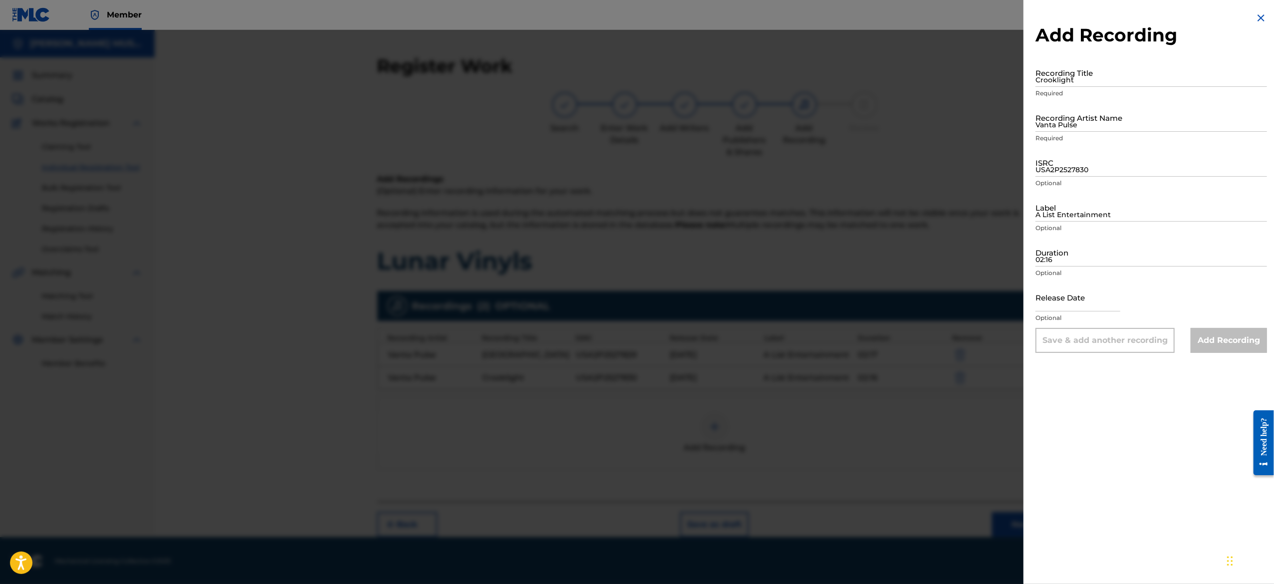
click at [1082, 309] on input "text" at bounding box center [1077, 297] width 85 height 28
select select "8"
select select "2025"
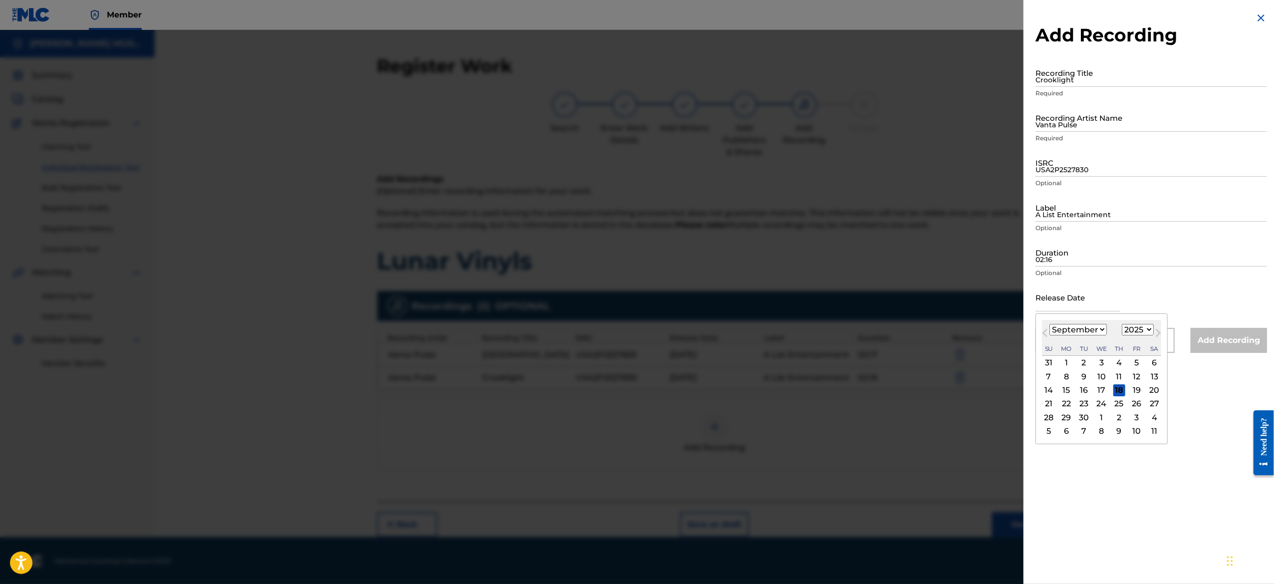
type input "[DATE]"
select select "5"
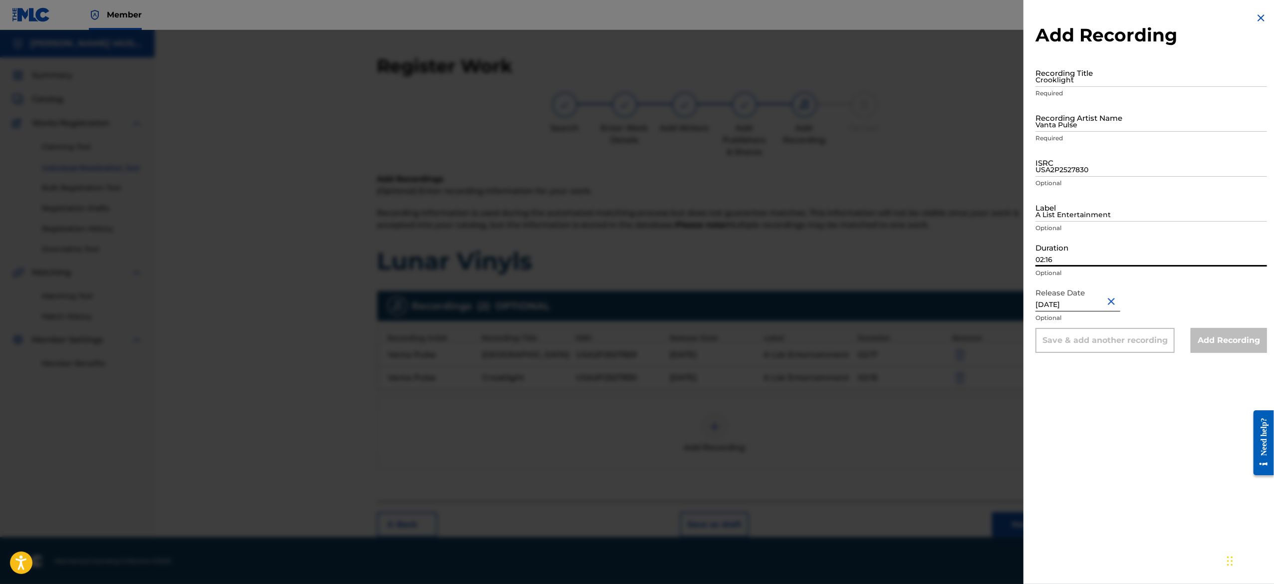
click at [1097, 240] on input "02:16" at bounding box center [1150, 252] width 231 height 28
click at [1090, 248] on input "02:16" at bounding box center [1150, 252] width 231 height 28
paste input "02:08"
type input "02:08"
click at [1084, 211] on input "A List Entertainment" at bounding box center [1150, 207] width 231 height 28
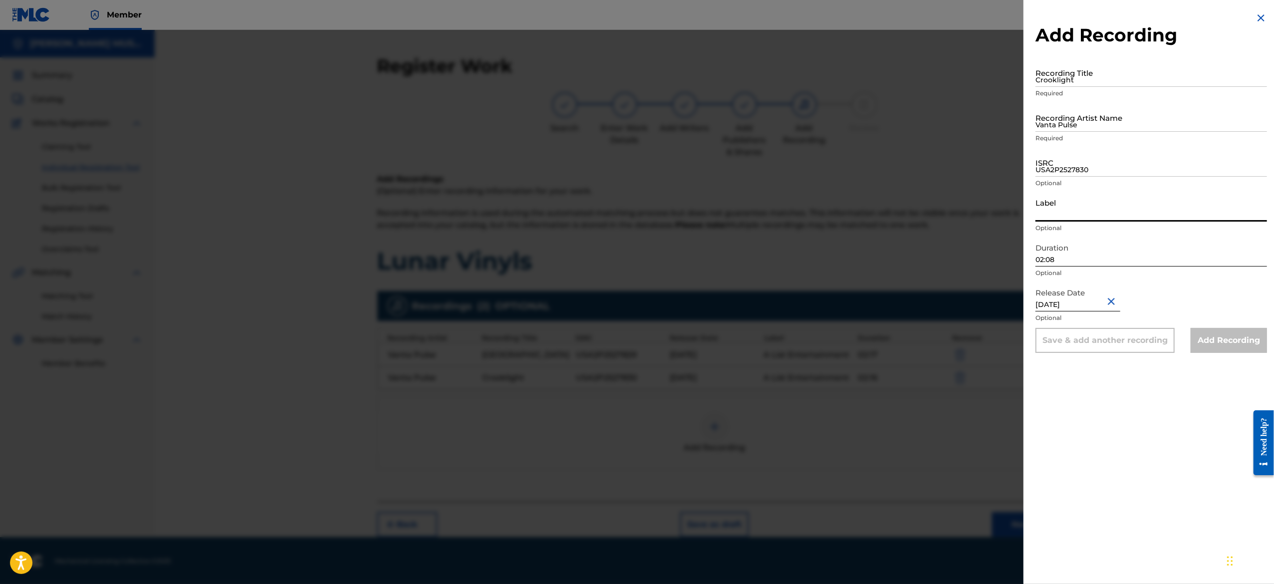
type input "A List Entertainment"
click at [1088, 163] on input "USA2P2527830" at bounding box center [1150, 162] width 231 height 28
paste input "USA2P2527831"
type input "USA2P2527831"
click at [1096, 121] on input "Vanta Pulse" at bounding box center [1150, 117] width 231 height 28
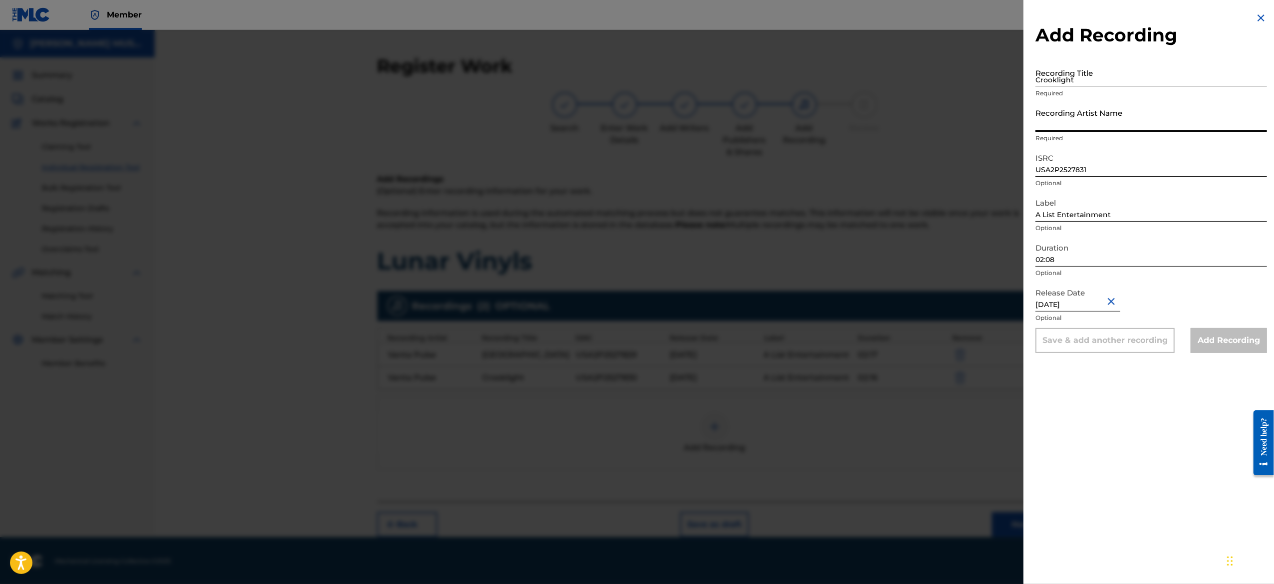
paste input "Vanta Pulse"
type input "Vanta Pulse"
click at [1119, 84] on input "Crooklight" at bounding box center [1150, 72] width 231 height 28
paste input "Driftloop"
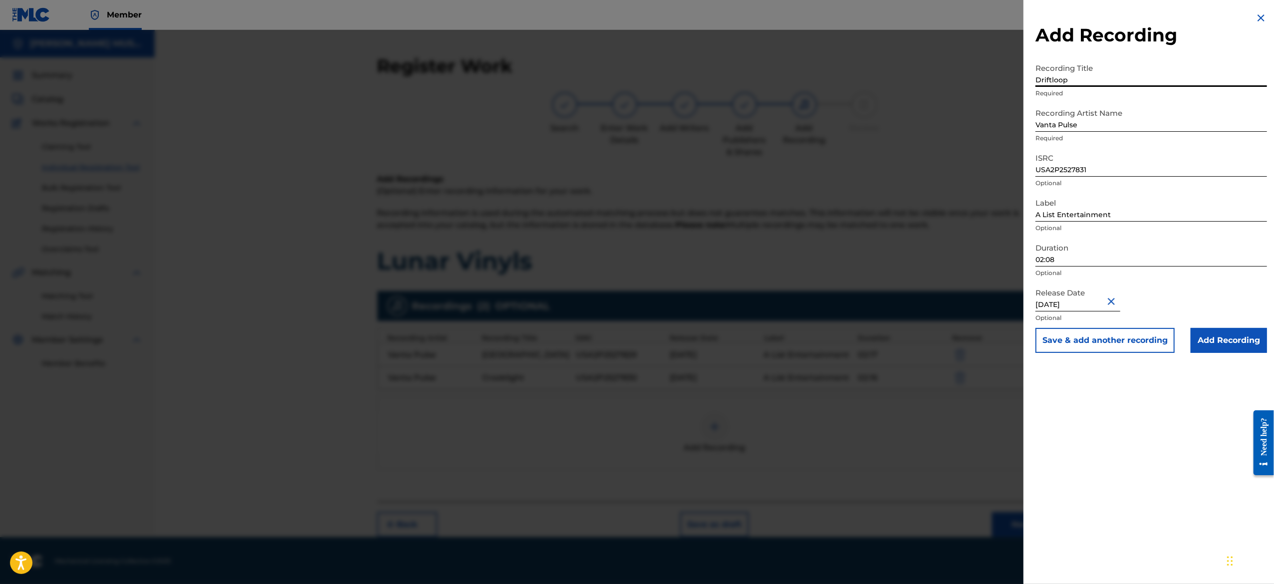
type input "Driftloop"
click at [1074, 338] on button "Save & add another recording" at bounding box center [1104, 340] width 139 height 25
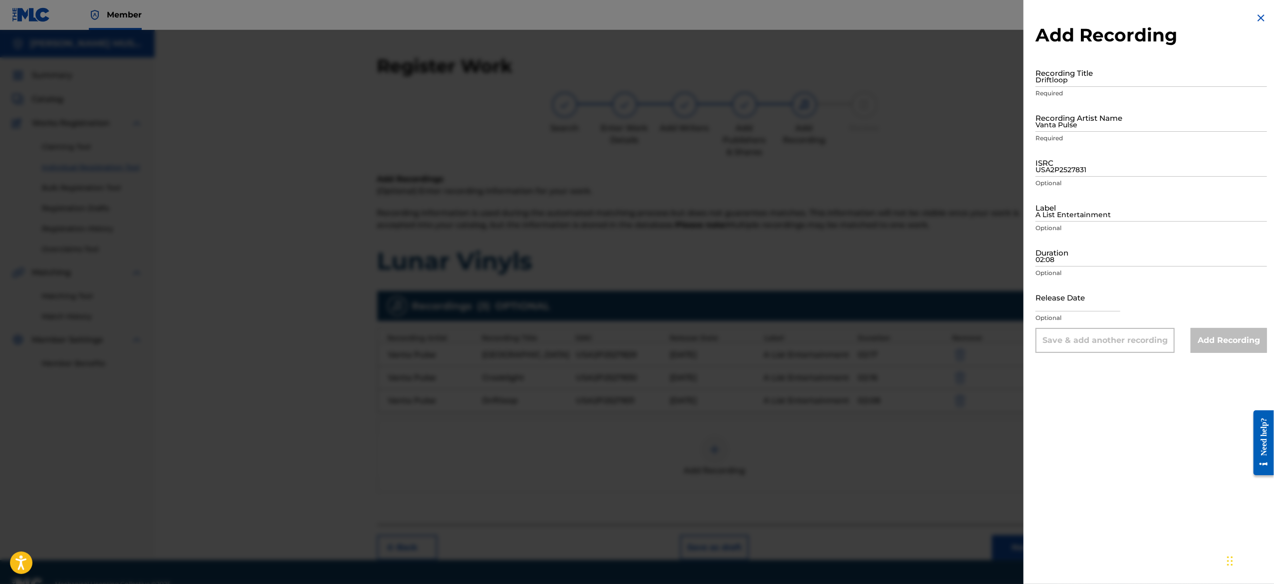
click at [1061, 290] on input "text" at bounding box center [1077, 297] width 85 height 28
select select "8"
select select "2025"
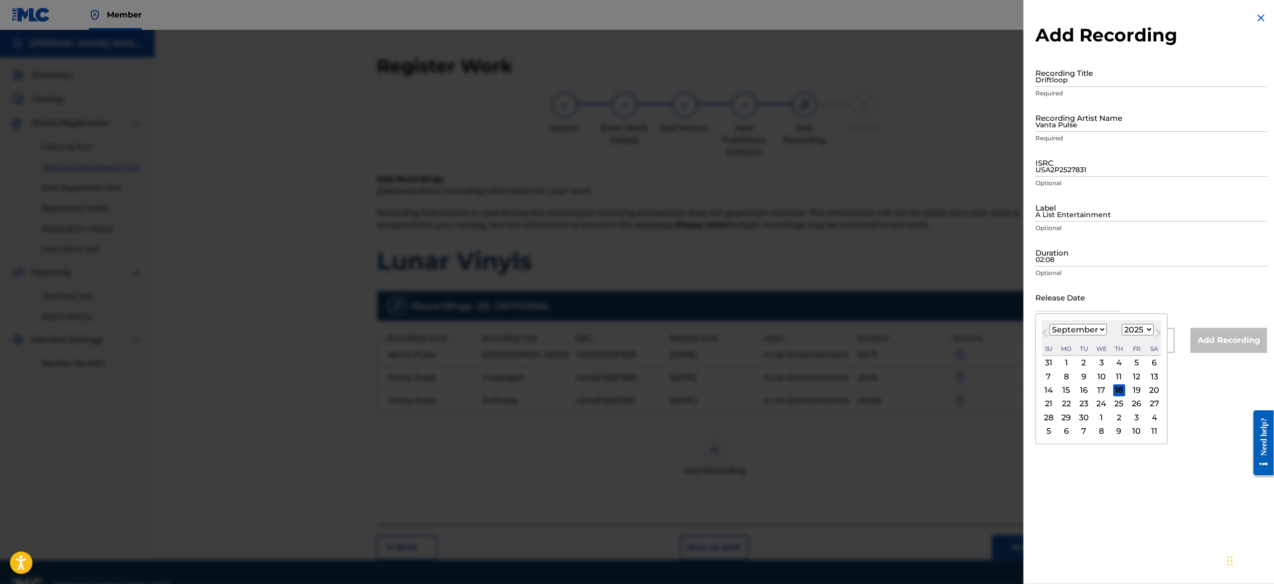
type input "[DATE]"
select select "5"
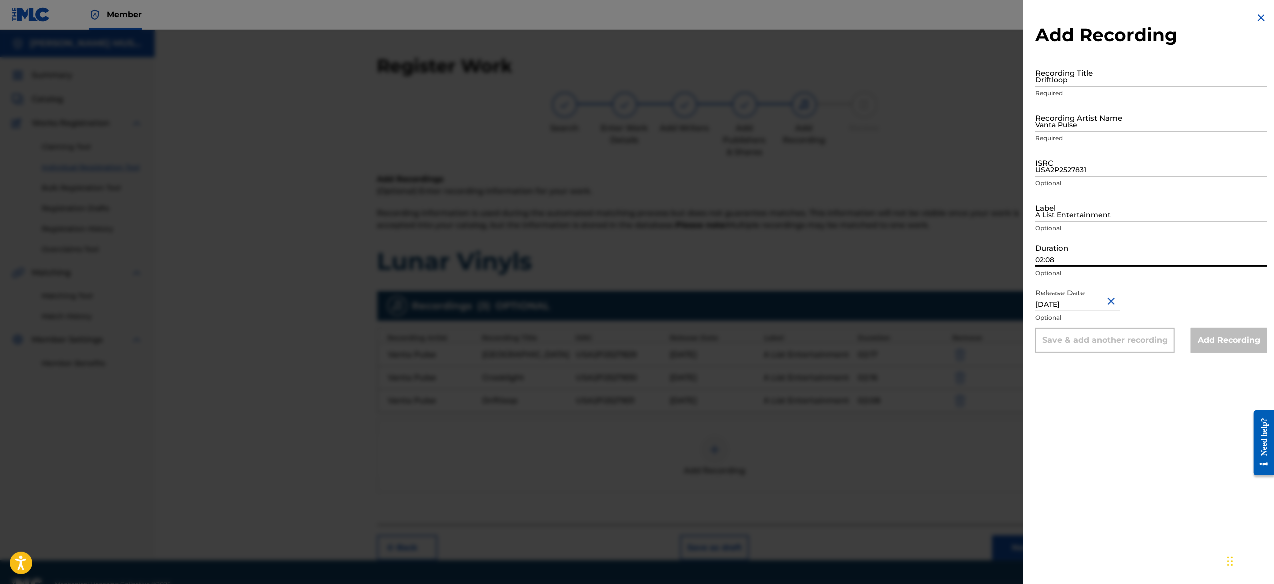
click at [1116, 259] on input "02:08" at bounding box center [1150, 252] width 231 height 28
paste input "04:06"
type input "04:06"
click at [1082, 221] on input "A List Entertainment" at bounding box center [1150, 207] width 231 height 28
type input "A List Entertainment"
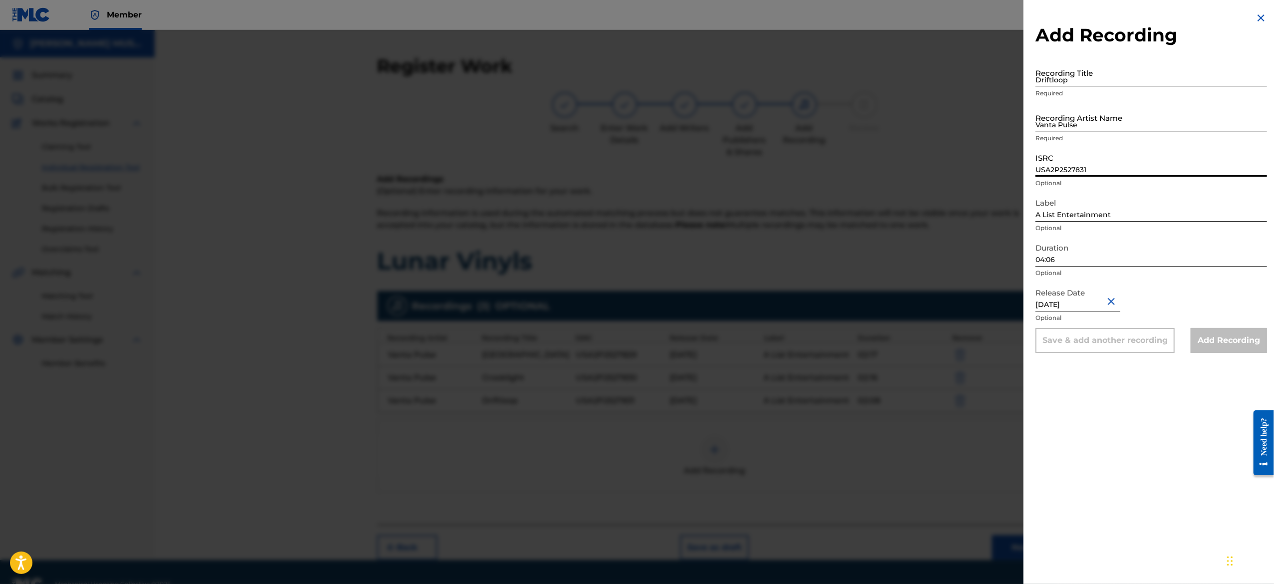
click at [1082, 155] on input "USA2P2527831" at bounding box center [1150, 162] width 231 height 28
paste input "USA2P2527832"
type input "USA2P2527832"
click at [1104, 109] on input "Vanta Pulse" at bounding box center [1150, 117] width 231 height 28
click at [1108, 125] on input "Vanta Pulse" at bounding box center [1150, 117] width 231 height 28
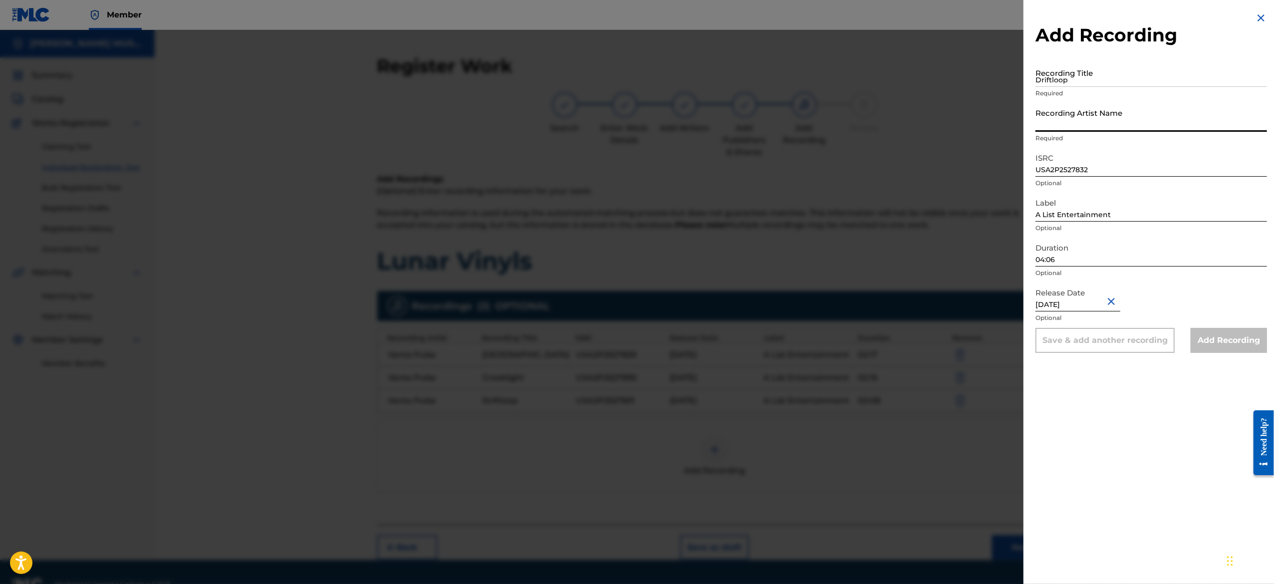
paste input "Vanta Pulse"
type input "Vanta Pulse"
click at [1087, 82] on input "Driftloop" at bounding box center [1150, 72] width 231 height 28
paste input "Frail Flex"
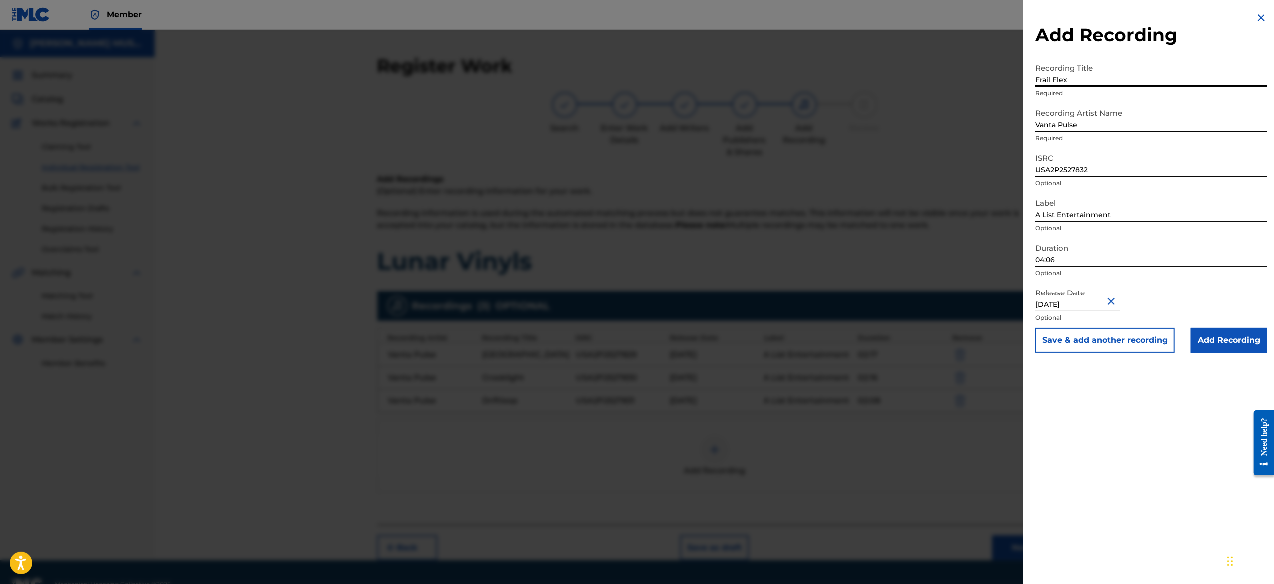
type input "Frail Flex"
click at [1078, 339] on button "Save & add another recording" at bounding box center [1104, 340] width 139 height 25
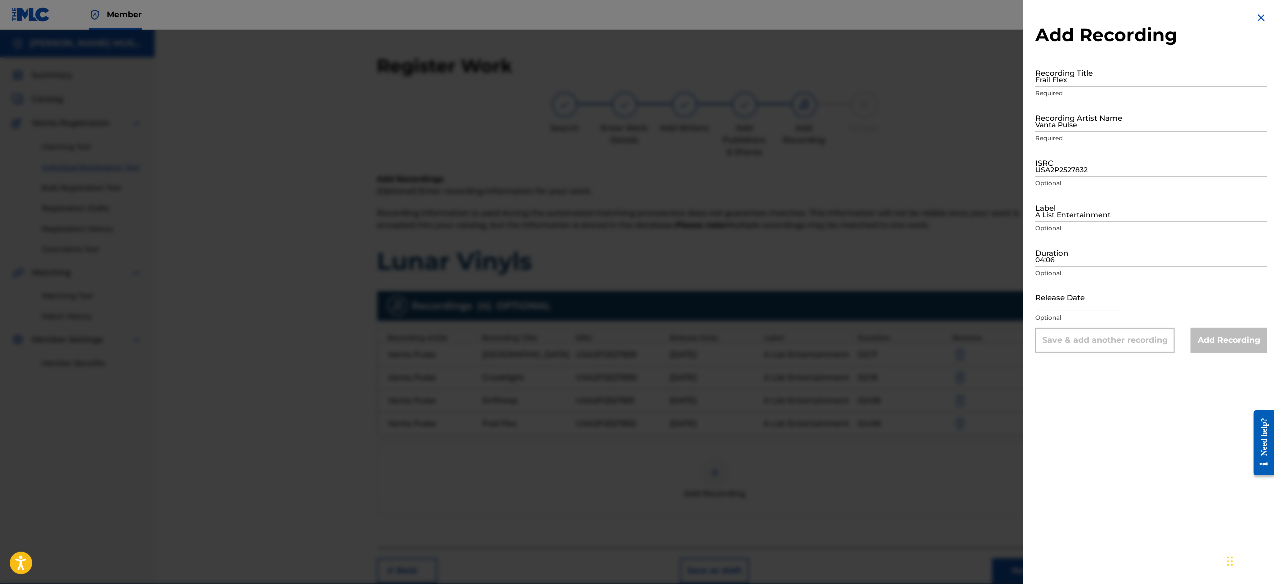
click at [1051, 283] on input "text" at bounding box center [1077, 297] width 85 height 28
select select "8"
select select "2025"
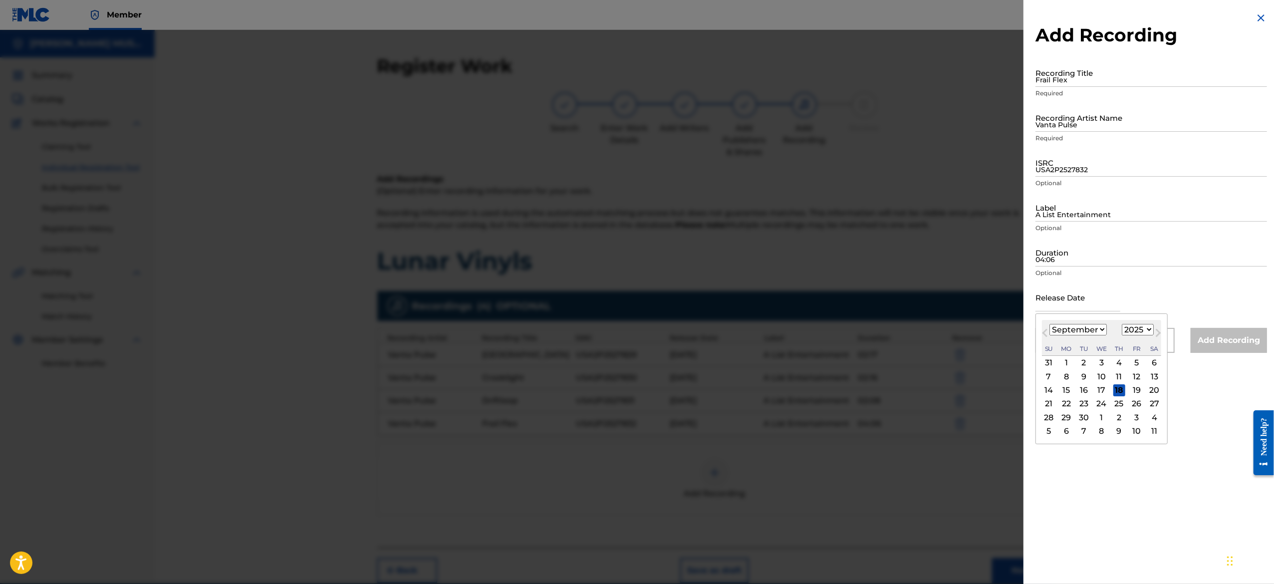
type input "[DATE]"
select select "5"
click at [1098, 243] on input "04:06" at bounding box center [1150, 252] width 231 height 28
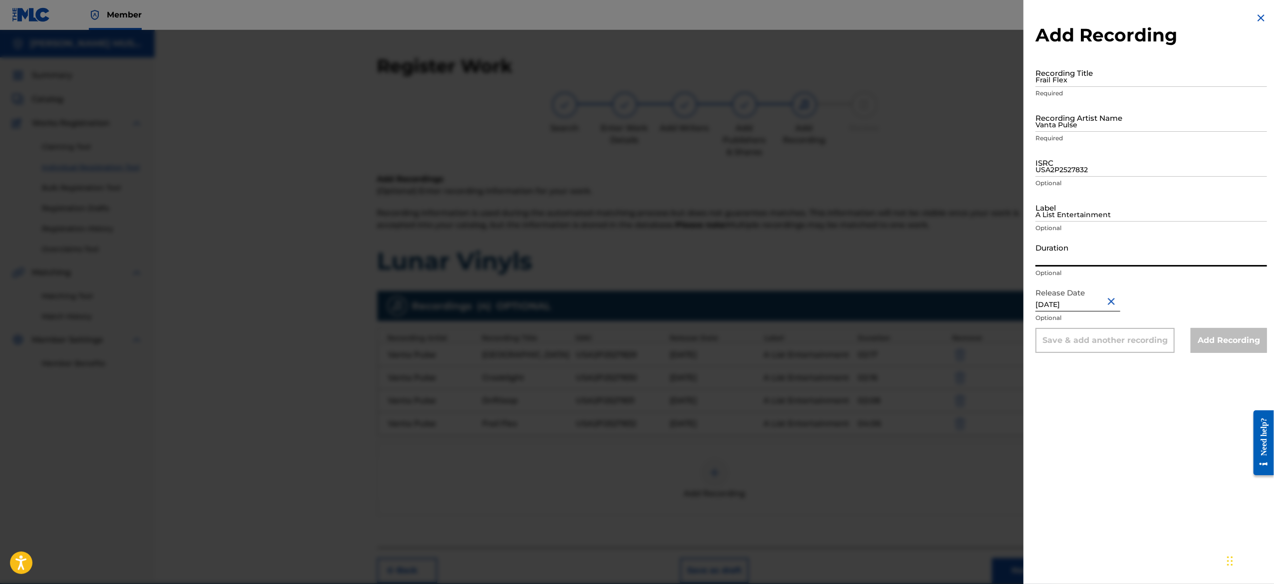
paste input "01:59"
type input "01:59"
click at [1080, 204] on input "A List Entertainment" at bounding box center [1150, 207] width 231 height 28
type input "A List Entertainment"
click at [1094, 164] on input "USA2P2527832" at bounding box center [1150, 162] width 231 height 28
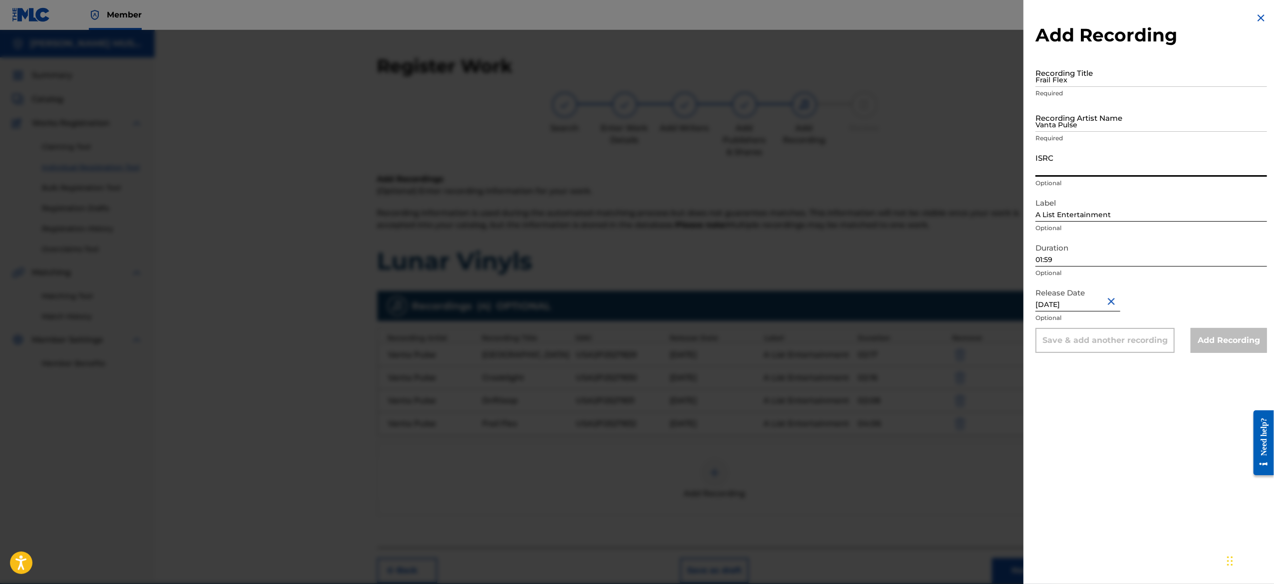
click at [1094, 164] on input "ISRC" at bounding box center [1150, 162] width 231 height 28
paste input "USA2P2527833"
type input "USA2P2527833"
click at [1086, 121] on input "Vanta Pulse" at bounding box center [1150, 117] width 231 height 28
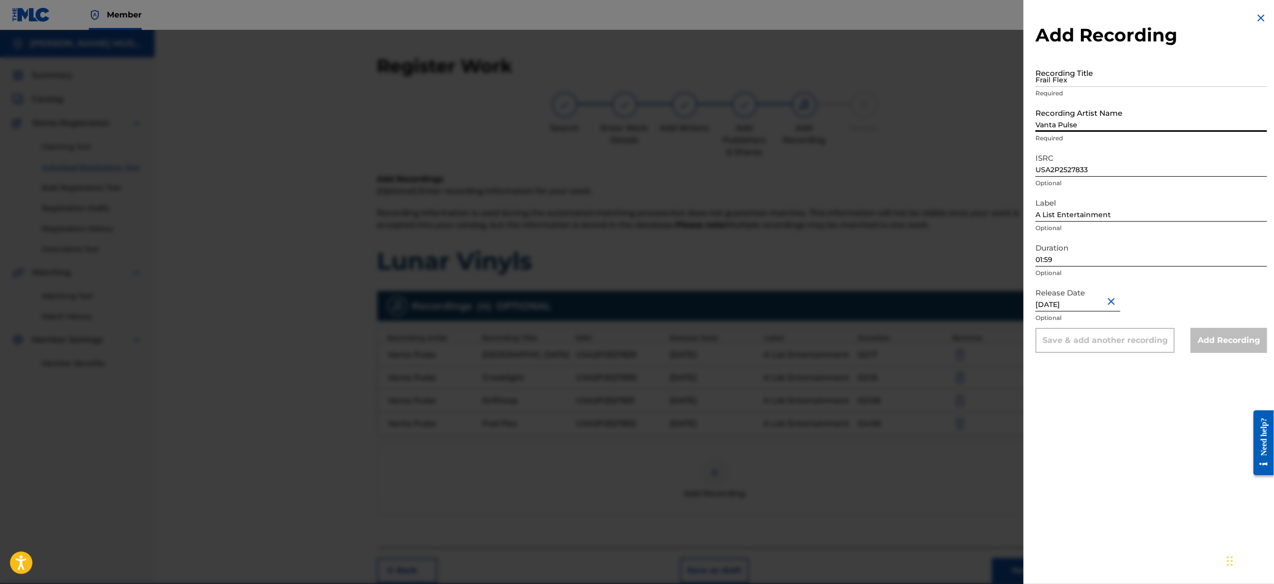
click at [1086, 109] on input "Vanta Pulse" at bounding box center [1150, 117] width 231 height 28
paste input "Vanta Pulse"
type input "Vanta Pulse"
click at [1076, 79] on input "Frail Flex" at bounding box center [1150, 72] width 231 height 28
paste input "Fuse Thread"
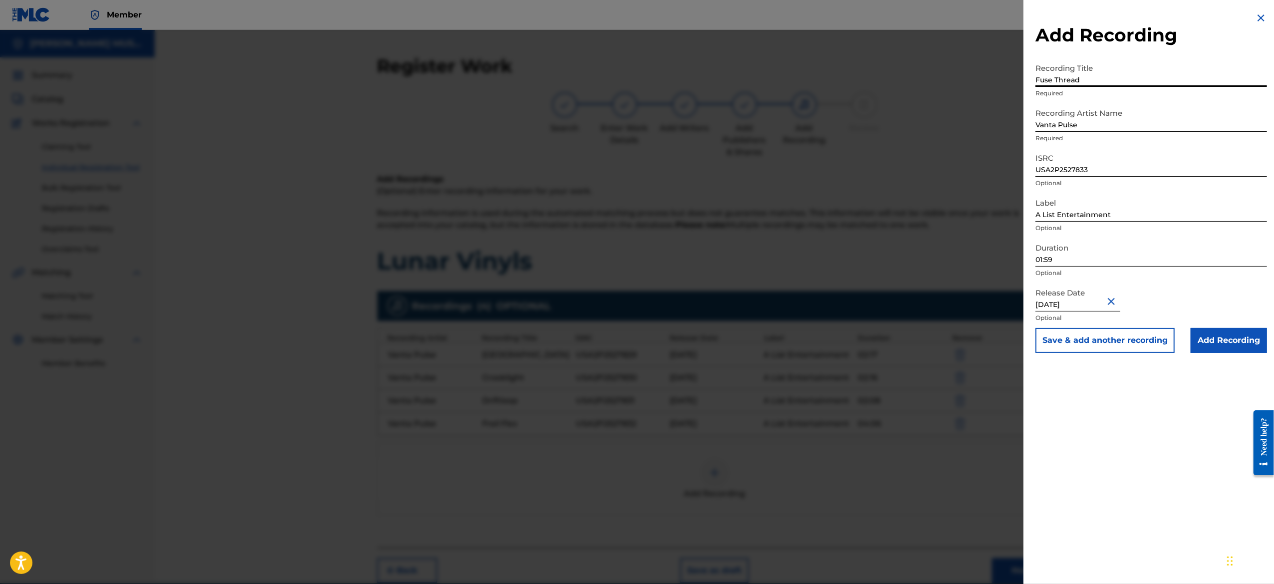
type input "Fuse Thread"
click at [1080, 342] on button "Save & add another recording" at bounding box center [1104, 340] width 139 height 25
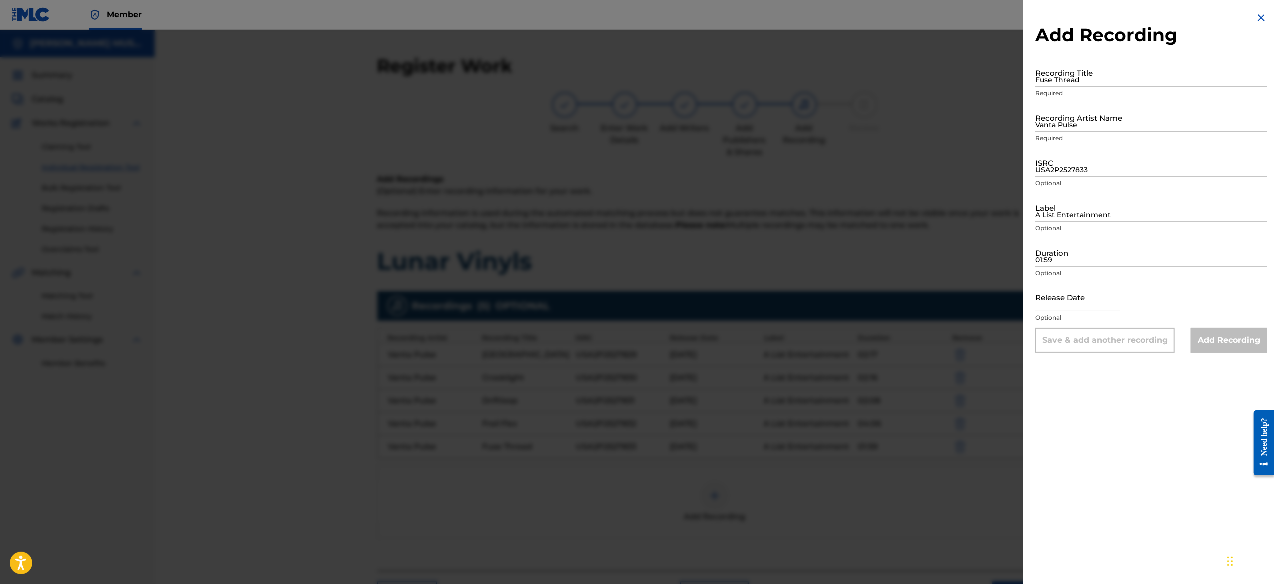
click at [1079, 305] on input "text" at bounding box center [1077, 297] width 85 height 28
select select "8"
select select "2025"
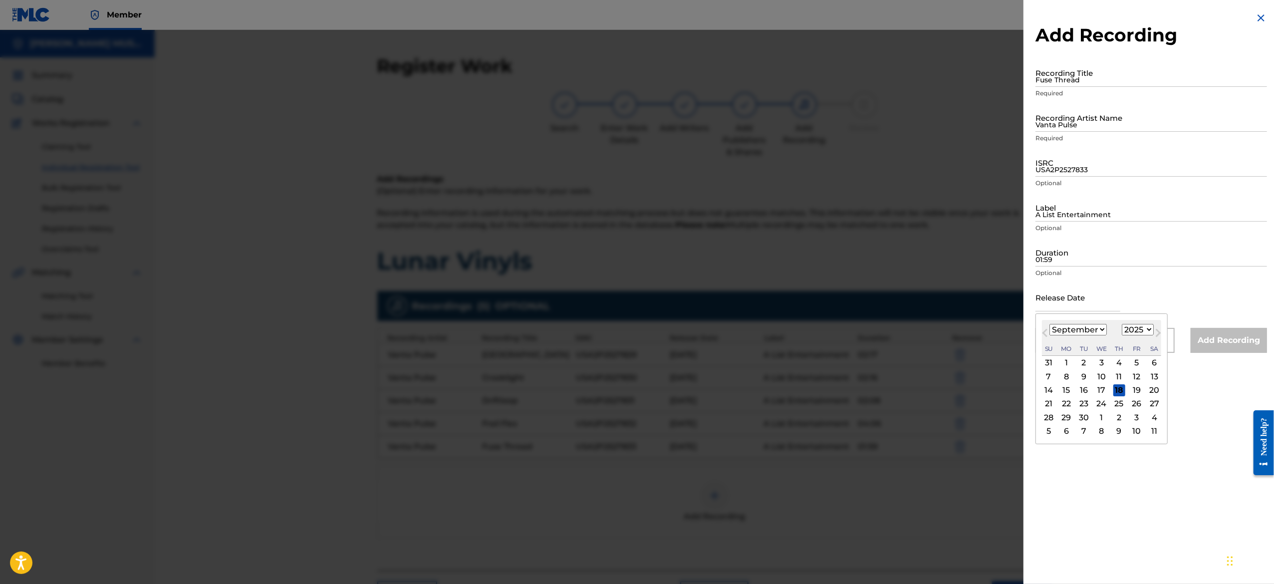
type input "[DATE]"
select select "5"
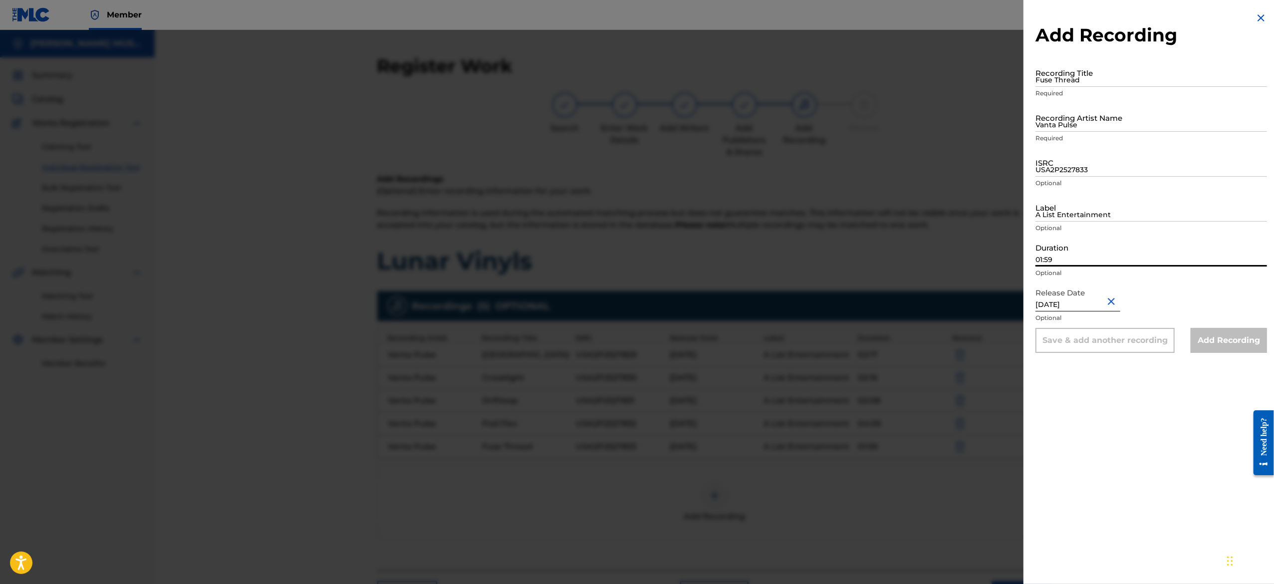
click at [1094, 245] on input "01:59" at bounding box center [1150, 252] width 231 height 28
click at [1086, 253] on input "01:59" at bounding box center [1150, 252] width 231 height 28
paste input "01:57"
type input "01:57"
click at [1079, 207] on input "A List Entertainment" at bounding box center [1150, 207] width 231 height 28
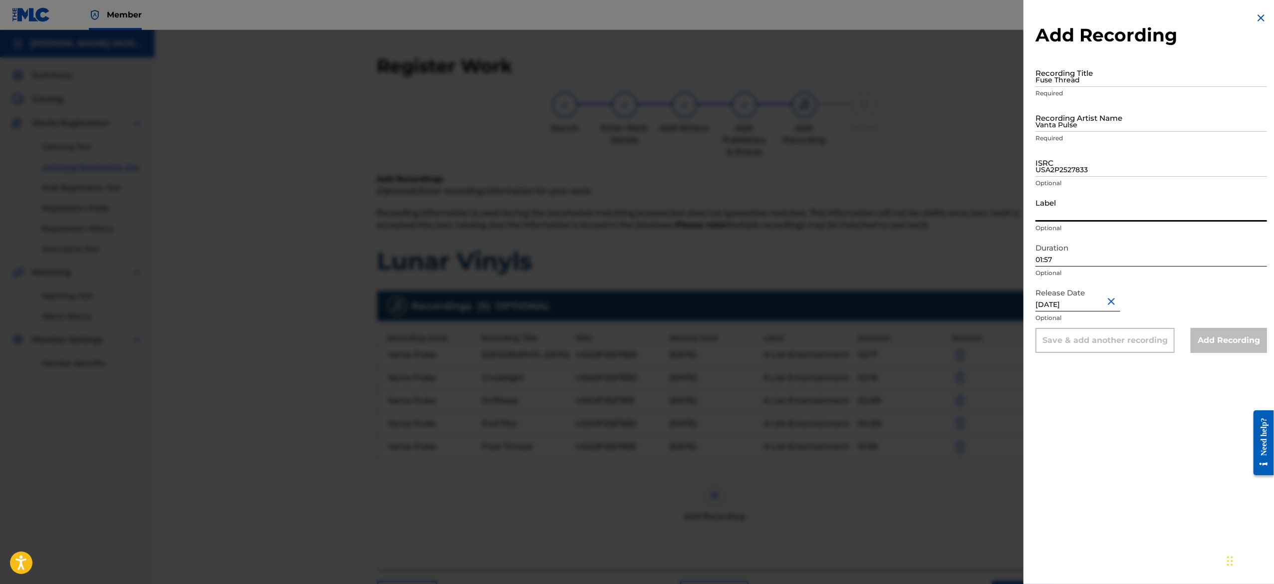
type input "A List Entertainment"
drag, startPoint x: 1114, startPoint y: 178, endPoint x: 1113, endPoint y: 156, distance: 22.0
click at [1113, 156] on div "ISRC USA2P2527833 Optional" at bounding box center [1150, 170] width 231 height 45
click at [1113, 156] on input "USA2P2527833" at bounding box center [1150, 162] width 231 height 28
paste input "USA2P2527834"
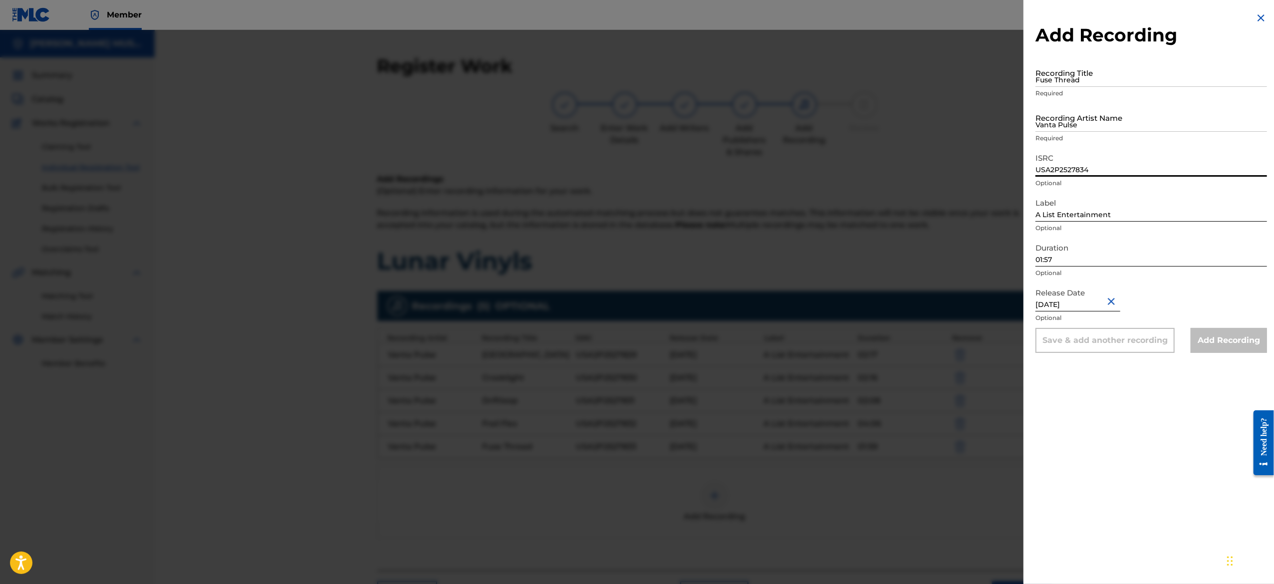
type input "USA2P2527834"
click at [1104, 123] on input "Vanta Pulse" at bounding box center [1150, 117] width 231 height 28
paste input "Vanta Pulse"
type input "Vanta Pulse"
click at [1100, 80] on input "Fuse Thread" at bounding box center [1150, 72] width 231 height 28
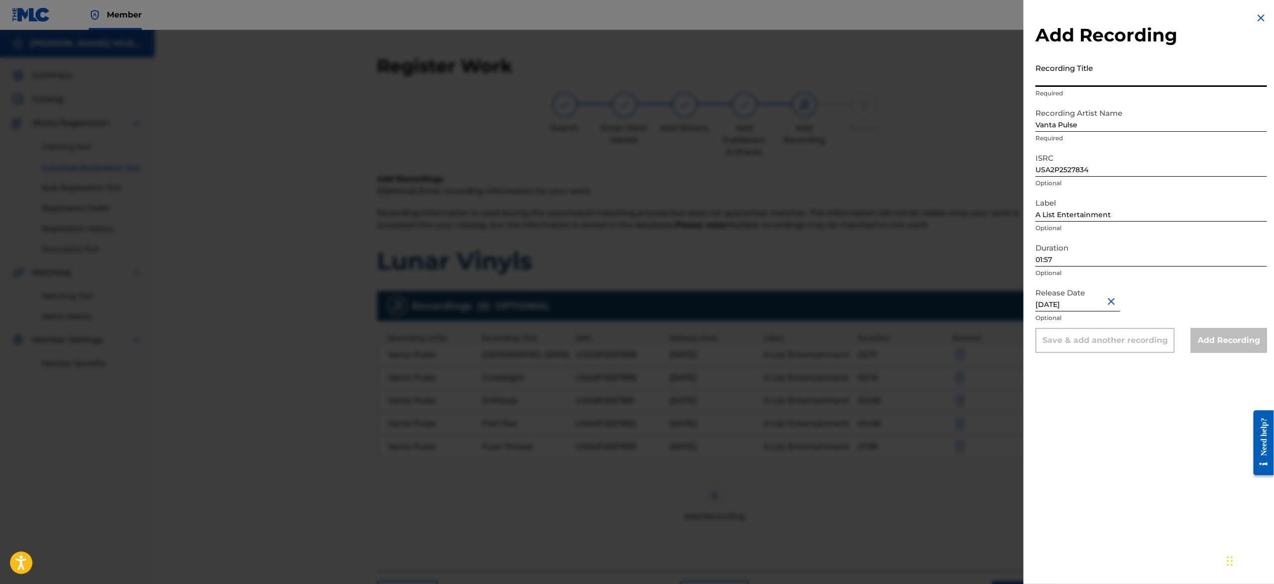
paste input "Hollowtune"
type input "Hollowtune"
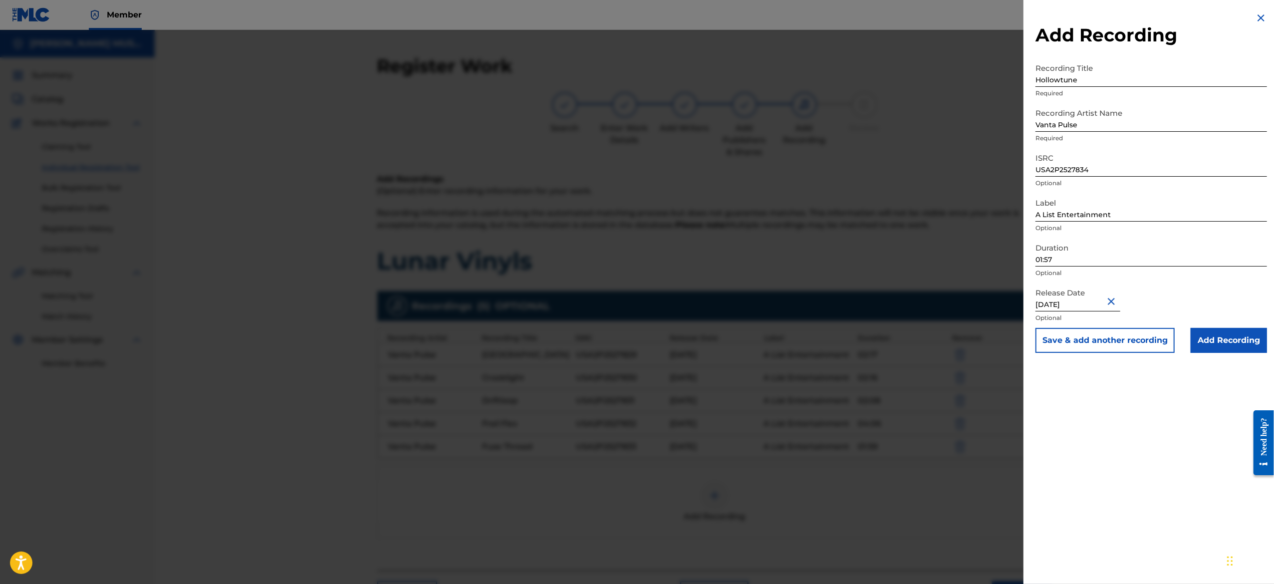
click at [1116, 352] on button "Save & add another recording" at bounding box center [1104, 340] width 139 height 25
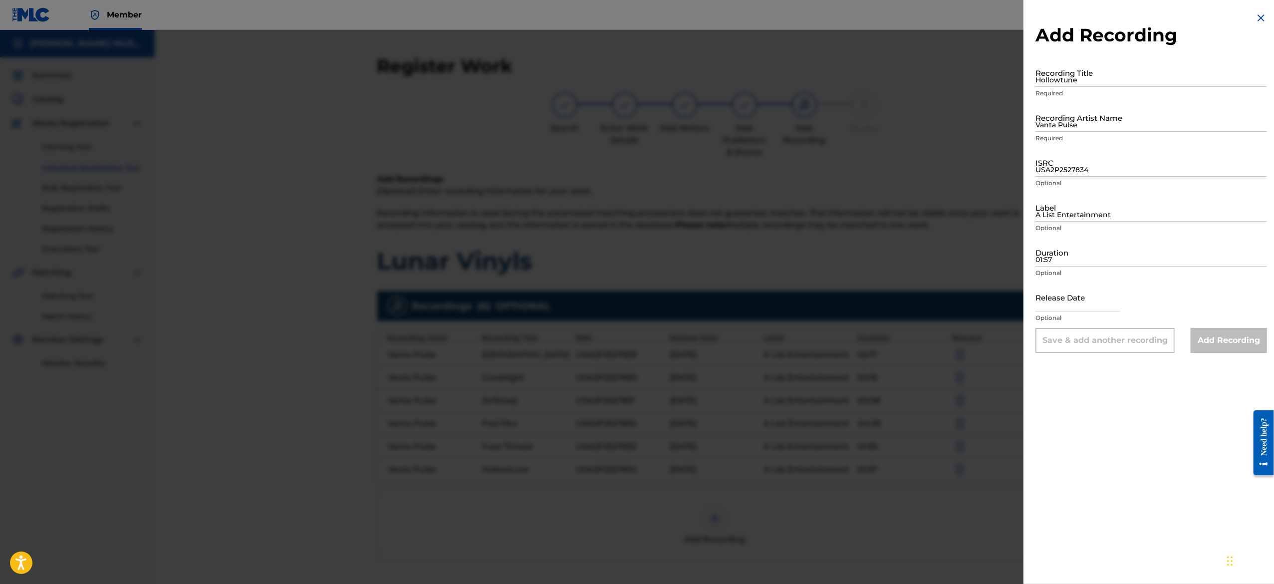
drag, startPoint x: 1116, startPoint y: 345, endPoint x: 1111, endPoint y: 445, distance: 99.9
click at [1111, 445] on div "Add Recording Recording Title Hollowtune Required Recording Artist Name Vanta P…" at bounding box center [1150, 292] width 255 height 584
click at [1064, 305] on input "text" at bounding box center [1077, 297] width 85 height 28
select select "8"
select select "2025"
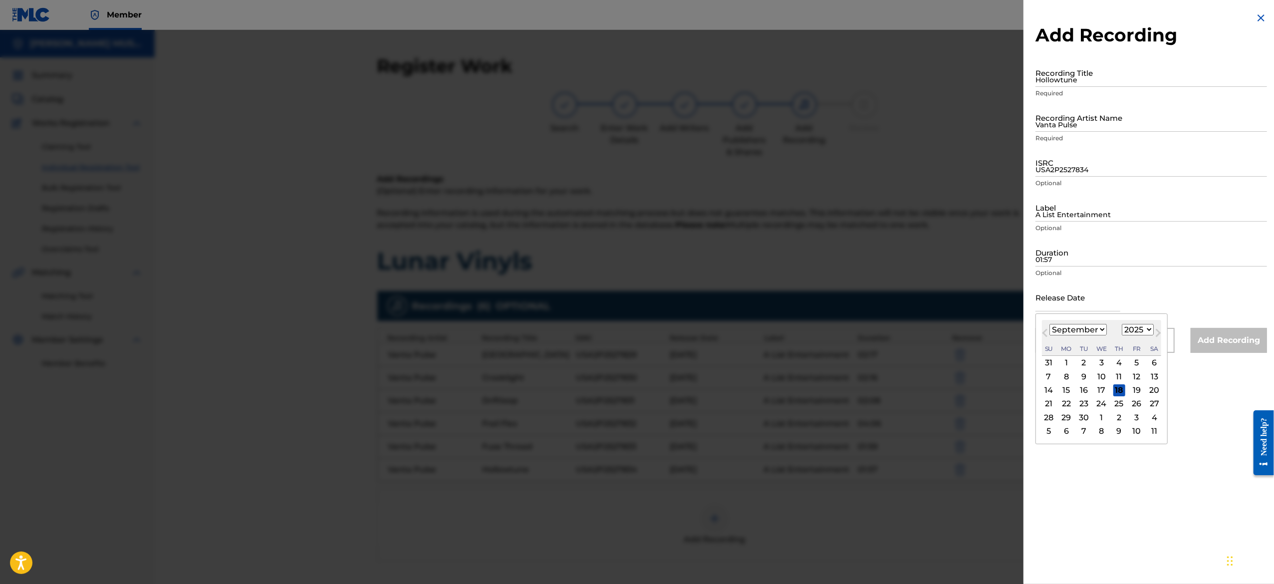
click at [1078, 305] on input "text" at bounding box center [1077, 297] width 85 height 28
type input "[DATE]"
select select "5"
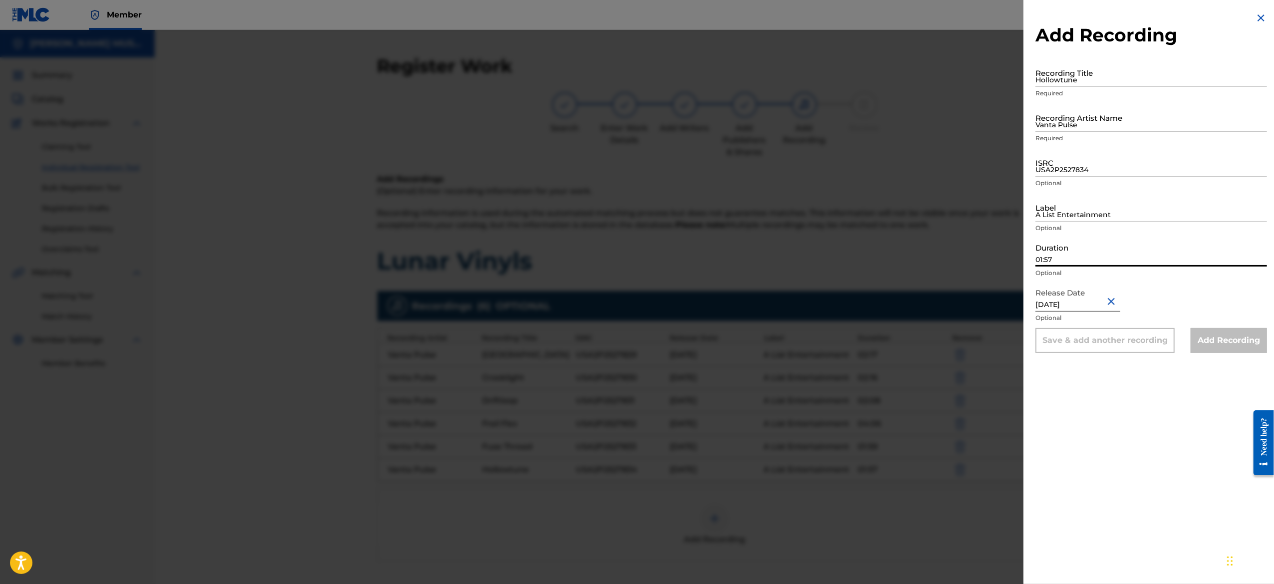
click at [1081, 243] on input "01:57" at bounding box center [1150, 252] width 231 height 28
paste input "02:00"
type input "02:00"
click at [1085, 219] on input "A List Entertainment" at bounding box center [1150, 207] width 231 height 28
type input "A List Entertainment"
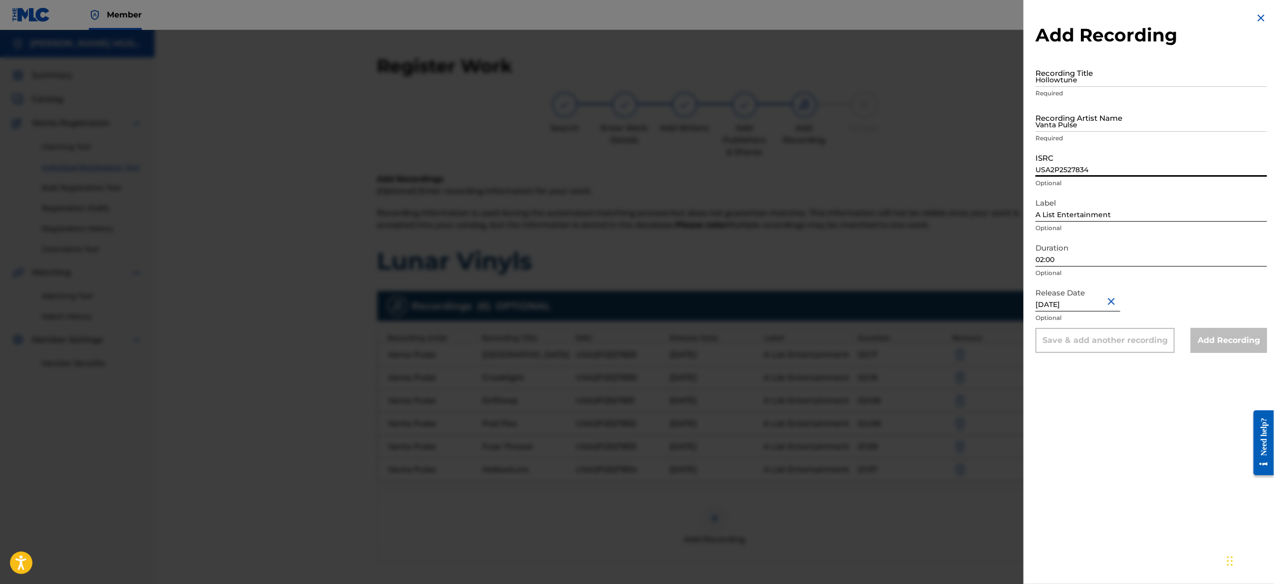
click at [1070, 165] on input "USA2P2527834" at bounding box center [1150, 162] width 231 height 28
paste input "USA2P2527835"
type input "USA2P2527835"
click at [1103, 115] on input "Vanta Pulse" at bounding box center [1150, 117] width 231 height 28
paste input "Vanta Pulse"
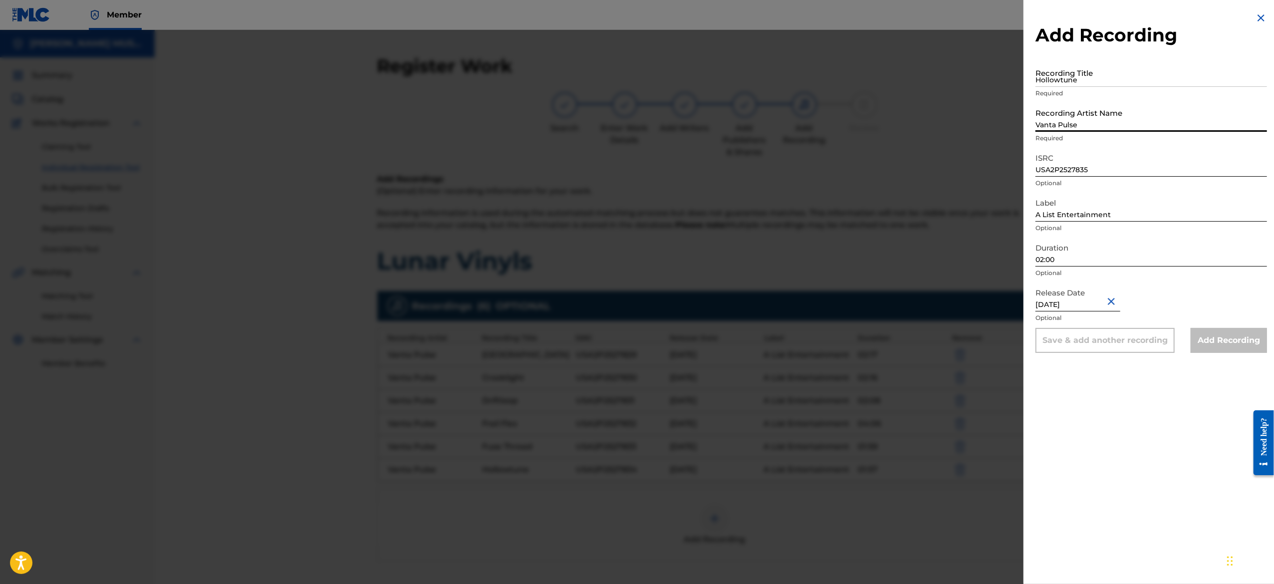
type input "Vanta Pulse"
click at [1114, 73] on input "Hollowtune" at bounding box center [1150, 72] width 231 height 28
paste input "Jet Fade"
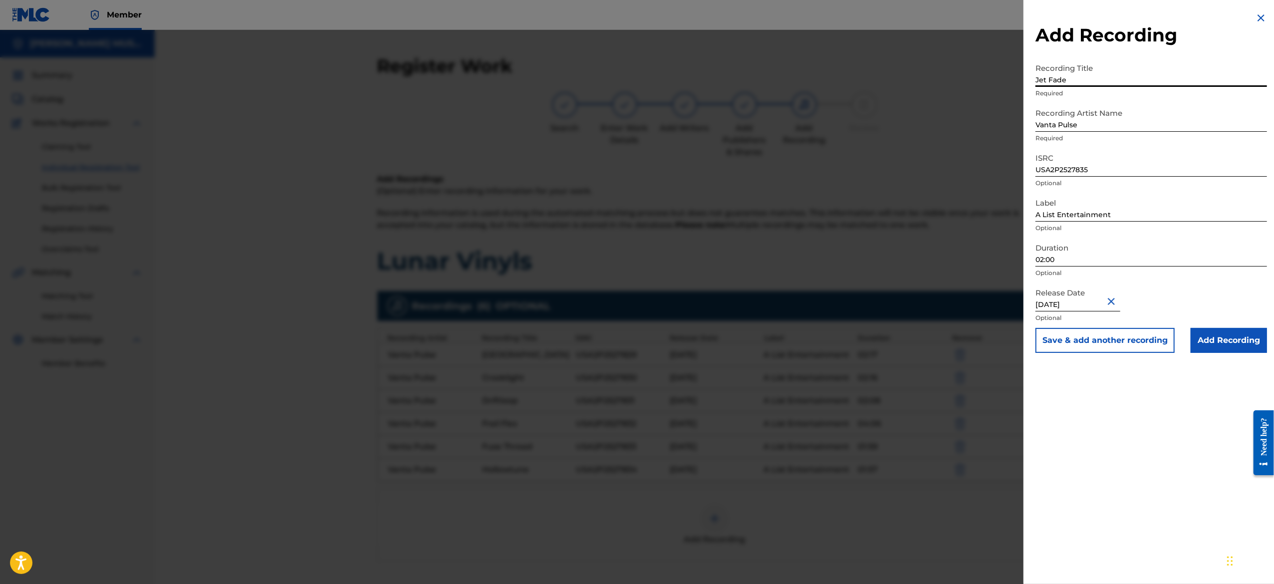
type input "Jet Fade"
click at [1082, 337] on button "Save & add another recording" at bounding box center [1104, 340] width 139 height 25
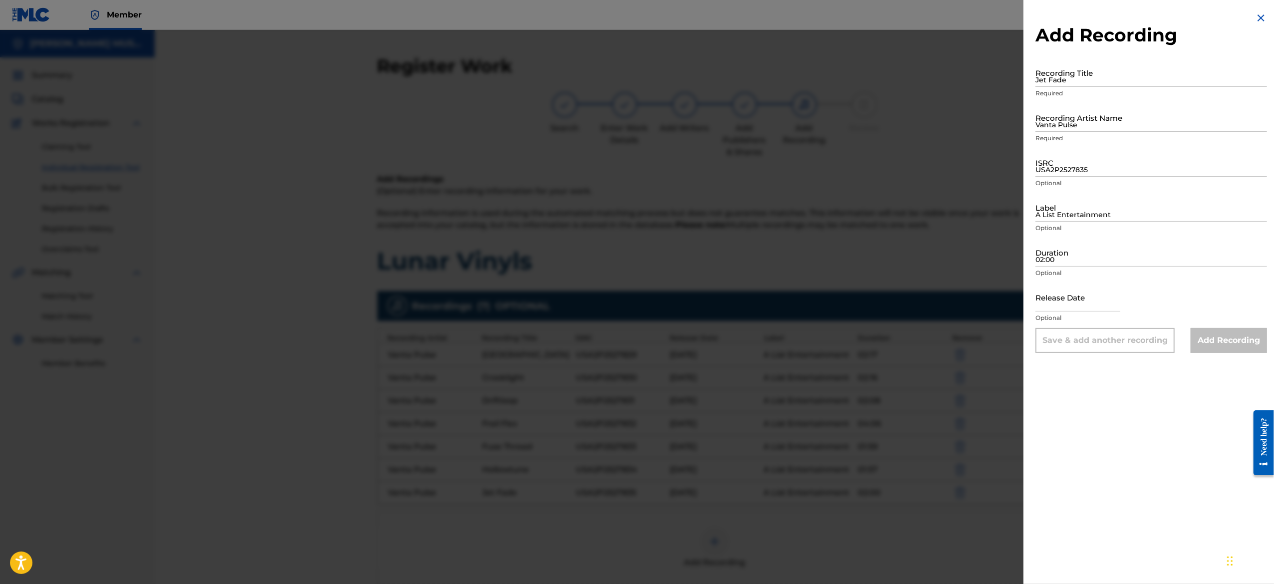
click at [1044, 301] on input "text" at bounding box center [1077, 297] width 85 height 28
select select "8"
select select "2025"
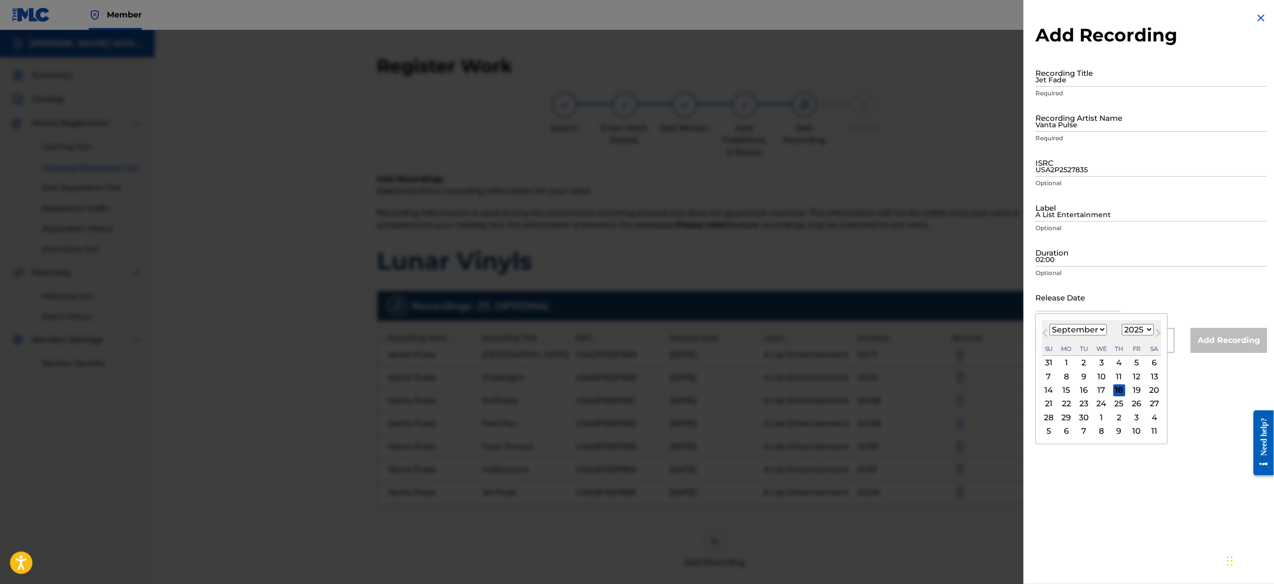
type input "[DATE]"
select select "5"
click at [1074, 248] on input "02:00" at bounding box center [1150, 252] width 231 height 28
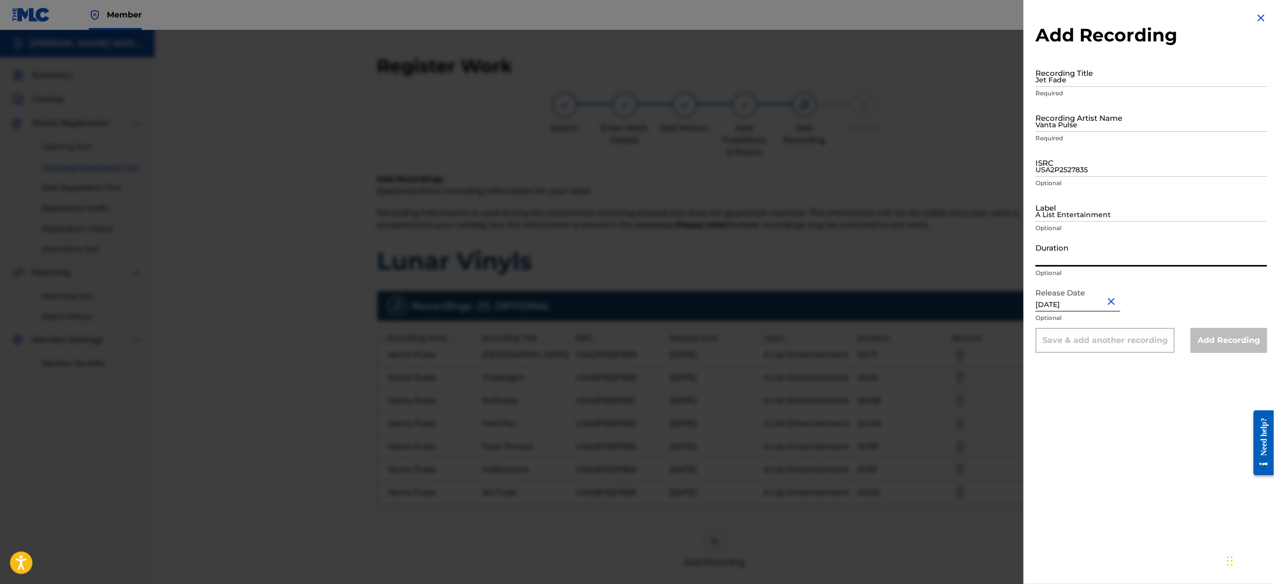
paste input "02:22"
type input "02:22"
click at [1101, 208] on input "A List Entertainment" at bounding box center [1150, 207] width 231 height 28
type input "A List Entertainment"
click at [1086, 159] on input "USA2P2527835" at bounding box center [1150, 162] width 231 height 28
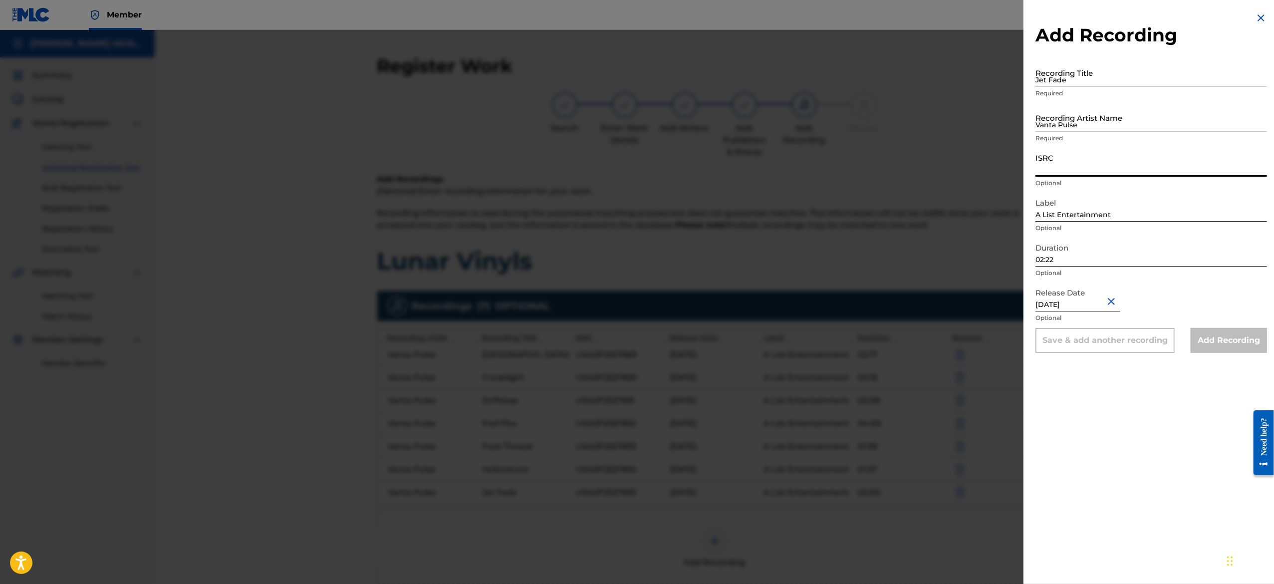
paste input "USA2P2527836"
type input "USA2P2527836"
click at [1119, 117] on input "Vanta Pulse" at bounding box center [1150, 117] width 231 height 28
paste input "Vanta Pulse"
type input "Vanta Pulse"
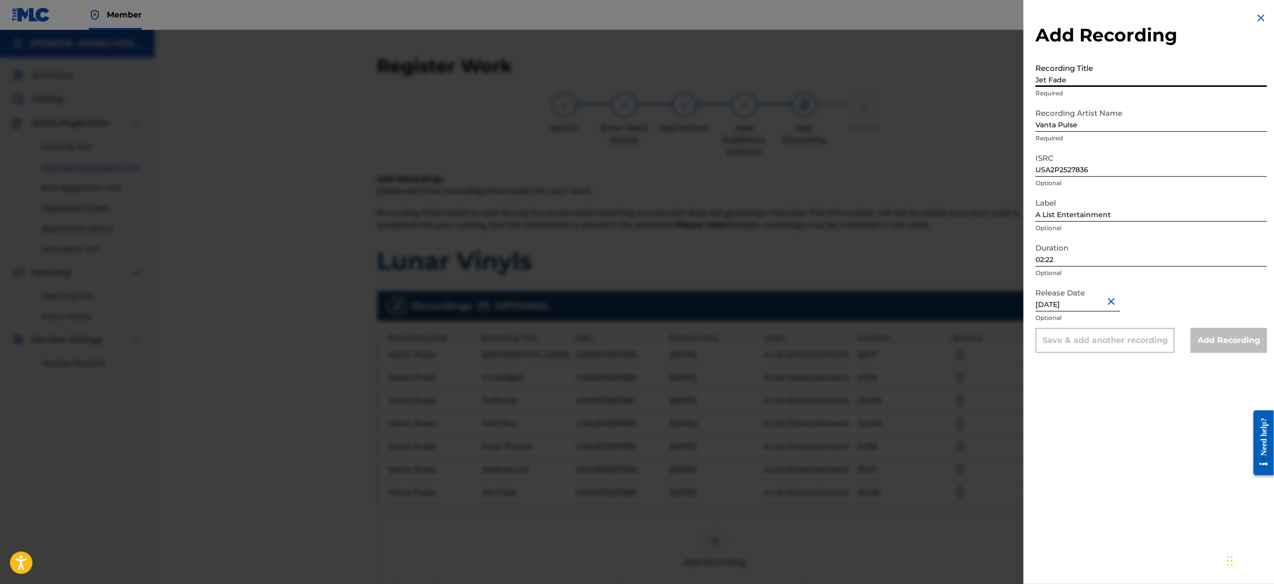
click at [1078, 76] on input "Jet Fade" at bounding box center [1150, 72] width 231 height 28
paste input "Latchkey Sun"
type input "Latchkey Sun"
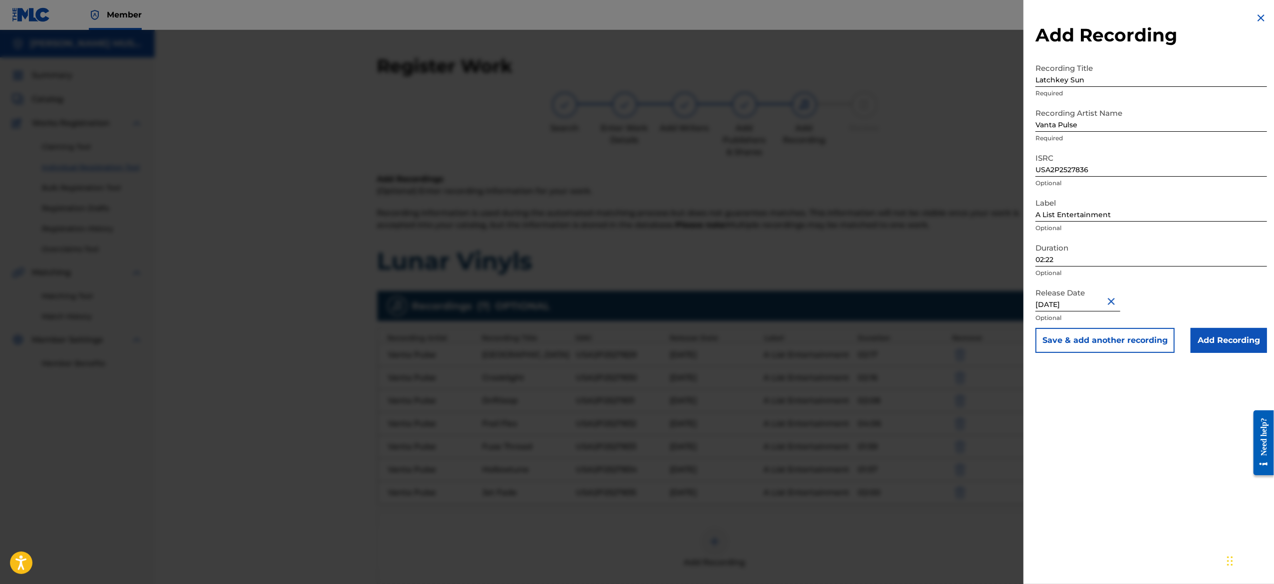
click at [1090, 343] on button "Save & add another recording" at bounding box center [1104, 340] width 139 height 25
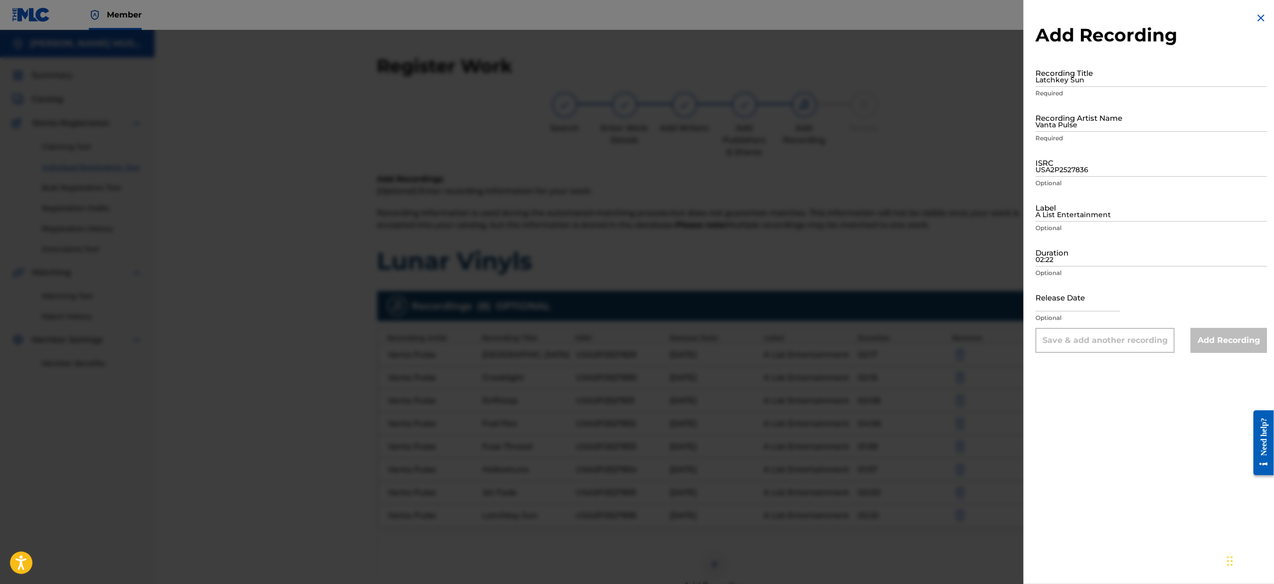
click at [1065, 296] on input "text" at bounding box center [1077, 297] width 85 height 28
select select "8"
select select "2025"
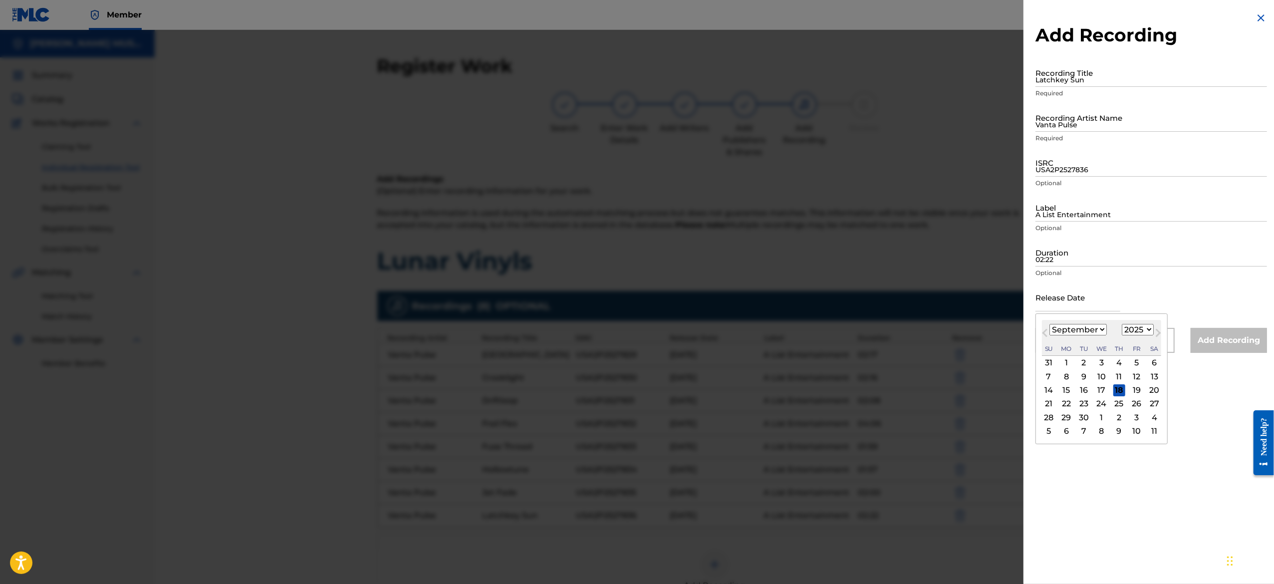
type input "[DATE]"
select select "5"
click at [1078, 252] on input "02:22" at bounding box center [1150, 252] width 231 height 28
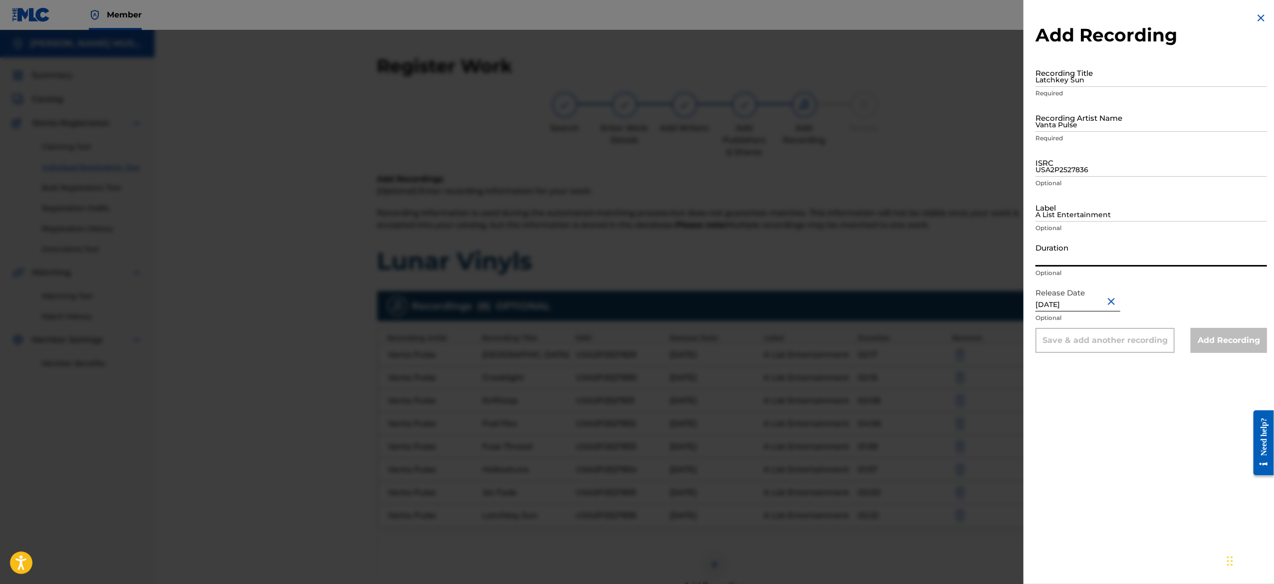
paste input "01:53"
type input "01:53"
click at [1107, 213] on input "A List Entertainment" at bounding box center [1150, 207] width 231 height 28
type input "A List Entertainment"
click at [1102, 166] on input "USA2P2527836" at bounding box center [1150, 162] width 231 height 28
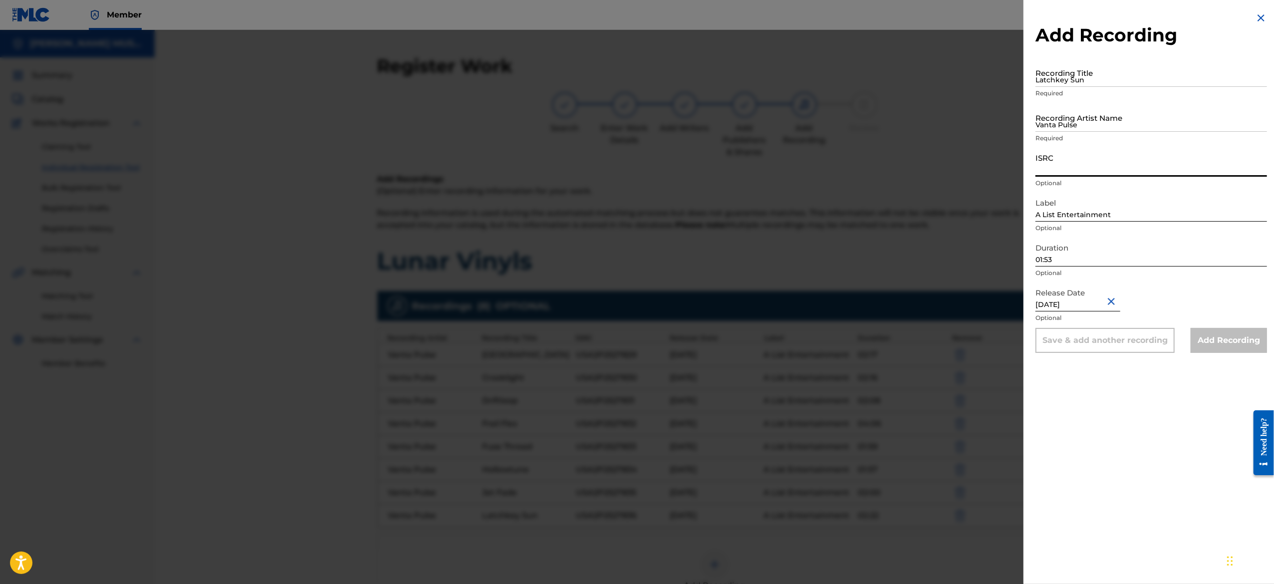
paste input "USA2P2527837"
type input "USA2P2527837"
click at [1109, 113] on input "Vanta Pulse" at bounding box center [1150, 117] width 231 height 28
click at [1106, 115] on input "Vanta Pulse" at bounding box center [1150, 117] width 231 height 28
paste input "Vanta Pulse"
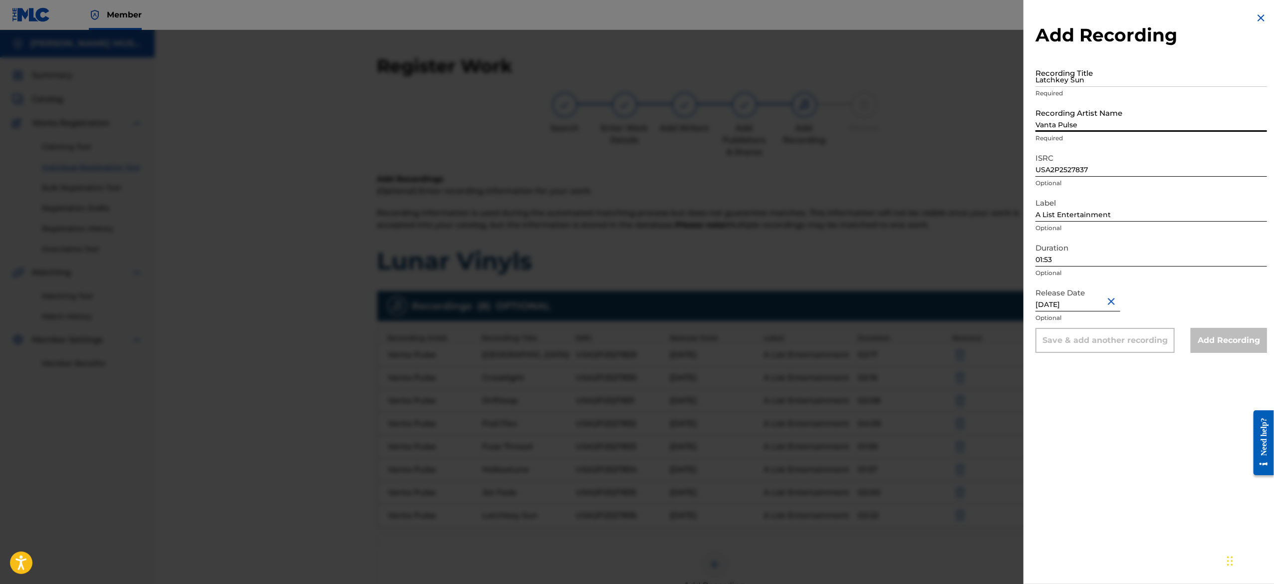
type input "Vanta Pulse"
click at [1100, 79] on input "Latchkey Sun" at bounding box center [1150, 72] width 231 height 28
paste input "Mirrorpath"
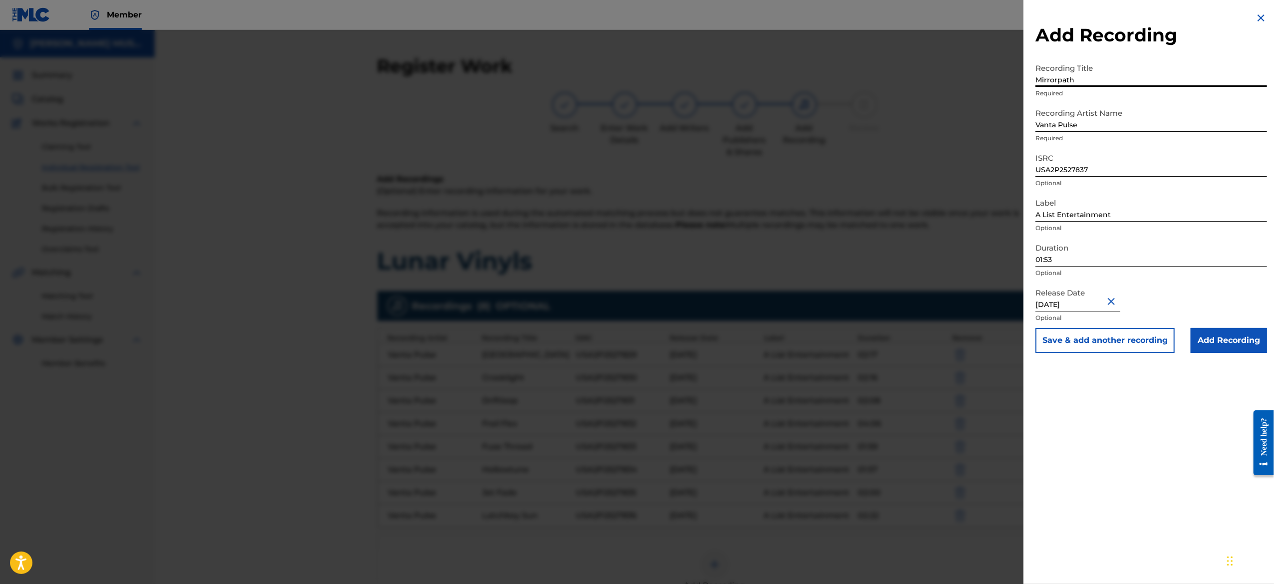
type input "Mirrorpath"
click at [1072, 336] on button "Save & add another recording" at bounding box center [1104, 340] width 139 height 25
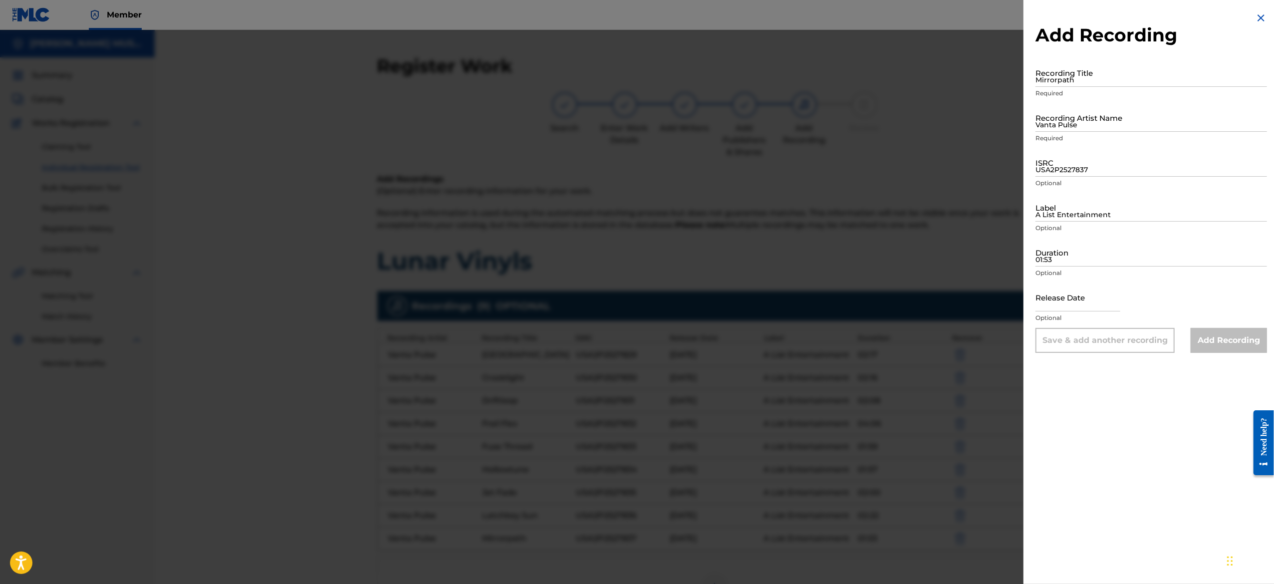
click at [1059, 293] on input "text" at bounding box center [1077, 297] width 85 height 28
select select "8"
select select "2025"
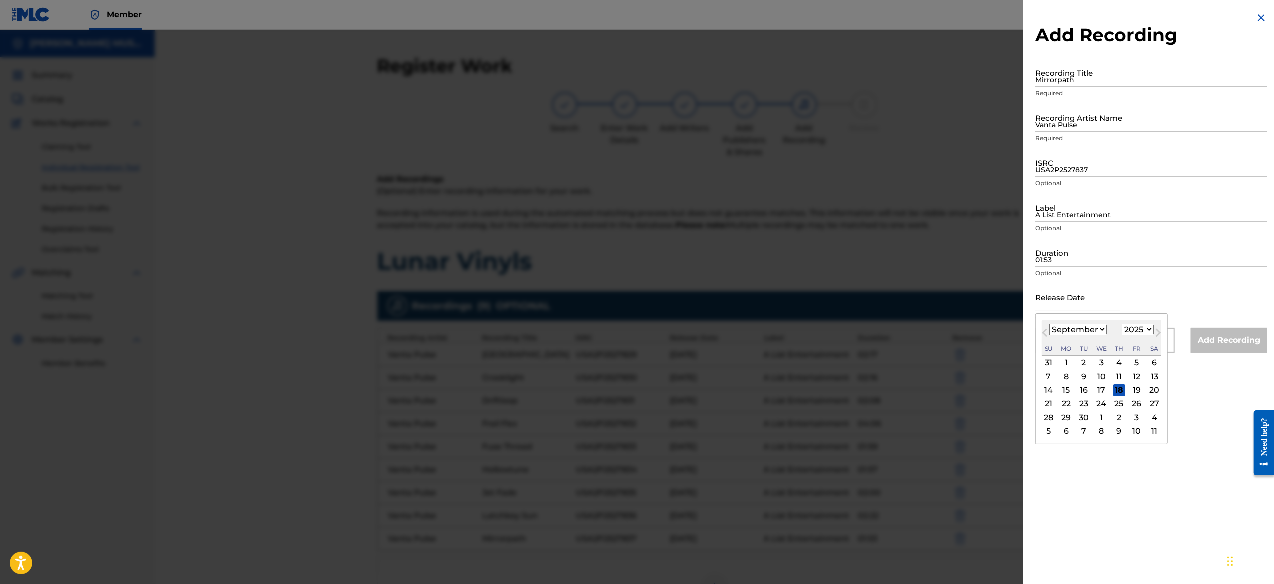
type input "[DATE]"
select select "5"
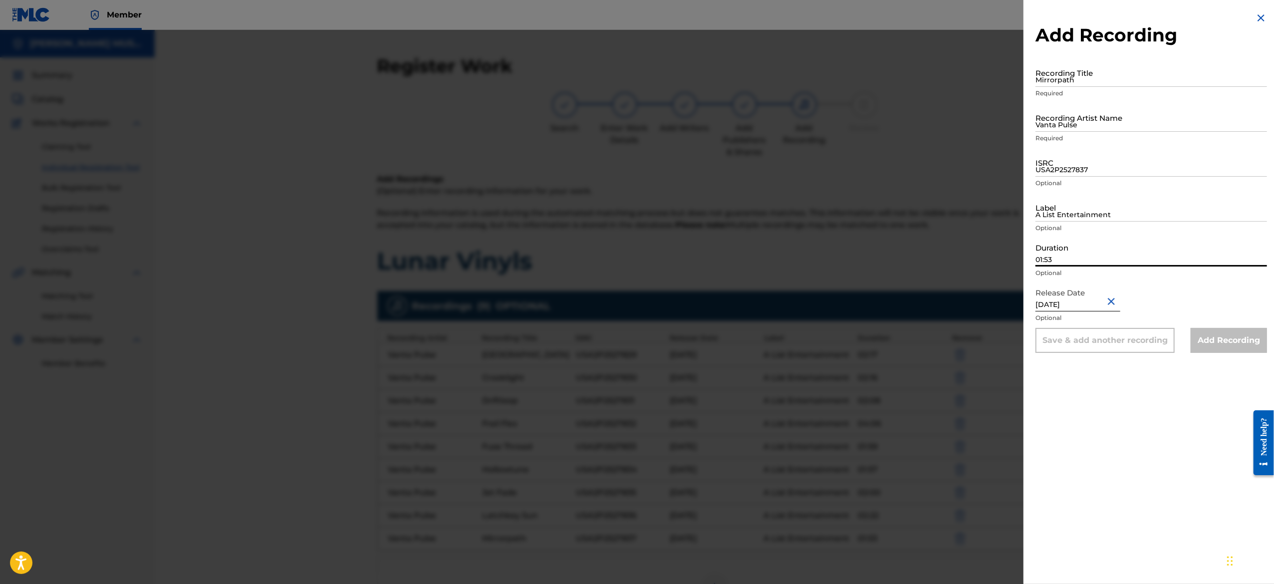
click at [1088, 260] on input "01:53" at bounding box center [1150, 252] width 231 height 28
paste input "03:49"
type input "03:49"
click at [1091, 213] on input "A List Entertainment" at bounding box center [1150, 207] width 231 height 28
type input "A List Entertainment"
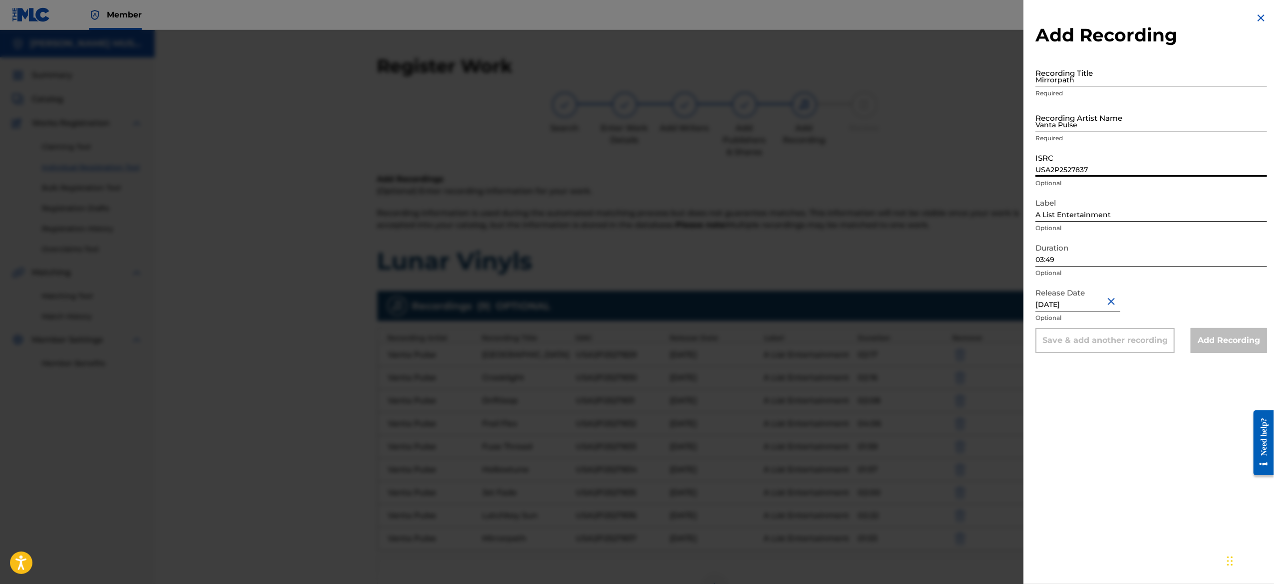
click at [1068, 161] on input "USA2P2527837" at bounding box center [1150, 162] width 231 height 28
paste input "USA2P2527838"
type input "USA2P2527838"
click at [1113, 135] on p "Required" at bounding box center [1150, 138] width 231 height 9
click at [1120, 122] on input "Vanta Pulse" at bounding box center [1150, 117] width 231 height 28
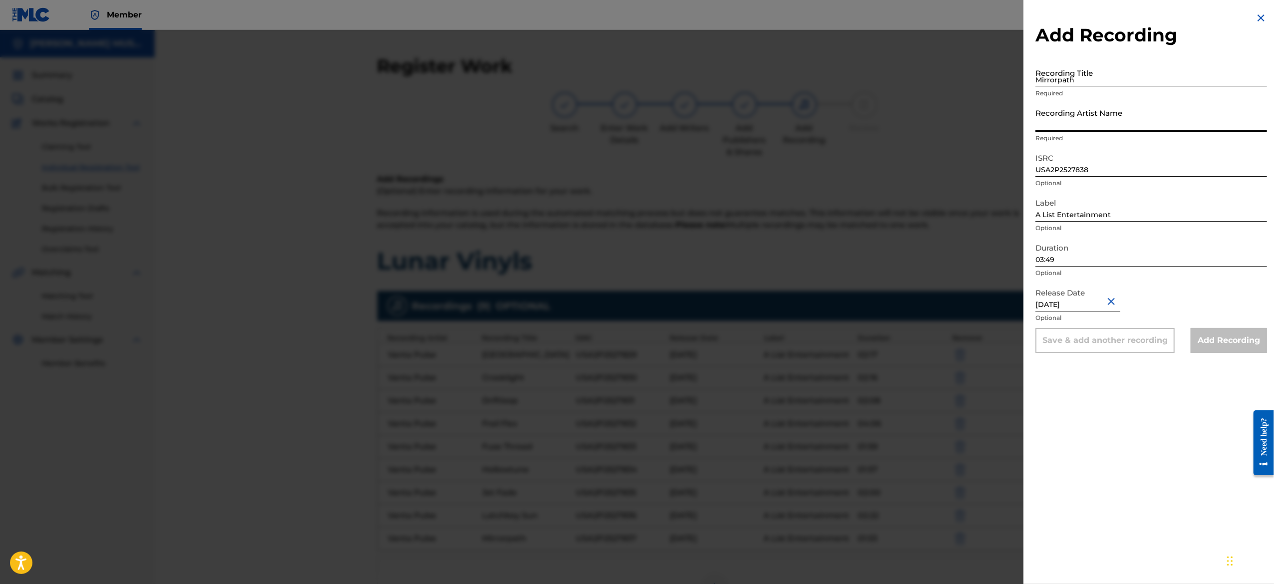
paste input "Vanta Pulse"
type input "Vanta Pulse"
click at [1088, 71] on input "Mirrorpath" at bounding box center [1150, 72] width 231 height 28
paste input "Mute Margin"
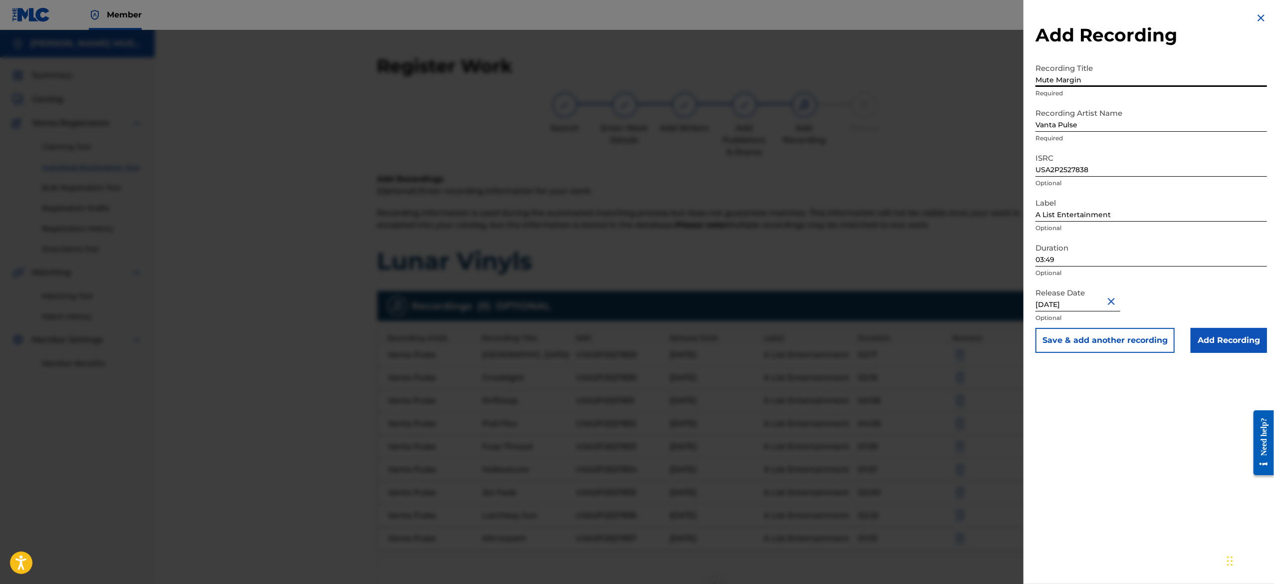
type input "Mute Margin"
click at [1058, 340] on button "Save & add another recording" at bounding box center [1104, 340] width 139 height 25
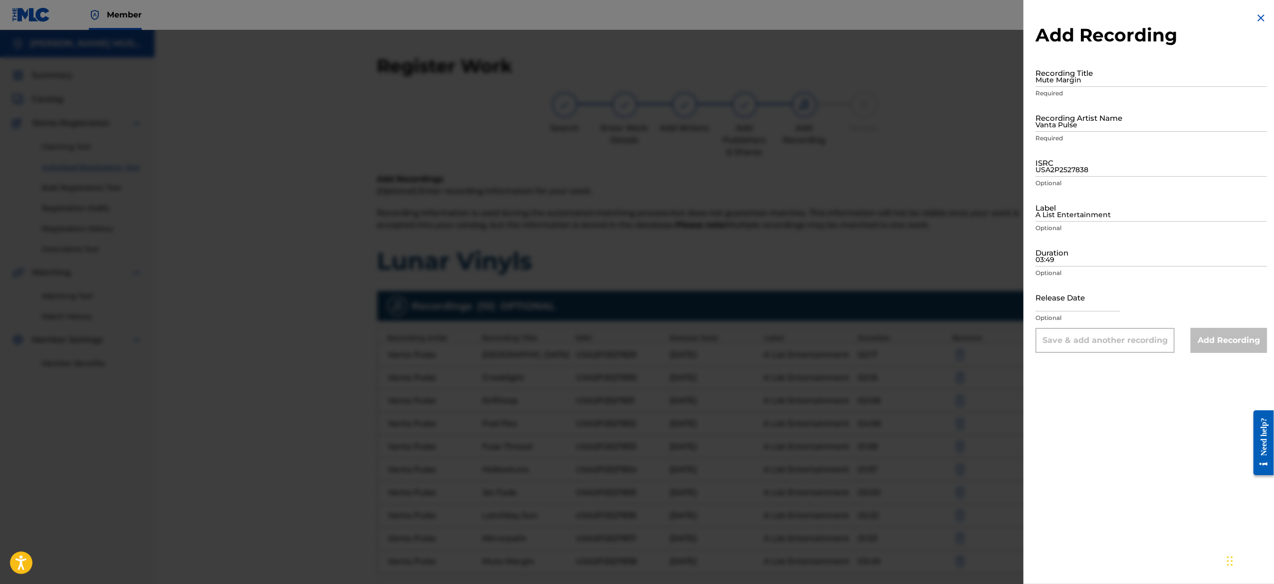
click at [1053, 289] on input "text" at bounding box center [1077, 297] width 85 height 28
select select "8"
select select "2025"
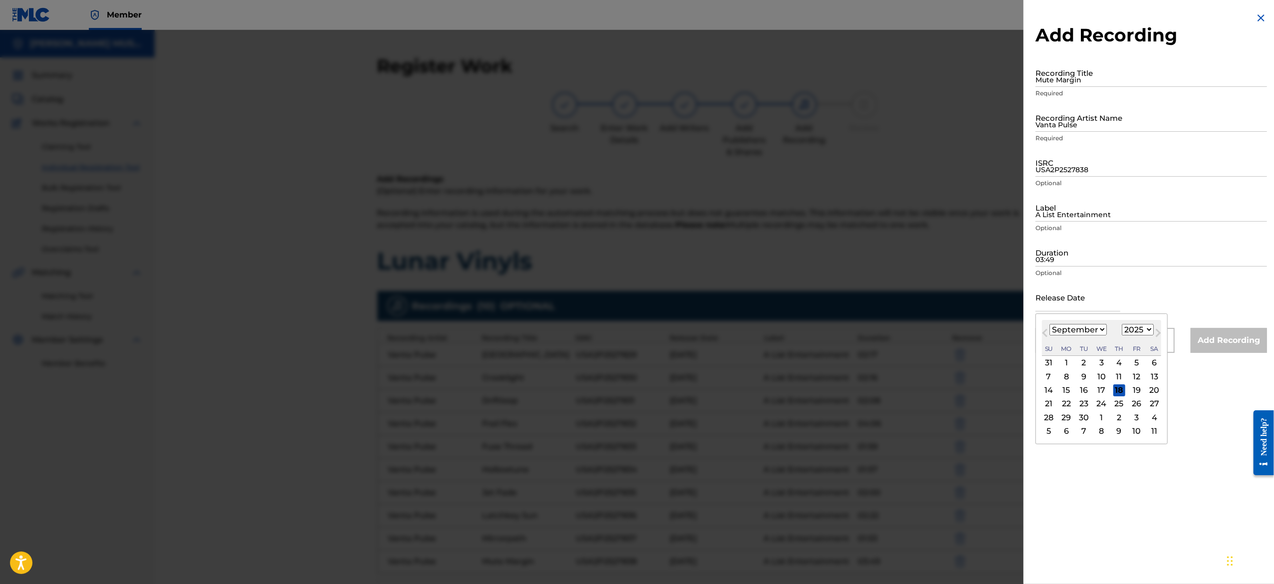
type input "[DATE]"
select select "5"
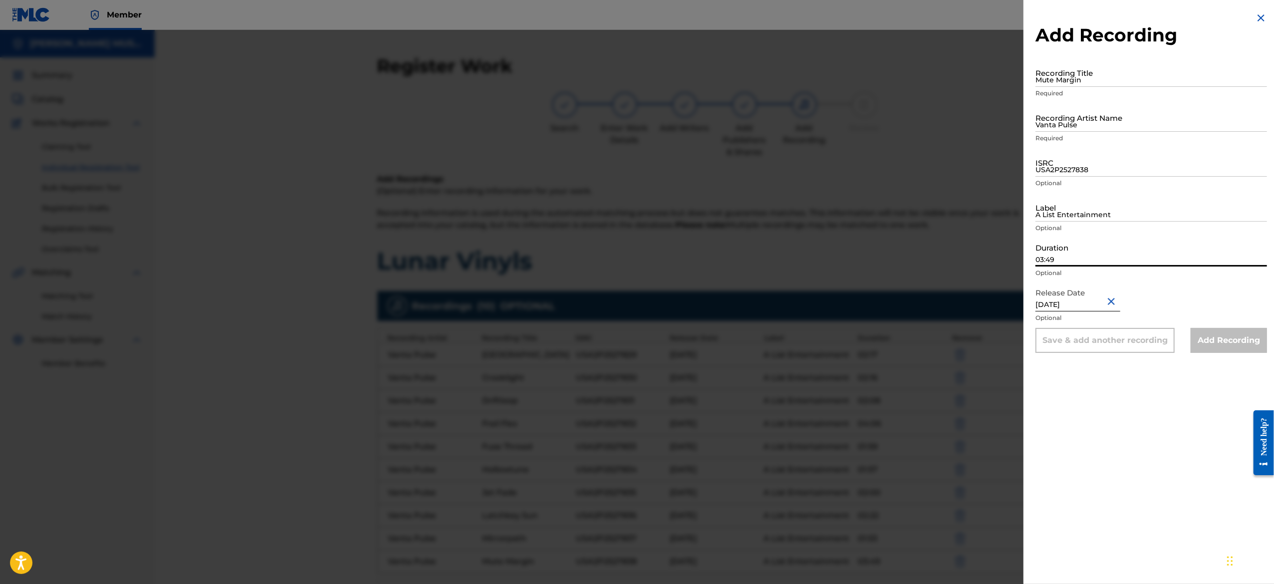
click at [1075, 263] on input "03:49" at bounding box center [1150, 252] width 231 height 28
paste input "02:20"
type input "02:20"
click at [1094, 217] on input "A List Entertainment" at bounding box center [1150, 207] width 231 height 28
type input "A List Entertainment"
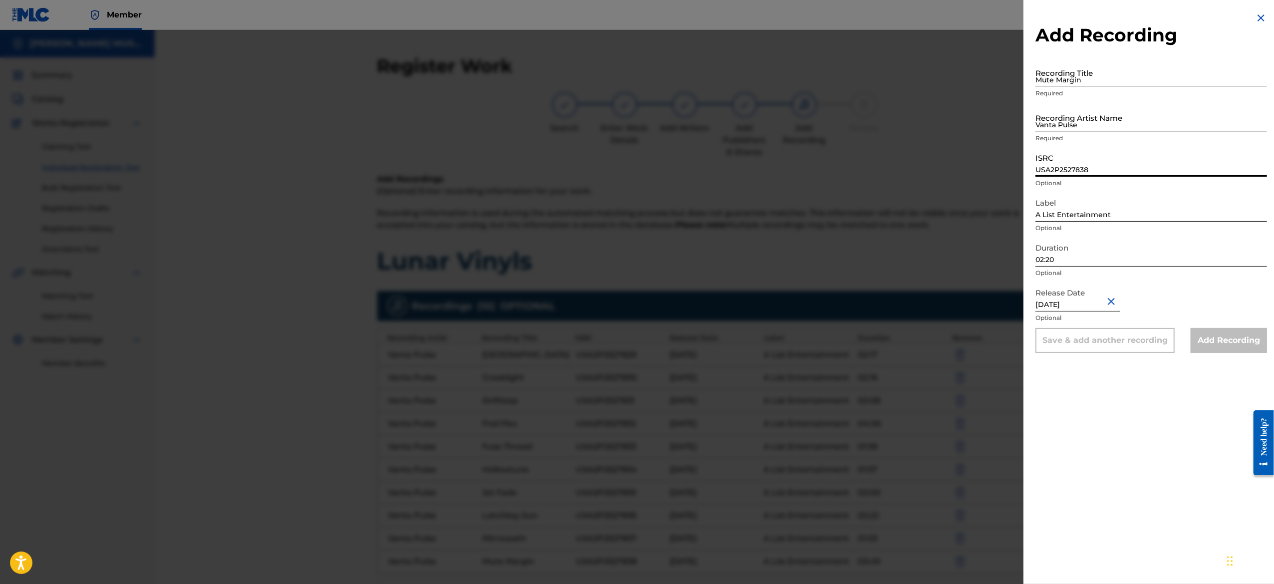
click at [1077, 157] on input "USA2P2527838" at bounding box center [1150, 162] width 231 height 28
paste input "USA2P2527839"
type input "USA2P2527839"
click at [1119, 111] on input "Vanta Pulse" at bounding box center [1150, 117] width 231 height 28
paste input "Vanta Pulse"
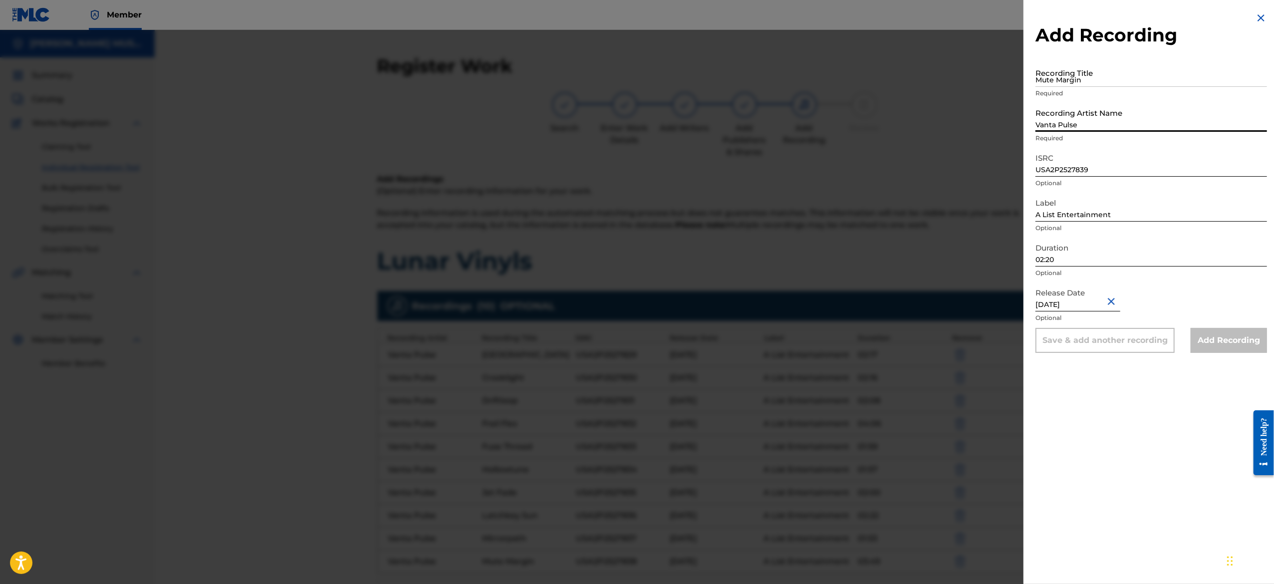
type input "Vanta Pulse"
click at [1108, 81] on input "Mute Margin" at bounding box center [1150, 72] width 231 height 28
paste input "Nightgrin"
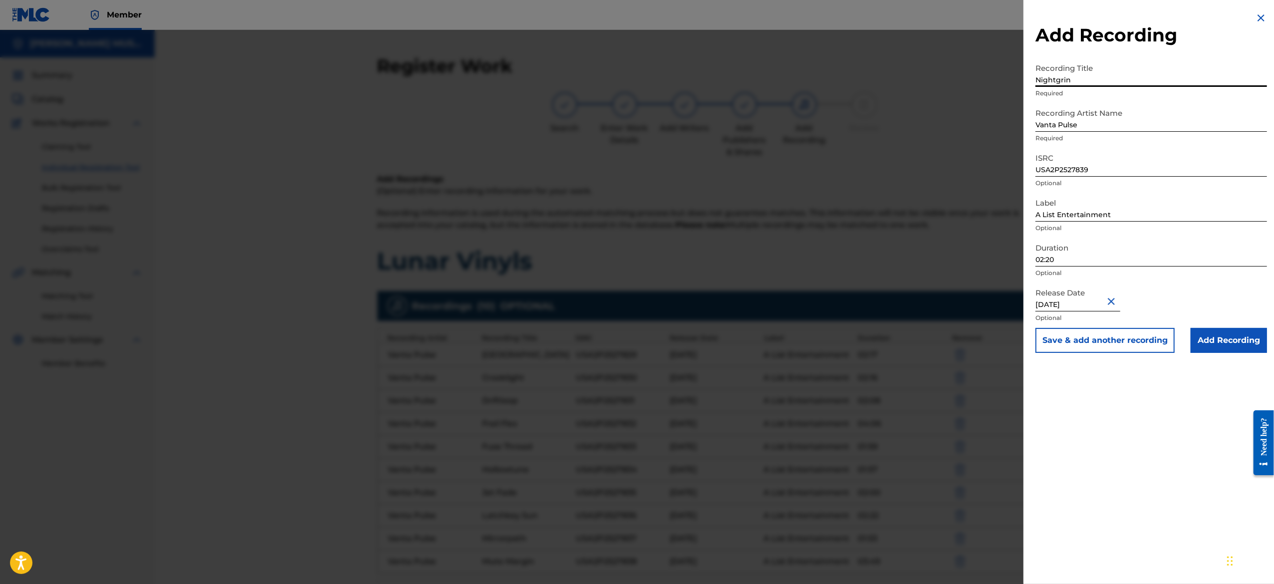
type input "Nightgrin"
click at [1082, 345] on button "Save & add another recording" at bounding box center [1104, 340] width 139 height 25
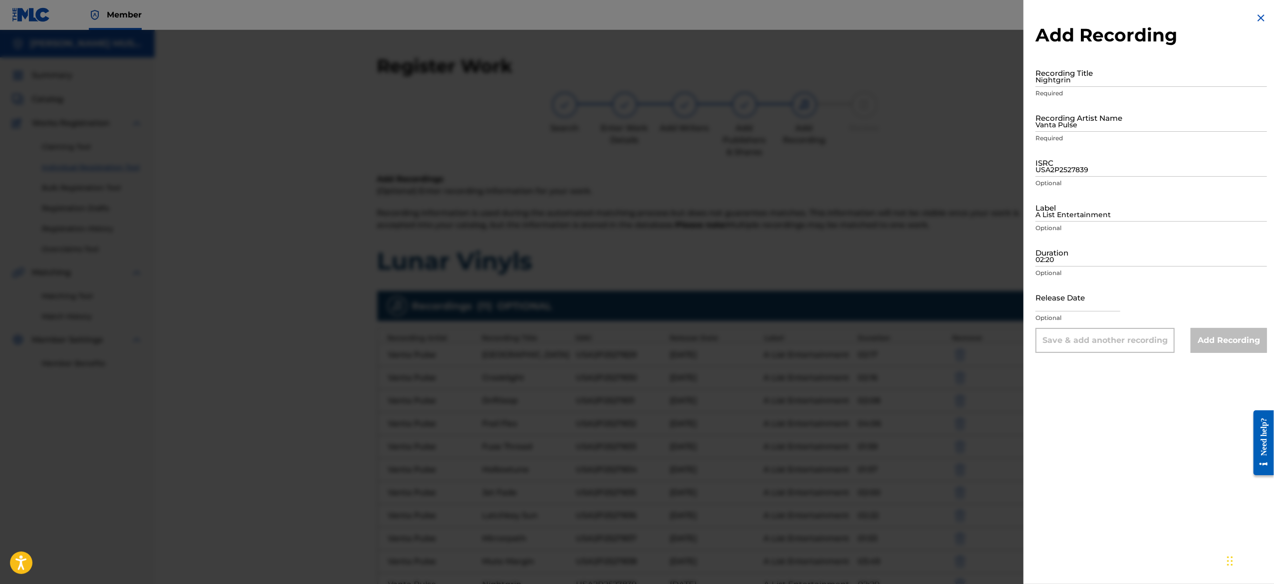
click at [1078, 303] on input "text" at bounding box center [1077, 297] width 85 height 28
select select "8"
select select "2025"
drag, startPoint x: 1071, startPoint y: 241, endPoint x: 1069, endPoint y: 249, distance: 7.7
click at [1069, 249] on input "02:20" at bounding box center [1150, 252] width 231 height 28
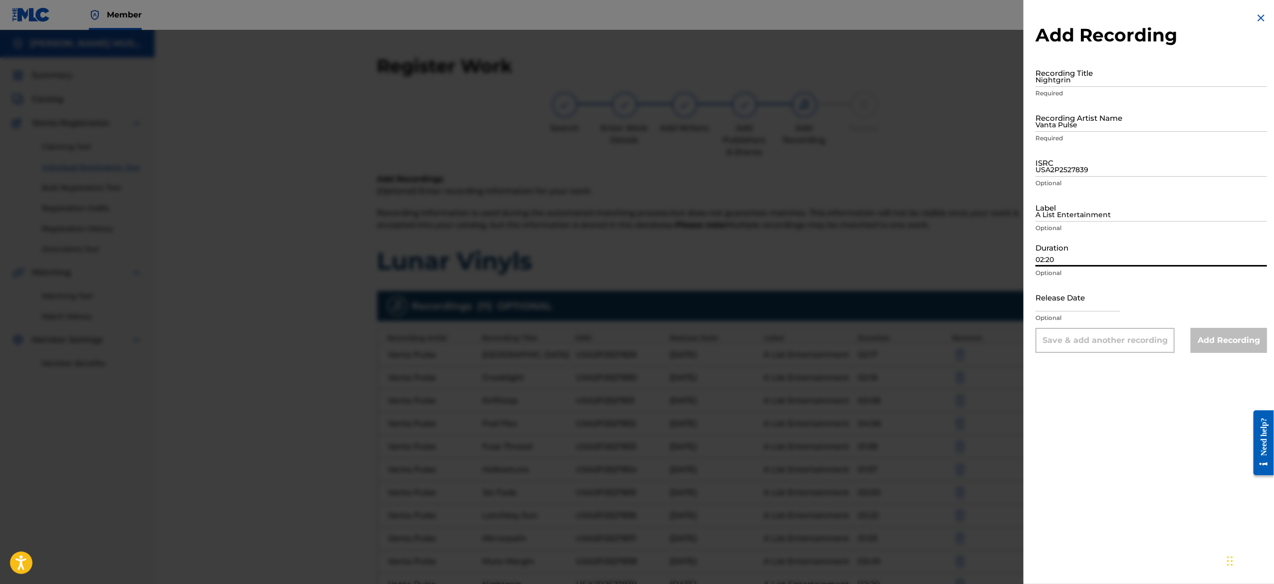
click at [1069, 249] on input "02:20" at bounding box center [1150, 252] width 231 height 28
click at [1069, 249] on input "Duration" at bounding box center [1150, 252] width 231 height 28
paste input "04:10"
type input "04:10"
click at [1072, 191] on div "ISRC USA2P2527839 Optional" at bounding box center [1150, 170] width 231 height 45
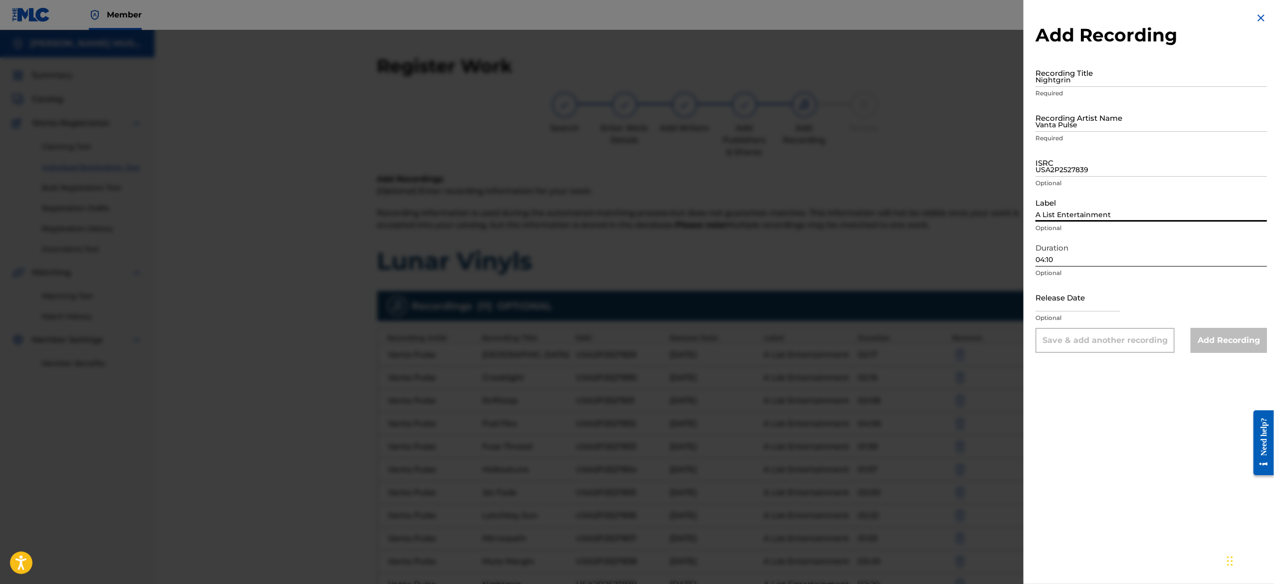
click at [1072, 198] on input "A List Entertainment" at bounding box center [1150, 207] width 231 height 28
type input "A List Entertainment"
click at [1084, 172] on input "USA2P2527839" at bounding box center [1150, 162] width 231 height 28
paste input "USA2P2527840"
type input "USA2P2527840"
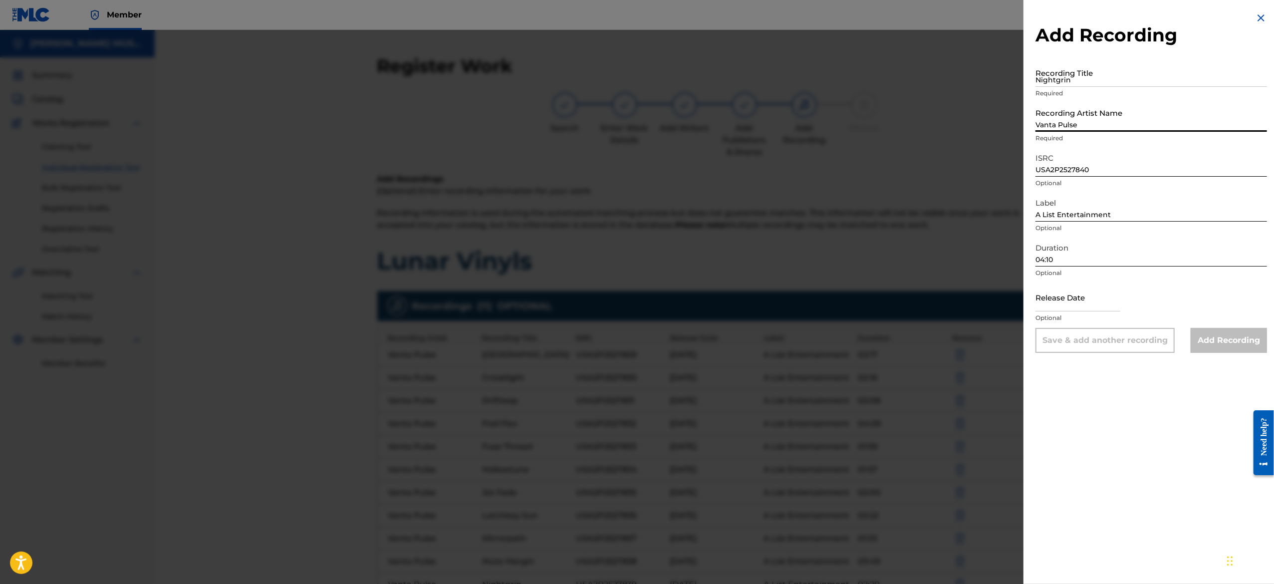
click at [1110, 121] on input "Vanta Pulse" at bounding box center [1150, 117] width 231 height 28
paste input "Vanta Pulse"
type input "Vanta Pulse"
click at [1074, 79] on input "Nightgrin" at bounding box center [1150, 72] width 231 height 28
paste input "Softly Crash"
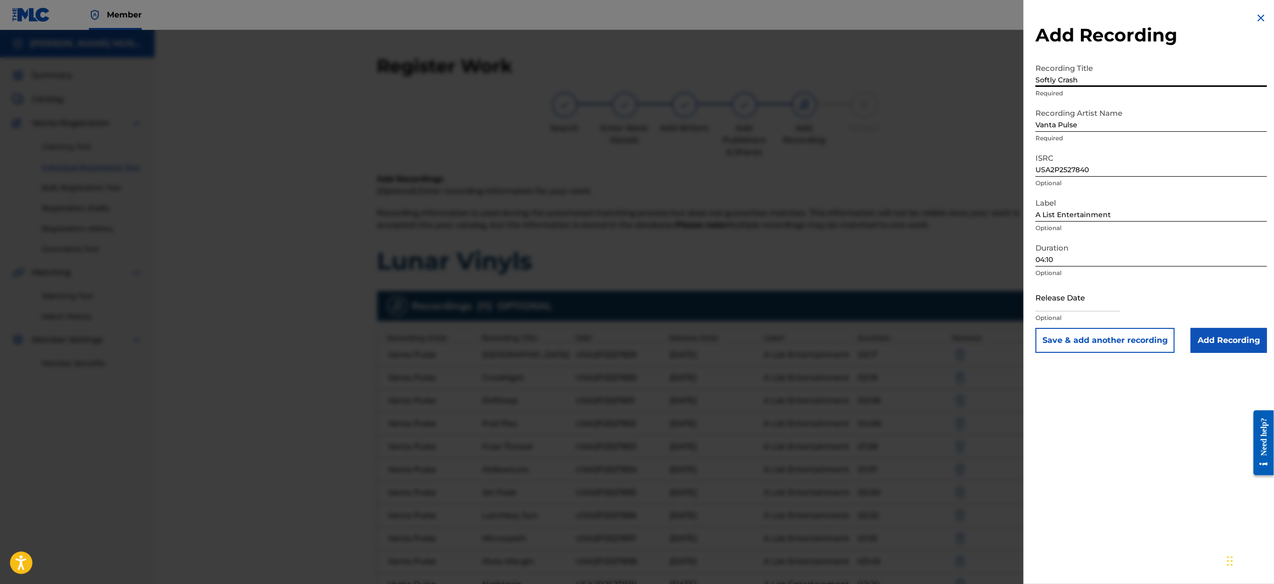
type input "Softly Crash"
click at [1106, 339] on button "Save & add another recording" at bounding box center [1104, 340] width 139 height 25
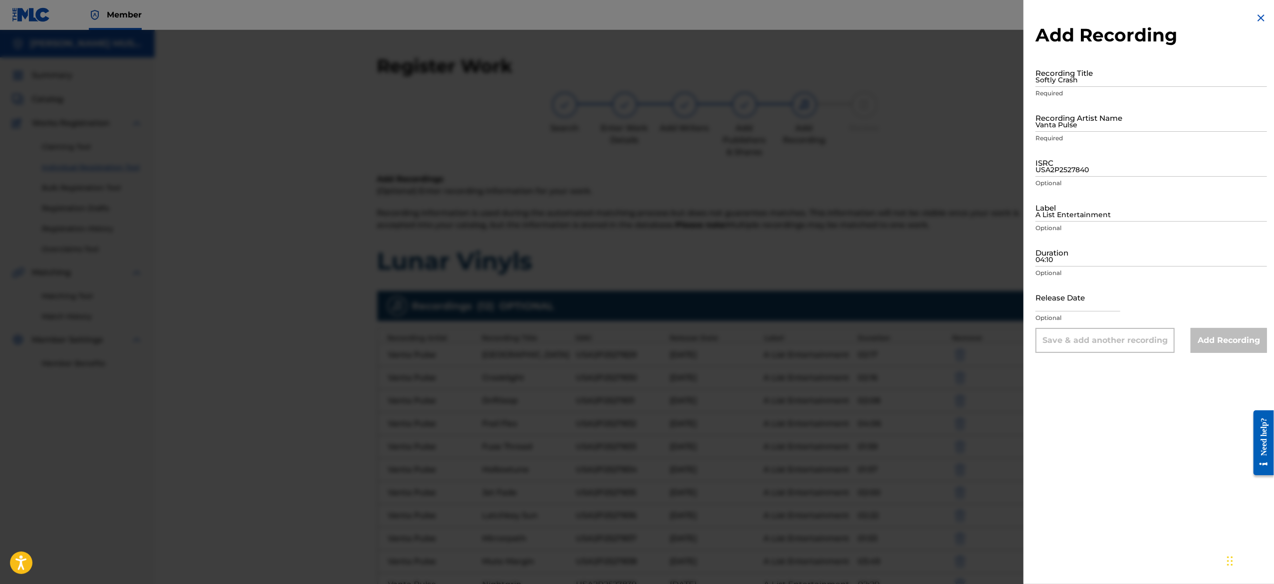
click at [1264, 15] on div "Add Recording Recording Title Softly Crash Required Recording Artist Name Vanta…" at bounding box center [1150, 182] width 255 height 365
click at [1255, 21] on img at bounding box center [1261, 18] width 12 height 12
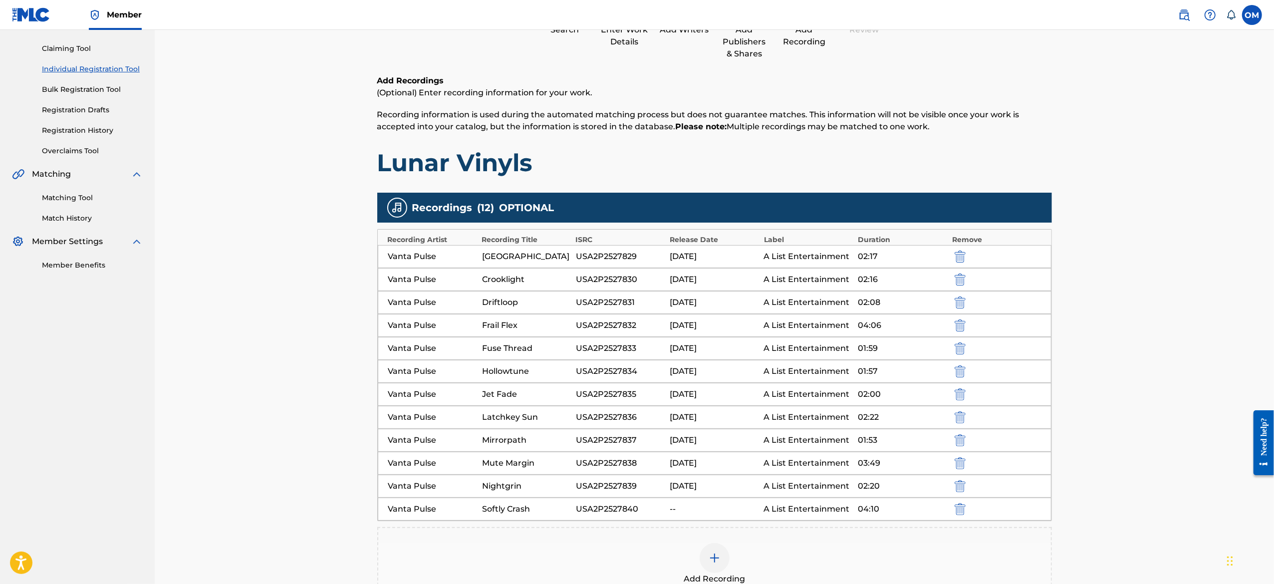
scroll to position [120, 0]
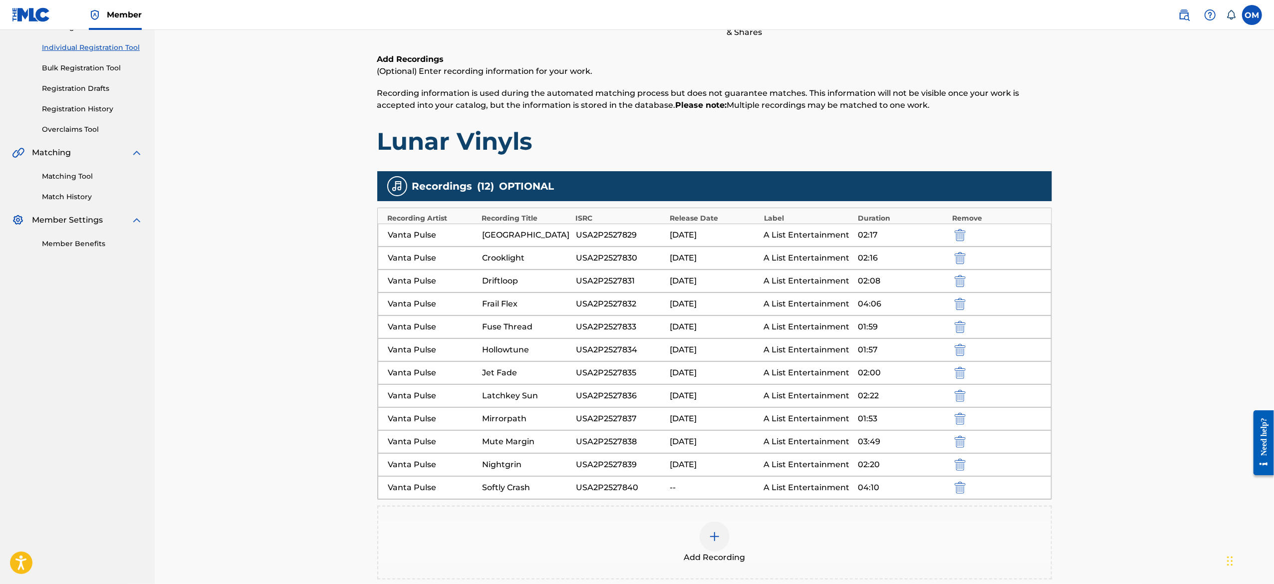
click at [962, 493] on img "submit" at bounding box center [959, 487] width 11 height 12
drag, startPoint x: 733, startPoint y: 537, endPoint x: 719, endPoint y: 526, distance: 17.1
click at [719, 526] on div "Add Recording" at bounding box center [714, 519] width 672 height 42
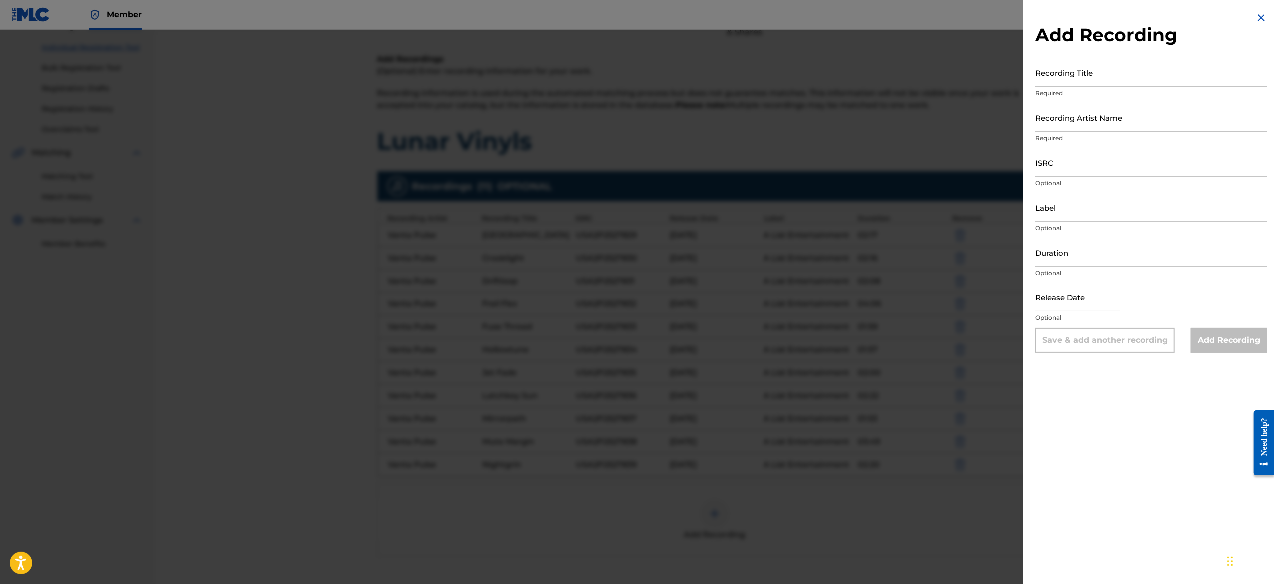
click at [719, 526] on div at bounding box center [637, 322] width 1274 height 584
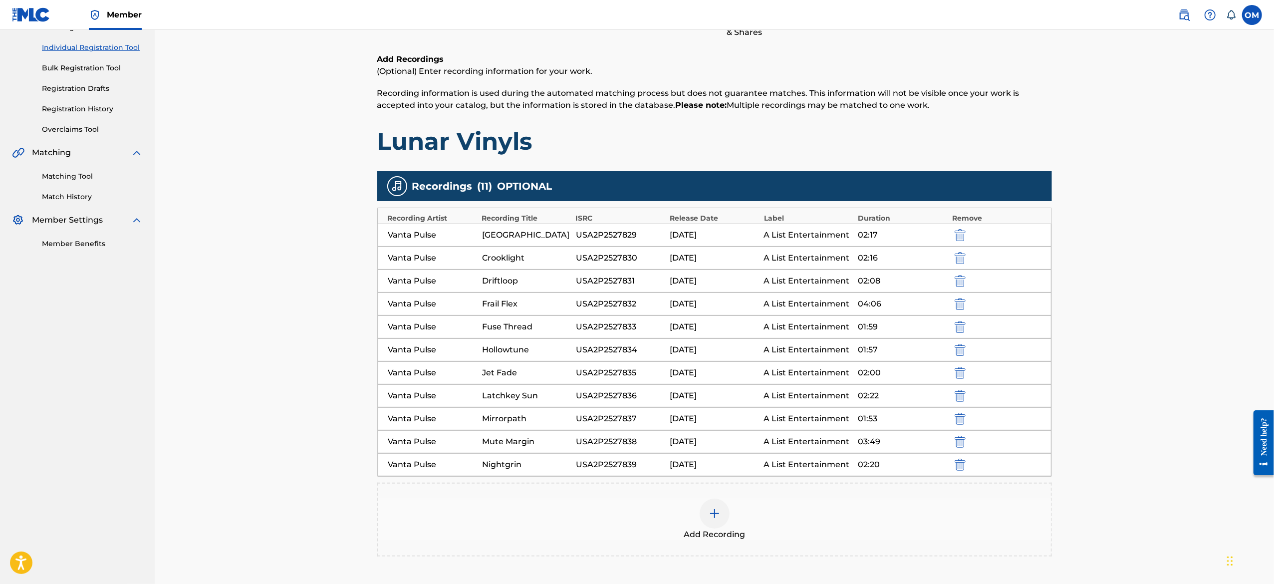
click at [709, 528] on div at bounding box center [714, 513] width 30 height 30
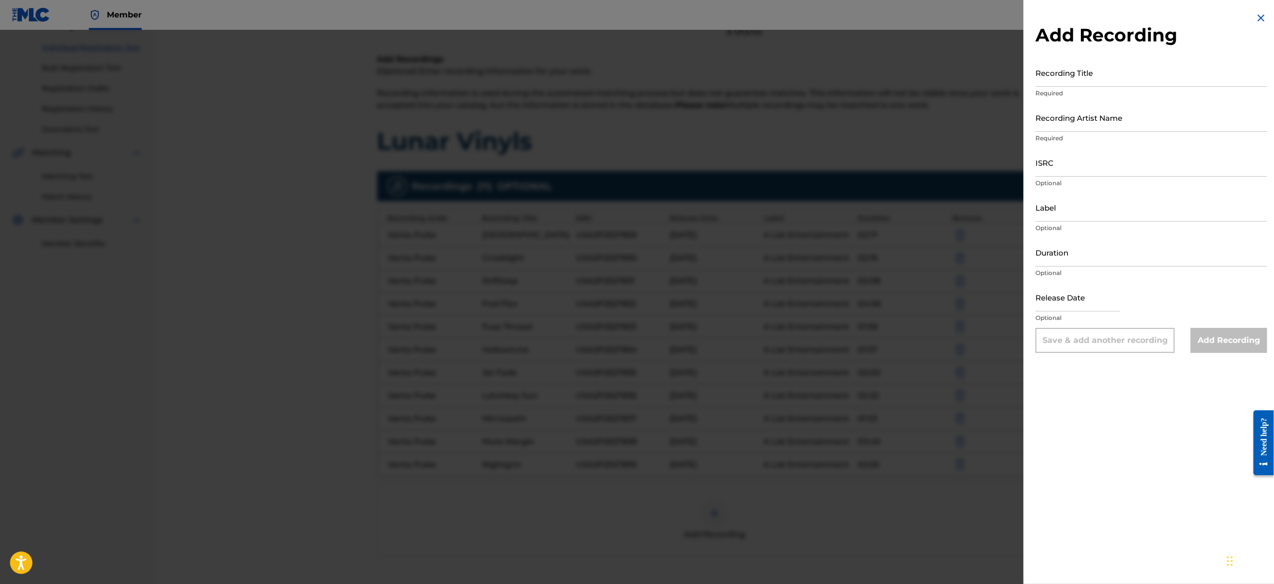
select select "8"
select select "2025"
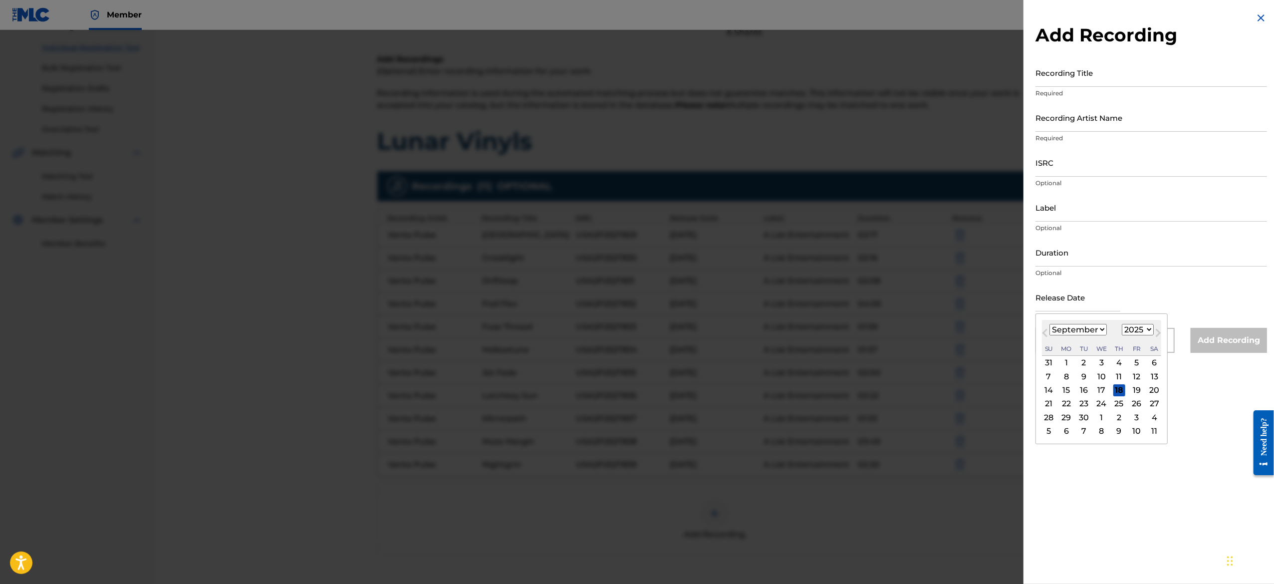
click at [1090, 307] on input "text" at bounding box center [1077, 297] width 85 height 28
type input "[DATE]"
select select "5"
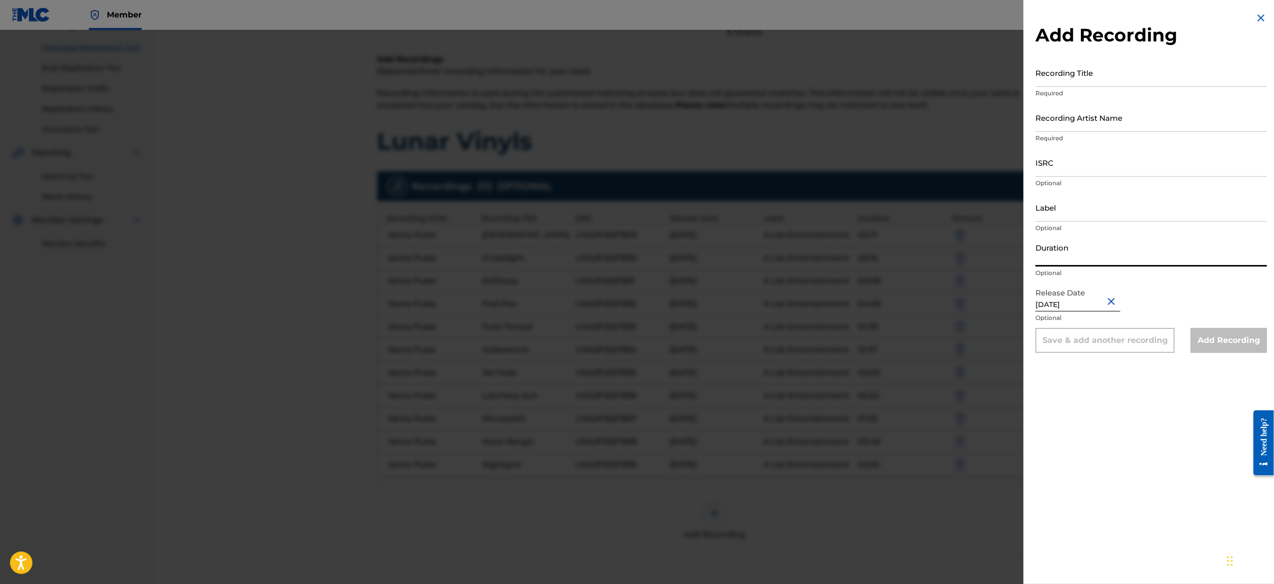
click at [1081, 238] on input "Duration" at bounding box center [1150, 252] width 231 height 28
paste input "04:10"
type input "04:10"
click at [1064, 197] on input "Label" at bounding box center [1150, 207] width 231 height 28
type input "A List Entertainment"
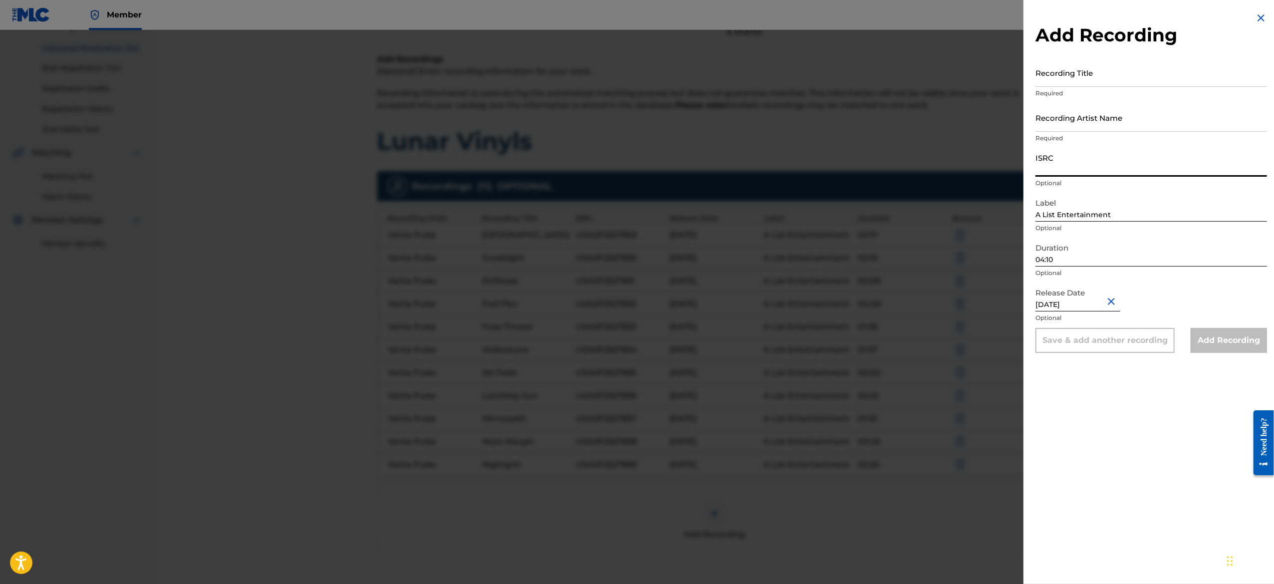
click at [1086, 165] on input "ISRC" at bounding box center [1150, 162] width 231 height 28
paste input "USA2P2527840"
type input "USA2P2527840"
click at [1096, 112] on input "Recording Artist Name" at bounding box center [1150, 117] width 231 height 28
click at [1137, 125] on input "Recording Artist Name" at bounding box center [1150, 117] width 231 height 28
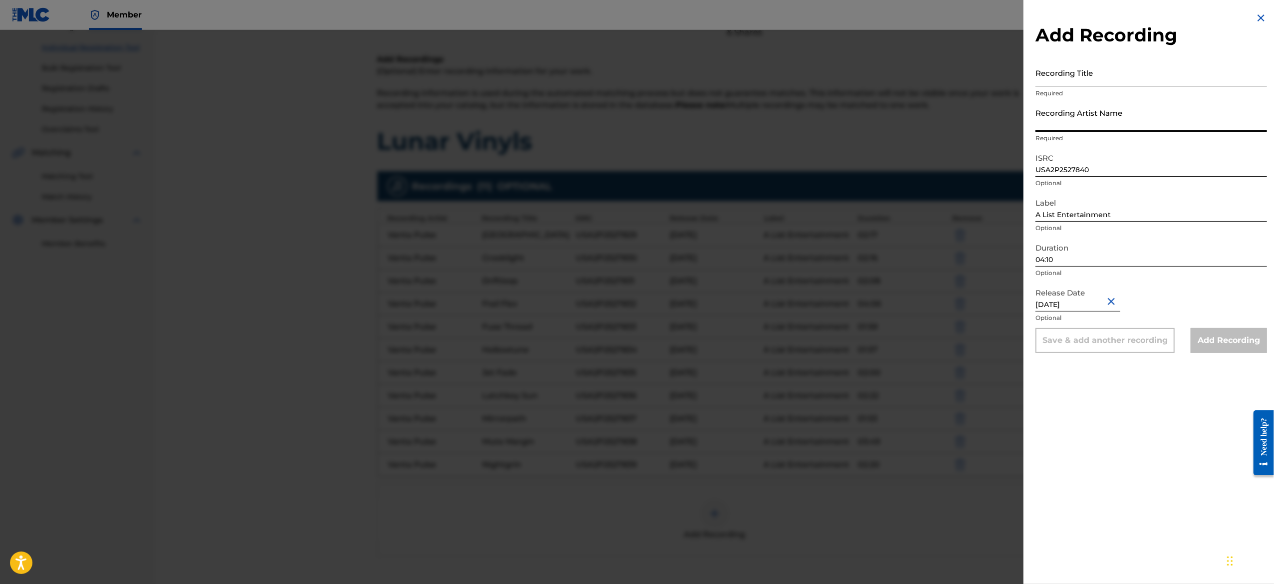
paste input "Vanta Pulse"
type input "Vanta Pulse"
click at [1095, 75] on input "Recording Title" at bounding box center [1150, 72] width 231 height 28
paste input "Softly Crash"
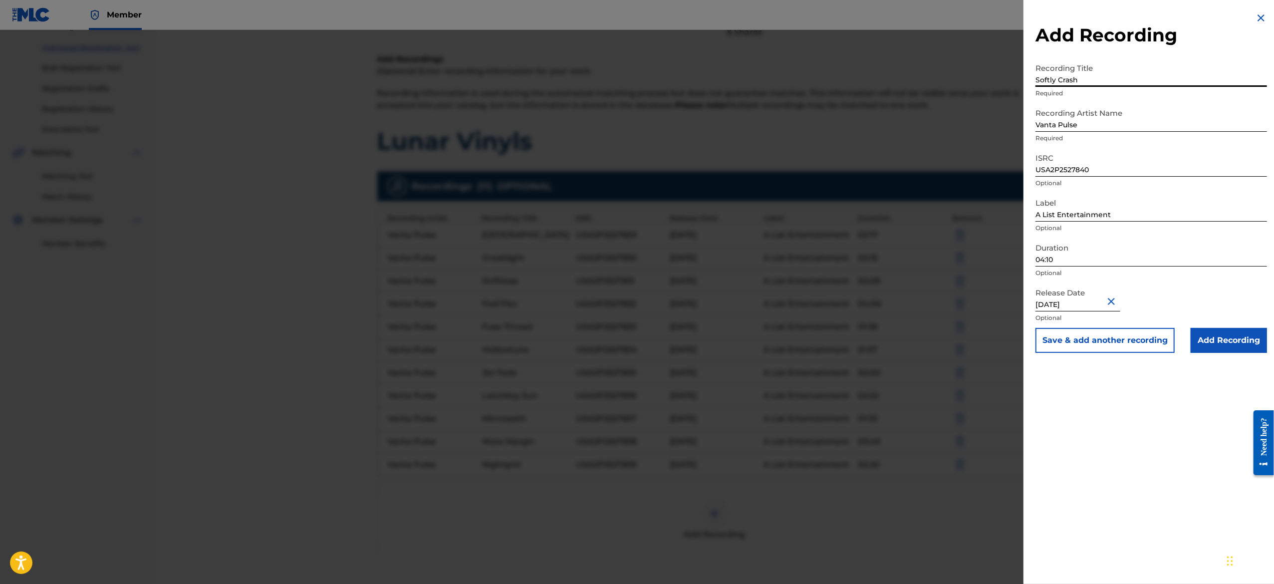
type input "Softly Crash"
click at [1082, 343] on button "Save & add another recording" at bounding box center [1104, 340] width 139 height 25
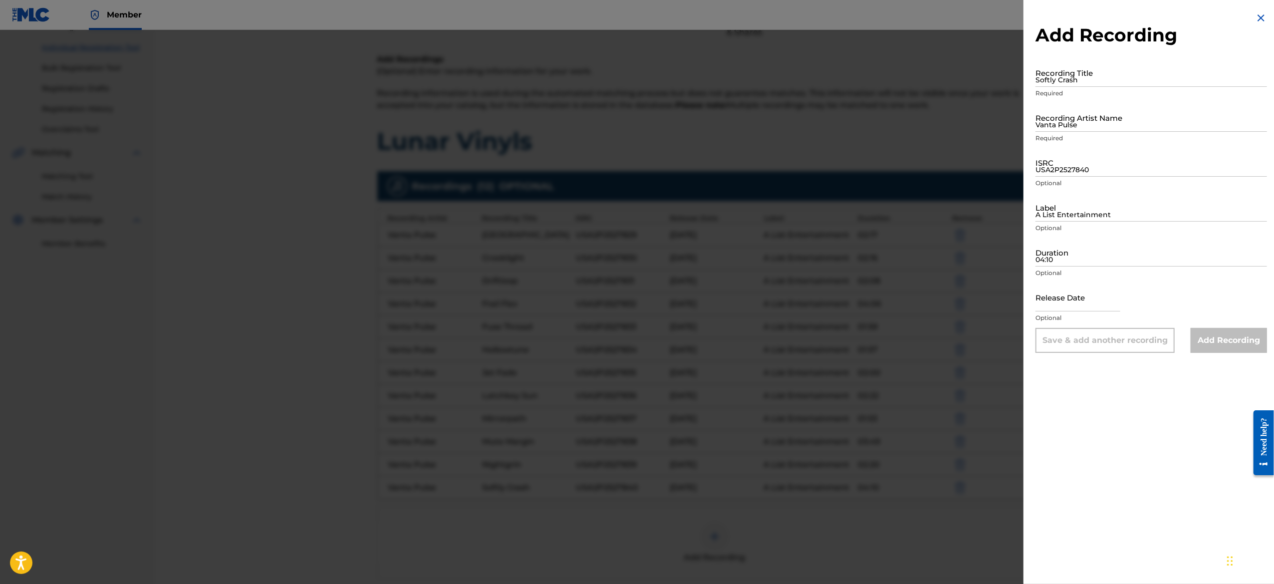
click at [1259, 16] on img at bounding box center [1261, 18] width 12 height 12
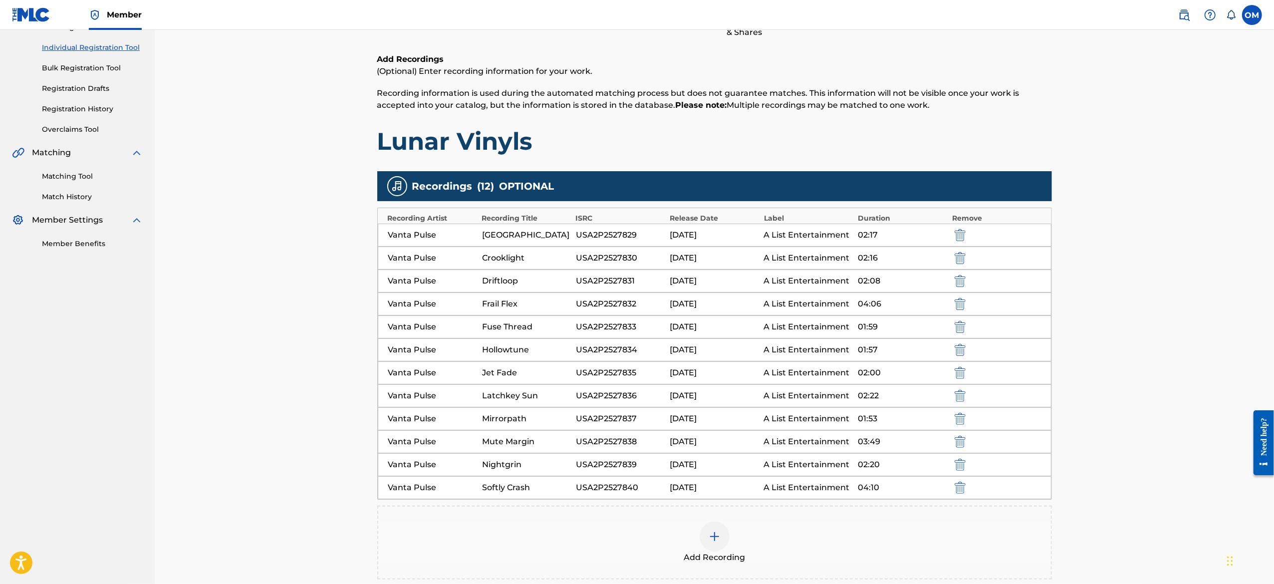
click at [725, 528] on div "Add Recording" at bounding box center [714, 542] width 672 height 42
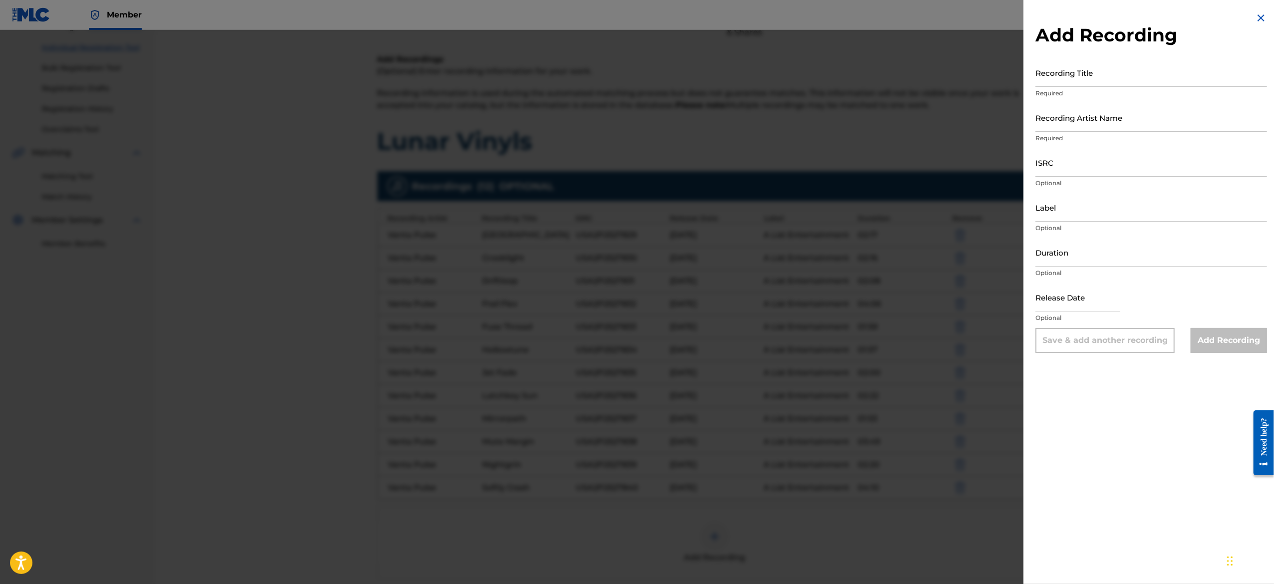
click at [1256, 12] on img at bounding box center [1261, 18] width 12 height 12
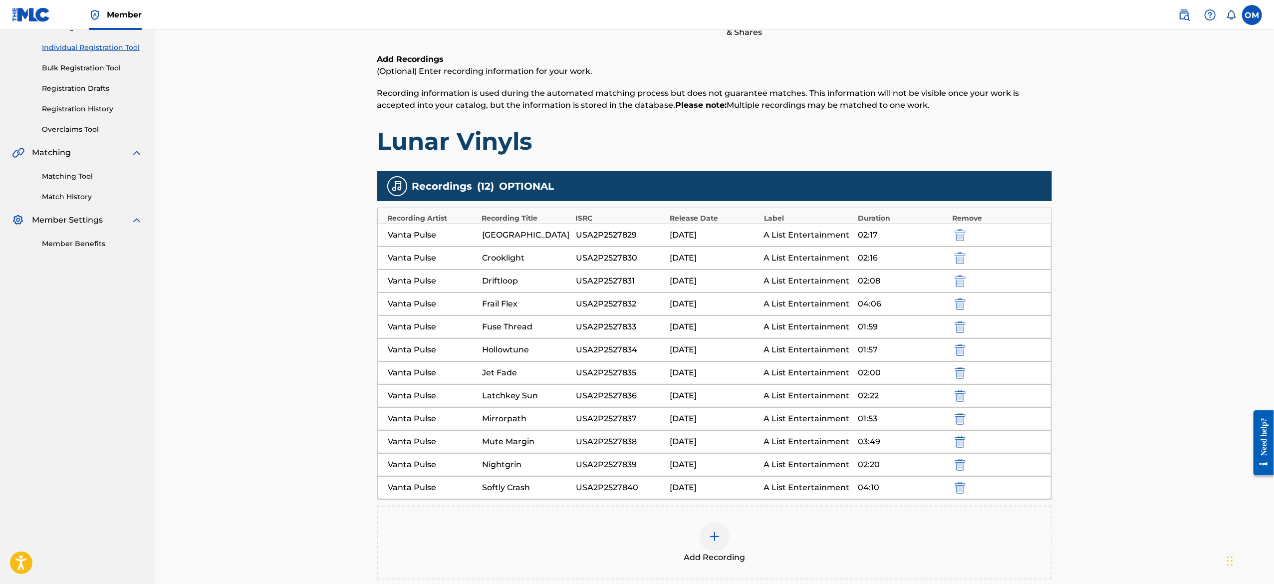
click at [711, 532] on div at bounding box center [714, 536] width 30 height 30
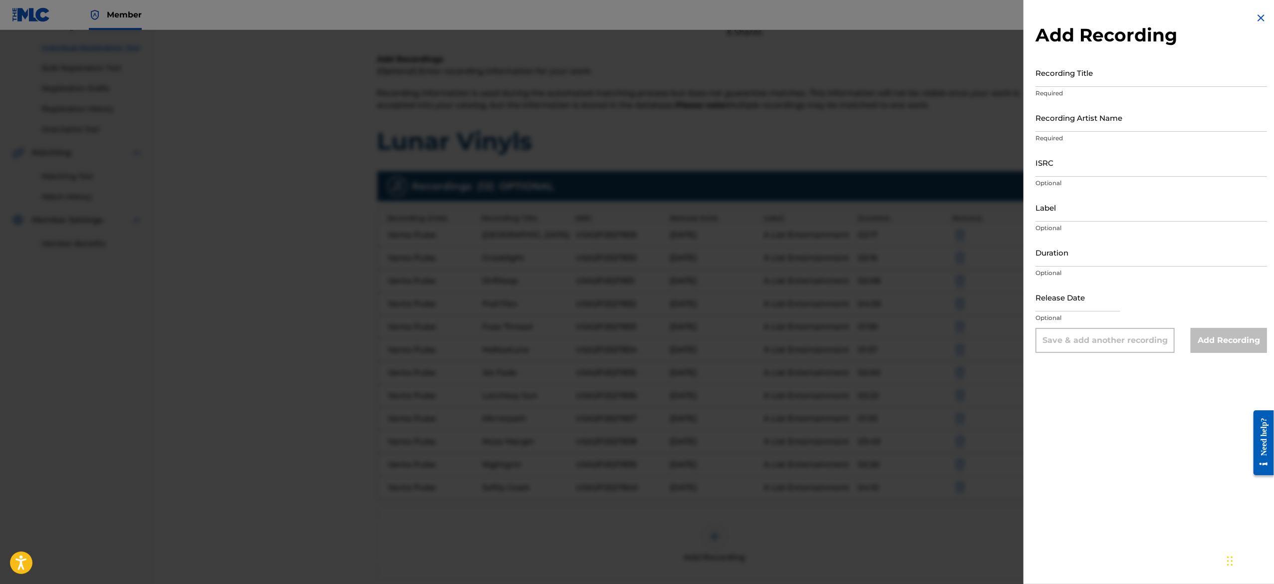
click at [1070, 295] on input "text" at bounding box center [1077, 297] width 85 height 28
select select "8"
select select "2025"
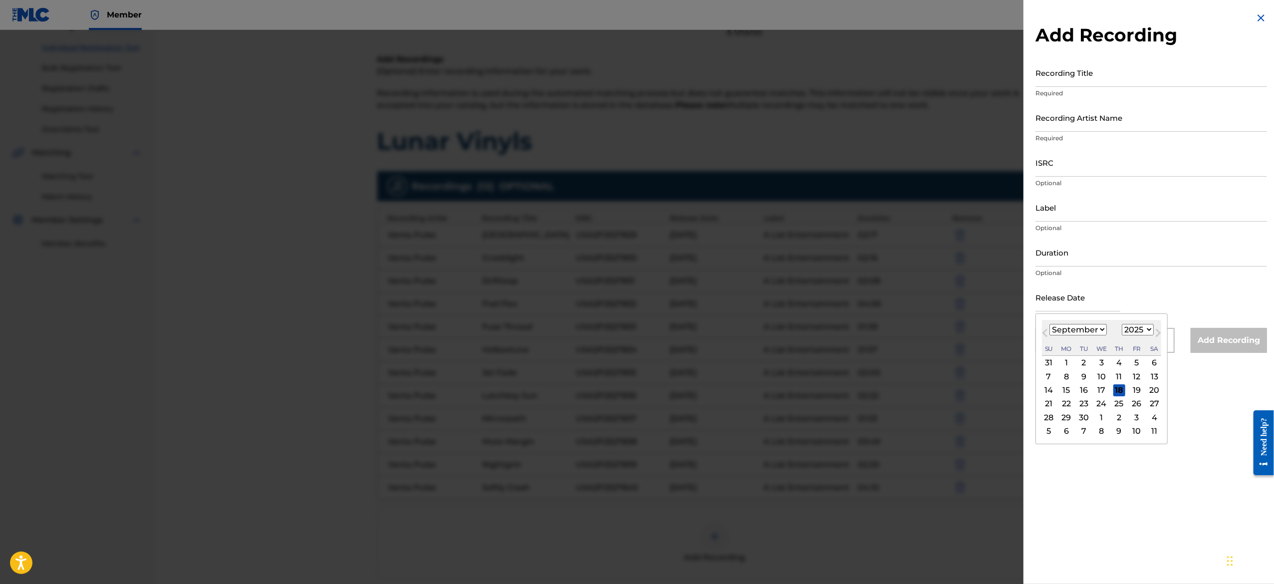
type input "[DATE]"
select select "5"
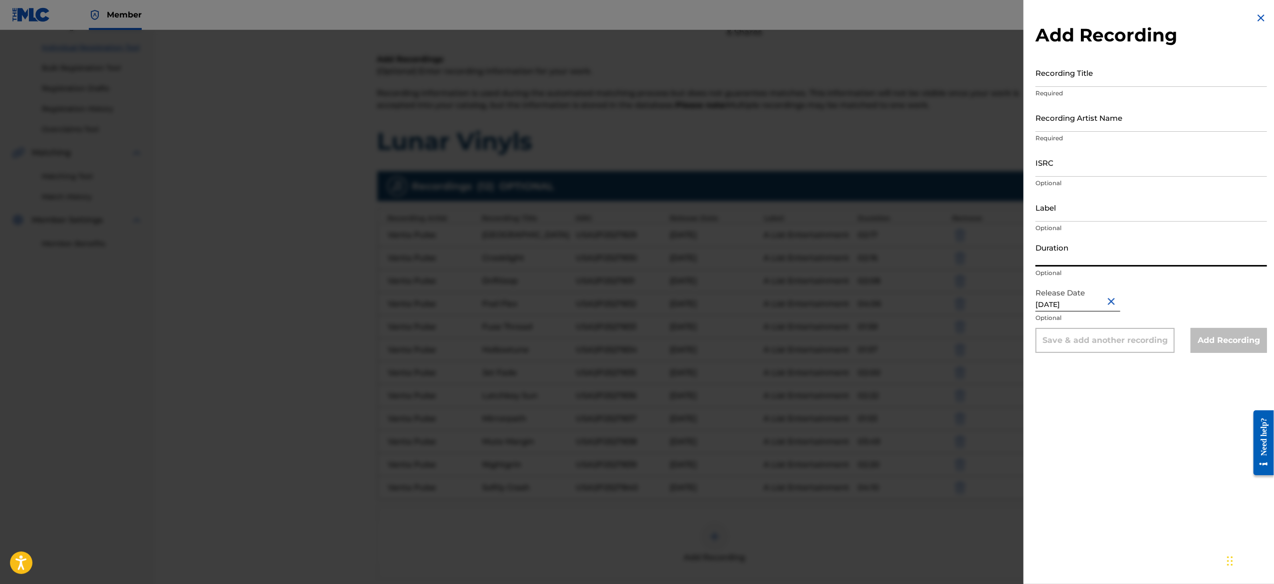
click at [1071, 253] on input "Duration" at bounding box center [1150, 252] width 231 height 28
paste input "02:06"
type input "02:06"
click at [1108, 212] on input "Label" at bounding box center [1150, 207] width 231 height 28
type input "A List Entertainment"
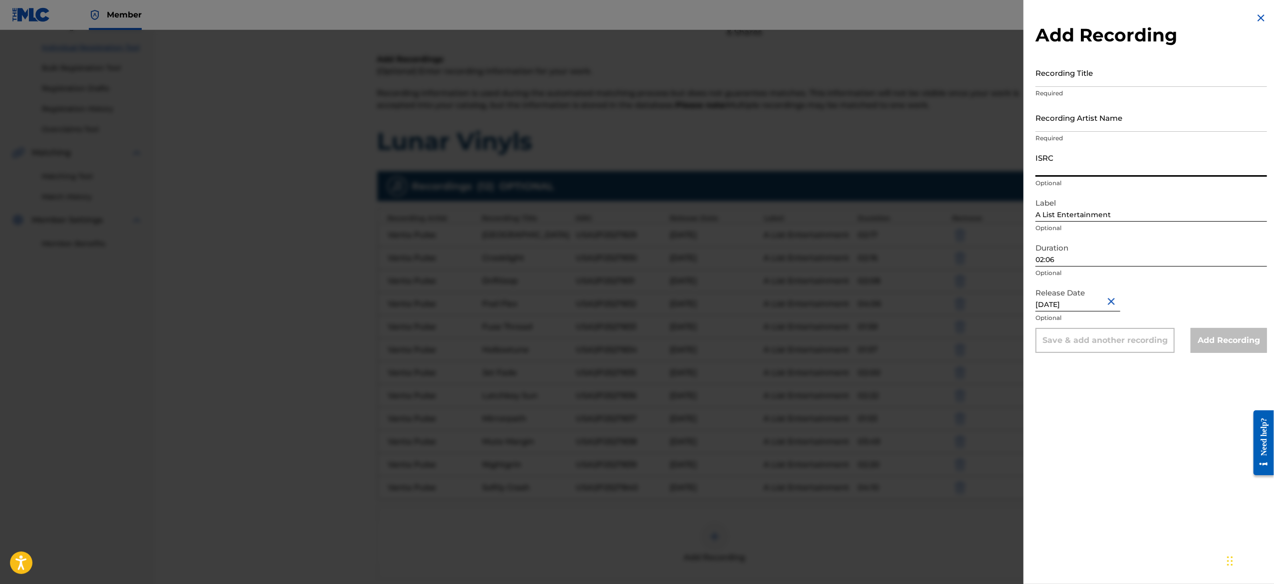
click at [1088, 167] on input "ISRC" at bounding box center [1150, 162] width 231 height 28
paste input "USA2P2527841"
type input "USA2P2527841"
click at [1094, 115] on input "Recording Artist Name" at bounding box center [1150, 117] width 231 height 28
type input "Vanta Pulse"
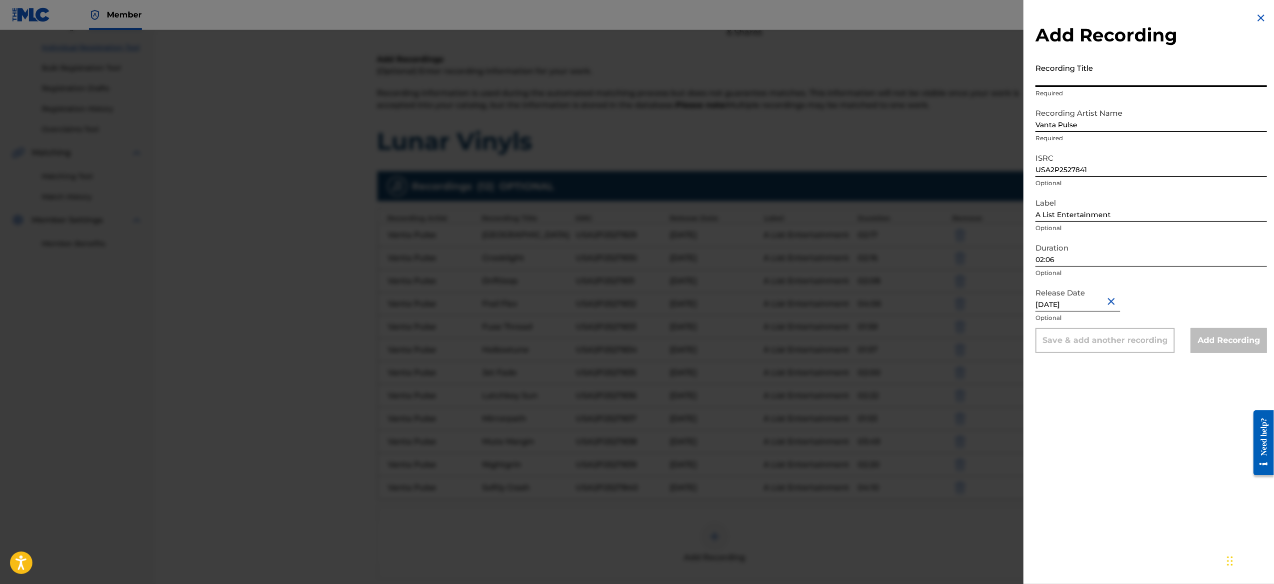
click at [1083, 83] on input "Recording Title" at bounding box center [1150, 72] width 231 height 28
paste input "Static Drape"
type input "Static Drape"
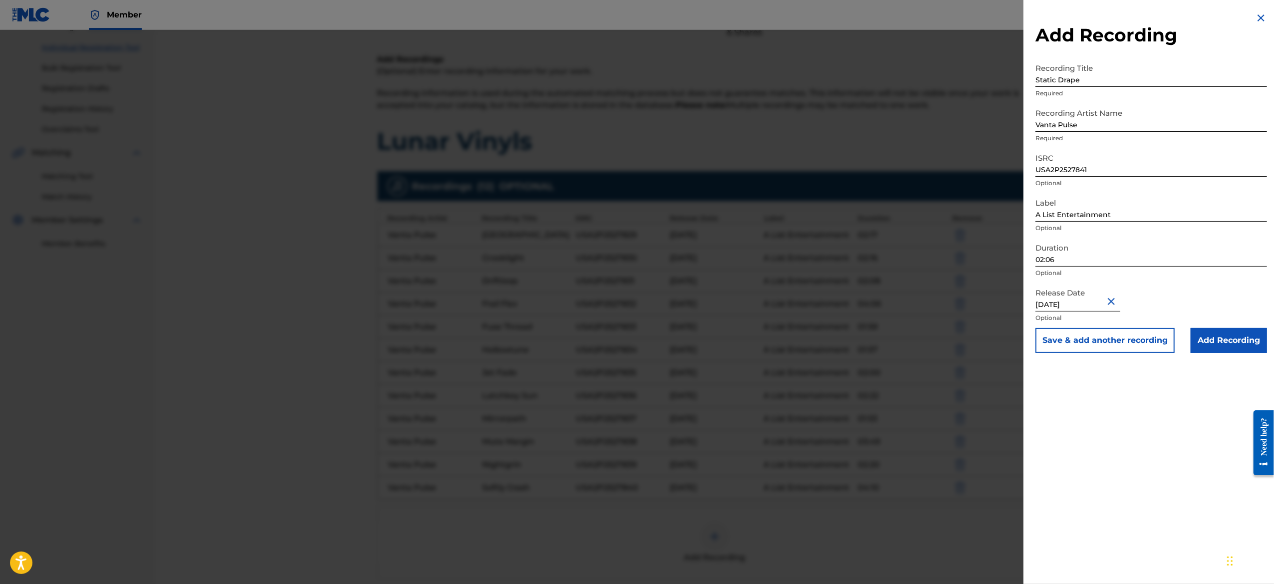
click at [1090, 342] on button "Save & add another recording" at bounding box center [1104, 340] width 139 height 25
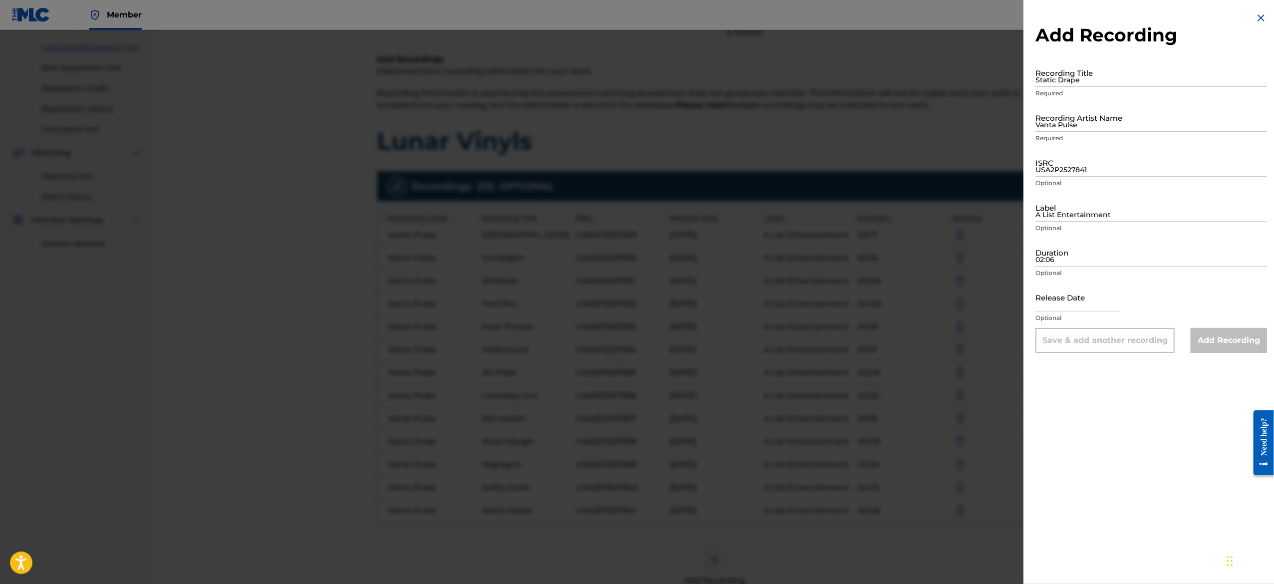
click at [1260, 17] on img at bounding box center [1261, 18] width 12 height 12
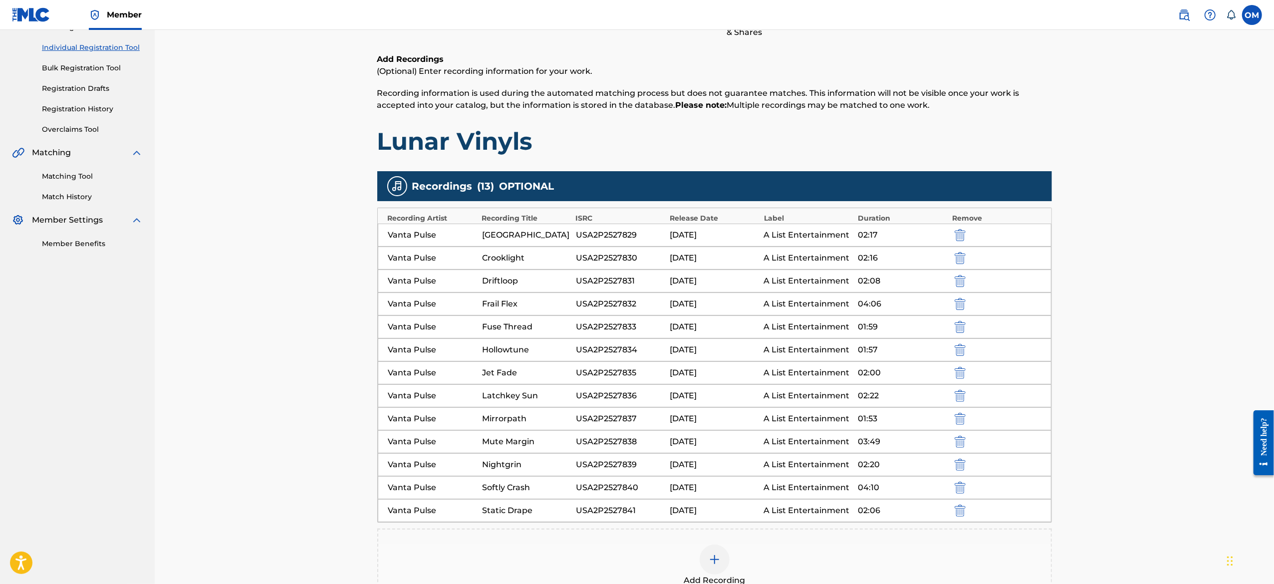
click at [1119, 301] on div "Register Work Search Enter Work Details Add Writers Add Publishers & Shares Add…" at bounding box center [714, 289] width 1119 height 759
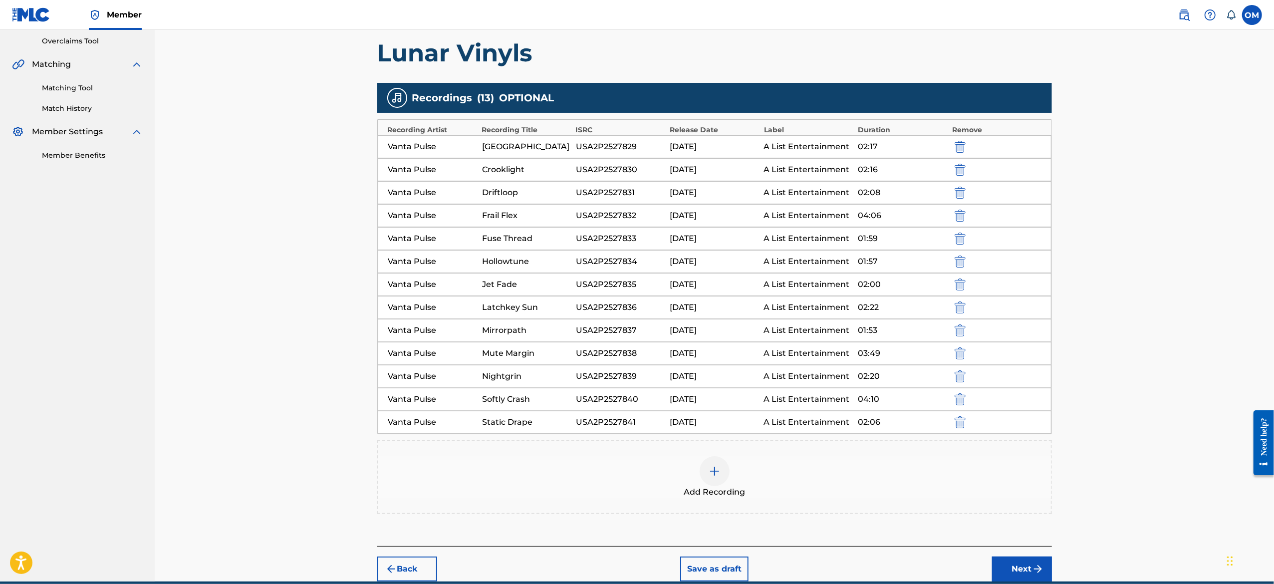
scroll to position [257, 0]
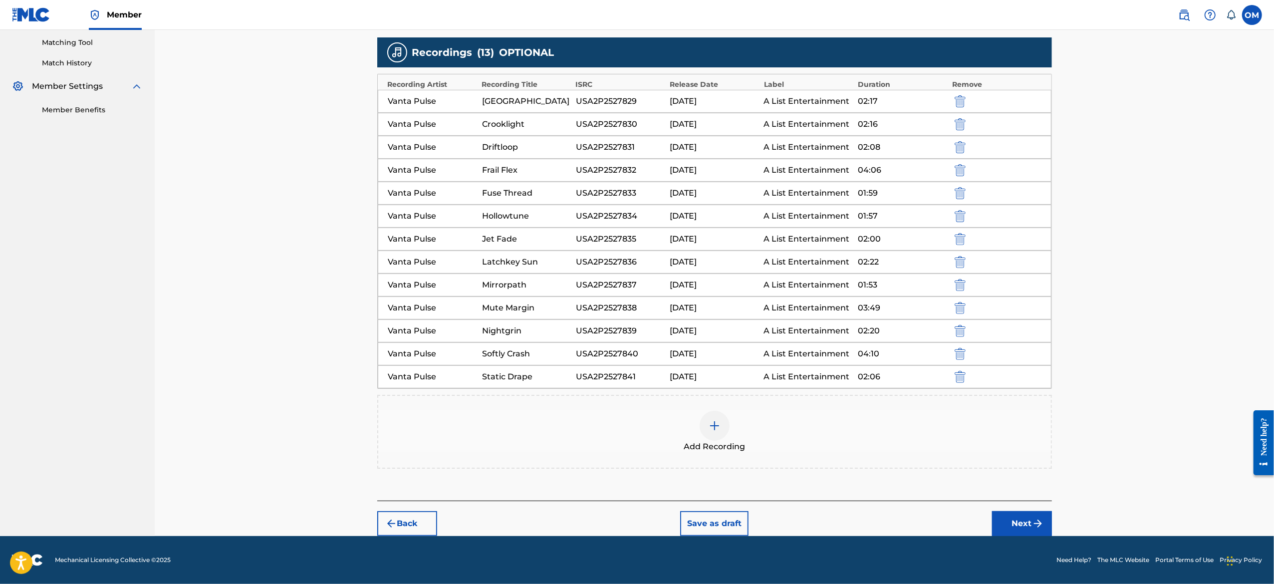
click at [1012, 519] on button "Next" at bounding box center [1022, 523] width 60 height 25
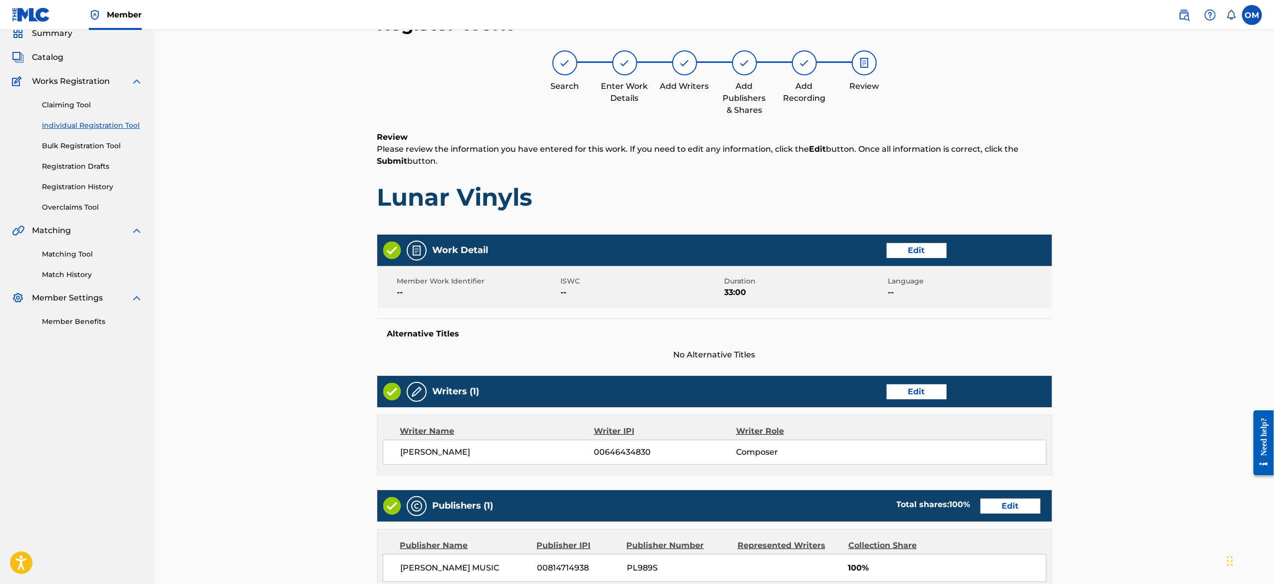
scroll to position [45, 0]
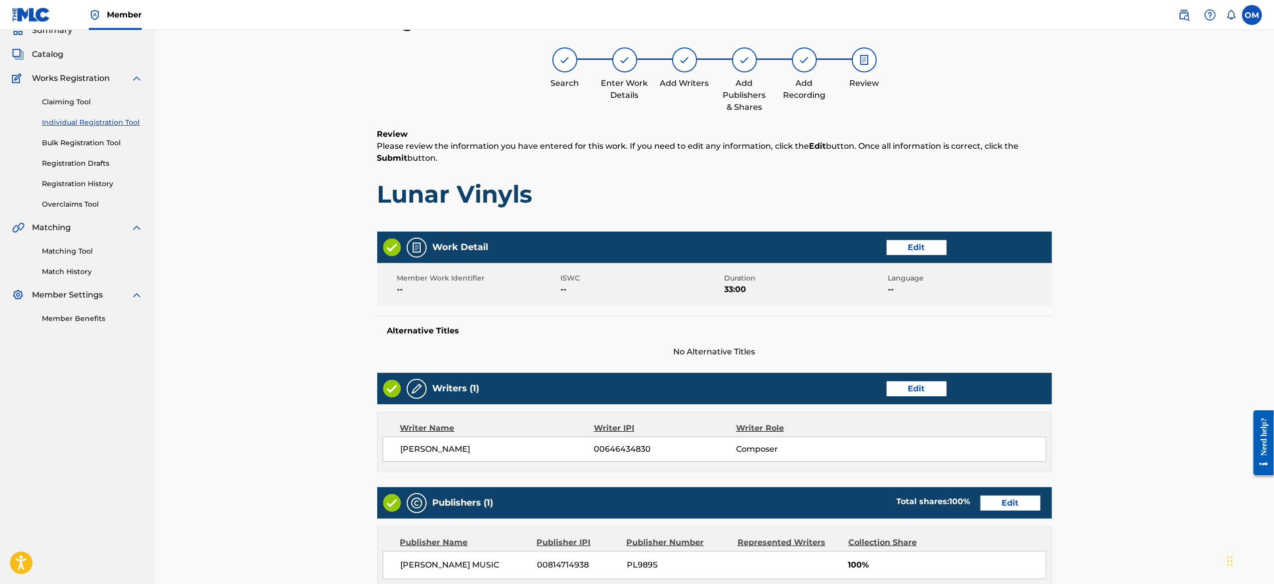
click at [1084, 445] on div "Register Work Search Enter Work Details Add Writers Add Publishers & Shares Add…" at bounding box center [714, 498] width 1119 height 1027
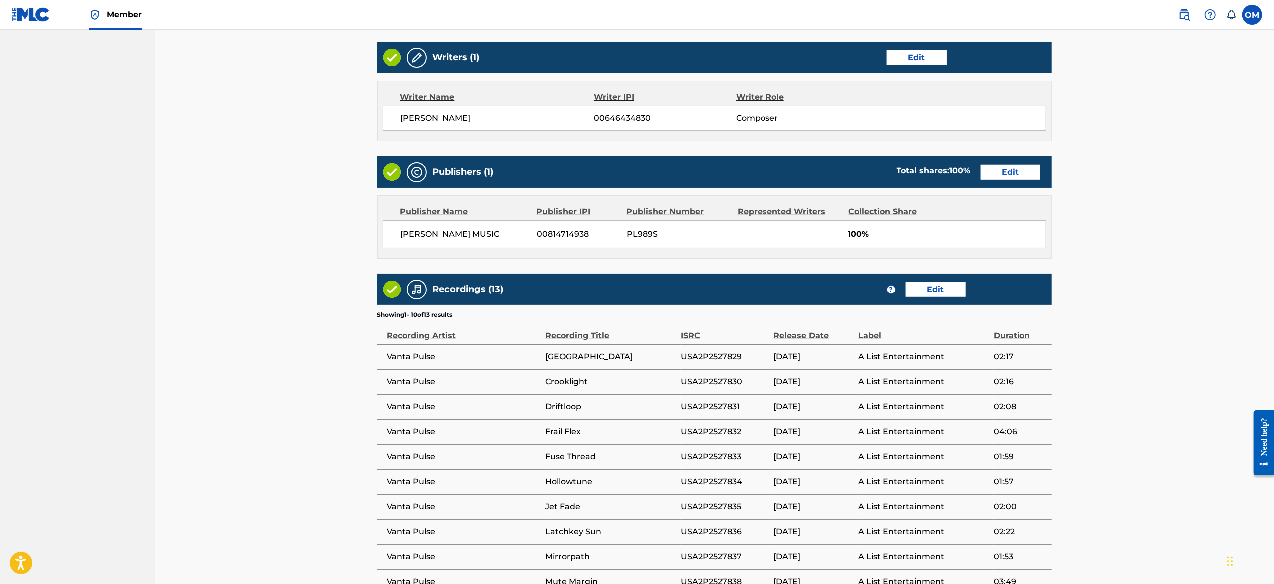
scroll to position [522, 0]
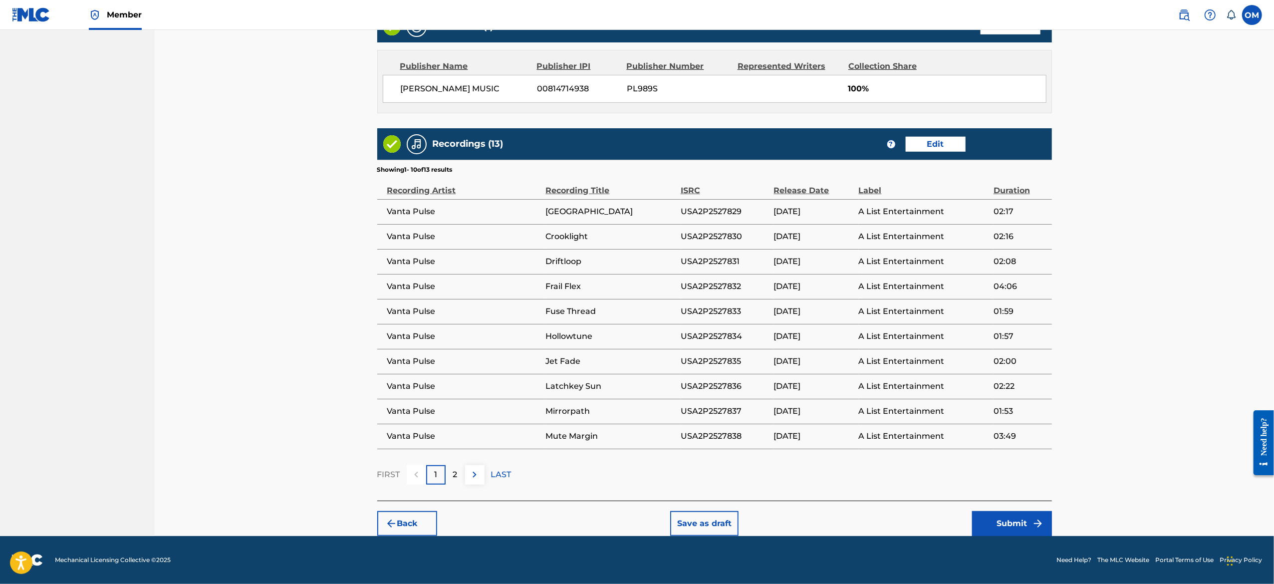
click at [1020, 520] on button "Submit" at bounding box center [1012, 523] width 80 height 25
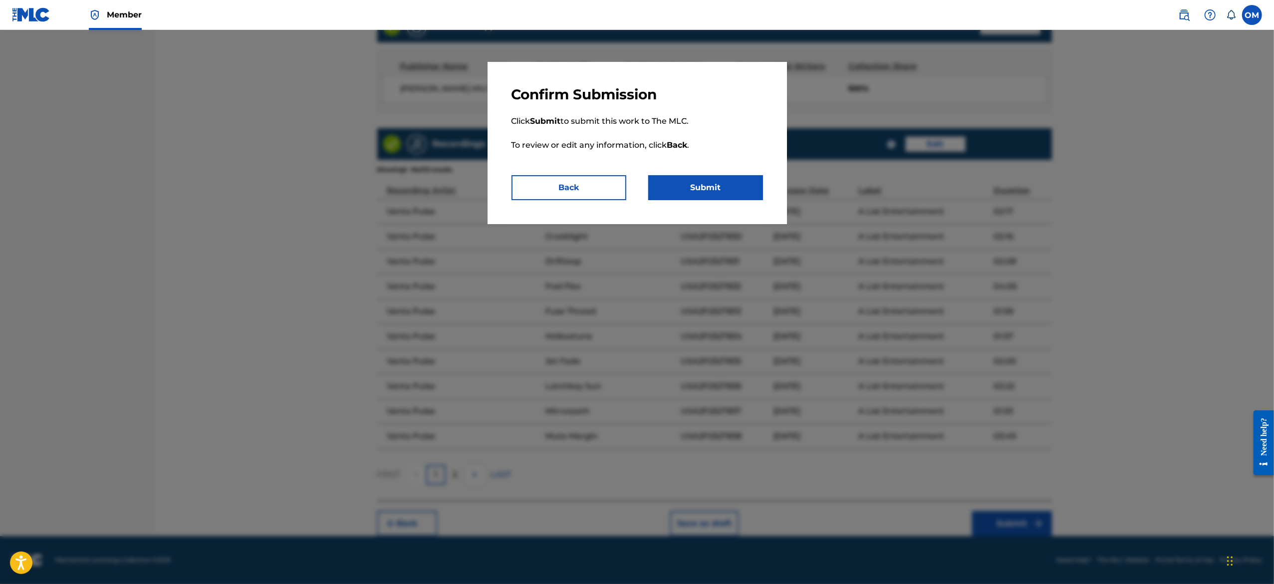
click at [720, 181] on button "Submit" at bounding box center [705, 187] width 115 height 25
click at [699, 183] on button "Submit" at bounding box center [705, 187] width 115 height 25
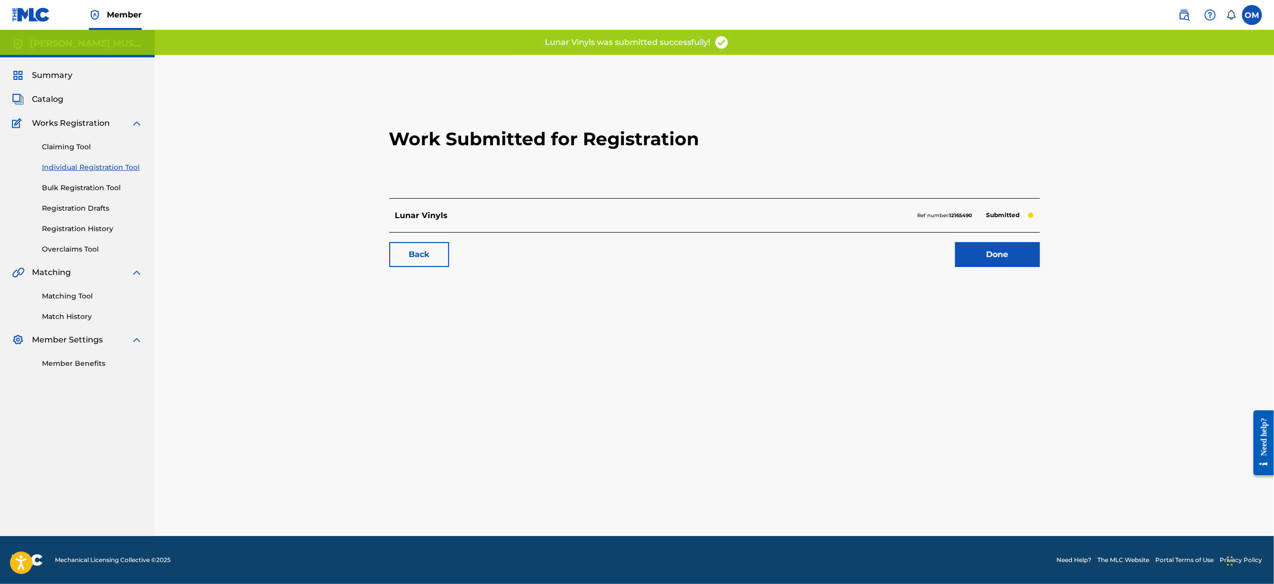
click at [962, 252] on link "Done" at bounding box center [997, 254] width 85 height 25
